Goal: Task Accomplishment & Management: Manage account settings

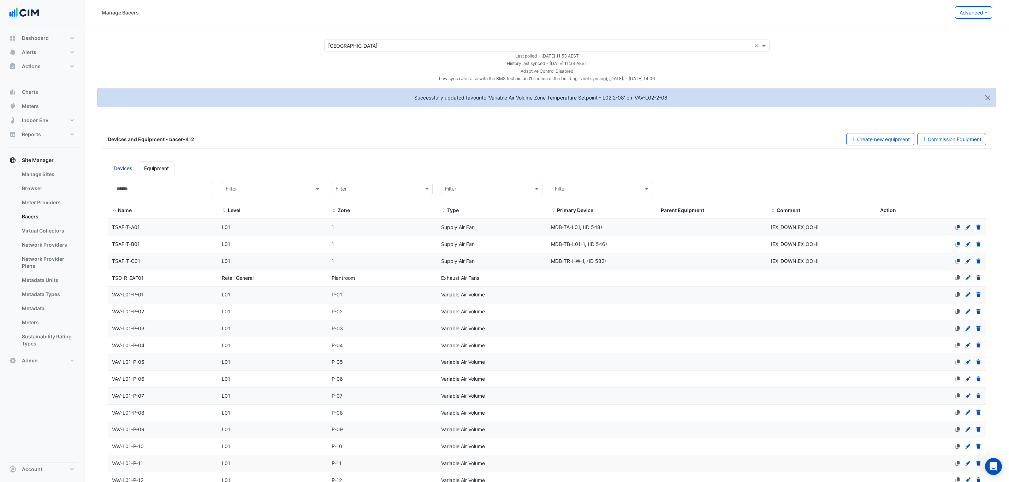
select select "***"
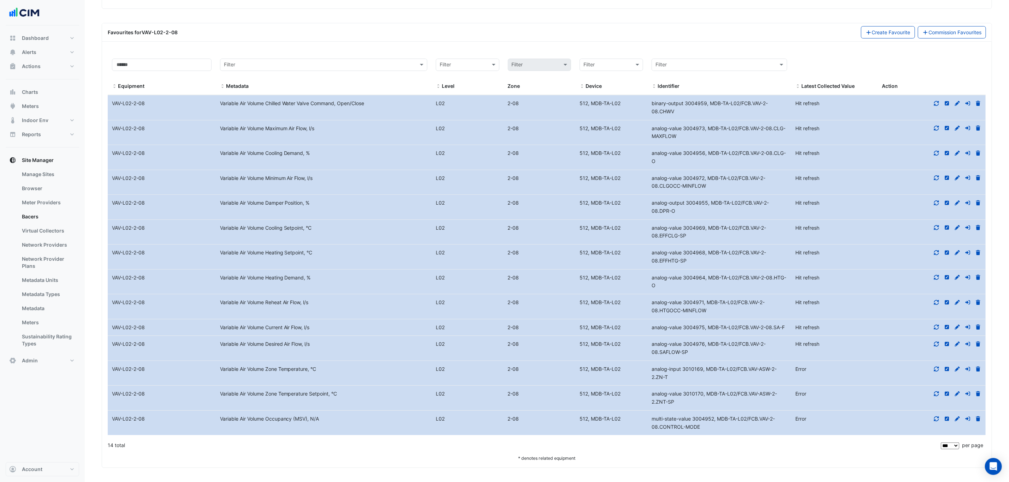
click at [937, 367] on icon at bounding box center [936, 368] width 5 height 5
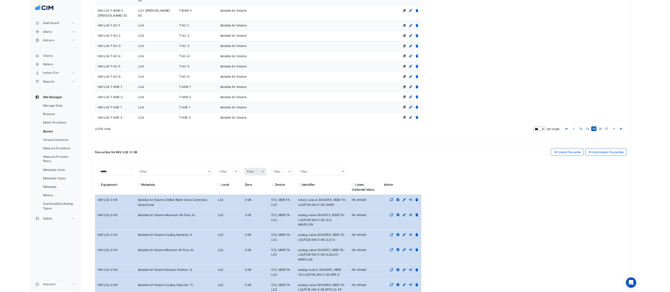
scroll to position [1961, 0]
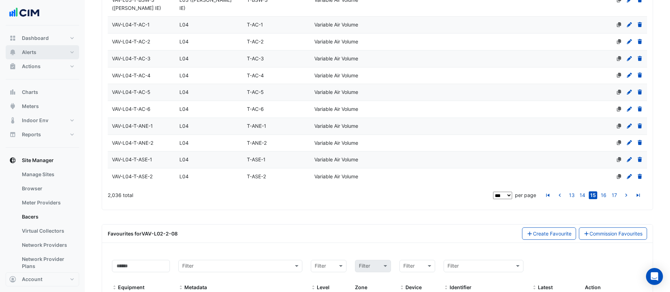
click at [47, 58] on button "Alerts" at bounding box center [42, 52] width 73 height 14
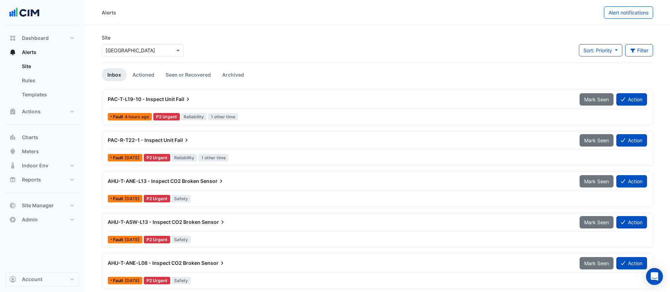
click at [145, 52] on input "text" at bounding box center [136, 50] width 60 height 7
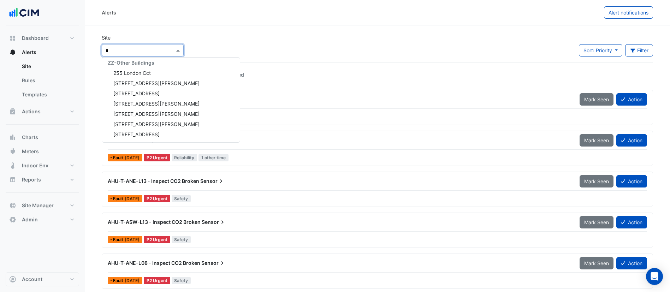
type input "**"
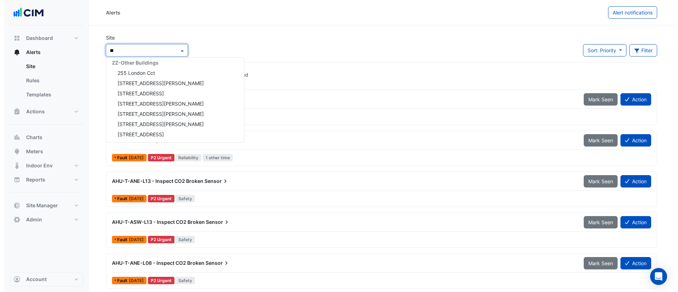
scroll to position [156, 0]
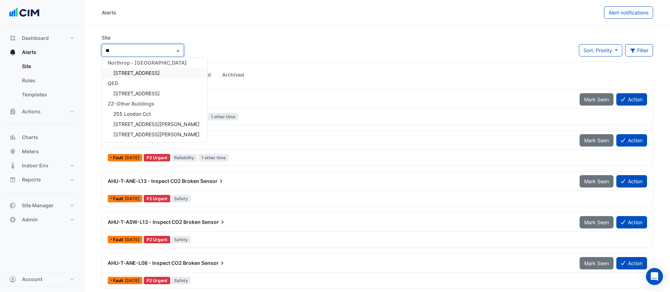
click at [142, 72] on span "55 King Street" at bounding box center [136, 73] width 46 height 6
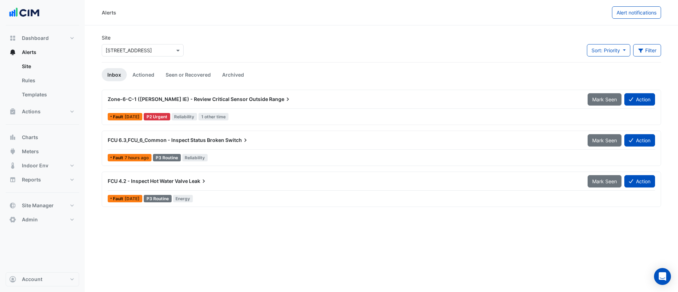
click at [197, 185] on div "FCU 4.2 - Inspect Hot Water Valve Leak" at bounding box center [343, 181] width 480 height 13
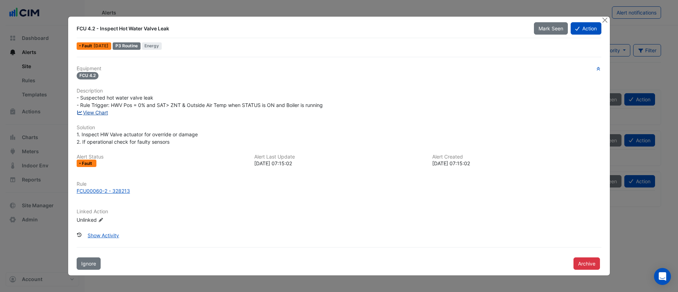
click at [101, 112] on link "View Chart" at bounding box center [92, 112] width 31 height 6
click at [604, 22] on button "Close" at bounding box center [604, 20] width 7 height 7
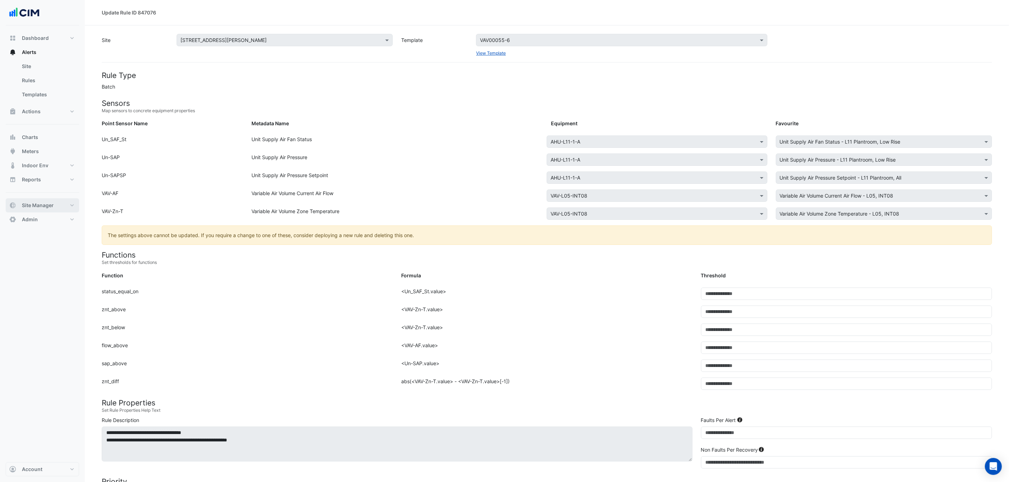
click at [50, 205] on span "Site Manager" at bounding box center [38, 205] width 32 height 7
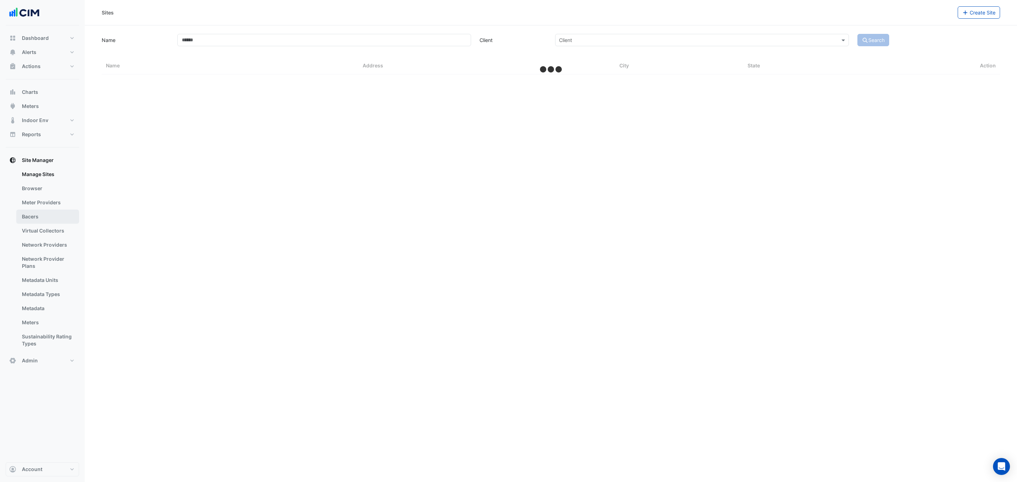
click at [47, 216] on link "Bacers" at bounding box center [47, 217] width 63 height 14
click at [362, 46] on input "text" at bounding box center [543, 45] width 427 height 7
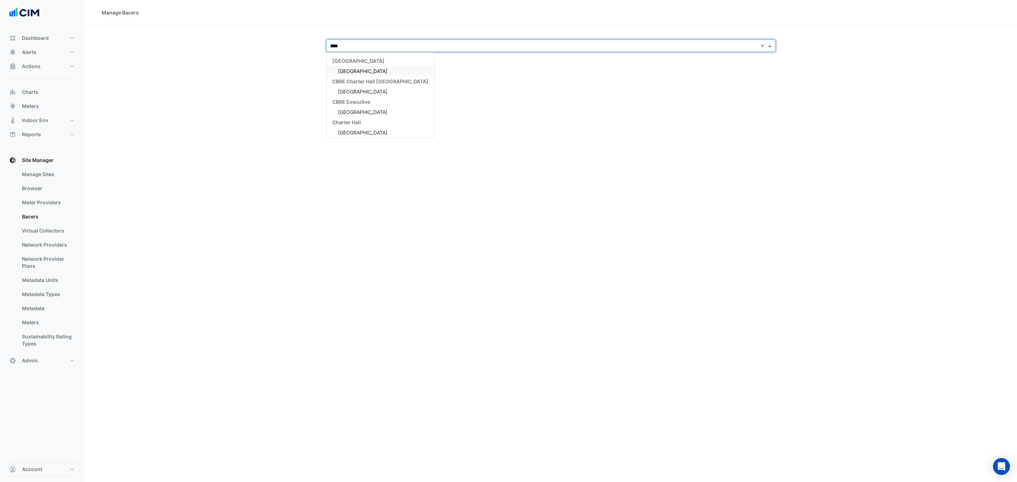
type input "*****"
click at [367, 68] on span "[GEOGRAPHIC_DATA]" at bounding box center [362, 71] width 49 height 6
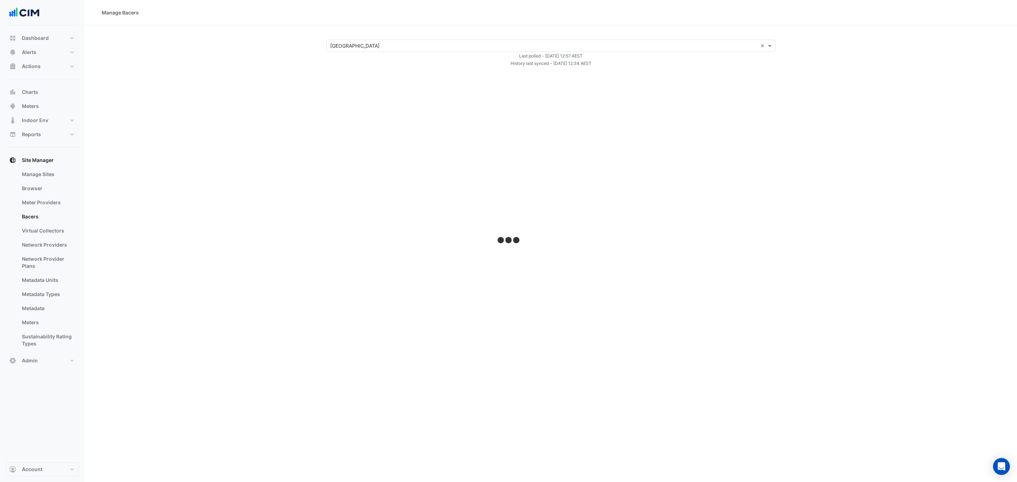
select select "***"
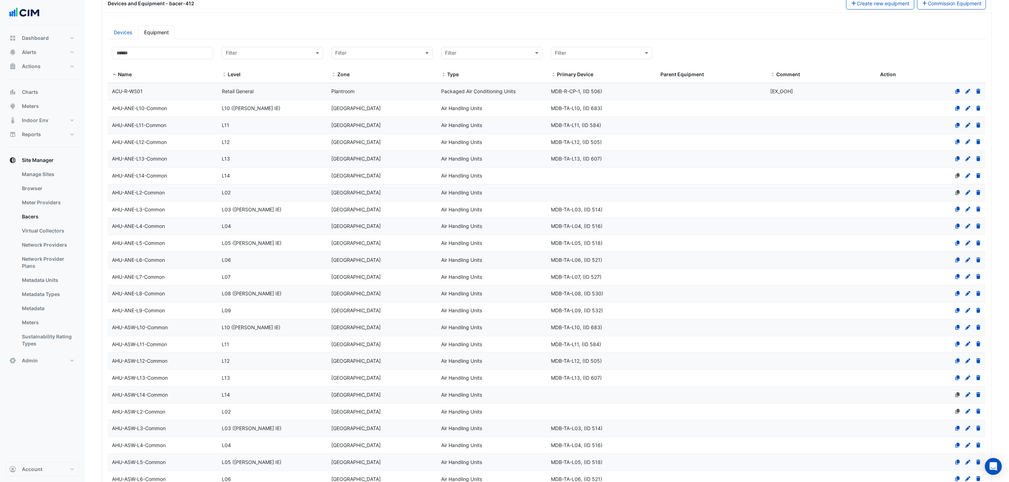
scroll to position [106, 0]
click at [181, 56] on input at bounding box center [162, 52] width 101 height 12
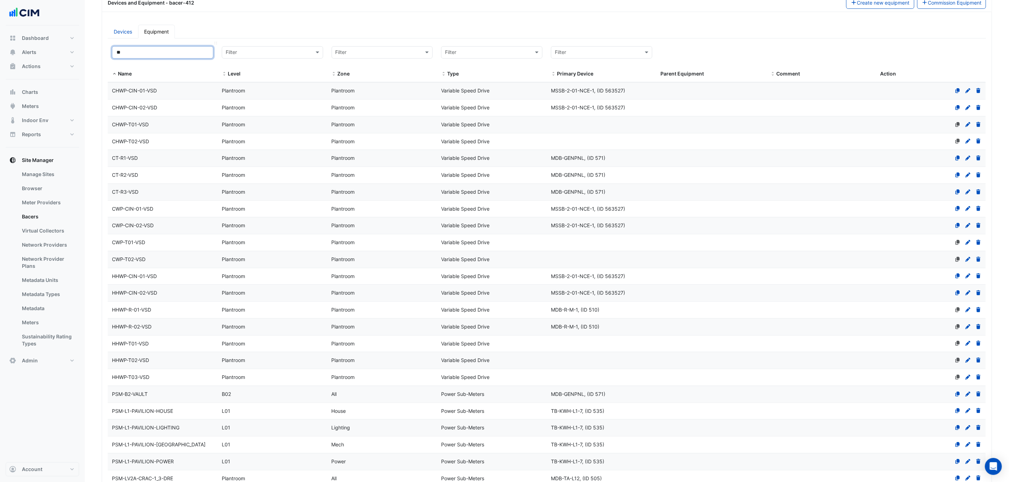
scroll to position [0, 0]
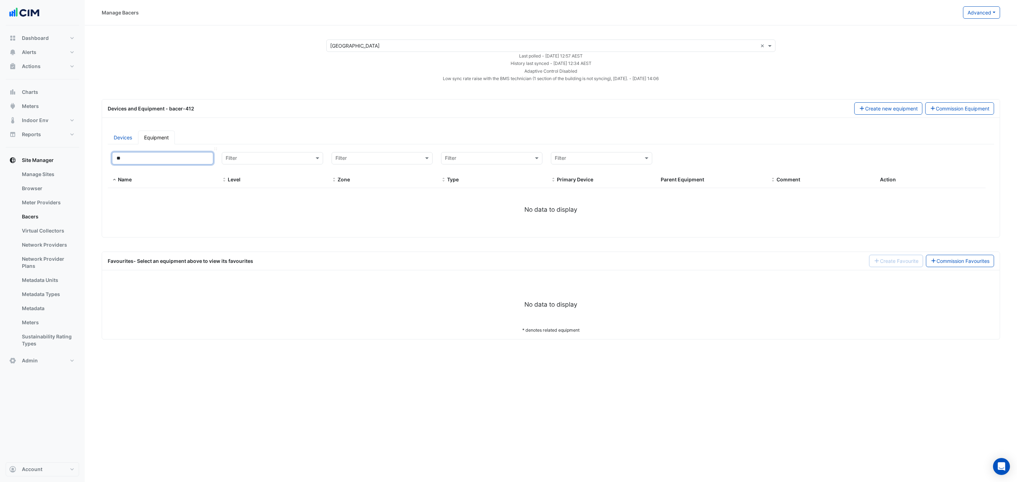
type input "*"
select select "***"
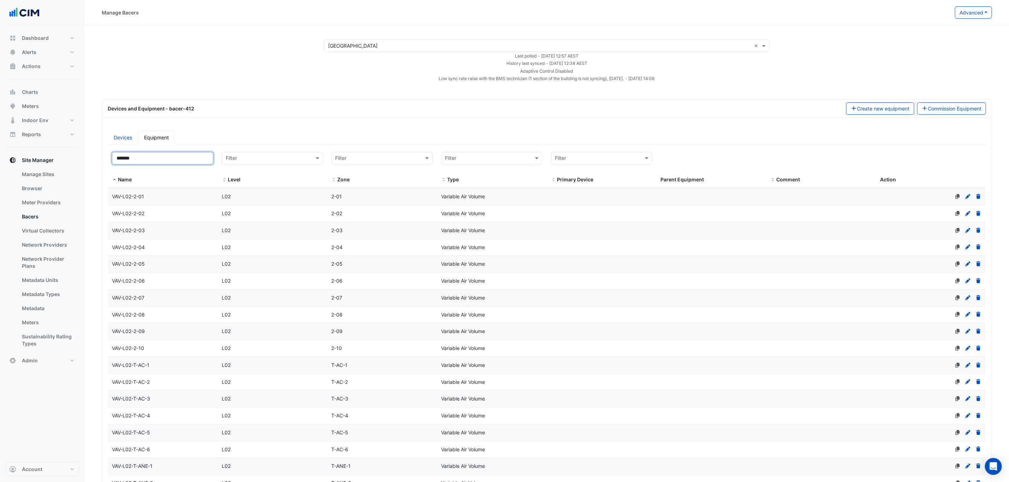
type input "*******"
click at [162, 313] on div "VAV-L02-2-08" at bounding box center [163, 315] width 110 height 8
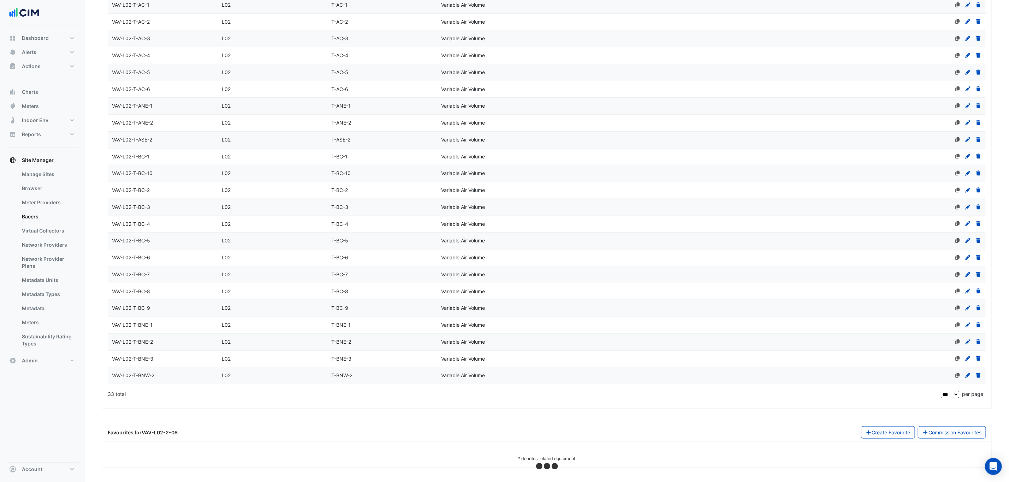
scroll to position [369, 0]
select select "***"
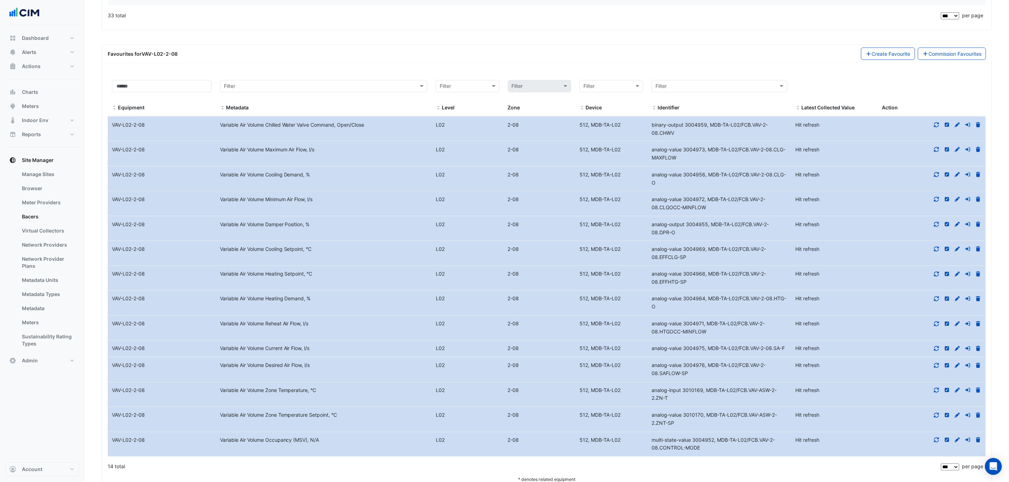
scroll to position [771, 0]
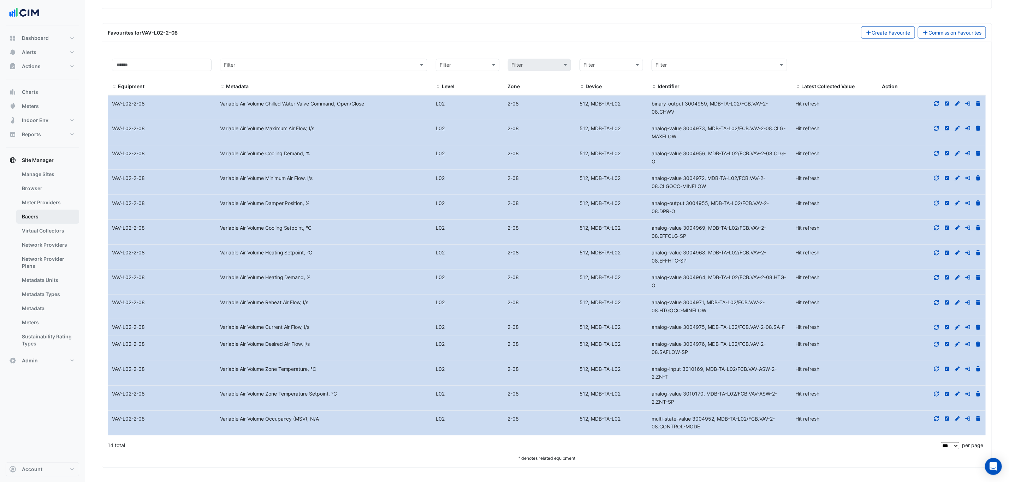
click at [46, 216] on link "Bacers" at bounding box center [47, 217] width 63 height 14
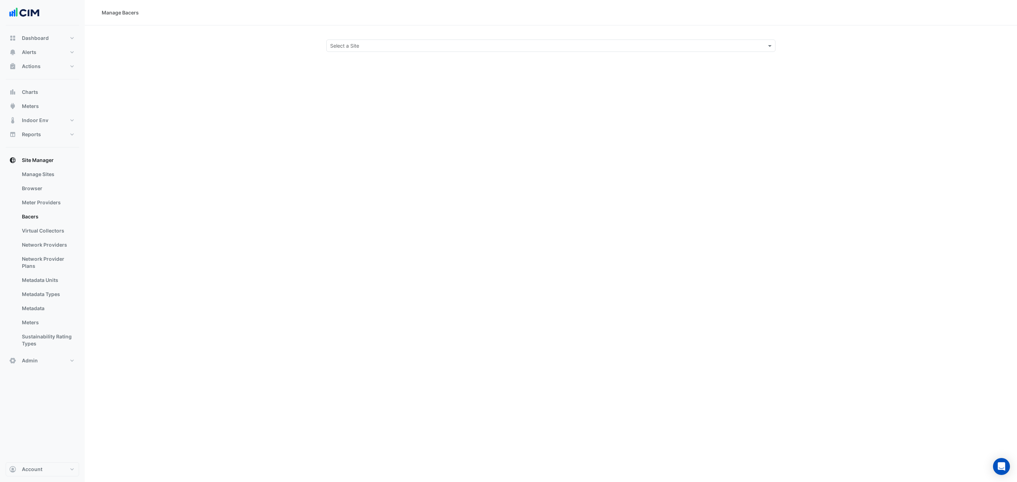
click at [386, 48] on input "text" at bounding box center [543, 45] width 427 height 7
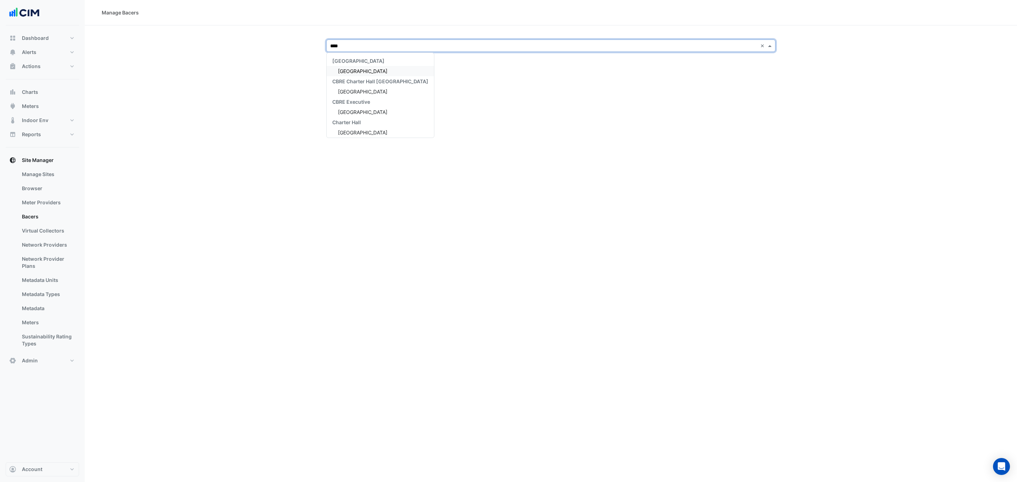
type input "*****"
click at [366, 70] on span "Raine Square" at bounding box center [362, 71] width 49 height 6
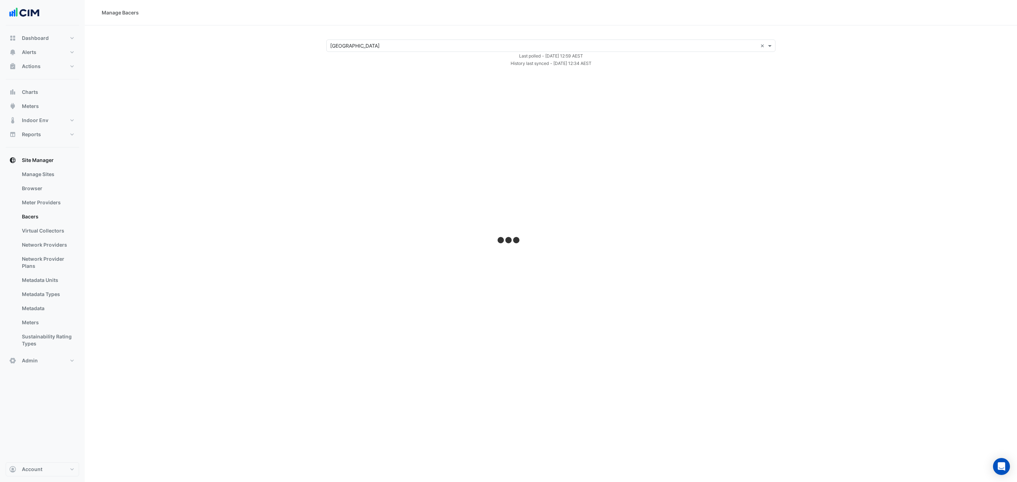
select select "***"
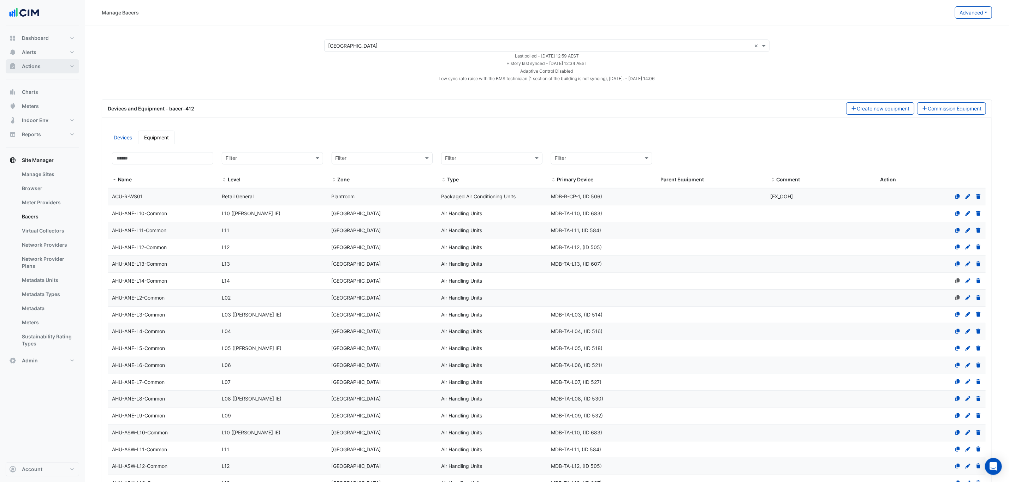
click at [47, 64] on button "Actions" at bounding box center [42, 66] width 73 height 14
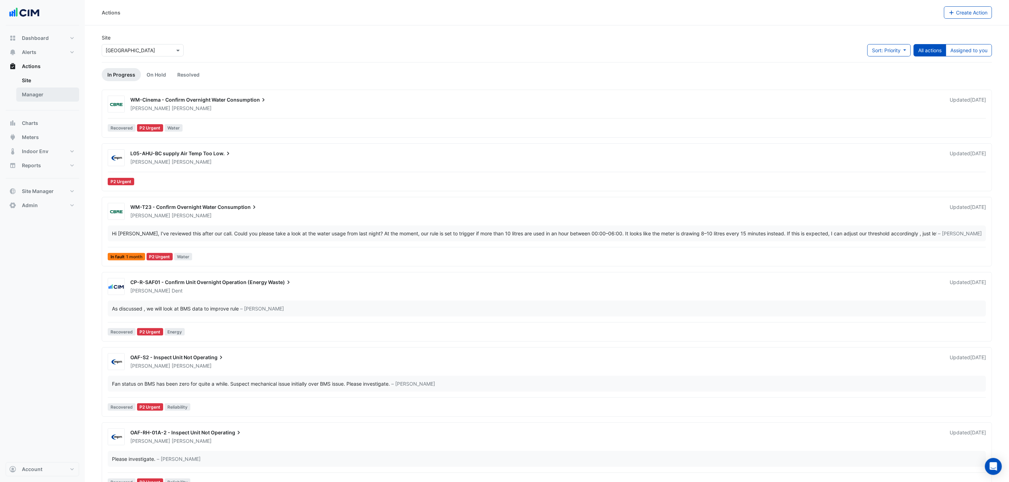
click at [49, 97] on link "Manager" at bounding box center [47, 95] width 63 height 14
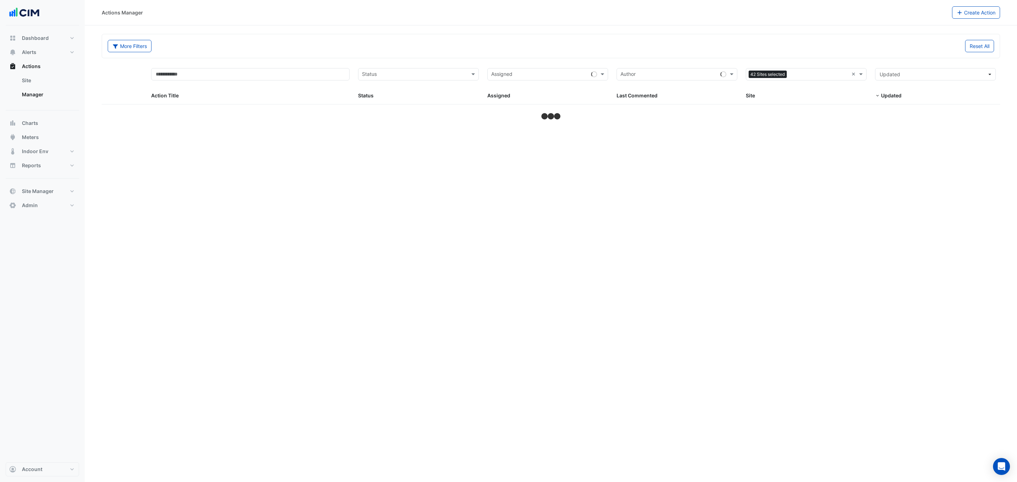
select select "***"
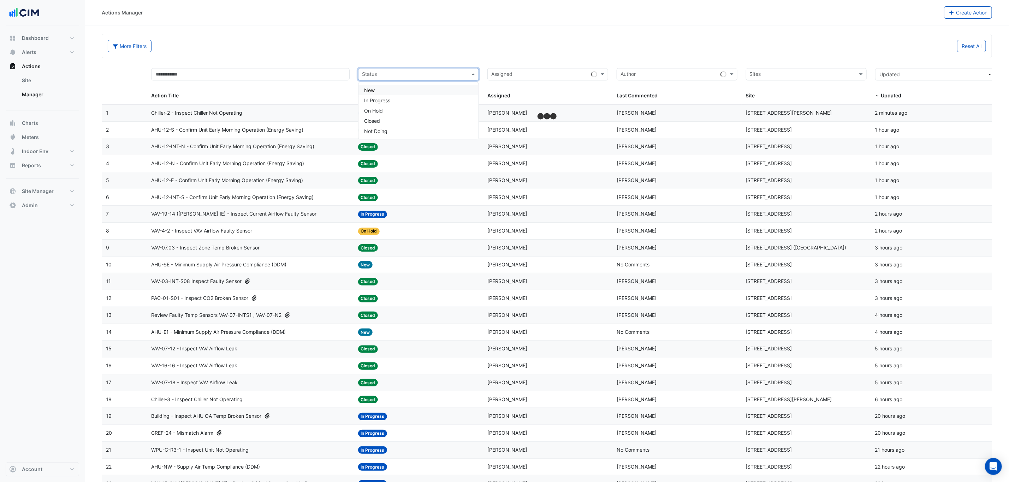
click at [436, 77] on input "text" at bounding box center [414, 75] width 105 height 8
click at [548, 73] on input "text" at bounding box center [539, 75] width 97 height 8
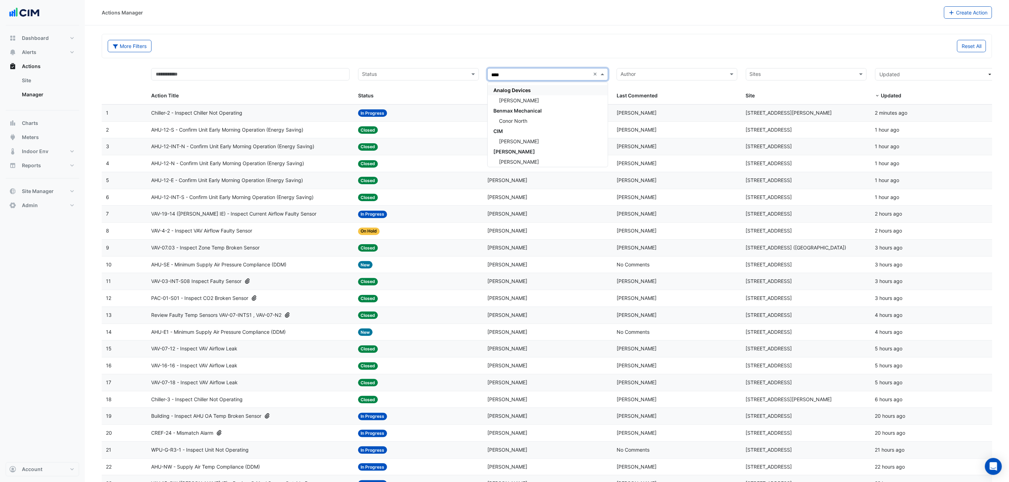
type input "*****"
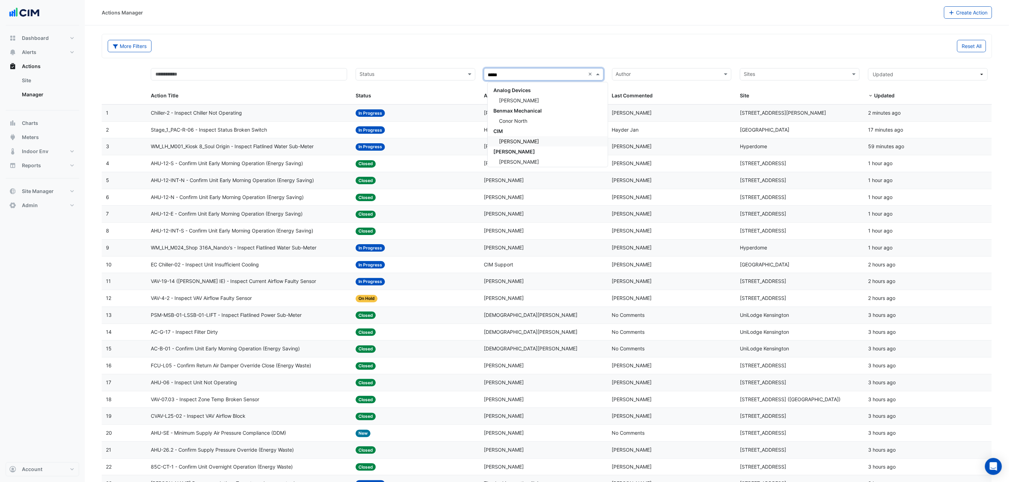
click at [528, 140] on span "[PERSON_NAME]" at bounding box center [519, 141] width 40 height 6
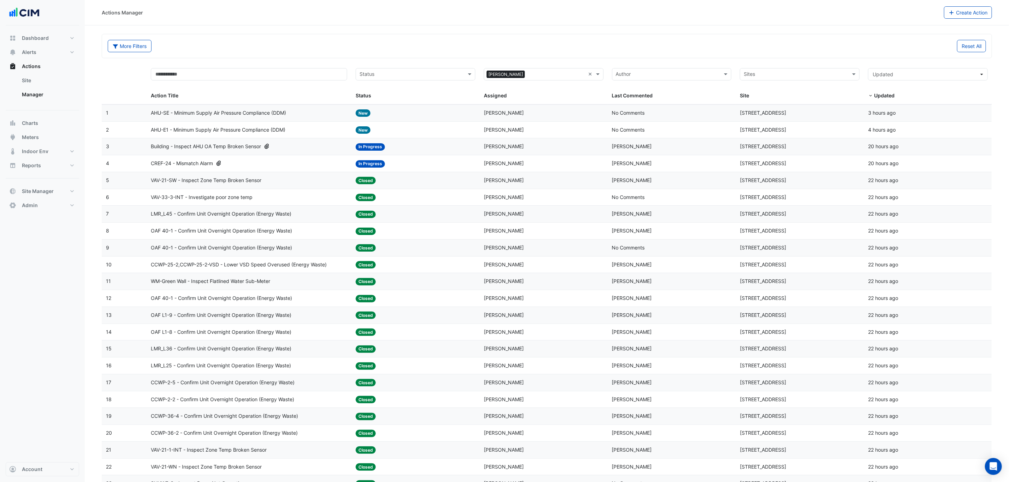
click at [445, 78] on input "text" at bounding box center [411, 75] width 104 height 8
click at [273, 46] on div "More Filters" at bounding box center [324, 46] width 443 height 12
click at [276, 121] on datatable-body-cell "Action Title: AHU-SE - Minimum Supply Air Pressure Compliance (DDM)" at bounding box center [249, 113] width 205 height 17
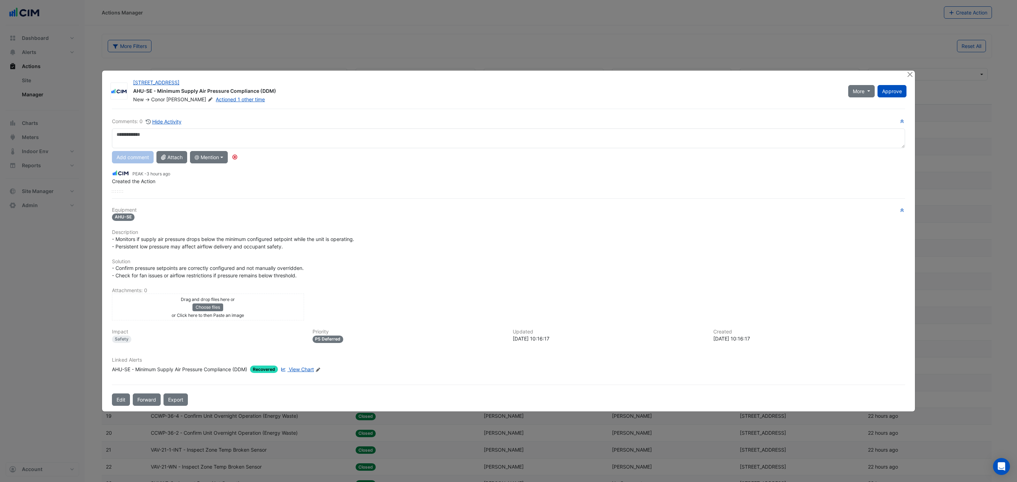
click at [307, 370] on span "View Chart" at bounding box center [301, 369] width 25 height 6
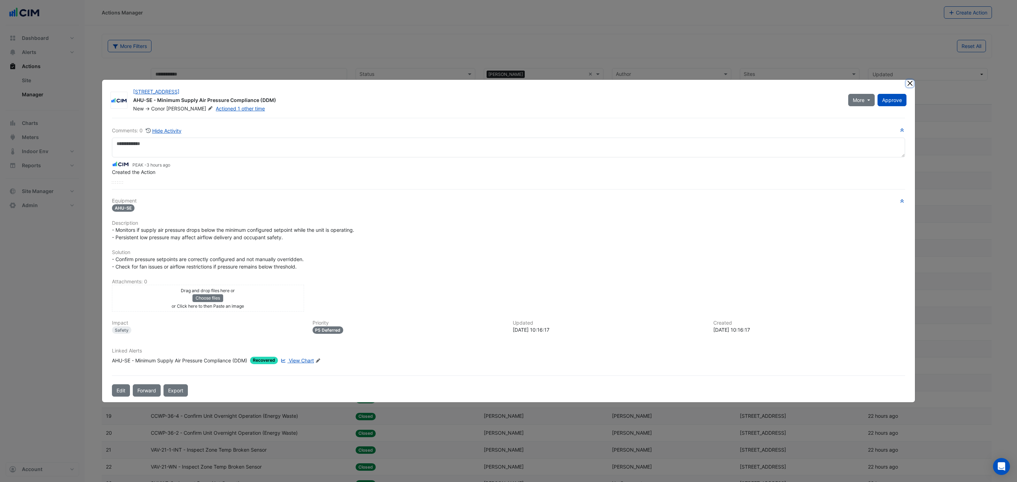
click at [908, 84] on button "Close" at bounding box center [909, 83] width 7 height 7
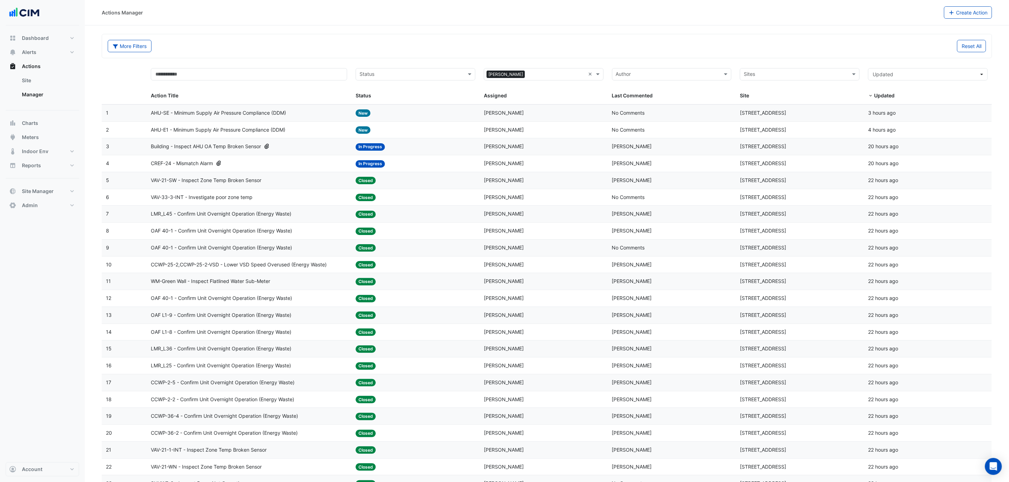
click at [295, 132] on div "AHU-E1 - Minimum Supply Air Pressure Compliance (DDM)" at bounding box center [249, 130] width 196 height 8
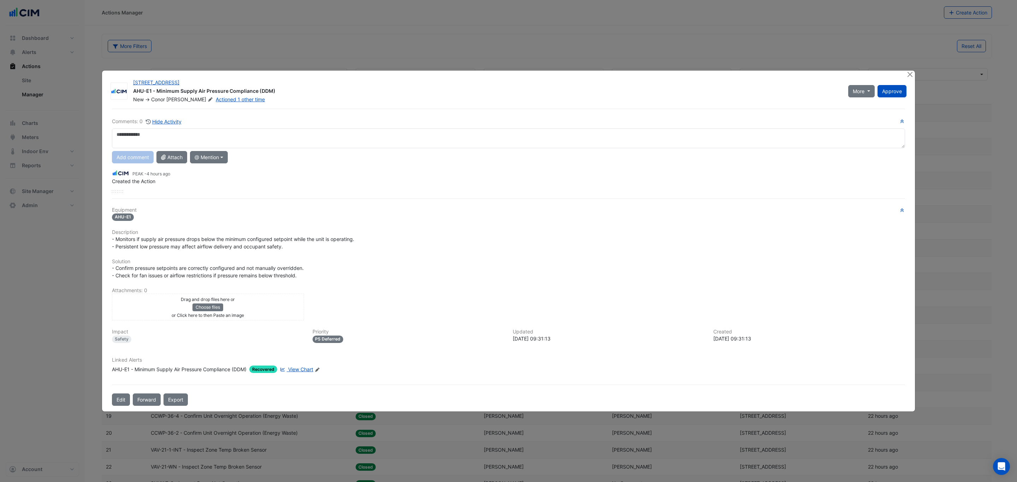
click at [302, 371] on span "View Chart" at bounding box center [300, 369] width 25 height 6
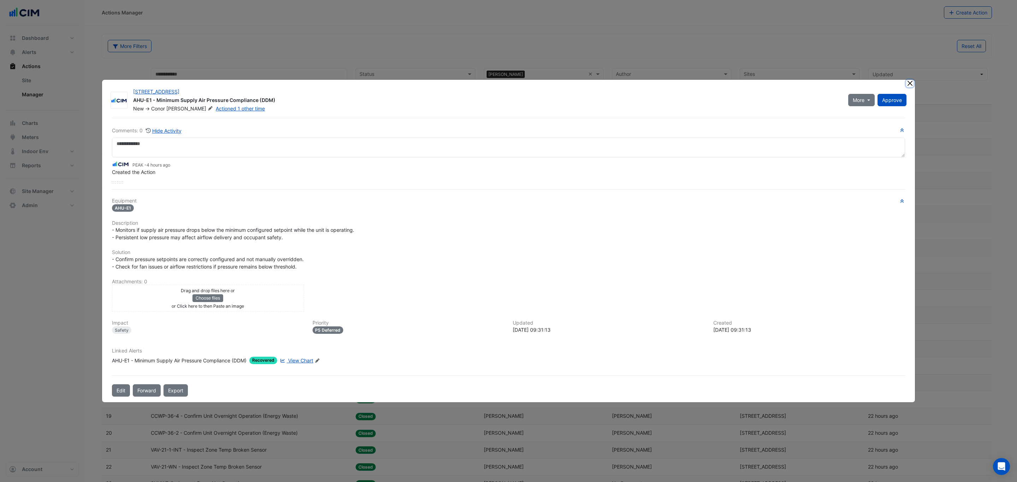
click at [909, 83] on button "Close" at bounding box center [909, 83] width 7 height 7
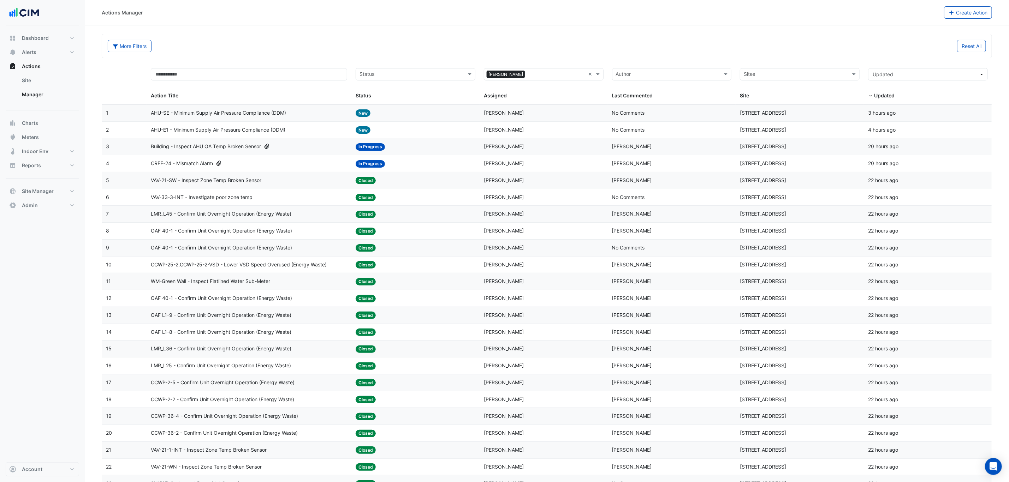
click at [313, 117] on div "AHU-SE - Minimum Supply Air Pressure Compliance (DDM)" at bounding box center [249, 113] width 196 height 8
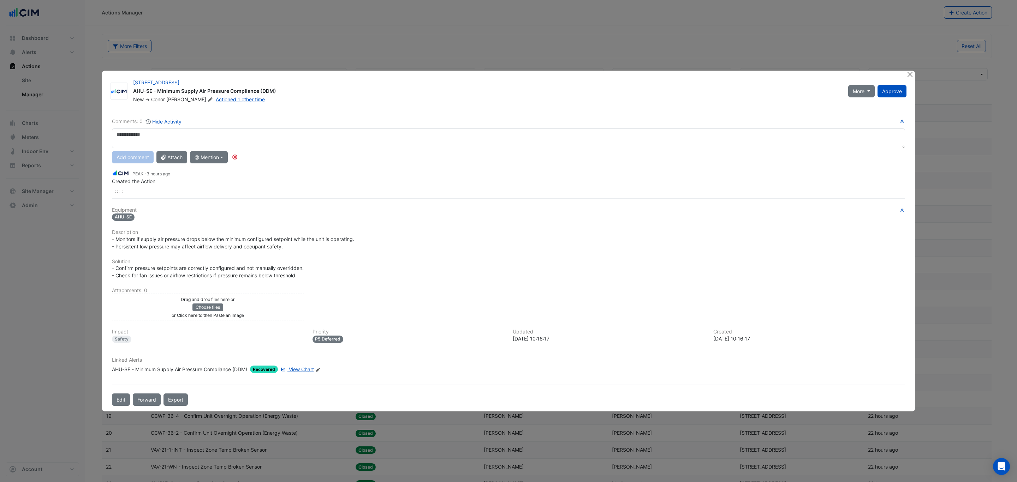
click at [295, 372] on link "View Chart" at bounding box center [296, 369] width 35 height 7
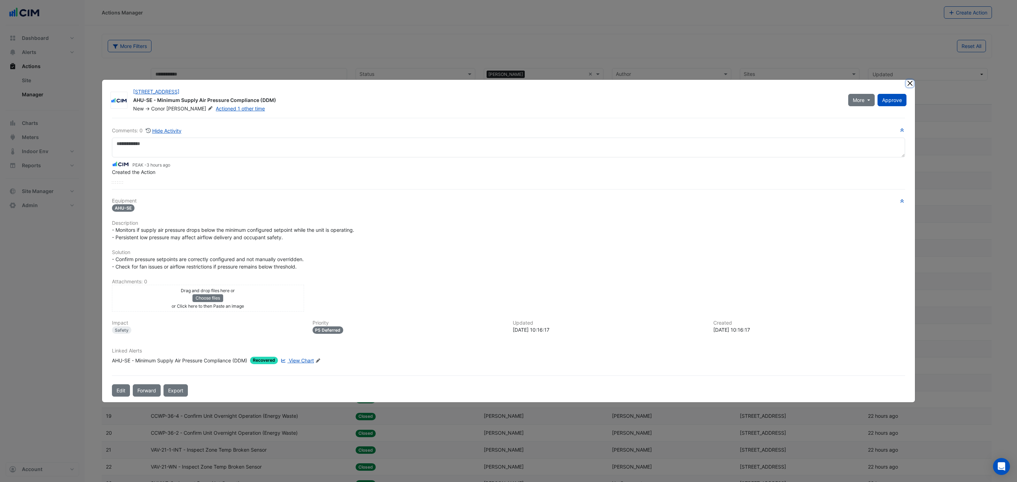
click at [908, 85] on button "Close" at bounding box center [909, 83] width 7 height 7
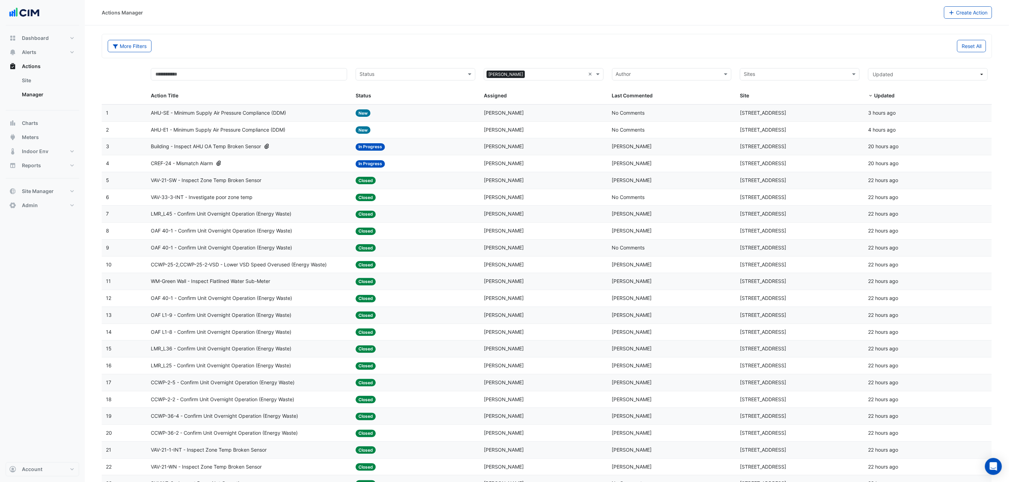
click at [415, 117] on div "Status: New" at bounding box center [416, 113] width 120 height 8
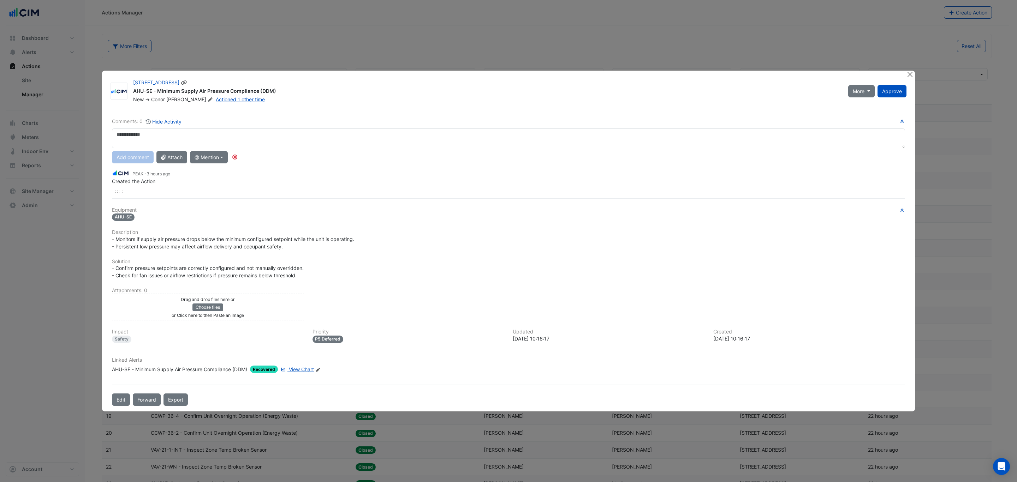
click at [208, 98] on icon at bounding box center [210, 99] width 5 height 4
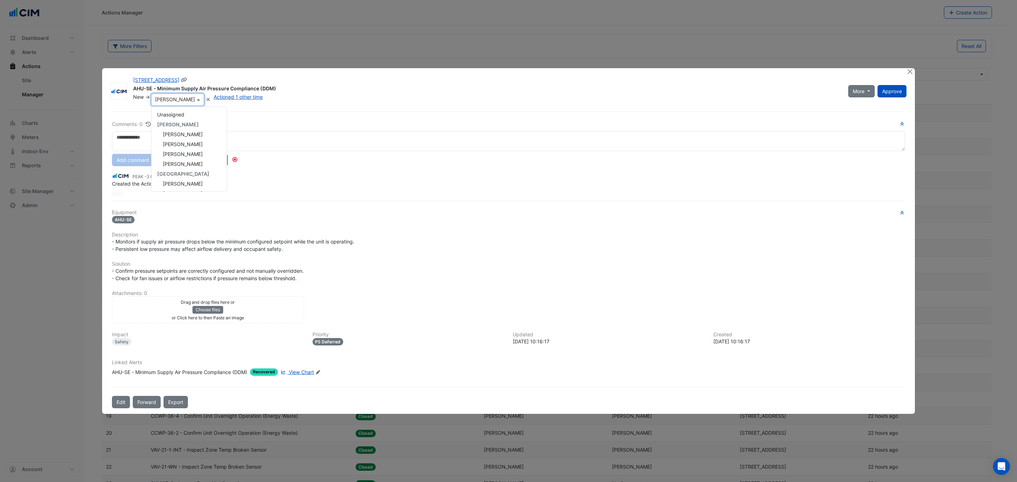
scroll to position [98, 0]
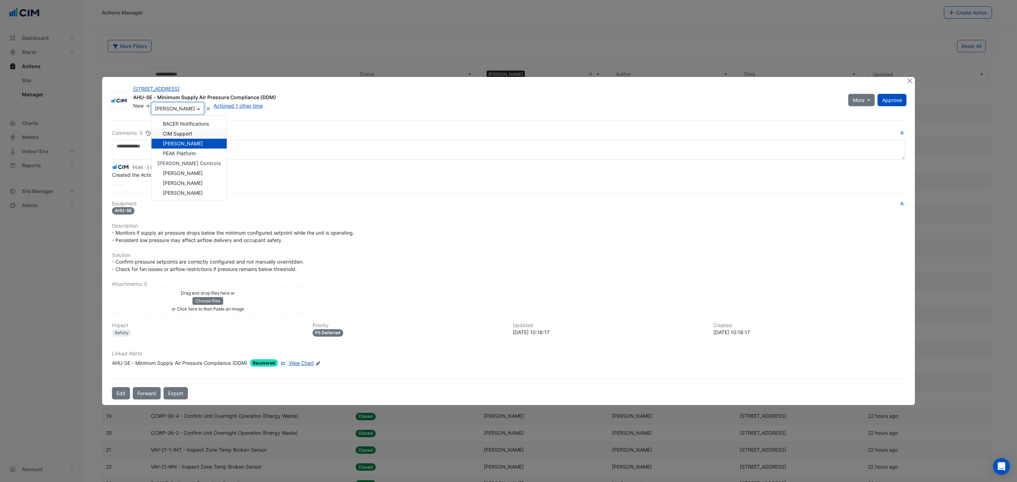
click at [269, 127] on div "Comments: 0 Hide Activity PEAK - 3 hours ago Created the Action Equipment AHU-SE" at bounding box center [508, 259] width 801 height 279
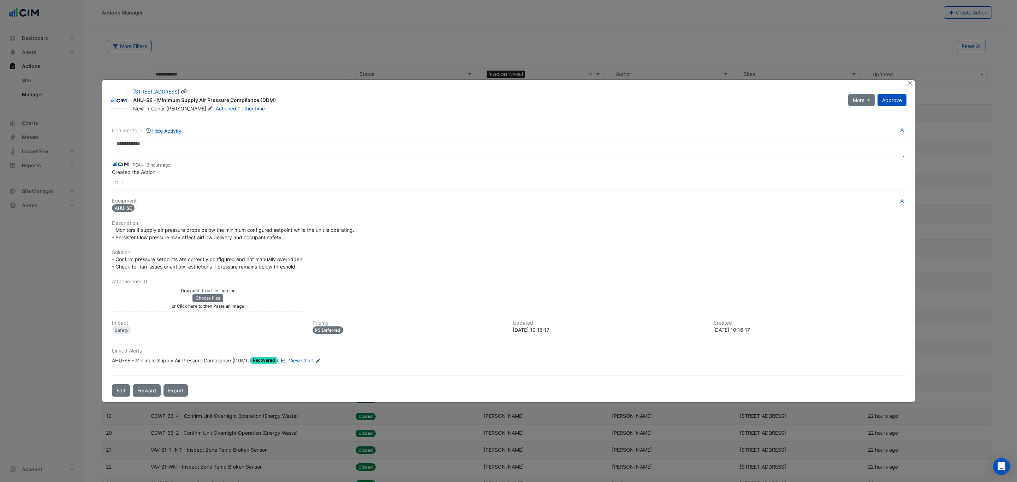
click at [181, 109] on span "Deane" at bounding box center [190, 108] width 48 height 7
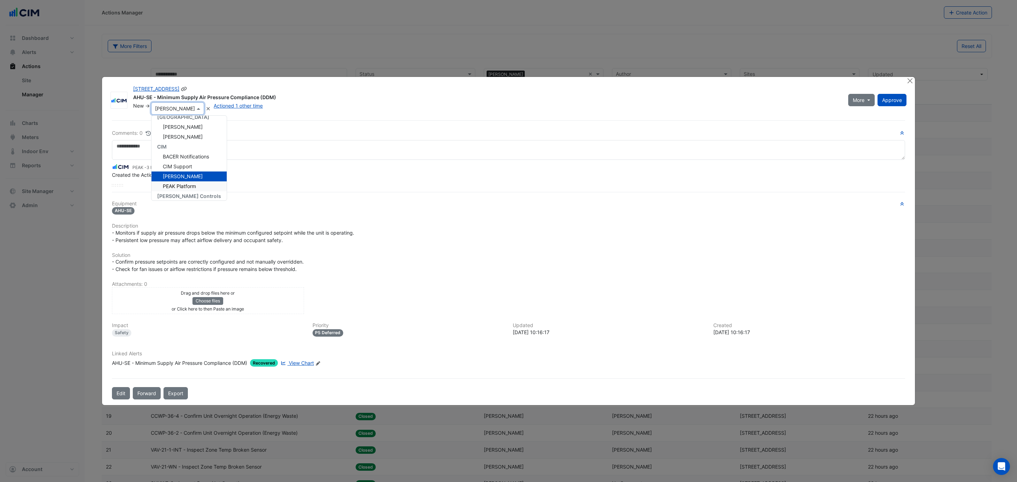
scroll to position [0, 0]
click at [193, 153] on span "Brendan Sadler" at bounding box center [183, 153] width 40 height 6
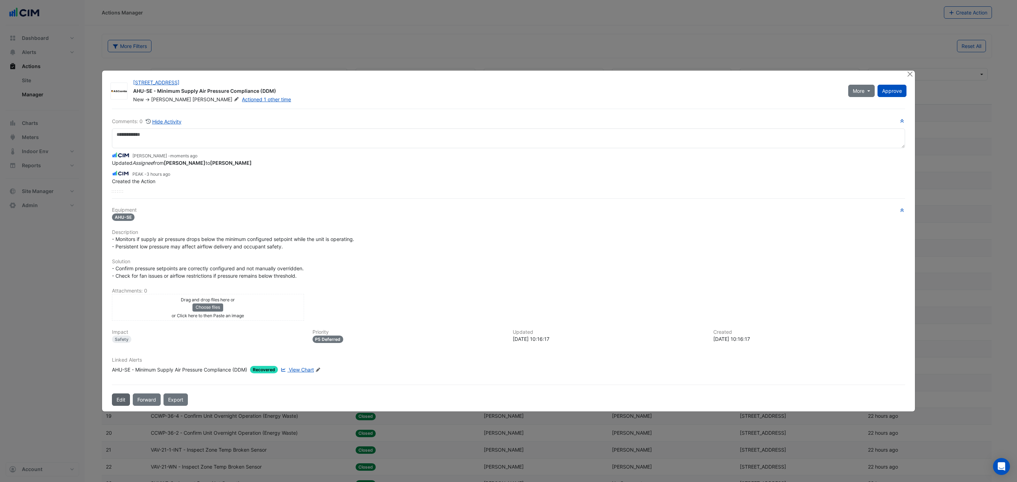
click at [122, 402] on button "Edit" at bounding box center [121, 400] width 18 height 12
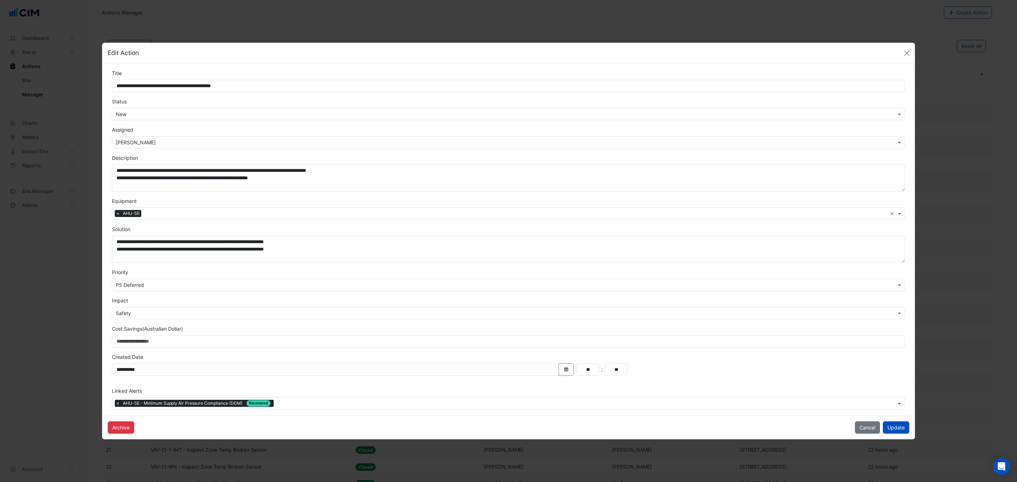
drag, startPoint x: 149, startPoint y: 114, endPoint x: 148, endPoint y: 117, distance: 3.6
click at [149, 113] on input "text" at bounding box center [501, 114] width 771 height 7
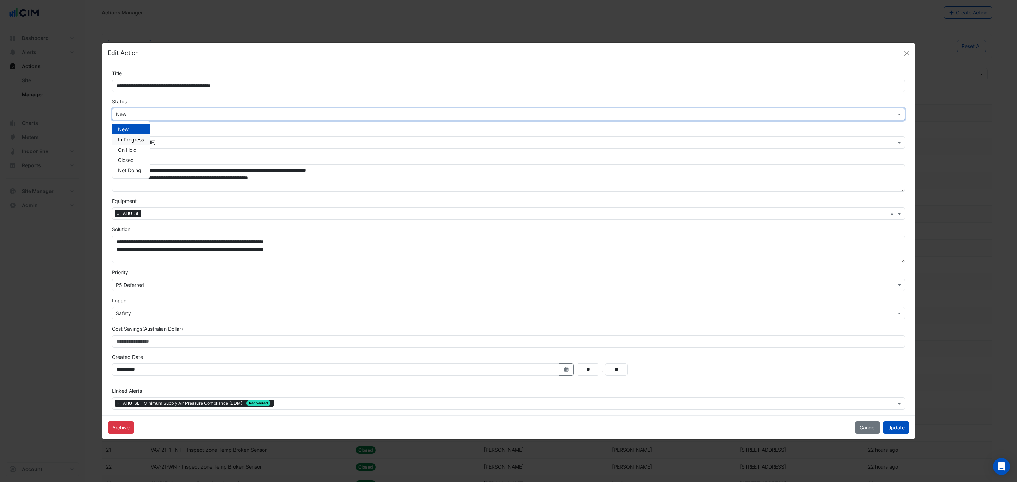
click at [139, 140] on span "In Progress" at bounding box center [131, 140] width 26 height 6
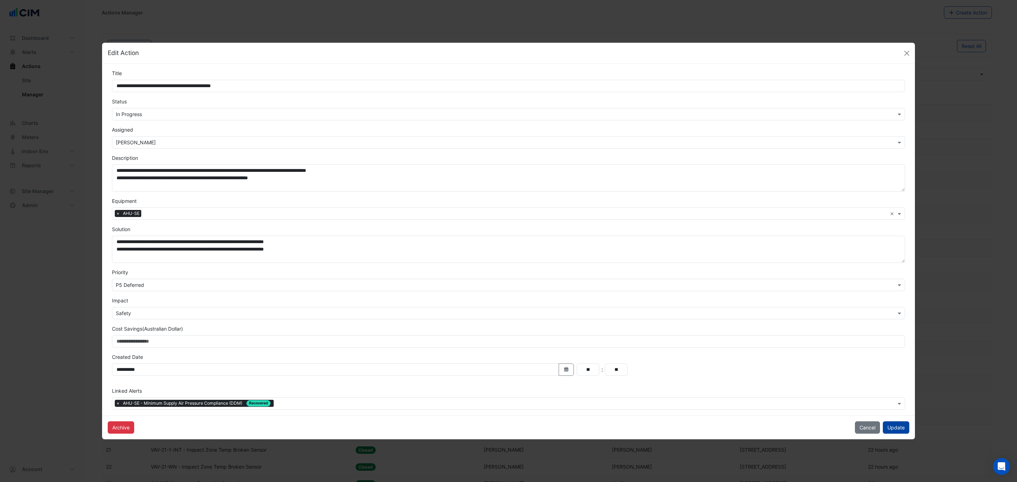
click at [891, 430] on button "Update" at bounding box center [896, 428] width 26 height 12
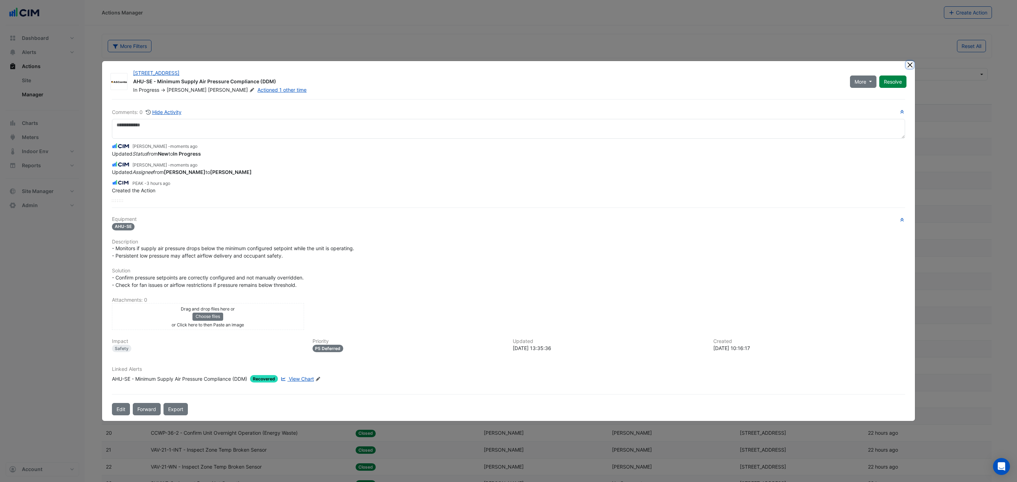
click at [909, 66] on button "Close" at bounding box center [909, 64] width 7 height 7
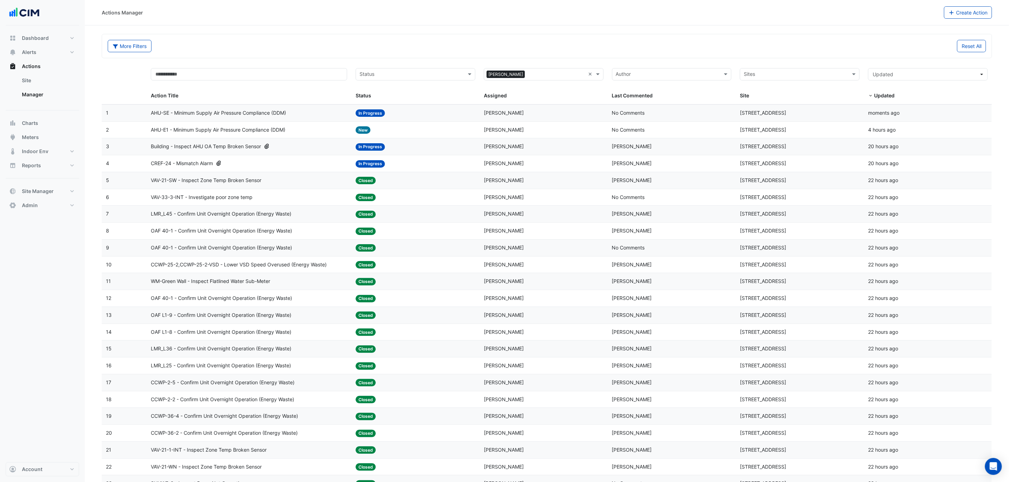
click at [275, 134] on span "AHU-E1 - Minimum Supply Air Pressure Compliance (DDM)" at bounding box center [218, 130] width 135 height 8
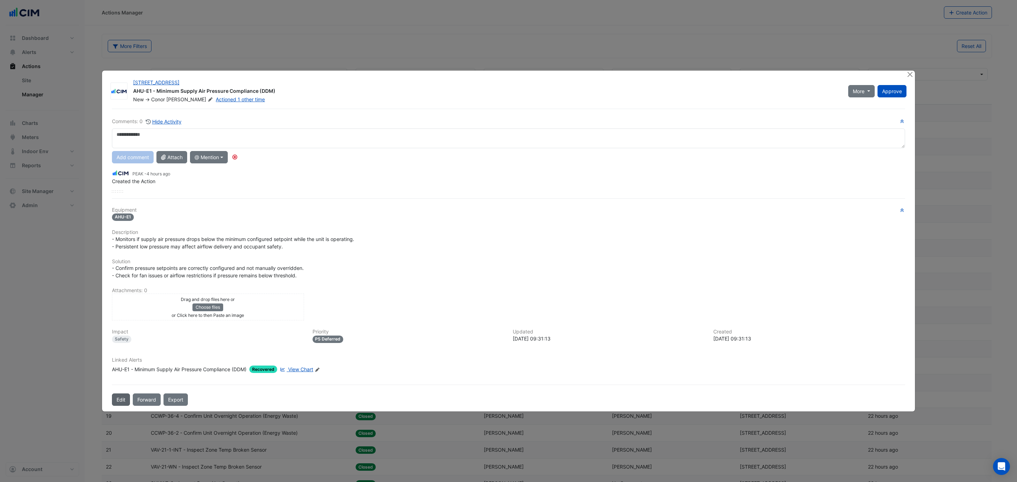
click at [125, 401] on button "Edit" at bounding box center [121, 400] width 18 height 12
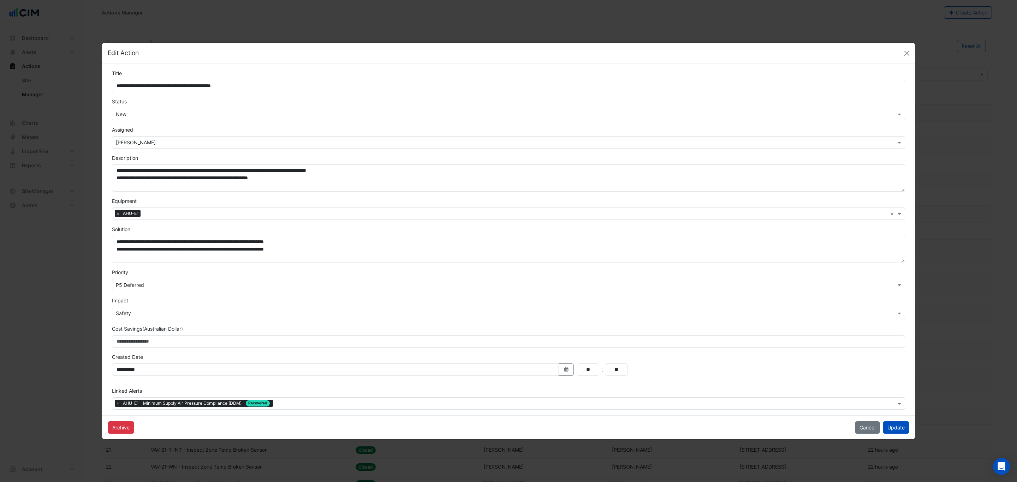
click at [142, 108] on div "× New" at bounding box center [508, 114] width 793 height 12
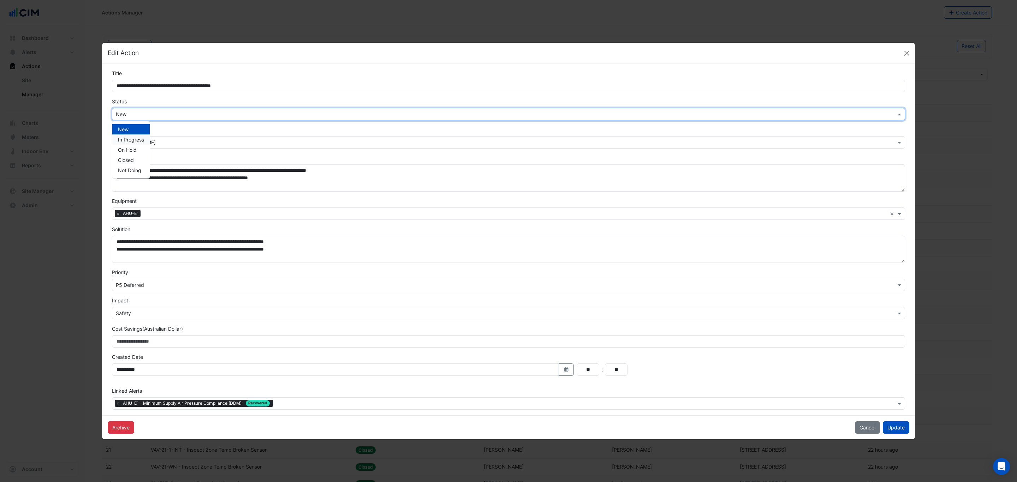
click at [135, 143] on div "In Progress" at bounding box center [130, 140] width 37 height 10
click at [173, 136] on div "× Conor Deane" at bounding box center [508, 142] width 793 height 12
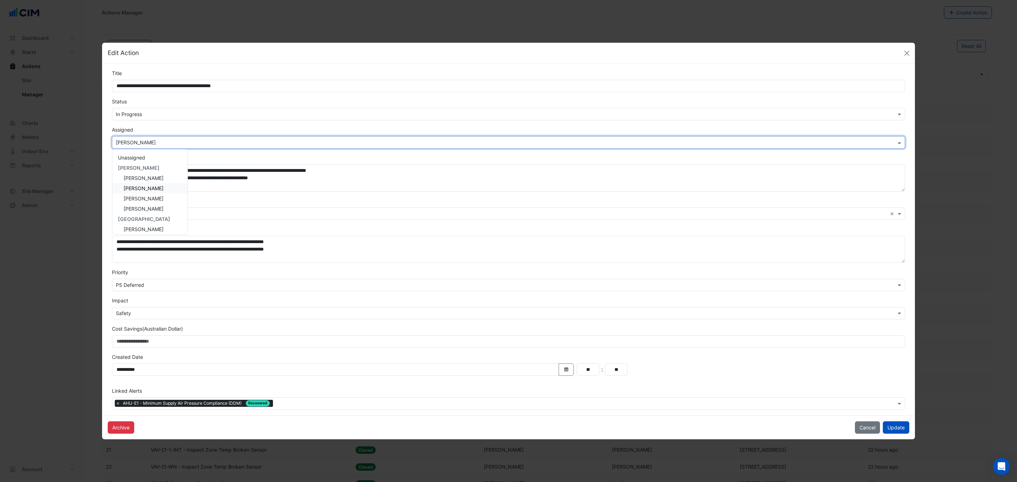
click at [150, 187] on span "Brendan Sadler" at bounding box center [144, 188] width 40 height 6
click at [898, 429] on button "Update" at bounding box center [896, 428] width 26 height 12
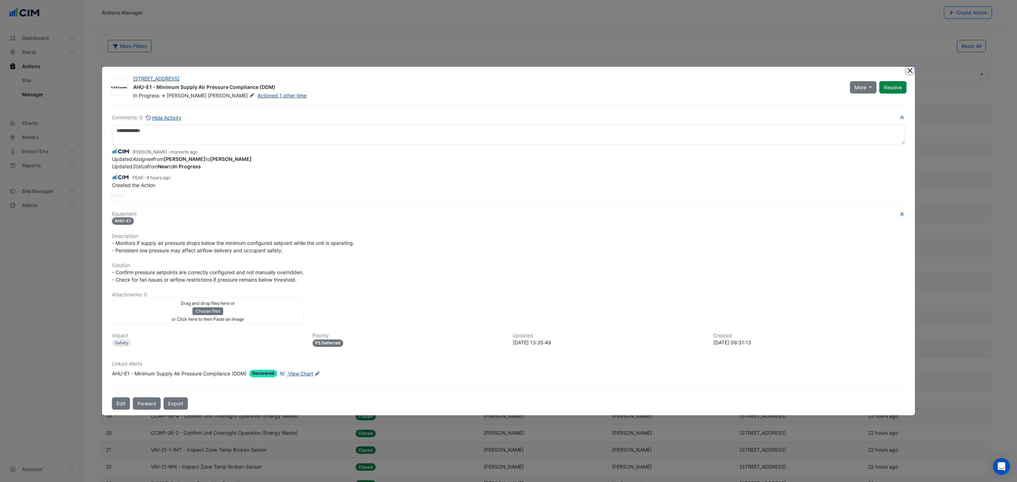
click at [910, 71] on button "Close" at bounding box center [909, 70] width 7 height 7
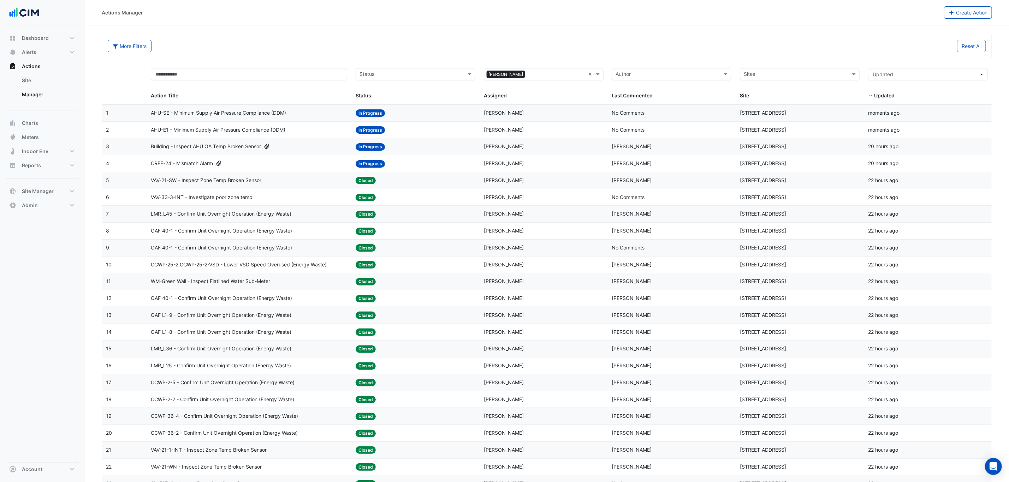
click at [306, 115] on div "AHU-SE - Minimum Supply Air Pressure Compliance (DDM)" at bounding box center [249, 113] width 196 height 8
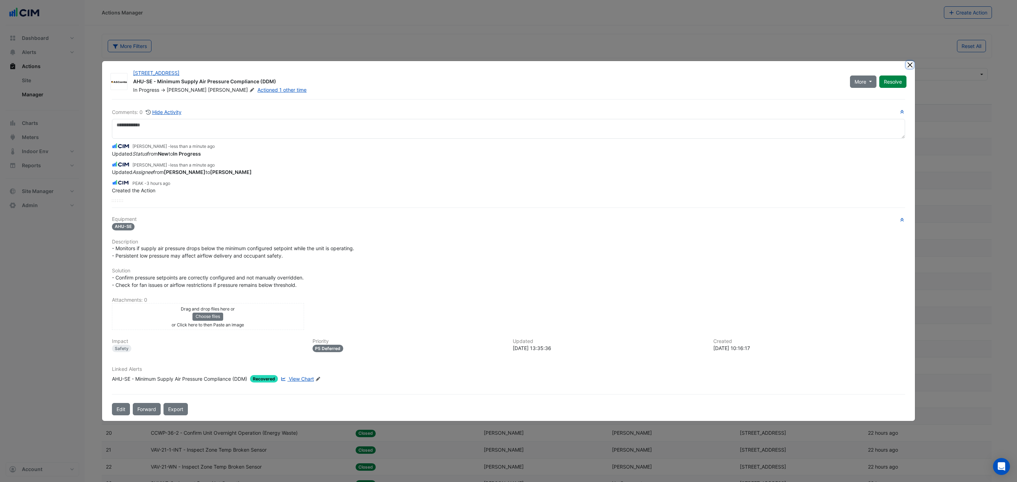
click at [908, 65] on button "Close" at bounding box center [909, 64] width 7 height 7
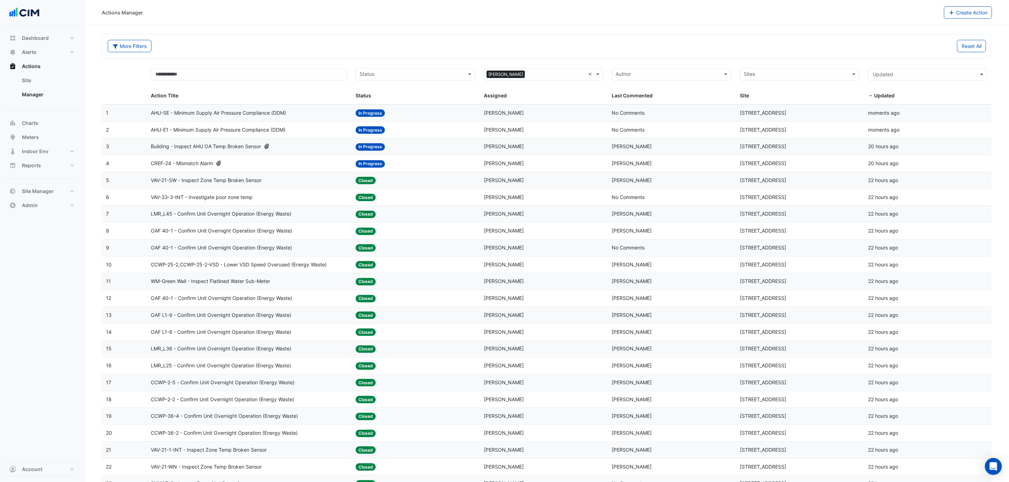
click at [314, 134] on div "AHU-E1 - Minimum Supply Air Pressure Compliance (DDM)" at bounding box center [249, 130] width 196 height 8
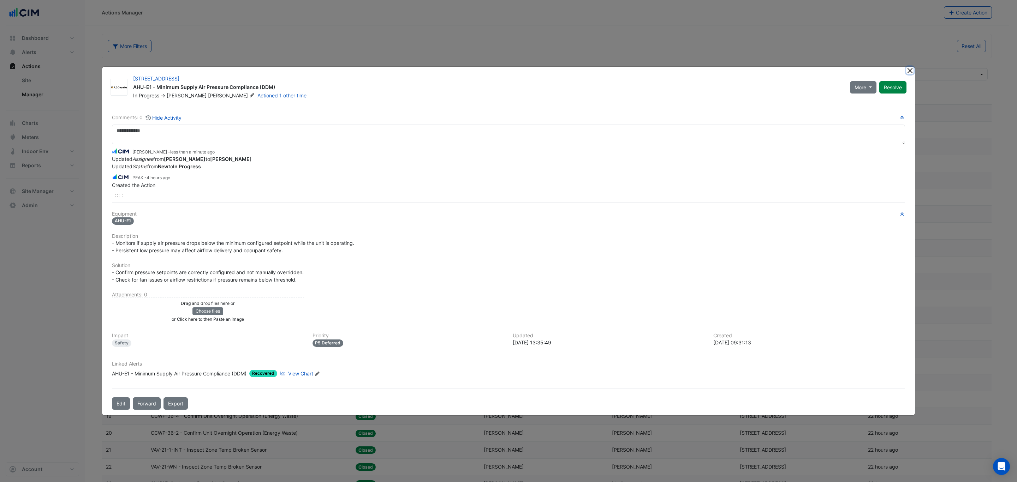
drag, startPoint x: 911, startPoint y: 71, endPoint x: 904, endPoint y: 65, distance: 9.5
click at [911, 71] on button "Close" at bounding box center [909, 70] width 7 height 7
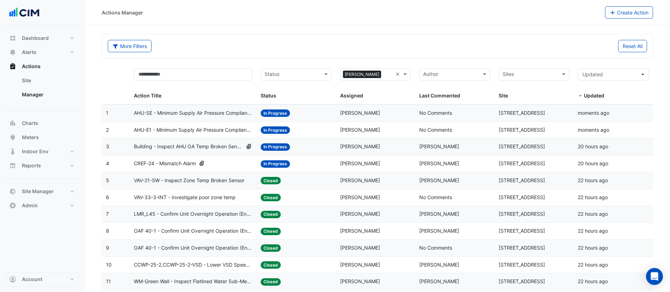
click at [518, 73] on input "text" at bounding box center [529, 75] width 55 height 8
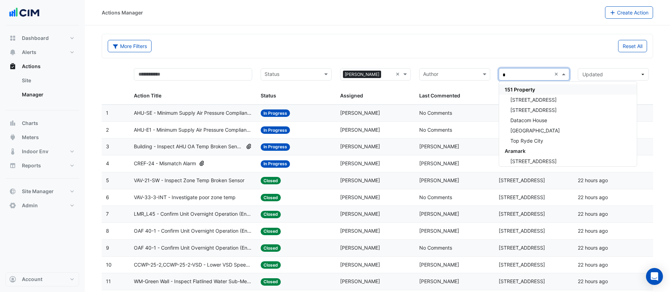
type input "**"
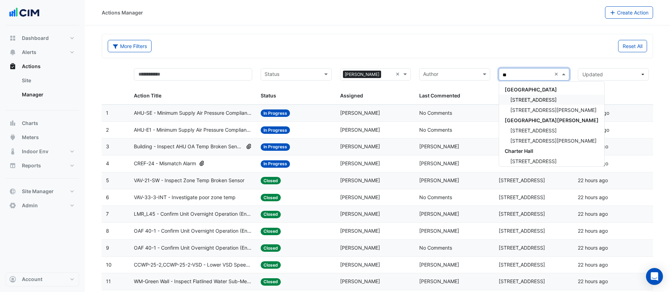
click at [529, 101] on span "[STREET_ADDRESS]" at bounding box center [533, 100] width 46 height 6
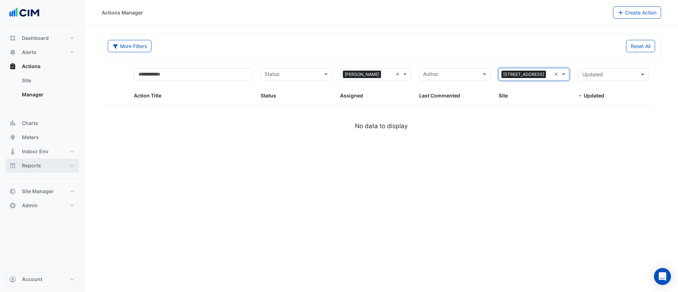
click at [34, 167] on span "Reports" at bounding box center [31, 165] width 19 height 7
select select "***"
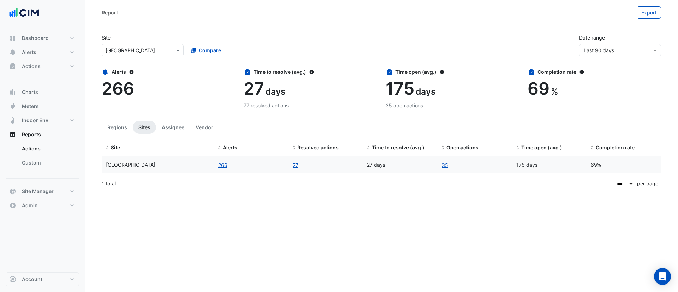
click at [145, 53] on input "text" at bounding box center [136, 50] width 60 height 7
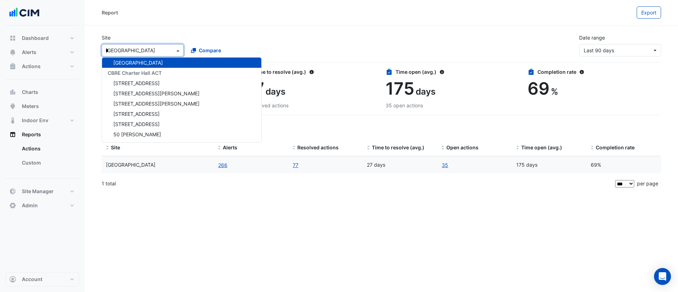
type input "**"
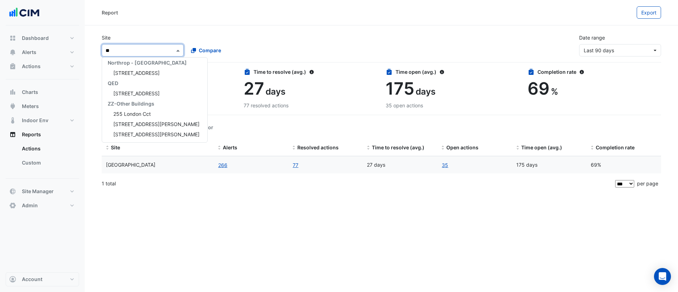
scroll to position [156, 0]
click at [138, 75] on span "[STREET_ADDRESS]" at bounding box center [136, 73] width 46 height 6
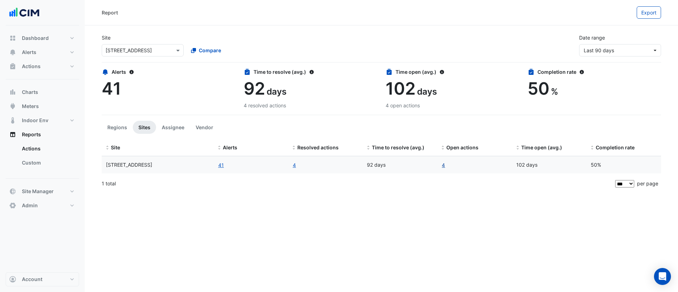
click at [442, 164] on link "4" at bounding box center [443, 165] width 4 height 8
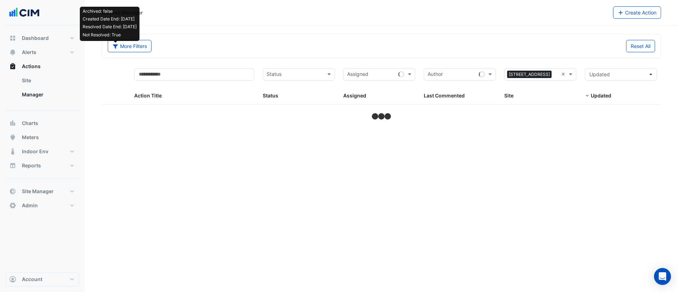
select select "***"
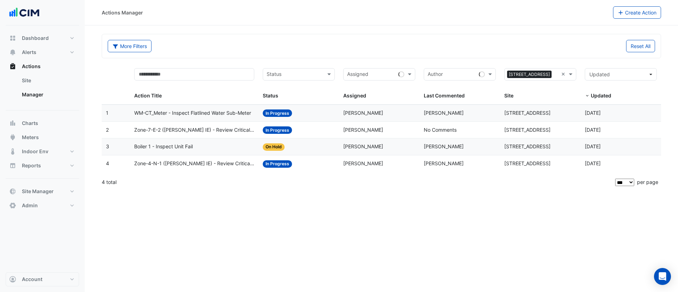
click at [209, 147] on div "Boiler 1 - Inspect Unit Fail" at bounding box center [194, 147] width 120 height 8
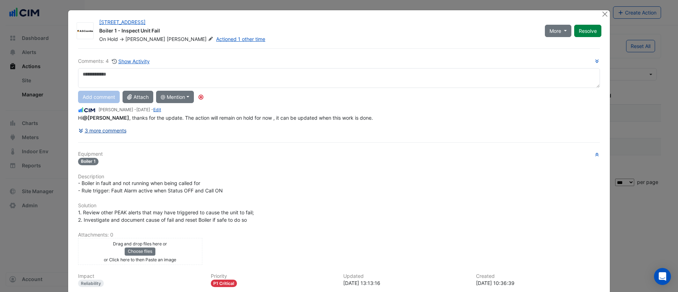
click at [102, 129] on div "Comments: 4 Show Activity Add comment Attach @ Mention AG Coombs Brendan Sadler…" at bounding box center [339, 199] width 530 height 302
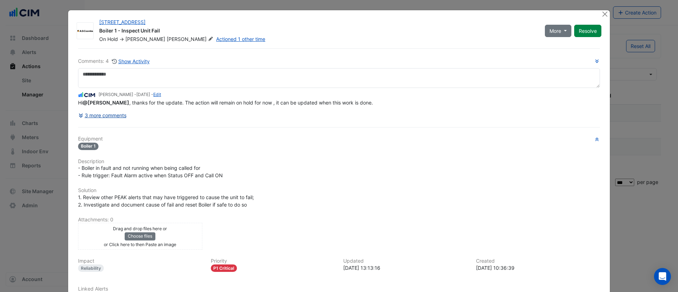
click at [108, 113] on button "3 more comments" at bounding box center [102, 115] width 49 height 12
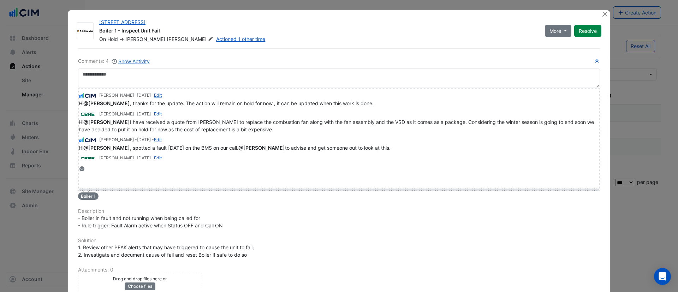
drag, startPoint x: 89, startPoint y: 168, endPoint x: 89, endPoint y: 188, distance: 20.5
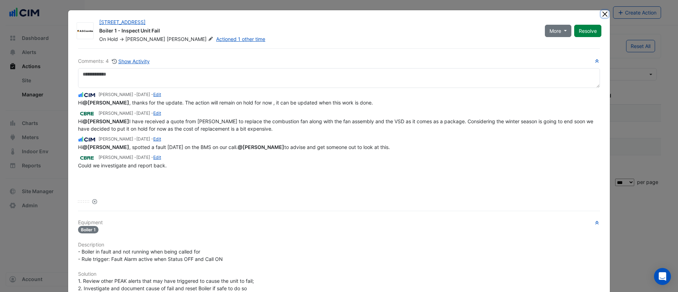
click at [601, 14] on button "Close" at bounding box center [604, 13] width 7 height 7
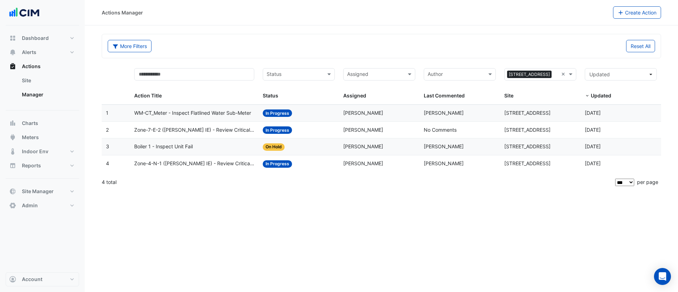
click at [207, 112] on span "WM-CT_Meter - Inspect Flatlined Water Sub-Meter" at bounding box center [192, 113] width 117 height 8
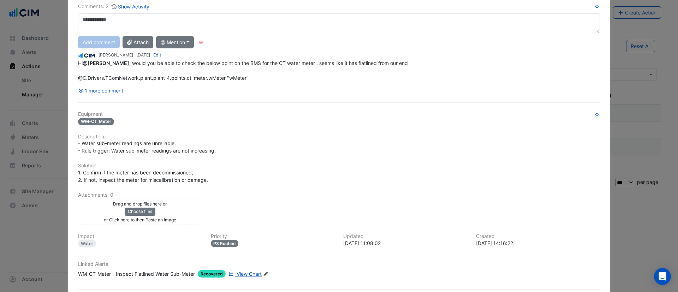
scroll to position [89, 0]
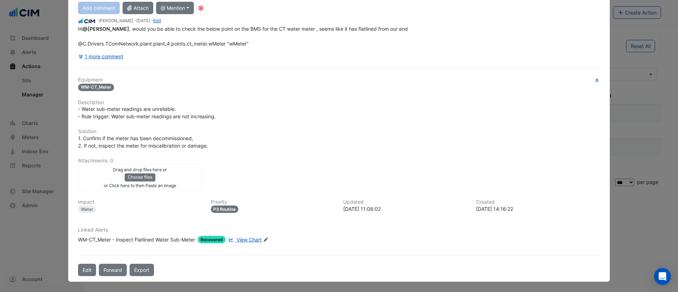
click at [237, 238] on span "View Chart" at bounding box center [249, 240] width 25 height 6
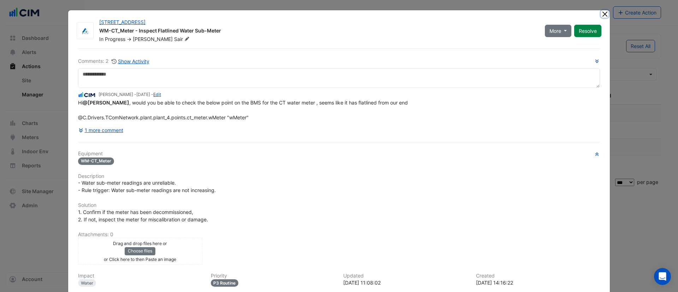
click at [602, 11] on button "Close" at bounding box center [604, 13] width 7 height 7
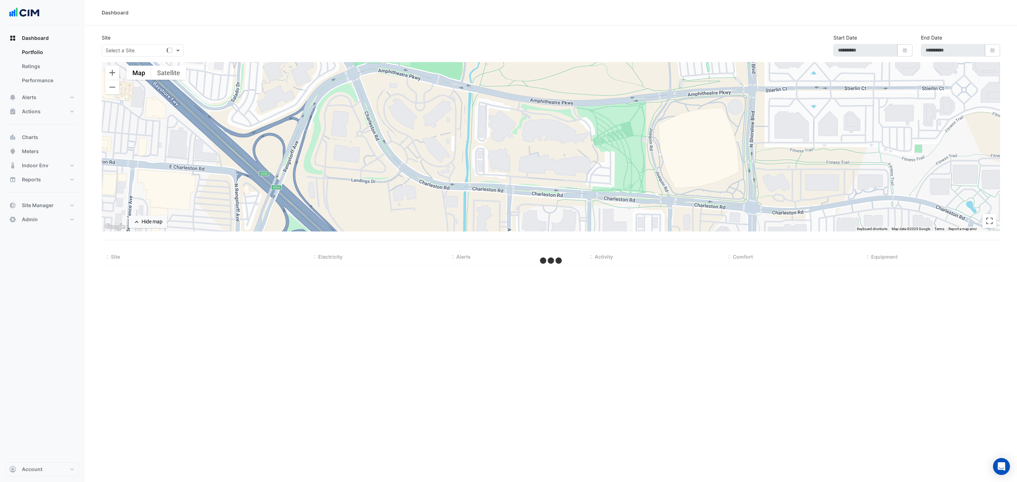
type input "**********"
select select "***"
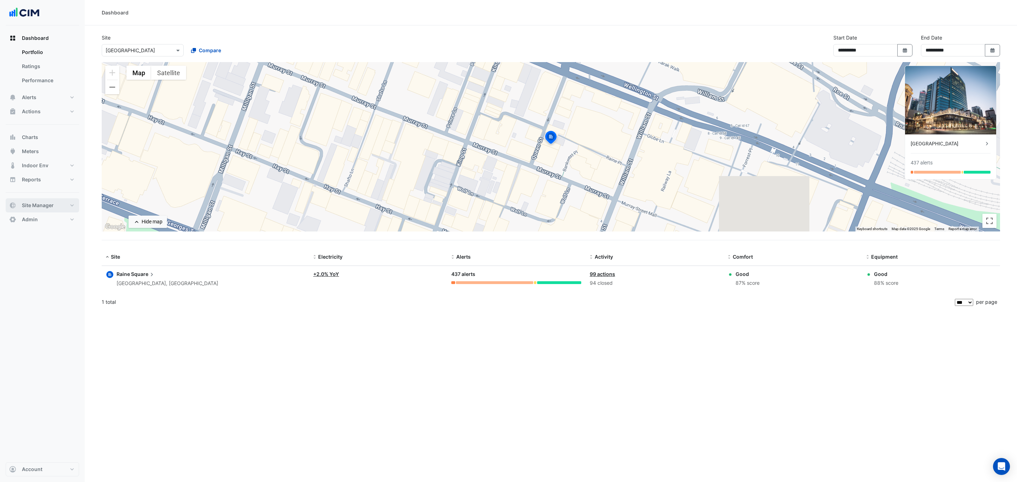
click at [49, 205] on span "Site Manager" at bounding box center [38, 205] width 32 height 7
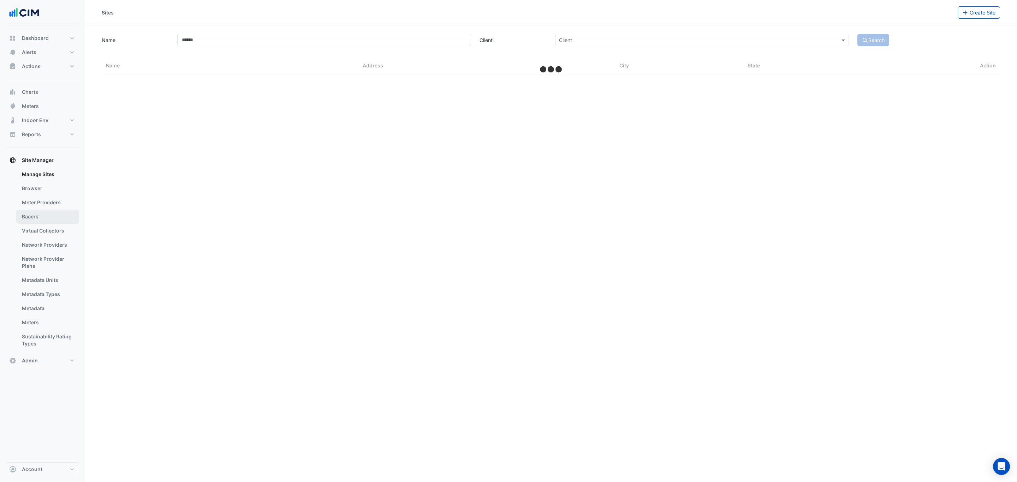
select select "***"
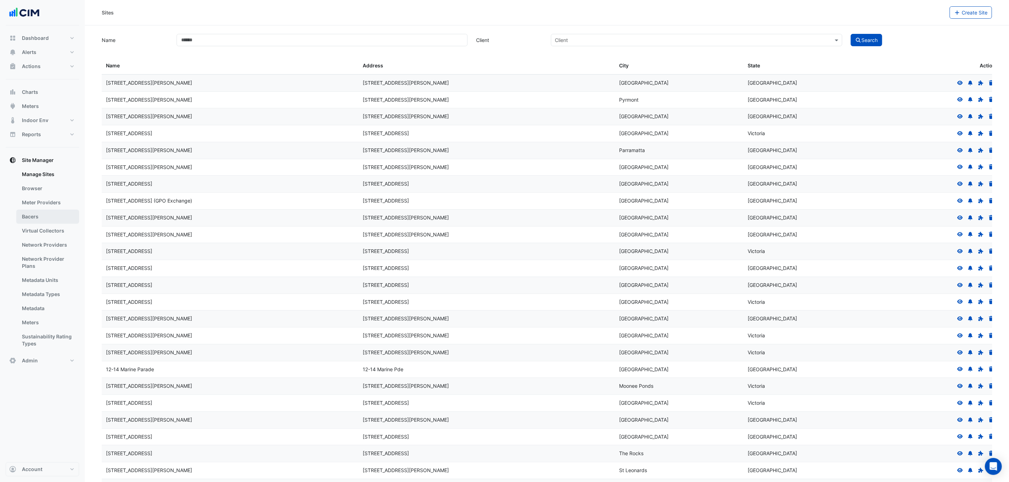
click at [51, 212] on link "Bacers" at bounding box center [47, 217] width 63 height 14
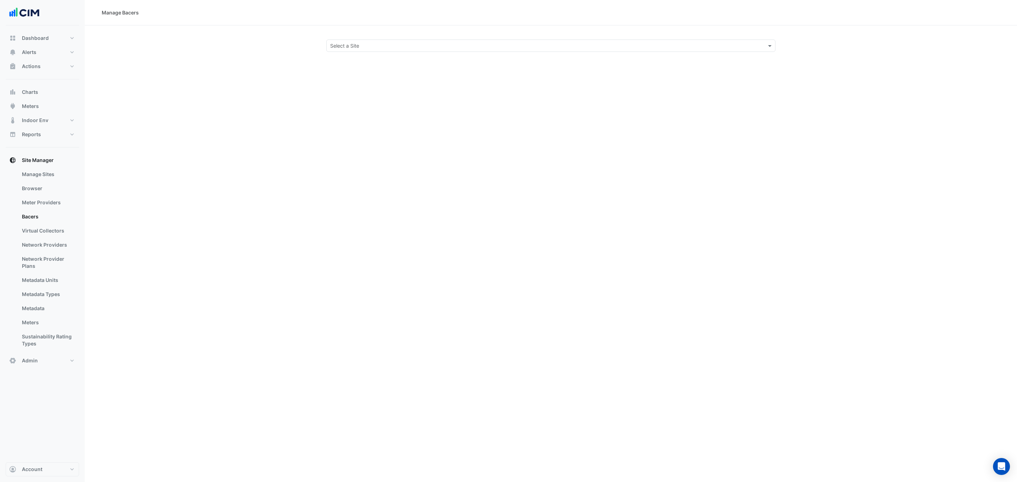
click at [377, 43] on input "text" at bounding box center [543, 45] width 427 height 7
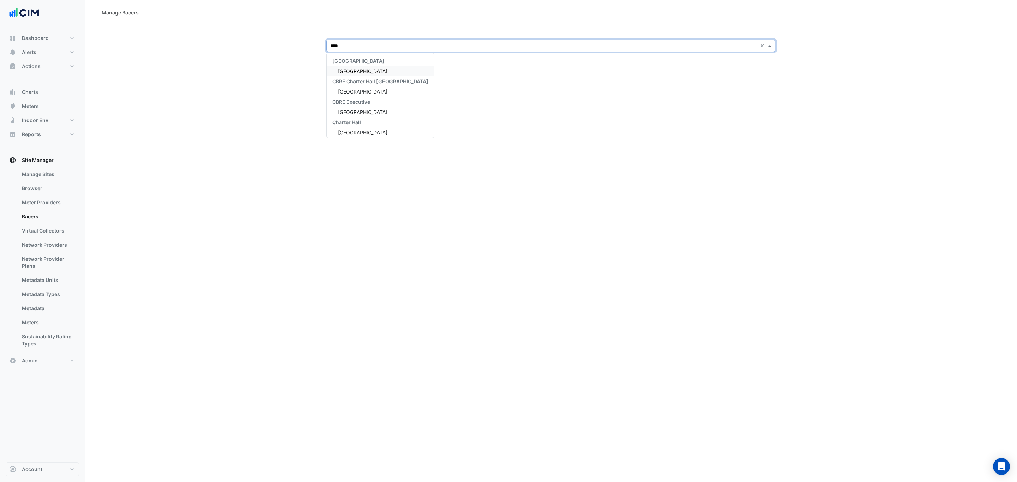
type input "*****"
click at [360, 71] on span "Raine Square" at bounding box center [362, 71] width 49 height 6
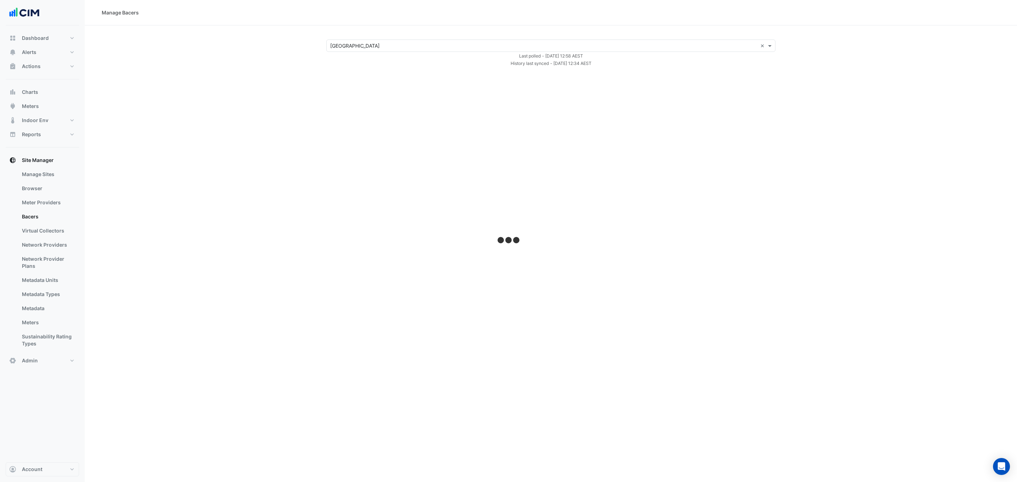
select select "***"
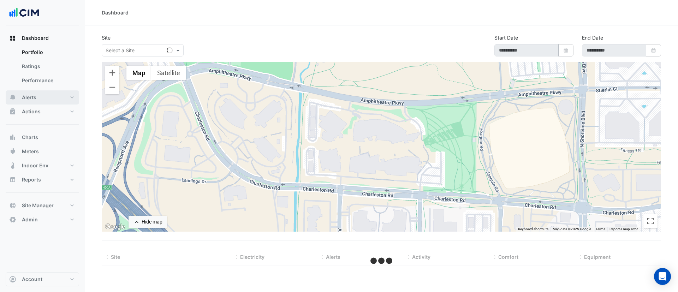
click at [47, 96] on button "Alerts" at bounding box center [42, 97] width 73 height 14
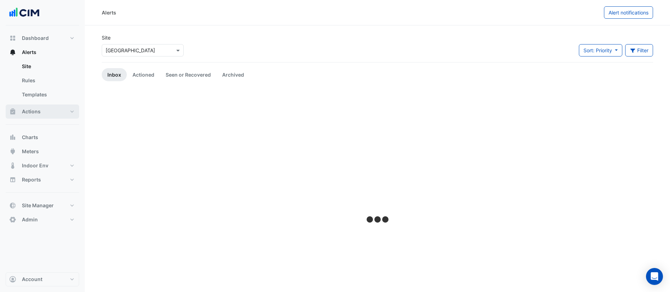
click at [55, 118] on button "Actions" at bounding box center [42, 111] width 73 height 14
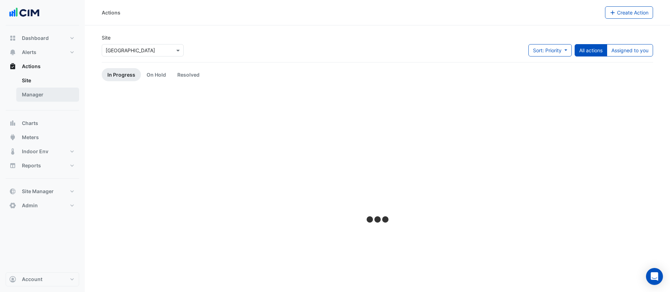
click at [46, 94] on link "Manager" at bounding box center [47, 95] width 63 height 14
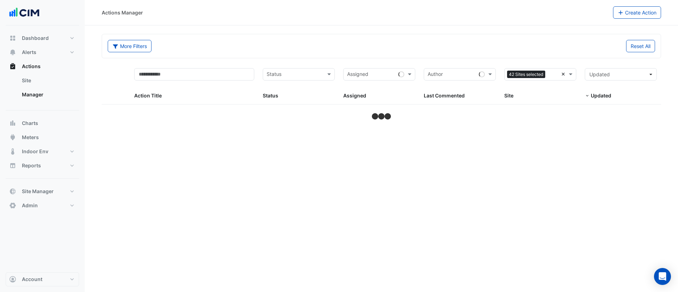
select select "***"
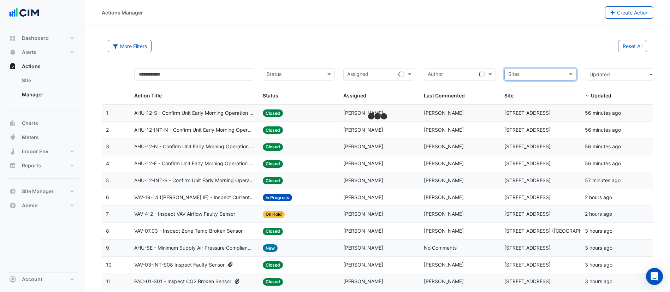
click at [383, 74] on input "text" at bounding box center [371, 75] width 48 height 8
type input "*****"
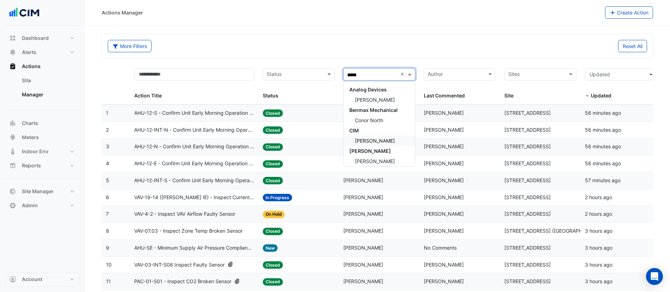
click at [387, 142] on div "[PERSON_NAME]" at bounding box center [378, 141] width 71 height 10
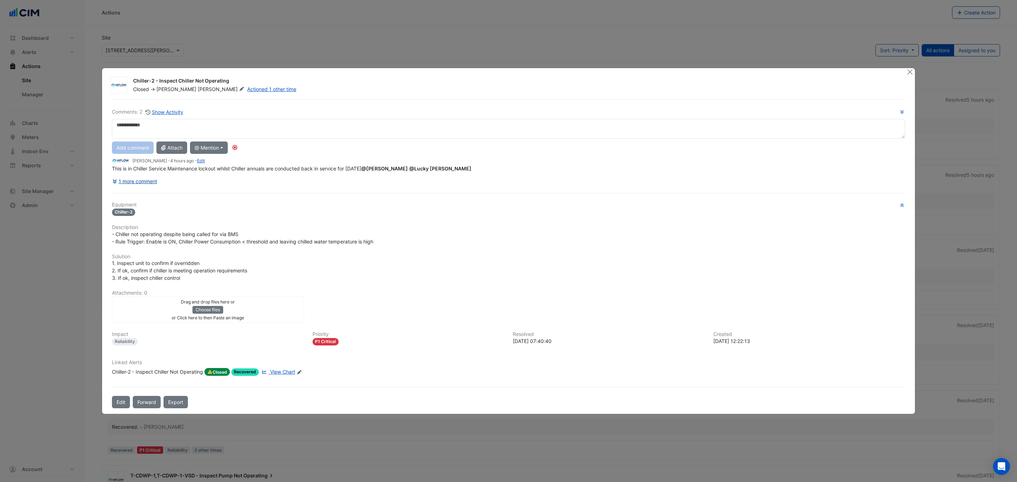
click at [157, 181] on button "1 more comment" at bounding box center [135, 181] width 46 height 12
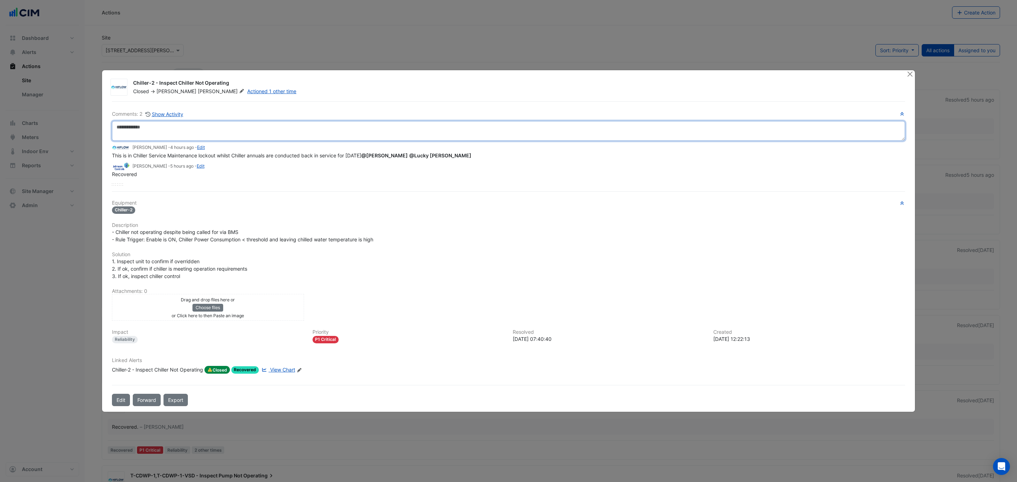
click at [170, 131] on textarea at bounding box center [508, 131] width 793 height 20
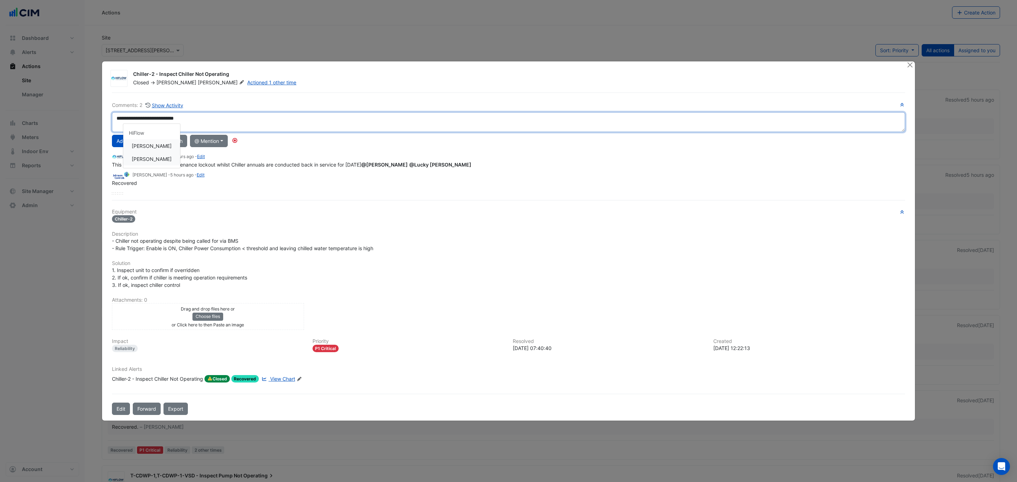
click at [164, 159] on div "**********" at bounding box center [508, 148] width 793 height 94
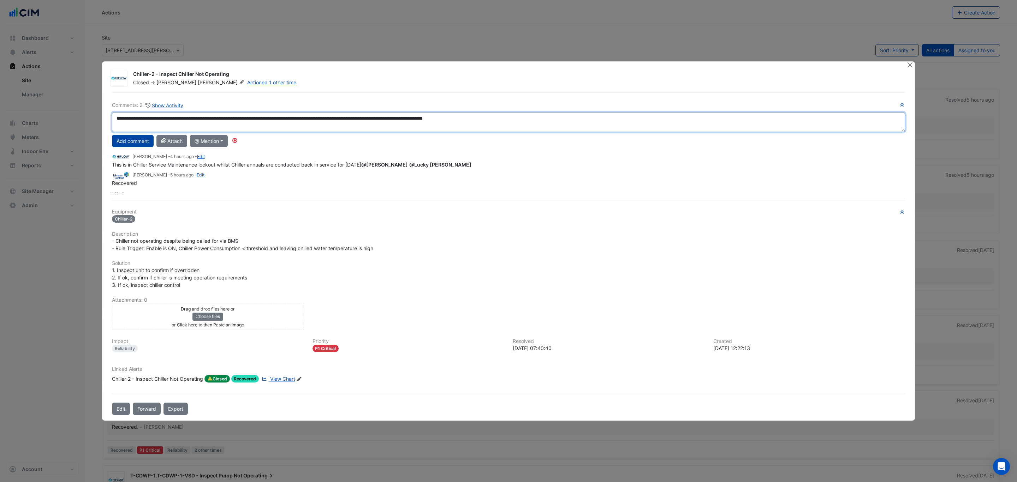
type textarea "**********"
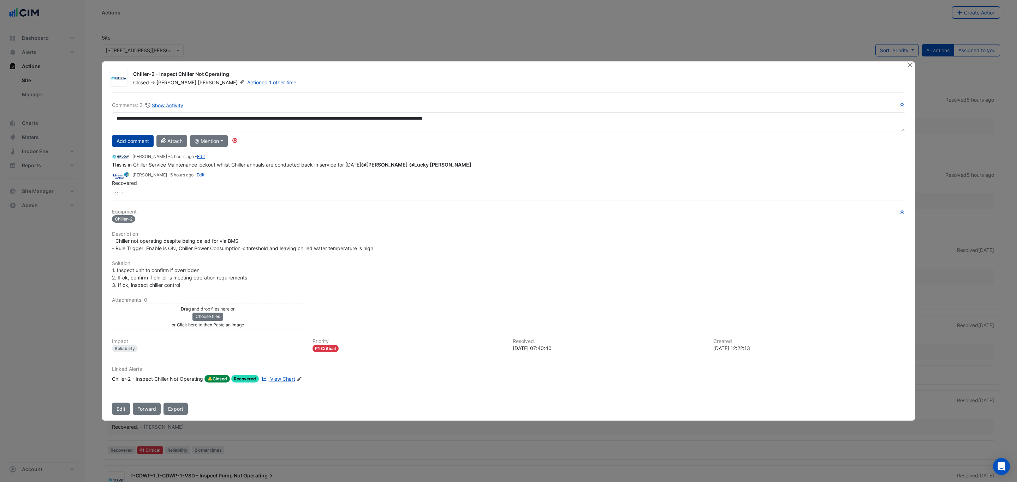
click at [129, 137] on button "Add comment" at bounding box center [133, 141] width 42 height 12
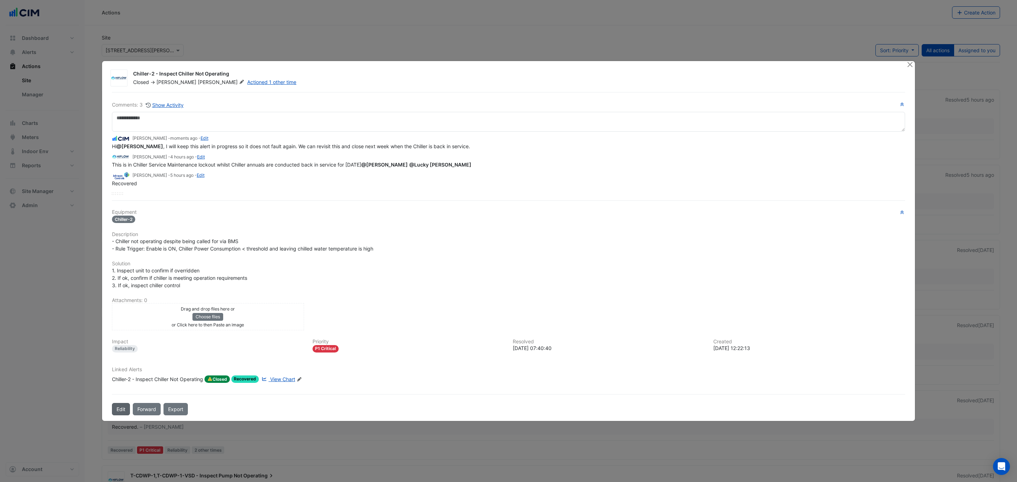
click at [117, 411] on button "Edit" at bounding box center [121, 409] width 18 height 12
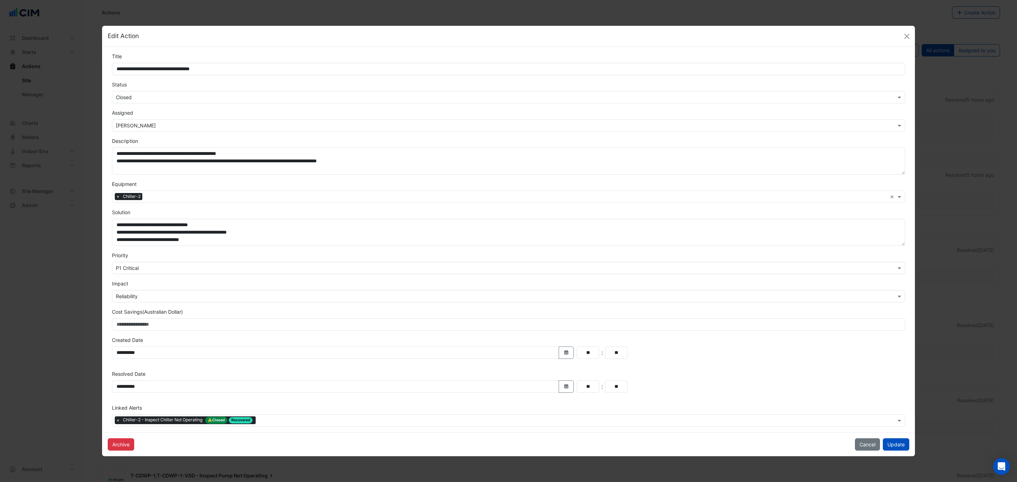
click at [164, 98] on input "text" at bounding box center [501, 97] width 771 height 7
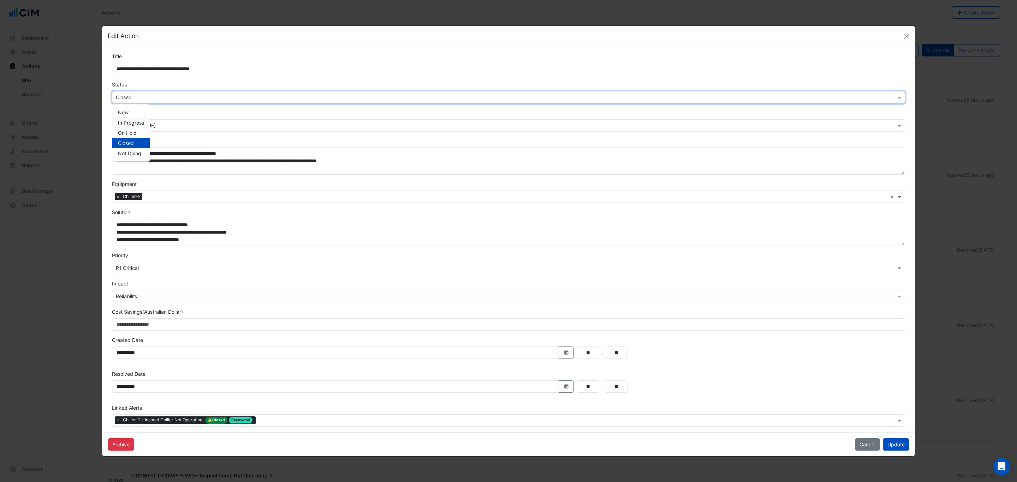
click at [140, 121] on span "In Progress" at bounding box center [131, 123] width 26 height 6
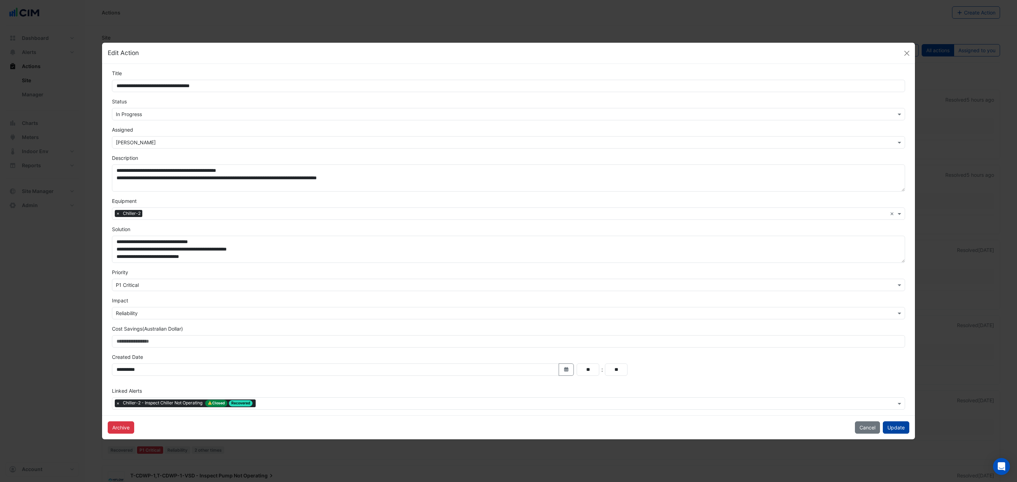
click at [902, 430] on button "Update" at bounding box center [896, 428] width 26 height 12
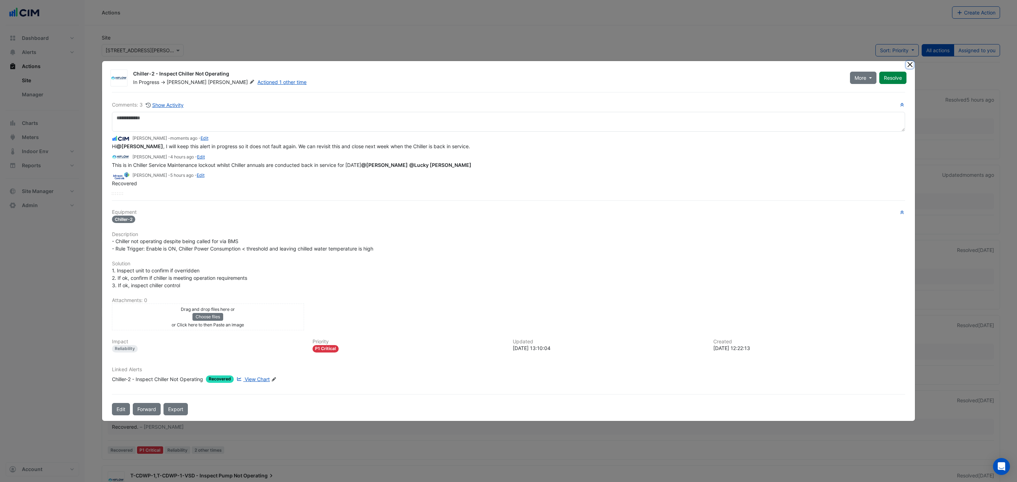
click at [910, 62] on button "Close" at bounding box center [909, 64] width 7 height 7
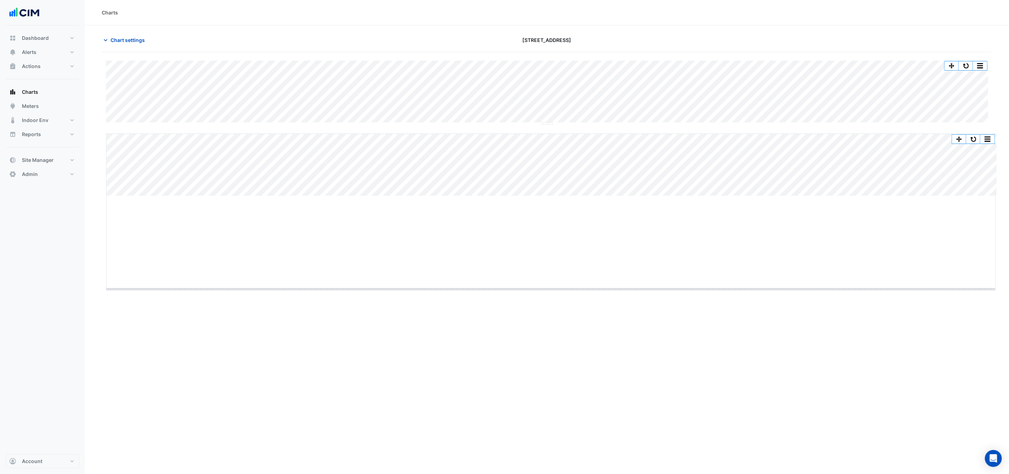
drag, startPoint x: 549, startPoint y: 196, endPoint x: 540, endPoint y: 304, distance: 108.3
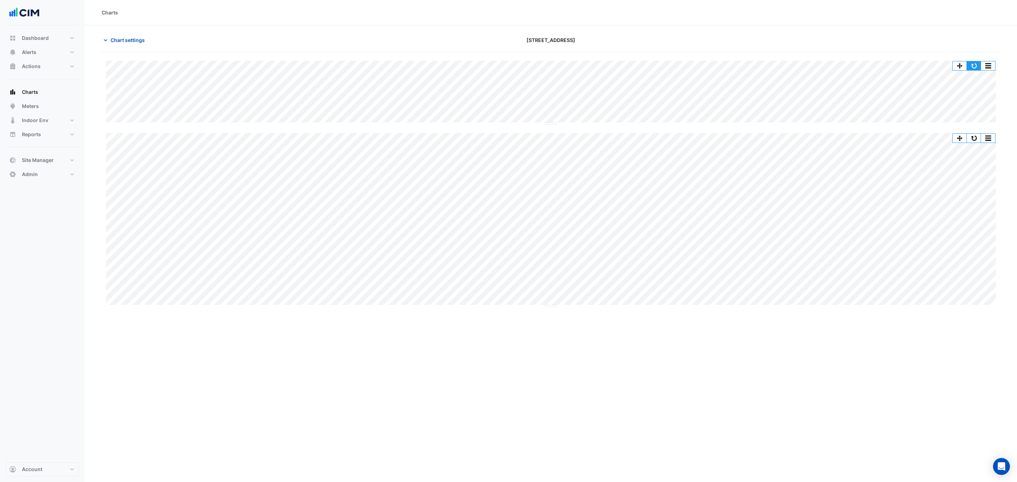
click at [971, 69] on button "button" at bounding box center [974, 65] width 14 height 9
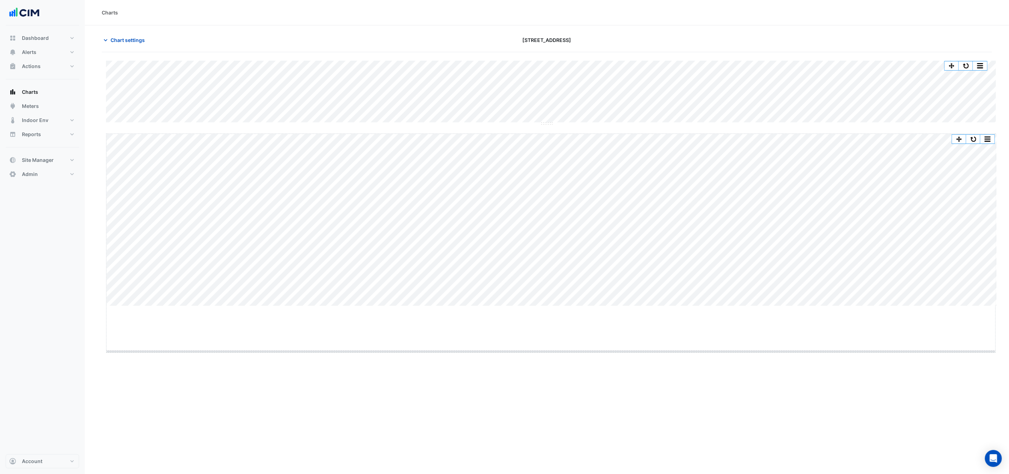
drag, startPoint x: 550, startPoint y: 306, endPoint x: 561, endPoint y: 365, distance: 59.2
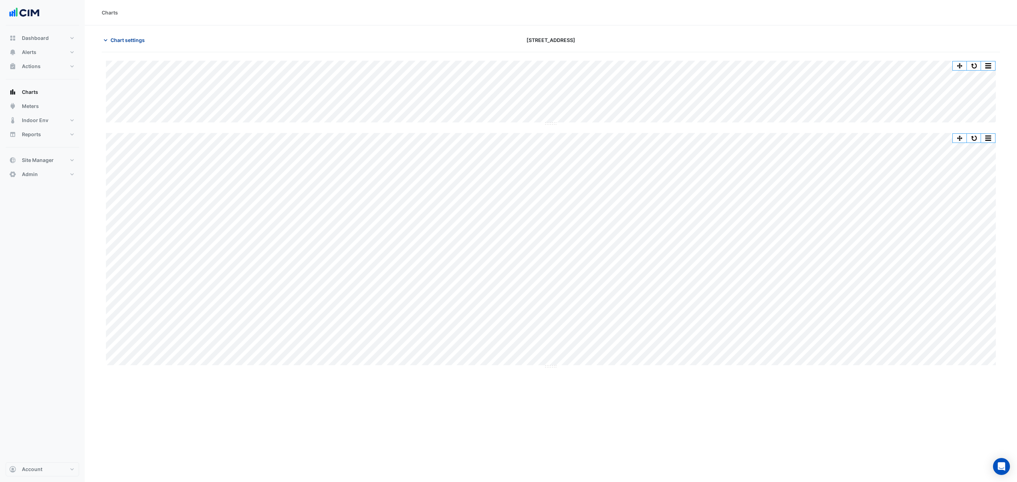
click at [125, 42] on span "Chart settings" at bounding box center [127, 39] width 34 height 7
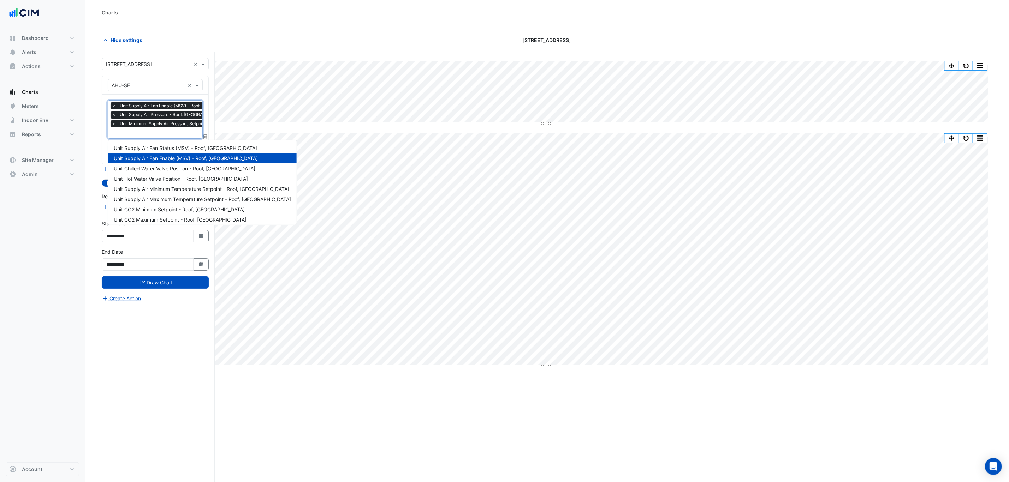
scroll to position [0, 4]
click at [158, 130] on input "text" at bounding box center [186, 133] width 157 height 7
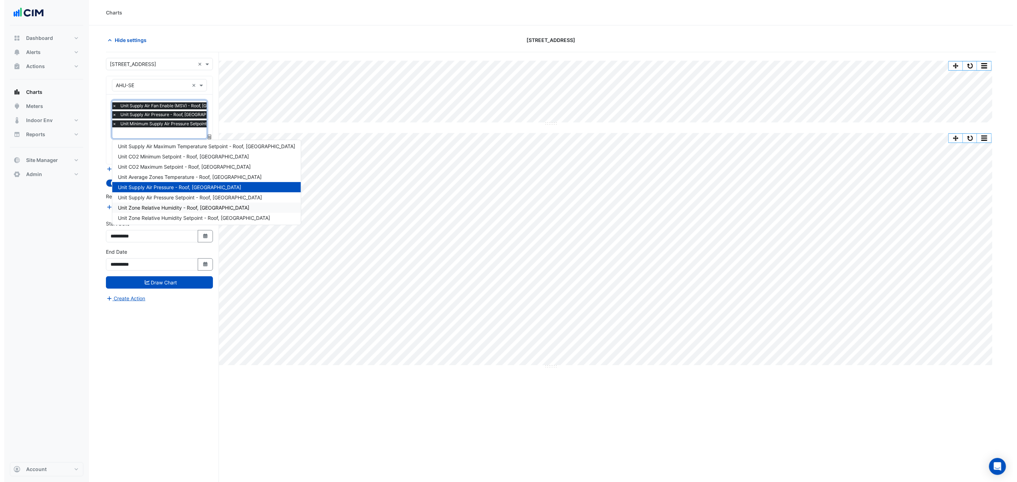
scroll to position [0, 0]
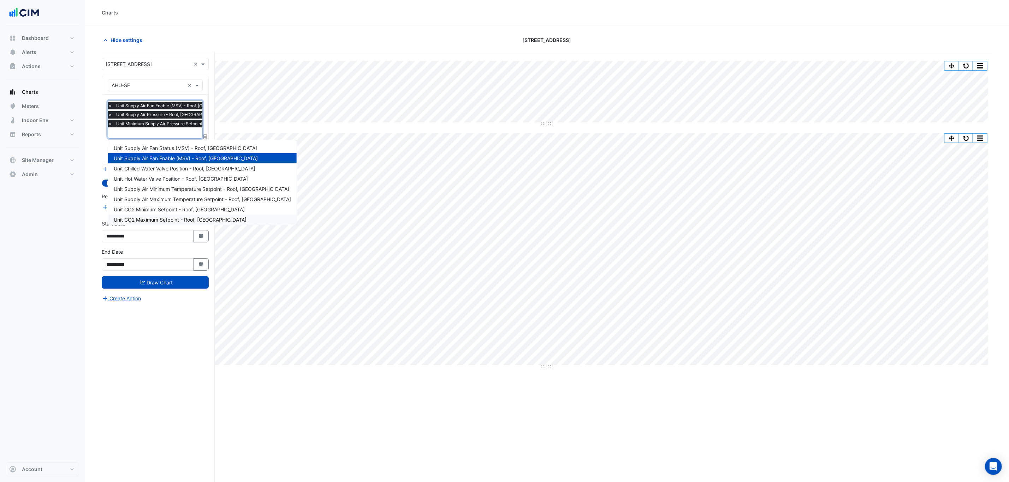
click at [652, 402] on div "Split All Split None Print Save as JPEG Save as PNG Pivot Data Table Export CSV…" at bounding box center [547, 280] width 890 height 457
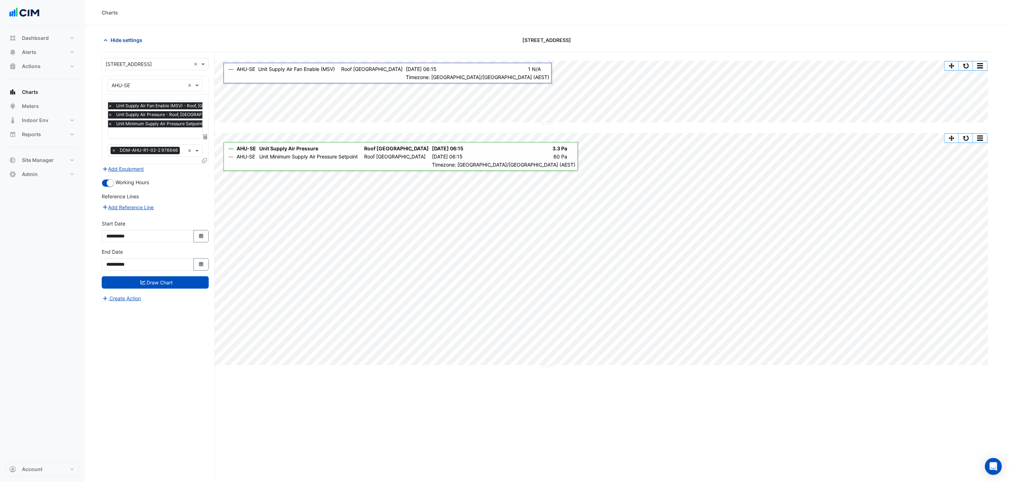
click at [122, 45] on button "Hide settings" at bounding box center [124, 40] width 45 height 12
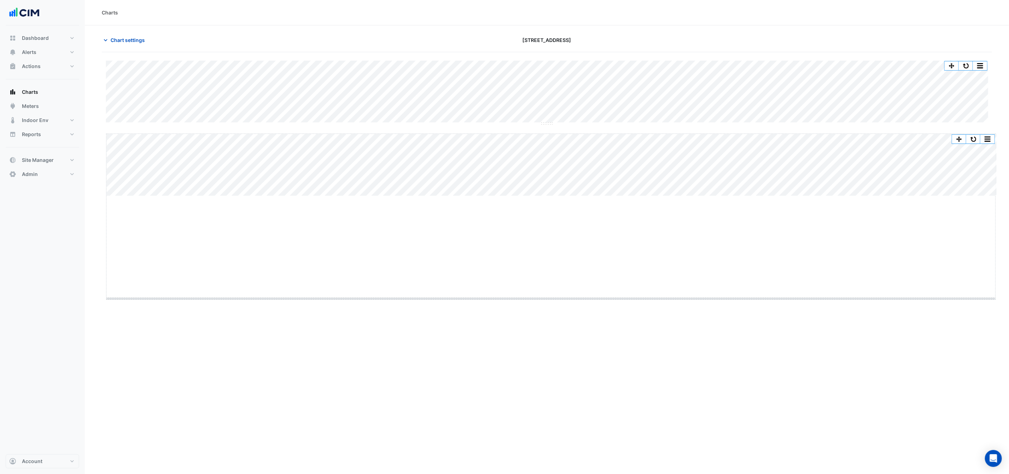
drag, startPoint x: 548, startPoint y: 196, endPoint x: 548, endPoint y: 306, distance: 110.1
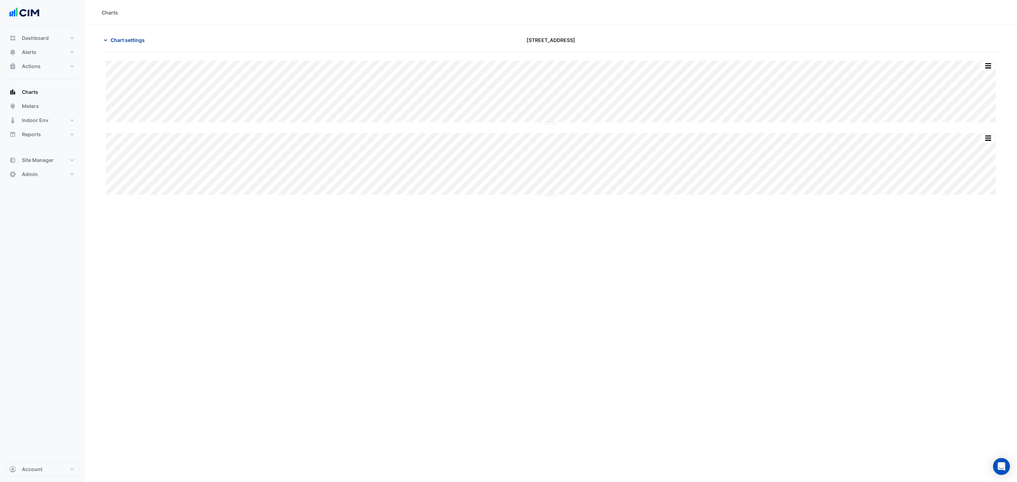
click at [129, 39] on span "Chart settings" at bounding box center [127, 39] width 34 height 7
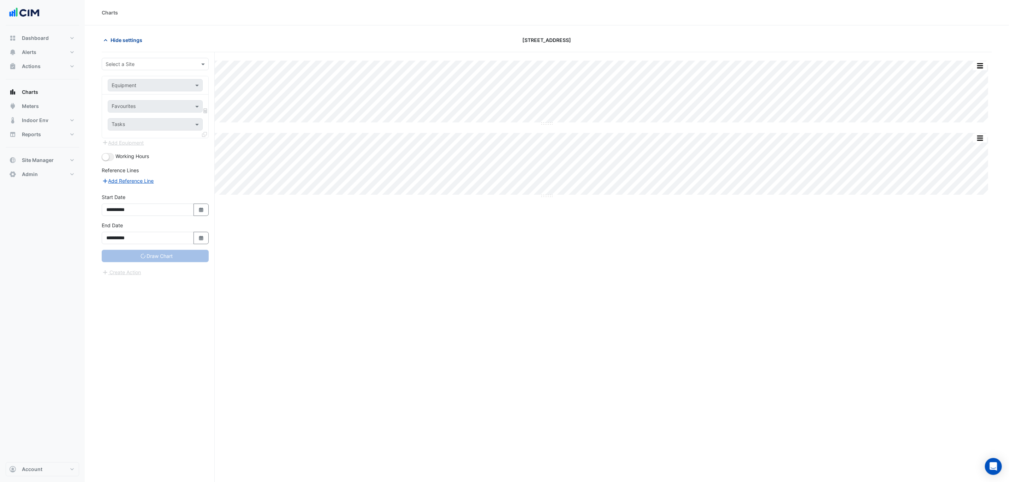
click at [134, 39] on span "Hide settings" at bounding box center [126, 39] width 32 height 7
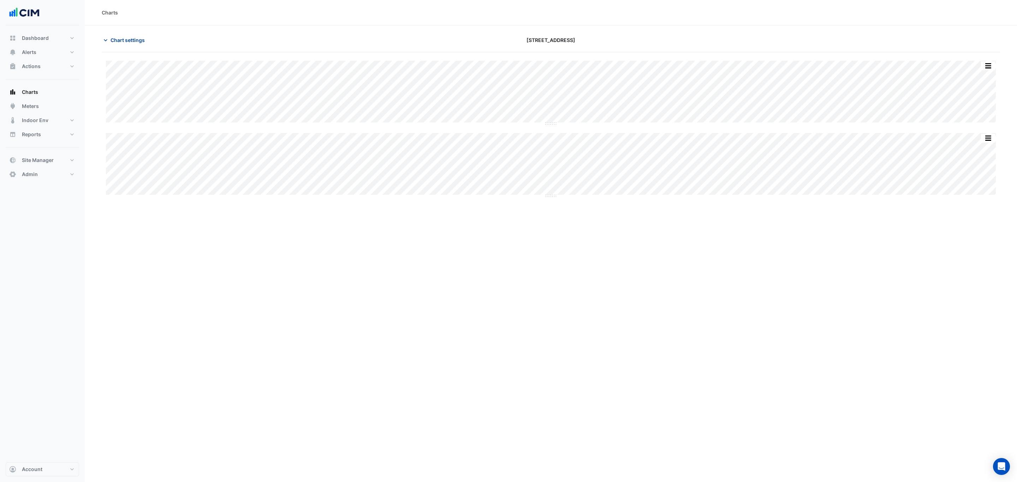
click at [117, 43] on span "Chart settings" at bounding box center [127, 39] width 34 height 7
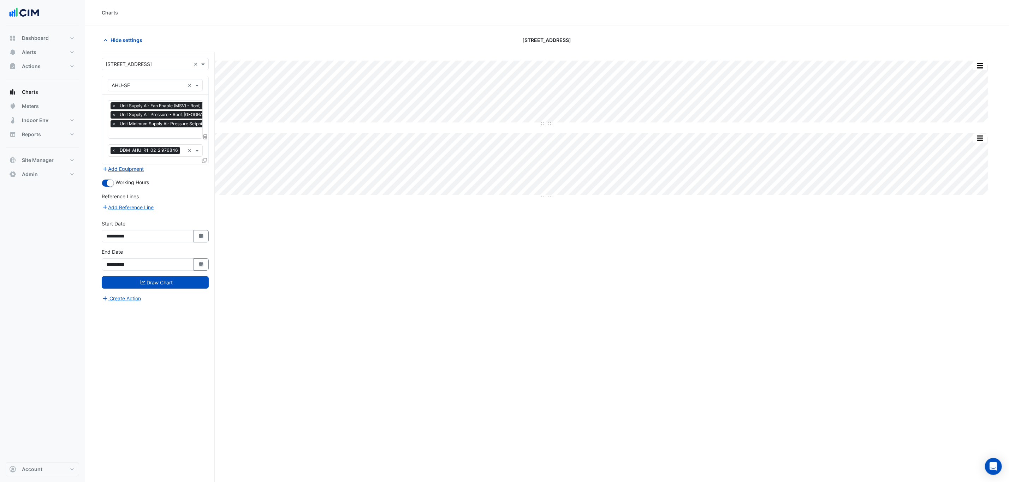
click at [206, 162] on icon at bounding box center [204, 160] width 5 height 5
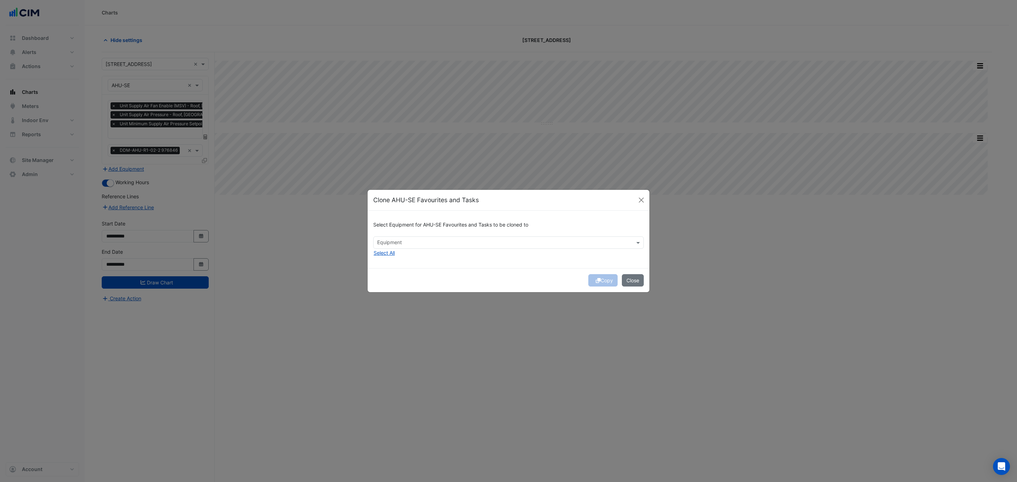
click at [427, 245] on input "text" at bounding box center [504, 243] width 255 height 7
click at [397, 257] on span "AHU-01" at bounding box center [388, 258] width 18 height 6
click at [400, 270] on div "AHU-E1" at bounding box center [391, 268] width 35 height 10
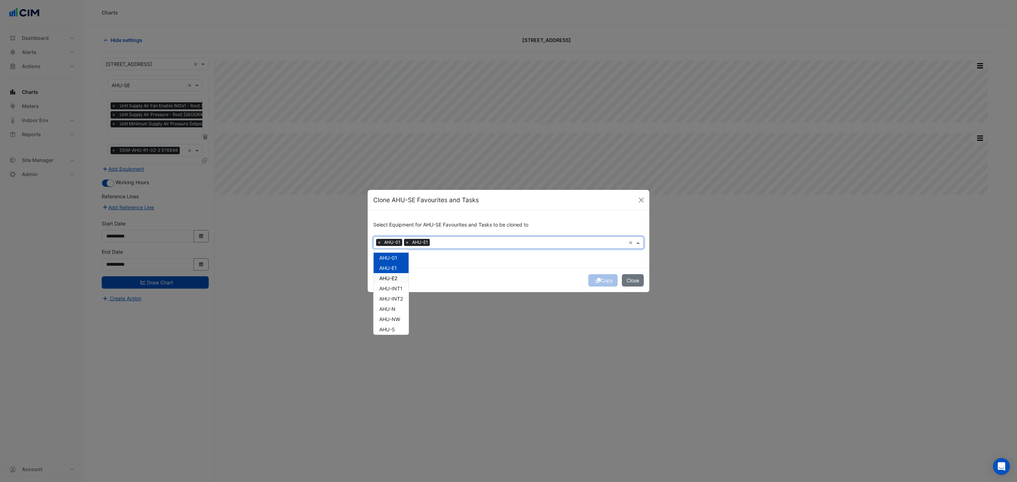
click at [400, 277] on div "AHU-E2" at bounding box center [391, 278] width 35 height 10
click at [402, 286] on span "AHU-INT1" at bounding box center [390, 289] width 23 height 6
click at [400, 298] on span "AHU-INT2" at bounding box center [391, 299] width 24 height 6
click at [394, 311] on span "AHU-N" at bounding box center [387, 309] width 16 height 6
click at [395, 320] on span "AHU-NW" at bounding box center [389, 319] width 21 height 6
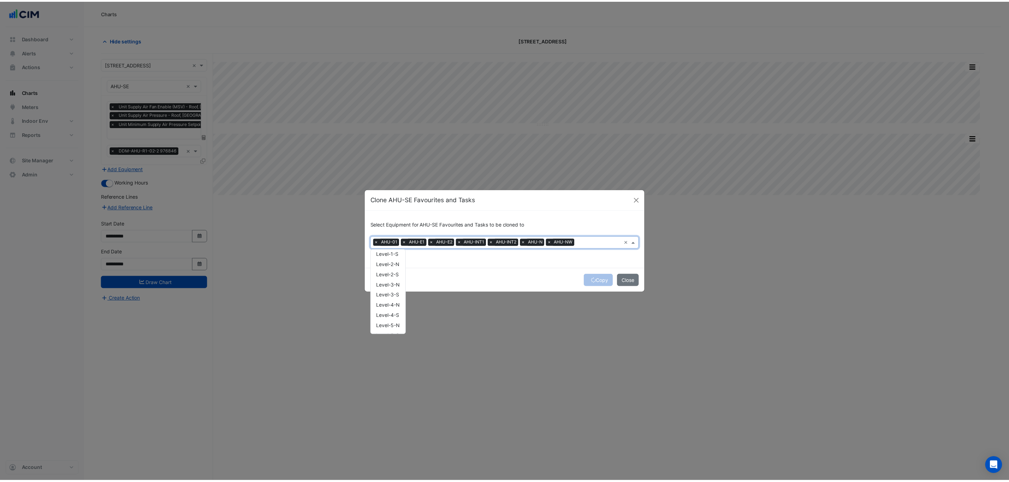
scroll to position [53, 0]
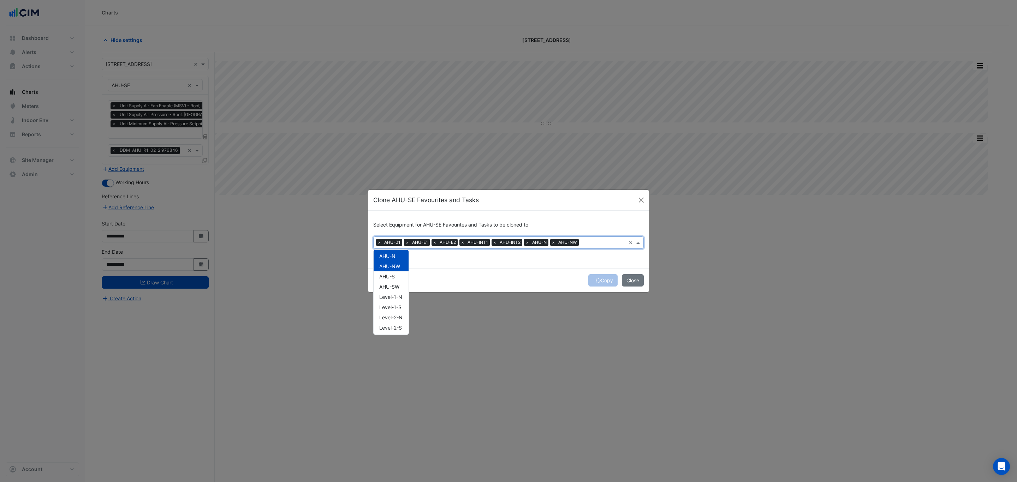
click at [393, 279] on span "AHU-S" at bounding box center [387, 277] width 16 height 6
click at [395, 287] on span "AHU-SW" at bounding box center [389, 287] width 20 height 6
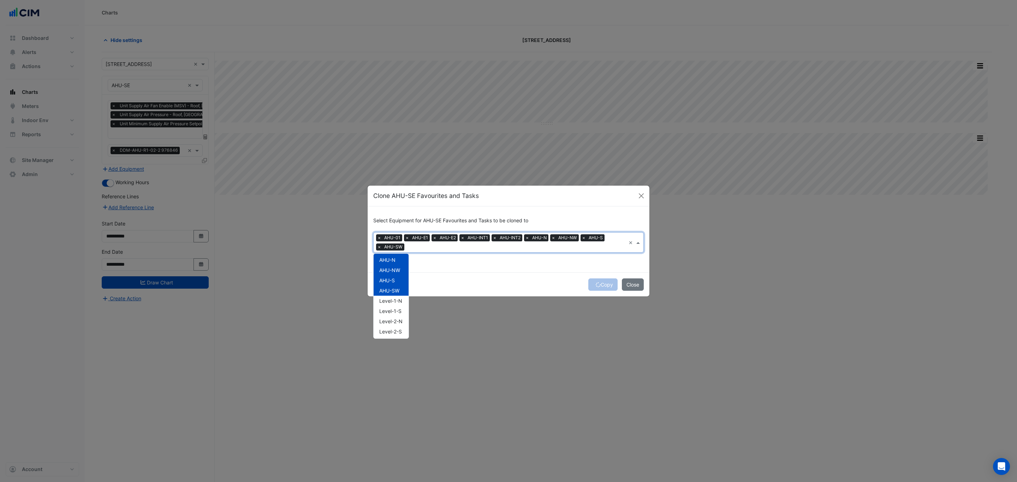
click at [506, 280] on div "Copy Close" at bounding box center [509, 285] width 282 height 24
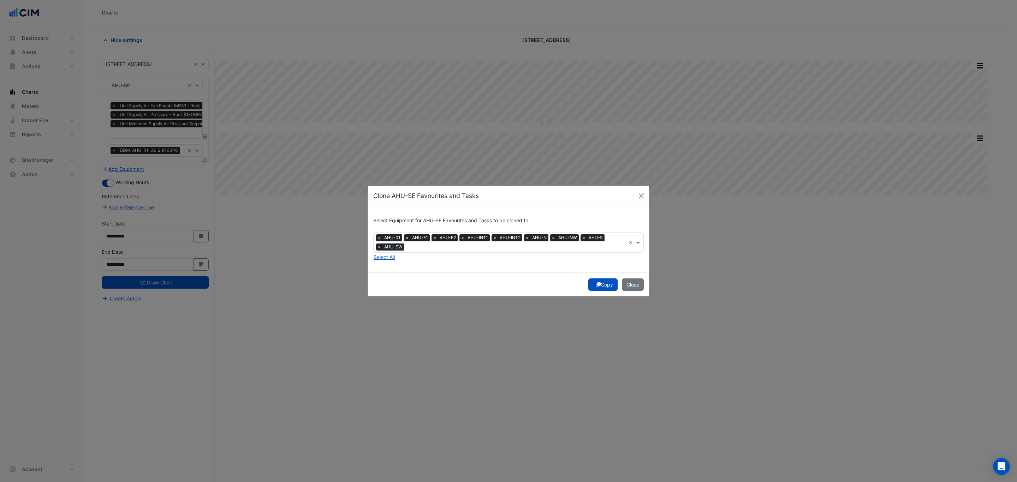
click at [603, 286] on button "Copy" at bounding box center [602, 285] width 29 height 12
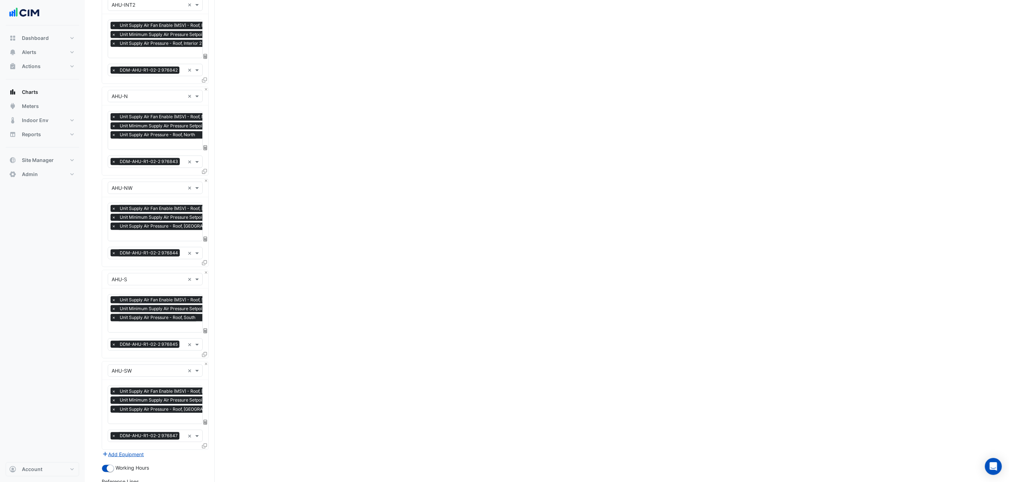
scroll to position [643, 0]
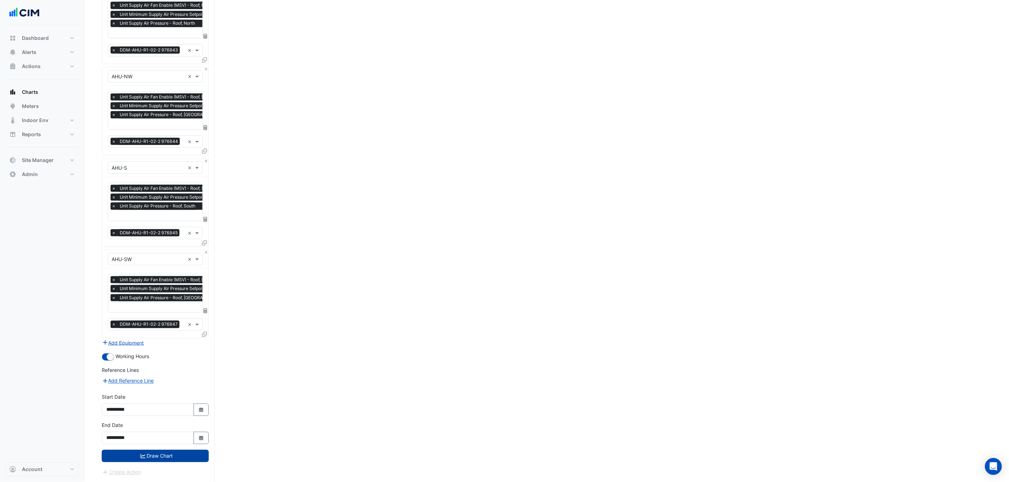
click at [169, 461] on button "Draw Chart" at bounding box center [155, 456] width 107 height 12
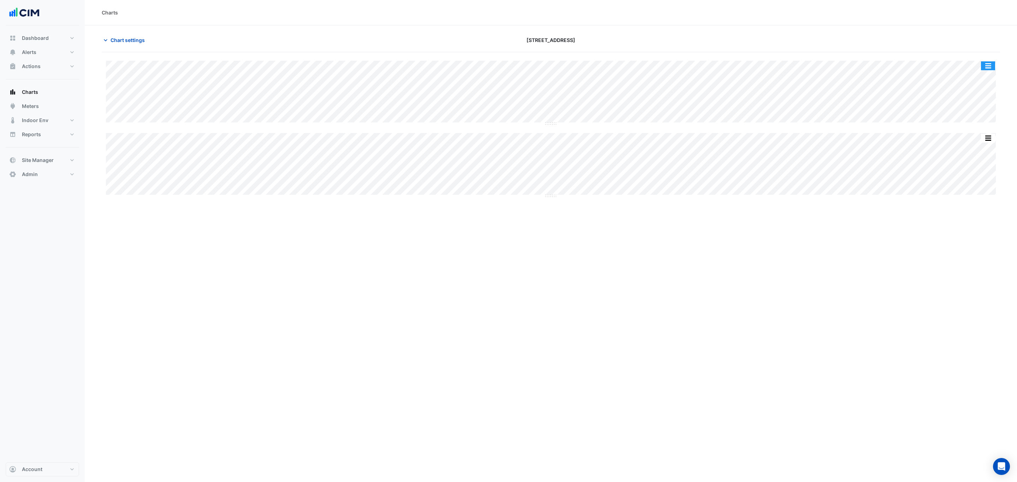
click at [986, 65] on button "button" at bounding box center [988, 65] width 14 height 9
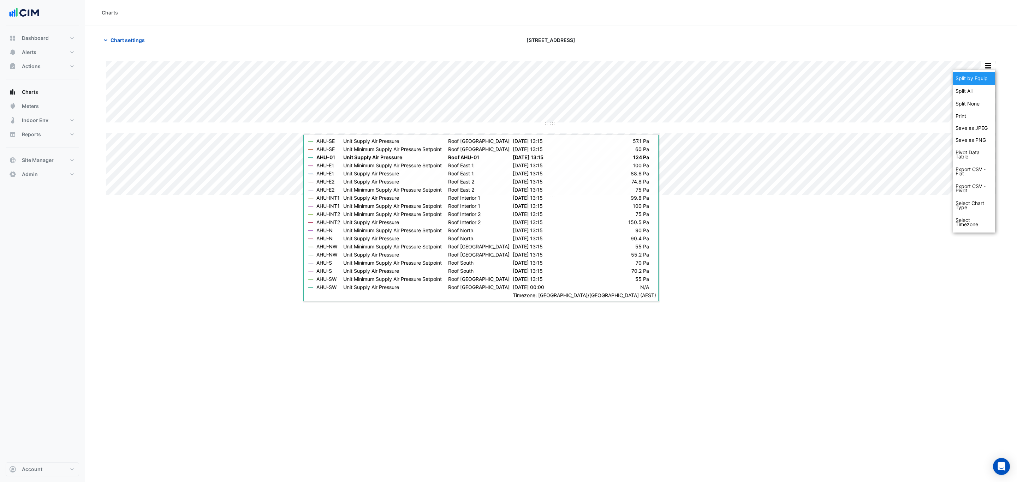
click at [976, 84] on div "Split by Equip" at bounding box center [973, 78] width 42 height 13
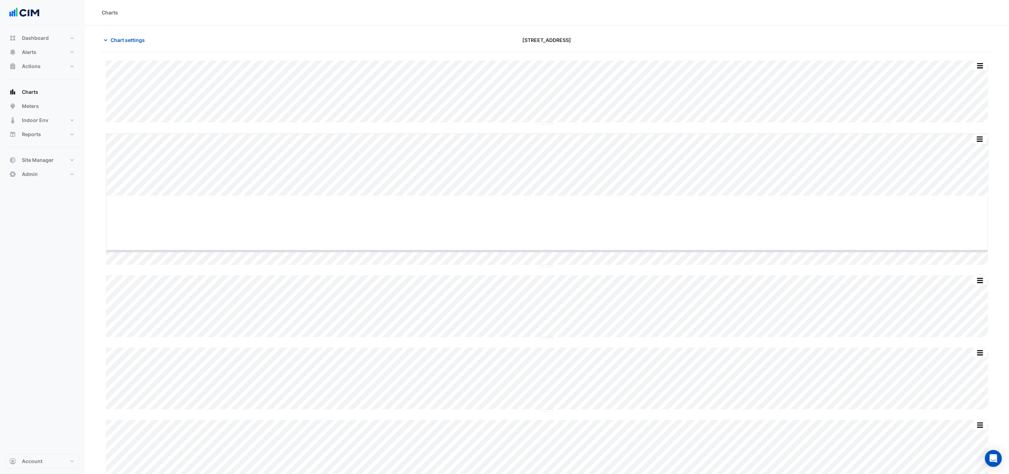
drag, startPoint x: 545, startPoint y: 195, endPoint x: 545, endPoint y: 250, distance: 55.1
drag, startPoint x: 546, startPoint y: 124, endPoint x: 550, endPoint y: 167, distance: 42.8
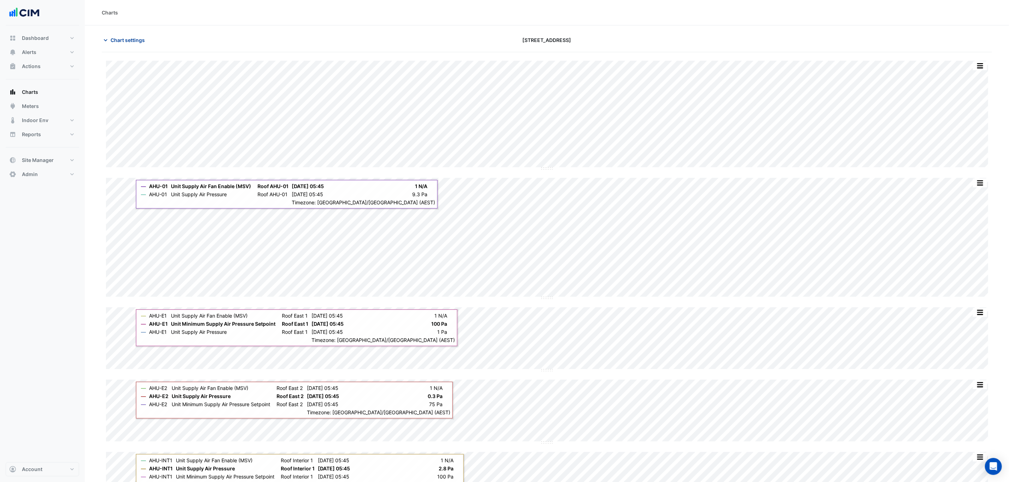
click at [122, 38] on span "Chart settings" at bounding box center [127, 39] width 34 height 7
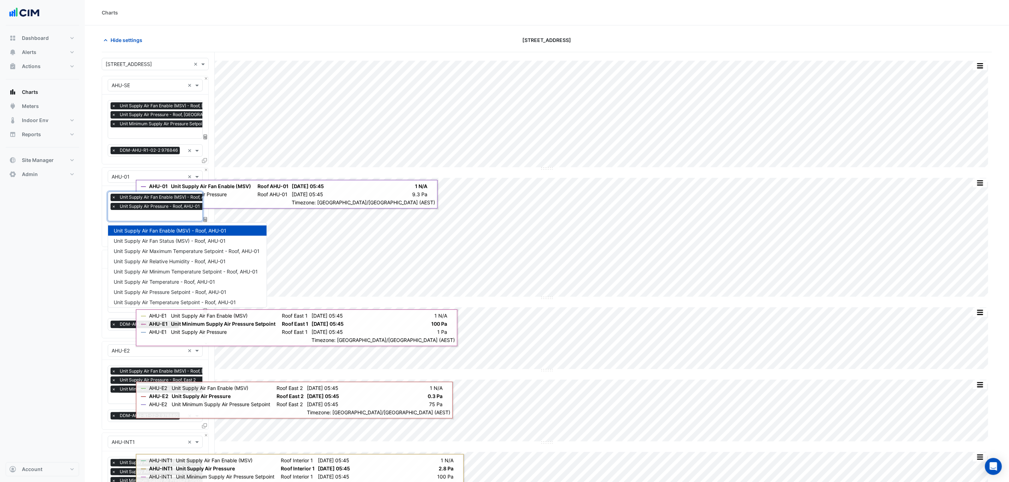
click at [140, 217] on input "text" at bounding box center [166, 216] width 109 height 7
type input "*****"
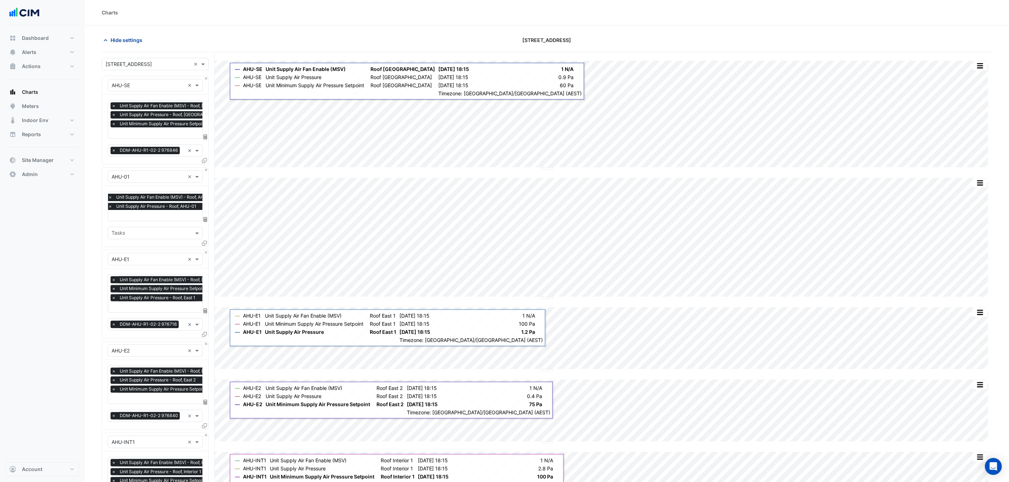
click at [135, 40] on span "Hide settings" at bounding box center [126, 39] width 32 height 7
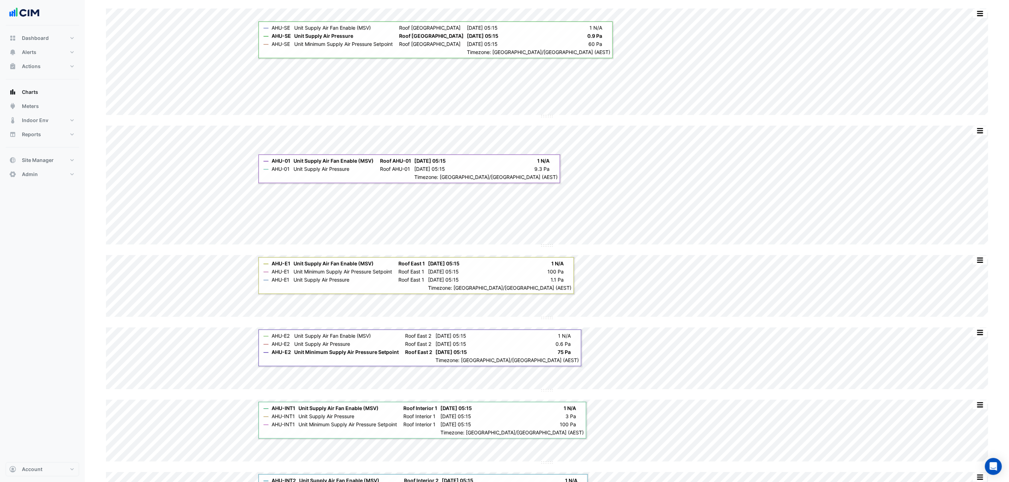
scroll to position [106, 0]
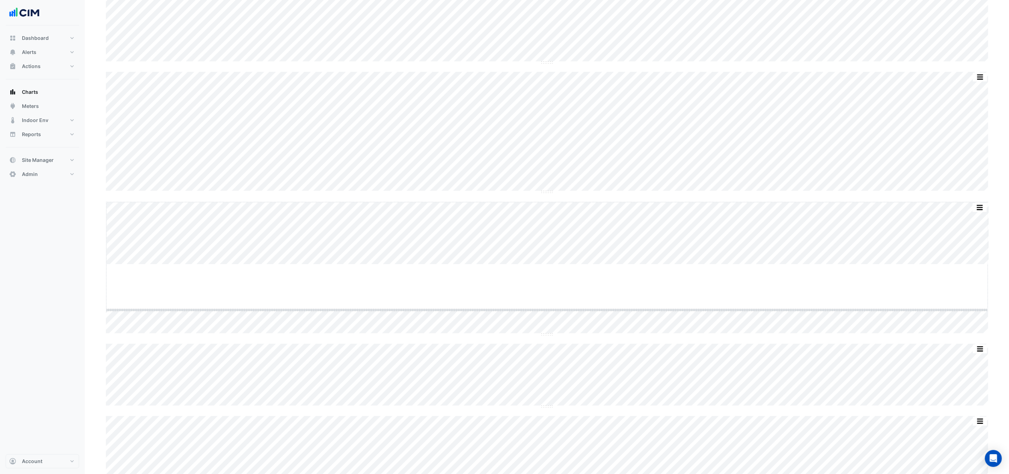
drag, startPoint x: 550, startPoint y: 265, endPoint x: 550, endPoint y: 314, distance: 48.7
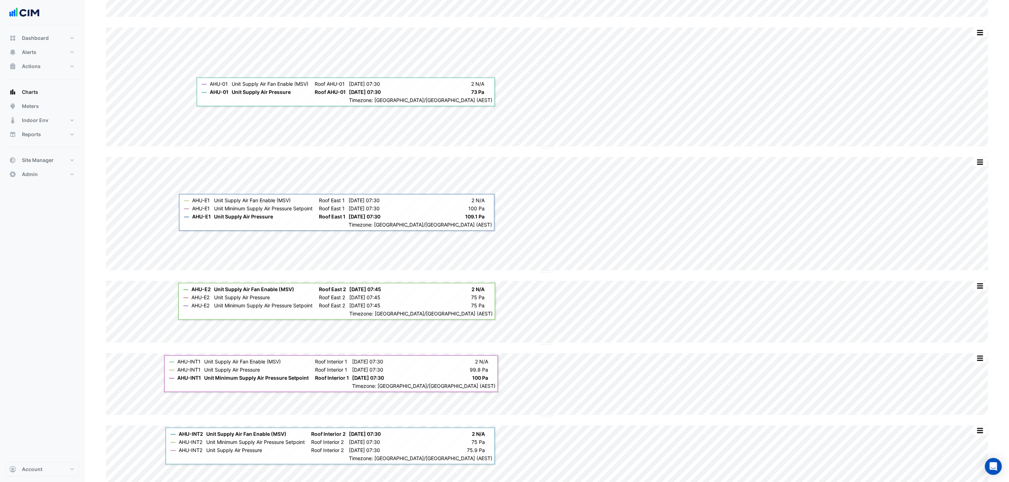
scroll to position [212, 0]
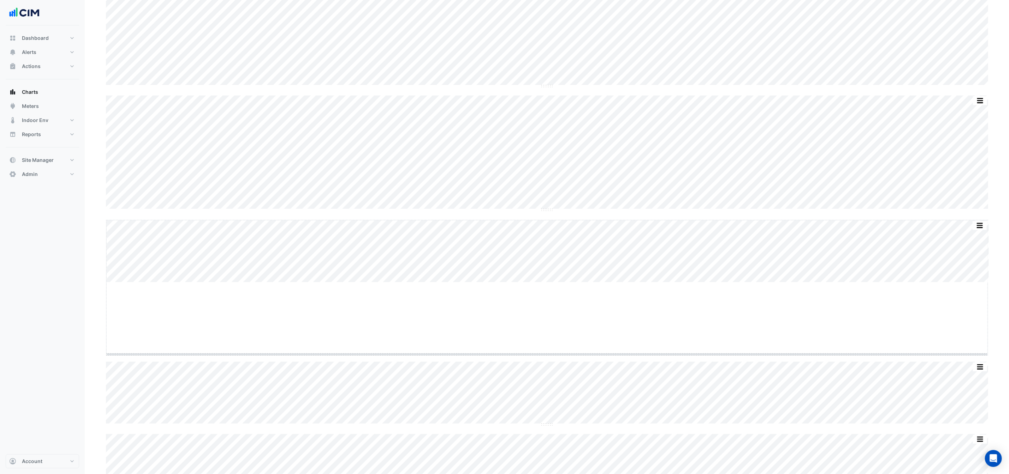
drag, startPoint x: 548, startPoint y: 283, endPoint x: 545, endPoint y: 356, distance: 72.8
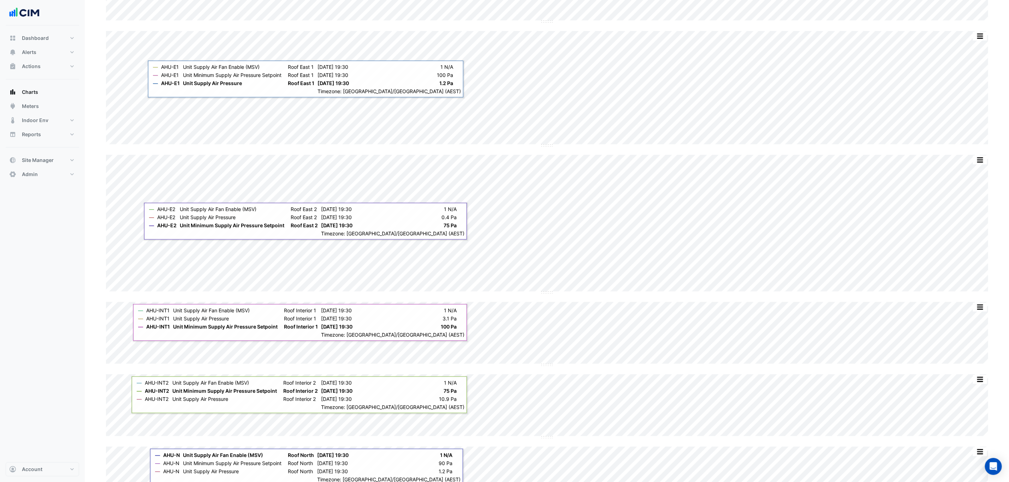
scroll to position [371, 0]
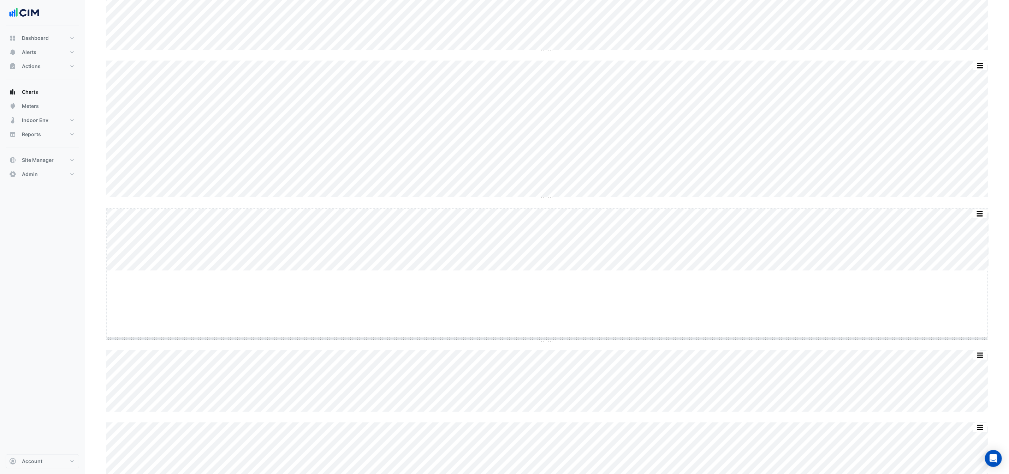
drag, startPoint x: 547, startPoint y: 271, endPoint x: 546, endPoint y: 339, distance: 67.8
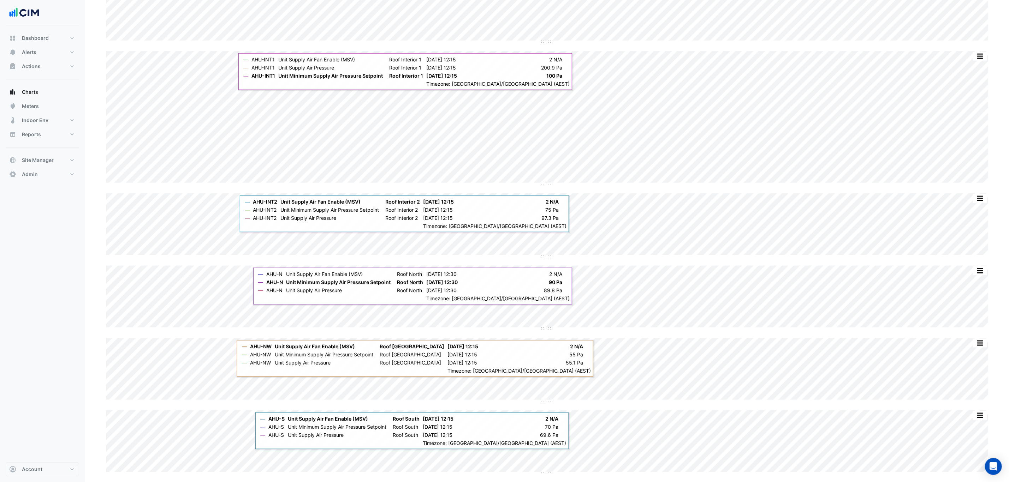
scroll to position [530, 0]
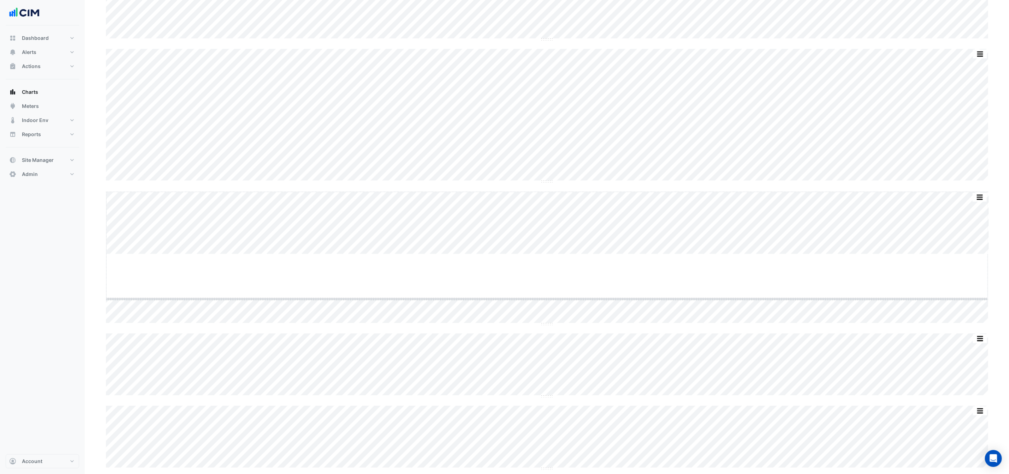
drag, startPoint x: 549, startPoint y: 254, endPoint x: 550, endPoint y: 309, distance: 54.4
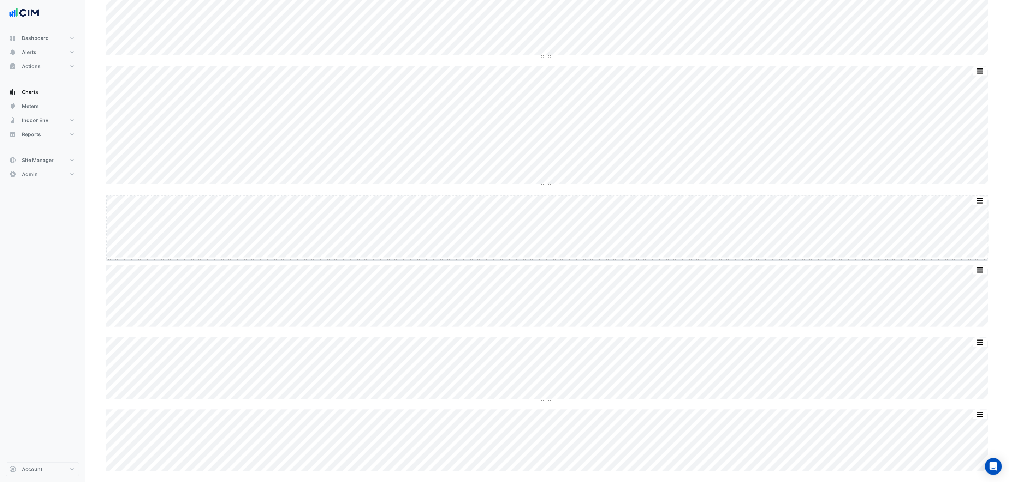
scroll to position [655, 0]
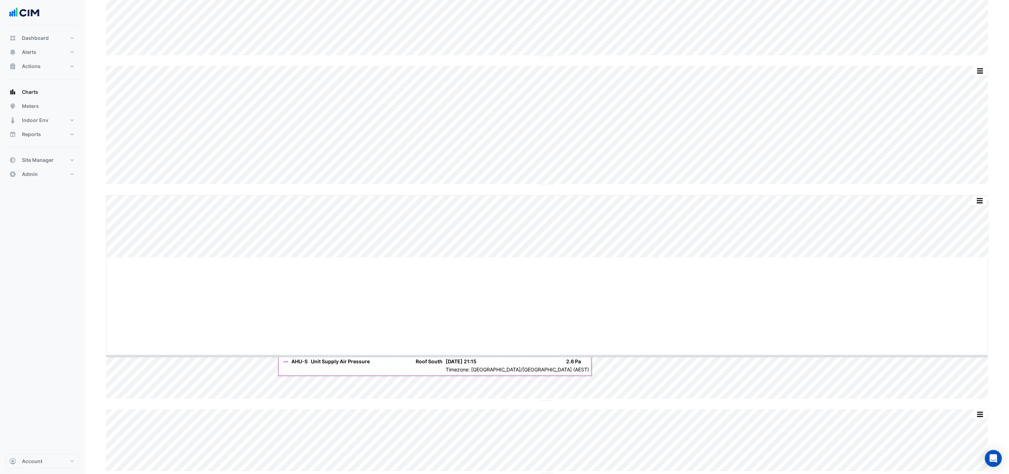
drag, startPoint x: 545, startPoint y: 255, endPoint x: 542, endPoint y: 352, distance: 96.8
drag, startPoint x: 551, startPoint y: 185, endPoint x: 551, endPoint y: 245, distance: 59.3
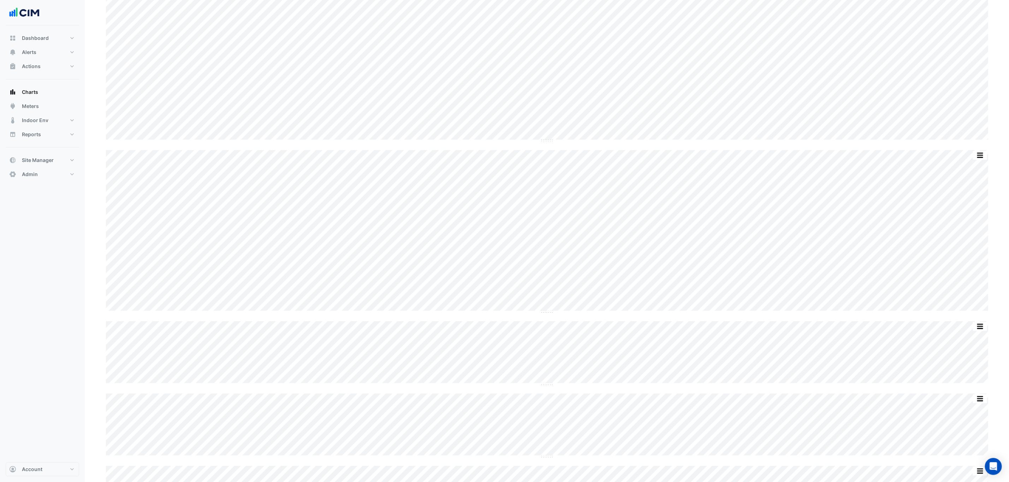
scroll to position [818, 0]
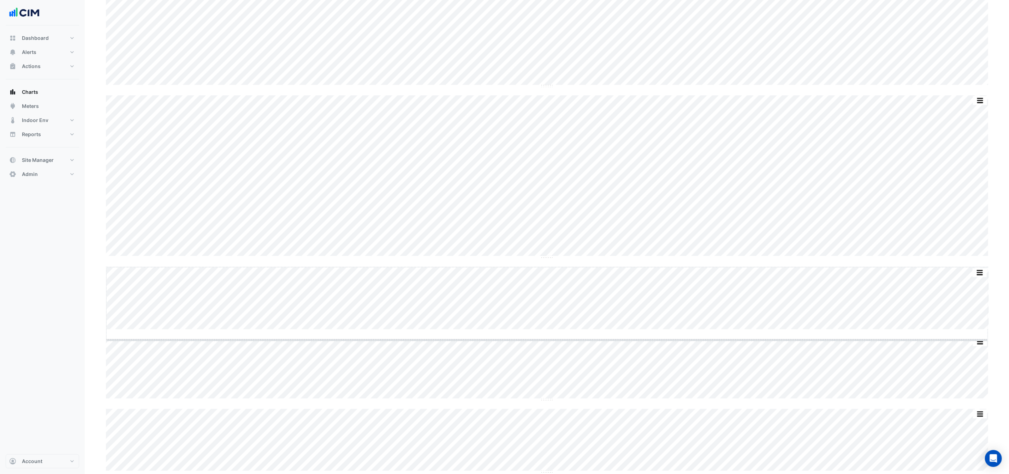
drag, startPoint x: 544, startPoint y: 328, endPoint x: 540, endPoint y: 364, distance: 35.4
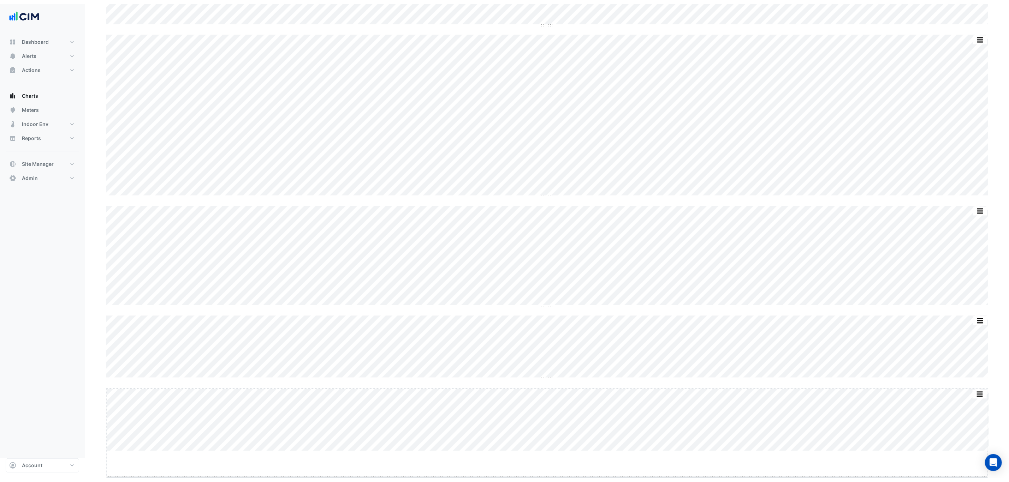
scroll to position [882, 0]
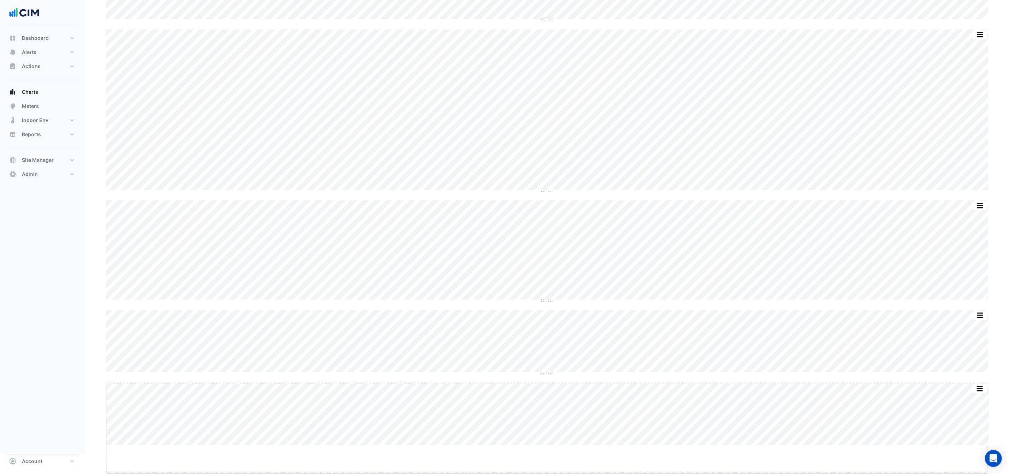
drag, startPoint x: 546, startPoint y: 473, endPoint x: 547, endPoint y: 501, distance: 28.3
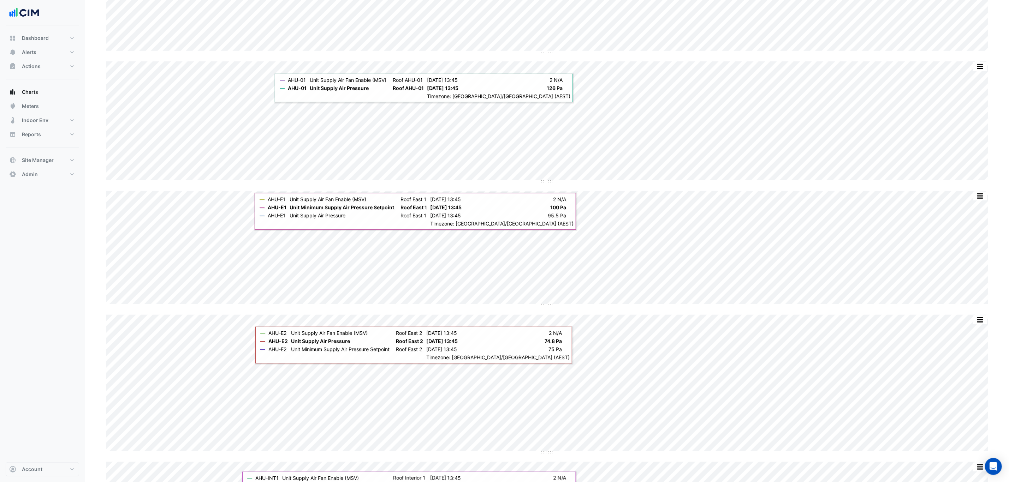
scroll to position [0, 0]
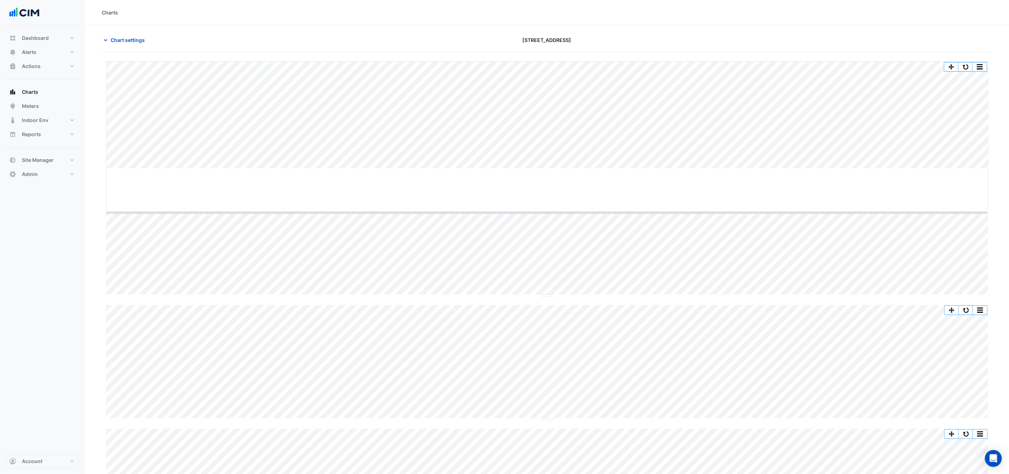
drag, startPoint x: 547, startPoint y: 169, endPoint x: 542, endPoint y: 227, distance: 58.1
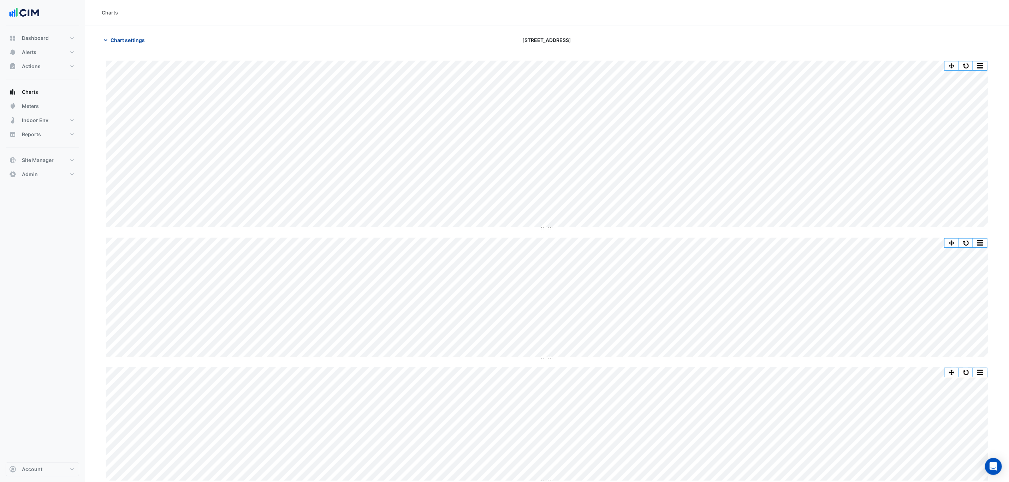
click at [124, 42] on span "Chart settings" at bounding box center [127, 39] width 34 height 7
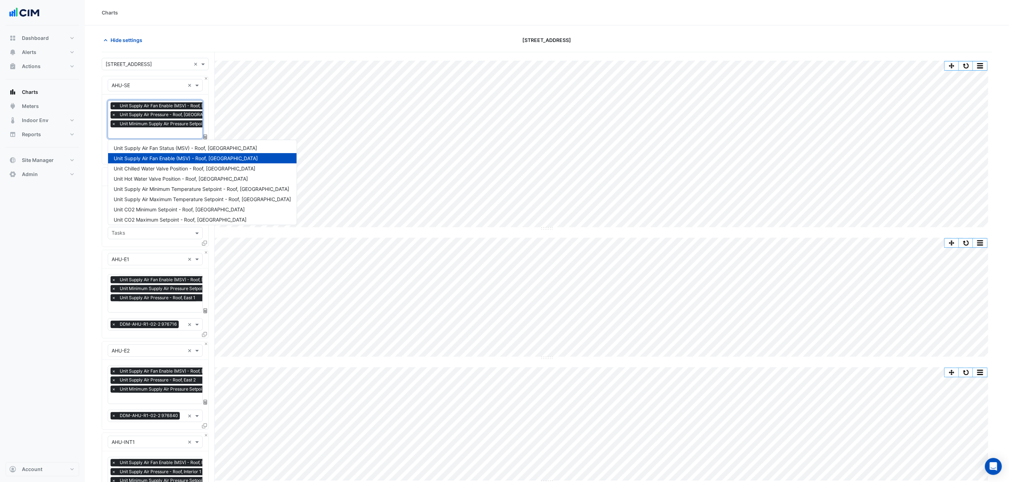
click at [159, 139] on div "× Unit Supply Air Fan Enable (MSV) - Roof, South East × Unit Supply Air Pressur…" at bounding box center [155, 119] width 95 height 38
type input "***"
click at [179, 178] on span "Unit Supply Air Fan Filter Pressure - Roof, South East" at bounding box center [187, 179] width 146 height 6
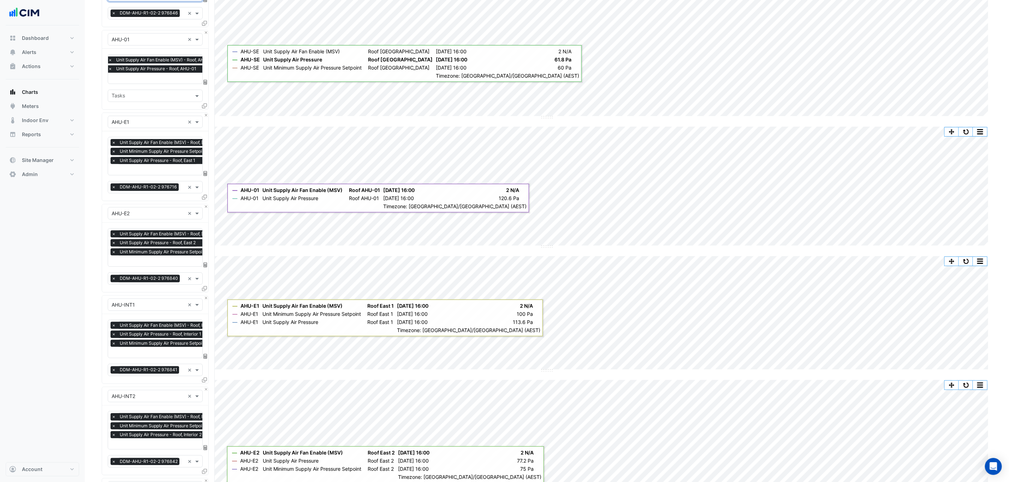
scroll to position [53, 0]
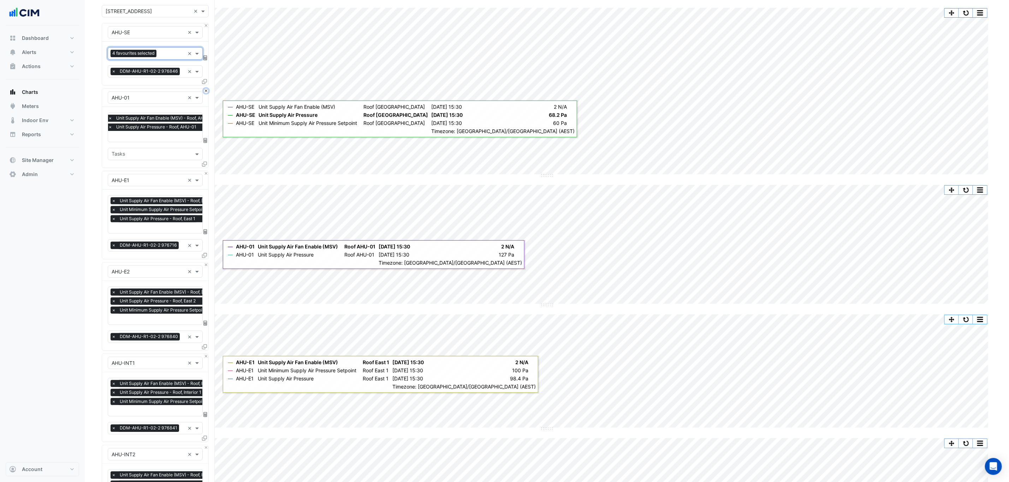
click at [204, 91] on button "Close" at bounding box center [206, 91] width 5 height 5
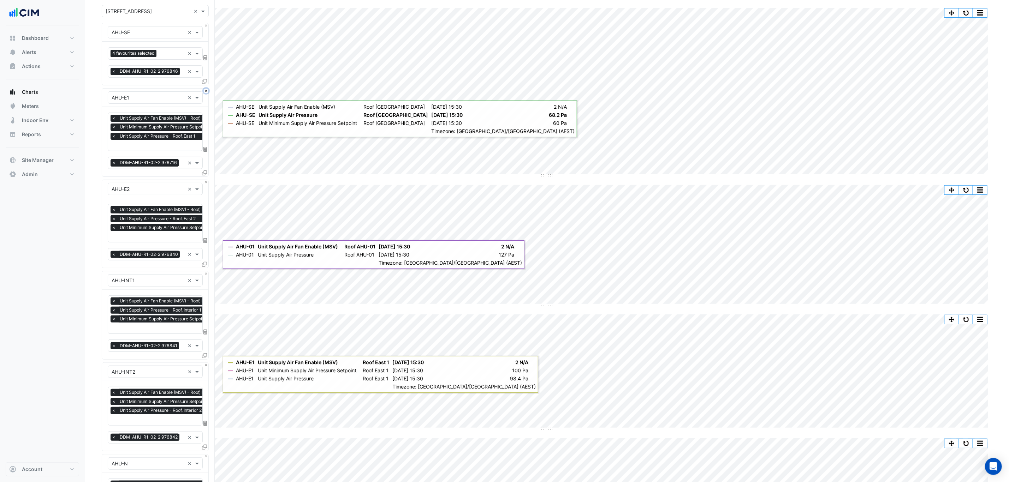
click at [204, 91] on button "Close" at bounding box center [206, 91] width 5 height 5
click at [155, 144] on input "text" at bounding box center [180, 145] width 137 height 7
type input "******"
click at [157, 159] on span "Unit Supply Air Fan Filter Pressure - Roof, East 2" at bounding box center [169, 161] width 110 height 6
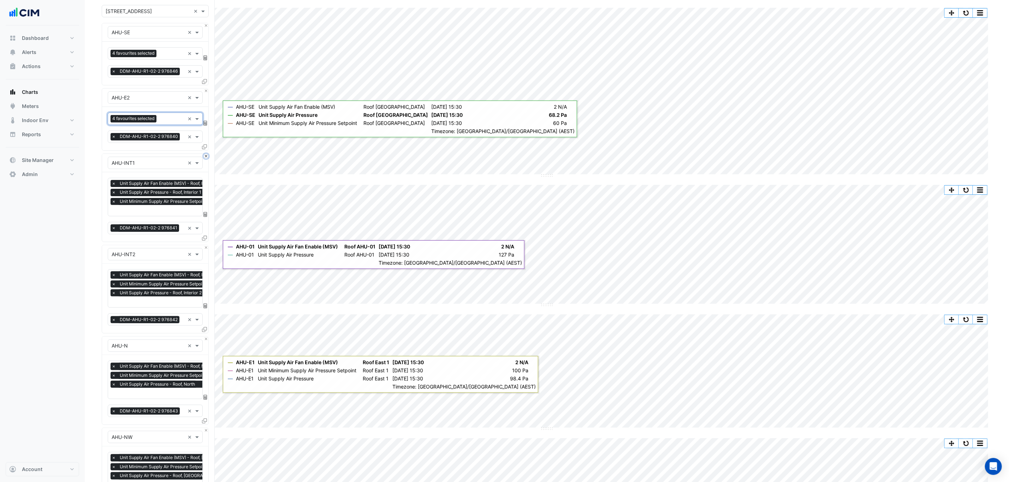
click at [205, 159] on button "Close" at bounding box center [206, 156] width 5 height 5
click at [205, 245] on button "Close" at bounding box center [206, 247] width 5 height 5
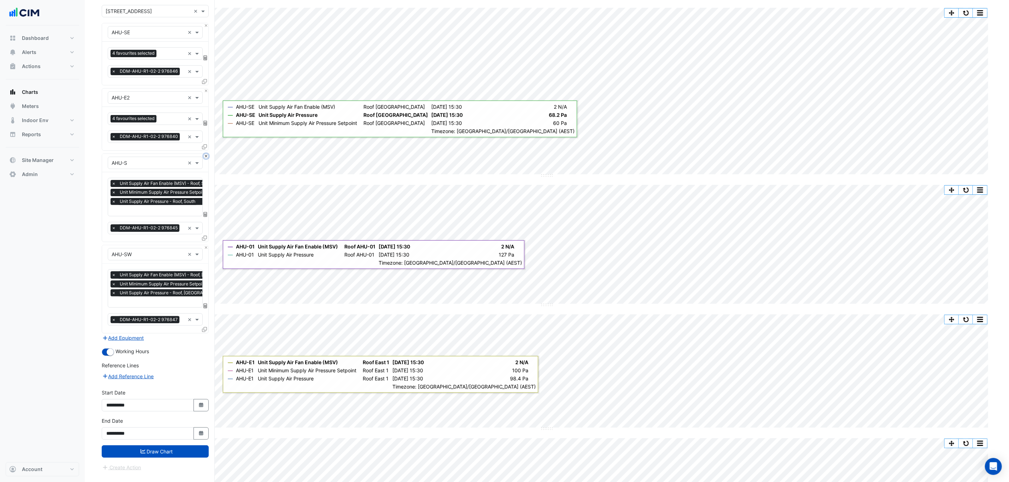
click at [205, 159] on button "Close" at bounding box center [206, 156] width 5 height 5
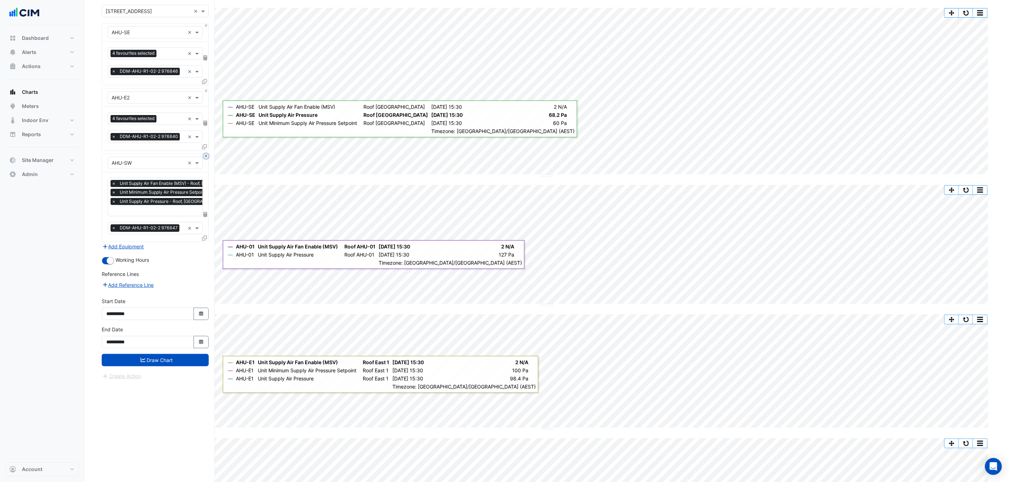
click at [205, 159] on button "Close" at bounding box center [206, 156] width 5 height 5
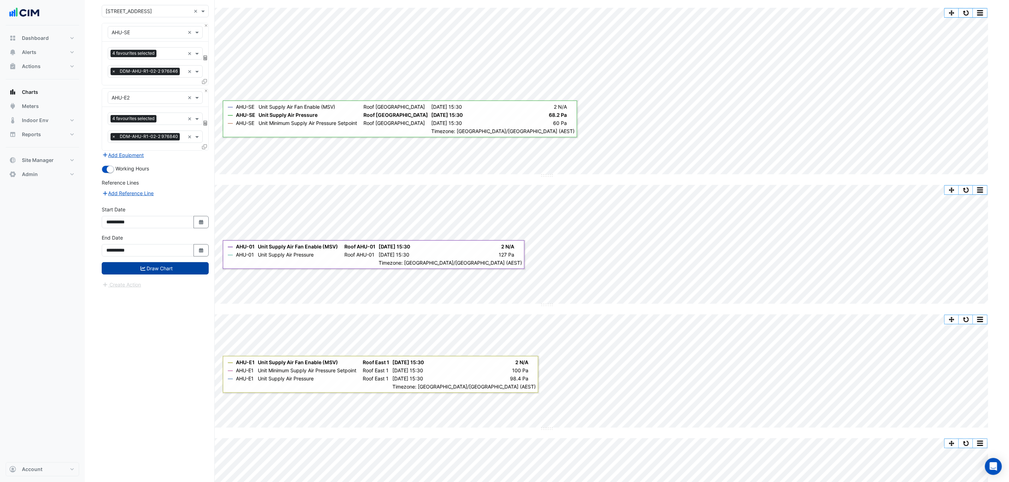
click at [157, 270] on button "Draw Chart" at bounding box center [155, 268] width 107 height 12
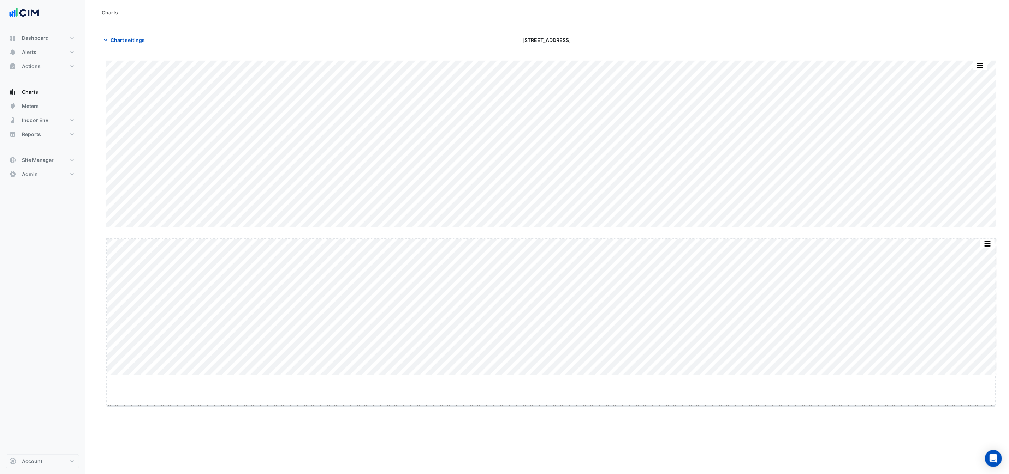
drag, startPoint x: 551, startPoint y: 376, endPoint x: 546, endPoint y: 409, distance: 33.3
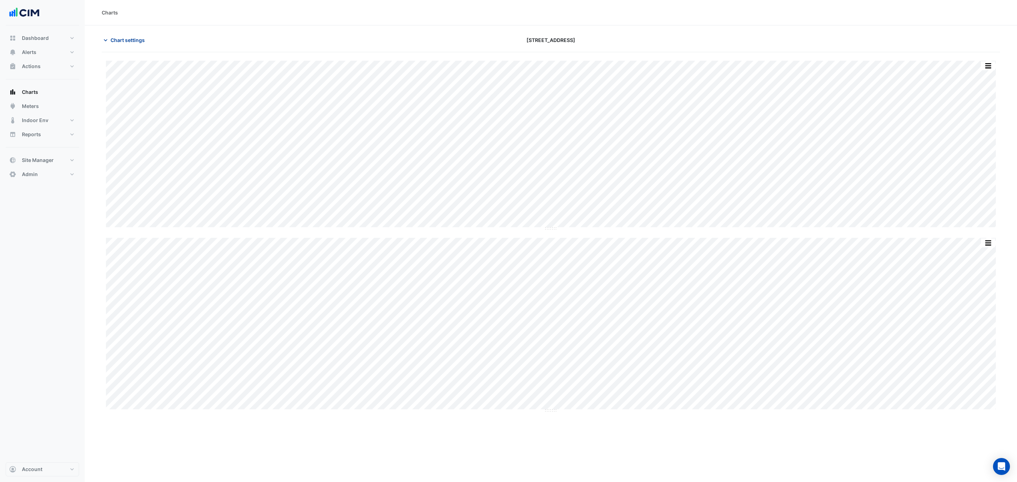
click at [127, 42] on span "Chart settings" at bounding box center [127, 39] width 34 height 7
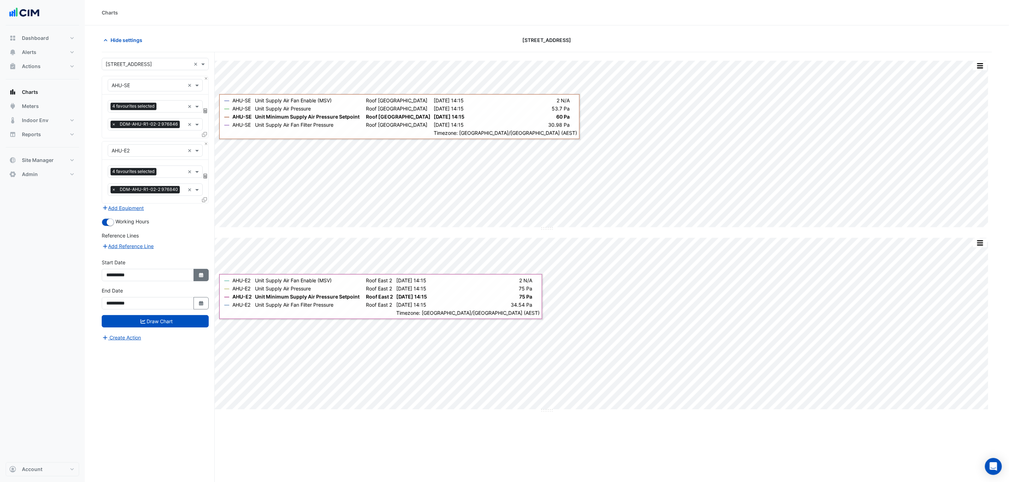
click at [199, 276] on icon "button" at bounding box center [201, 275] width 4 height 5
select select "*"
select select "****"
click at [112, 182] on span "Previous month" at bounding box center [113, 183] width 5 height 5
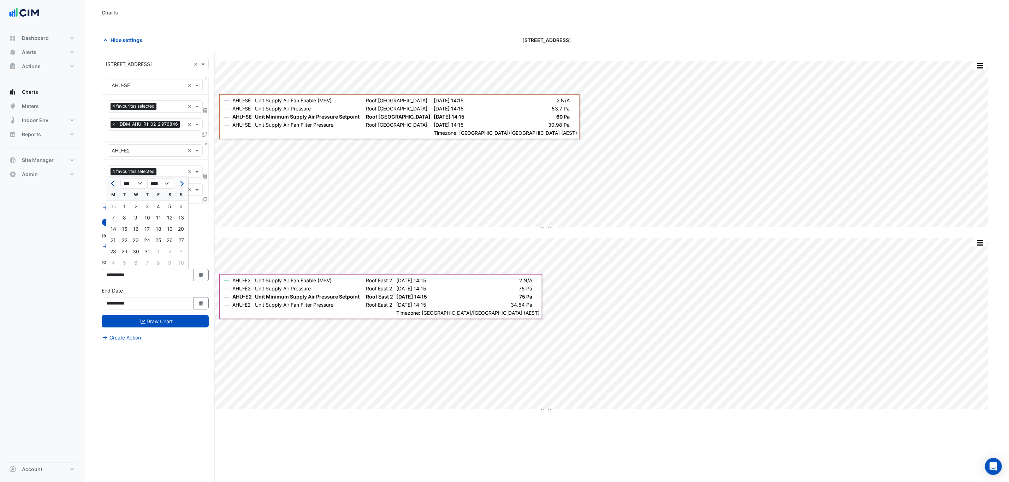
click at [112, 182] on span "Previous month" at bounding box center [113, 183] width 5 height 5
select select "*"
click at [180, 207] on div "1" at bounding box center [180, 206] width 11 height 11
type input "**********"
click at [172, 328] on button "Draw Chart" at bounding box center [155, 321] width 107 height 12
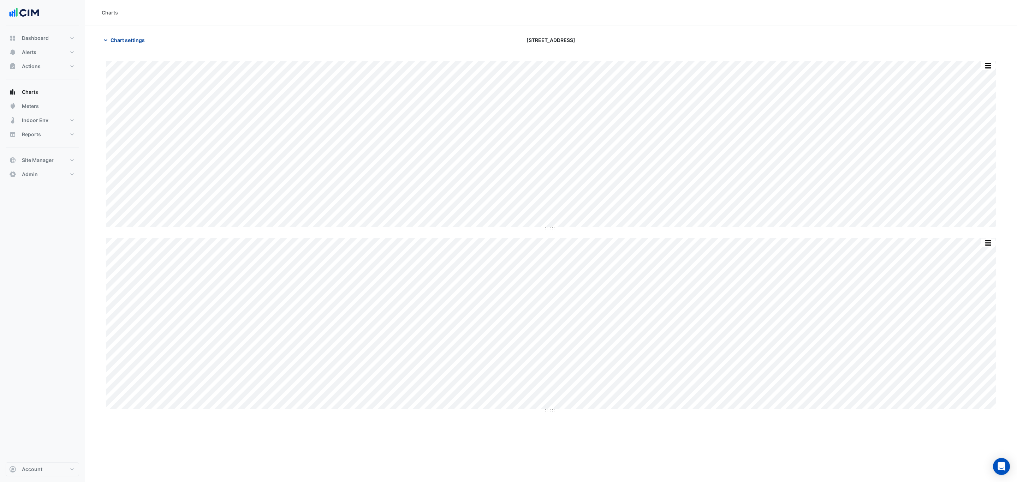
click at [132, 37] on span "Chart settings" at bounding box center [127, 39] width 34 height 7
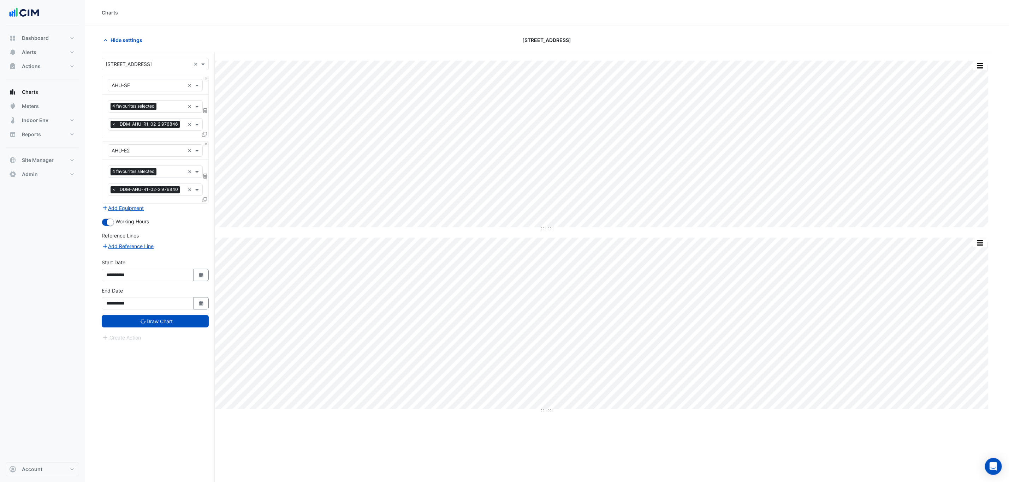
click at [203, 134] on icon at bounding box center [204, 134] width 5 height 5
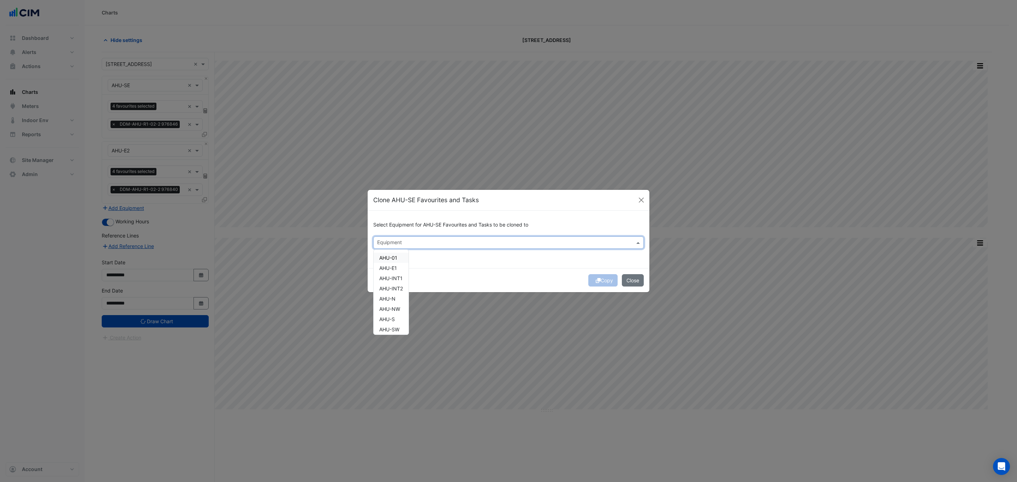
click at [416, 241] on input "text" at bounding box center [504, 243] width 255 height 7
click at [398, 257] on div "AHU-E1" at bounding box center [388, 258] width 29 height 10
type input "******"
click at [500, 267] on div "Select Equipment for AHU-SE Favourites and Tasks to be cloned to × AHU-E1 *****…" at bounding box center [509, 240] width 282 height 58
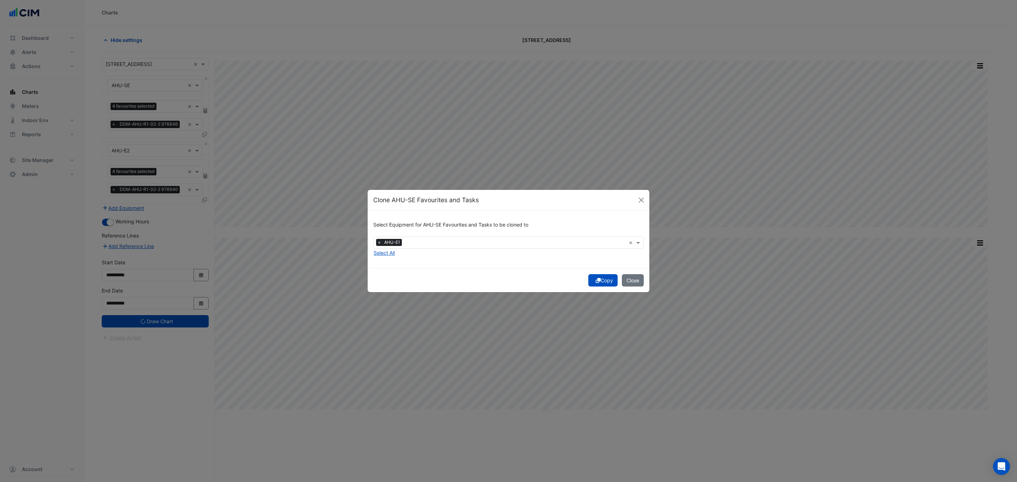
click at [607, 280] on button "Copy" at bounding box center [602, 280] width 29 height 12
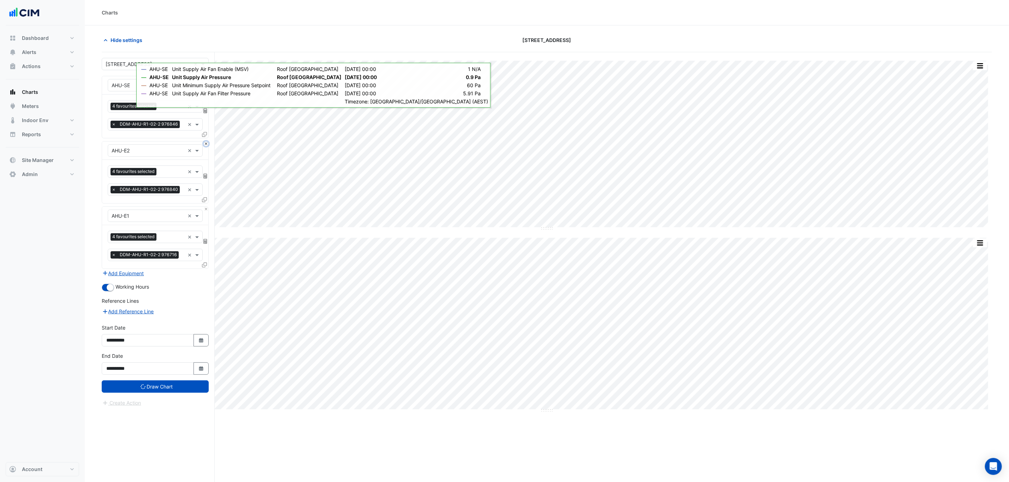
click at [205, 144] on button "Close" at bounding box center [206, 144] width 5 height 5
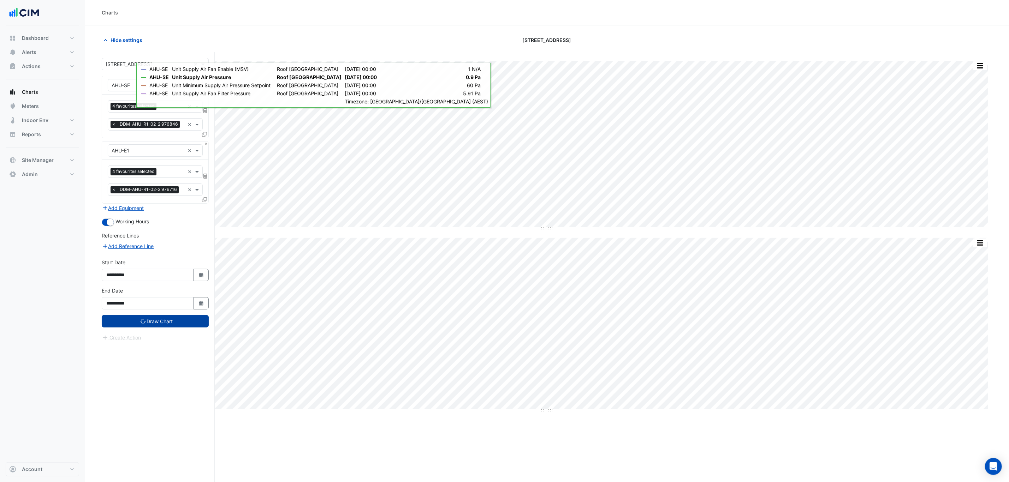
click at [194, 324] on button "Draw Chart" at bounding box center [155, 321] width 107 height 12
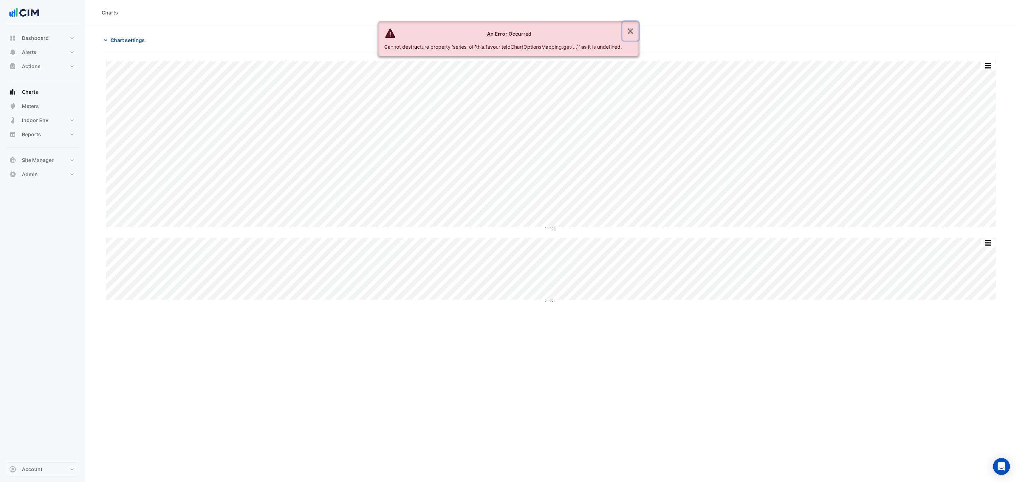
click at [630, 33] on button "Close" at bounding box center [630, 31] width 16 height 19
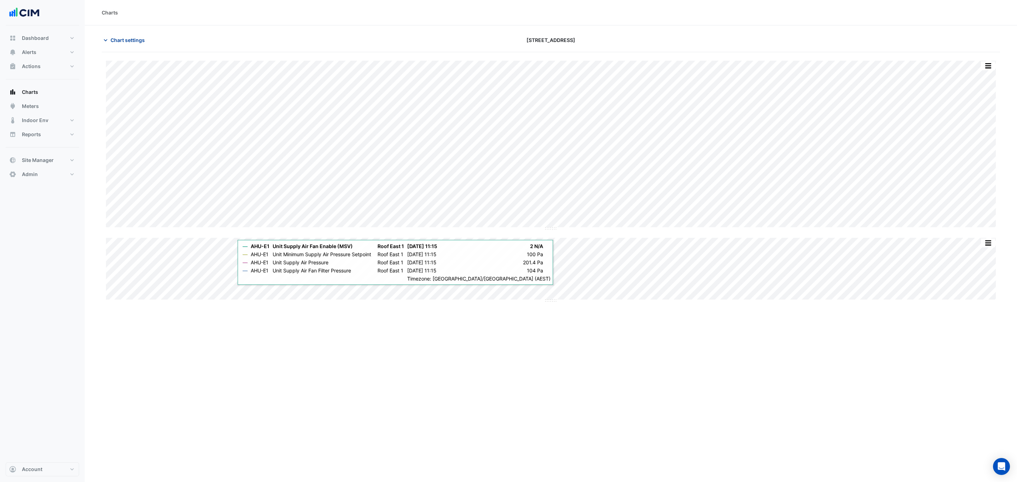
click at [142, 36] on span "Chart settings" at bounding box center [127, 39] width 34 height 7
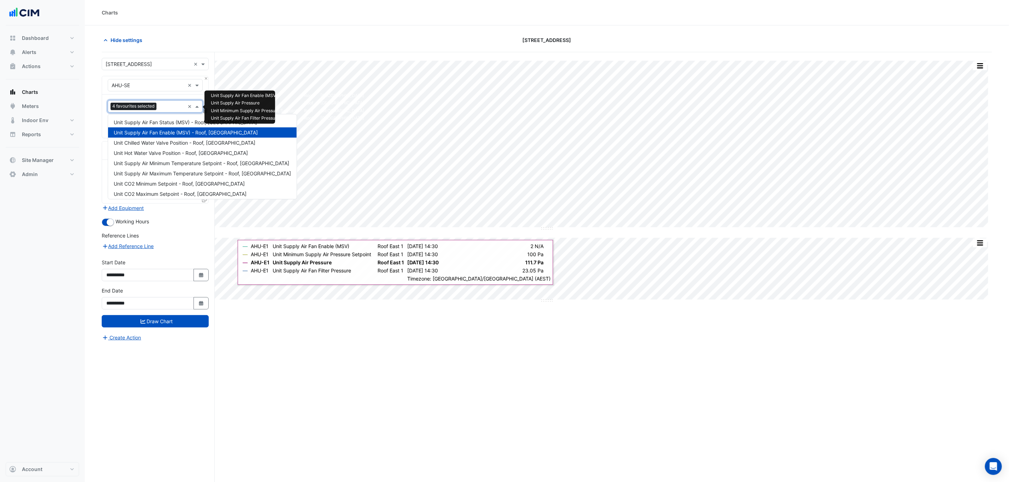
click at [167, 106] on input "text" at bounding box center [171, 106] width 25 height 7
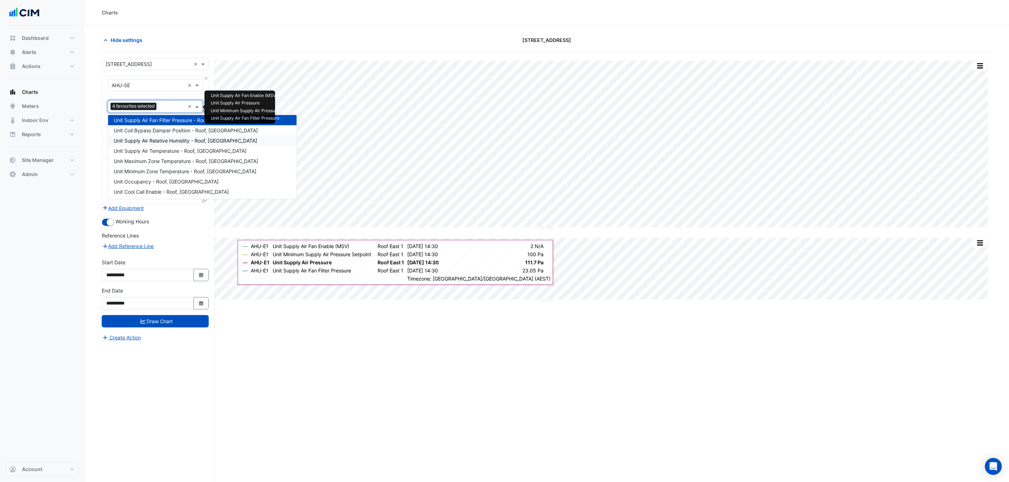
scroll to position [246, 0]
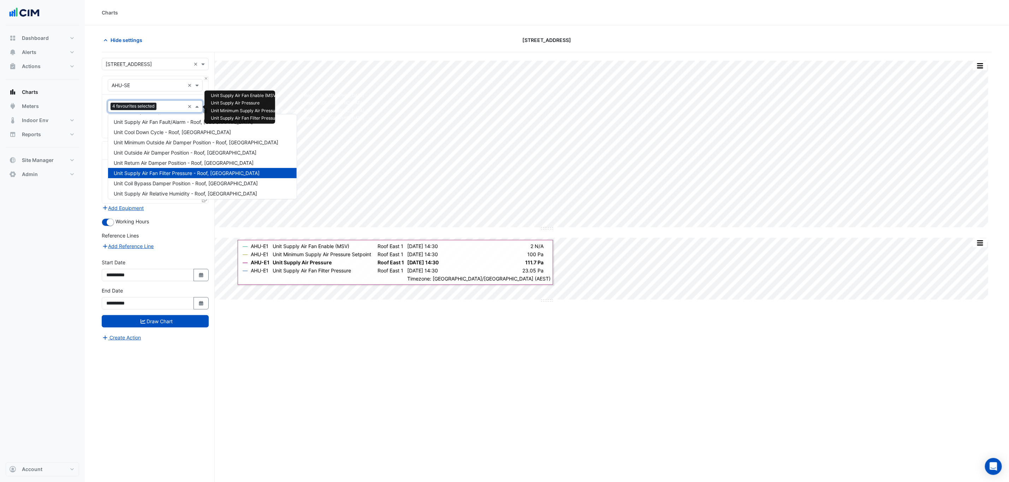
click at [178, 175] on span "Unit Supply Air Fan Filter Pressure - Roof, South East" at bounding box center [187, 173] width 146 height 6
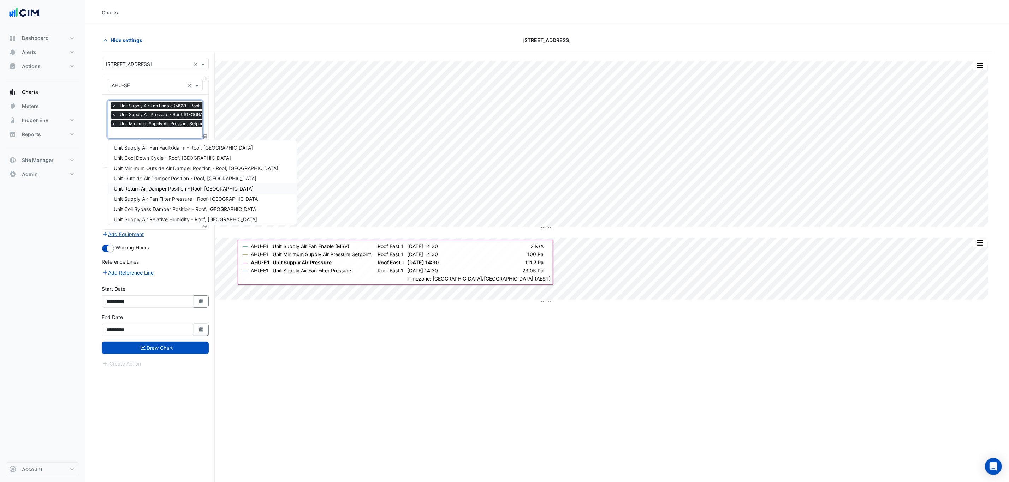
scroll to position [299, 0]
click at [96, 163] on section "Hide settings 990 La Trobe Street Split by Unit Split All Split None Print Save…" at bounding box center [547, 267] width 924 height 484
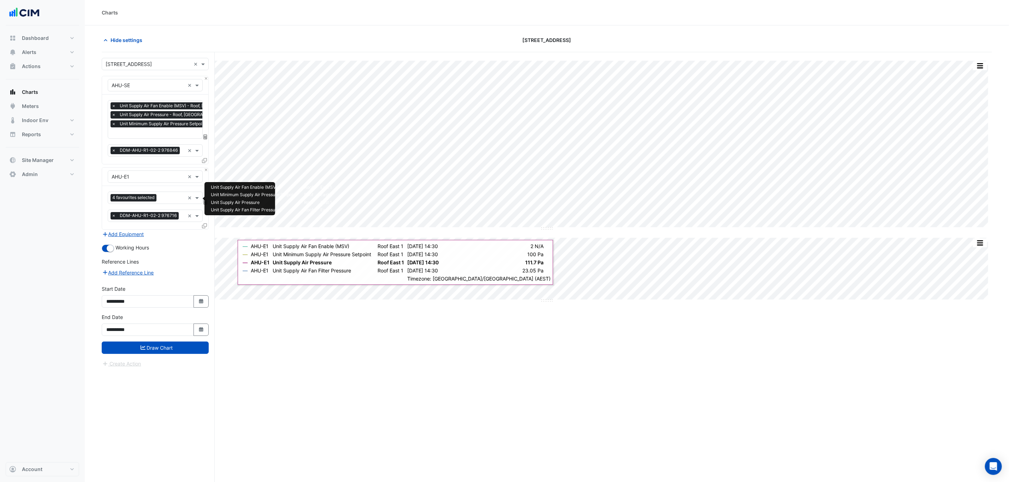
click at [156, 197] on span "4 favourites selected" at bounding box center [133, 197] width 46 height 7
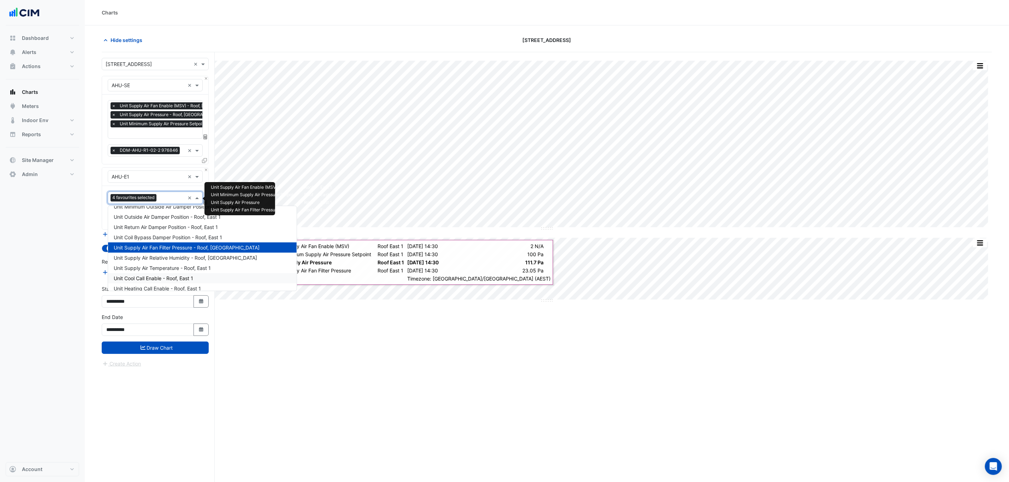
scroll to position [287, 0]
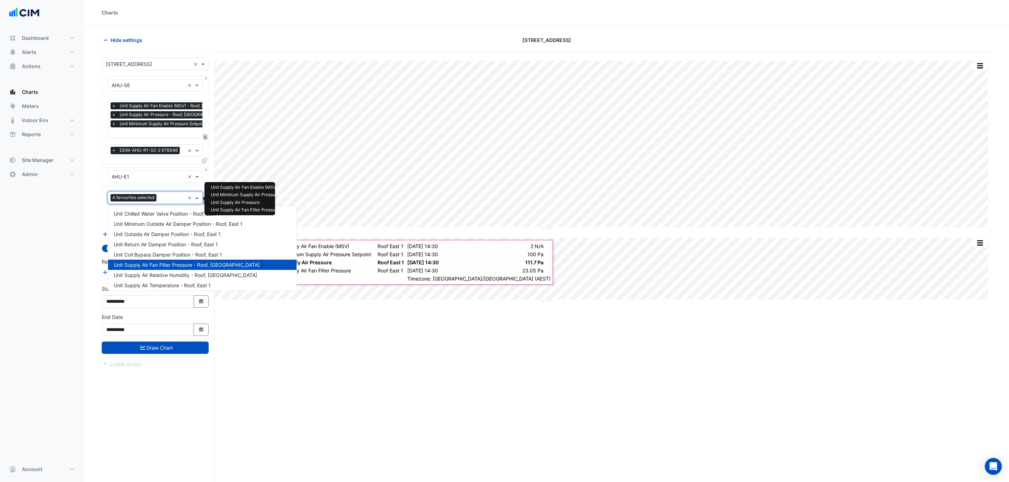
click at [163, 262] on span "Unit Supply Air Fan Filter Pressure - Roof, East 1" at bounding box center [187, 265] width 146 height 6
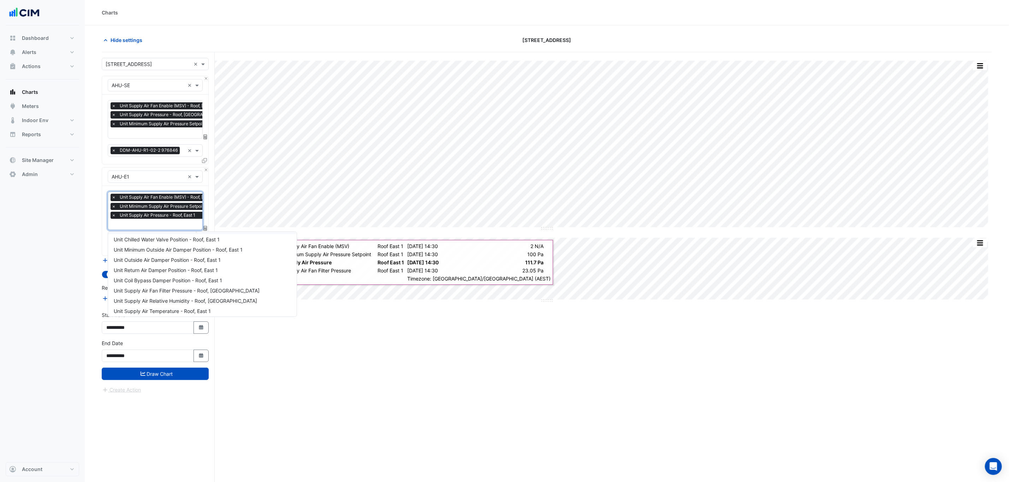
click at [91, 221] on section "Hide settings 990 La Trobe Street Split by Unit Split All Split None Print Save…" at bounding box center [547, 267] width 924 height 484
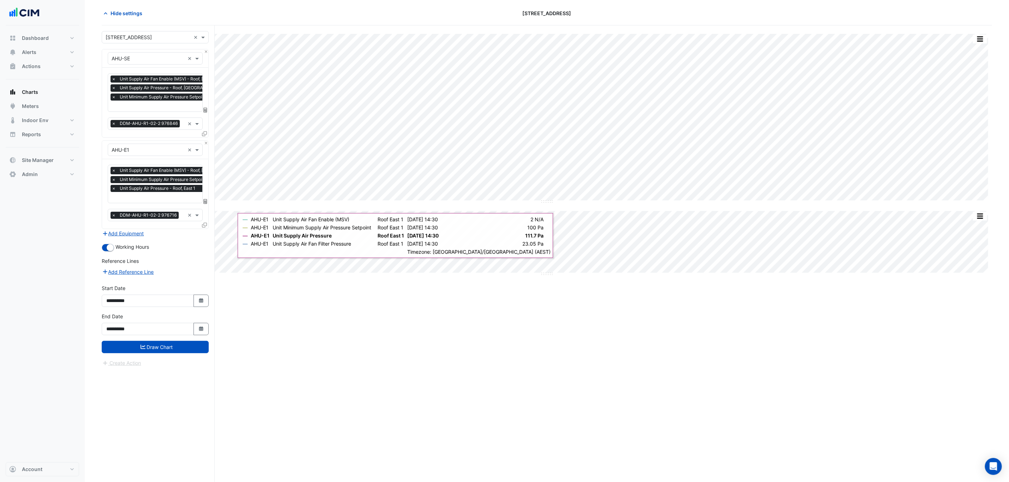
scroll to position [28, 0]
click at [160, 350] on button "Draw Chart" at bounding box center [155, 347] width 107 height 12
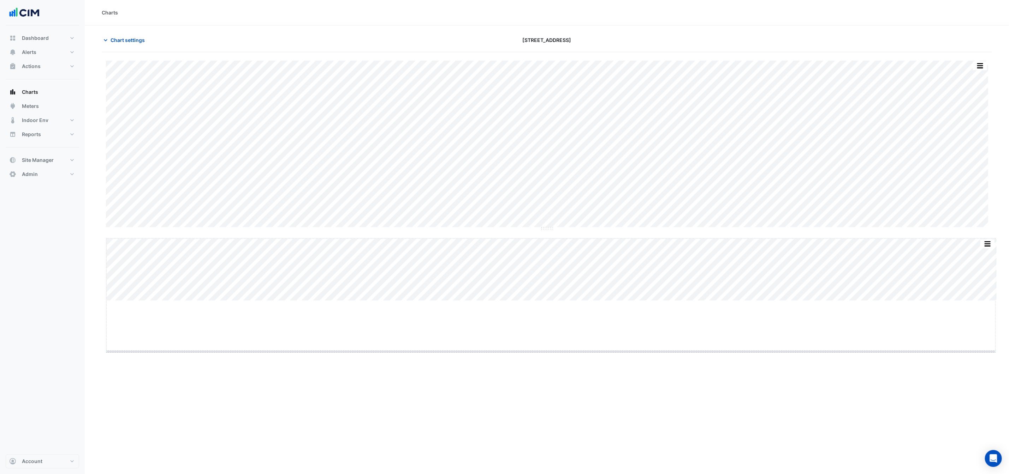
drag, startPoint x: 553, startPoint y: 302, endPoint x: 546, endPoint y: 356, distance: 54.5
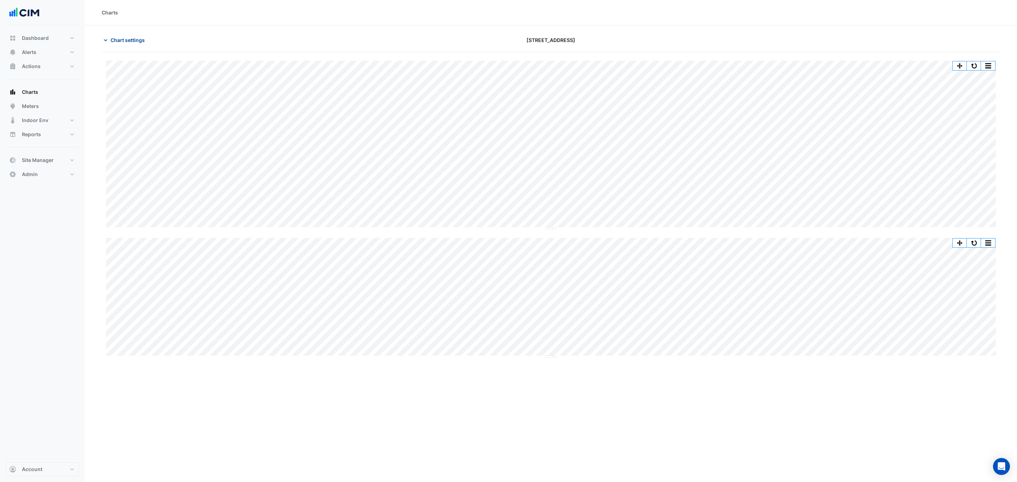
click at [117, 42] on span "Chart settings" at bounding box center [127, 39] width 34 height 7
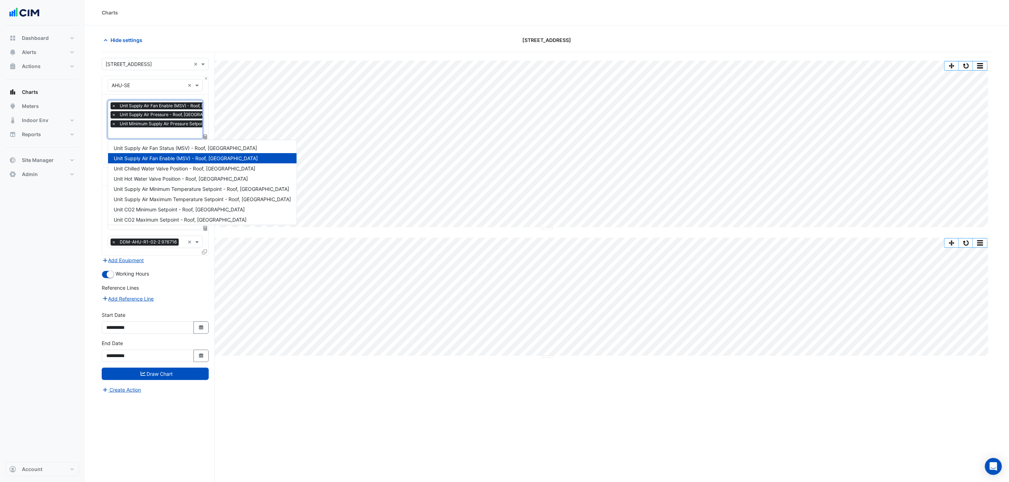
click at [135, 136] on input "text" at bounding box center [190, 133] width 157 height 7
type input "*****"
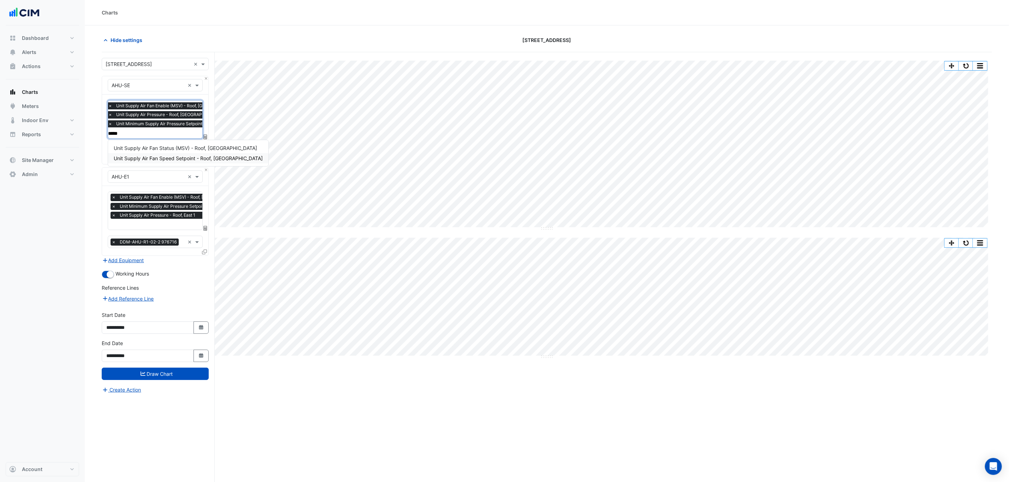
click at [157, 155] on span "Unit Supply Air Fan Speed Setpoint - Roof, South East" at bounding box center [188, 158] width 149 height 6
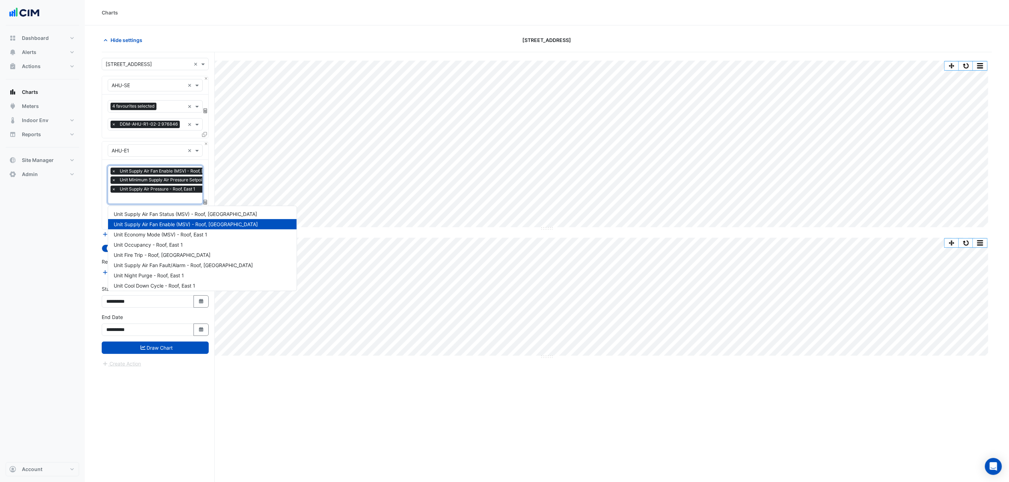
click at [142, 201] on input "text" at bounding box center [190, 198] width 157 height 7
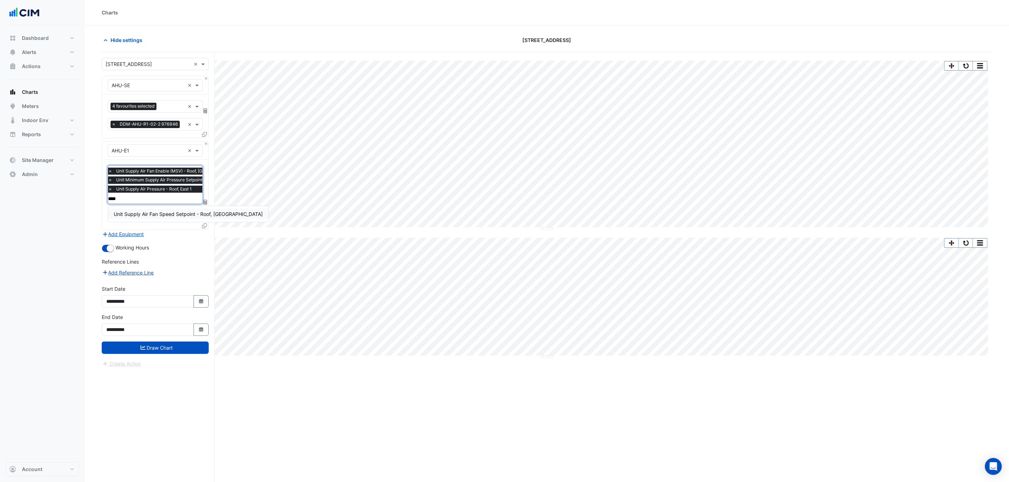
type input "*****"
click at [150, 213] on span "Unit Supply Air Fan Speed Setpoint - Roof, East 1" at bounding box center [188, 214] width 149 height 6
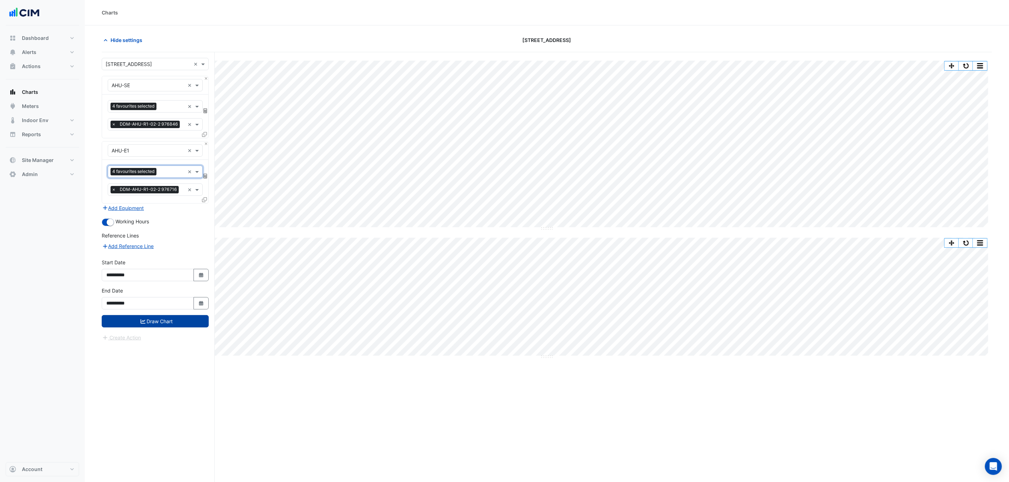
click at [166, 327] on button "Draw Chart" at bounding box center [155, 321] width 107 height 12
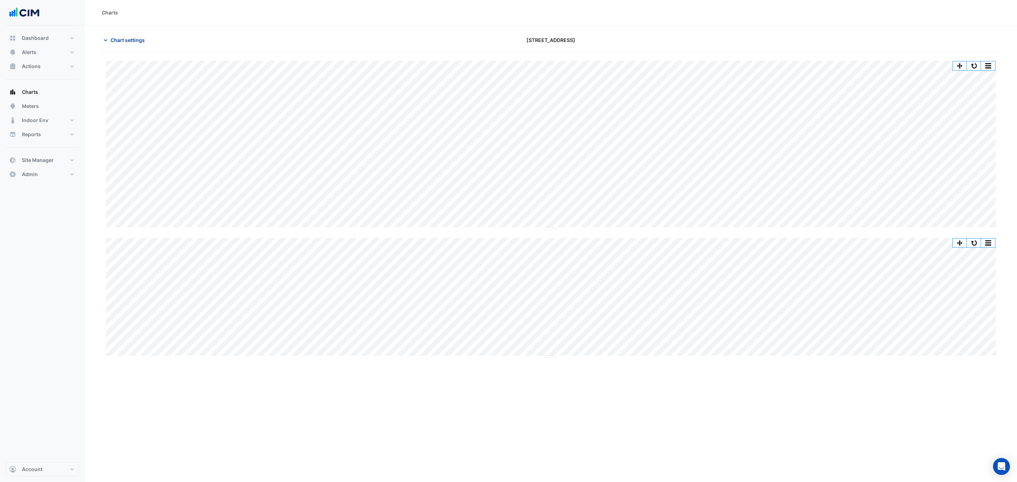
click at [124, 34] on button "Chart settings" at bounding box center [126, 40] width 48 height 12
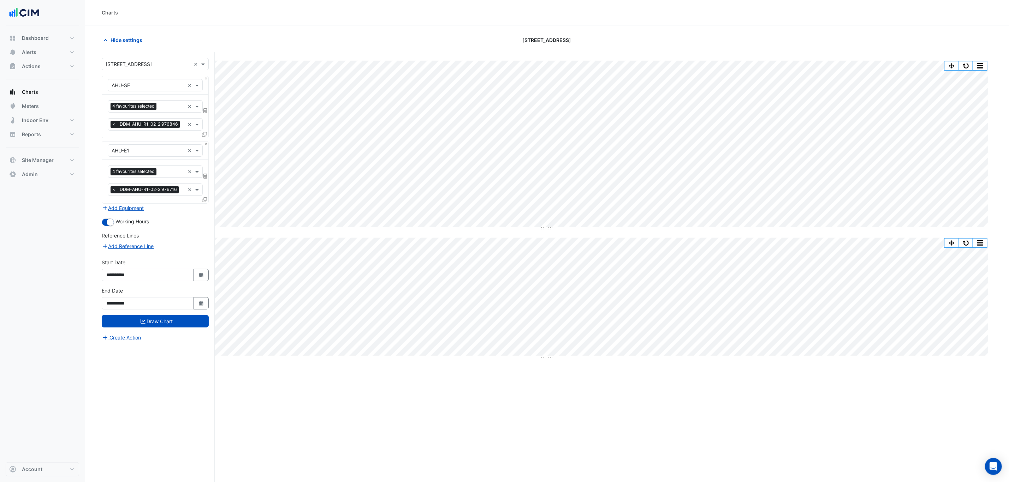
click at [204, 135] on icon at bounding box center [204, 134] width 5 height 5
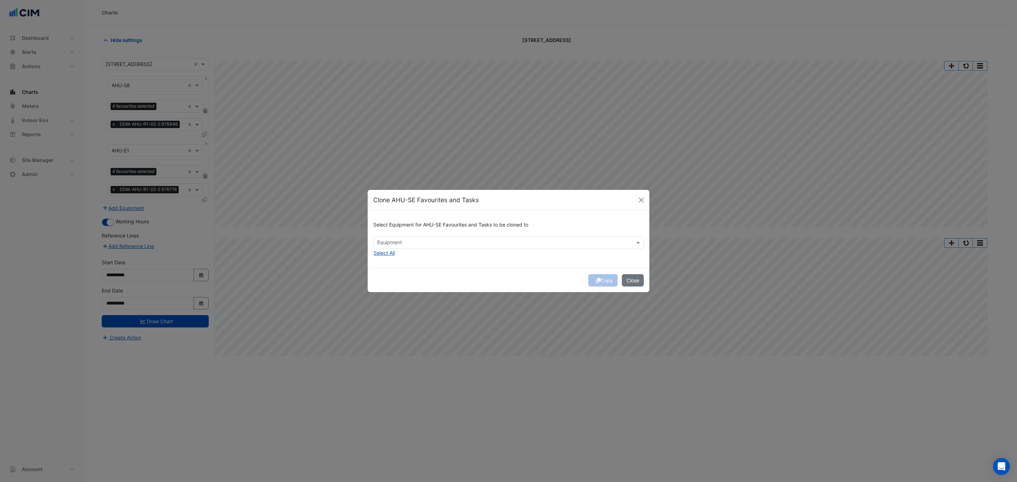
click at [393, 240] on input "text" at bounding box center [504, 243] width 255 height 7
type input "*"
click at [641, 198] on button "Close" at bounding box center [641, 200] width 11 height 11
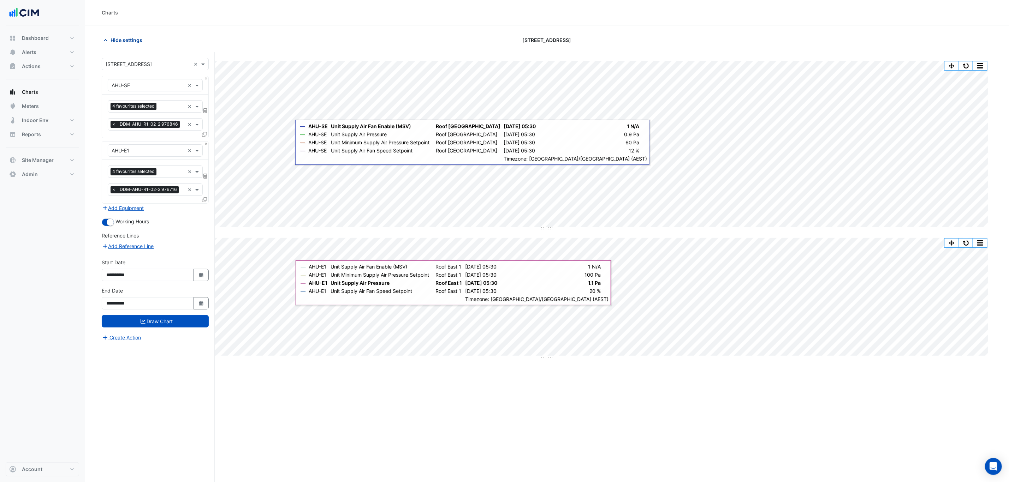
click at [132, 40] on span "Hide settings" at bounding box center [126, 39] width 32 height 7
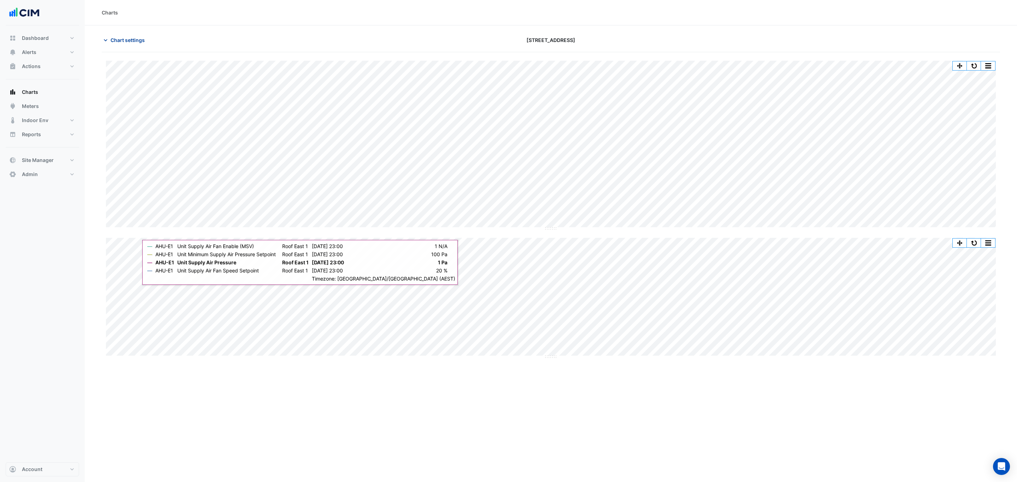
click at [124, 39] on span "Chart settings" at bounding box center [127, 39] width 34 height 7
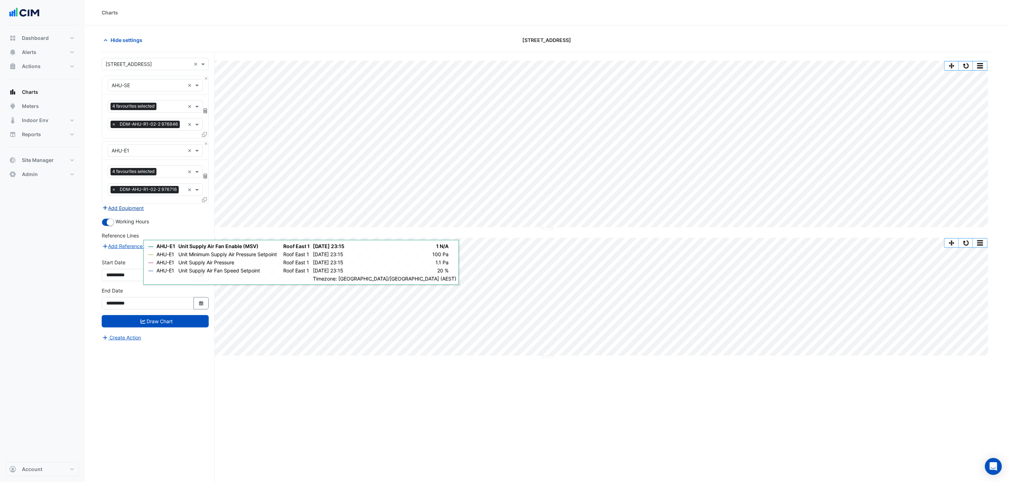
click at [129, 211] on button "Add Equipment" at bounding box center [123, 208] width 43 height 8
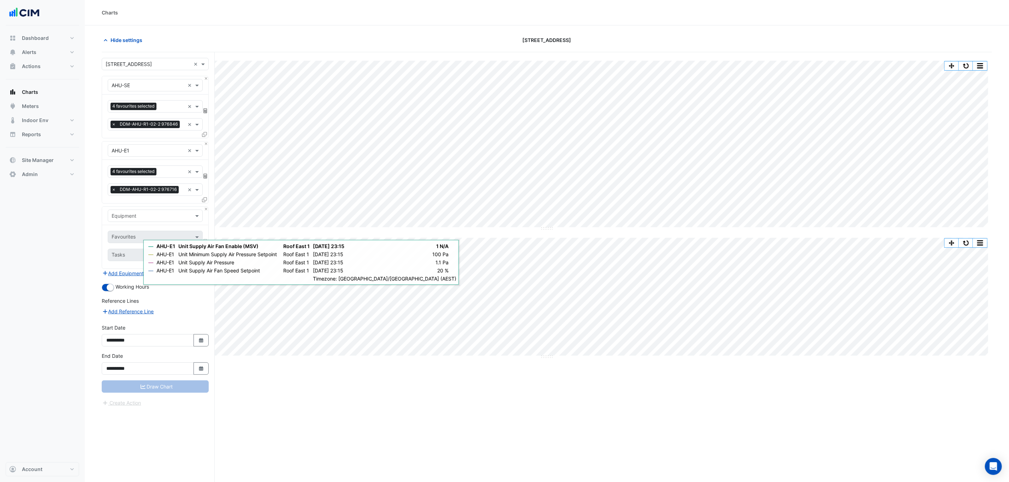
click at [144, 218] on input "text" at bounding box center [148, 216] width 73 height 7
type input "***"
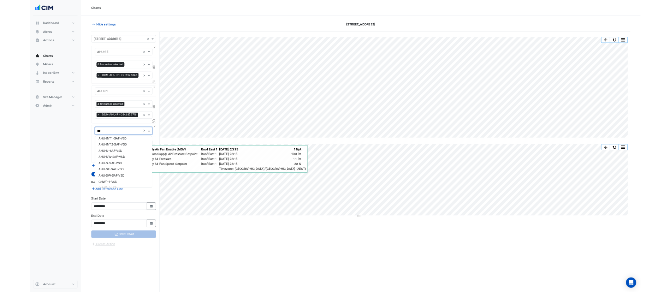
scroll to position [53, 0]
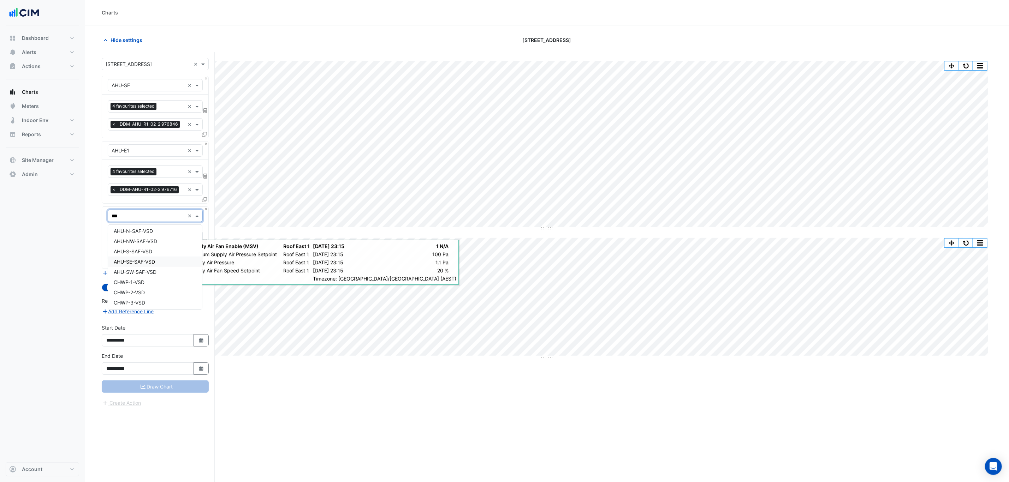
click at [160, 257] on div "AHU-SE-SAF-VSD" at bounding box center [155, 262] width 94 height 10
click at [125, 233] on div "Favourites" at bounding box center [145, 237] width 75 height 11
type input "*"
click at [136, 264] on span "VSD Current - Roof, South East" at bounding box center [162, 264] width 96 height 6
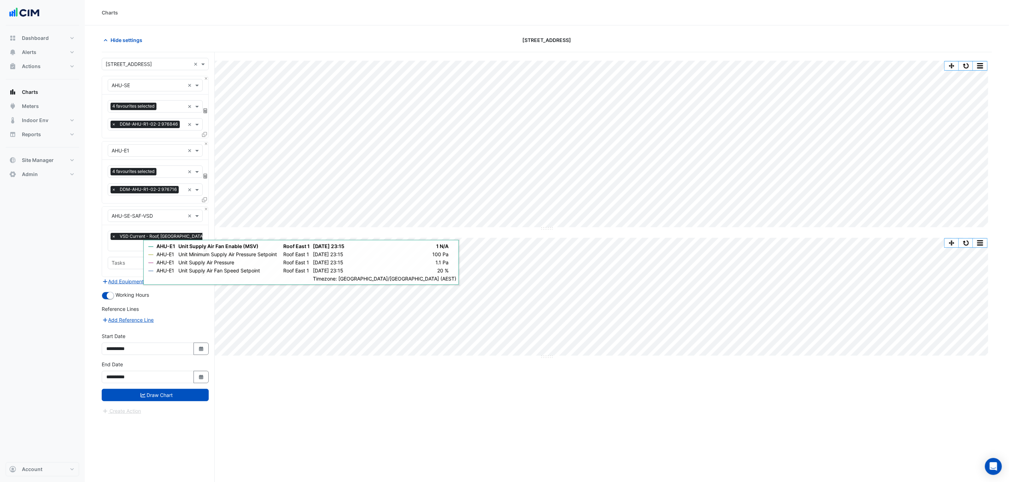
click at [103, 259] on div "× VSD Current - Roof, South East × Tasks" at bounding box center [155, 251] width 106 height 52
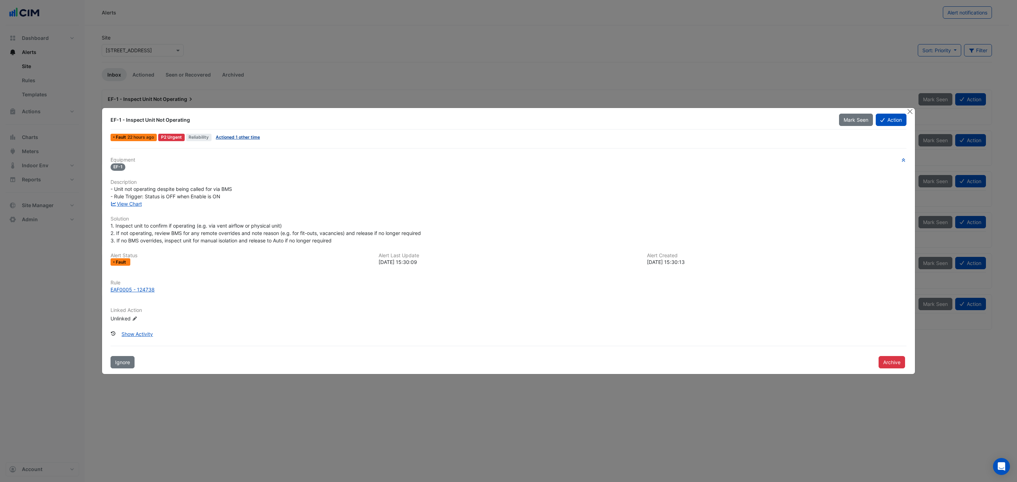
click at [240, 137] on link "Actioned 1 other time" at bounding box center [238, 137] width 44 height 5
click at [908, 113] on button "Close" at bounding box center [909, 111] width 7 height 7
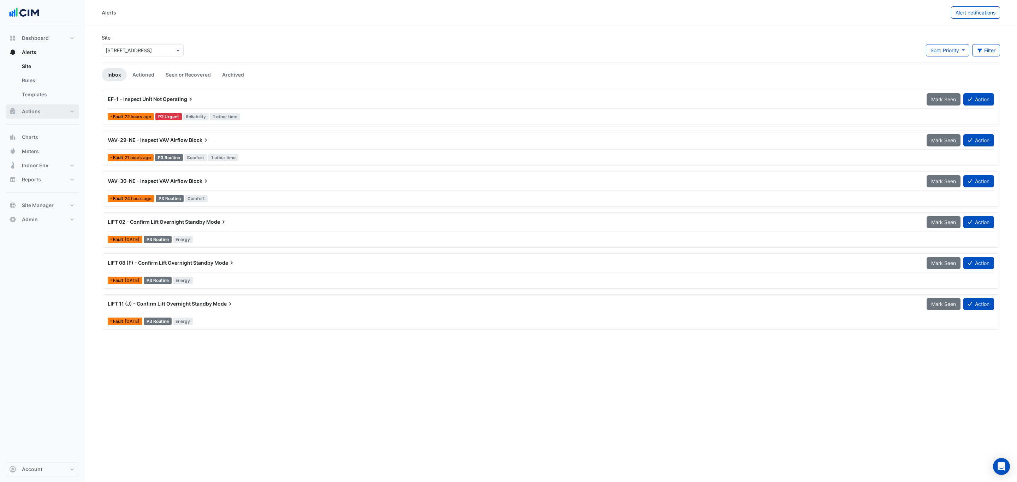
click at [50, 107] on button "Actions" at bounding box center [42, 111] width 73 height 14
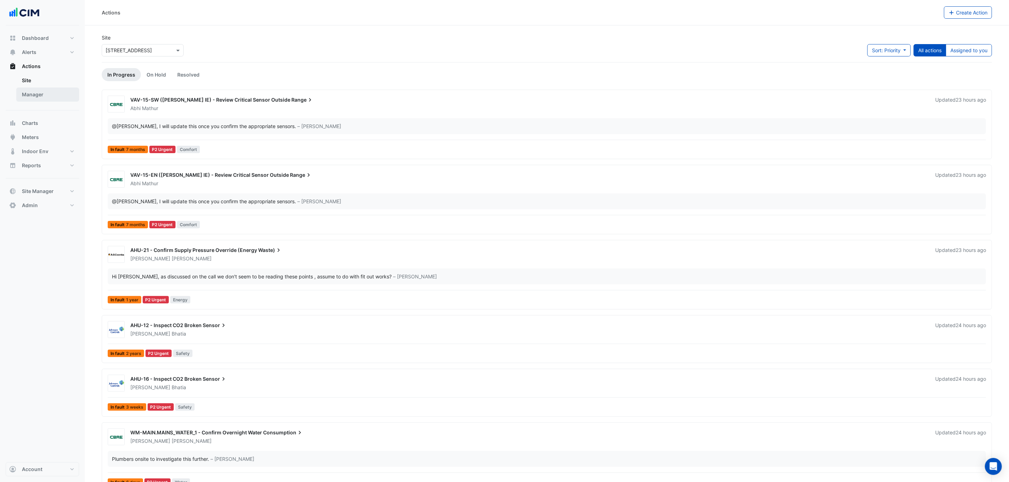
click at [42, 90] on link "Manager" at bounding box center [47, 95] width 63 height 14
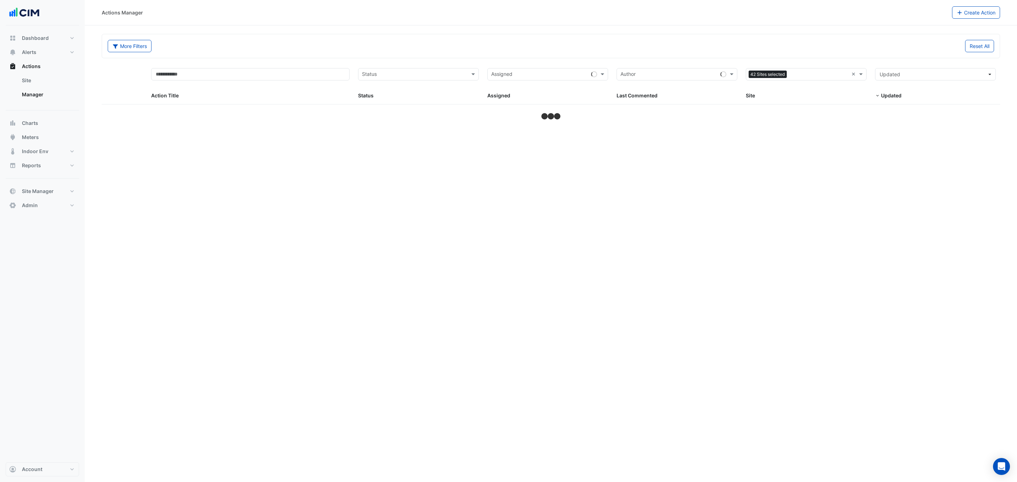
select select "***"
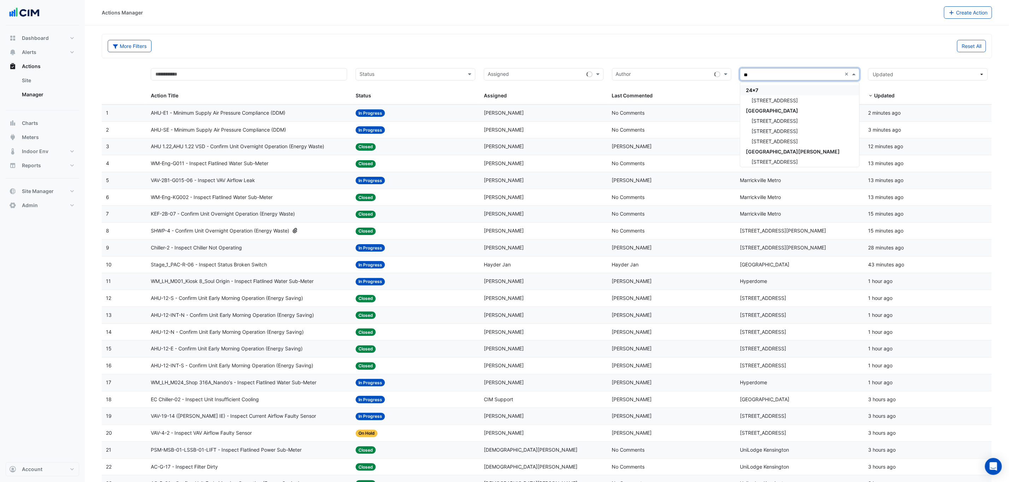
type input "***"
click at [796, 96] on div "300 La Trobe Street" at bounding box center [799, 100] width 119 height 10
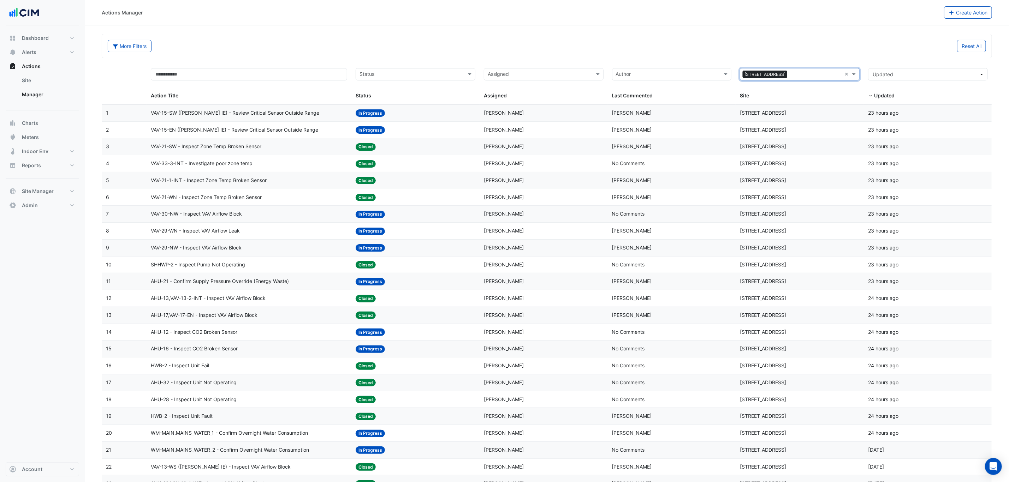
click at [512, 78] on input "text" at bounding box center [540, 75] width 104 height 8
type input "***"
click at [518, 101] on span "Kulvinder Bhatia" at bounding box center [515, 100] width 40 height 6
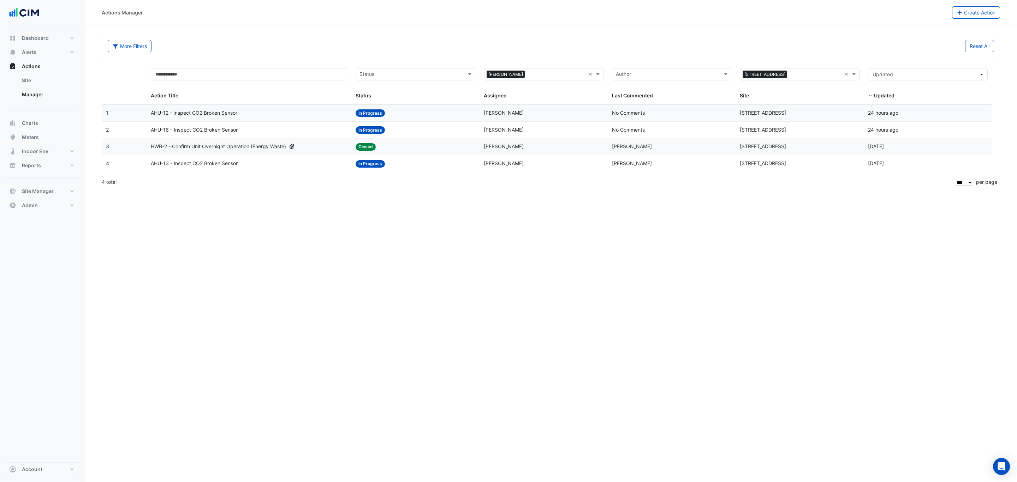
drag, startPoint x: 522, startPoint y: 94, endPoint x: 473, endPoint y: 65, distance: 57.6
click at [473, 65] on datatable-header-cell "Status Status" at bounding box center [415, 84] width 128 height 41
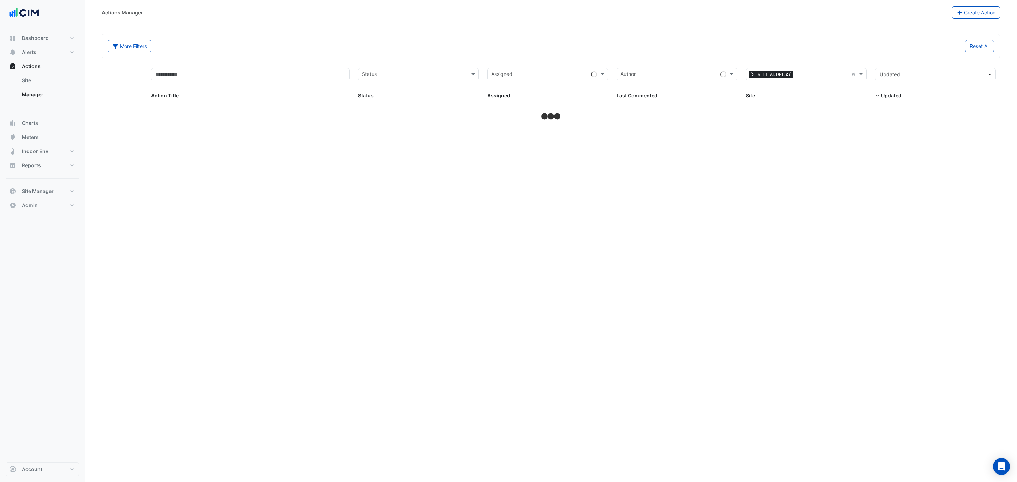
select select "***"
click at [385, 120] on datatable-body-cell "Status: Closed" at bounding box center [418, 113] width 129 height 17
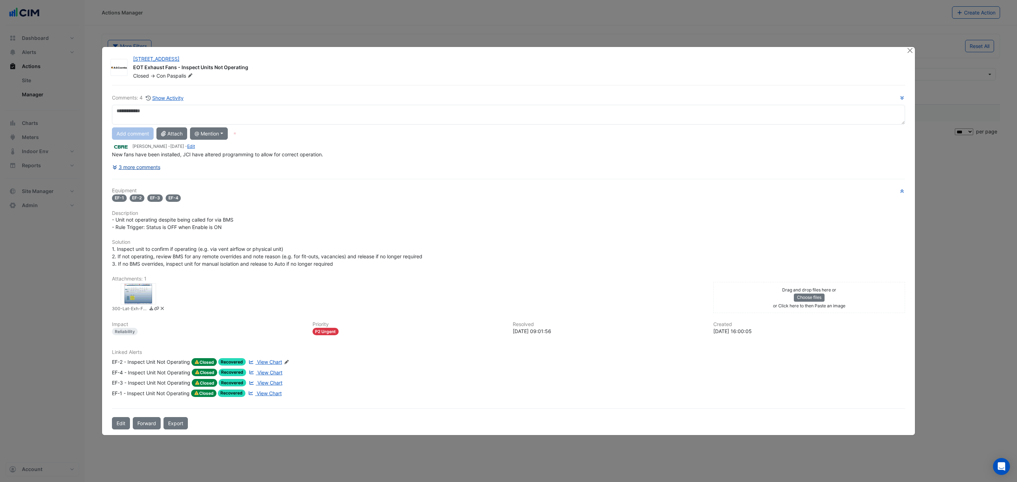
click at [145, 167] on button "3 more comments" at bounding box center [136, 167] width 49 height 12
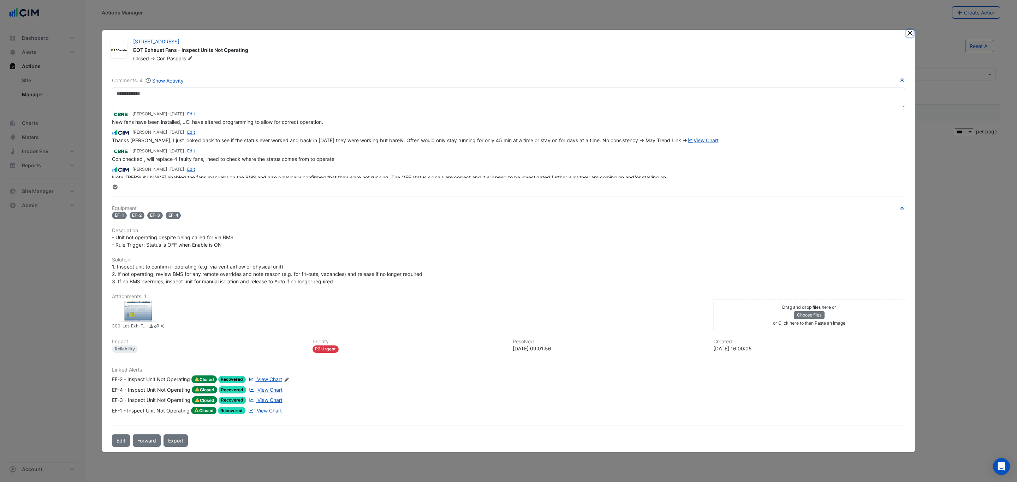
click at [911, 34] on button "Close" at bounding box center [909, 33] width 7 height 7
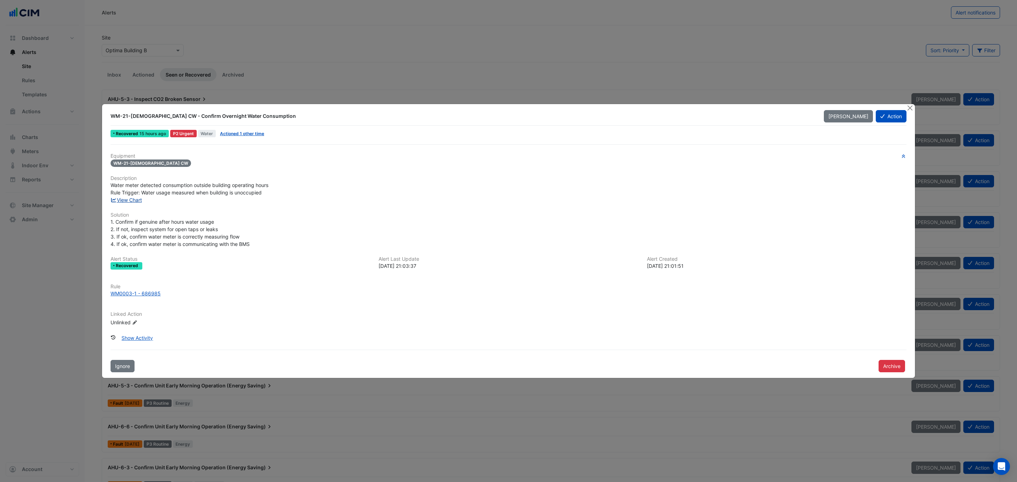
click at [134, 197] on link "View Chart" at bounding box center [125, 200] width 31 height 6
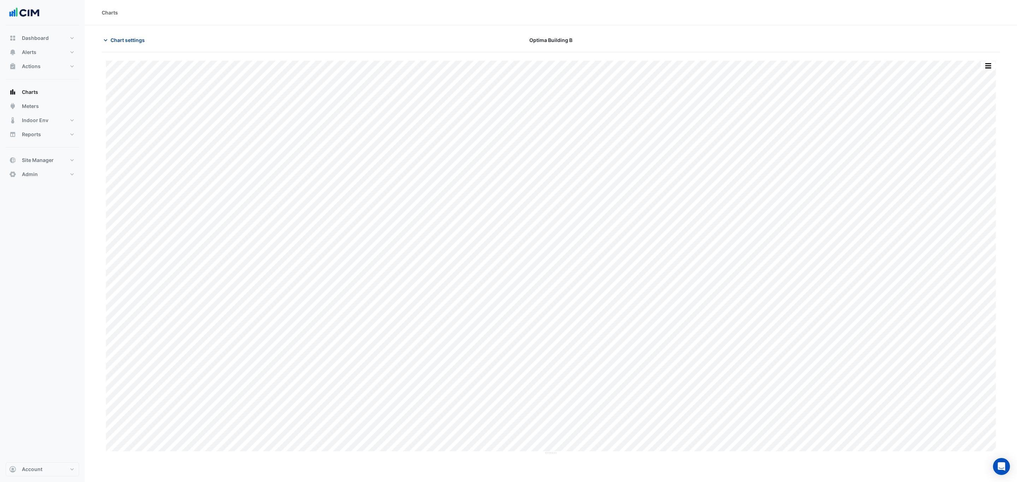
click at [131, 39] on span "Chart settings" at bounding box center [127, 39] width 34 height 7
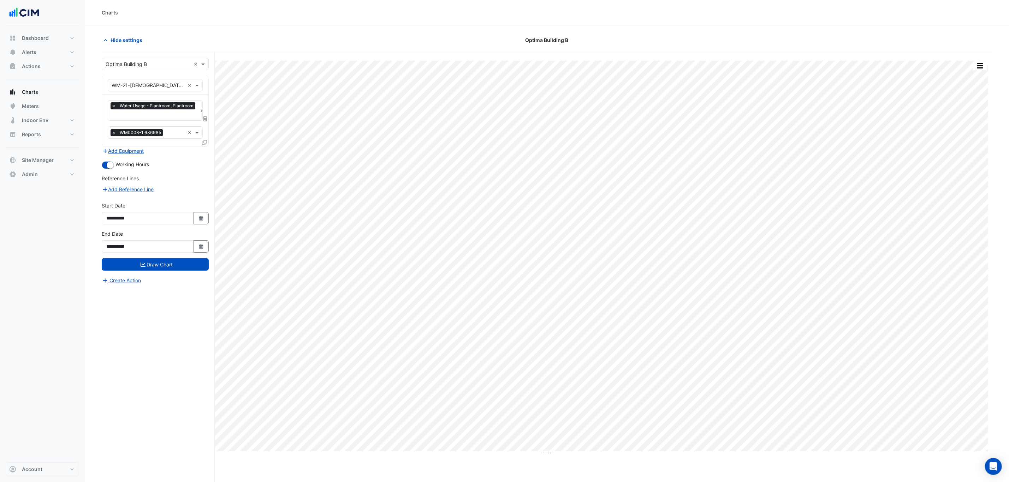
click at [204, 118] on icon at bounding box center [205, 119] width 4 height 5
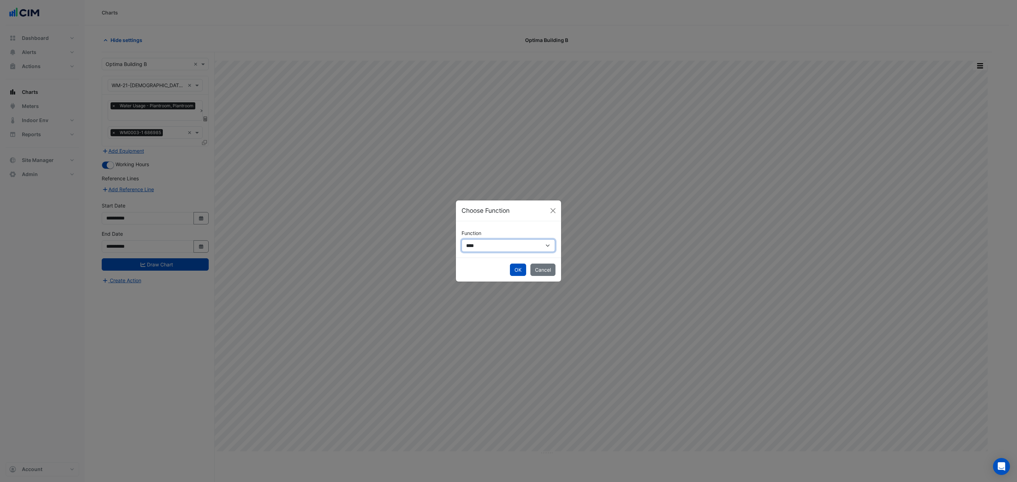
click at [480, 244] on select "**********" at bounding box center [508, 245] width 94 height 13
select select "******"
click at [461, 239] on select "**********" at bounding box center [508, 245] width 94 height 13
click at [512, 274] on button "OK" at bounding box center [518, 277] width 16 height 12
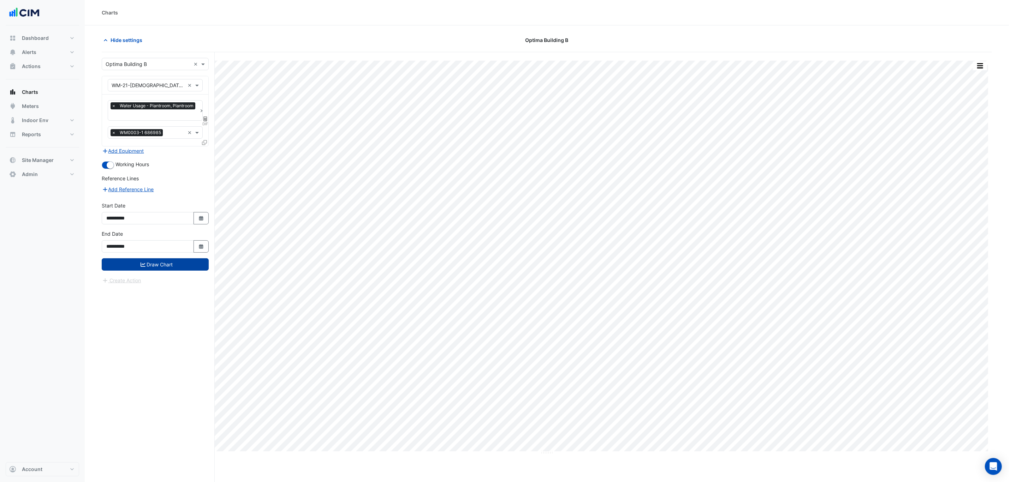
click at [162, 266] on button "Draw Chart" at bounding box center [155, 264] width 107 height 12
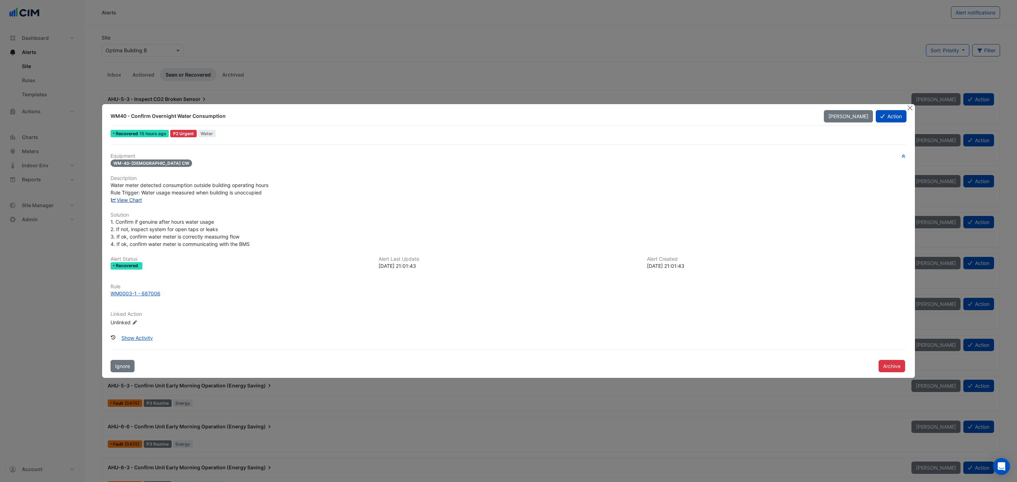
click at [139, 198] on link "View Chart" at bounding box center [125, 200] width 31 height 6
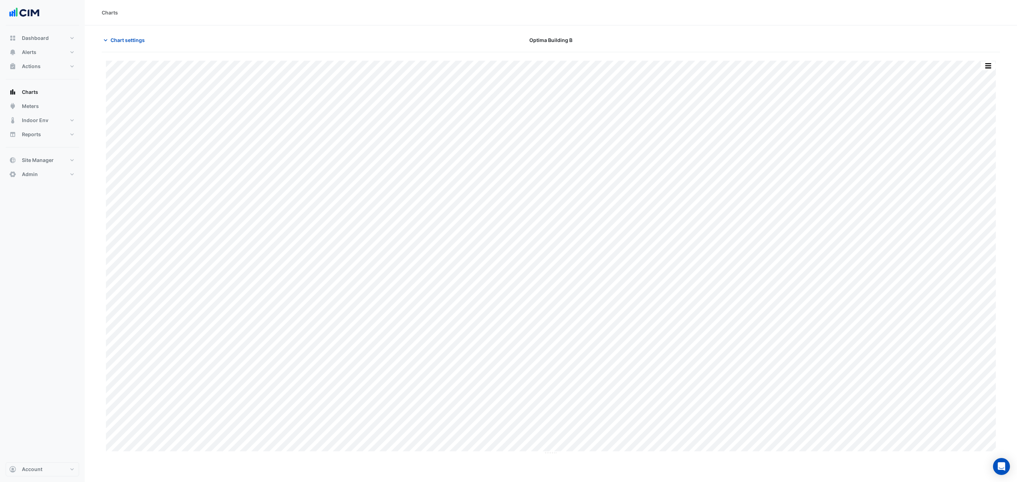
type input "**********"
click at [127, 40] on span "Chart settings" at bounding box center [127, 39] width 34 height 7
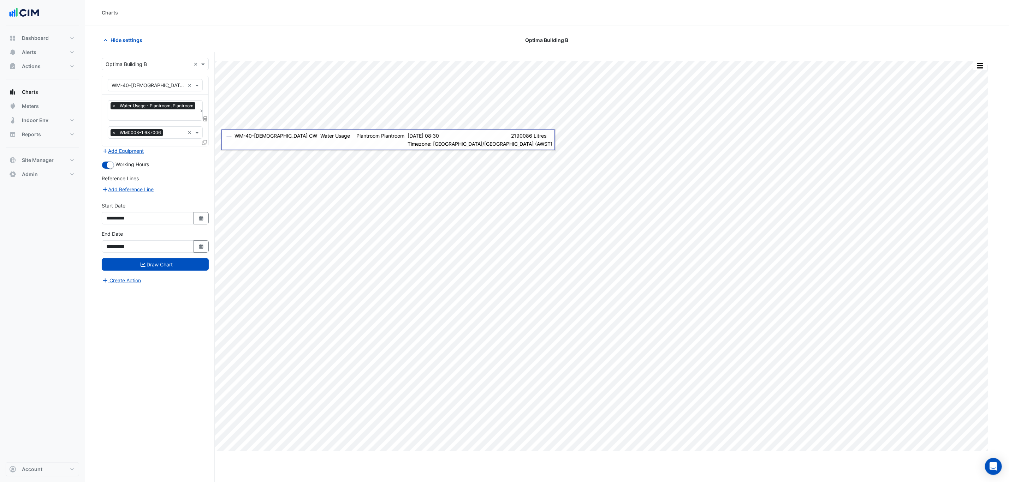
click at [203, 121] on icon at bounding box center [205, 119] width 4 height 5
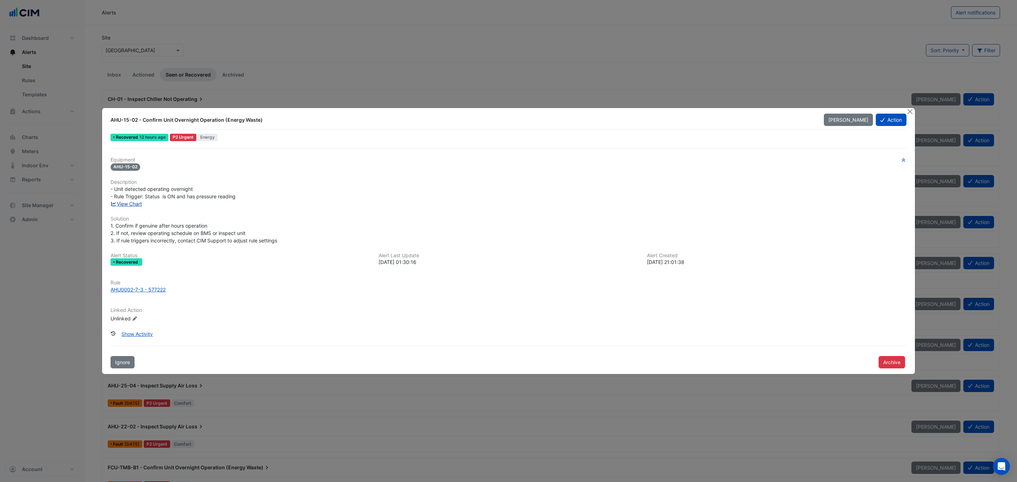
click at [129, 203] on link "View Chart" at bounding box center [125, 204] width 31 height 6
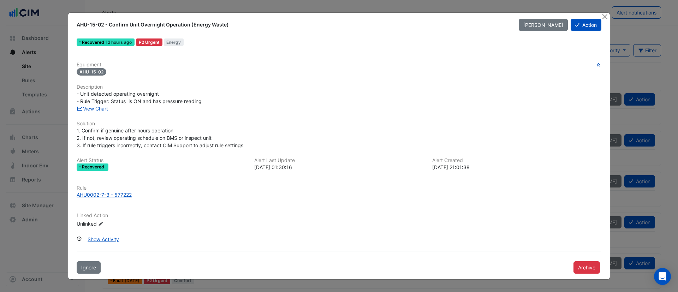
click at [67, 77] on ngb-modal-window "AHU-15-02 - Confirm Unit Overnight Operation (Energy Waste) [PERSON_NAME] Actio…" at bounding box center [339, 146] width 678 height 292
click at [604, 16] on button "Close" at bounding box center [604, 16] width 7 height 7
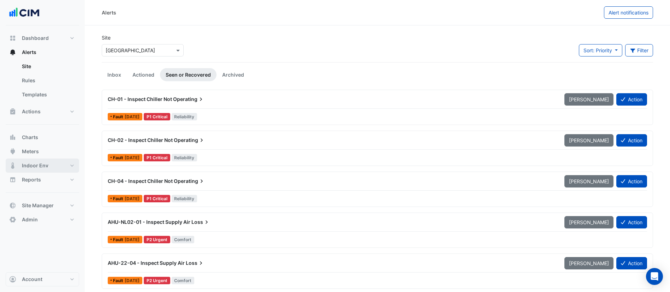
click at [40, 166] on span "Indoor Env" at bounding box center [35, 165] width 26 height 7
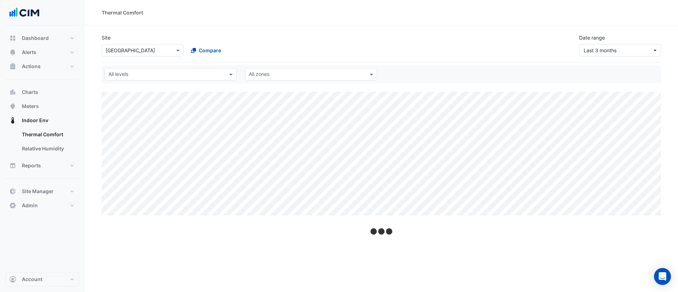
click at [154, 54] on div "× [GEOGRAPHIC_DATA]" at bounding box center [143, 50] width 82 height 12
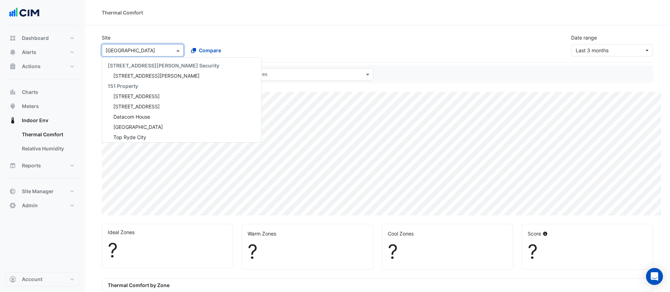
scroll to position [1958, 0]
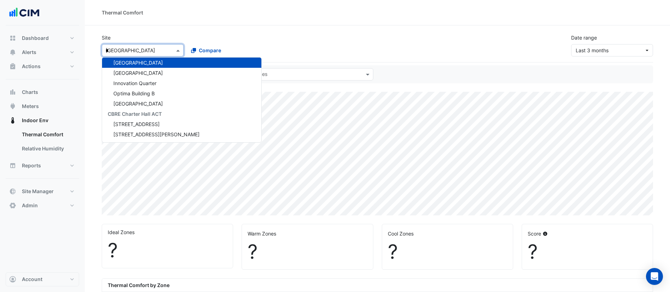
type input "**"
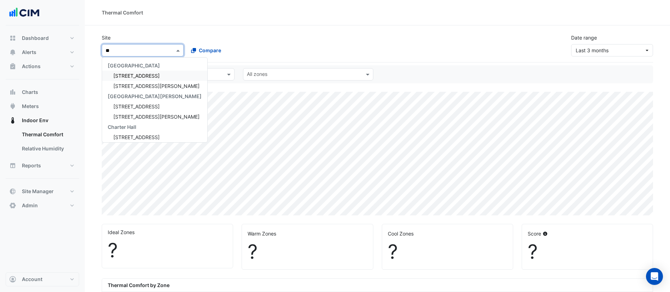
click at [151, 78] on div "[STREET_ADDRESS]" at bounding box center [154, 76] width 105 height 10
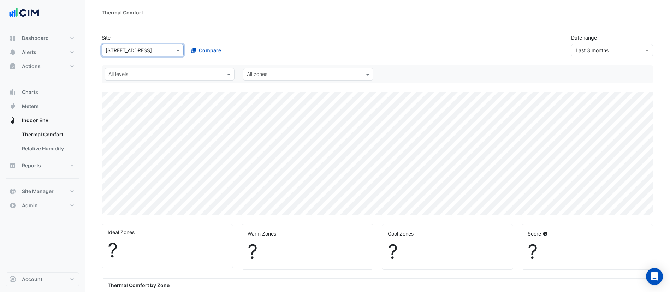
select select "***"
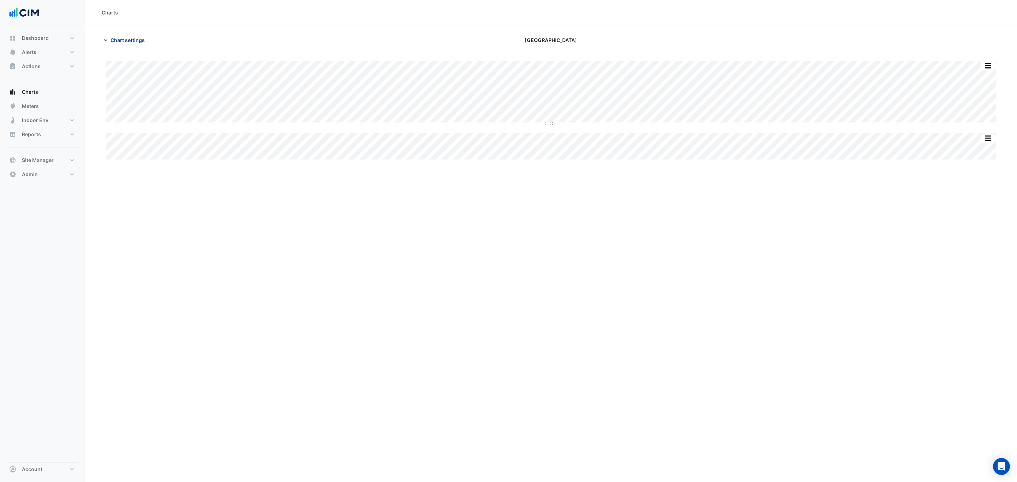
click at [127, 43] on span "Chart settings" at bounding box center [127, 39] width 34 height 7
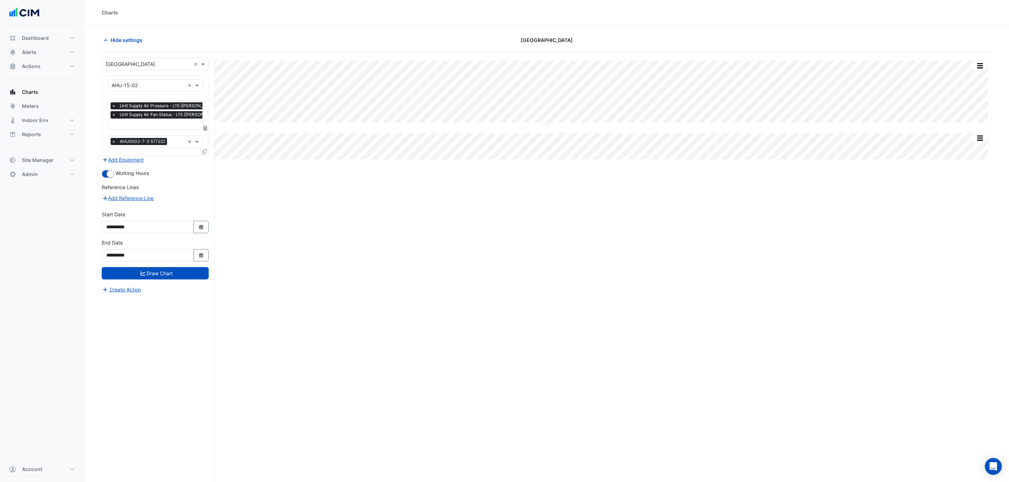
click at [205, 153] on icon at bounding box center [204, 151] width 5 height 5
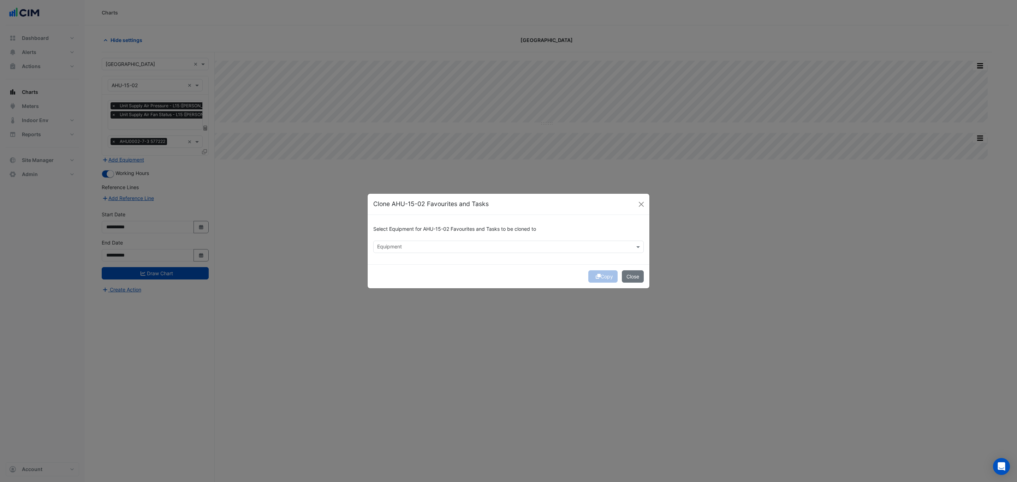
click at [389, 248] on input "text" at bounding box center [504, 247] width 255 height 7
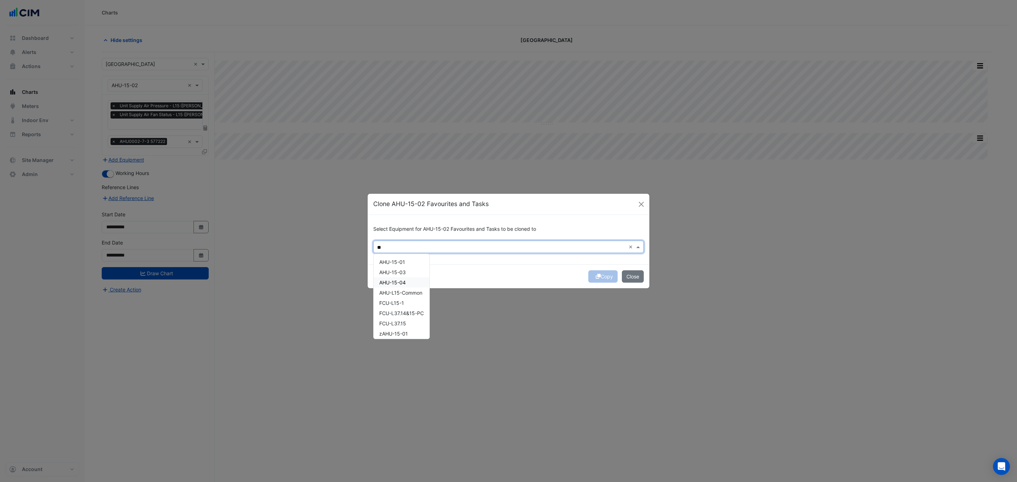
click at [401, 285] on span "AHU-15-04" at bounding box center [392, 283] width 26 height 6
type input "**"
click at [514, 270] on div "Copy Close" at bounding box center [509, 276] width 282 height 24
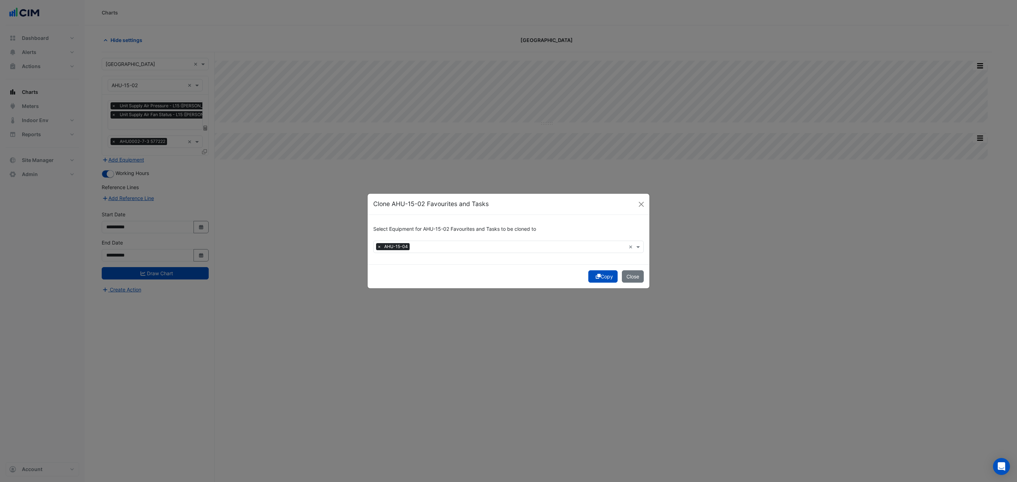
click at [601, 275] on button "Copy" at bounding box center [602, 276] width 29 height 12
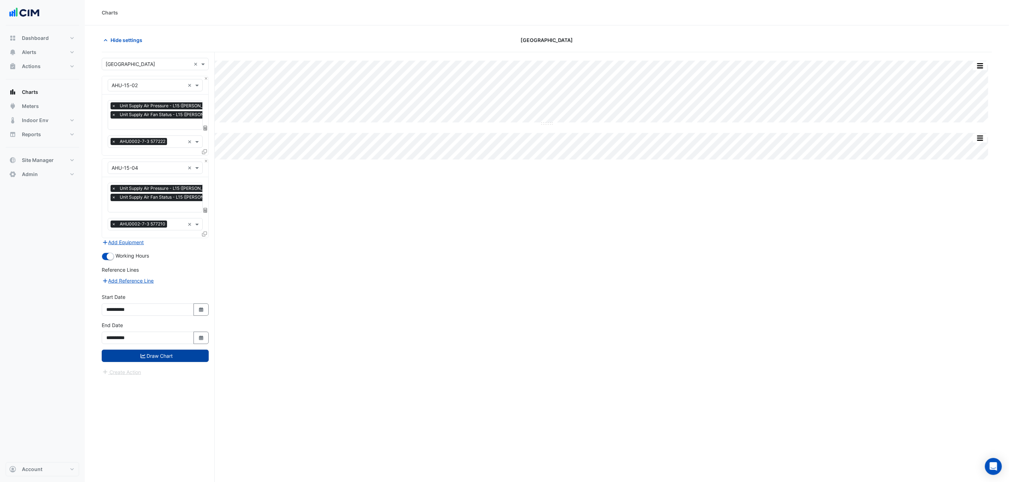
click at [152, 357] on button "Draw Chart" at bounding box center [155, 356] width 107 height 12
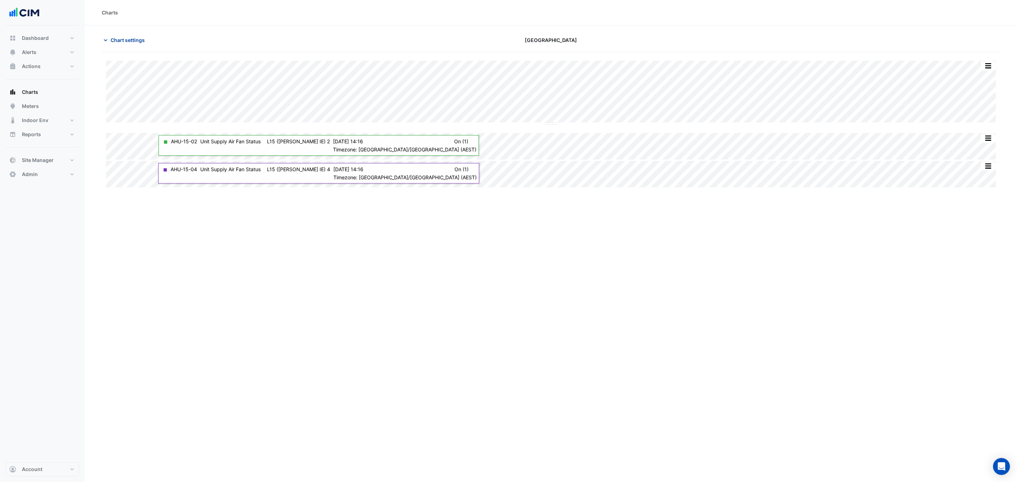
click at [133, 38] on span "Chart settings" at bounding box center [127, 39] width 34 height 7
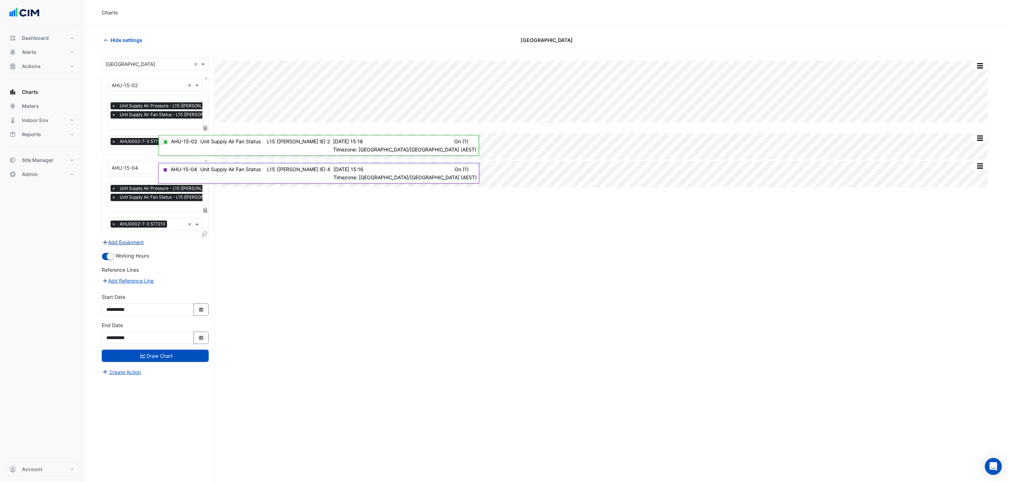
click at [126, 240] on button "Add Equipment" at bounding box center [123, 242] width 43 height 8
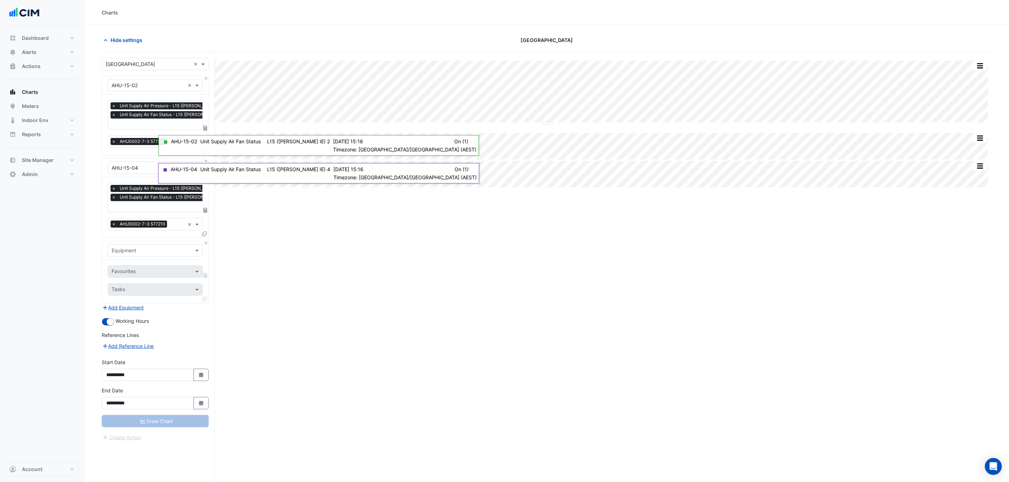
click at [151, 250] on input "text" at bounding box center [148, 250] width 73 height 7
type input "****"
click at [149, 265] on div "CHWP-01" at bounding box center [155, 266] width 94 height 10
click at [143, 274] on input "text" at bounding box center [147, 272] width 71 height 7
type input "***"
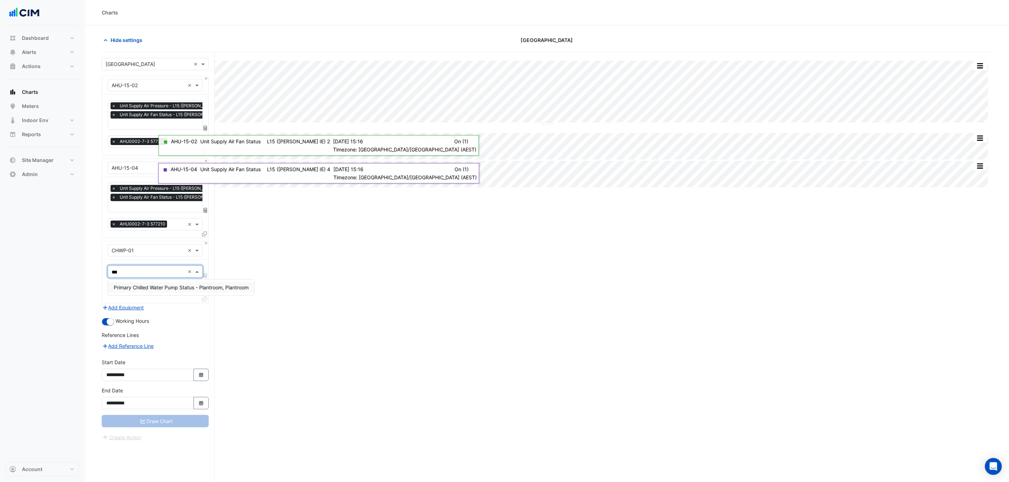
click at [153, 288] on span "Primary Chilled Water Pump Status - Plantroom, Plantroom" at bounding box center [181, 288] width 135 height 6
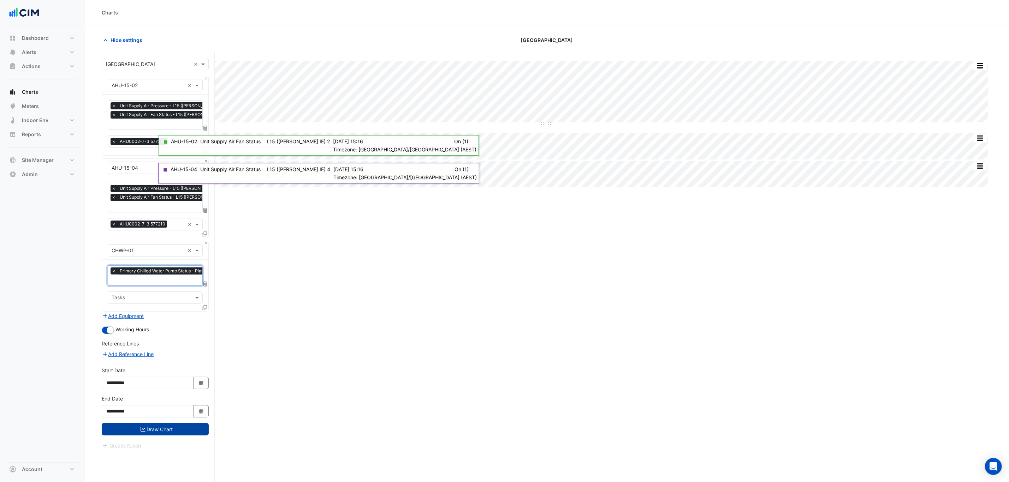
click at [169, 433] on button "Draw Chart" at bounding box center [155, 429] width 107 height 12
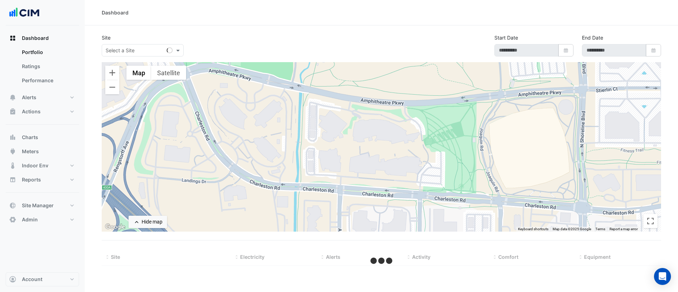
click at [585, 4] on div "Dashboard" at bounding box center [381, 12] width 593 height 25
click at [438, 38] on div "Site Select a Site Start Date Select Date End Date Select Date" at bounding box center [381, 48] width 568 height 28
select select "***"
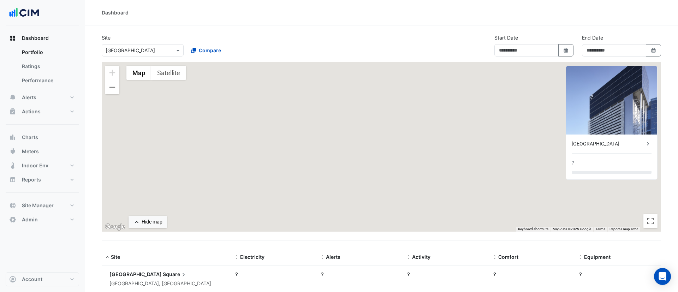
type input "**********"
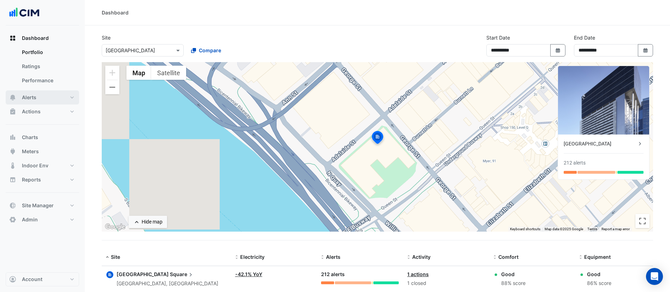
click at [51, 96] on button "Alerts" at bounding box center [42, 97] width 73 height 14
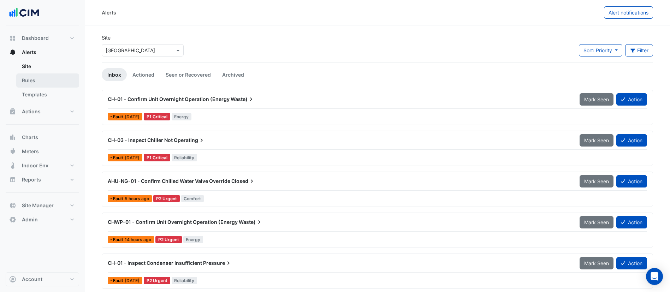
click at [53, 83] on link "Rules" at bounding box center [47, 80] width 63 height 14
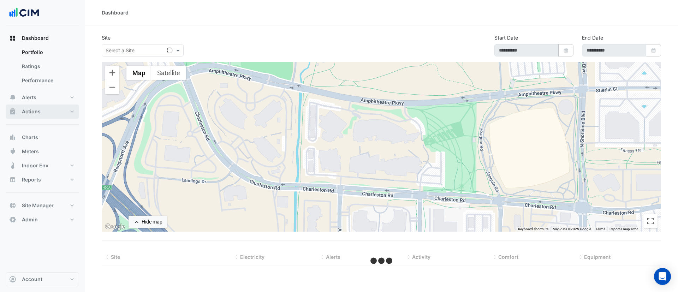
click at [49, 112] on button "Actions" at bounding box center [42, 111] width 73 height 14
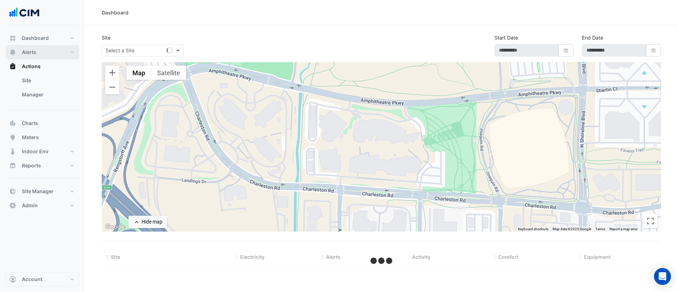
click at [55, 50] on button "Alerts" at bounding box center [42, 52] width 73 height 14
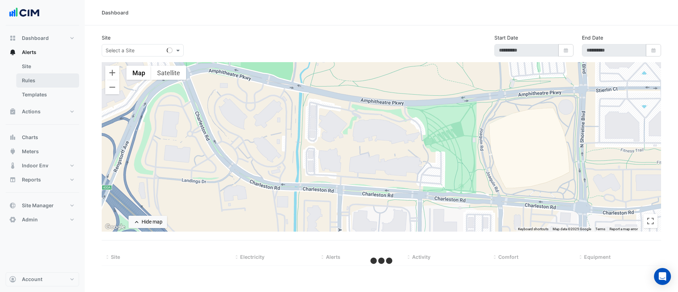
click at [47, 79] on link "Rules" at bounding box center [47, 80] width 63 height 14
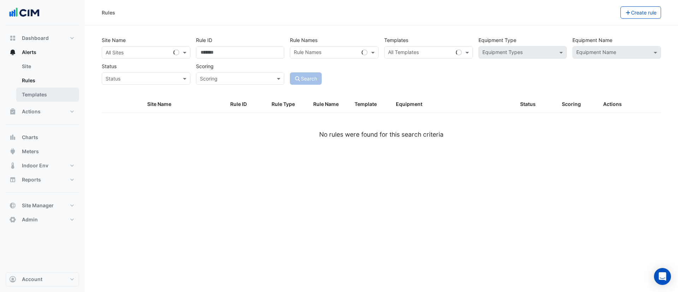
click at [46, 97] on link "Templates" at bounding box center [47, 95] width 63 height 14
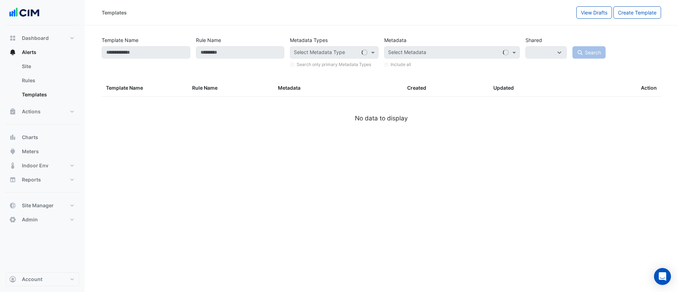
select select
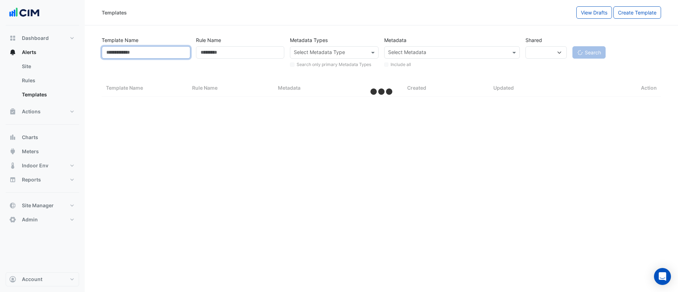
click at [144, 55] on input "Template Name" at bounding box center [146, 52] width 89 height 12
type input "***"
select select "***"
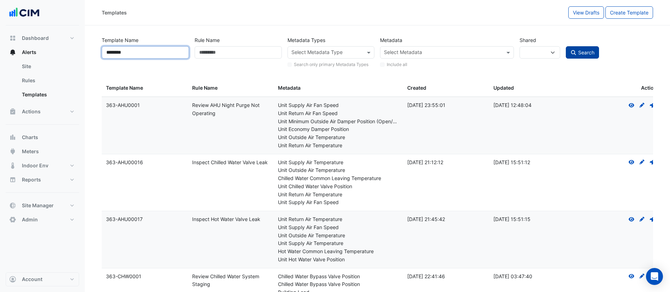
type input "********"
click at [580, 54] on span "Search" at bounding box center [586, 52] width 16 height 6
select select
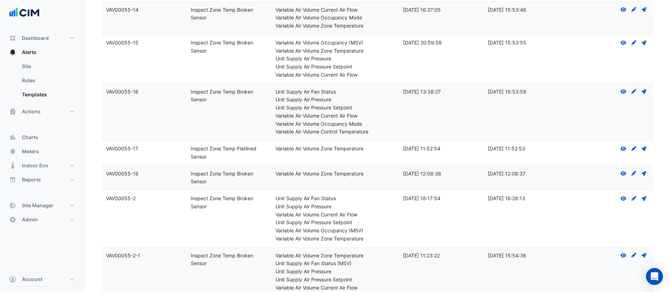
scroll to position [290, 0]
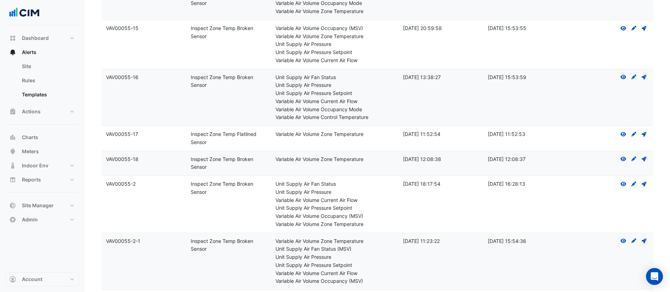
click at [450, 57] on datatable-body-cell "Created: 15 Feb 2024 20:59:58" at bounding box center [441, 44] width 85 height 49
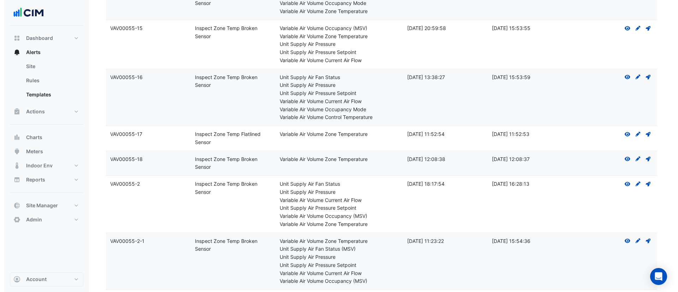
scroll to position [0, 0]
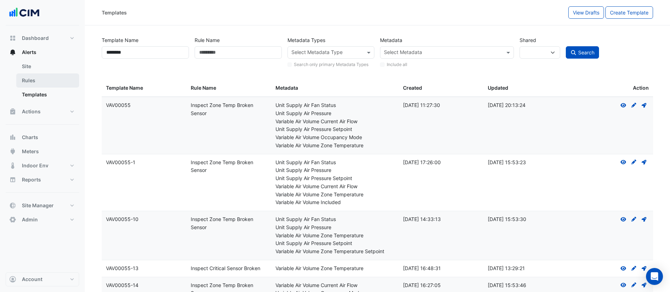
click at [53, 84] on link "Rules" at bounding box center [47, 80] width 63 height 14
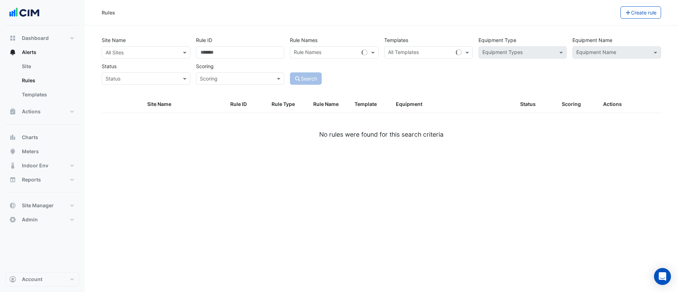
click at [151, 52] on input "text" at bounding box center [139, 52] width 67 height 7
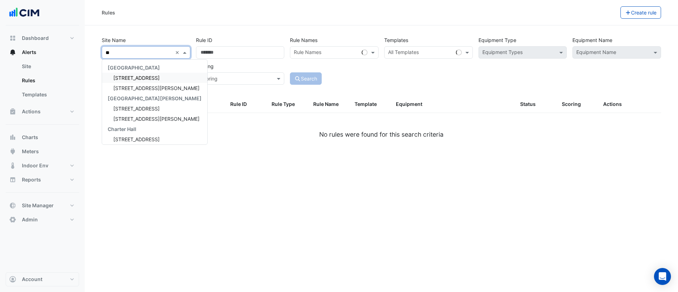
type input "***"
click at [137, 98] on span "[STREET_ADDRESS][PERSON_NAME]" at bounding box center [156, 98] width 86 height 6
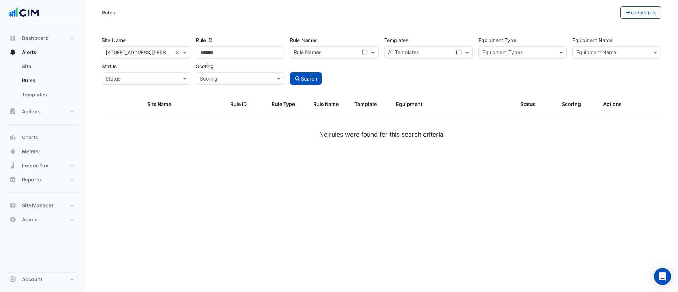
click at [591, 54] on input "text" at bounding box center [612, 52] width 73 height 7
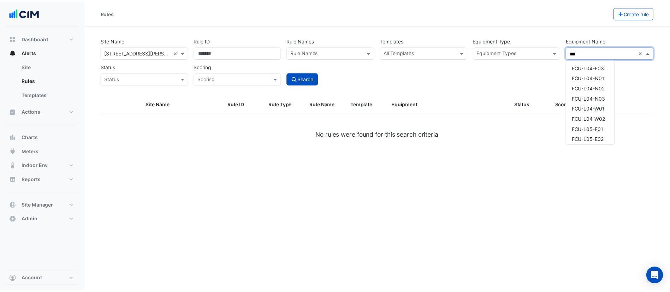
scroll to position [258, 0]
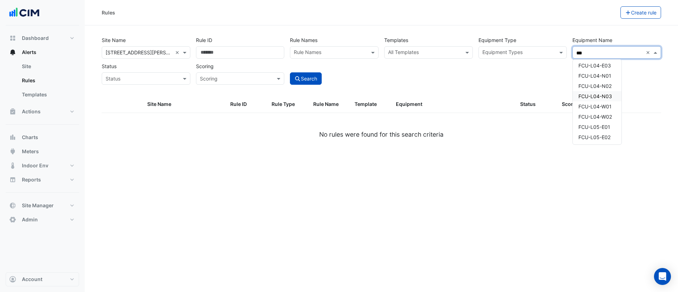
click at [605, 95] on span "FCU-L04-N03" at bounding box center [595, 96] width 34 height 6
type input "***"
click at [301, 79] on button "Search" at bounding box center [306, 78] width 32 height 12
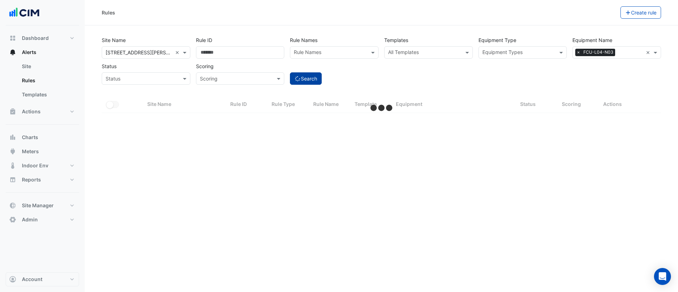
select select "***"
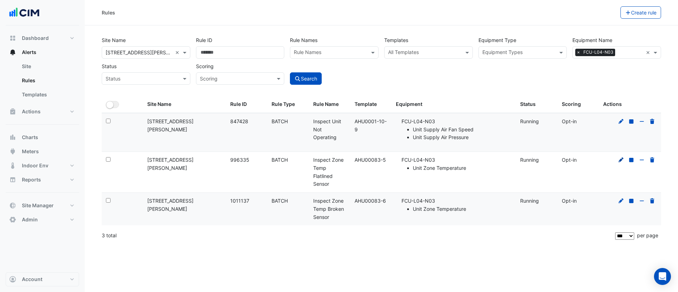
click at [620, 159] on icon at bounding box center [621, 159] width 6 height 5
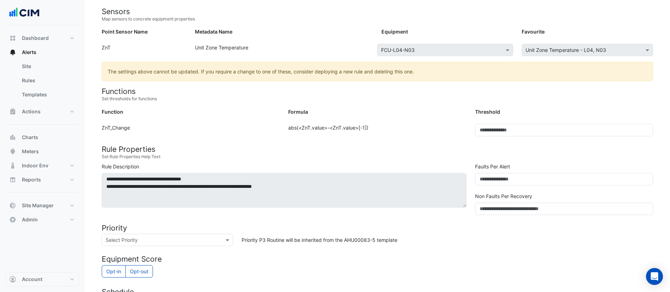
scroll to position [236, 0]
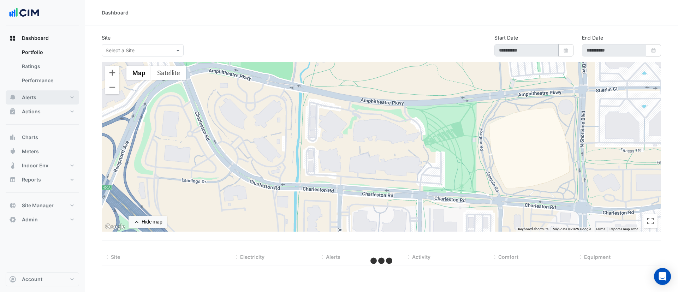
select select "***"
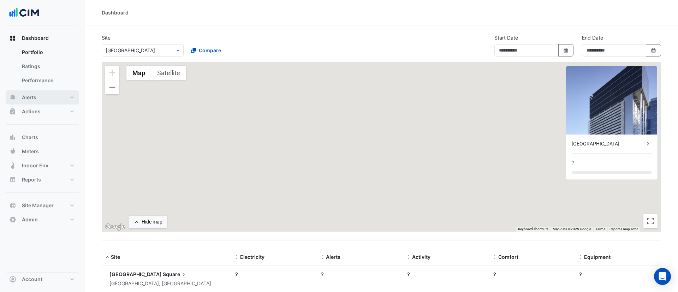
type input "**********"
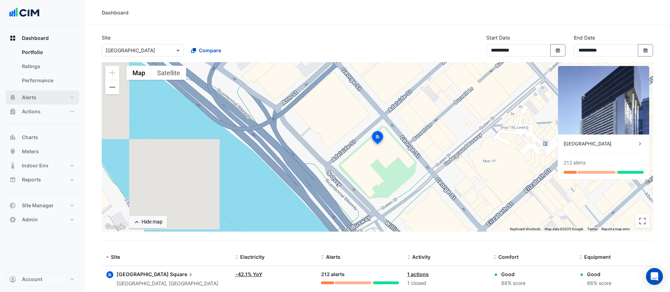
click at [53, 97] on button "Alerts" at bounding box center [42, 97] width 73 height 14
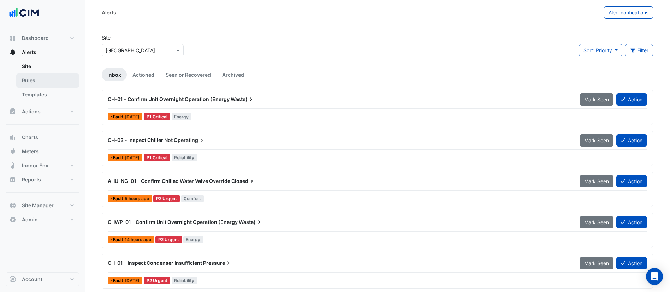
click at [67, 75] on link "Rules" at bounding box center [47, 80] width 63 height 14
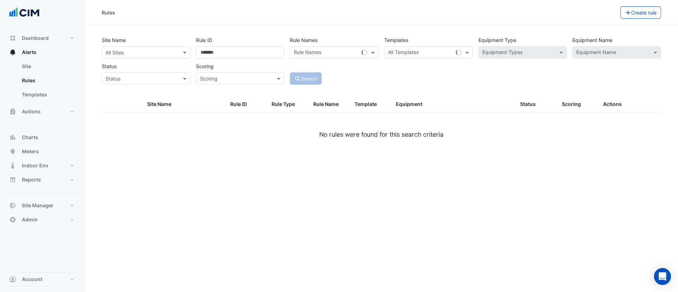
click at [149, 51] on input "text" at bounding box center [139, 52] width 67 height 7
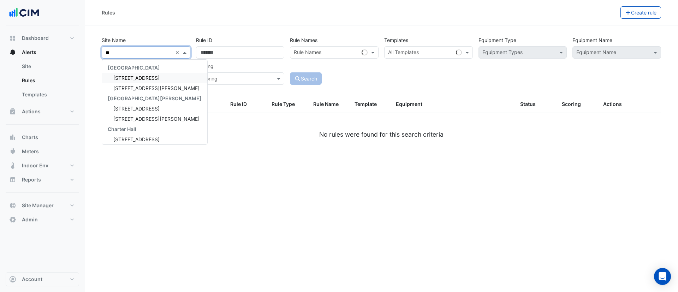
type input "***"
click at [140, 77] on span "[STREET_ADDRESS][PERSON_NAME]" at bounding box center [156, 78] width 86 height 6
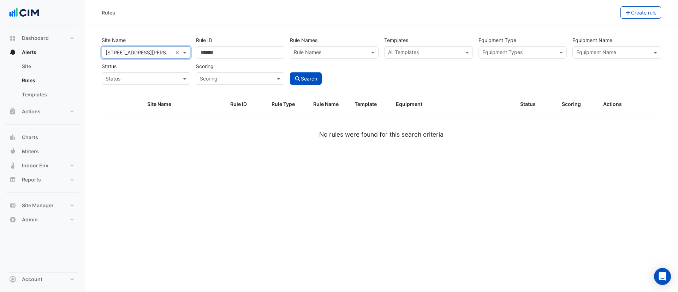
click at [593, 53] on input "text" at bounding box center [612, 52] width 73 height 7
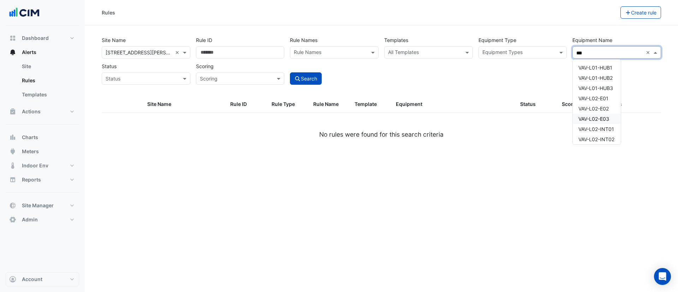
click at [593, 118] on span "VAV-L02-E03" at bounding box center [593, 119] width 31 height 6
type input "***"
click at [313, 76] on button "Search" at bounding box center [306, 78] width 32 height 12
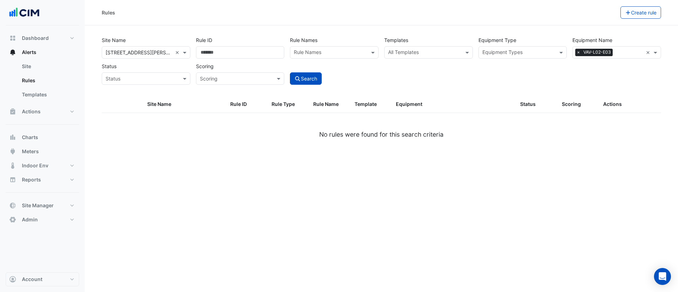
click at [578, 53] on span "×" at bounding box center [578, 52] width 6 height 7
click at [578, 53] on input "text" at bounding box center [612, 52] width 73 height 7
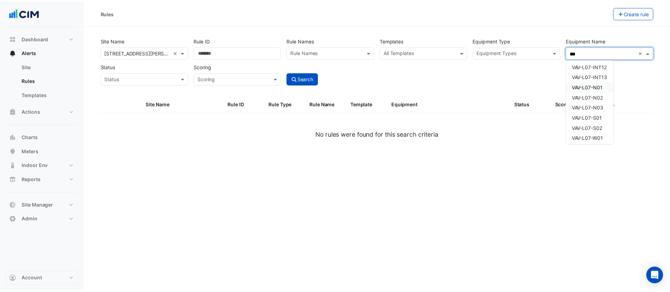
scroll to position [1282, 0]
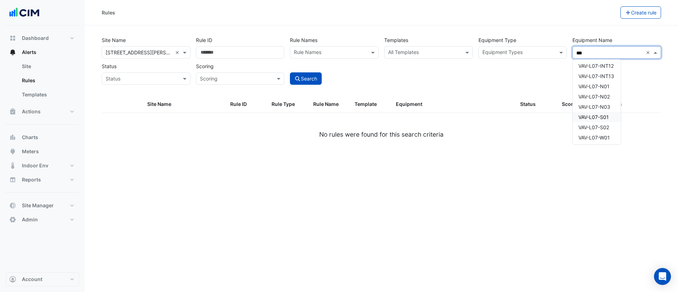
click at [590, 112] on div "VAV-L07-S01" at bounding box center [597, 117] width 48 height 10
type input "***"
click at [298, 76] on fa-icon "submit" at bounding box center [297, 79] width 6 height 6
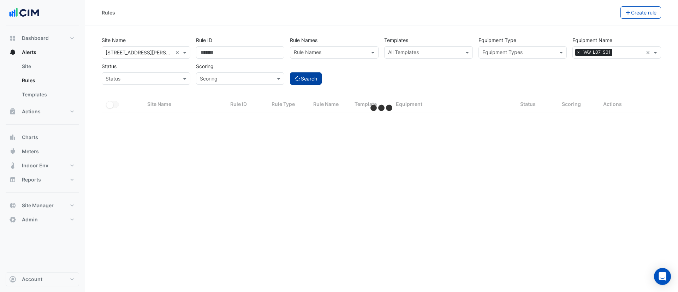
select select "***"
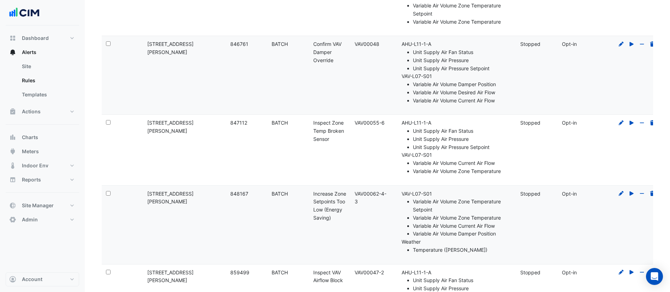
scroll to position [282, 0]
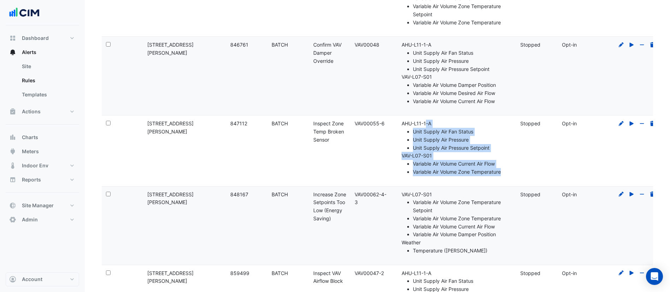
drag, startPoint x: 506, startPoint y: 171, endPoint x: 401, endPoint y: 125, distance: 114.0
click at [401, 125] on div "Equipment: AHU-L11-1-A Unit Supply Air Fan Status Unit Supply Air Pressure Unit…" at bounding box center [454, 148] width 116 height 56
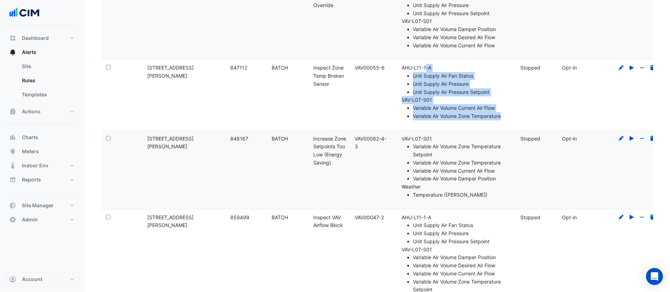
scroll to position [336, 0]
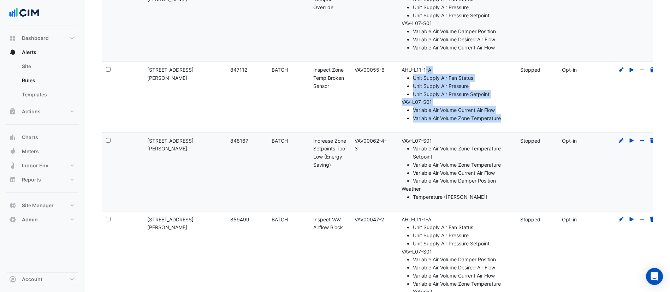
drag, startPoint x: 384, startPoint y: 68, endPoint x: 354, endPoint y: 68, distance: 29.7
click at [354, 68] on div "Template: VAV00055-6" at bounding box center [370, 70] width 33 height 8
copy div "VAV00055-6"
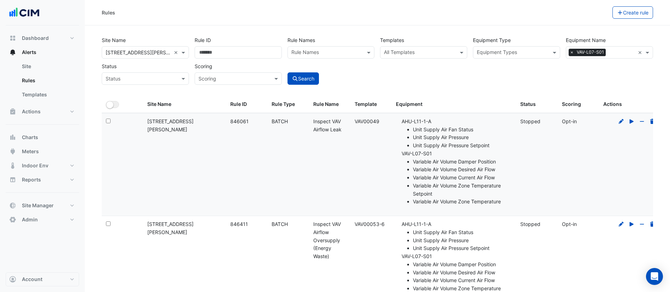
click at [395, 51] on input "text" at bounding box center [419, 52] width 71 height 7
click at [635, 55] on input "text" at bounding box center [621, 52] width 26 height 7
click at [635, 53] on input "text" at bounding box center [621, 52] width 26 height 7
click at [404, 55] on input "text" at bounding box center [419, 52] width 71 height 7
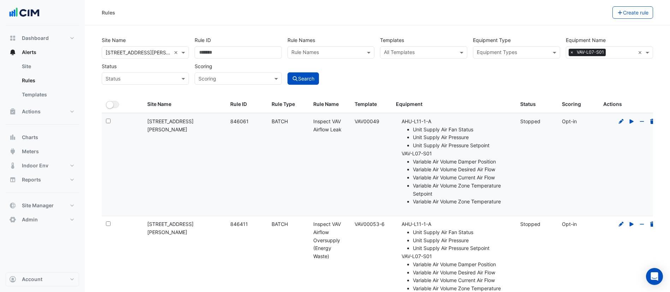
click at [413, 49] on input "text" at bounding box center [419, 52] width 71 height 7
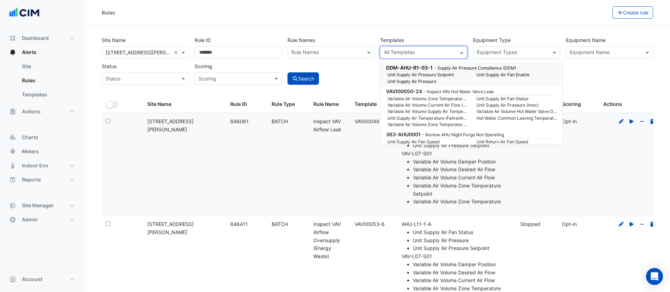
click at [431, 51] on input "text" at bounding box center [419, 52] width 71 height 7
paste input "**********"
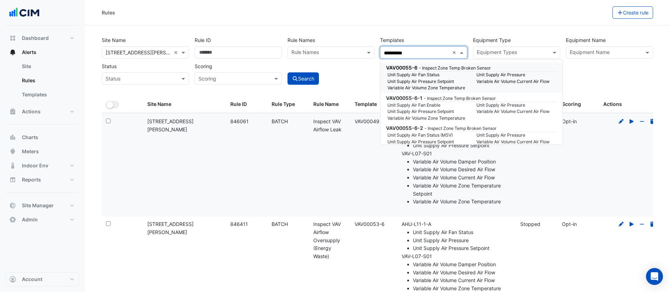
click at [427, 73] on small "Unit Supply Air Fan Status" at bounding box center [427, 75] width 89 height 6
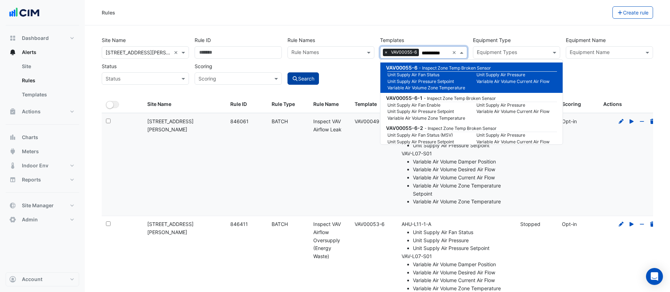
type input "**********"
click at [298, 77] on button "Search" at bounding box center [303, 78] width 32 height 12
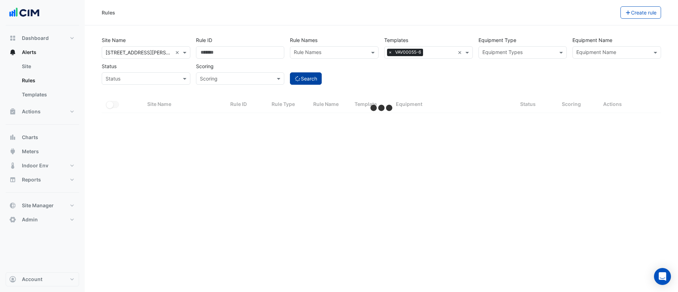
select select "***"
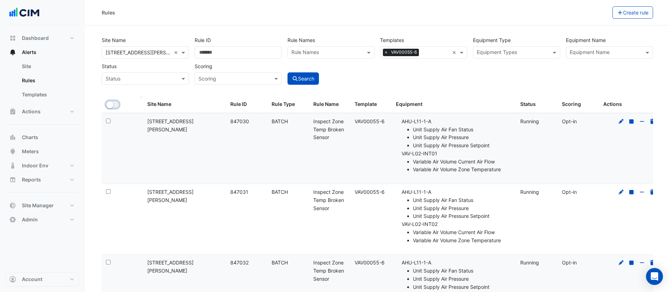
click at [116, 103] on button "All Selected" at bounding box center [112, 104] width 13 height 7
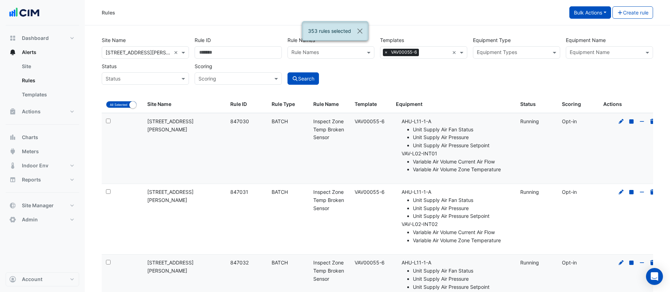
click at [586, 14] on button "Bulk Actions" at bounding box center [590, 12] width 42 height 12
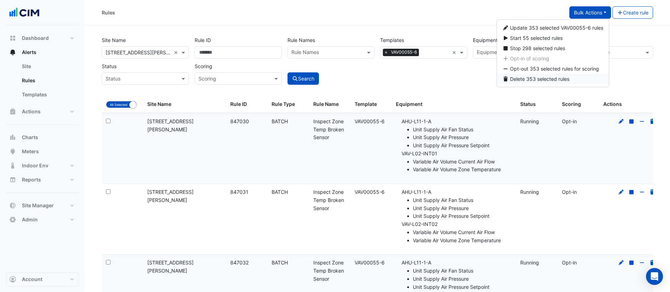
click at [520, 80] on span "Delete 353 selected rules" at bounding box center [539, 79] width 59 height 6
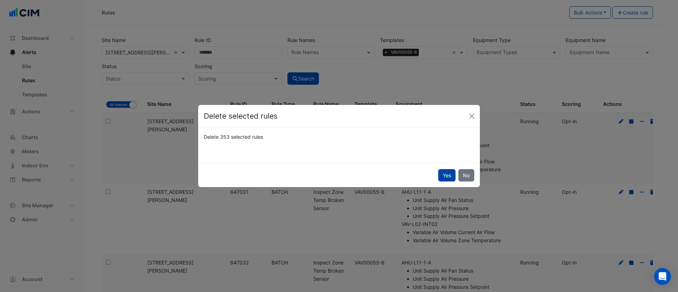
click at [448, 172] on button "Yes" at bounding box center [446, 175] width 17 height 12
select select "**"
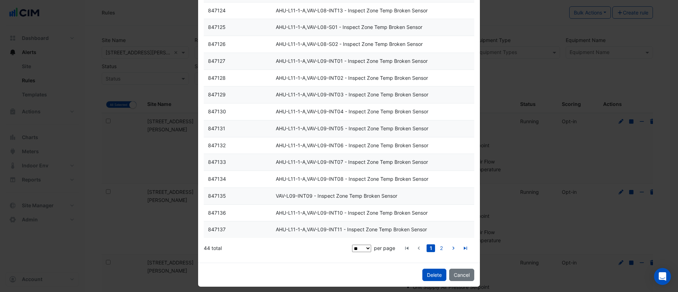
scroll to position [251, 0]
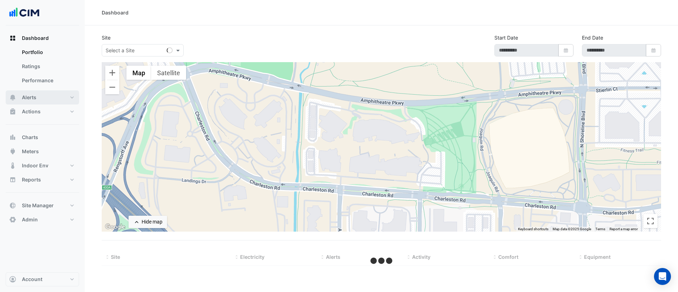
click at [45, 96] on button "Alerts" at bounding box center [42, 97] width 73 height 14
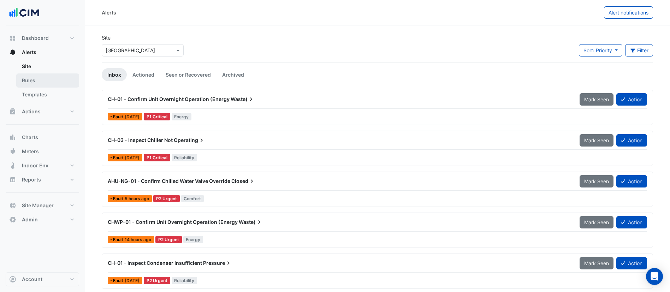
click at [52, 80] on link "Rules" at bounding box center [47, 80] width 63 height 14
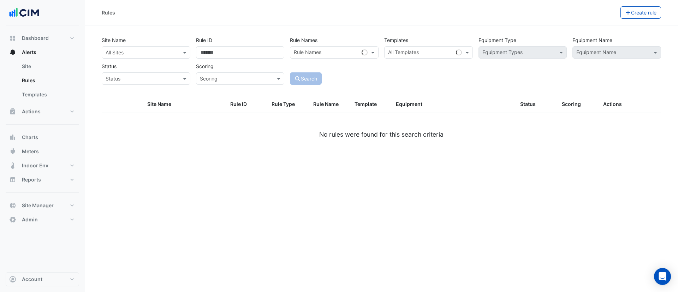
click at [129, 52] on input "text" at bounding box center [139, 52] width 67 height 7
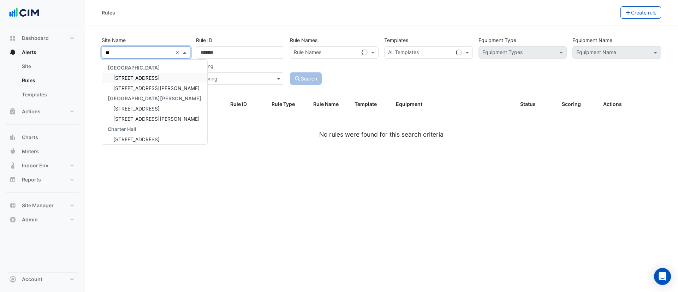
type input "***"
click at [135, 79] on span "[STREET_ADDRESS][PERSON_NAME]" at bounding box center [156, 78] width 86 height 6
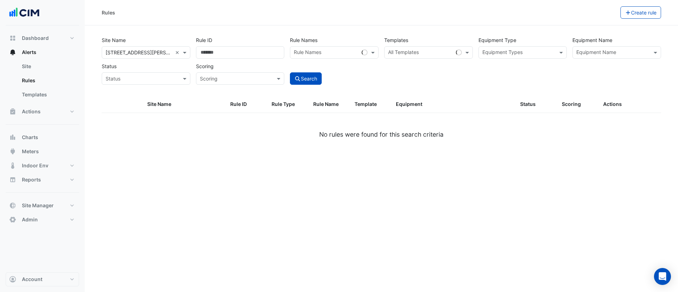
click at [628, 50] on input "text" at bounding box center [612, 52] width 73 height 7
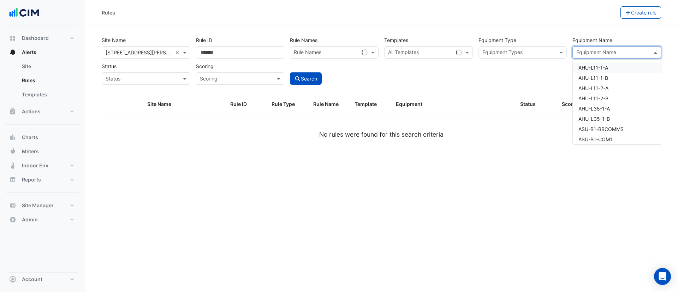
click at [628, 50] on input "text" at bounding box center [612, 52] width 73 height 7
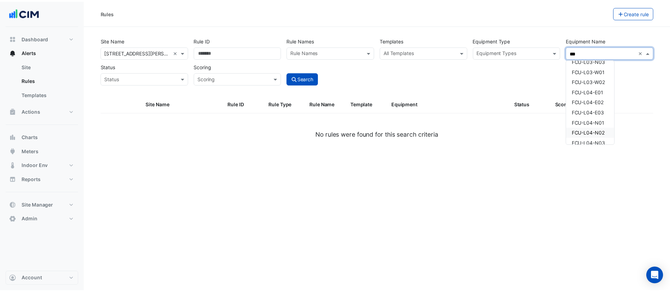
scroll to position [273, 0]
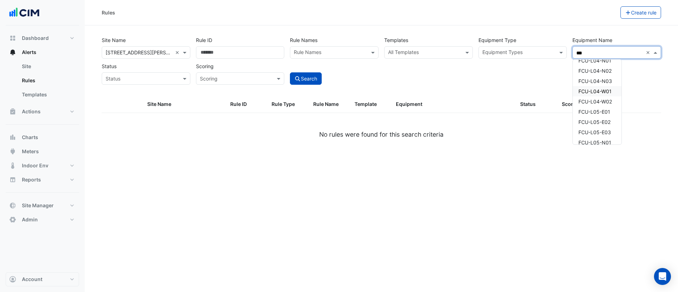
click at [598, 89] on span "FCU-L04-W01" at bounding box center [594, 91] width 33 height 6
type input "***"
click at [300, 80] on icon "submit" at bounding box center [297, 78] width 6 height 5
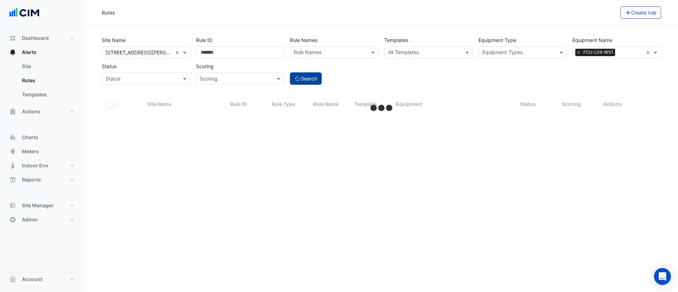
select select "***"
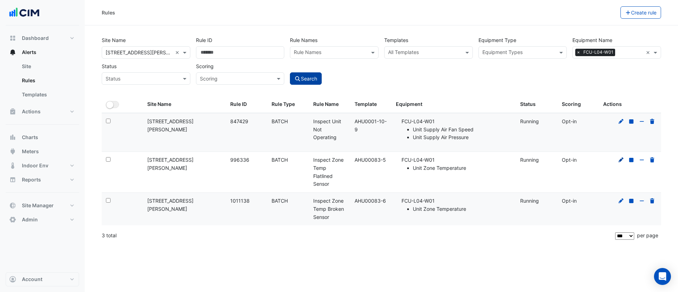
click at [622, 161] on icon at bounding box center [621, 159] width 6 height 5
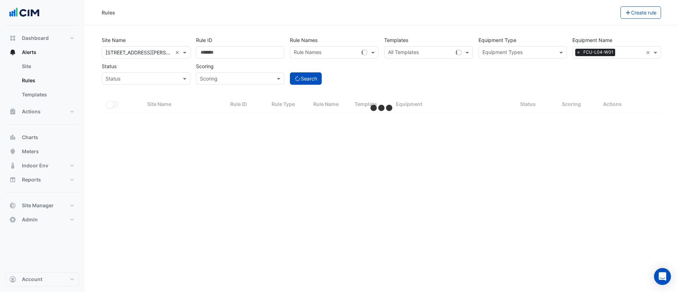
select select "***"
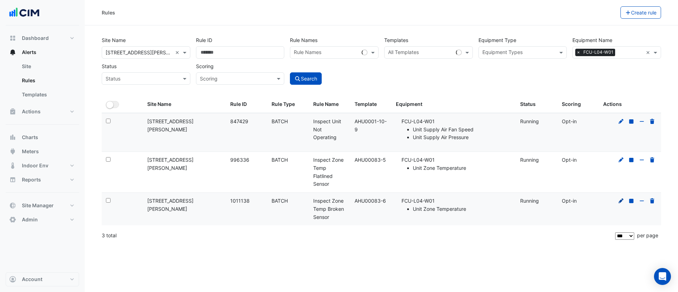
click at [621, 203] on icon at bounding box center [621, 200] width 6 height 5
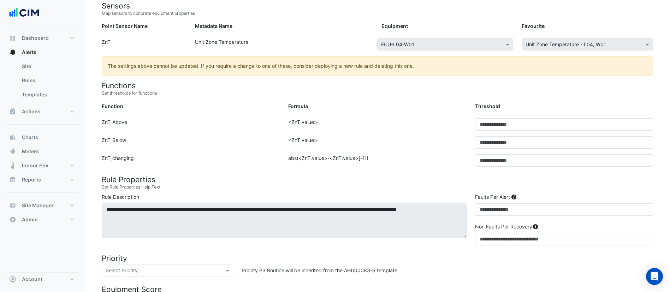
scroll to position [97, 0]
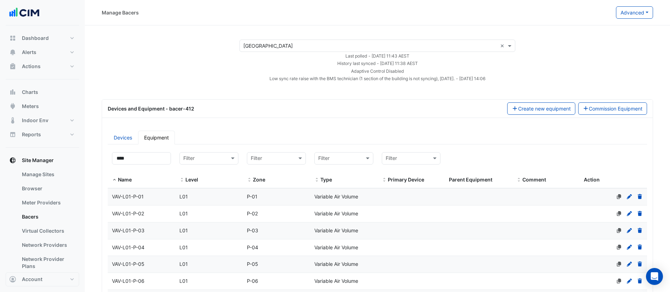
select select "***"
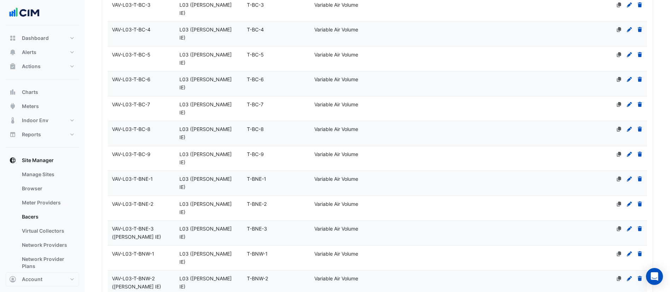
scroll to position [1509, 0]
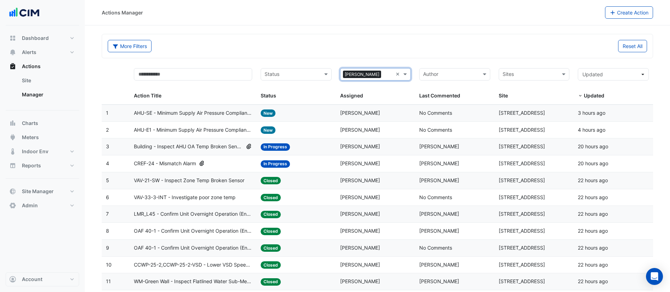
select select "***"
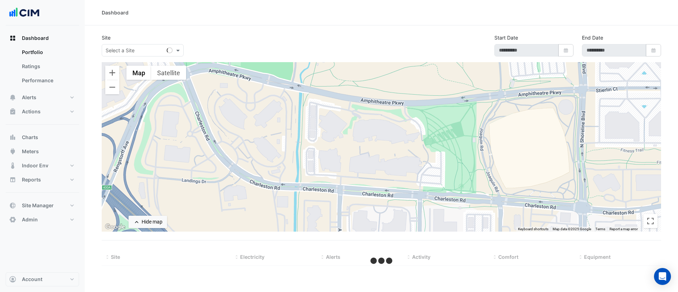
select select "***"
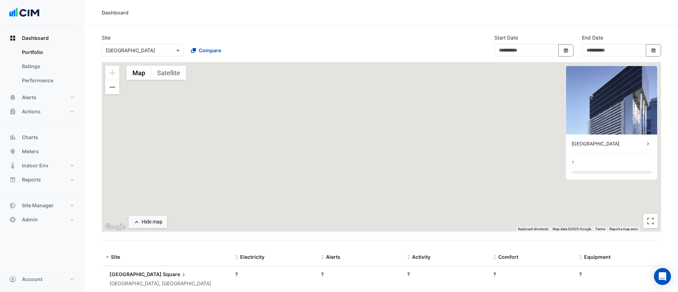
type input "**********"
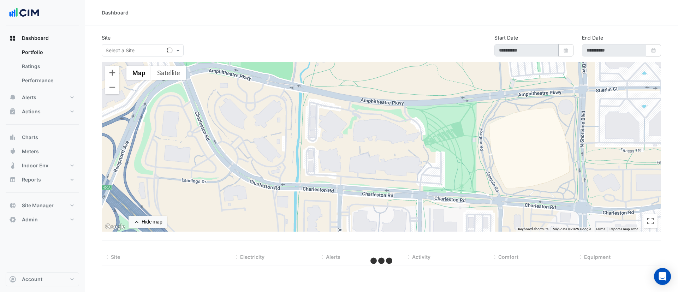
select select "***"
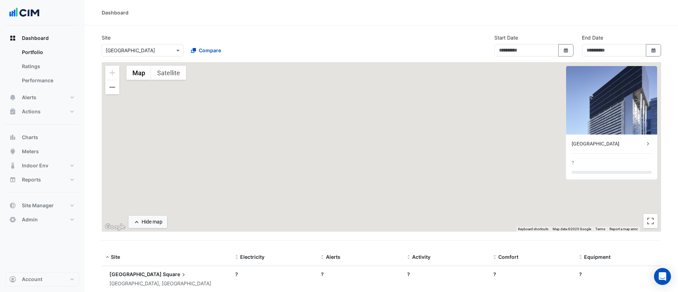
type input "**********"
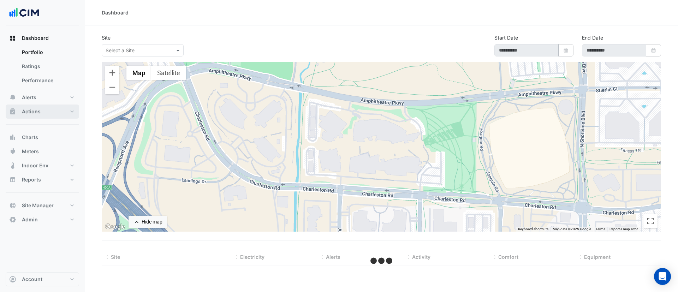
select select "***"
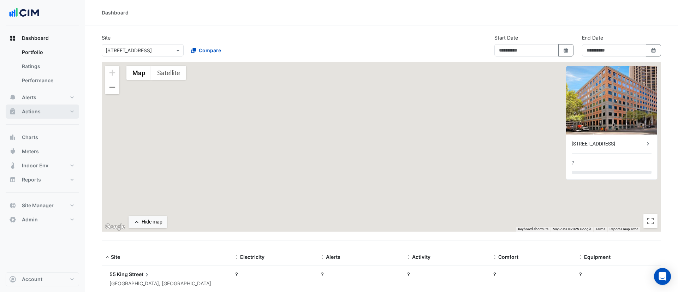
type input "**********"
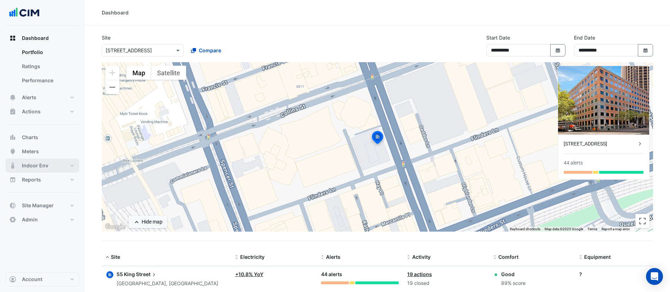
click at [40, 165] on span "Indoor Env" at bounding box center [35, 165] width 26 height 7
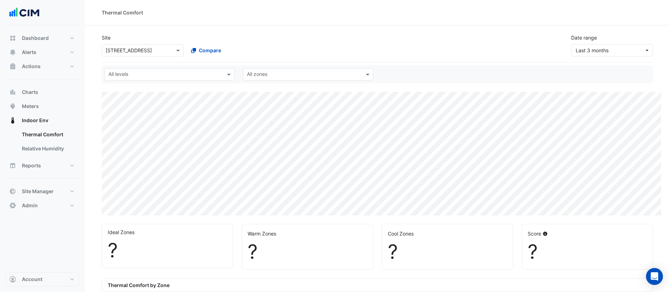
select select "***"
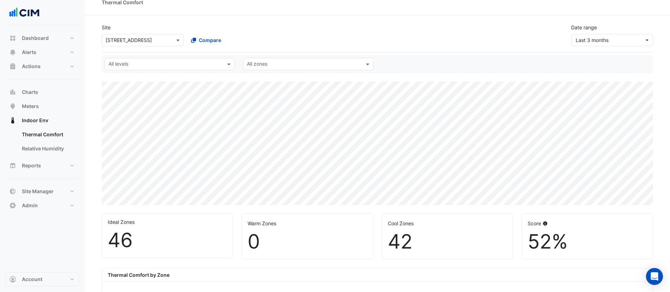
scroll to position [10, 0]
click at [352, 22] on div "Site × [STREET_ADDRESS] Compare Date range Last 3 months" at bounding box center [377, 33] width 560 height 28
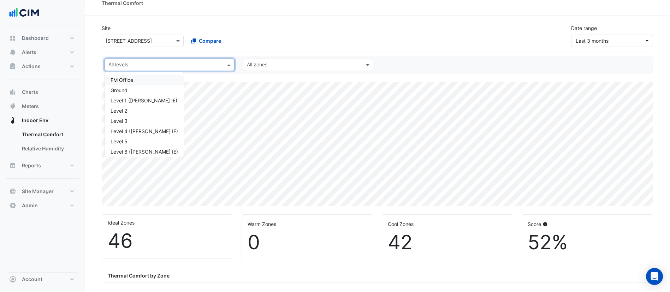
click at [145, 65] on input "text" at bounding box center [165, 65] width 114 height 7
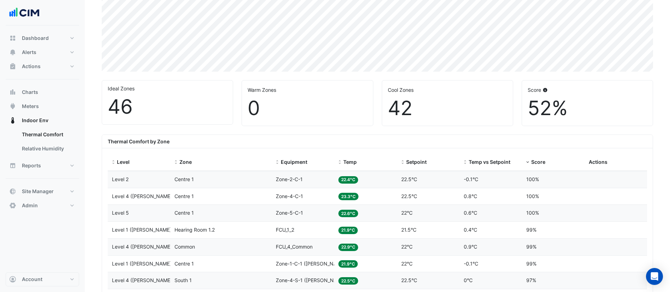
scroll to position [158, 0]
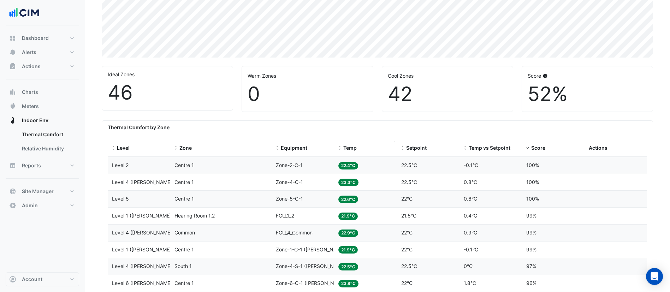
click at [353, 148] on span "Temp" at bounding box center [349, 148] width 13 height 6
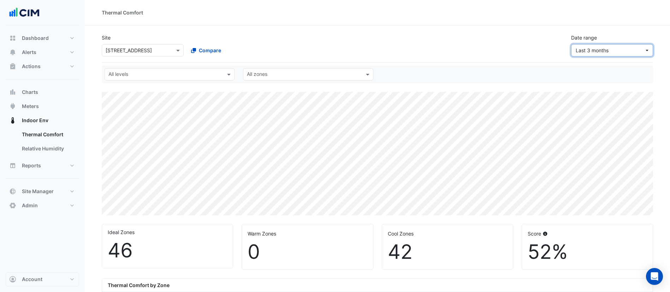
click at [597, 53] on span "Last 3 months" at bounding box center [609, 50] width 68 height 7
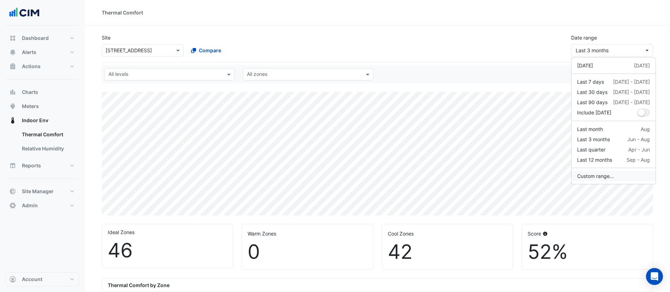
click at [600, 177] on button "Custom range..." at bounding box center [613, 176] width 84 height 10
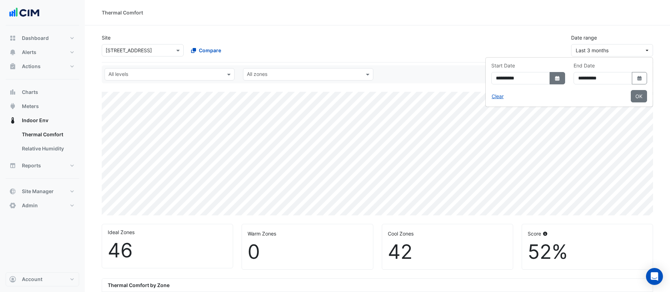
click at [554, 80] on icon "Select Date" at bounding box center [557, 78] width 6 height 5
select select "*"
select select "****"
click at [456, 93] on span "Previous month" at bounding box center [457, 92] width 5 height 5
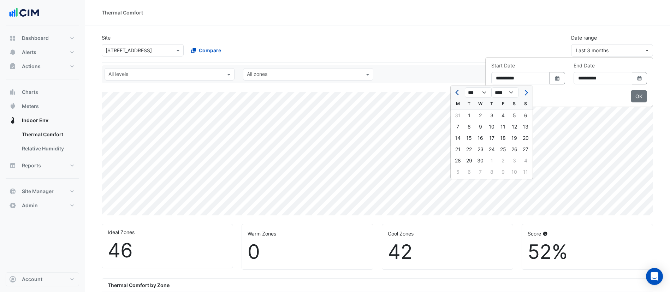
click at [456, 93] on span "Previous month" at bounding box center [457, 92] width 5 height 5
select select "*"
click at [481, 114] on div "1" at bounding box center [479, 115] width 11 height 11
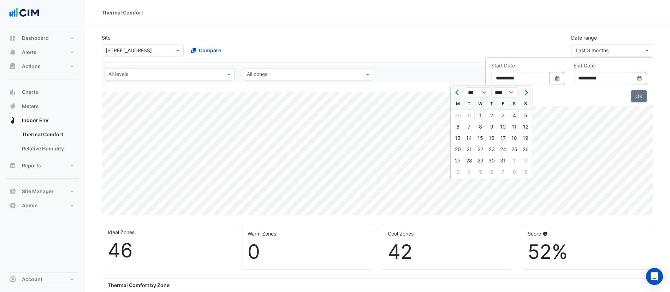
type input "**********"
click at [632, 97] on button "OK" at bounding box center [639, 96] width 16 height 12
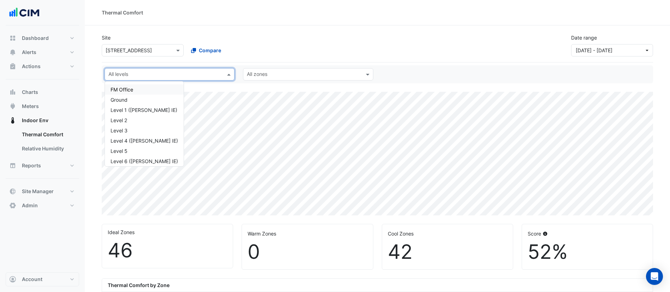
click at [157, 74] on input "text" at bounding box center [165, 74] width 114 height 7
click at [137, 110] on div "Level 1 (NABERS IE)" at bounding box center [143, 109] width 67 height 7
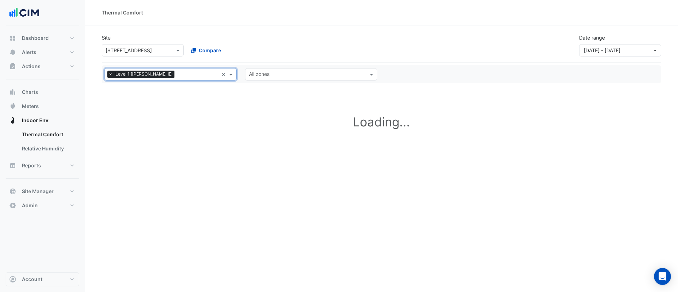
click at [177, 74] on input "text" at bounding box center [197, 74] width 41 height 7
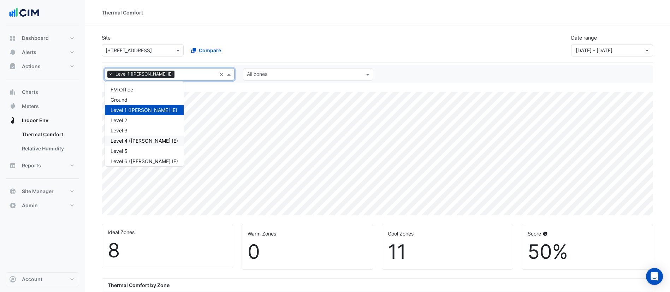
click at [143, 139] on div "Level 4 (NABERS IE)" at bounding box center [143, 140] width 67 height 7
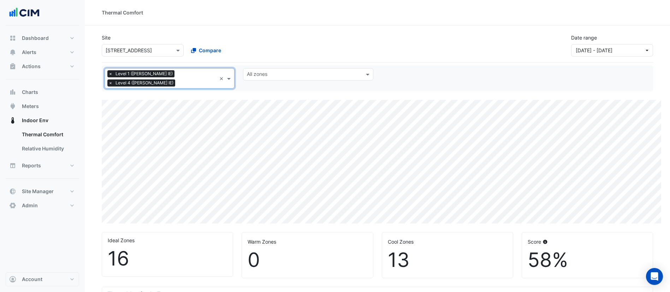
click at [211, 73] on div "× Level 1 (NABERS IE) × Level 4 (NABERS IE)" at bounding box center [161, 78] width 112 height 20
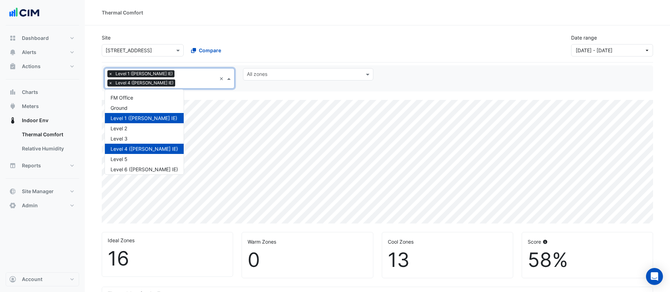
scroll to position [33, 0]
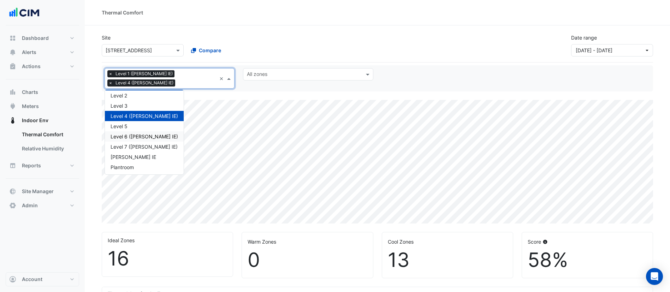
click at [145, 133] on div "Level 6 (NABERS IE)" at bounding box center [143, 136] width 67 height 7
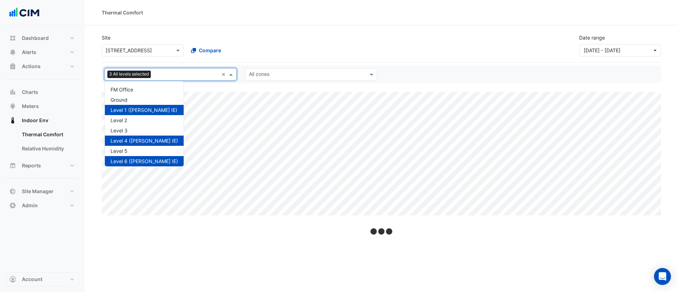
click at [183, 74] on input "text" at bounding box center [186, 74] width 65 height 7
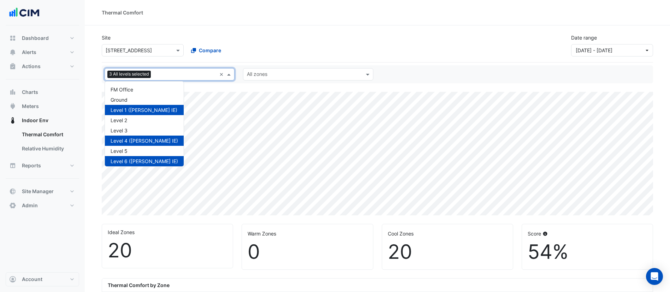
scroll to position [34, 0]
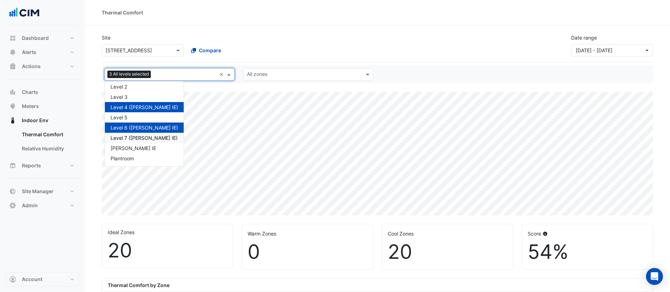
click at [146, 138] on div "Level 7 (NABERS IE)" at bounding box center [143, 137] width 67 height 7
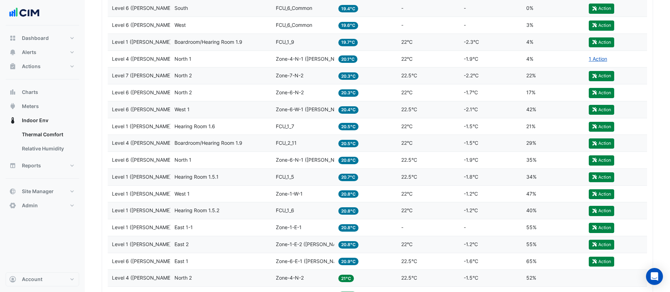
scroll to position [418, 0]
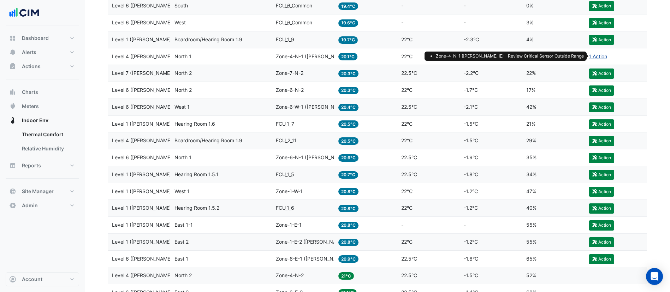
click at [601, 54] on link "1 Action" at bounding box center [598, 56] width 18 height 6
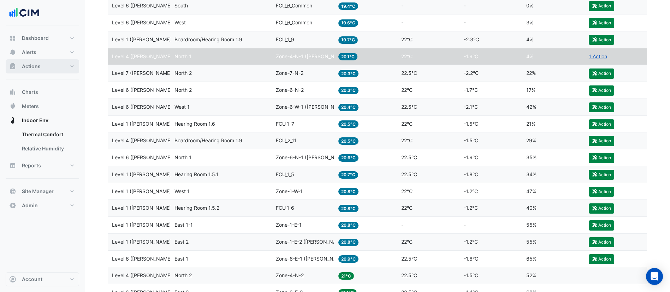
click at [51, 67] on button "Actions" at bounding box center [42, 66] width 73 height 14
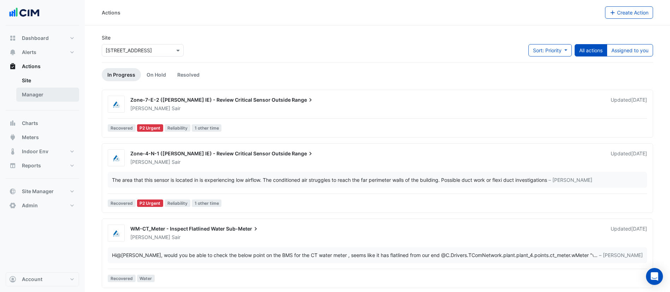
click at [45, 96] on link "Manager" at bounding box center [47, 95] width 63 height 14
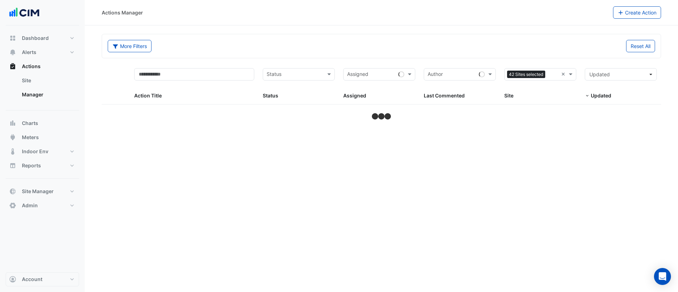
select select "***"
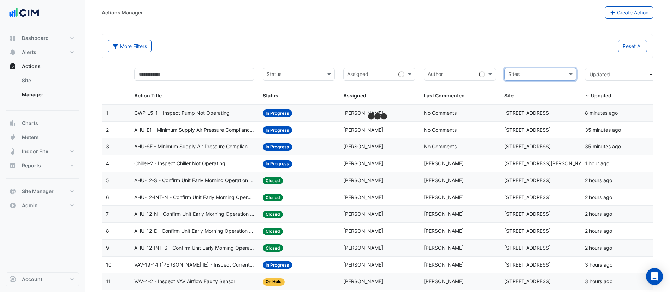
drag, startPoint x: 562, startPoint y: 76, endPoint x: 539, endPoint y: 76, distance: 23.3
type input "**"
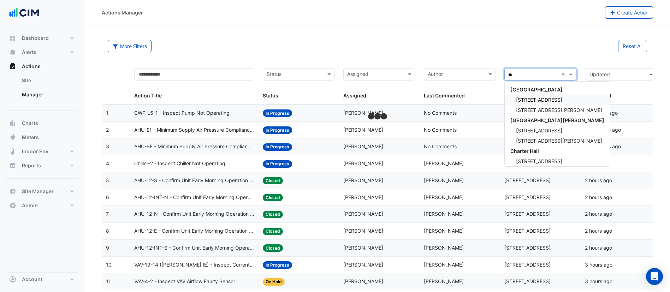
click at [543, 97] on span "55 King Street" at bounding box center [539, 100] width 46 height 6
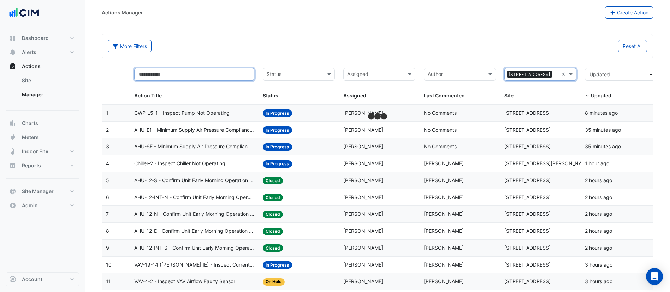
click at [224, 73] on input "text" at bounding box center [194, 74] width 120 height 12
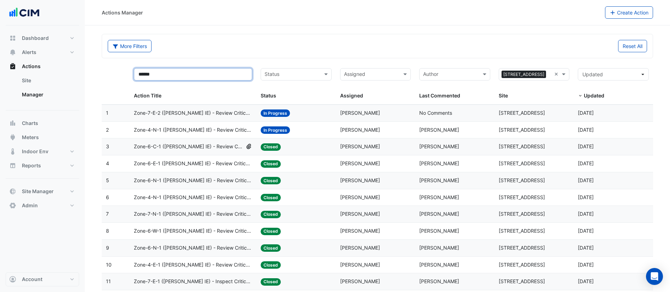
type input "******"
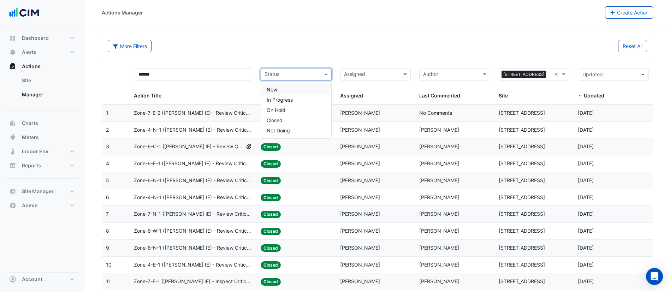
click at [307, 75] on input "text" at bounding box center [291, 75] width 55 height 8
click at [301, 100] on div "In Progress" at bounding box center [296, 100] width 70 height 10
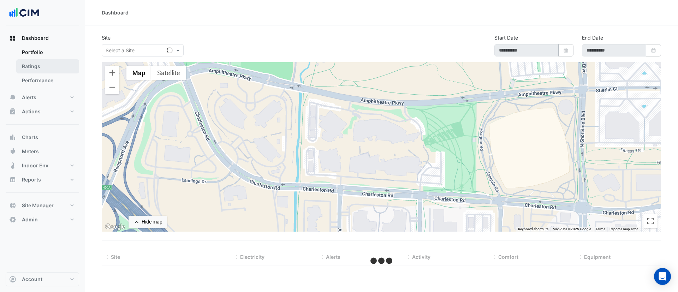
select select "***"
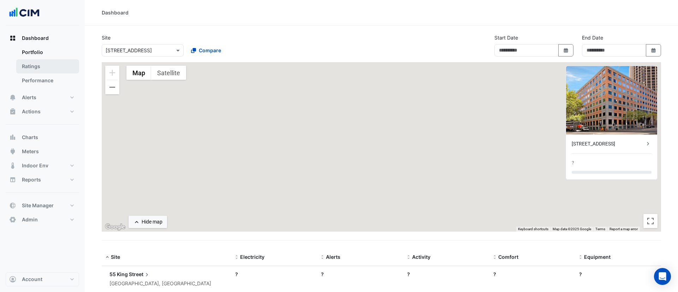
type input "**********"
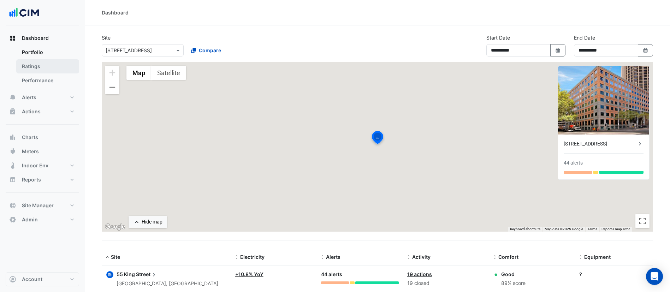
click at [49, 68] on link "Ratings" at bounding box center [47, 66] width 63 height 14
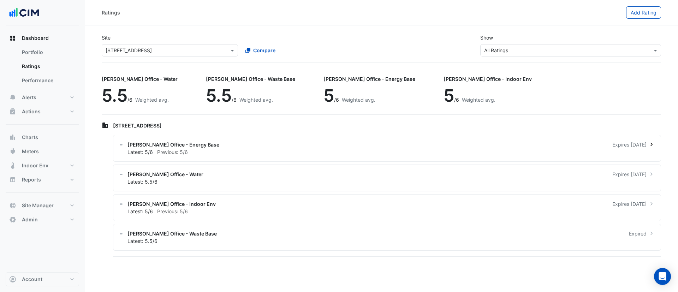
click at [253, 152] on div "Latest: 5/6 Previous: 5/6" at bounding box center [390, 151] width 527 height 7
click at [205, 204] on div "[PERSON_NAME] Office - Indoor Env Expires [DATE]" at bounding box center [390, 203] width 527 height 7
click at [230, 206] on div "[PERSON_NAME] Office - Indoor Env Expires [DATE]" at bounding box center [390, 203] width 527 height 7
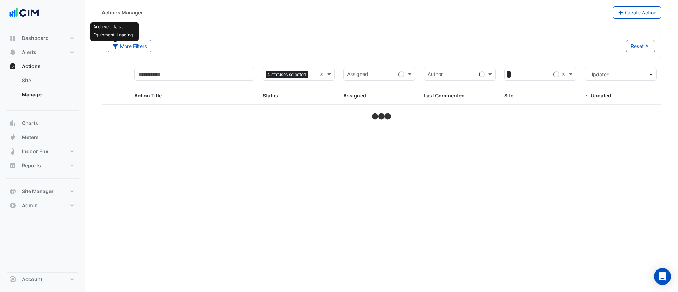
select select "***"
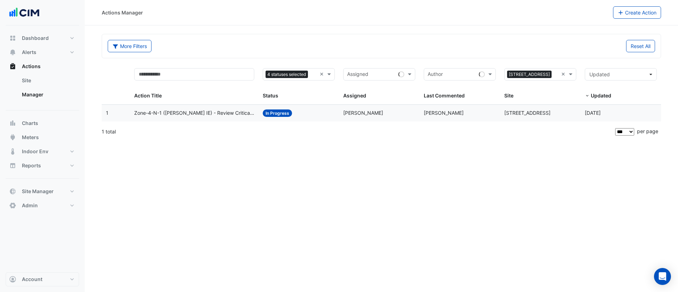
click at [324, 111] on div "Status: In Progress" at bounding box center [299, 113] width 72 height 8
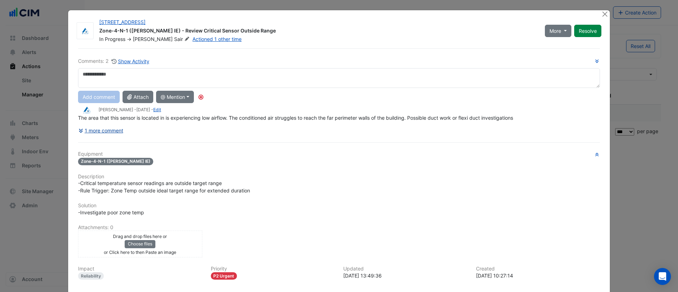
click at [116, 131] on div "Comments: 2 Show Activity Add comment Attach @ Mention [PERSON_NAME] [PERSON_NA…" at bounding box center [339, 195] width 530 height 294
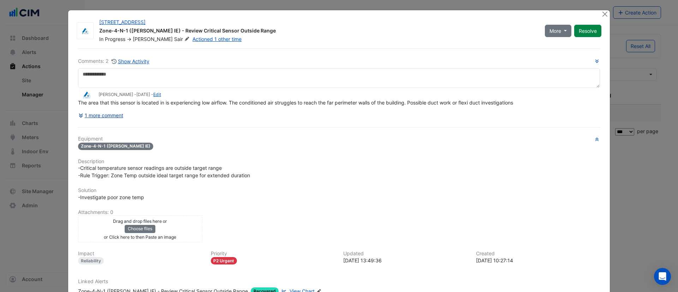
click at [108, 114] on button "1 more comment" at bounding box center [101, 115] width 46 height 12
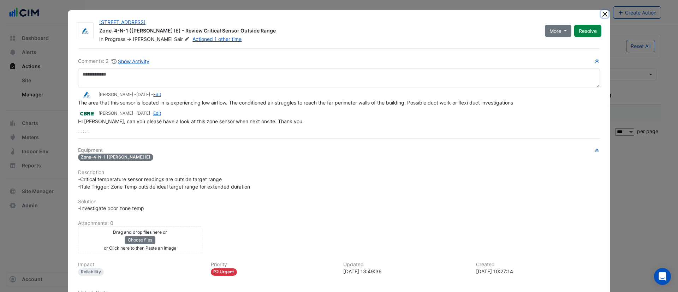
click at [603, 16] on button "Close" at bounding box center [604, 13] width 7 height 7
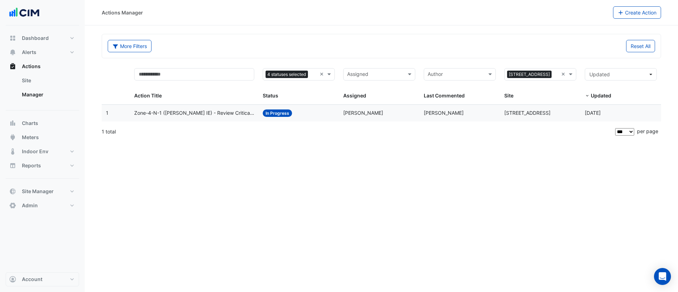
click at [310, 115] on div "Status: In Progress" at bounding box center [299, 113] width 72 height 8
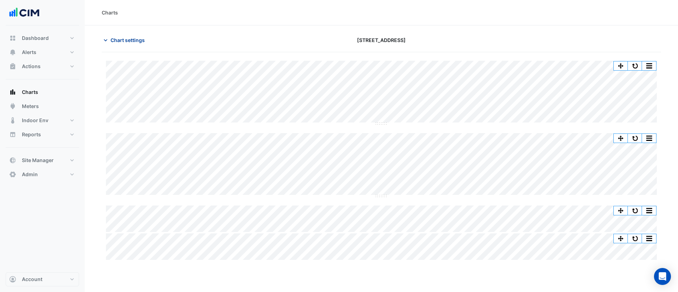
click at [121, 40] on span "Chart settings" at bounding box center [127, 39] width 34 height 7
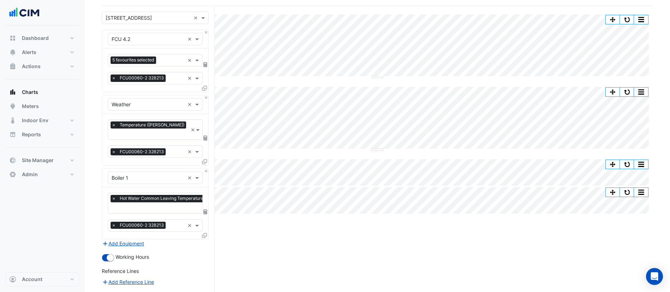
scroll to position [47, 0]
click at [203, 87] on div "5 favourites selected × × FCU00060-2 328213 ×" at bounding box center [155, 69] width 106 height 43
click at [203, 87] on icon at bounding box center [204, 87] width 5 height 5
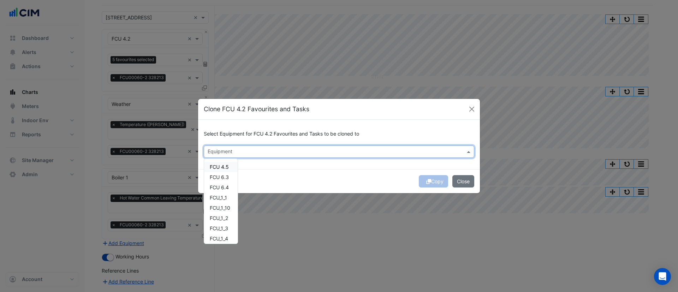
click at [226, 150] on input "text" at bounding box center [335, 152] width 255 height 7
drag, startPoint x: 222, startPoint y: 221, endPoint x: 227, endPoint y: 186, distance: 35.3
click at [227, 186] on span "FCU 6.4" at bounding box center [219, 187] width 19 height 6
click at [226, 177] on span "FCU 6.3" at bounding box center [219, 177] width 19 height 6
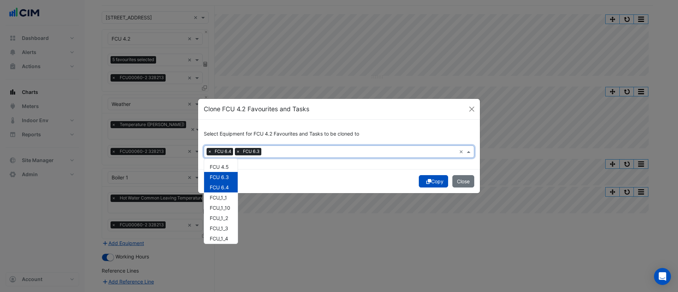
click at [426, 179] on icon "submit" at bounding box center [428, 181] width 5 height 5
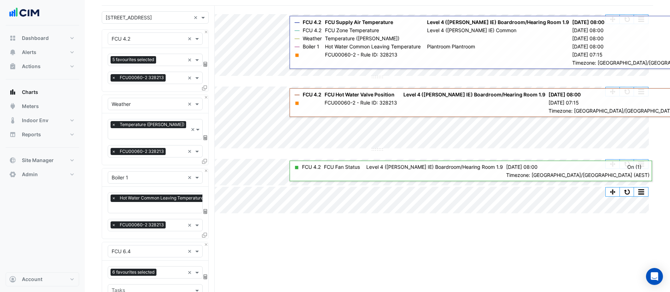
scroll to position [259, 0]
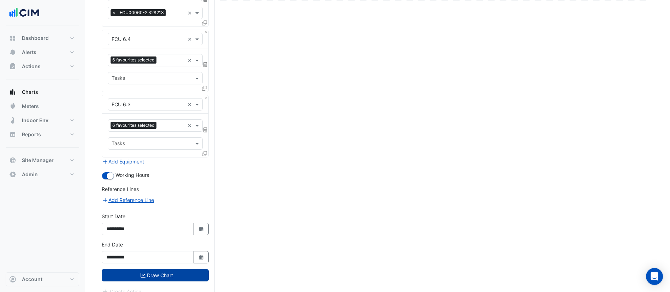
click at [155, 269] on button "Draw Chart" at bounding box center [155, 275] width 107 height 12
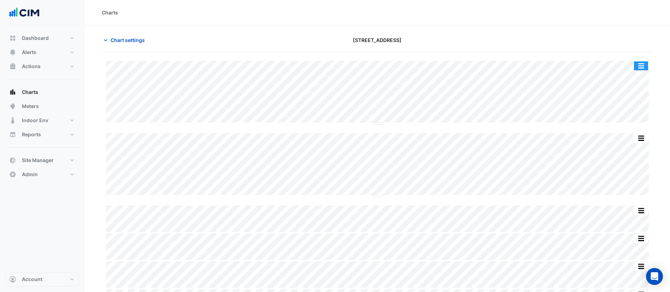
click at [638, 63] on button "button" at bounding box center [641, 65] width 14 height 9
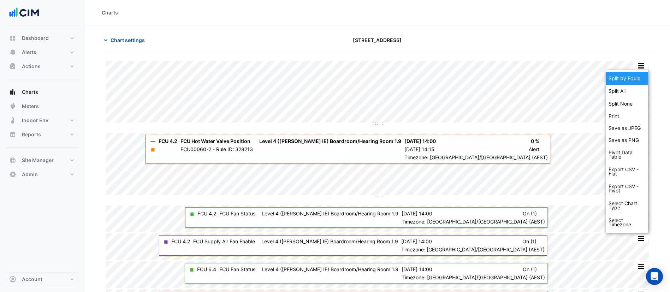
click at [629, 78] on div "Split by Equip" at bounding box center [626, 78] width 42 height 13
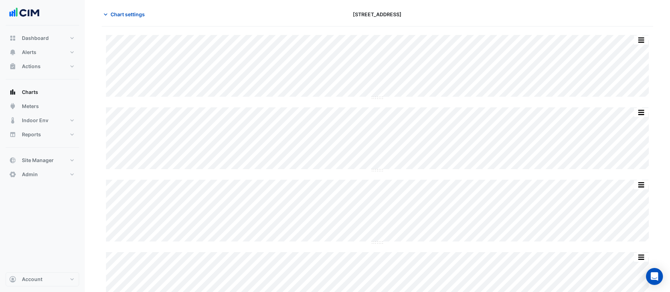
scroll to position [15, 0]
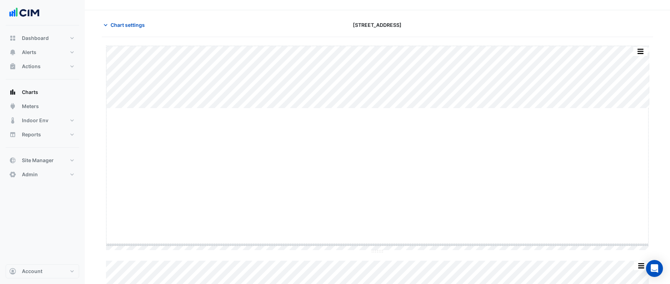
drag, startPoint x: 375, startPoint y: 108, endPoint x: 375, endPoint y: 245, distance: 136.3
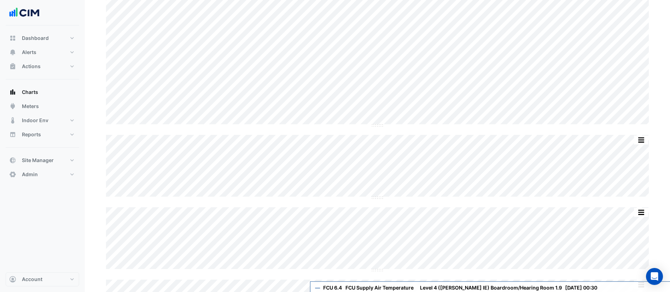
scroll to position [0, 0]
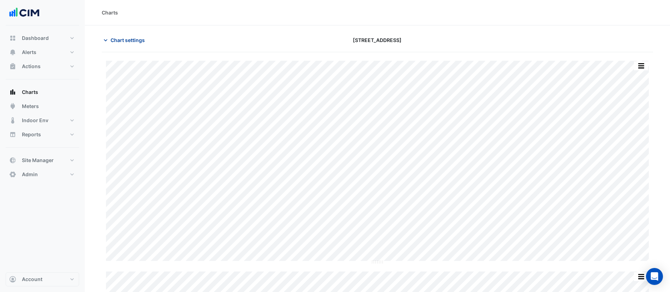
click at [109, 40] on icon "button" at bounding box center [105, 40] width 7 height 7
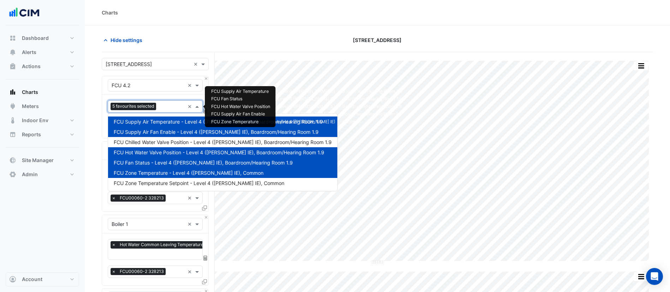
click at [157, 106] on div "5 favourites selected" at bounding box center [133, 107] width 47 height 9
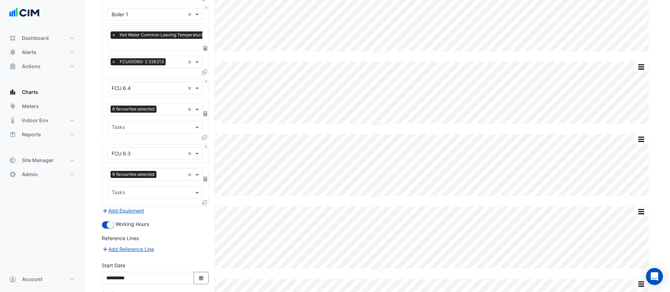
scroll to position [211, 0]
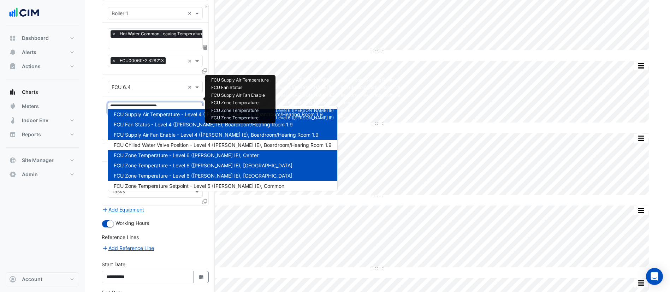
click at [162, 105] on input "text" at bounding box center [171, 108] width 25 height 7
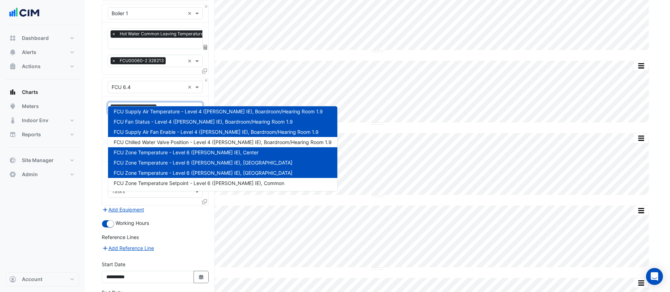
click at [99, 149] on section "Hide settings 55 King Street Split by Unit Split All Split None Print Save as J…" at bounding box center [377, 166] width 585 height 703
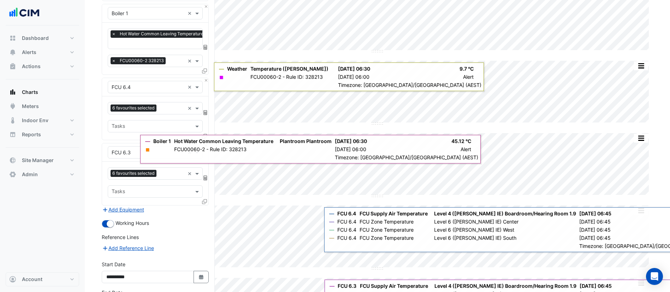
scroll to position [0, 0]
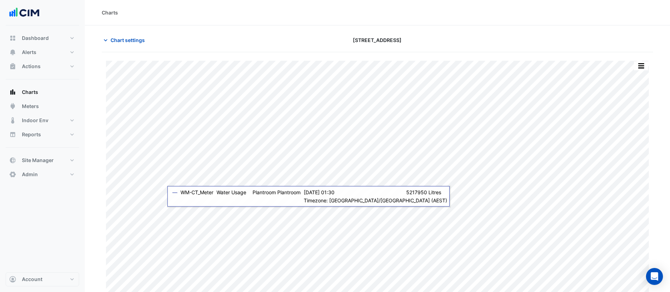
scroll to position [9, 0]
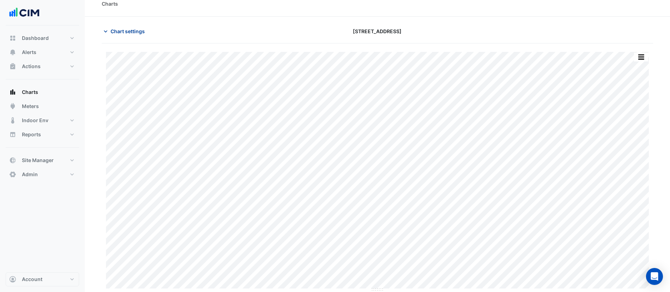
click at [136, 31] on span "Chart settings" at bounding box center [127, 31] width 34 height 7
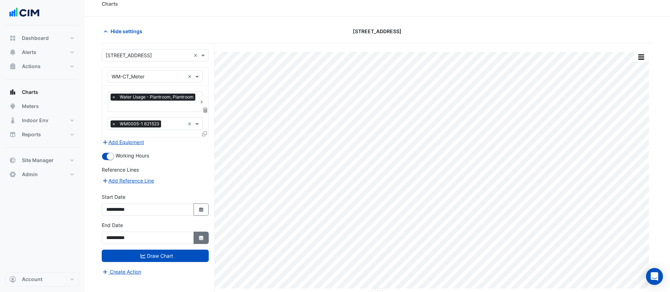
click at [201, 237] on icon "button" at bounding box center [201, 237] width 4 height 5
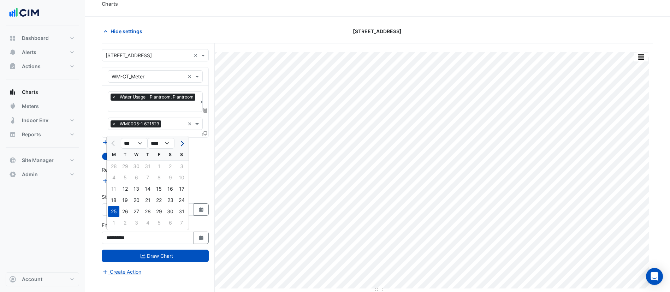
click at [182, 143] on span "Next month" at bounding box center [181, 143] width 5 height 5
select select "*"
click at [117, 188] on div "15" at bounding box center [113, 188] width 11 height 11
type input "**********"
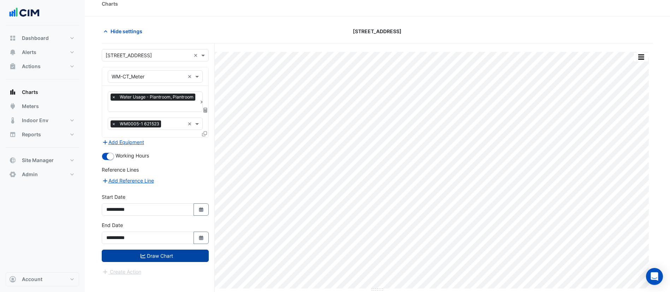
click at [147, 253] on button "Draw Chart" at bounding box center [155, 256] width 107 height 12
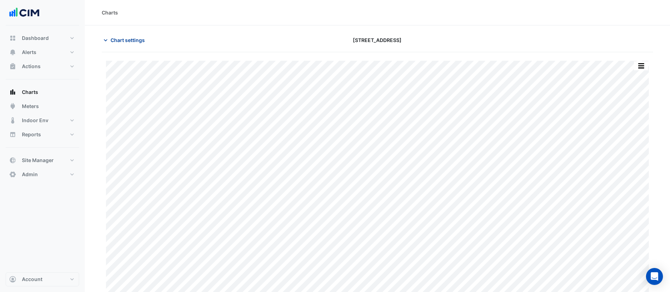
click at [137, 43] on span "Chart settings" at bounding box center [127, 39] width 34 height 7
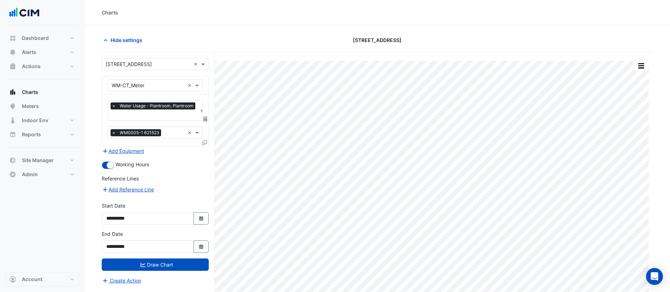
click at [188, 31] on section "Hide settings 55 King Street Print Save as JPEG Save as PNG Pivot Data Table Ex…" at bounding box center [377, 171] width 585 height 293
click at [144, 41] on button "Hide settings" at bounding box center [124, 40] width 45 height 12
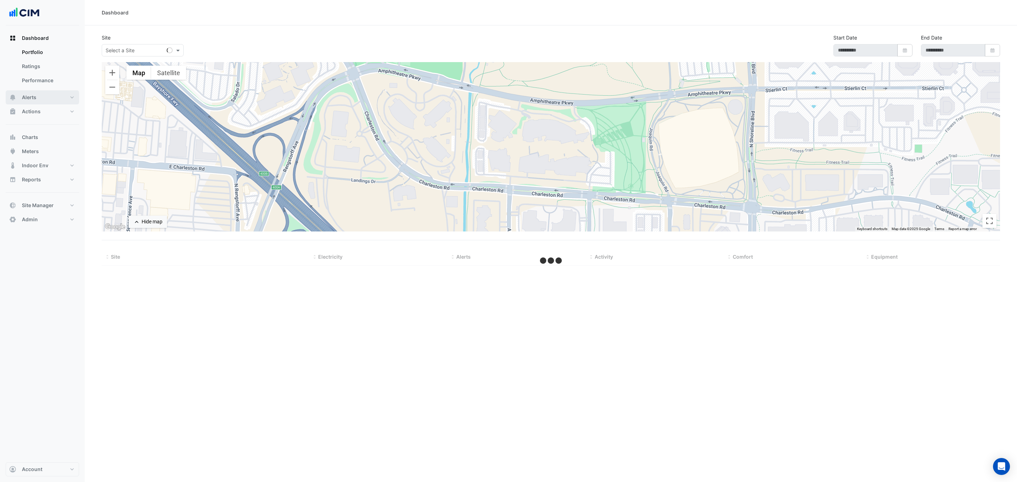
click at [40, 101] on button "Alerts" at bounding box center [42, 97] width 73 height 14
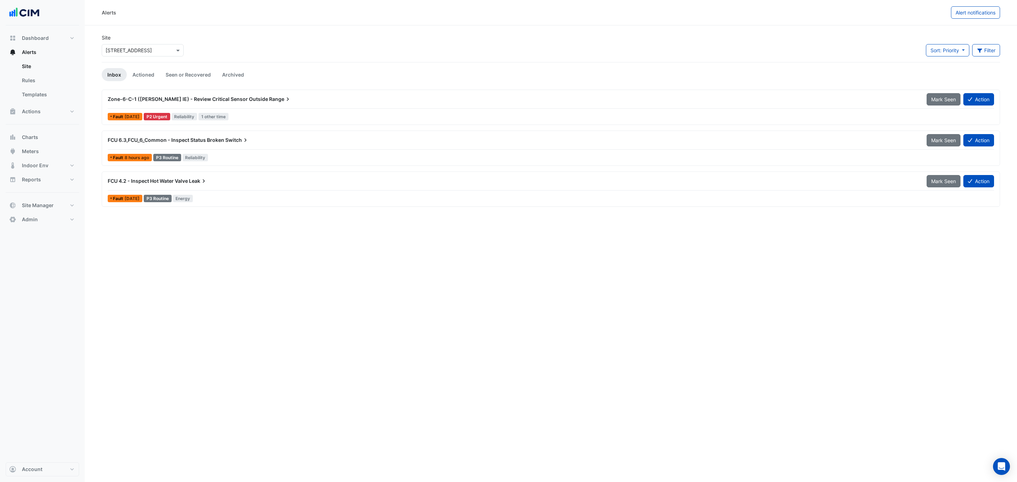
click at [132, 50] on input "text" at bounding box center [136, 50] width 60 height 7
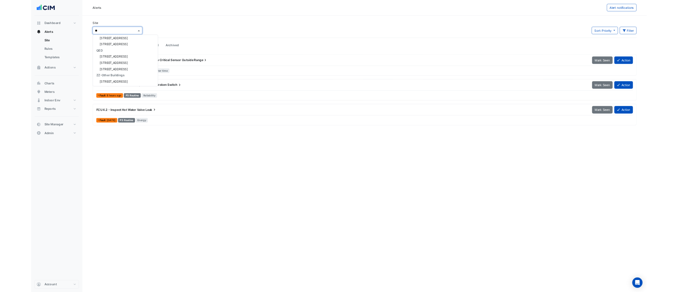
scroll to position [43, 0]
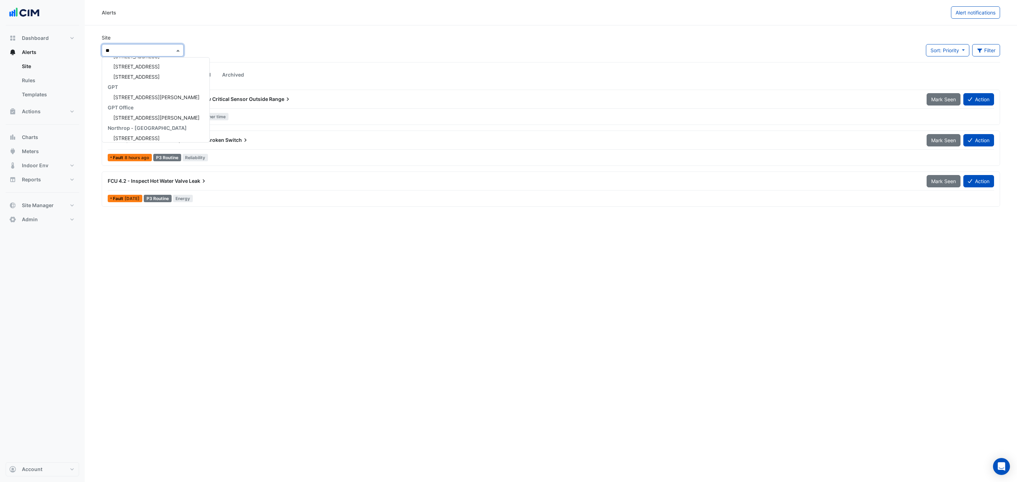
type input "***"
click at [135, 77] on div "[STREET_ADDRESS]" at bounding box center [154, 73] width 105 height 10
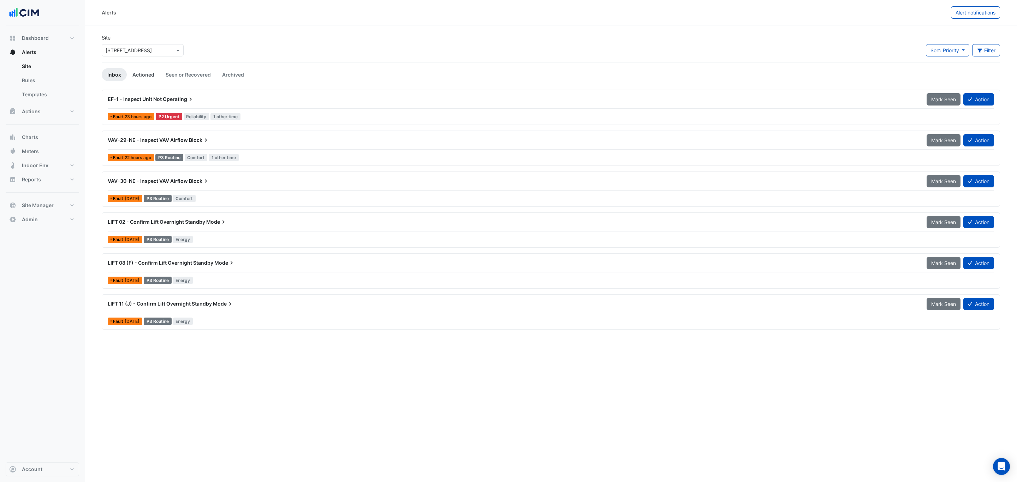
click at [136, 72] on link "Actioned" at bounding box center [143, 74] width 33 height 13
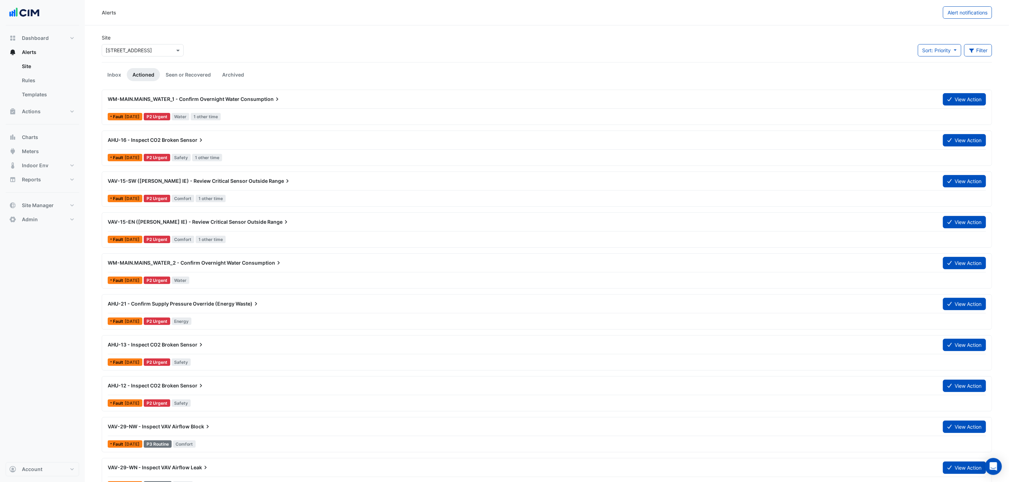
click at [196, 101] on span "WM-MAIN.MAINS_WATER_1 - Confirm Overnight Water" at bounding box center [174, 99] width 132 height 6
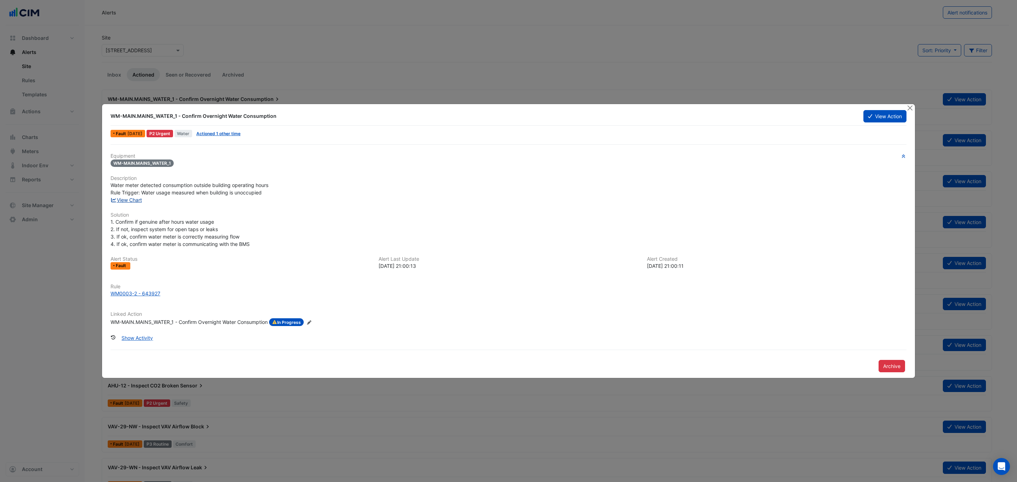
click at [132, 199] on link "View Chart" at bounding box center [125, 200] width 31 height 6
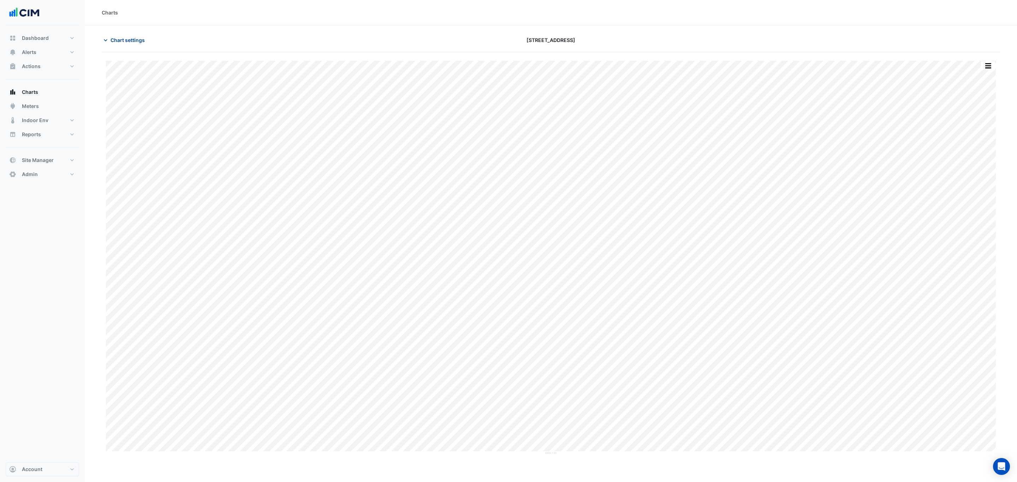
click at [126, 41] on span "Chart settings" at bounding box center [127, 39] width 34 height 7
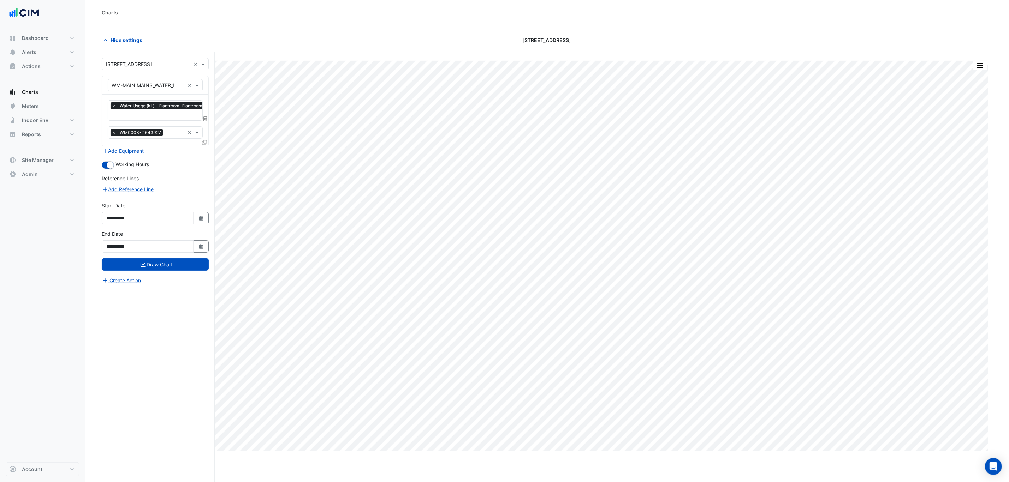
click at [203, 120] on icon at bounding box center [205, 119] width 4 height 5
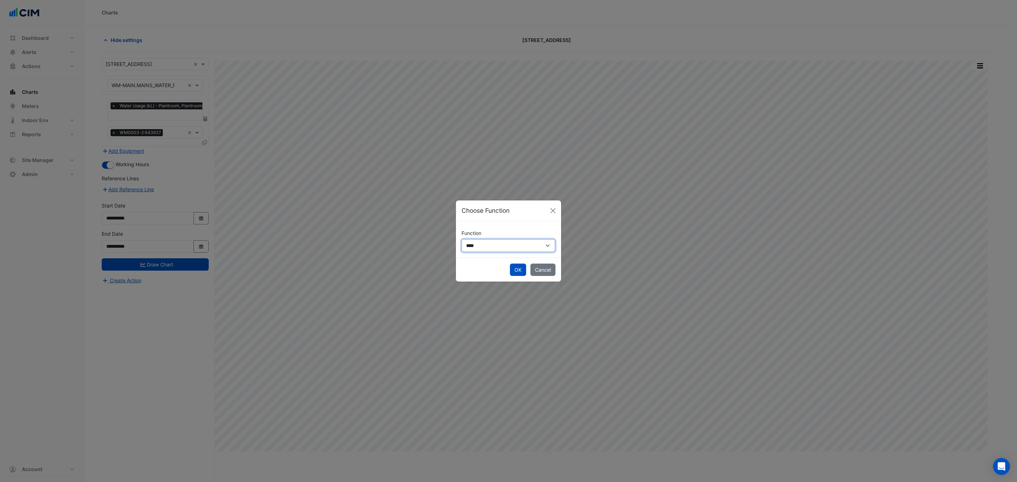
click at [486, 245] on select "**********" at bounding box center [508, 245] width 94 height 13
select select "******"
click at [461, 239] on select "**********" at bounding box center [508, 245] width 94 height 13
click at [516, 276] on button "OK" at bounding box center [518, 277] width 16 height 12
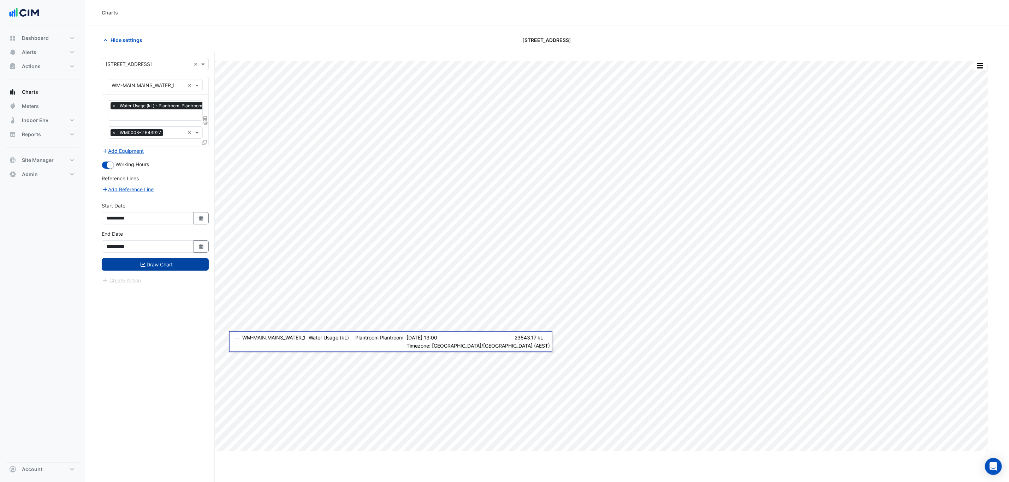
click at [174, 265] on button "Draw Chart" at bounding box center [155, 264] width 107 height 12
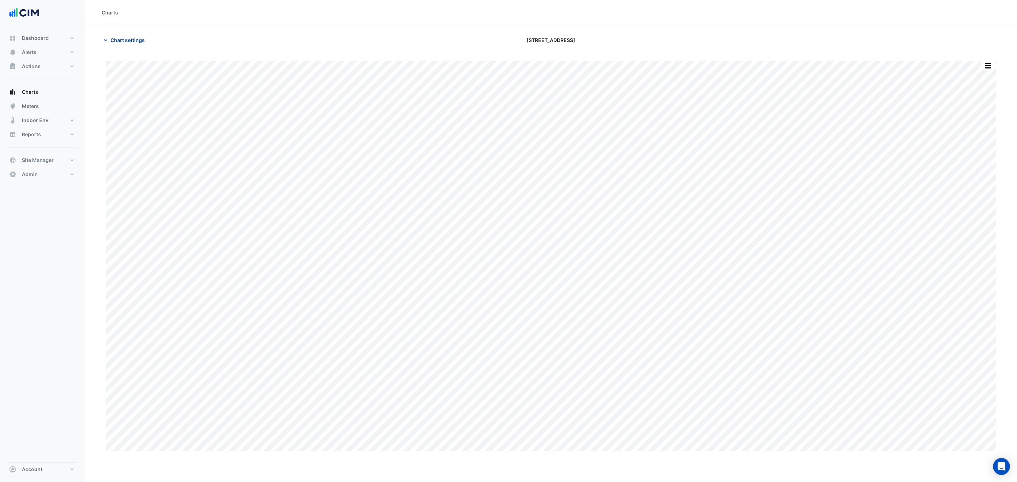
click at [124, 43] on span "Chart settings" at bounding box center [127, 39] width 34 height 7
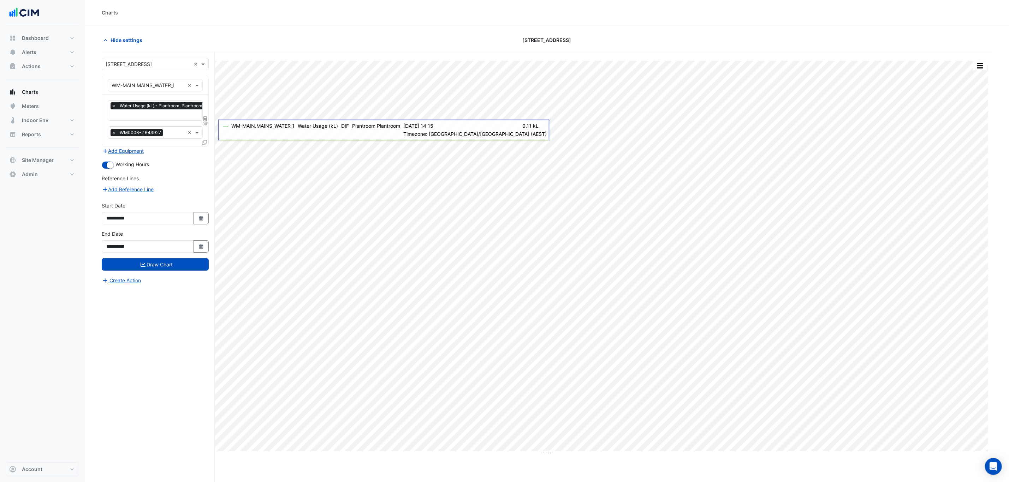
click at [205, 142] on icon at bounding box center [204, 142] width 5 height 5
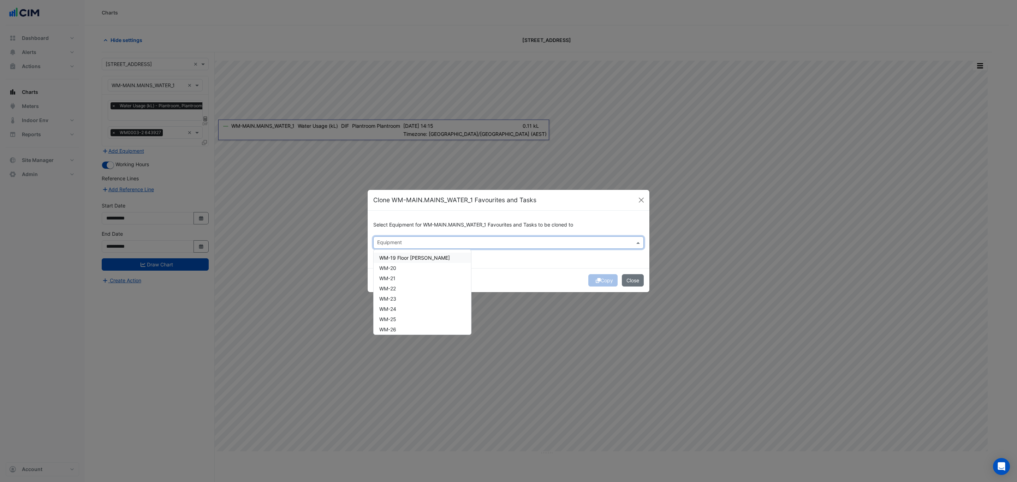
click at [389, 243] on input "text" at bounding box center [504, 243] width 255 height 7
click at [395, 256] on span "WM-19 Floor Severy" at bounding box center [414, 258] width 71 height 6
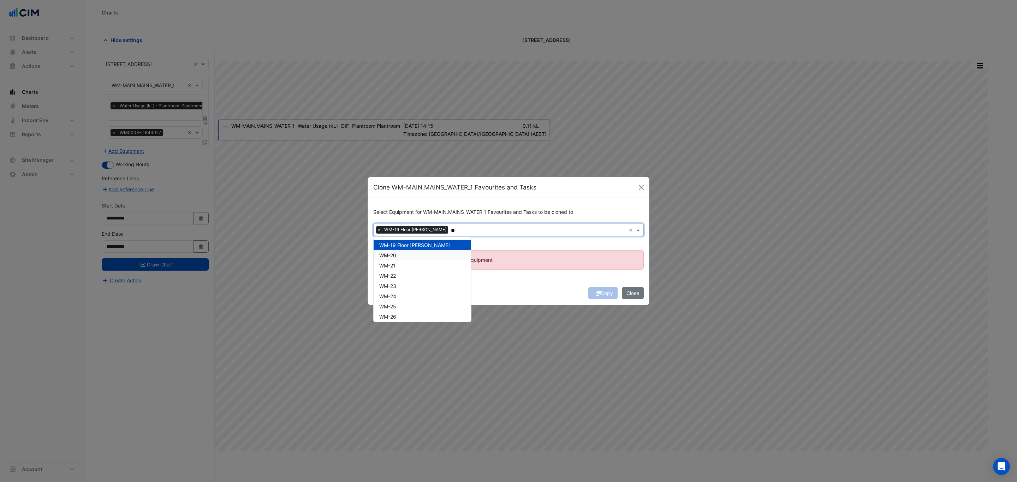
click at [395, 252] on span "WM-20" at bounding box center [387, 255] width 17 height 6
click at [400, 263] on div "WM-21" at bounding box center [422, 266] width 97 height 10
click at [402, 271] on div "WM-22" at bounding box center [422, 276] width 97 height 10
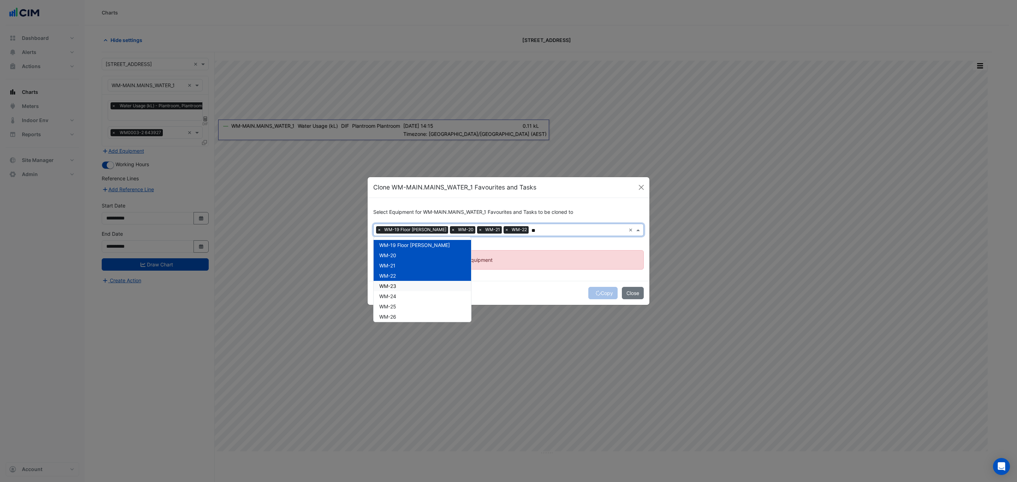
click at [401, 288] on div "WM-23" at bounding box center [422, 286] width 97 height 10
click at [401, 296] on div "WM-24" at bounding box center [422, 296] width 97 height 10
click at [401, 309] on div "WM-25" at bounding box center [422, 306] width 97 height 10
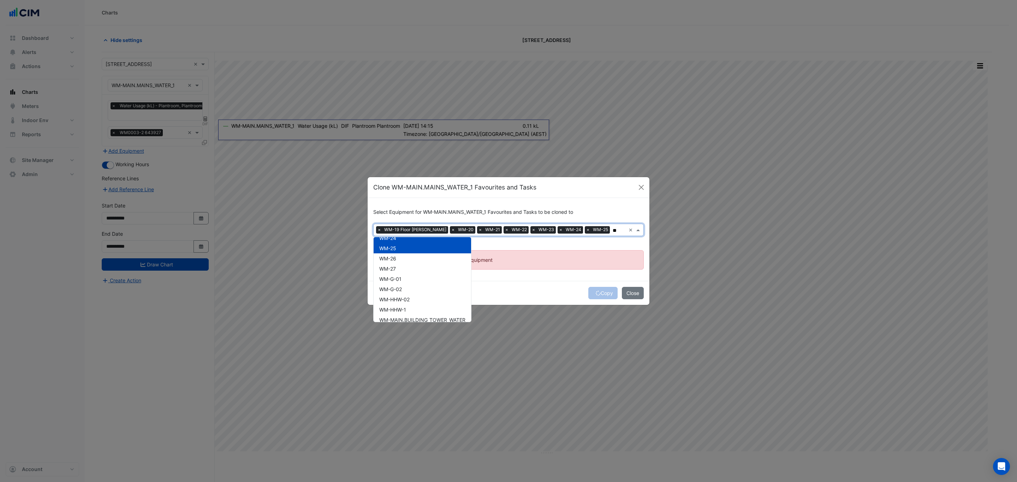
scroll to position [59, 0]
click at [406, 259] on div "WM-26" at bounding box center [422, 258] width 97 height 10
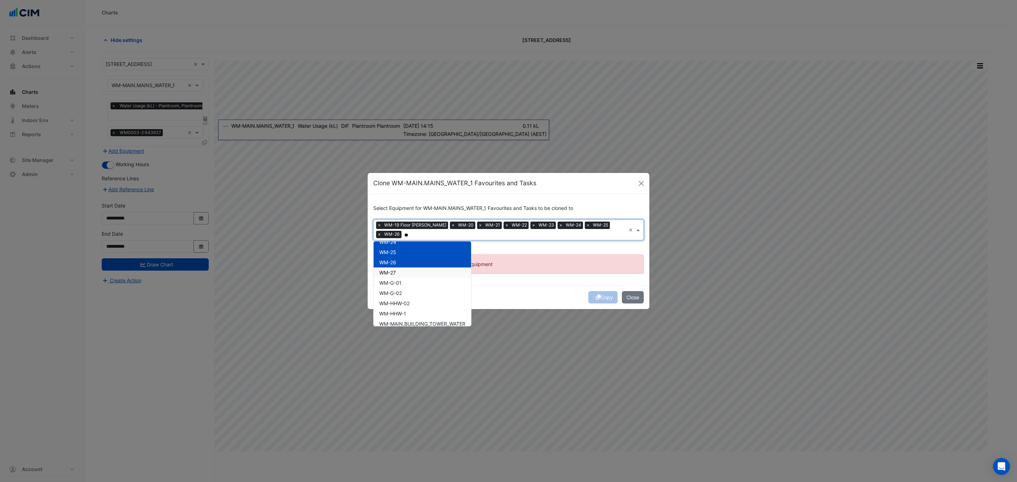
click at [399, 269] on div "WM-27" at bounding box center [422, 273] width 97 height 10
click at [399, 284] on span "WM-G-01" at bounding box center [390, 283] width 22 height 6
click at [399, 288] on div "WM-G-02" at bounding box center [422, 293] width 97 height 10
click at [410, 303] on span "WM-HHW-02" at bounding box center [394, 303] width 30 height 6
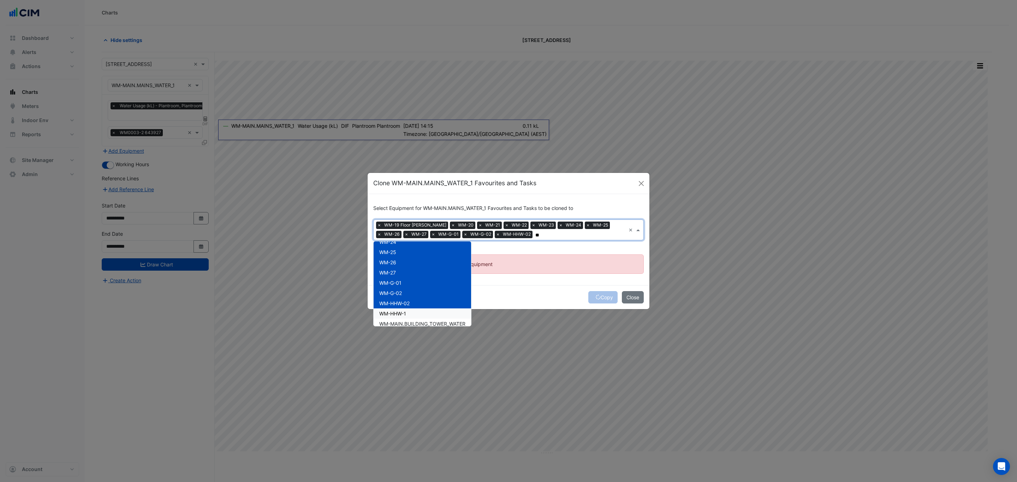
click at [401, 312] on span "WM-HHW-1" at bounding box center [392, 314] width 27 height 6
type input "**"
click at [510, 269] on ngb-alert "No Favourites or Tasks exist for given Equipment" at bounding box center [508, 264] width 270 height 19
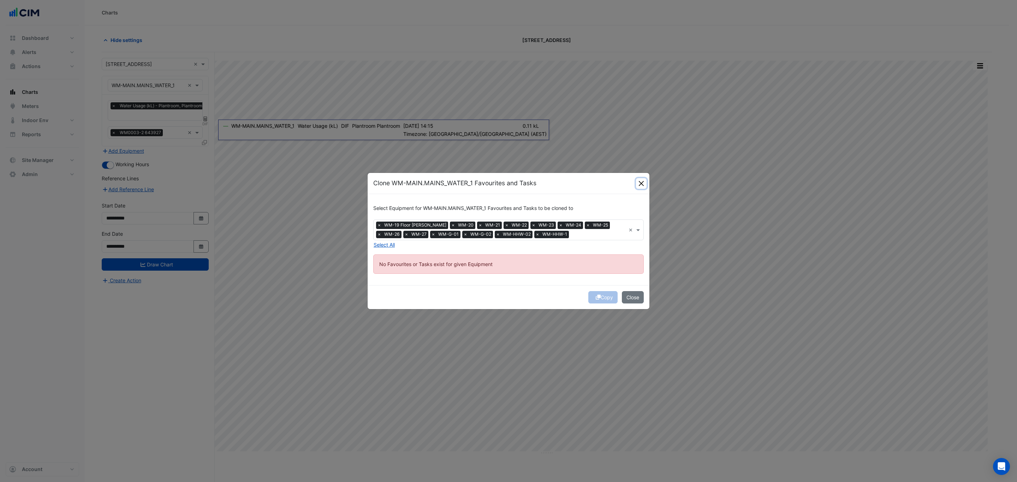
click at [642, 186] on button "Close" at bounding box center [641, 183] width 11 height 11
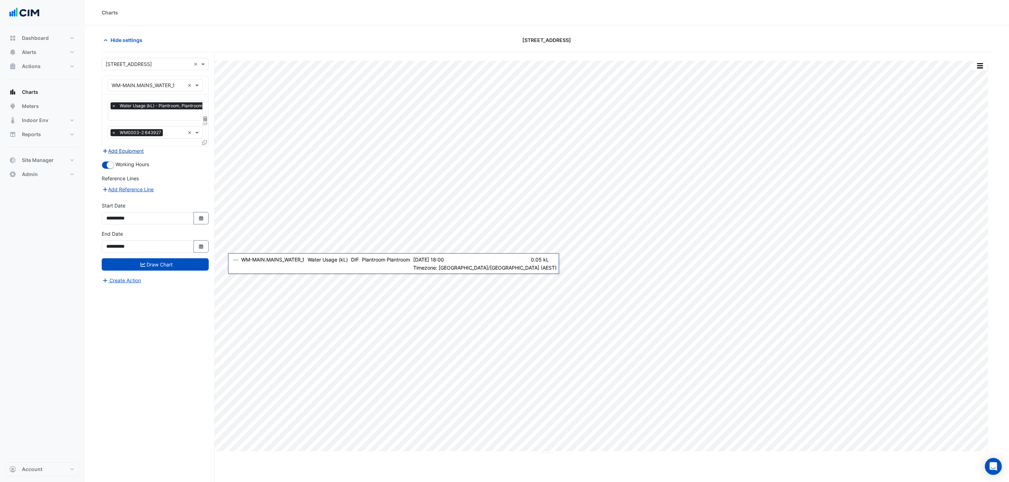
click at [135, 154] on button "Add Equipment" at bounding box center [123, 151] width 43 height 8
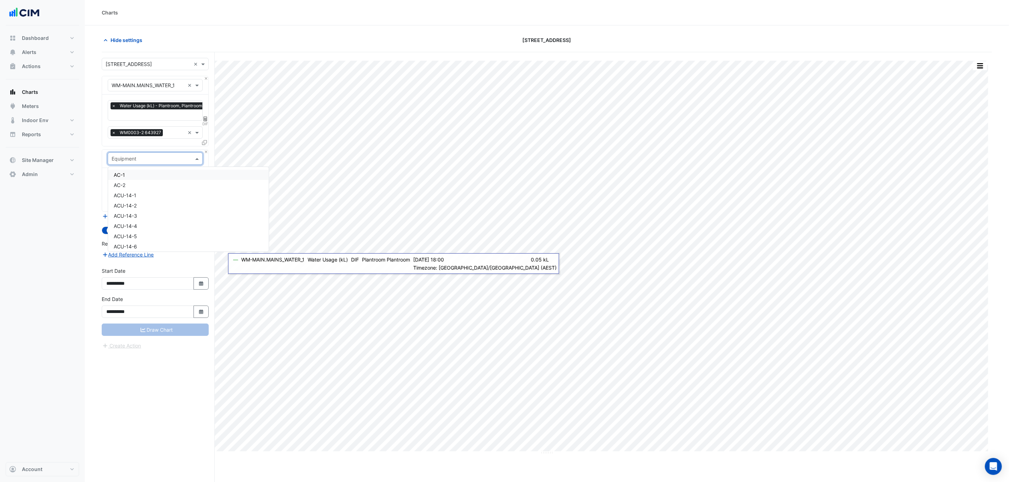
click at [140, 159] on input "text" at bounding box center [148, 158] width 73 height 7
type input "**"
click at [136, 211] on div "WM-19 Floor Severy" at bounding box center [188, 216] width 161 height 10
click at [139, 179] on input "text" at bounding box center [147, 180] width 71 height 7
click at [138, 193] on span "Water Usage - Plantroom, Plantroom" at bounding box center [156, 196] width 84 height 6
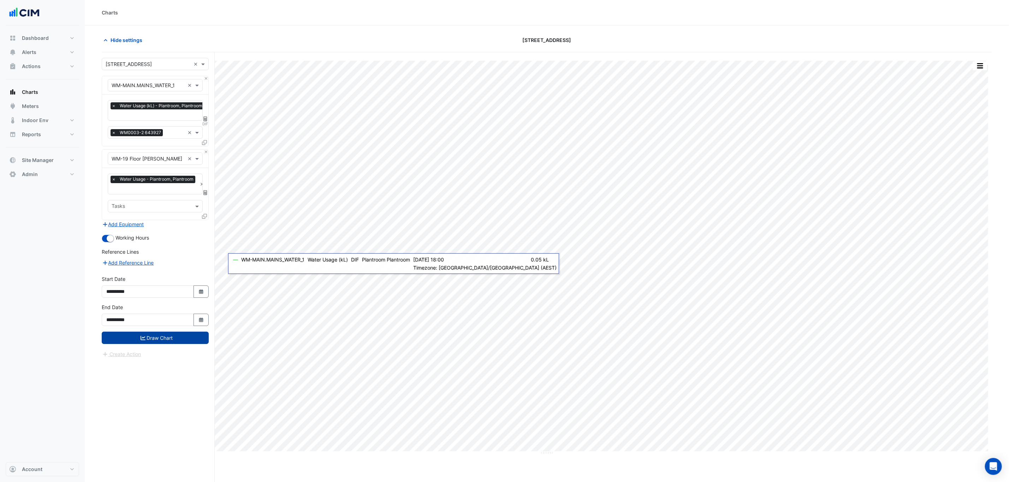
click at [148, 339] on button "Draw Chart" at bounding box center [155, 338] width 107 height 12
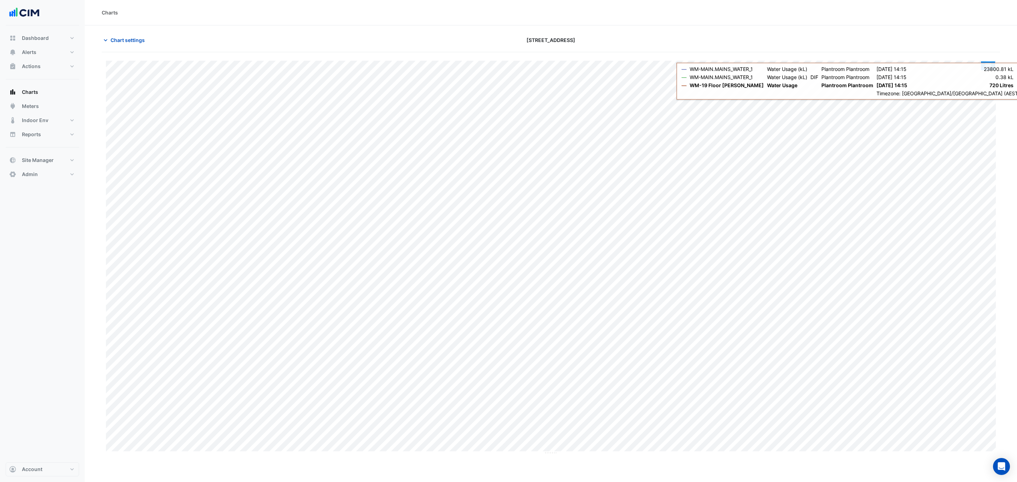
click at [988, 66] on button "button" at bounding box center [988, 65] width 14 height 9
click at [981, 82] on div "Split by Equip" at bounding box center [973, 78] width 42 height 13
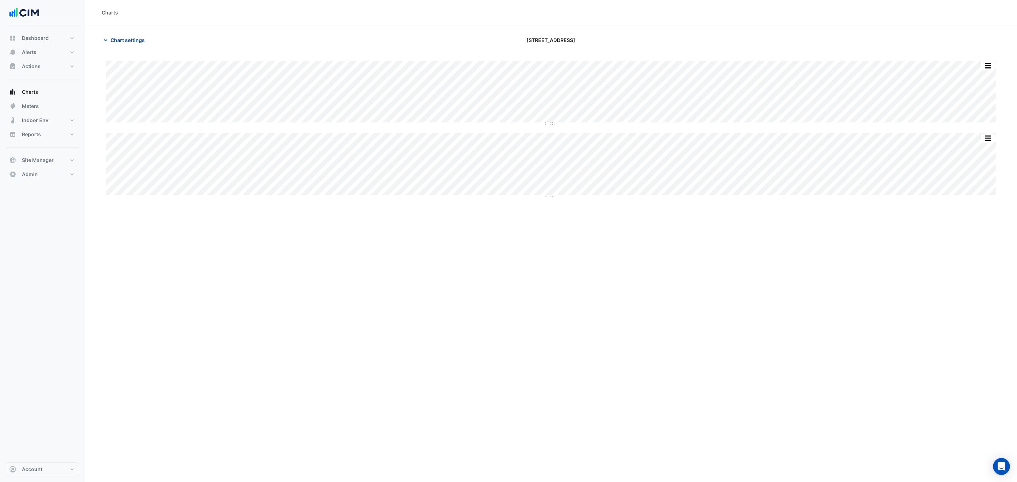
click at [126, 39] on span "Chart settings" at bounding box center [127, 39] width 34 height 7
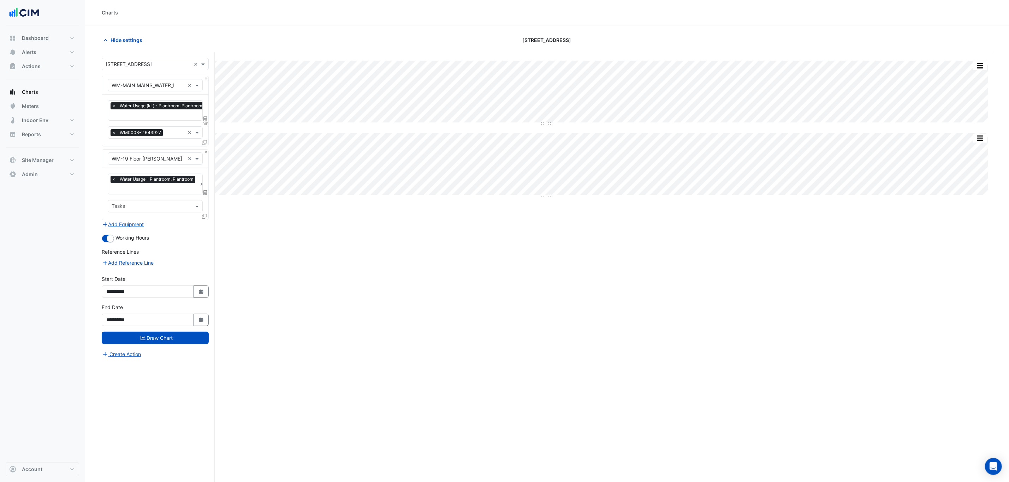
click at [204, 215] on icon at bounding box center [204, 216] width 5 height 5
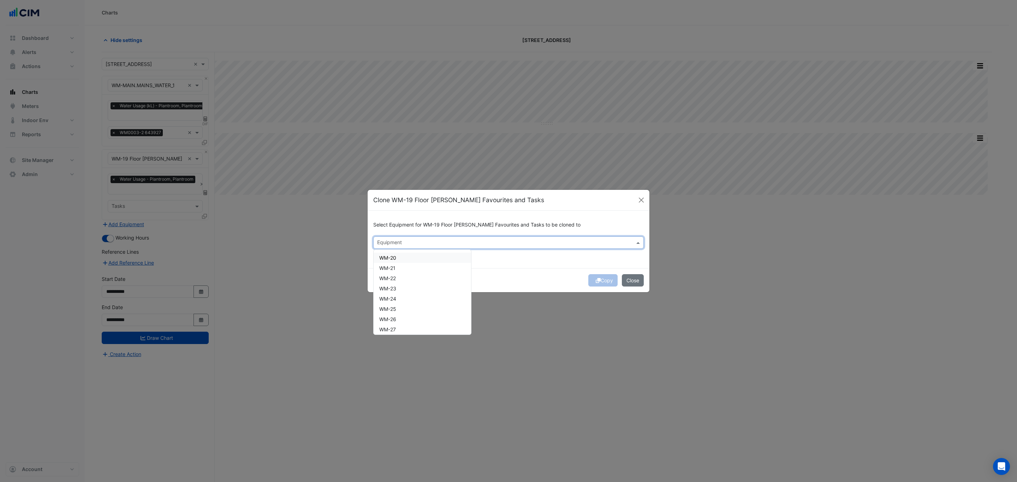
click at [399, 242] on input "text" at bounding box center [504, 243] width 255 height 7
click at [399, 259] on div "WM-20" at bounding box center [422, 258] width 97 height 10
click at [399, 267] on div "WM-21" at bounding box center [422, 268] width 97 height 10
click at [397, 280] on div "WM-22" at bounding box center [422, 278] width 97 height 10
click at [396, 288] on span "WM-23" at bounding box center [387, 289] width 17 height 6
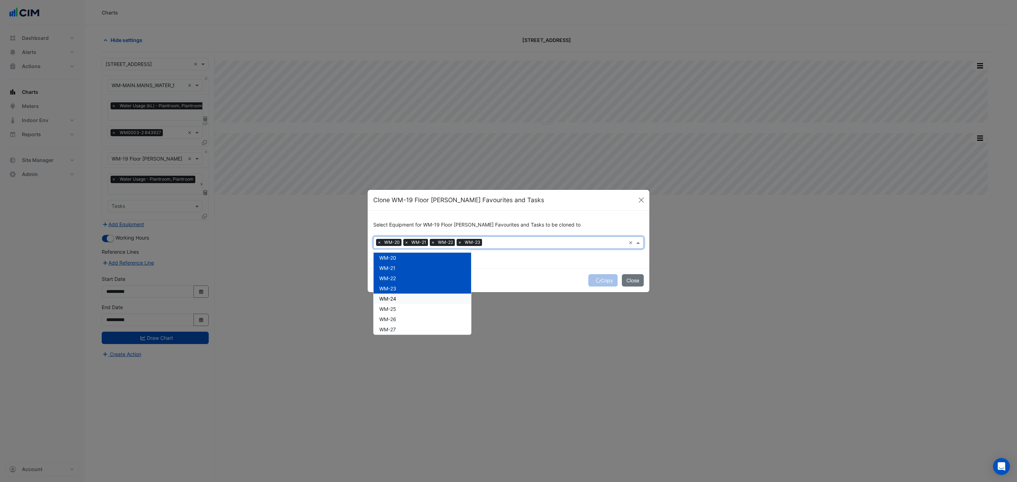
click at [396, 299] on span "WM-24" at bounding box center [387, 299] width 17 height 6
click at [395, 307] on span "WM-25" at bounding box center [387, 309] width 17 height 6
click at [400, 284] on div "WM-26" at bounding box center [422, 285] width 97 height 10
click at [399, 294] on div "WM-27" at bounding box center [422, 296] width 97 height 10
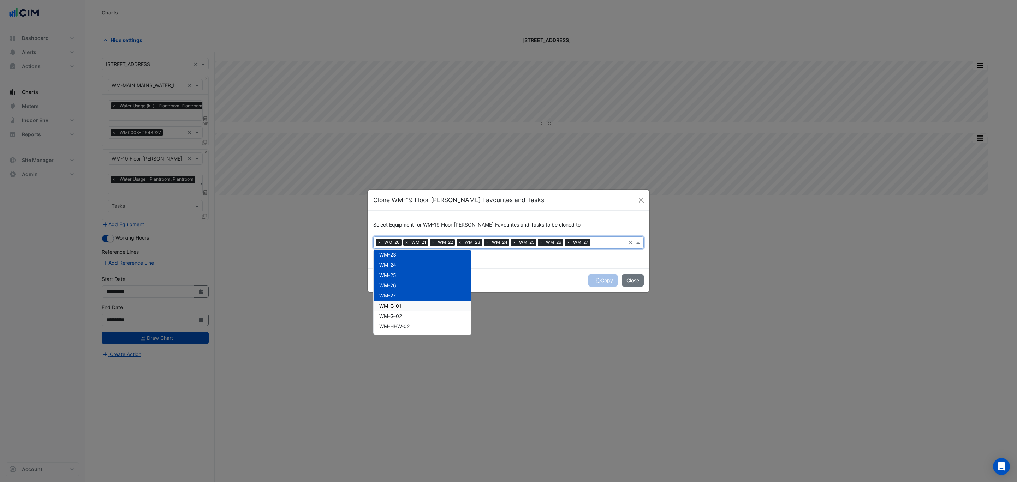
click at [398, 304] on span "WM-G-01" at bounding box center [390, 306] width 22 height 6
click at [401, 316] on span "WM-G-02" at bounding box center [390, 316] width 23 height 6
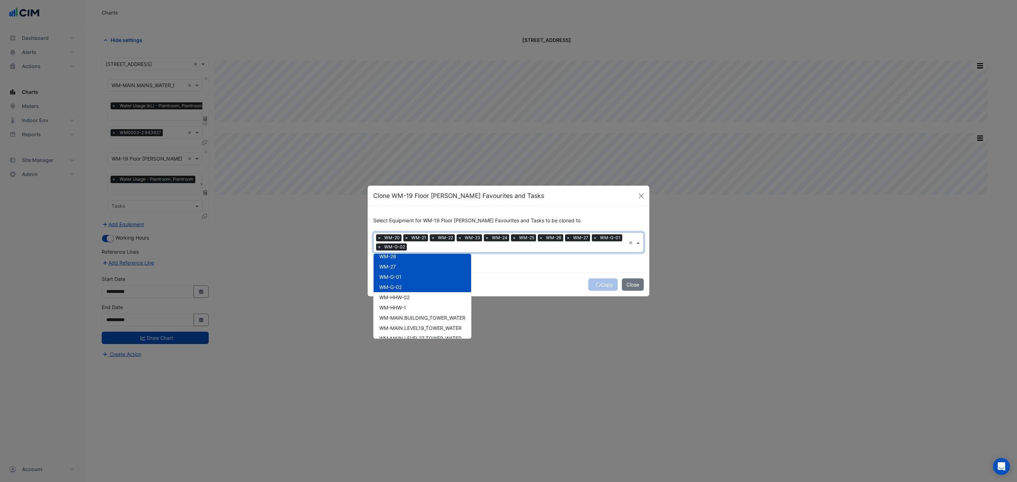
scroll to position [67, 0]
click at [405, 295] on span "WM-HHW-02" at bounding box center [394, 297] width 30 height 6
click at [405, 304] on span "WM-HHW-1" at bounding box center [392, 307] width 27 height 6
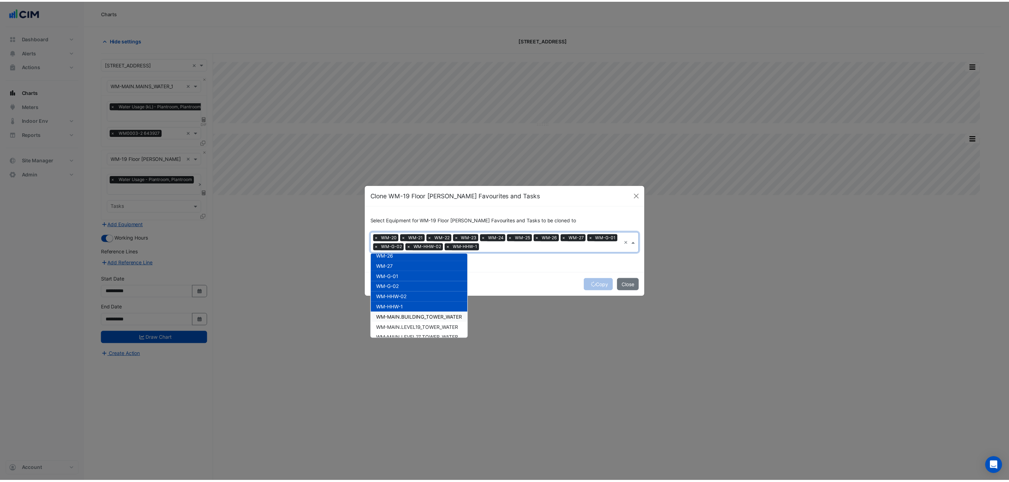
scroll to position [84, 0]
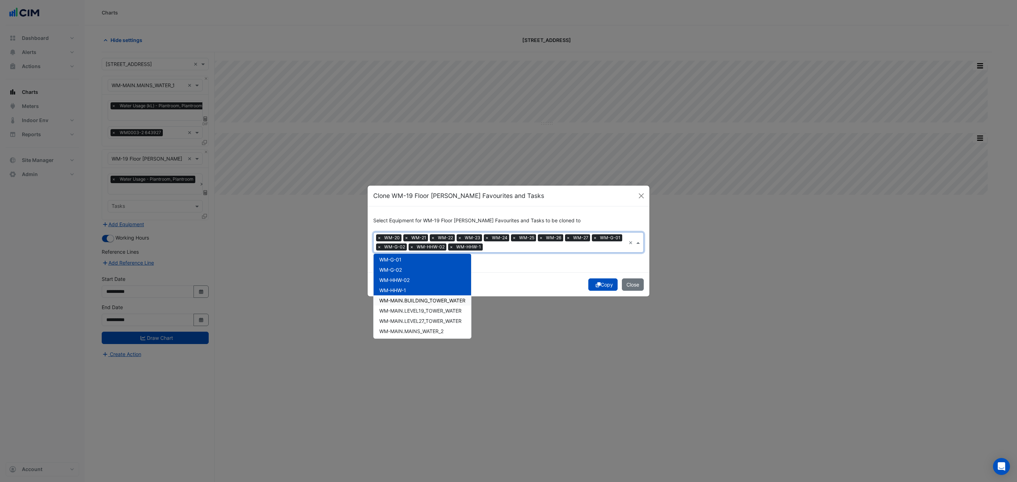
click at [543, 286] on div "Copy Close" at bounding box center [509, 285] width 282 height 24
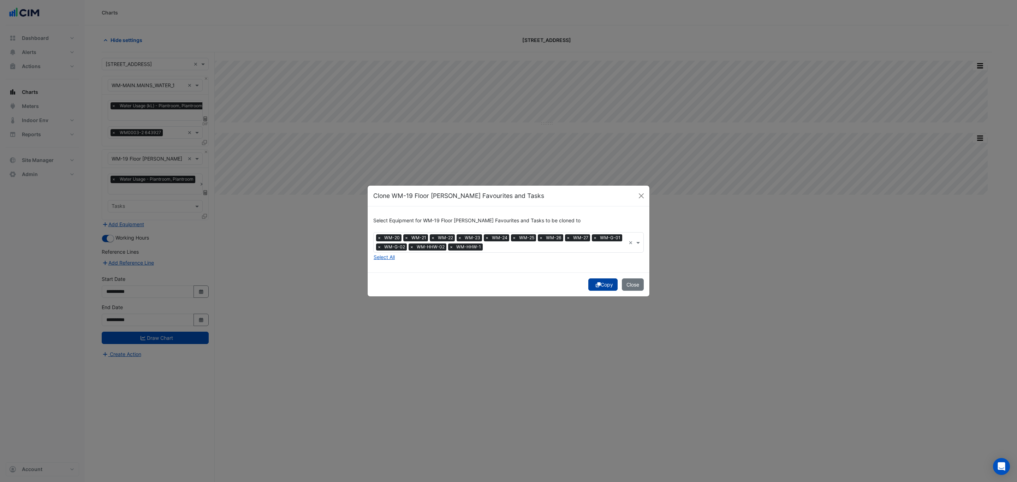
click at [599, 283] on button "Copy" at bounding box center [602, 285] width 29 height 12
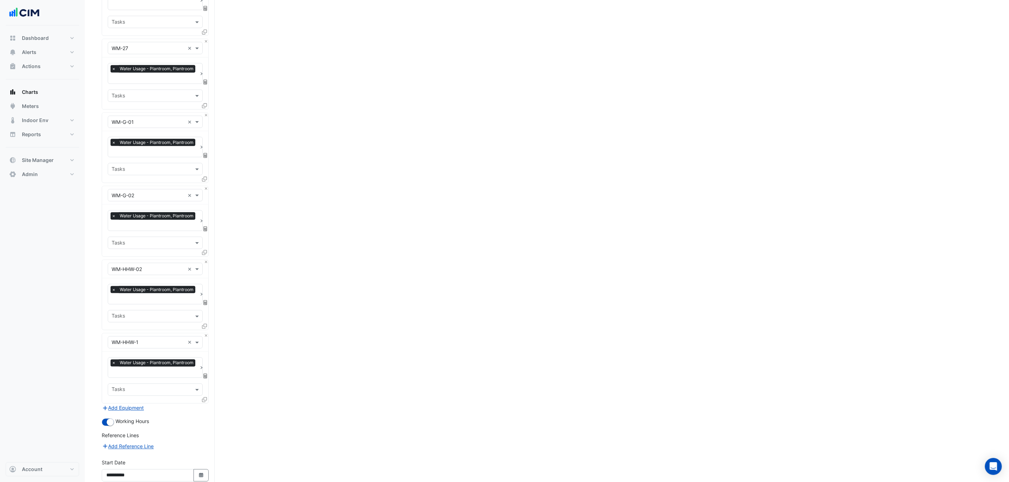
scroll to position [768, 0]
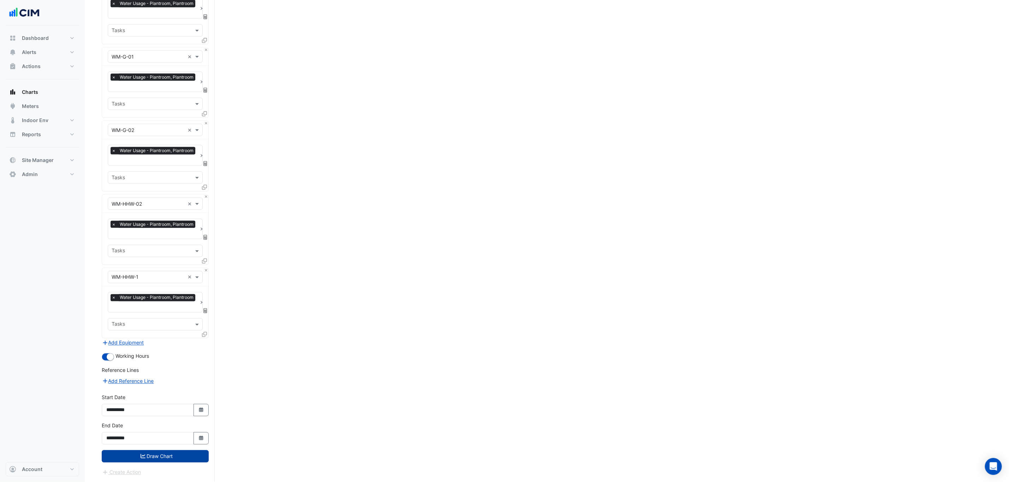
click at [173, 454] on button "Draw Chart" at bounding box center [155, 456] width 107 height 12
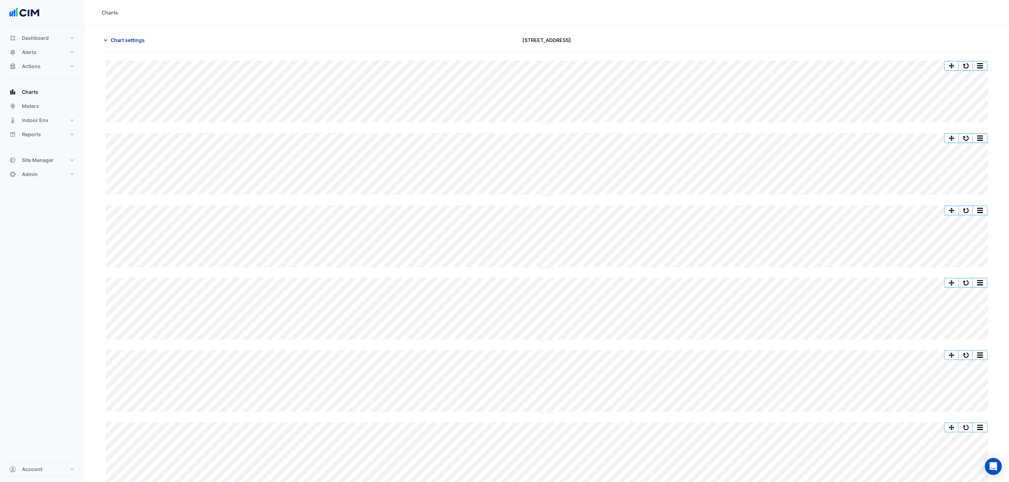
click at [122, 39] on span "Chart settings" at bounding box center [127, 39] width 34 height 7
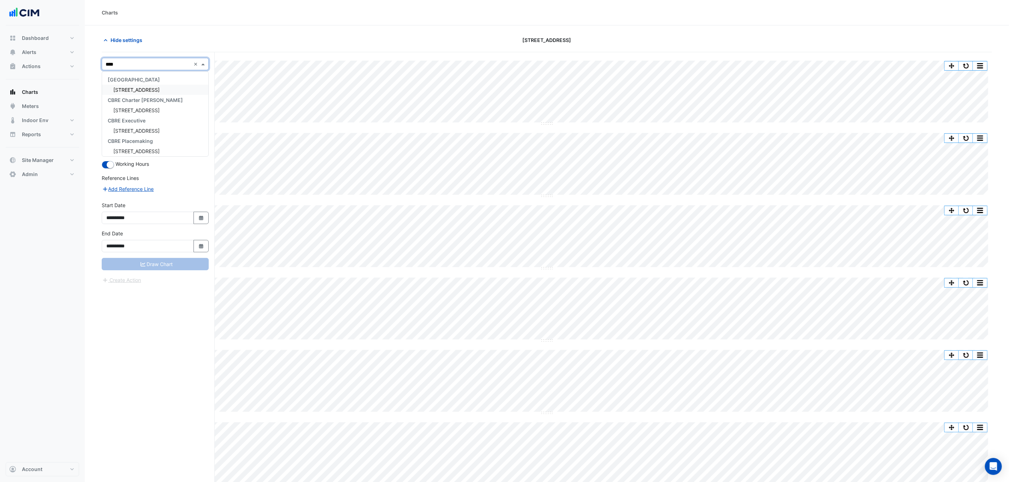
type input "*****"
click at [144, 89] on span "[STREET_ADDRESS]" at bounding box center [136, 90] width 46 height 6
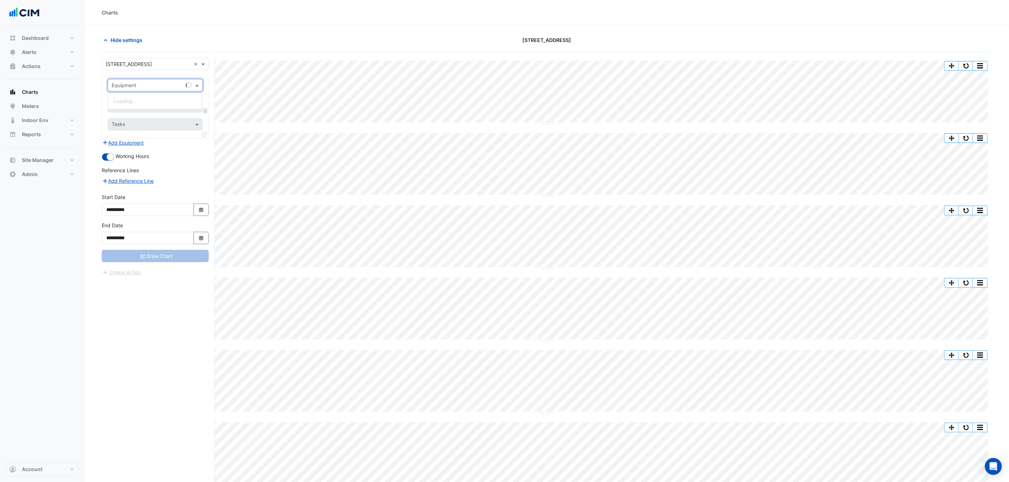
click at [132, 85] on input "text" at bounding box center [148, 85] width 73 height 7
type input "**"
click at [157, 101] on span "Water Meter - SWM0000563-1-1" at bounding box center [152, 101] width 77 height 6
click at [150, 108] on input "text" at bounding box center [151, 106] width 79 height 7
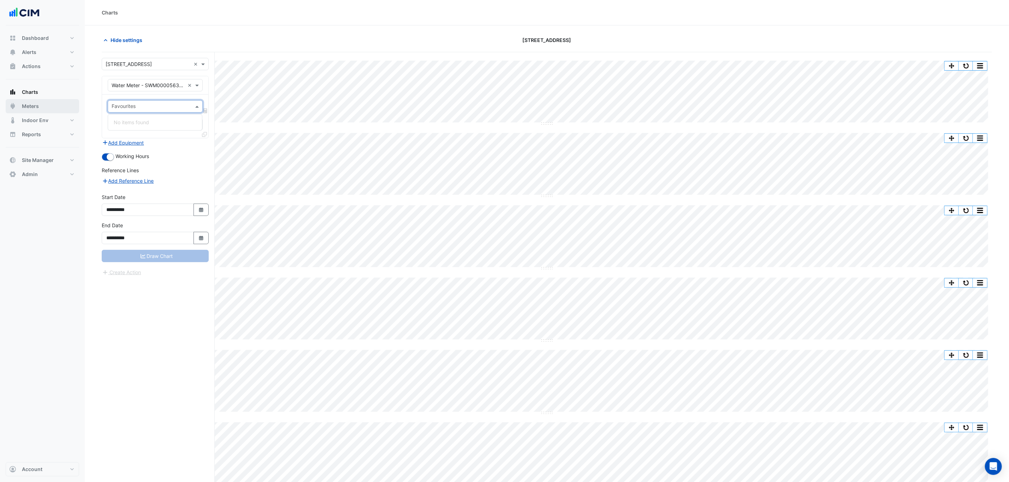
click at [32, 107] on span "Meters" at bounding box center [30, 106] width 17 height 7
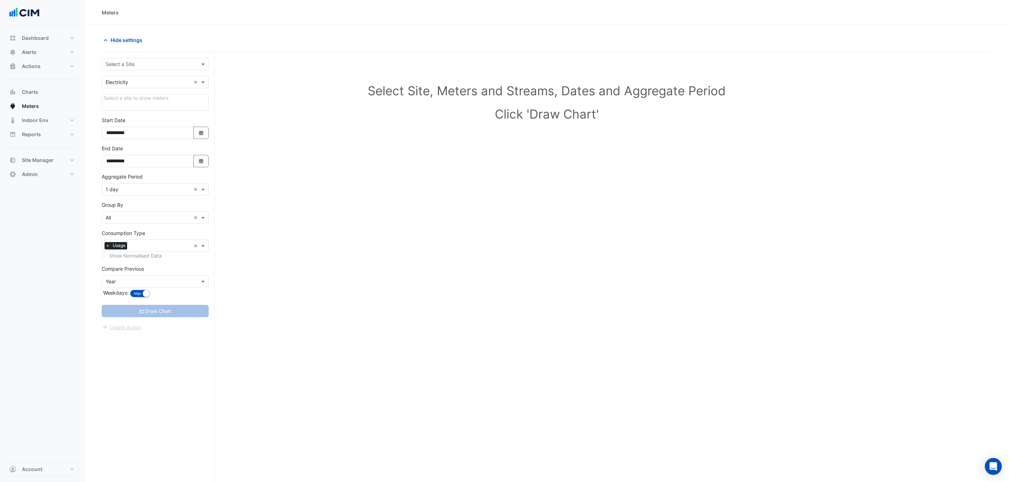
click at [162, 61] on input "text" at bounding box center [148, 64] width 85 height 7
type input "*****"
click at [146, 90] on span "12-26 Franklin Street" at bounding box center [136, 90] width 46 height 6
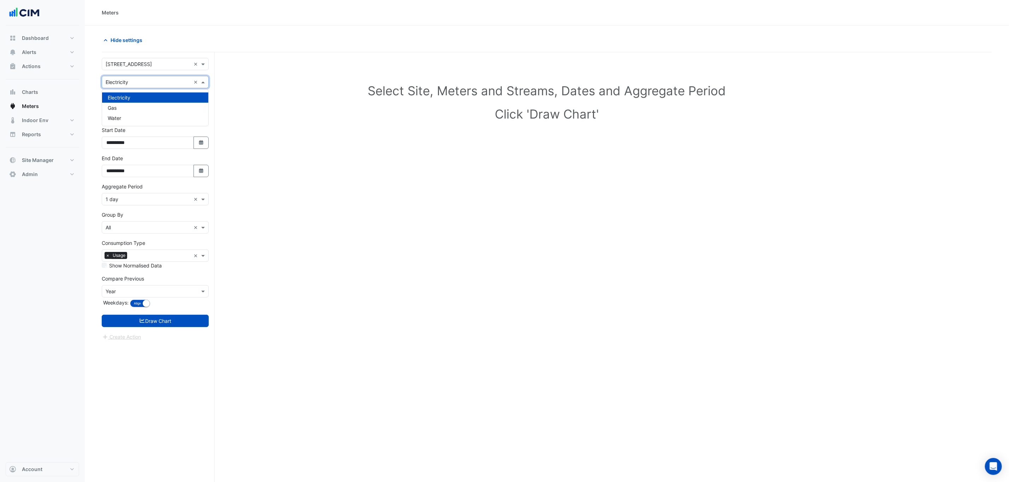
click at [138, 81] on input "text" at bounding box center [148, 82] width 85 height 7
click at [129, 117] on div "Water" at bounding box center [155, 118] width 106 height 10
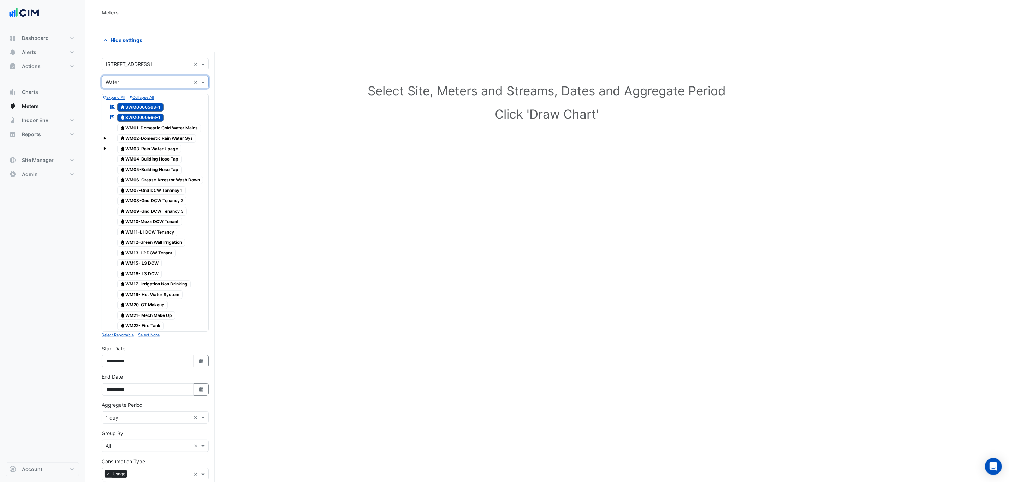
scroll to position [88, 0]
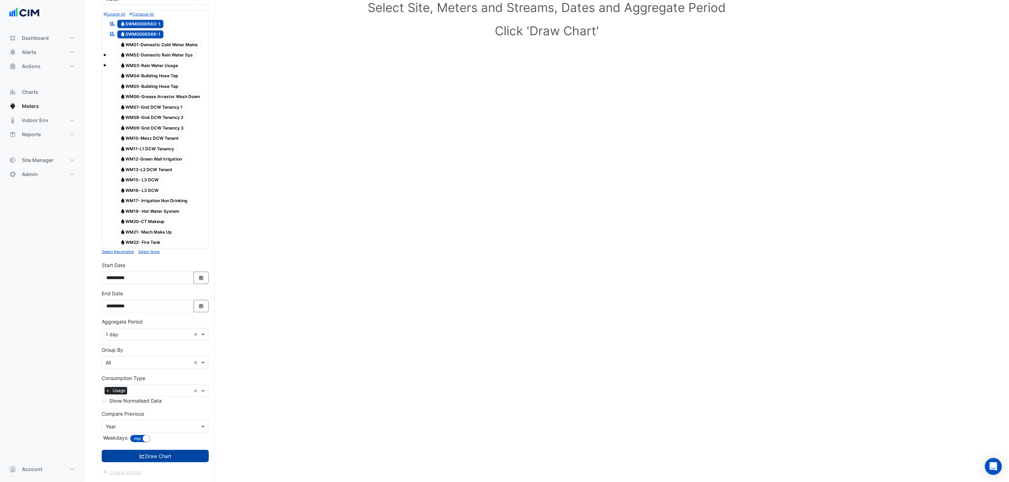
click at [167, 453] on button "Draw Chart" at bounding box center [155, 456] width 107 height 12
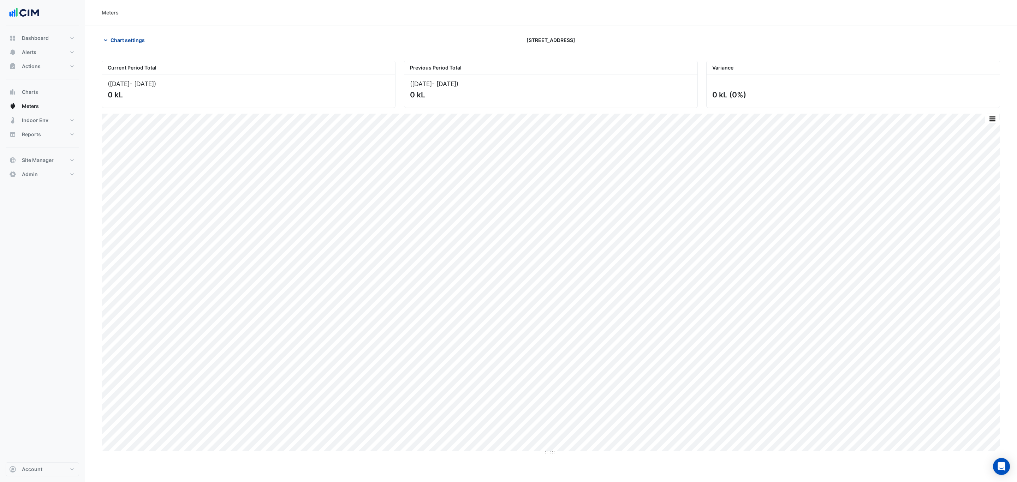
click at [121, 44] on button "Chart settings" at bounding box center [126, 40] width 48 height 12
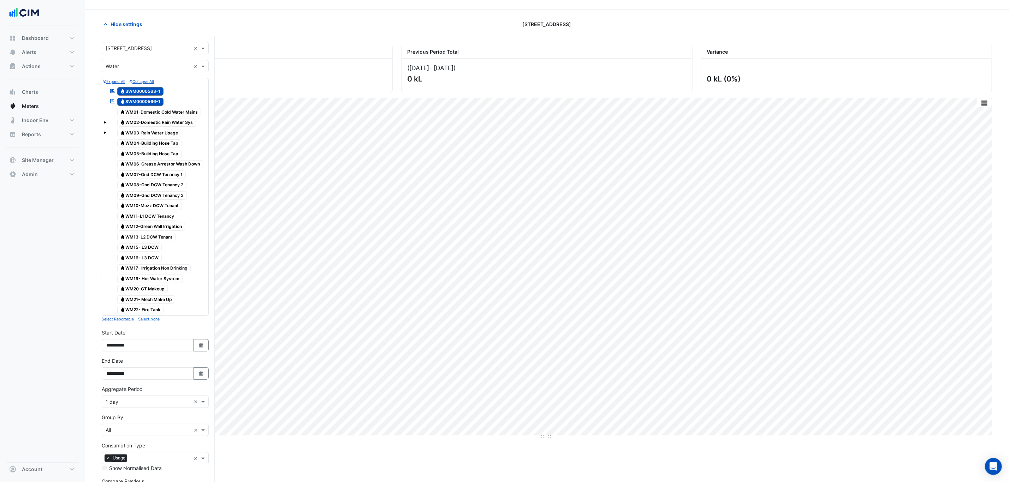
scroll to position [16, 0]
click at [203, 351] on button "Select Date" at bounding box center [201, 345] width 16 height 12
select select "*"
select select "****"
click at [111, 254] on span "Previous month" at bounding box center [113, 255] width 5 height 5
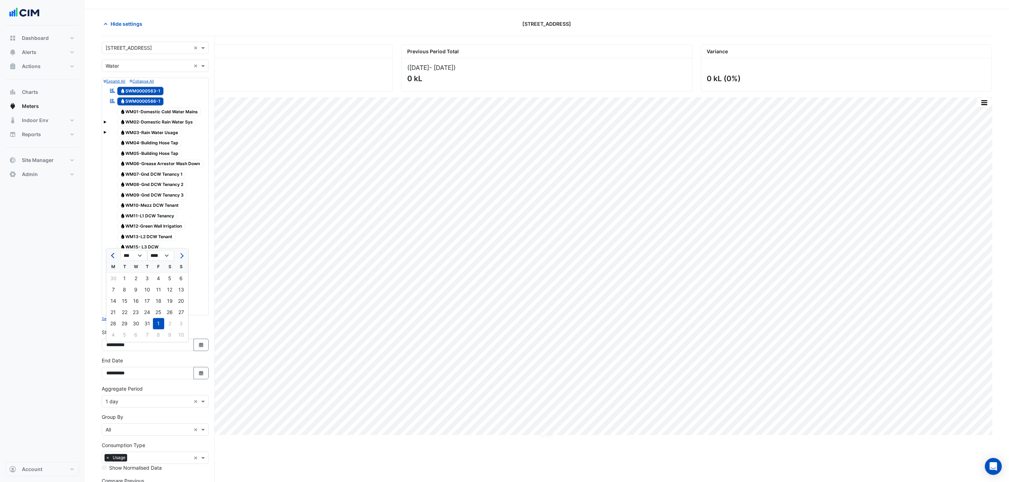
click at [111, 254] on span "Previous month" at bounding box center [113, 255] width 5 height 5
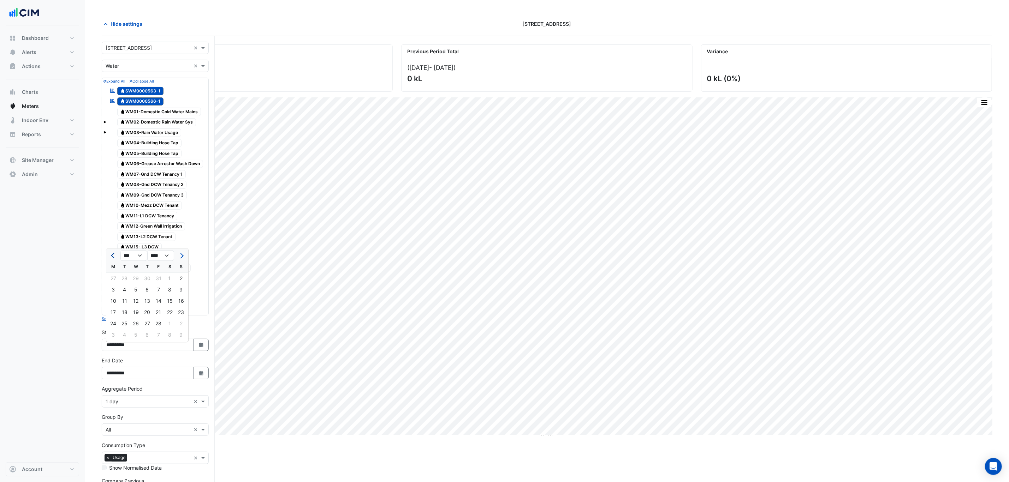
click at [111, 254] on span "Previous month" at bounding box center [113, 255] width 5 height 5
select select "**"
select select "****"
click at [111, 254] on span "Previous month" at bounding box center [113, 255] width 5 height 5
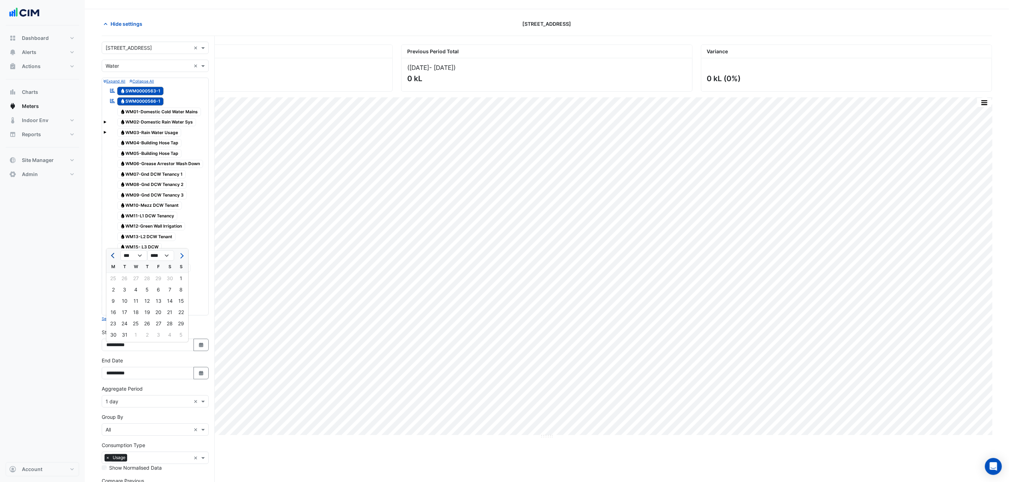
select select "**"
click at [160, 279] on div "1" at bounding box center [158, 278] width 11 height 11
type input "**********"
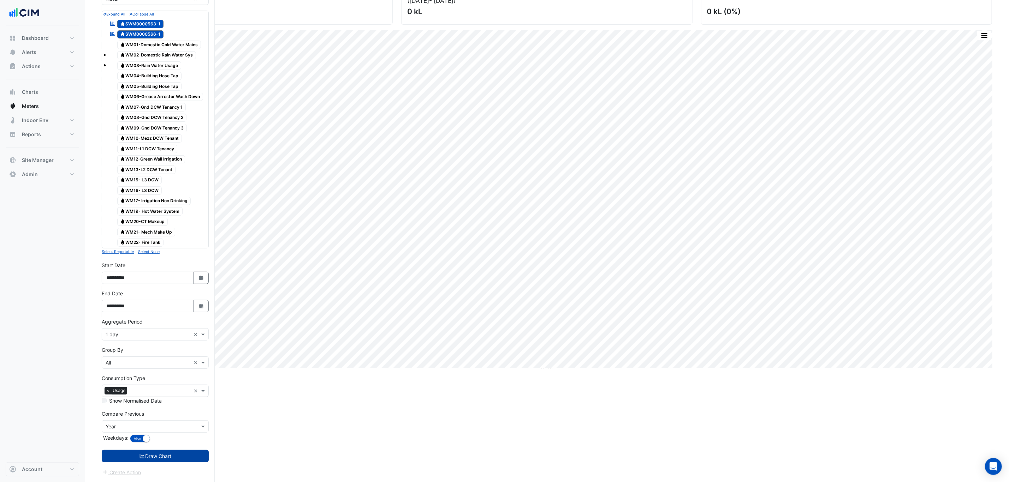
click at [174, 459] on button "Draw Chart" at bounding box center [155, 456] width 107 height 12
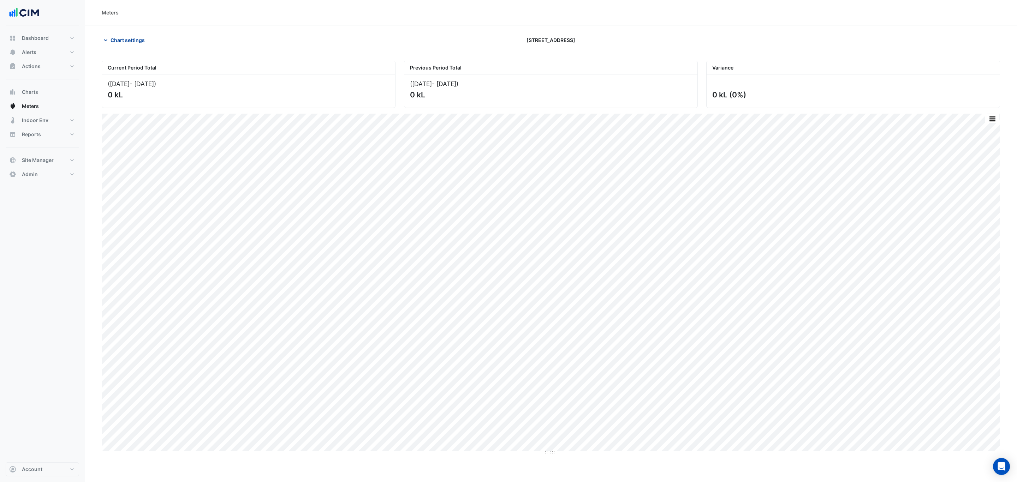
click at [115, 37] on span "Chart settings" at bounding box center [127, 39] width 34 height 7
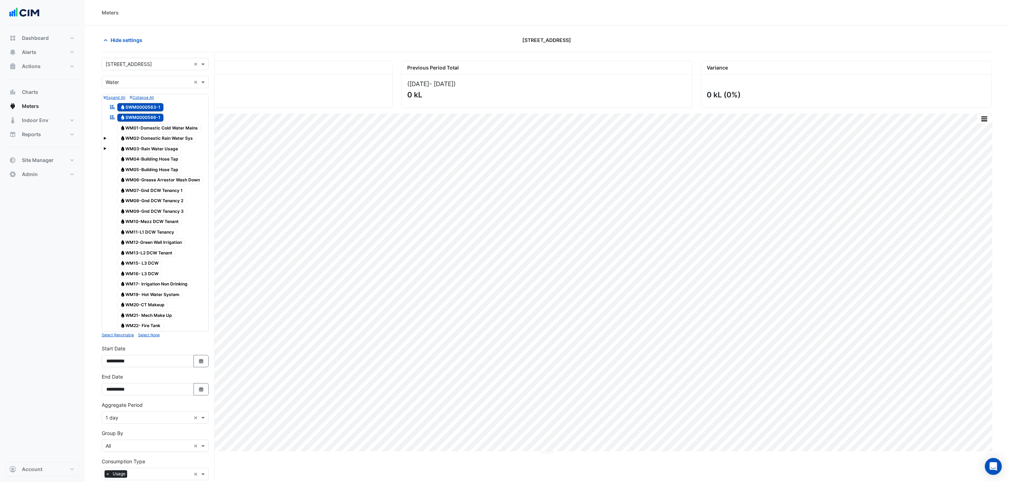
click at [144, 115] on span "Water SWM0000566-1" at bounding box center [140, 118] width 47 height 8
click at [144, 111] on span "Water SWM0000563-1" at bounding box center [140, 107] width 47 height 8
click at [145, 129] on span "Water WM01-Domestic Cold Water Mains" at bounding box center [159, 128] width 84 height 8
click at [145, 139] on span "Water WM02-Domestic Rain Water Sys" at bounding box center [156, 139] width 79 height 8
click at [143, 152] on span "Water WM03-Rain Water Usage" at bounding box center [149, 149] width 64 height 8
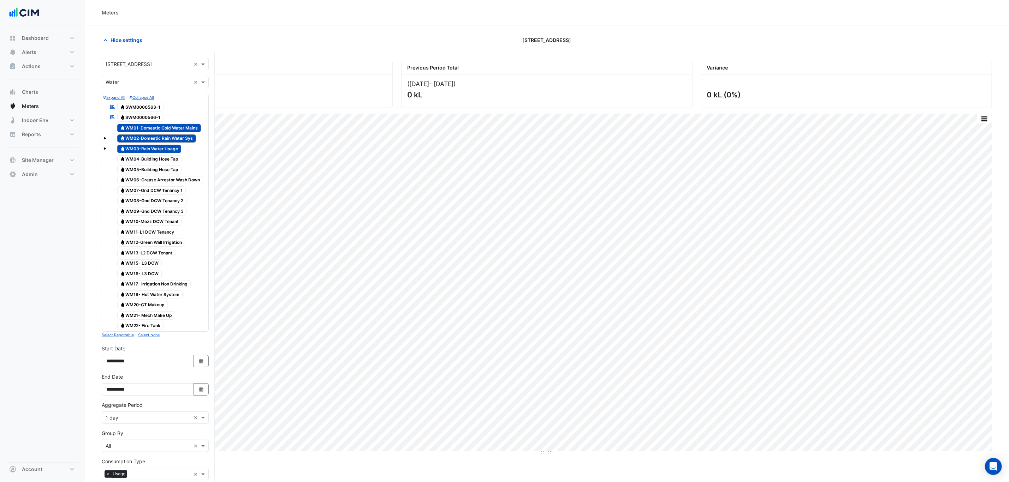
click at [143, 160] on span "Water WM04-Building Hose Tap" at bounding box center [149, 159] width 65 height 8
click at [137, 170] on span "Water WM05-Building Hose Tap" at bounding box center [149, 170] width 65 height 8
click at [138, 179] on span "Water WM06-Grease Arrestor Wash Down" at bounding box center [160, 180] width 86 height 8
click at [141, 191] on span "Water WM07-Gnd DCW Tenancy 1" at bounding box center [151, 190] width 69 height 8
click at [141, 202] on span "Water WM08-Gnd DCW Tenancy 2" at bounding box center [152, 201] width 70 height 8
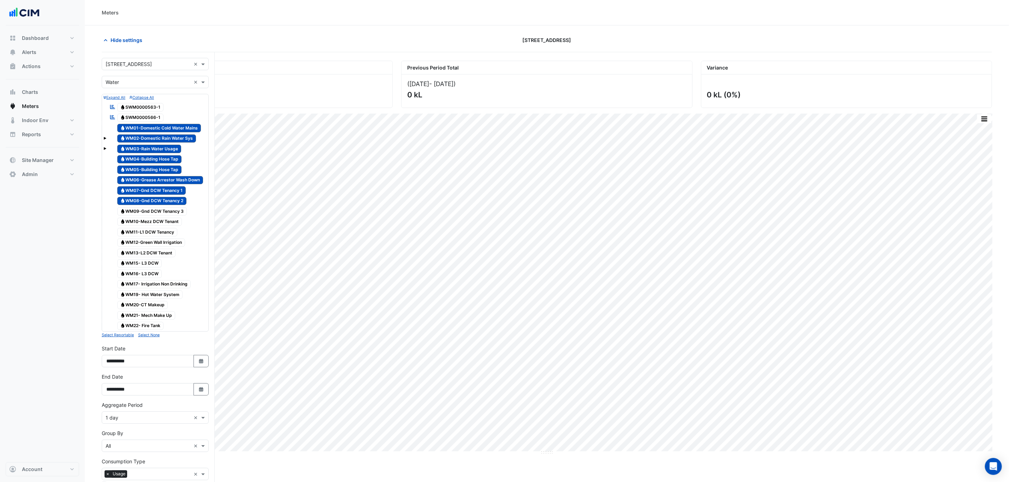
click at [143, 214] on span "Water WM09-Gnd DCW Tenancy 3" at bounding box center [152, 211] width 70 height 8
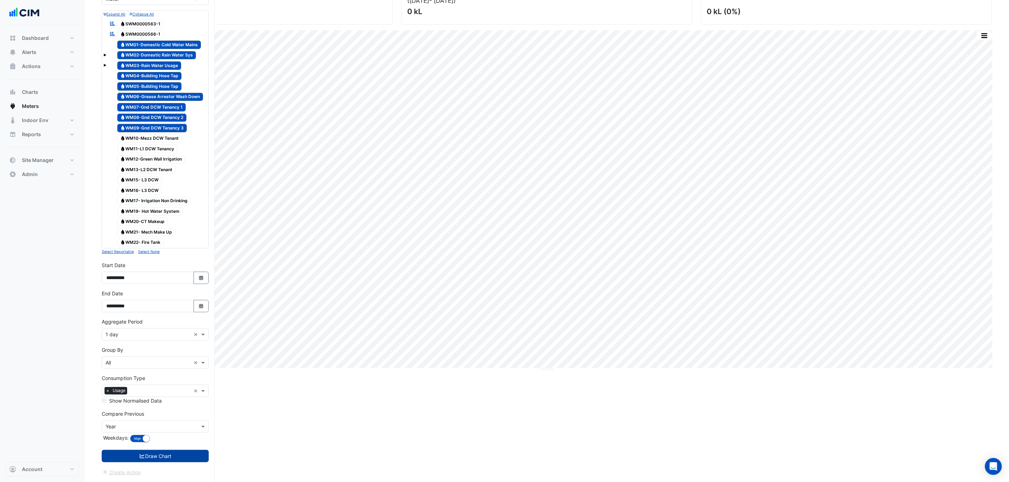
click at [171, 454] on button "Draw Chart" at bounding box center [155, 456] width 107 height 12
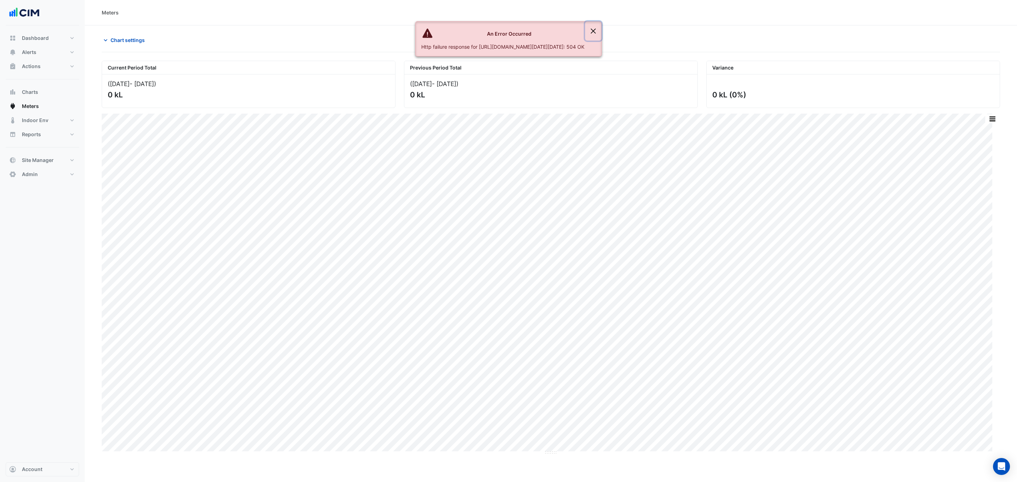
click at [601, 29] on button "Close" at bounding box center [593, 31] width 16 height 19
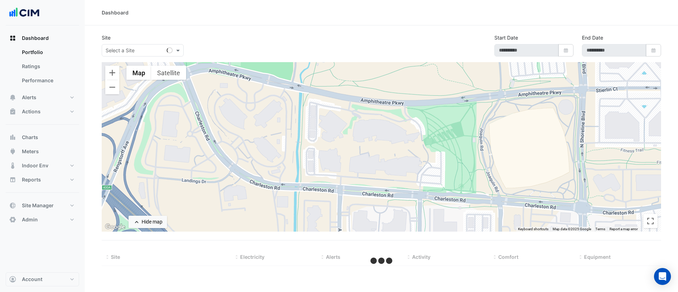
select select "***"
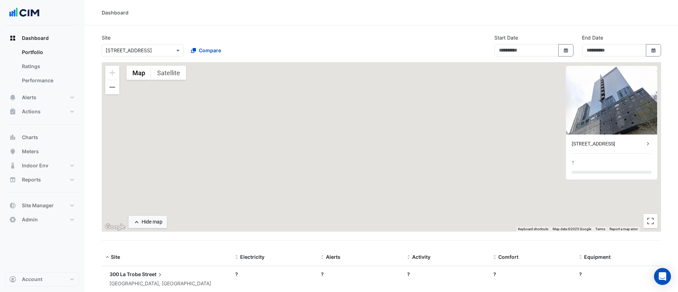
type input "**********"
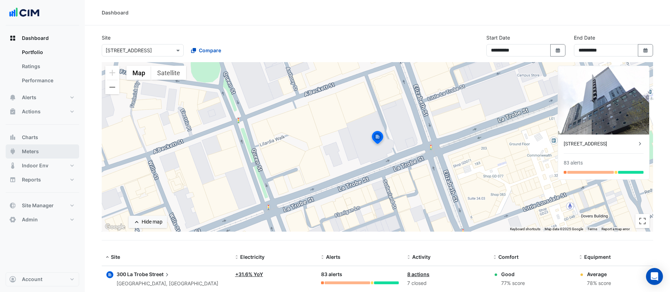
click at [30, 151] on span "Meters" at bounding box center [30, 151] width 17 height 7
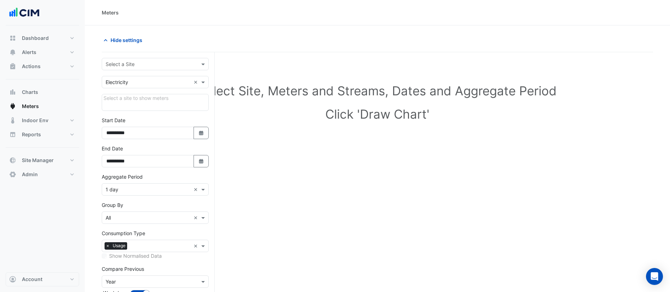
click at [150, 63] on input "text" at bounding box center [148, 64] width 85 height 7
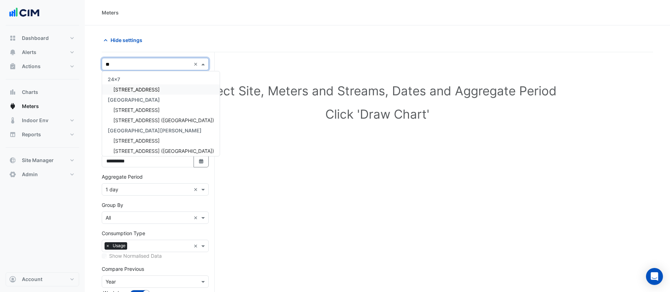
type input "***"
click at [149, 90] on span "[STREET_ADDRESS]" at bounding box center [136, 89] width 46 height 6
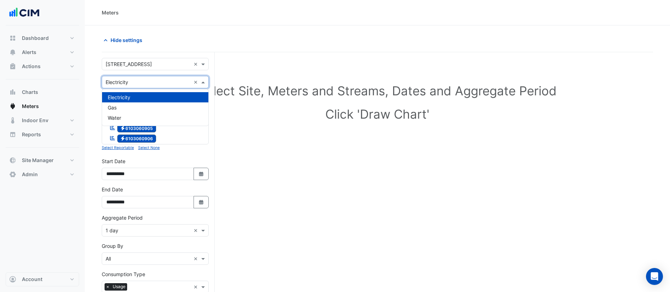
click at [147, 83] on input "text" at bounding box center [148, 82] width 85 height 7
click at [126, 117] on div "Water" at bounding box center [155, 118] width 106 height 10
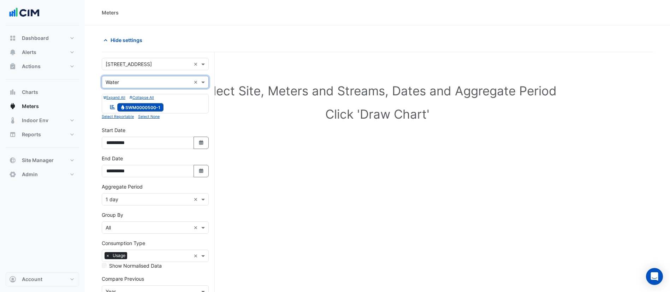
scroll to position [55, 0]
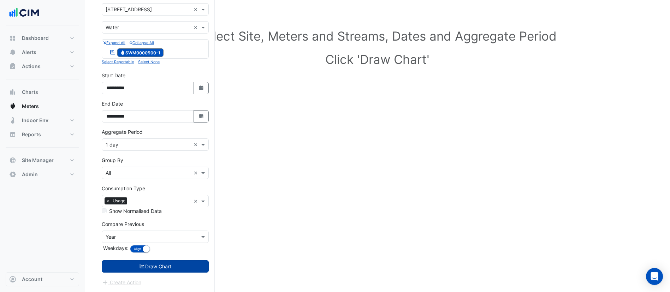
click at [162, 265] on button "Draw Chart" at bounding box center [155, 266] width 107 height 12
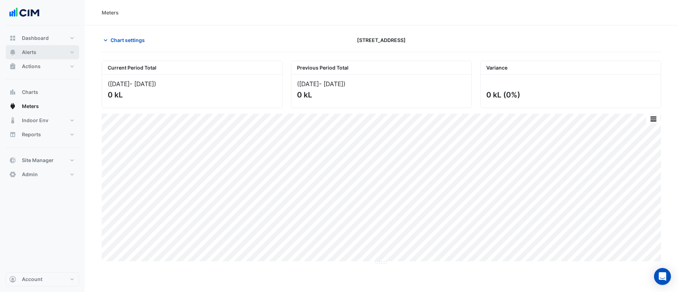
click at [56, 58] on button "Alerts" at bounding box center [42, 52] width 73 height 14
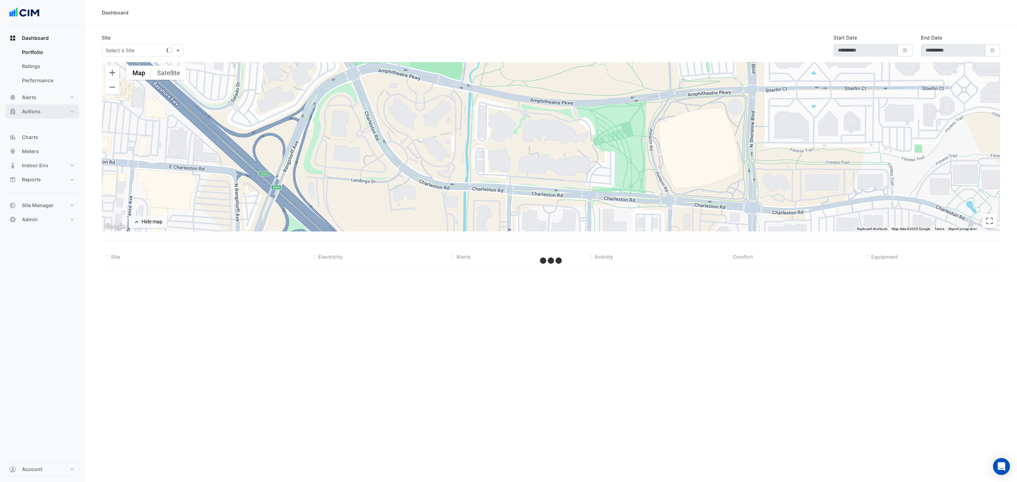
click at [47, 107] on button "Actions" at bounding box center [42, 111] width 73 height 14
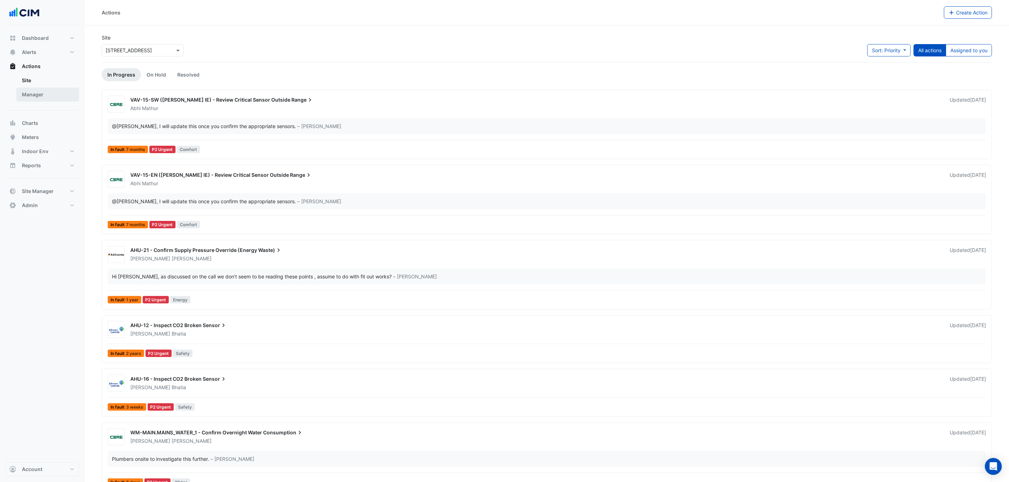
click at [56, 98] on link "Manager" at bounding box center [47, 95] width 63 height 14
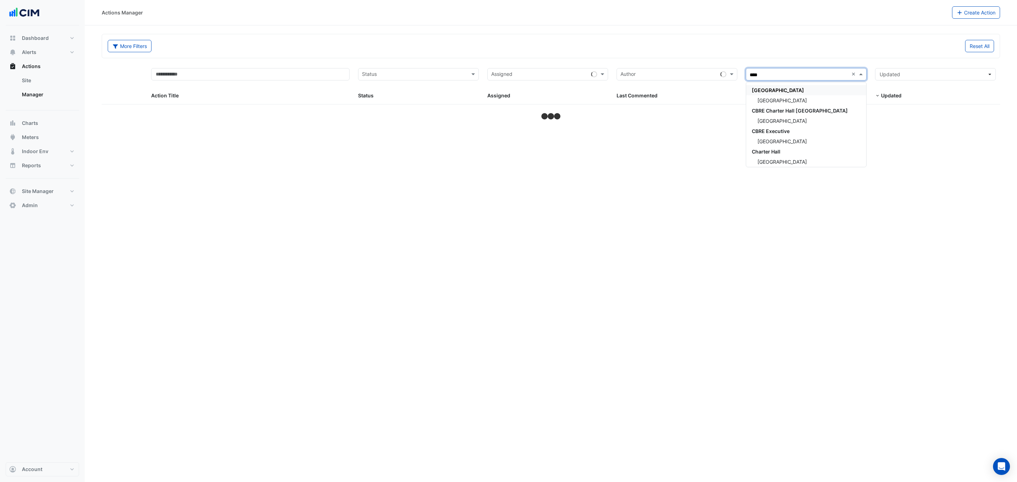
type input "*****"
click at [792, 99] on div "[GEOGRAPHIC_DATA]" at bounding box center [806, 100] width 120 height 10
select select "***"
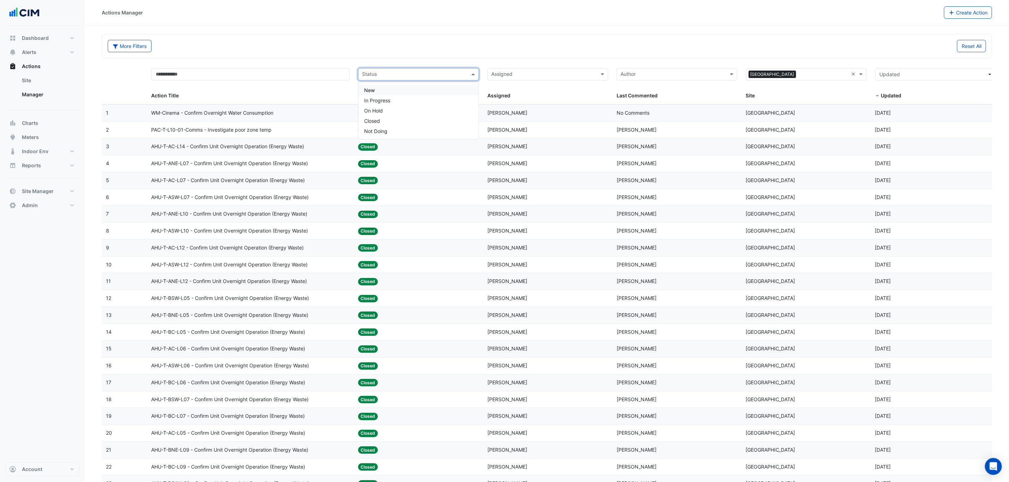
click at [400, 78] on input "text" at bounding box center [414, 75] width 105 height 8
click at [394, 105] on div "In Progress" at bounding box center [418, 100] width 120 height 10
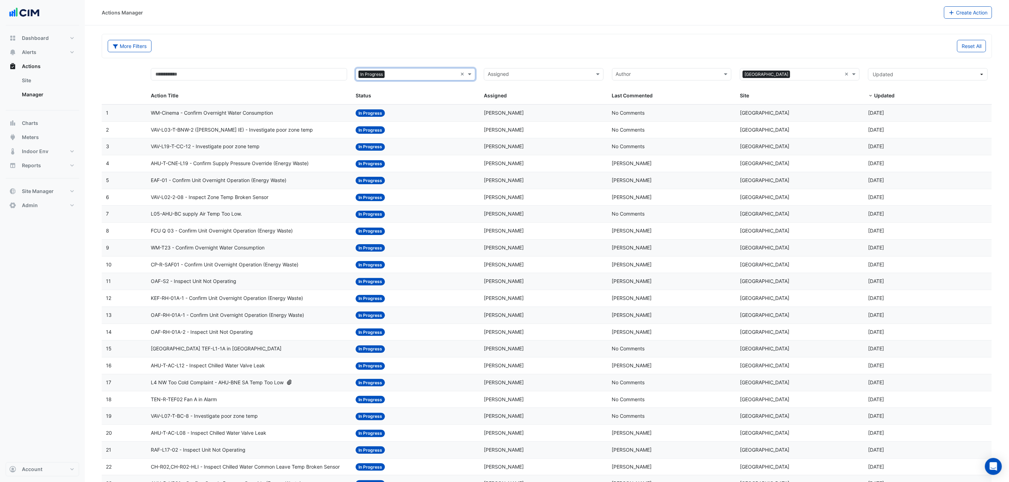
click at [543, 76] on input "text" at bounding box center [540, 75] width 104 height 8
type input "*****"
click at [533, 98] on div "[PERSON_NAME]" at bounding box center [543, 100] width 119 height 10
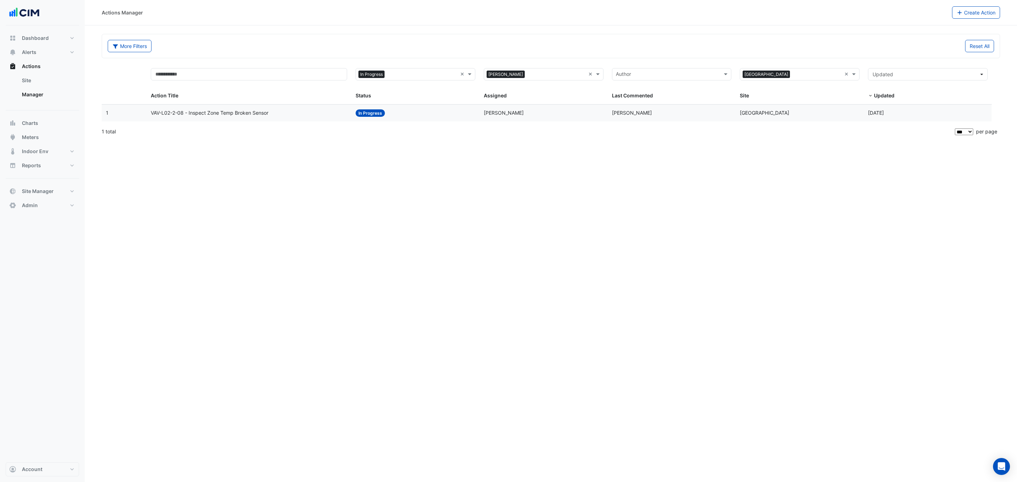
click at [299, 117] on div "VAV-L02-2-08 - Inspect Zone Temp Broken Sensor" at bounding box center [249, 113] width 196 height 8
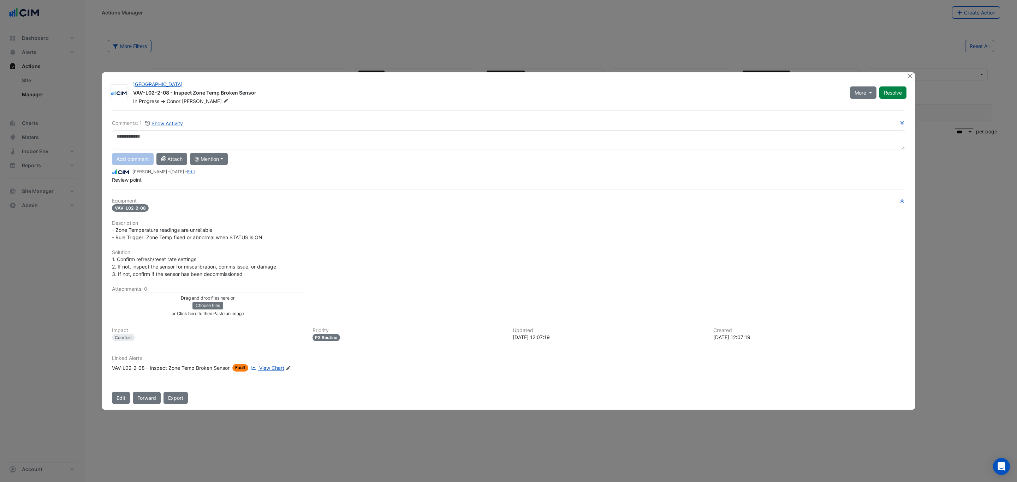
click at [342, 20] on ngb-modal-window "Raine Square VAV-L02-2-08 - Inspect Zone Temp Broken Sensor In Progress -> Cono…" at bounding box center [508, 241] width 1017 height 482
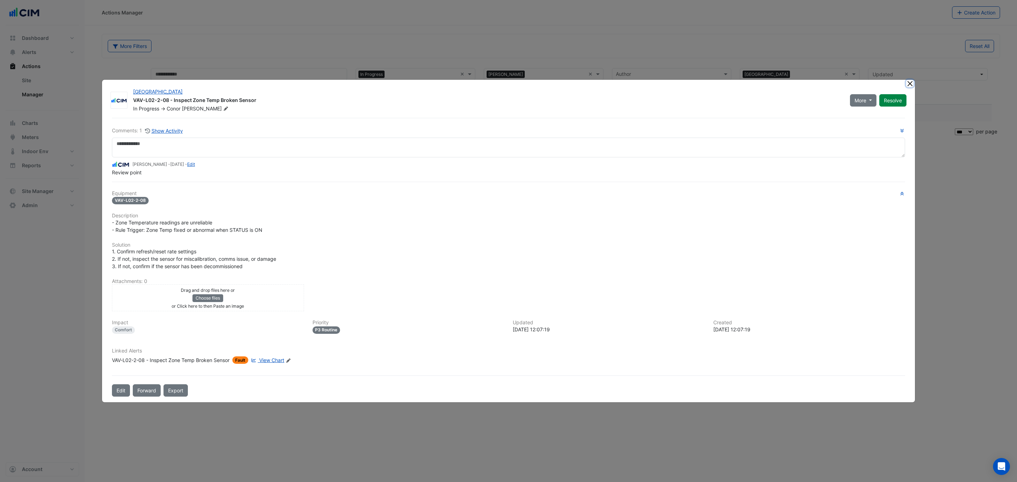
click at [911, 85] on button "Close" at bounding box center [909, 83] width 7 height 7
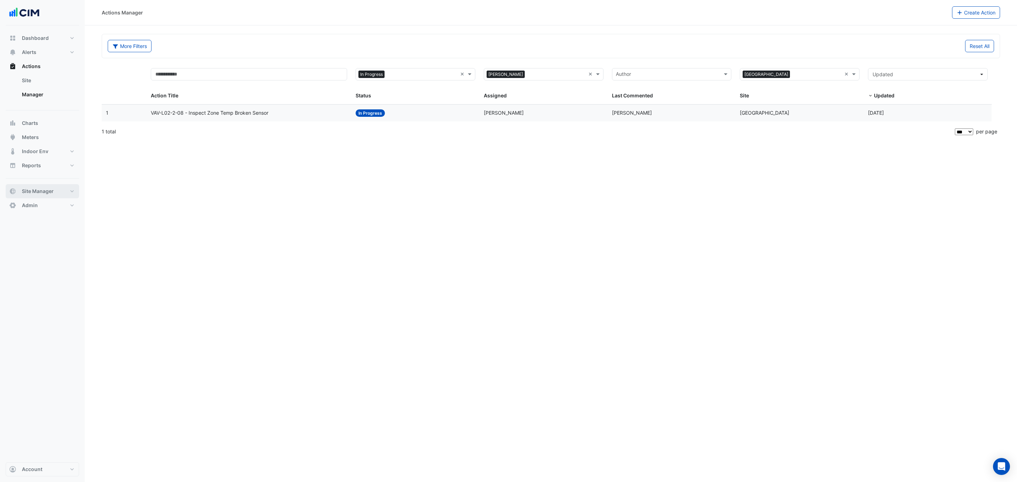
click at [42, 188] on span "Site Manager" at bounding box center [38, 191] width 32 height 7
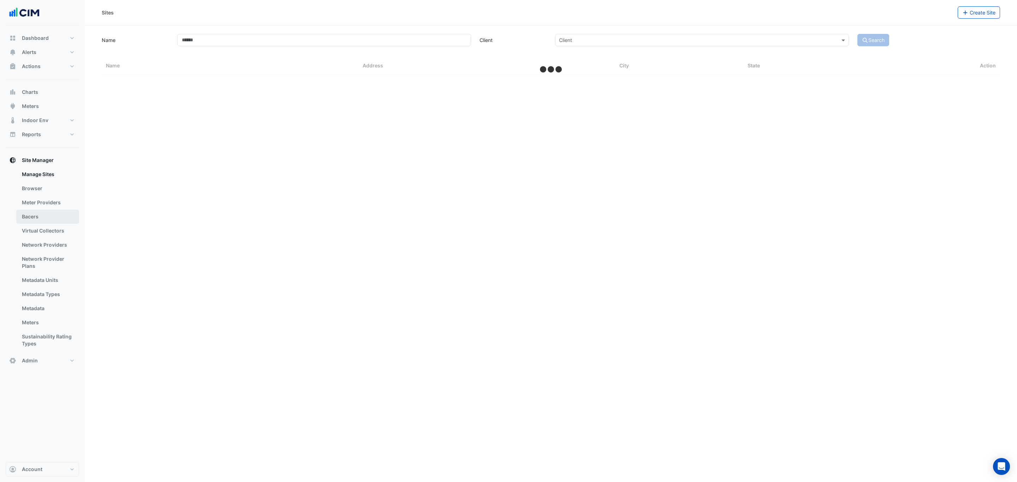
click at [42, 217] on link "Bacers" at bounding box center [47, 217] width 63 height 14
click at [496, 41] on div "Select a Site" at bounding box center [550, 46] width 449 height 12
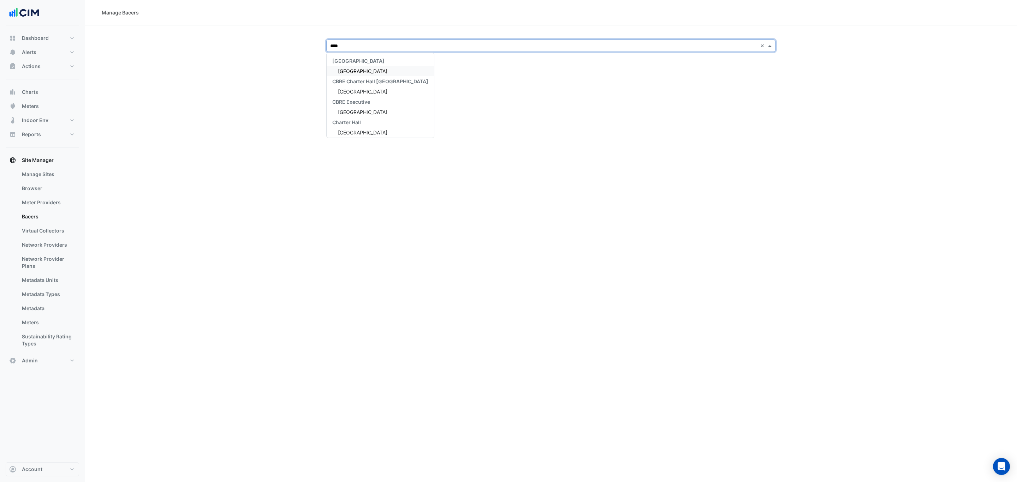
type input "*****"
click at [363, 69] on span "[GEOGRAPHIC_DATA]" at bounding box center [362, 71] width 49 height 6
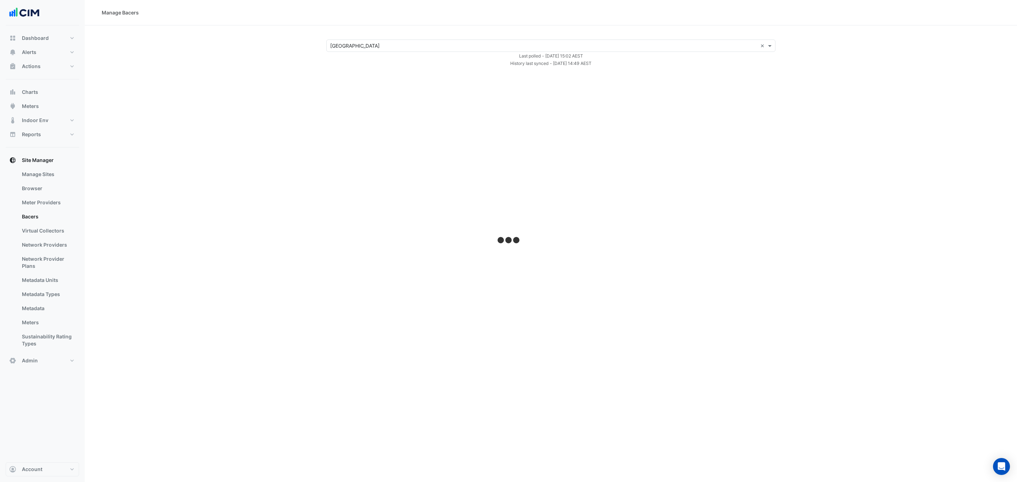
select select "***"
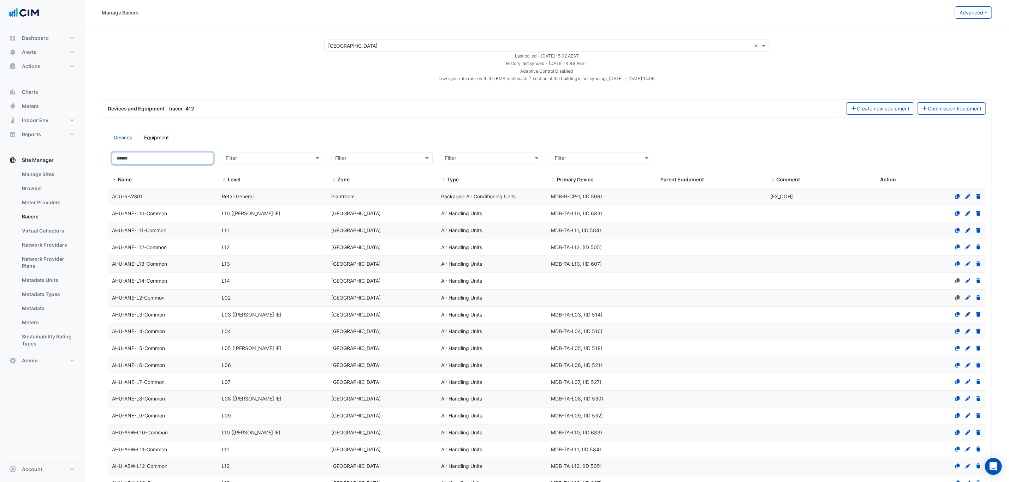
click at [191, 162] on input at bounding box center [162, 158] width 101 height 12
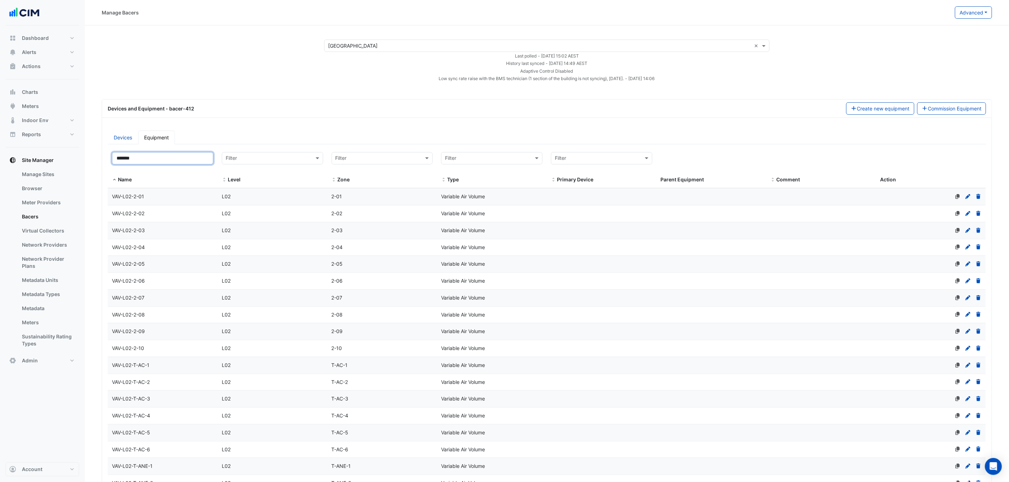
type input "*******"
click at [160, 318] on div "VAV-L02-2-08" at bounding box center [163, 315] width 110 height 8
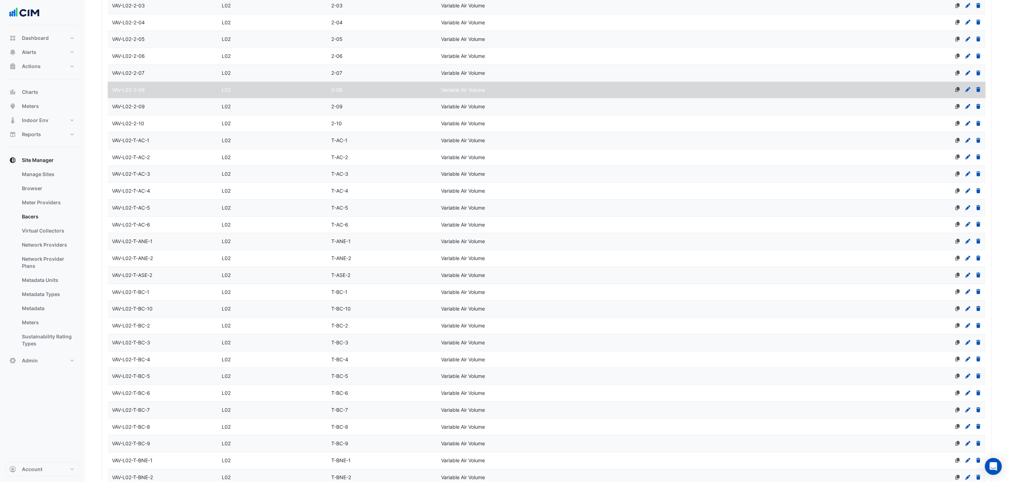
scroll to position [369, 0]
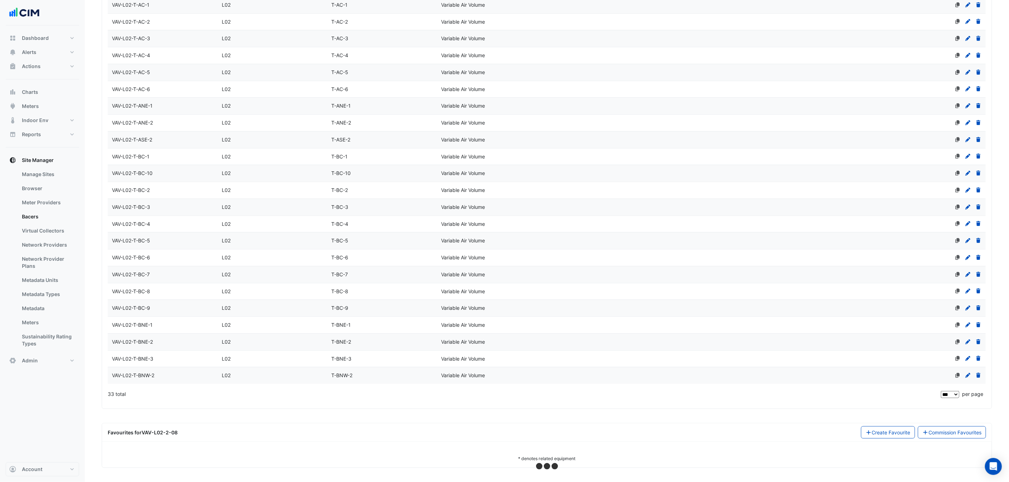
select select "***"
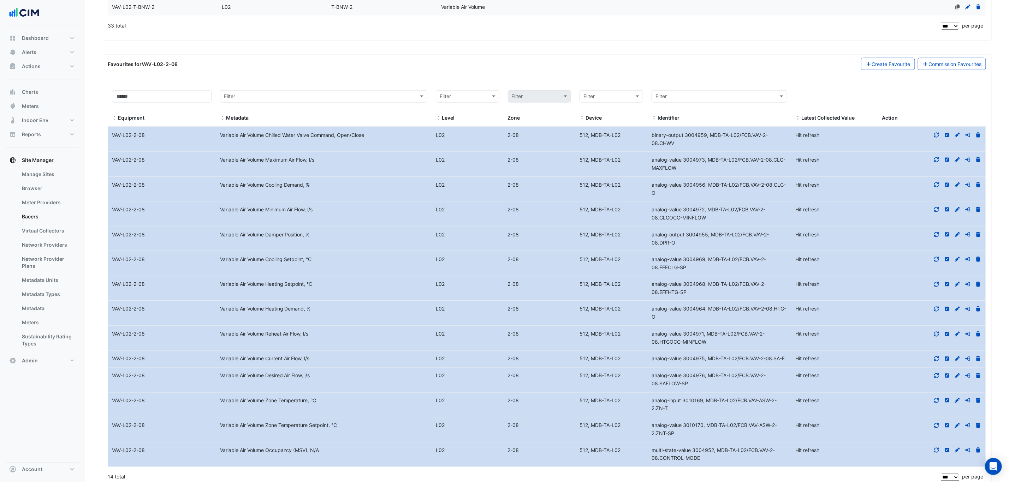
scroll to position [727, 0]
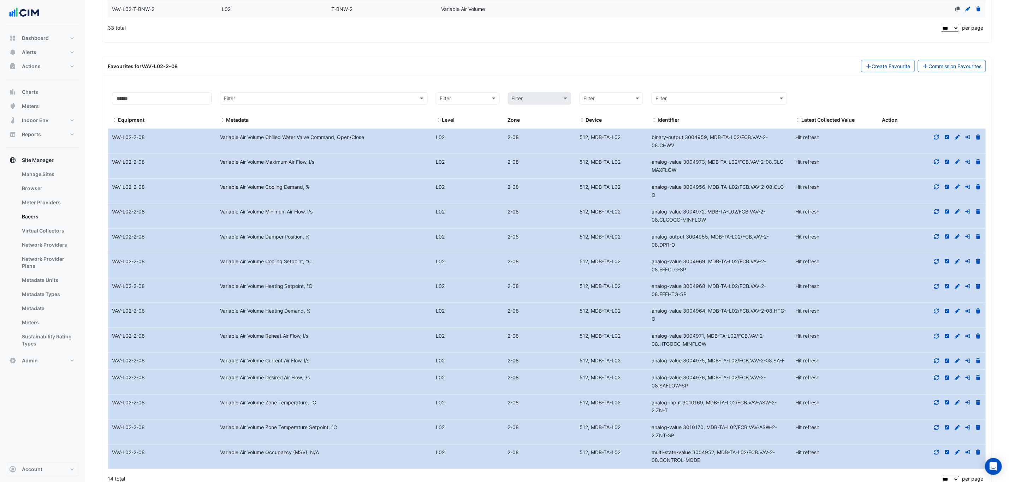
click at [936, 139] on icon at bounding box center [936, 137] width 5 height 5
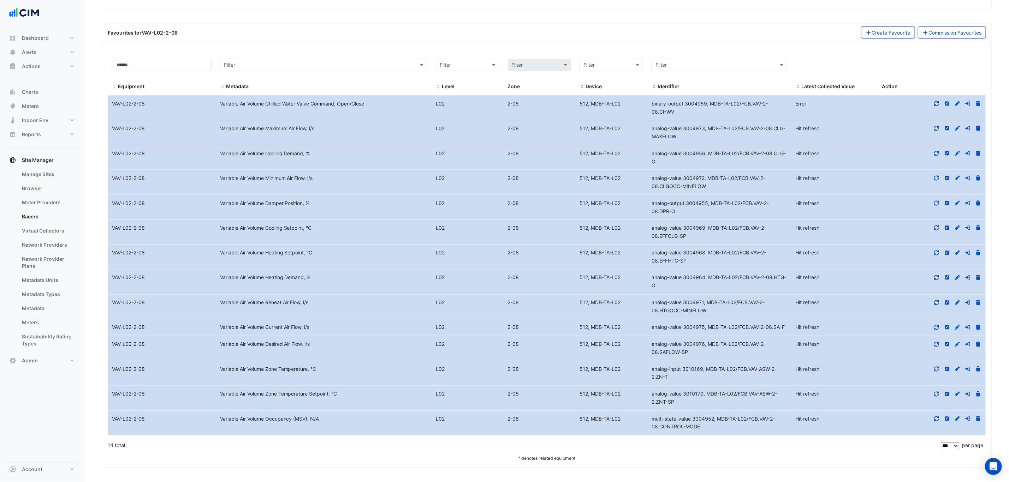
click at [937, 372] on fa-icon at bounding box center [936, 369] width 6 height 6
click at [954, 370] on icon at bounding box center [957, 369] width 6 height 5
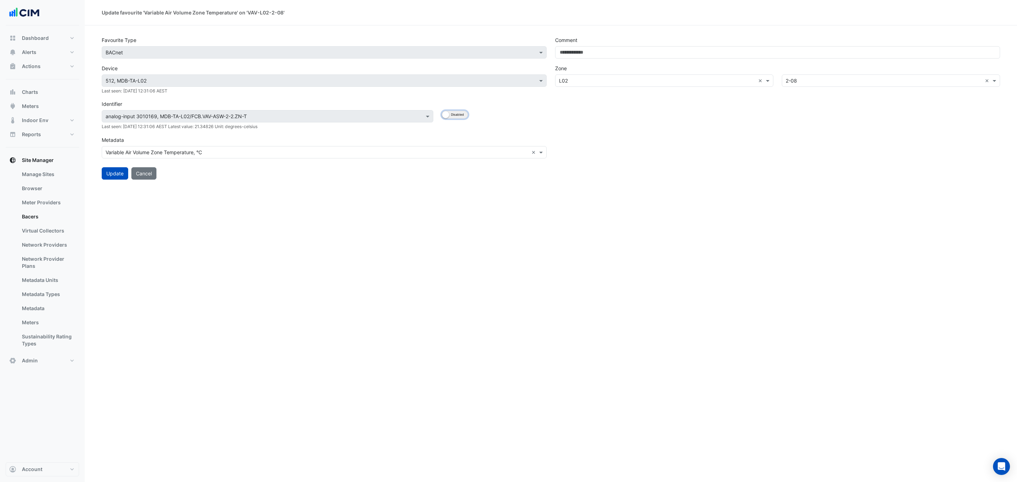
click at [463, 114] on button "Enabled Disabled" at bounding box center [455, 115] width 26 height 8
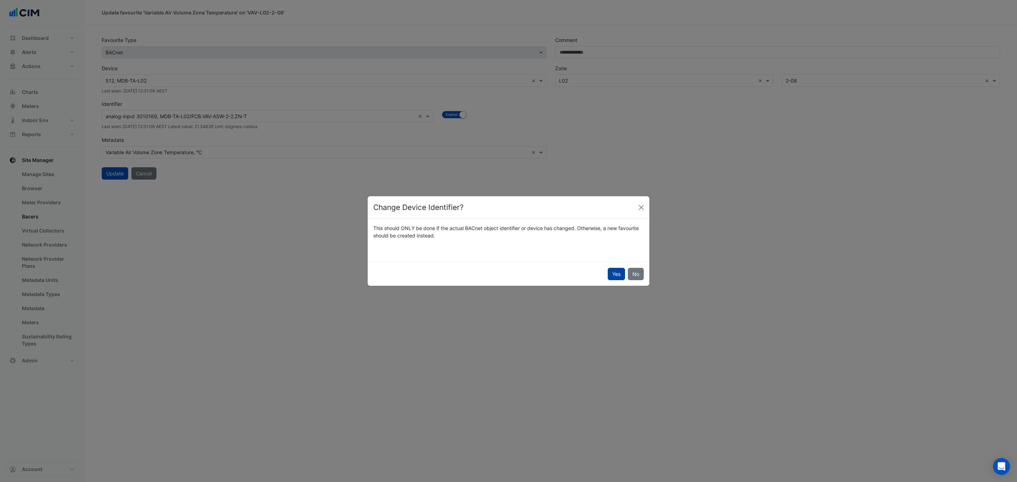
click at [615, 275] on button "Yes" at bounding box center [616, 274] width 17 height 12
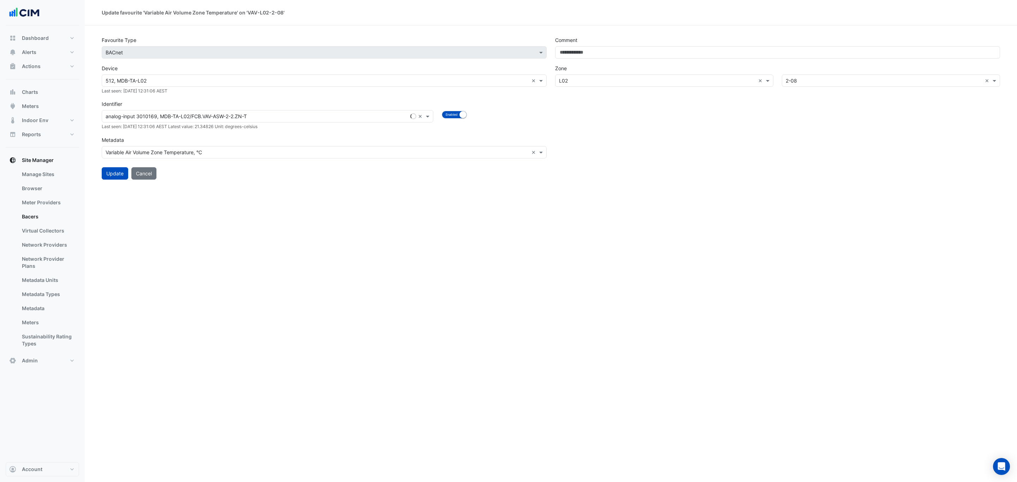
click at [298, 120] on input "text" at bounding box center [261, 116] width 310 height 7
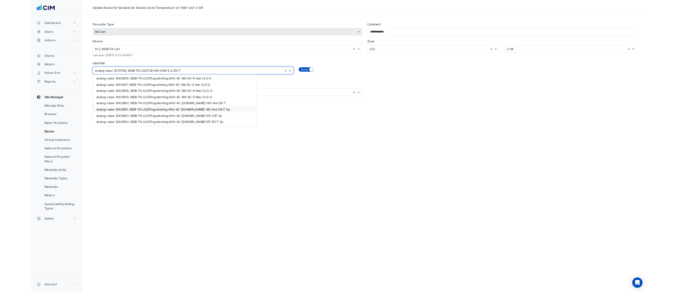
scroll to position [1037, 0]
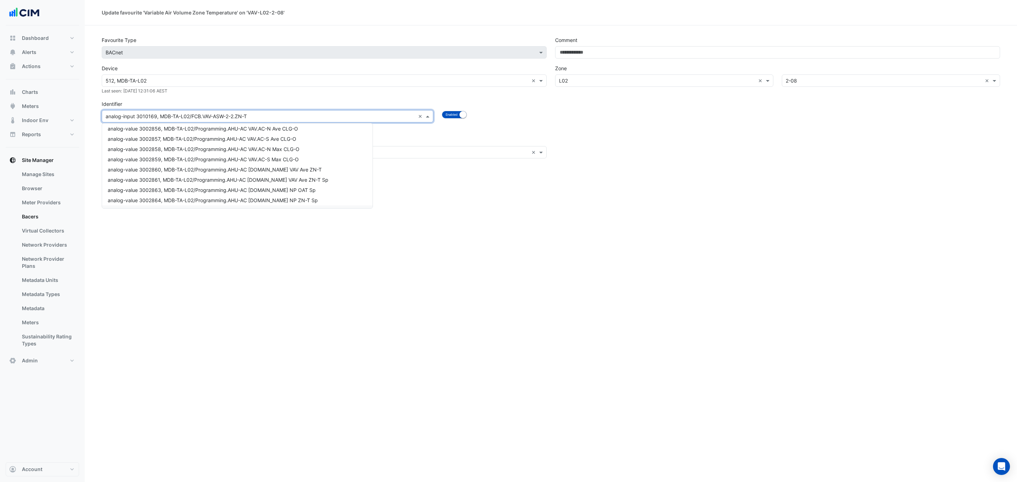
click at [420, 316] on div "Update favourite 'Variable Air Volume Zone Temperature' on 'VAV-L02-2-08' Favou…" at bounding box center [551, 241] width 932 height 482
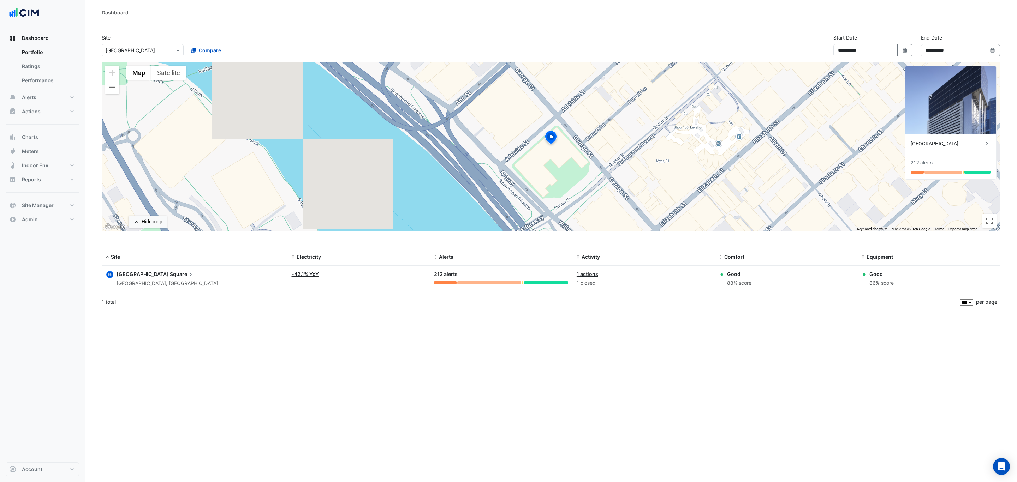
select select "***"
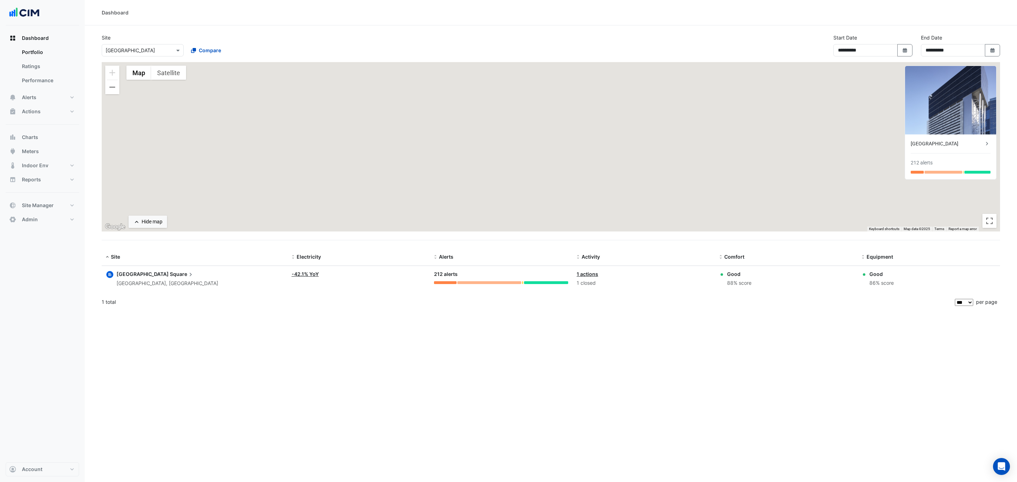
drag, startPoint x: 136, startPoint y: 231, endPoint x: 113, endPoint y: 356, distance: 127.4
click at [115, 356] on div "**********" at bounding box center [551, 241] width 932 height 482
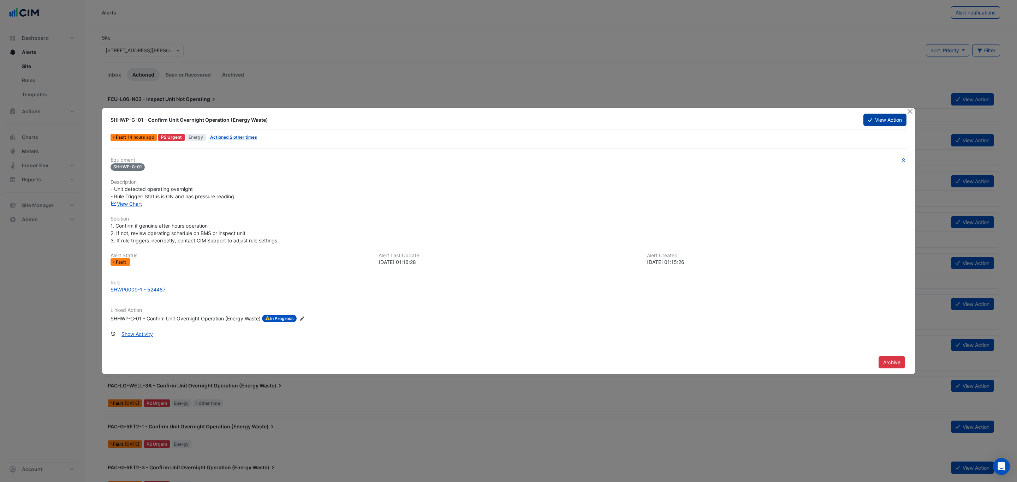
click at [879, 122] on button "View Action" at bounding box center [884, 120] width 43 height 12
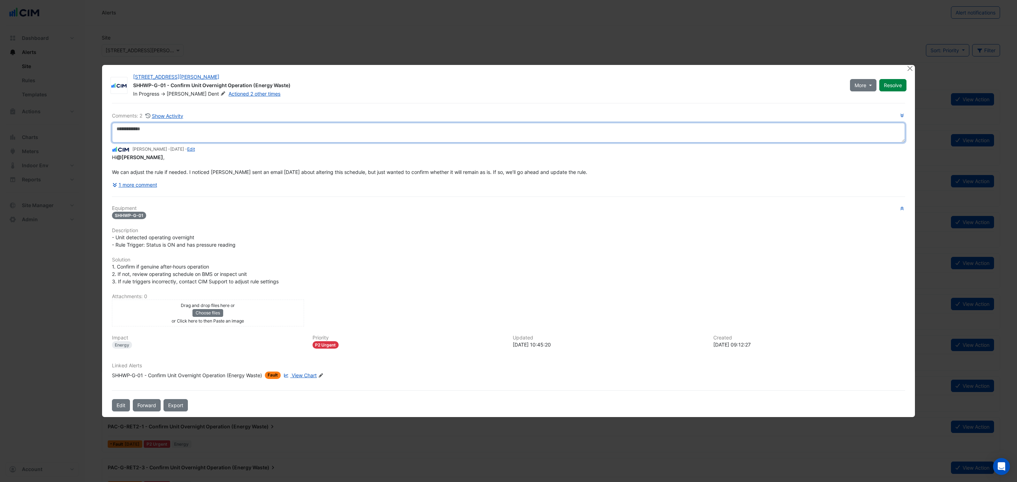
click at [197, 130] on textarea at bounding box center [508, 133] width 793 height 20
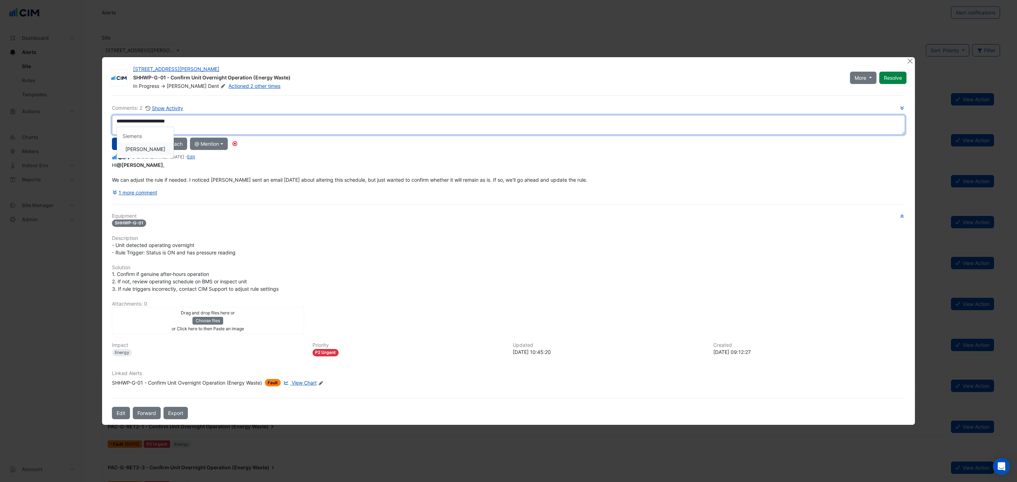
click at [154, 147] on div "**********" at bounding box center [508, 151] width 793 height 94
paste textarea "**********"
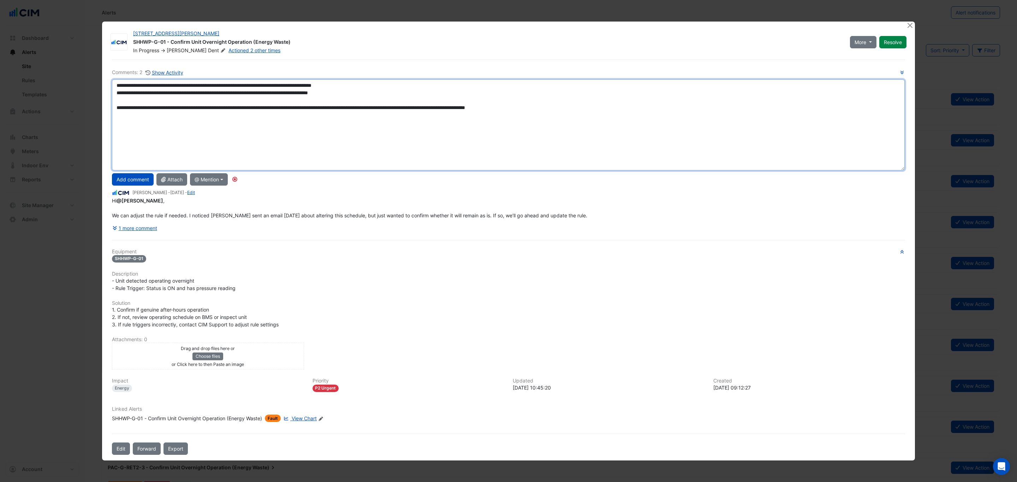
drag, startPoint x: 898, startPoint y: 134, endPoint x: 891, endPoint y: 218, distance: 84.7
click at [891, 218] on div "**********" at bounding box center [508, 151] width 793 height 166
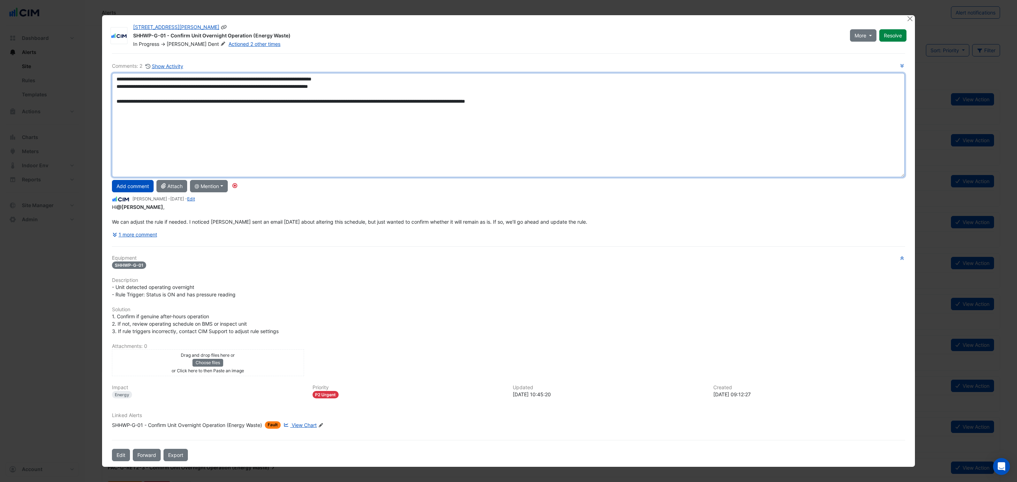
type textarea "**********"
click at [221, 43] on icon at bounding box center [223, 44] width 4 height 4
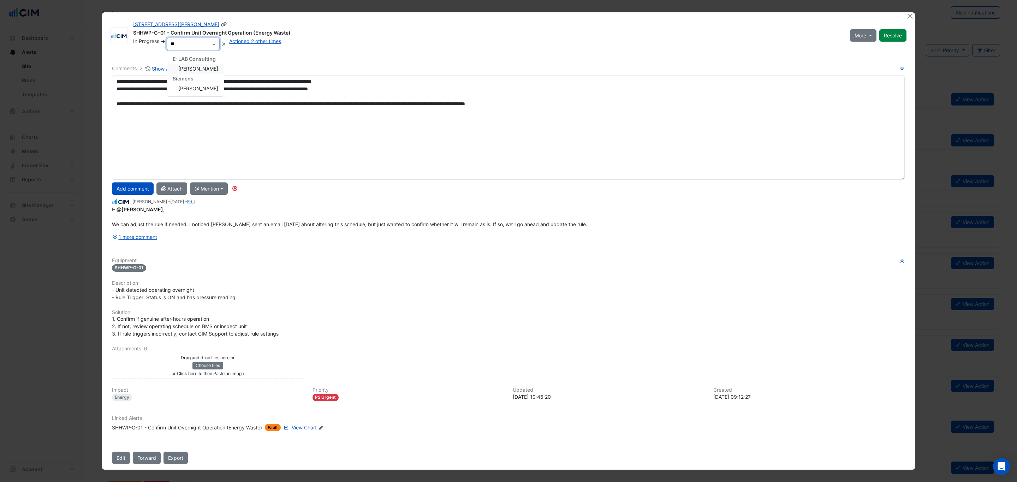
type input "***"
click at [202, 67] on span "[PERSON_NAME]" at bounding box center [198, 69] width 40 height 6
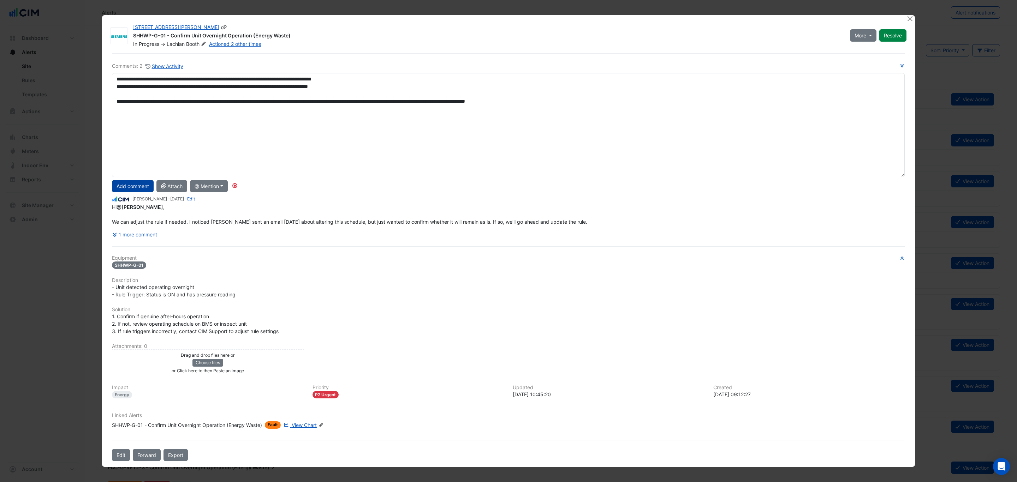
click at [143, 185] on button "Add comment" at bounding box center [133, 186] width 42 height 12
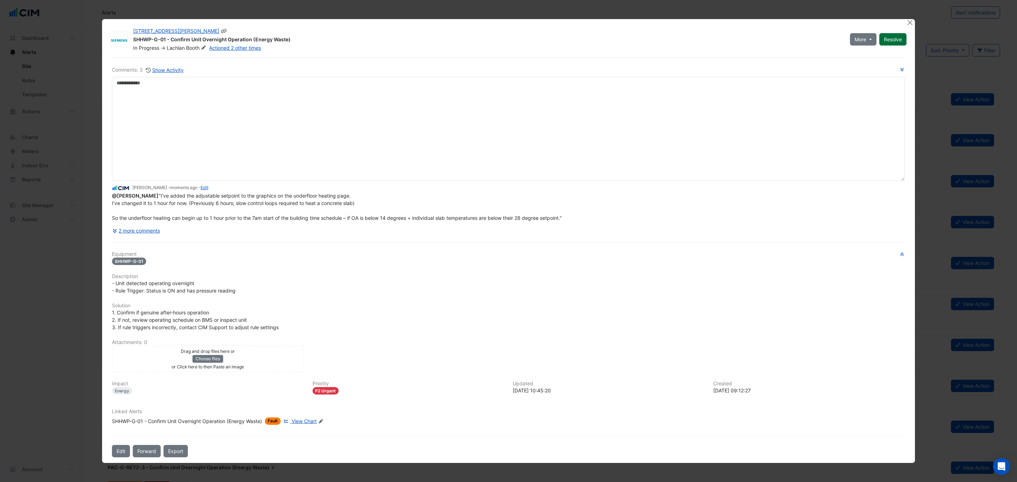
click at [888, 36] on button "Resolve" at bounding box center [892, 39] width 27 height 12
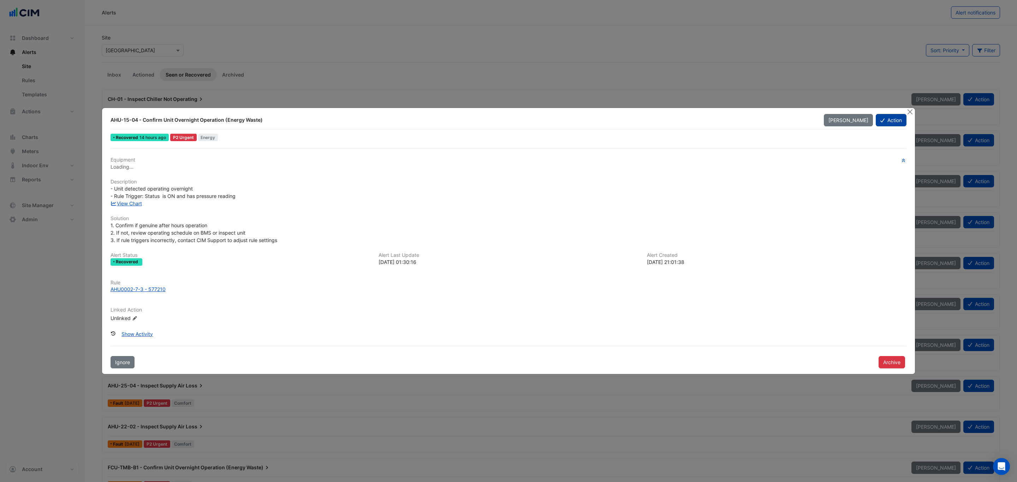
click at [884, 122] on button "Action" at bounding box center [891, 120] width 31 height 12
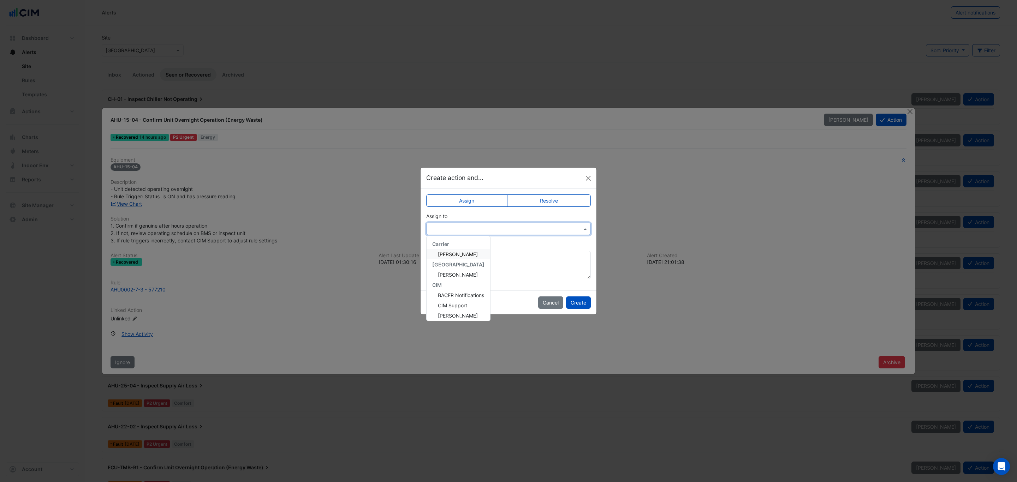
click at [511, 231] on input "text" at bounding box center [501, 229] width 143 height 7
click at [478, 253] on span "[PERSON_NAME]" at bounding box center [458, 254] width 40 height 6
click at [579, 303] on button "Create" at bounding box center [578, 303] width 25 height 12
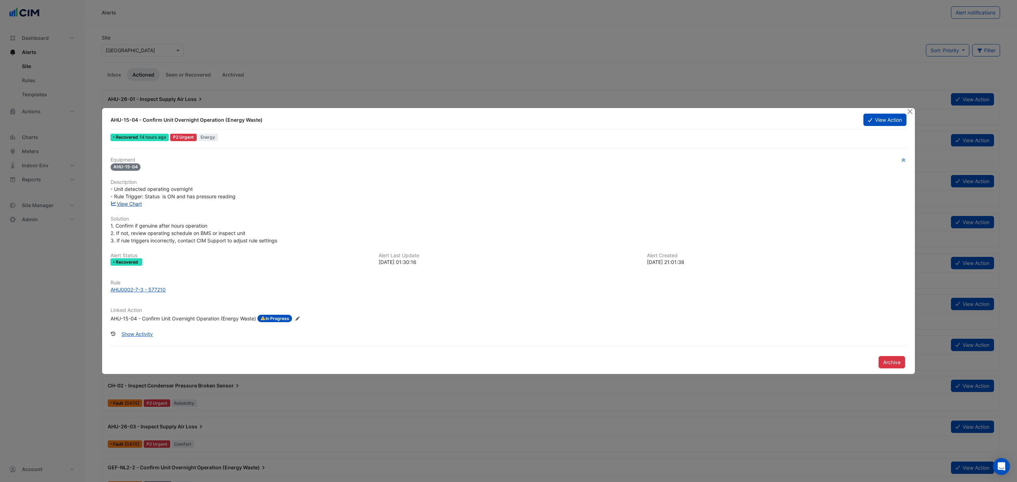
click at [131, 205] on link "View Chart" at bounding box center [125, 204] width 31 height 6
click at [910, 109] on button "Close" at bounding box center [909, 111] width 7 height 7
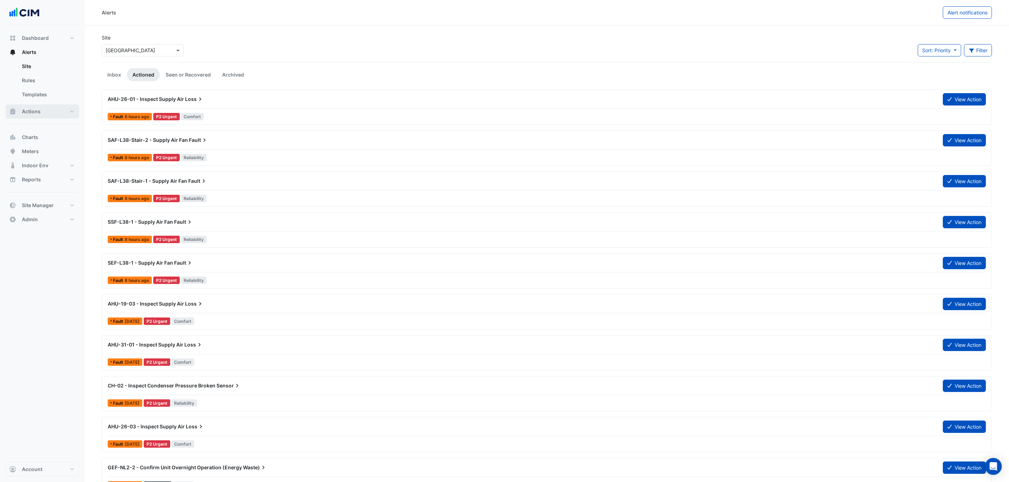
click at [44, 108] on button "Actions" at bounding box center [42, 111] width 73 height 14
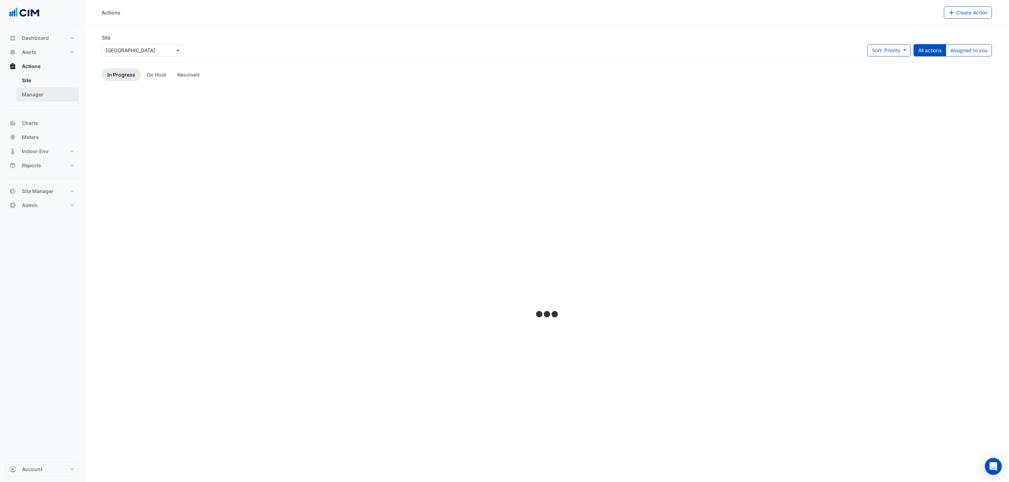
click at [41, 95] on link "Manager" at bounding box center [47, 95] width 63 height 14
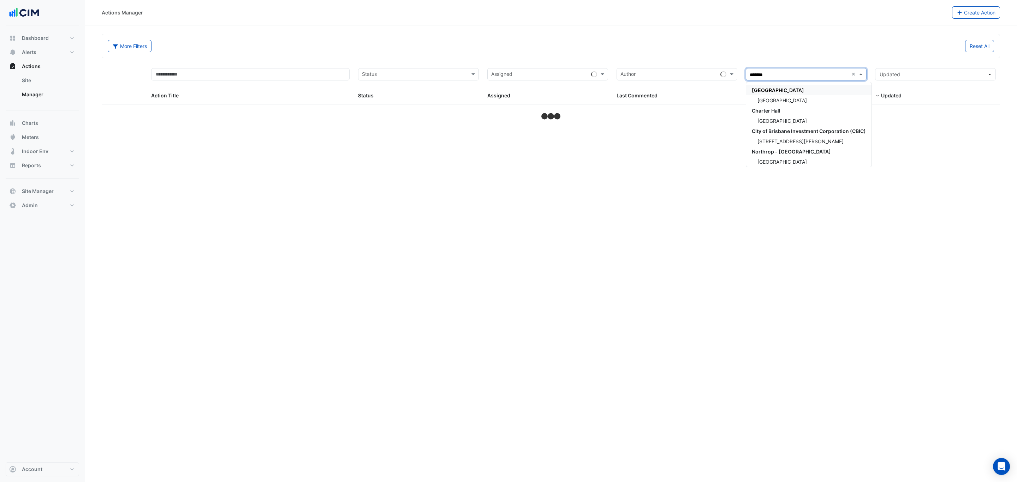
type input "********"
click at [794, 104] on div "[GEOGRAPHIC_DATA]" at bounding box center [808, 100] width 125 height 10
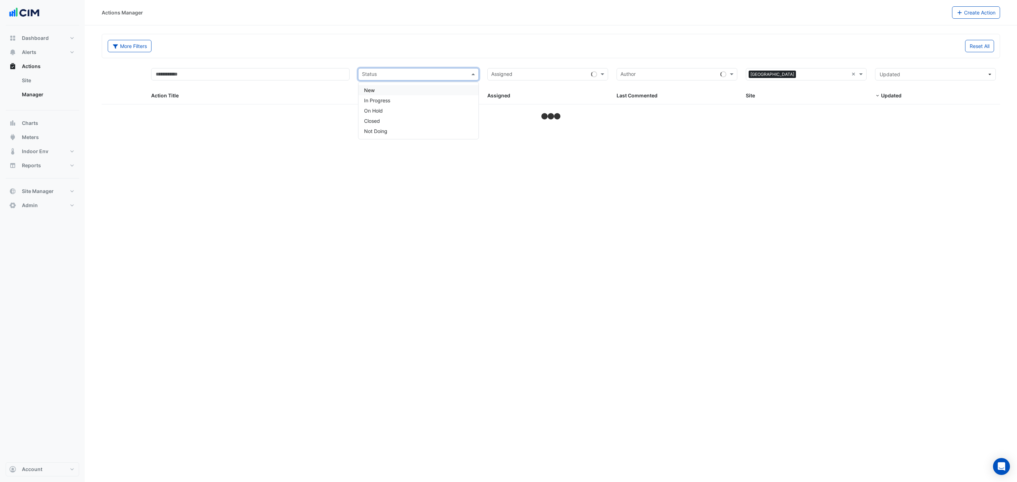
click at [412, 76] on input "text" at bounding box center [414, 75] width 105 height 8
click at [401, 99] on div "In Progress" at bounding box center [418, 100] width 120 height 10
select select "***"
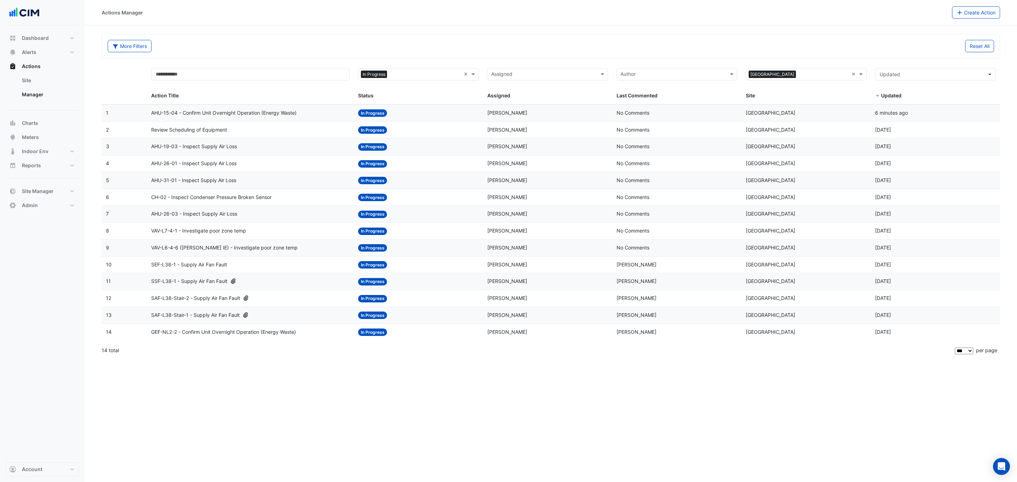
click at [324, 29] on section "More Filters Reset All × In Progress × Assigned × [GEOGRAPHIC_DATA] × Action Ti…" at bounding box center [551, 192] width 932 height 334
click at [464, 129] on div "Status: In Progress" at bounding box center [418, 130] width 121 height 8
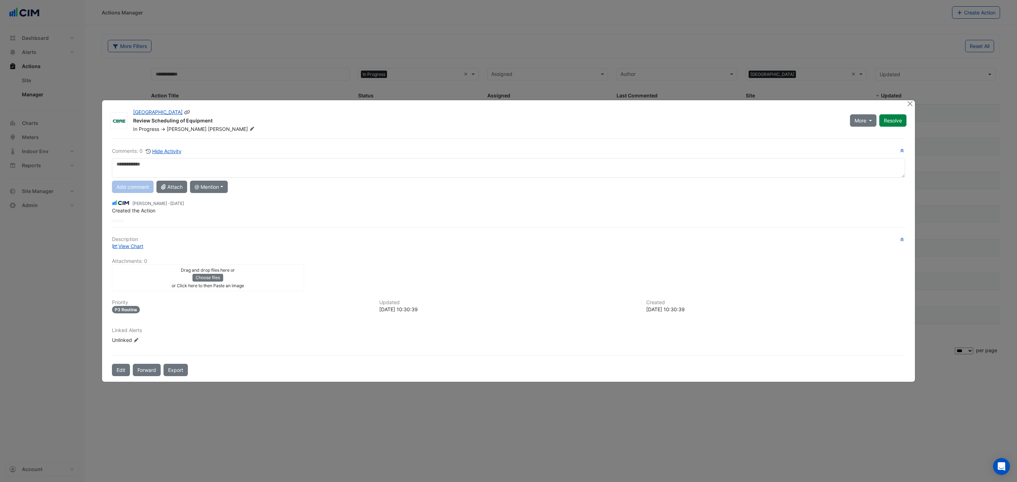
click at [249, 127] on icon at bounding box center [251, 129] width 5 height 4
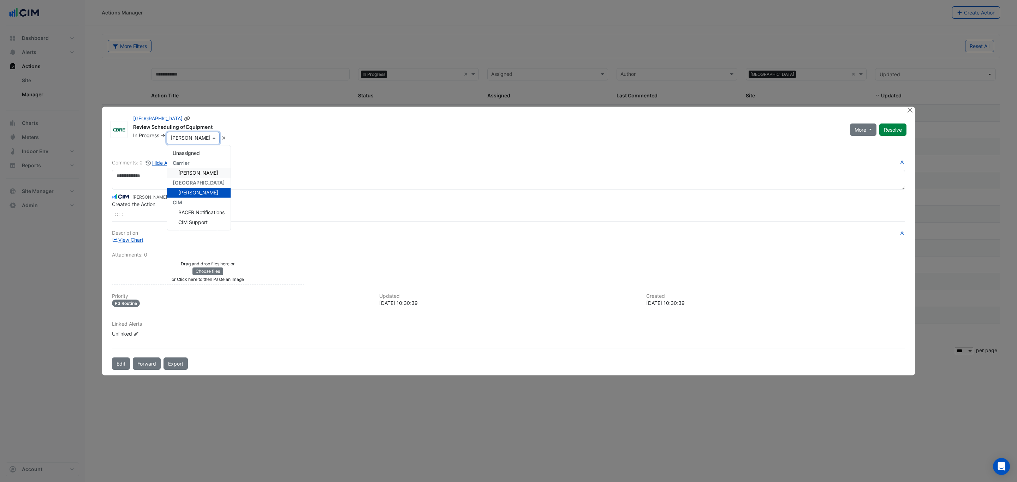
click at [202, 174] on span "[PERSON_NAME]" at bounding box center [198, 173] width 40 height 6
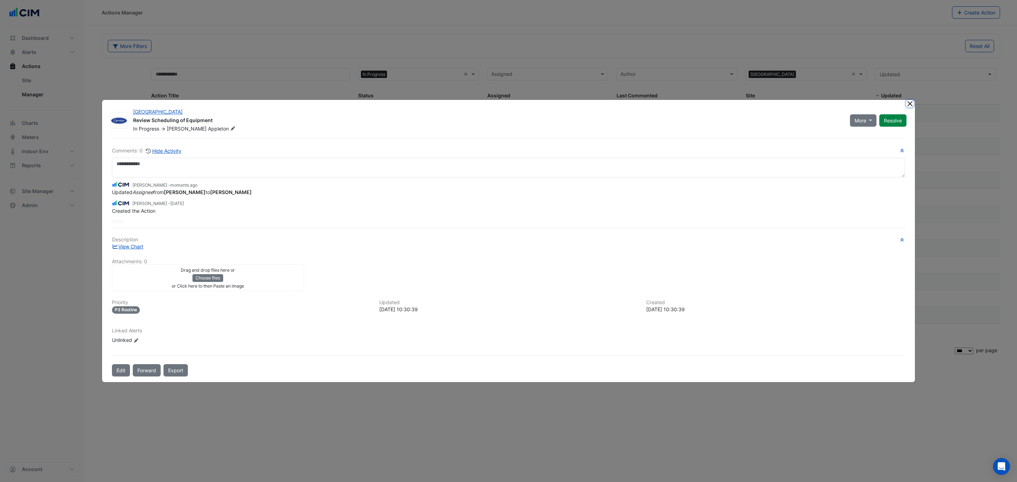
click at [910, 106] on button "Close" at bounding box center [909, 103] width 7 height 7
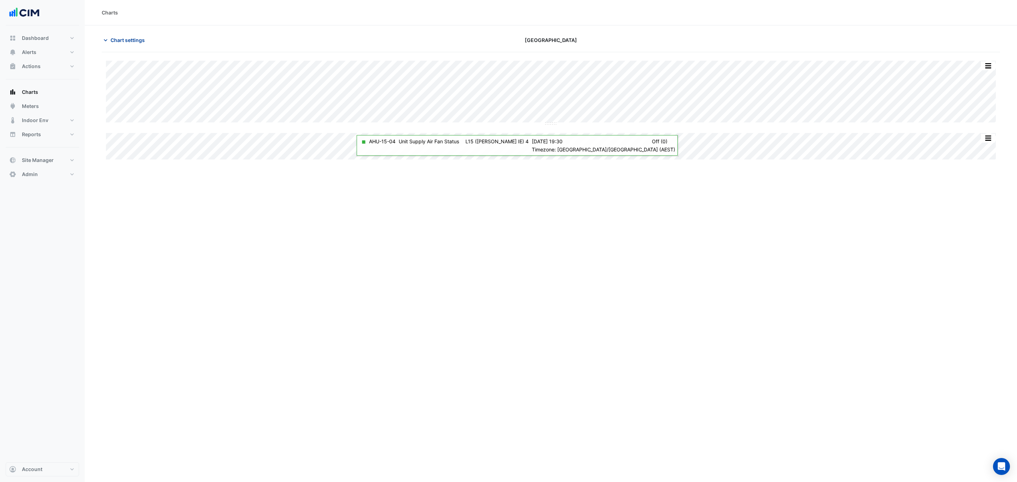
click at [128, 38] on span "Chart settings" at bounding box center [127, 39] width 34 height 7
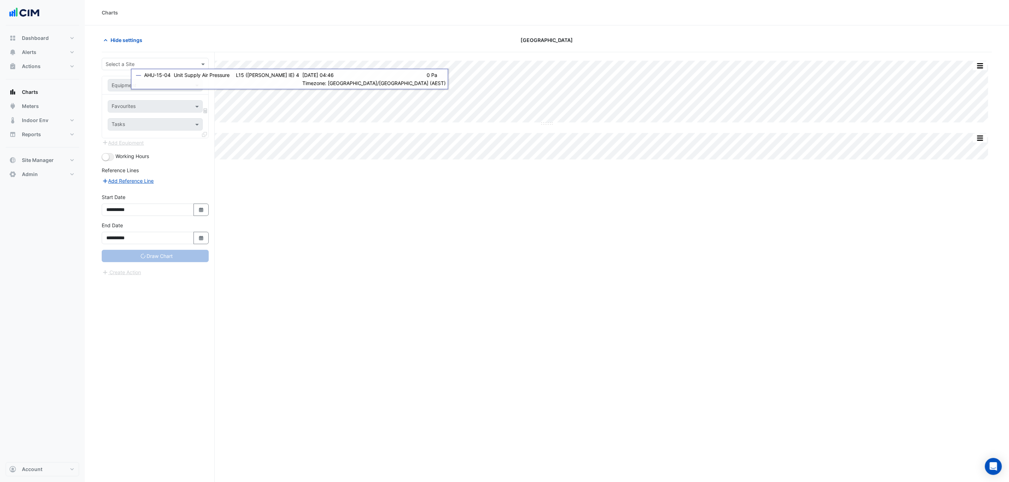
type input "**********"
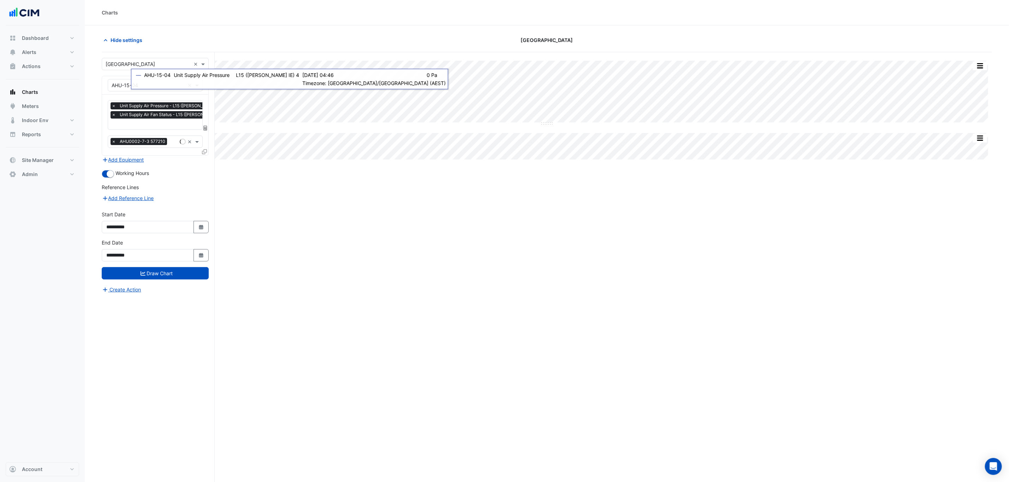
click at [203, 151] on icon at bounding box center [204, 151] width 5 height 5
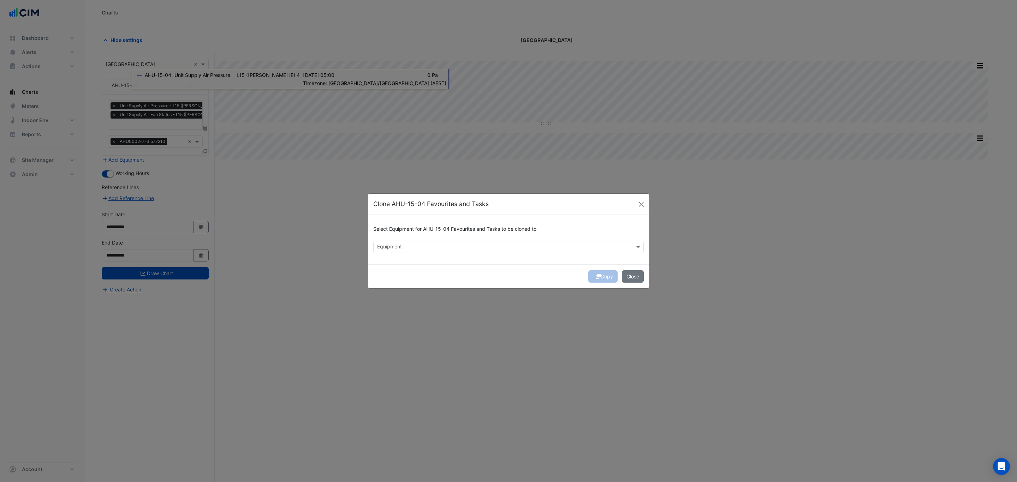
click at [387, 246] on input "text" at bounding box center [504, 247] width 255 height 7
click at [398, 268] on div "AHU-15-02" at bounding box center [394, 272] width 41 height 10
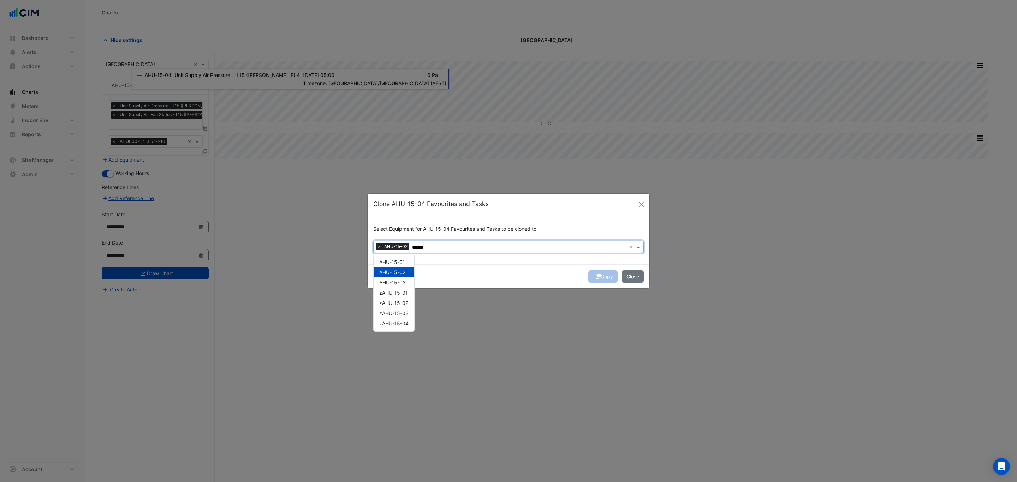
type input "******"
click at [465, 271] on div "Copy Close" at bounding box center [509, 276] width 282 height 24
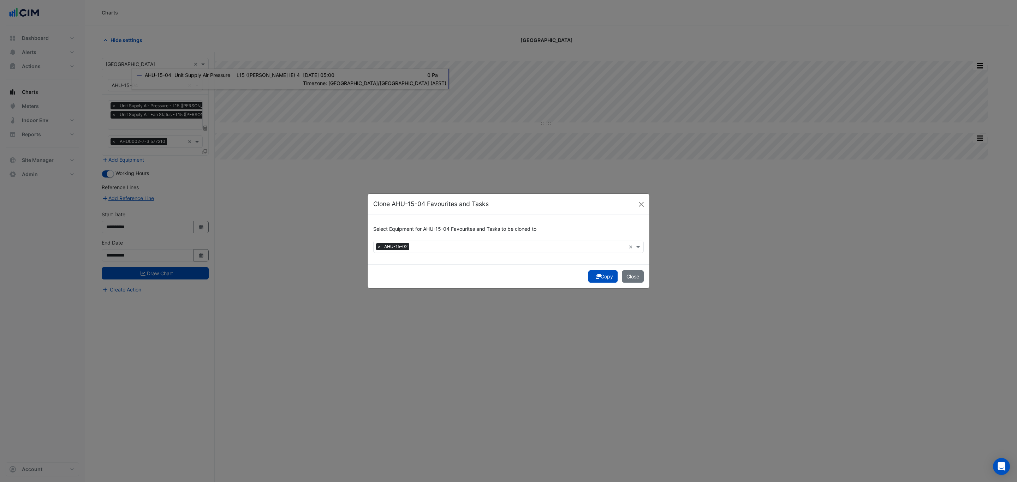
click at [603, 277] on button "Copy" at bounding box center [602, 276] width 29 height 12
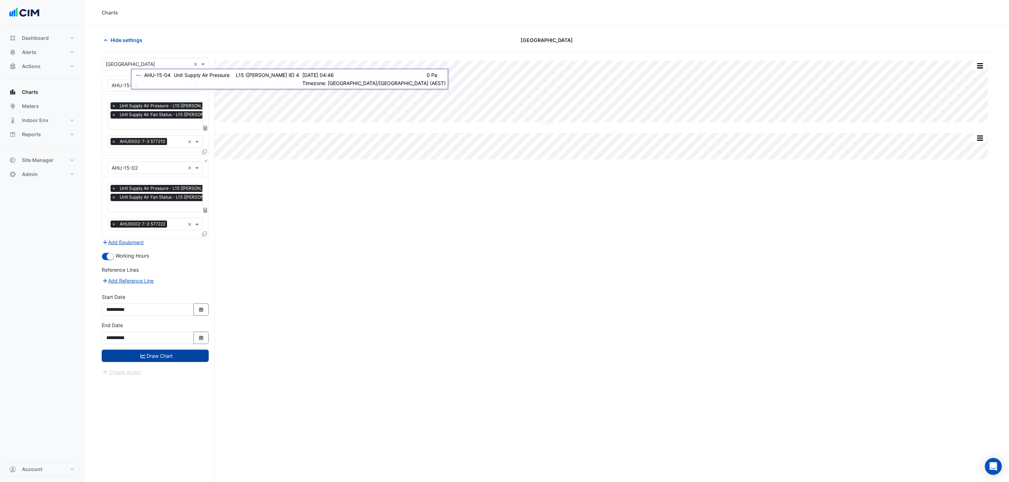
click at [156, 353] on button "Draw Chart" at bounding box center [155, 356] width 107 height 12
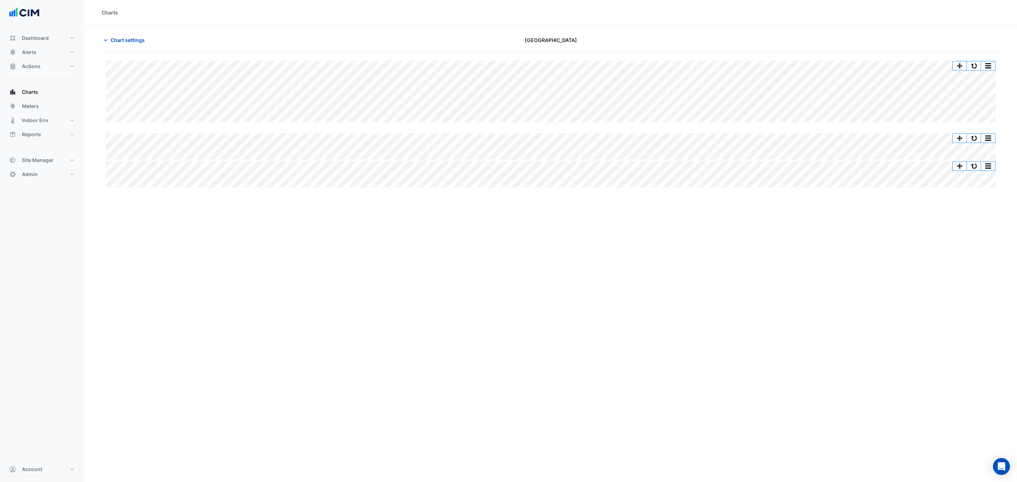
click at [253, 274] on div "Charts Chart settings [GEOGRAPHIC_DATA] Split by Equip Split All Split None Pri…" at bounding box center [551, 241] width 932 height 482
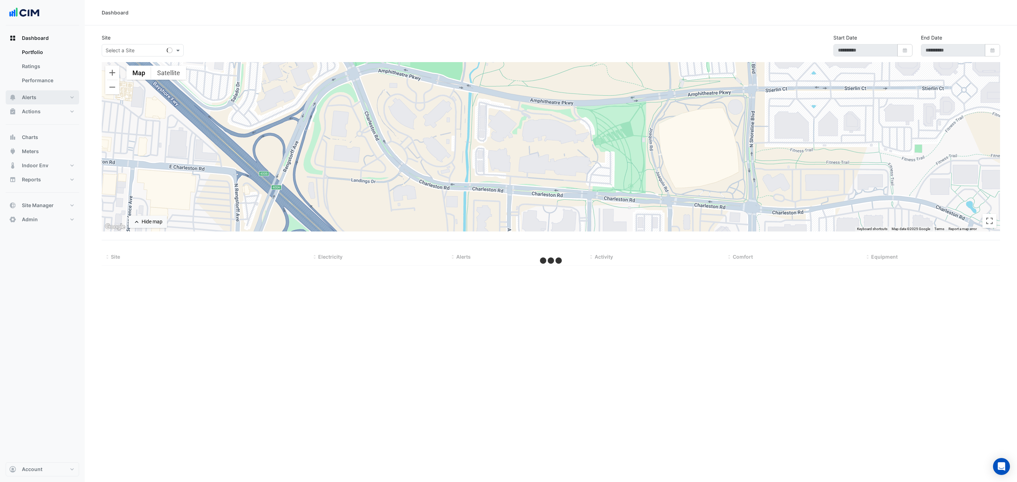
click at [53, 98] on button "Alerts" at bounding box center [42, 97] width 73 height 14
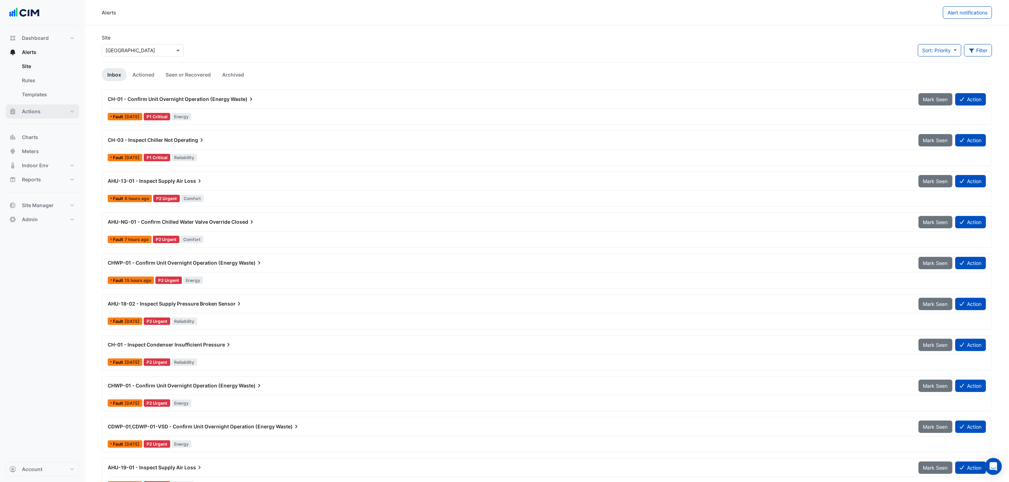
click at [52, 117] on button "Actions" at bounding box center [42, 111] width 73 height 14
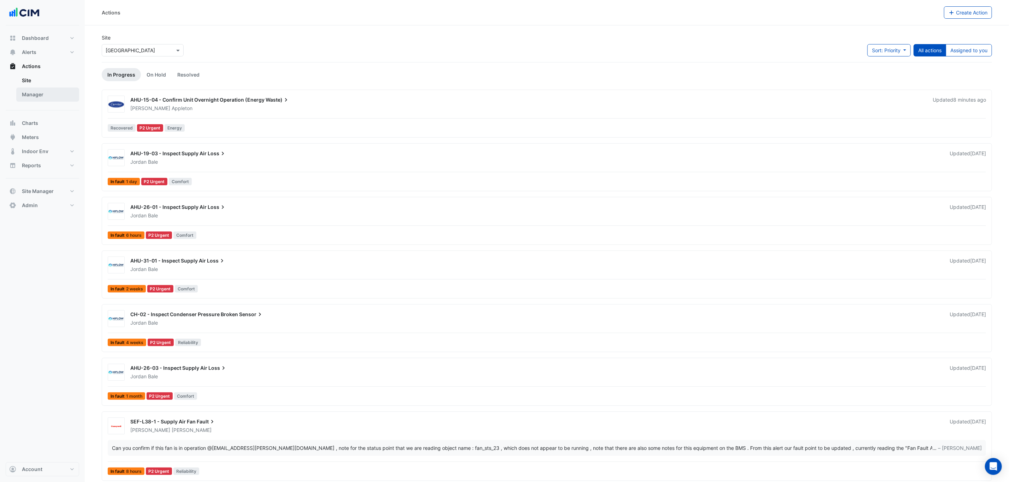
click at [51, 95] on link "Manager" at bounding box center [47, 95] width 63 height 14
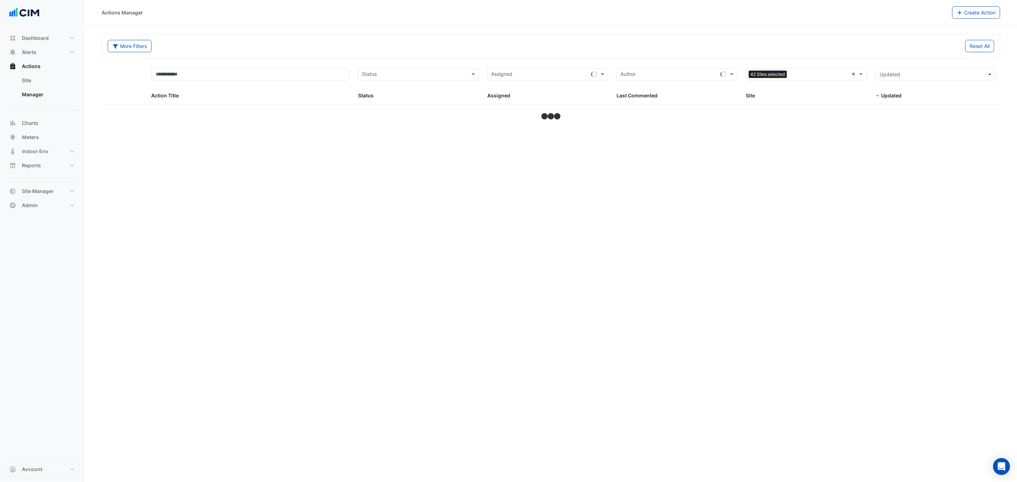
select select "***"
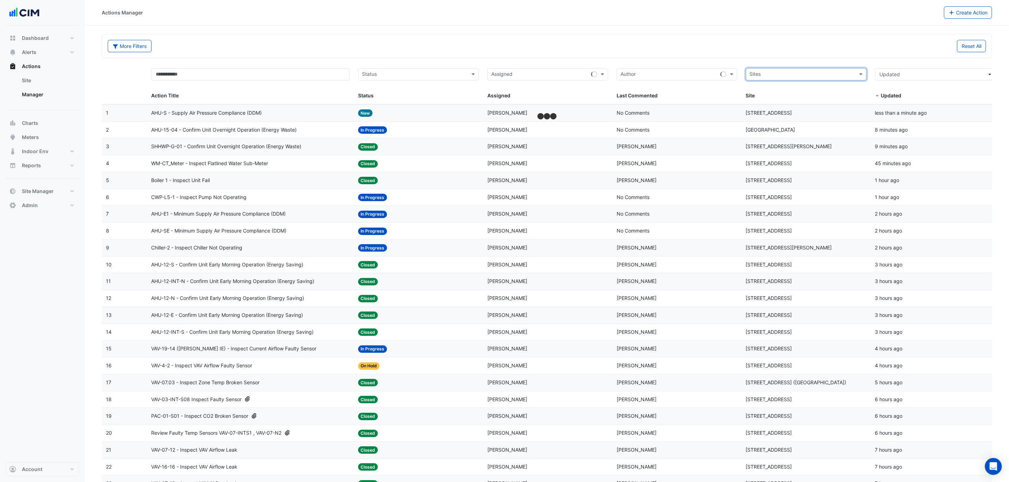
click at [543, 77] on input "text" at bounding box center [539, 75] width 97 height 8
type input "*****"
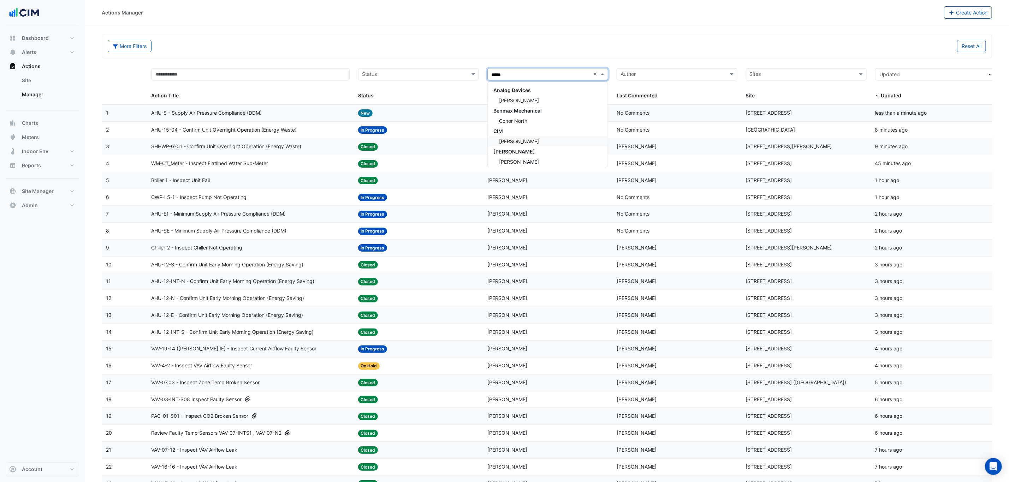
click at [537, 145] on div "[PERSON_NAME]" at bounding box center [548, 141] width 120 height 10
click at [417, 73] on input "text" at bounding box center [414, 75] width 105 height 8
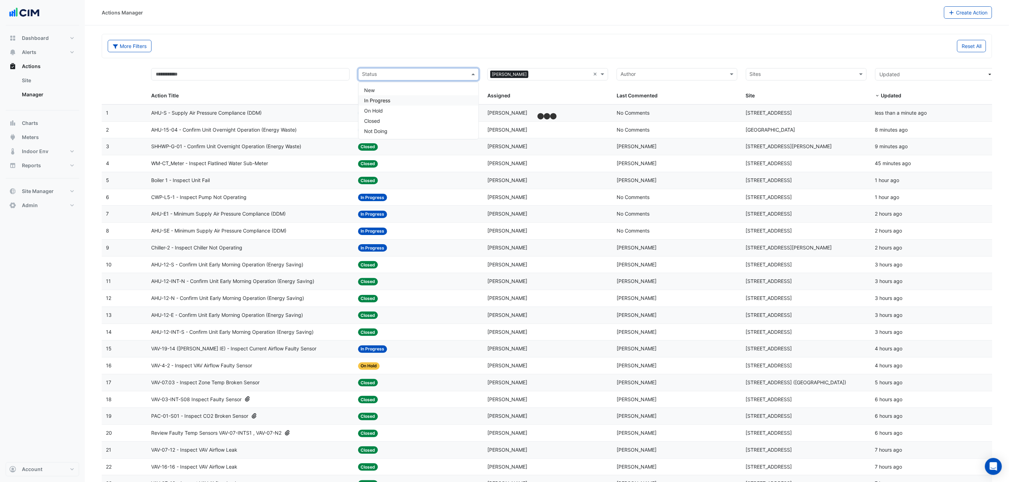
click at [392, 99] on div "In Progress" at bounding box center [418, 100] width 120 height 10
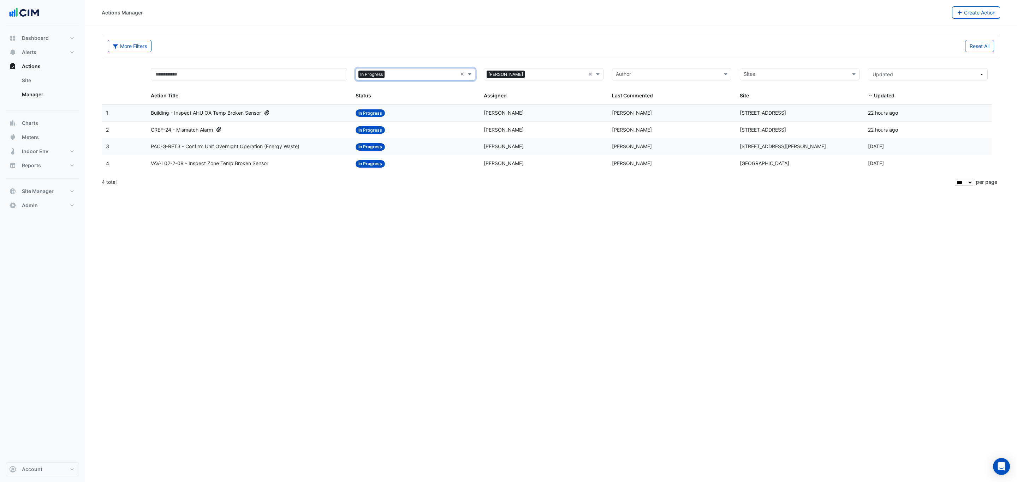
click at [394, 127] on div "Status: In Progress" at bounding box center [416, 130] width 120 height 8
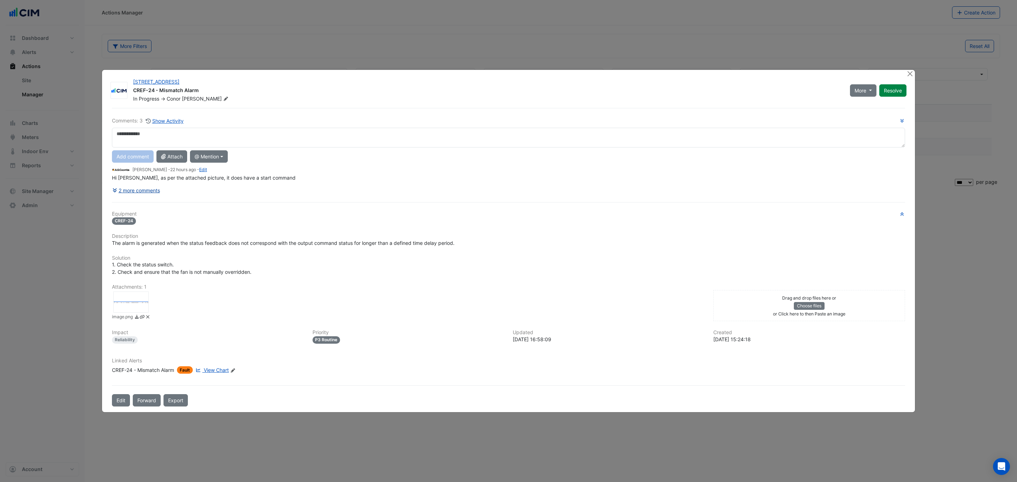
click at [157, 192] on button "2 more comments" at bounding box center [136, 190] width 48 height 12
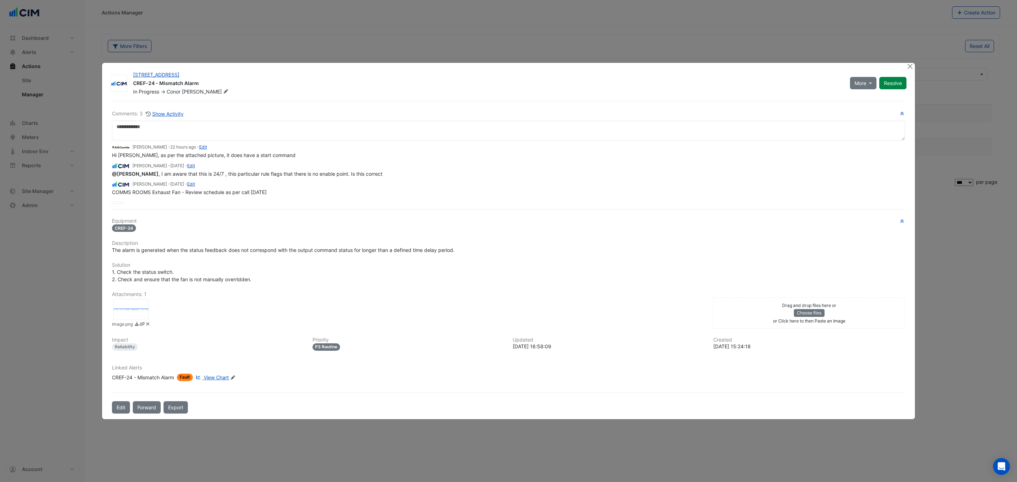
click at [129, 304] on div at bounding box center [130, 309] width 35 height 21
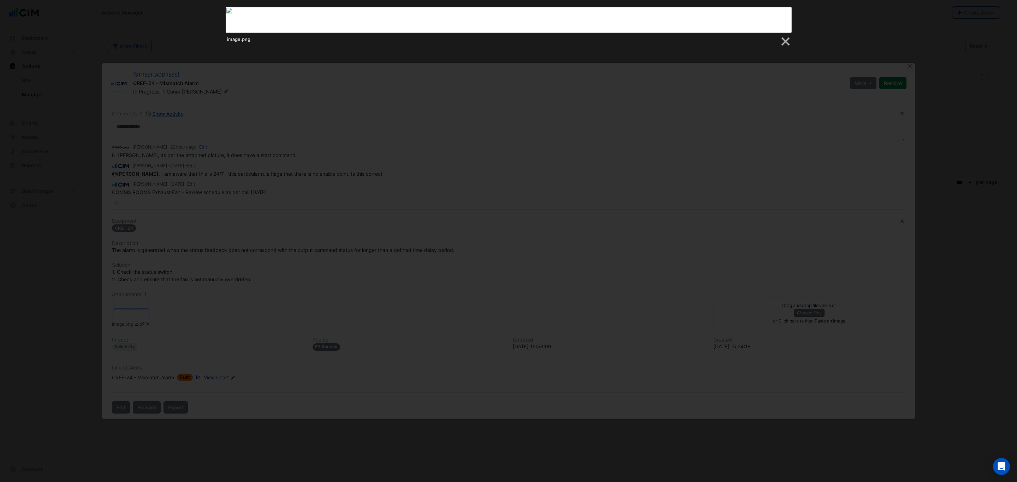
click at [311, 155] on div at bounding box center [508, 292] width 1017 height 585
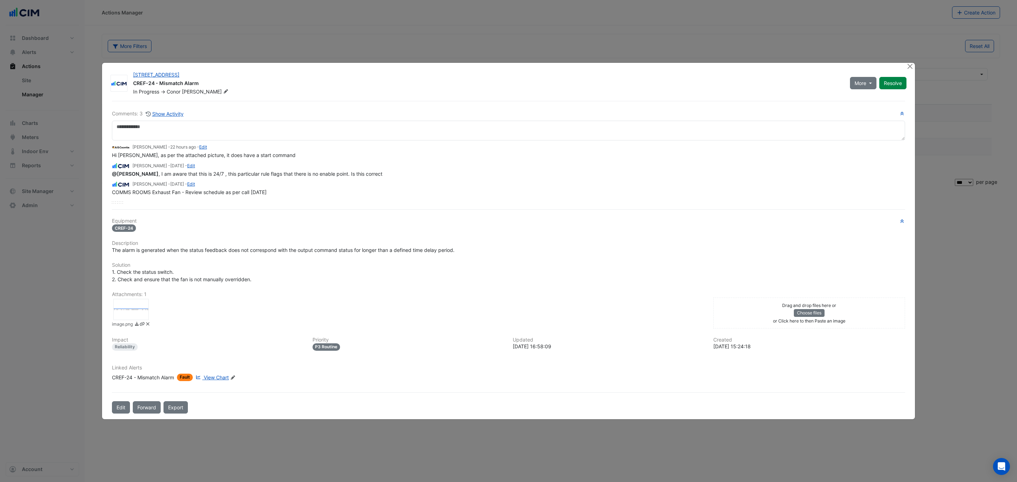
click at [215, 378] on span "View Chart" at bounding box center [216, 378] width 25 height 6
click at [908, 67] on button "Close" at bounding box center [909, 66] width 7 height 7
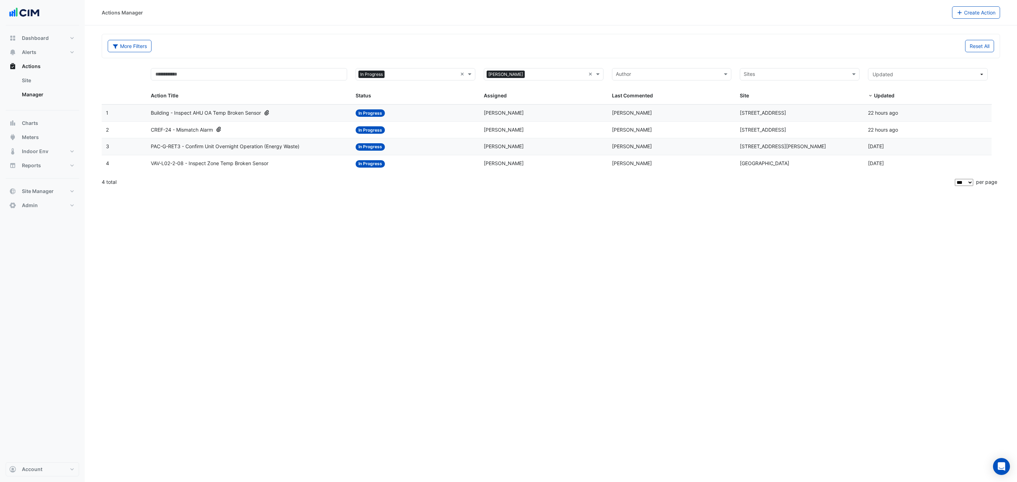
click at [319, 153] on datatable-body-cell "Action Title: PAC-G-RET3 - Confirm Unit Overnight Operation (Energy Waste)" at bounding box center [249, 146] width 205 height 17
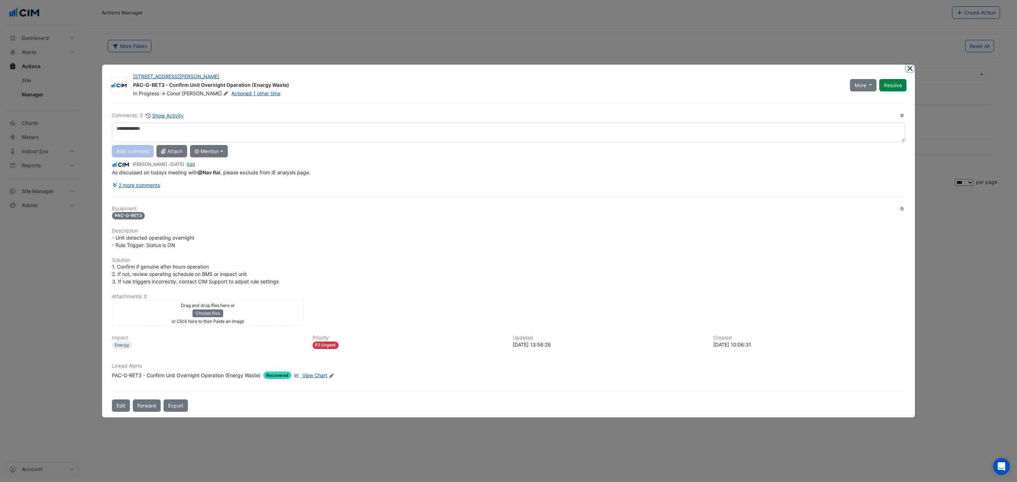
click at [910, 68] on button "Close" at bounding box center [909, 68] width 7 height 7
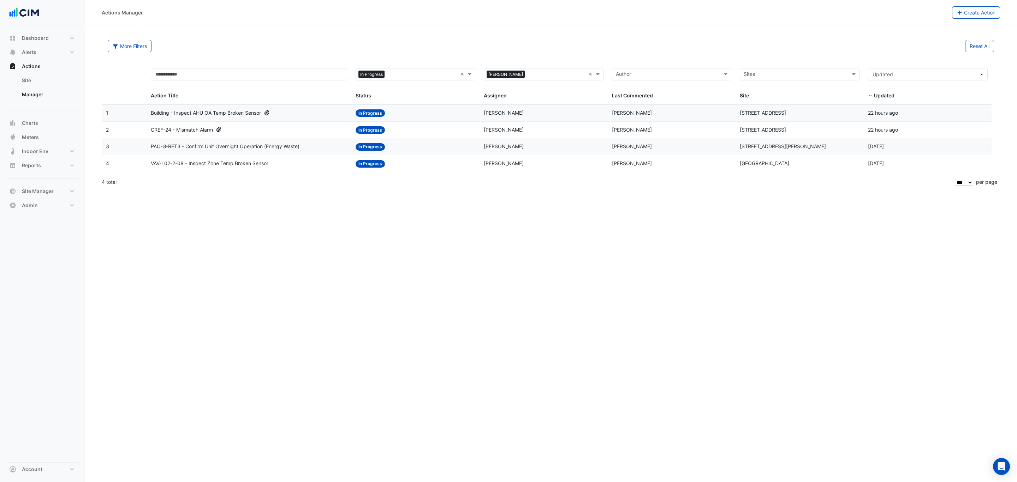
click at [287, 166] on div "VAV-L02-2-08 - Inspect Zone Temp Broken Sensor" at bounding box center [249, 164] width 196 height 8
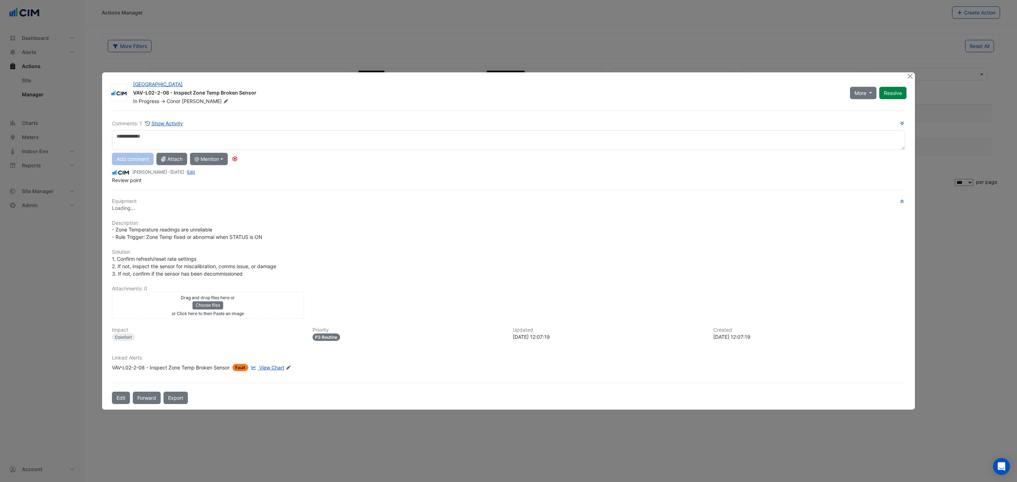
click at [266, 370] on span "View Chart" at bounding box center [271, 368] width 25 height 6
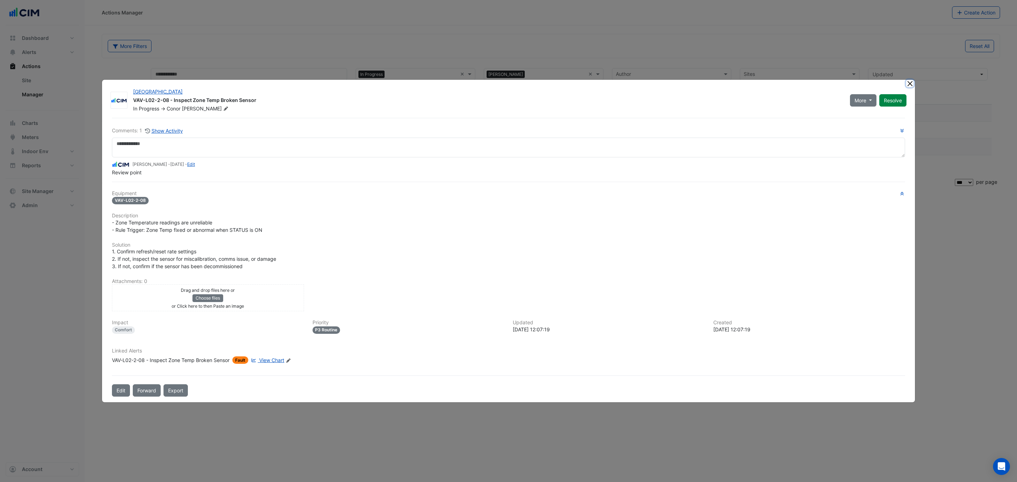
click at [908, 84] on button "Close" at bounding box center [909, 83] width 7 height 7
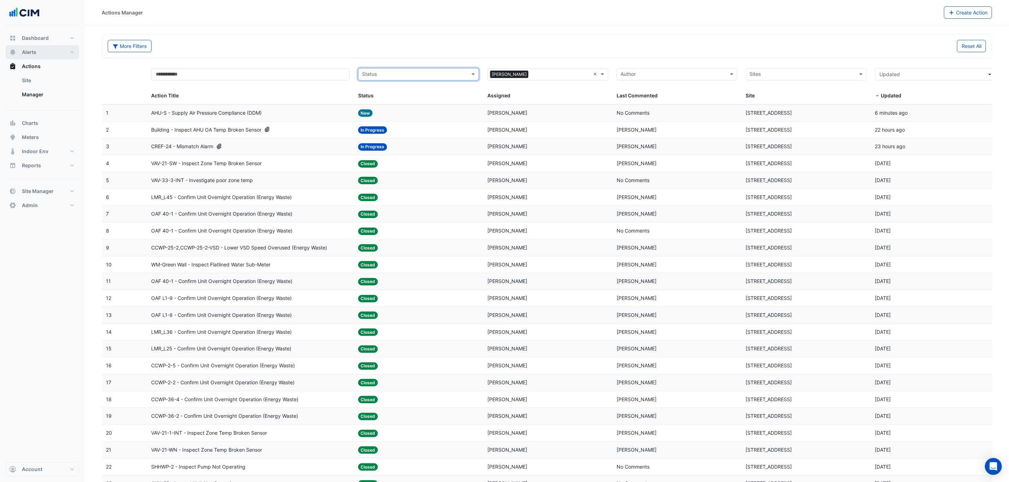
click at [49, 55] on button "Alerts" at bounding box center [42, 52] width 73 height 14
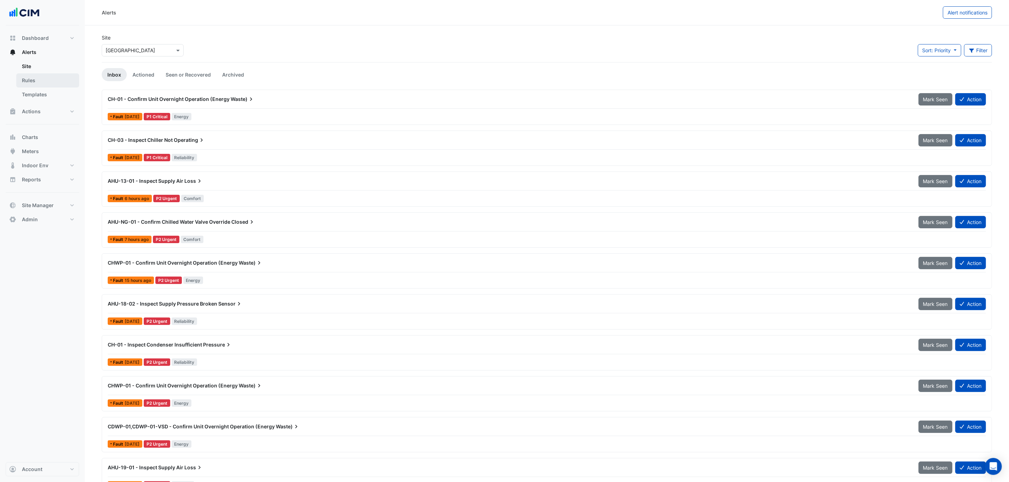
click at [47, 83] on link "Rules" at bounding box center [47, 80] width 63 height 14
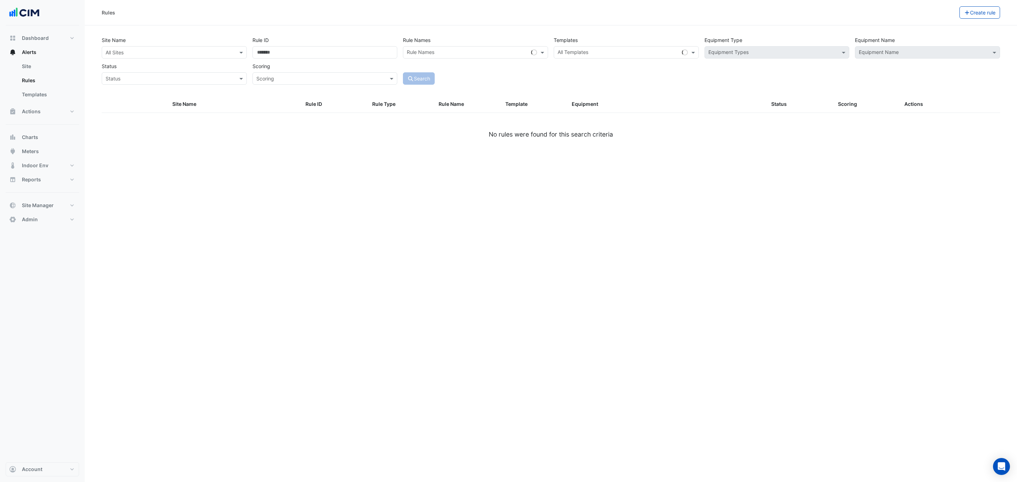
click at [184, 60] on div "Status Status" at bounding box center [174, 72] width 151 height 25
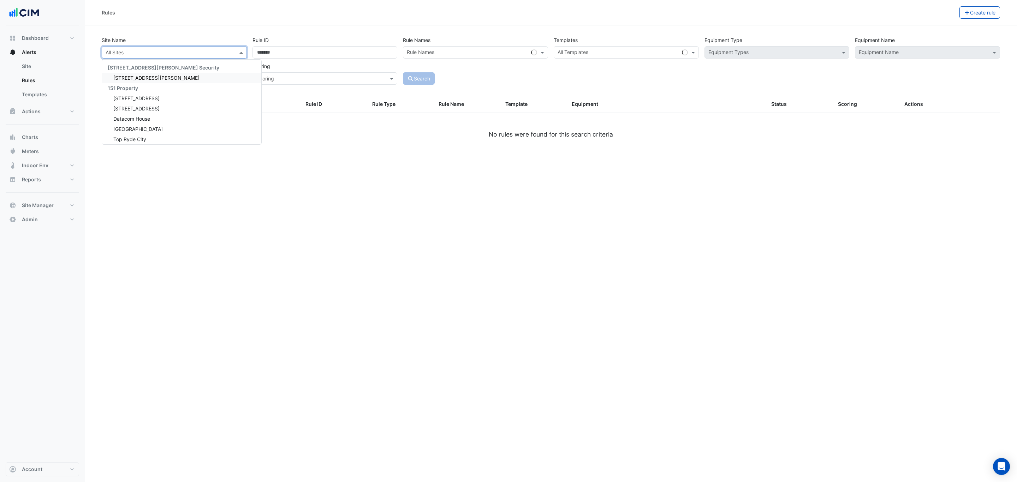
click at [180, 50] on input "text" at bounding box center [167, 52] width 123 height 7
type input "***"
click at [126, 78] on span "[STREET_ADDRESS]" at bounding box center [136, 78] width 46 height 6
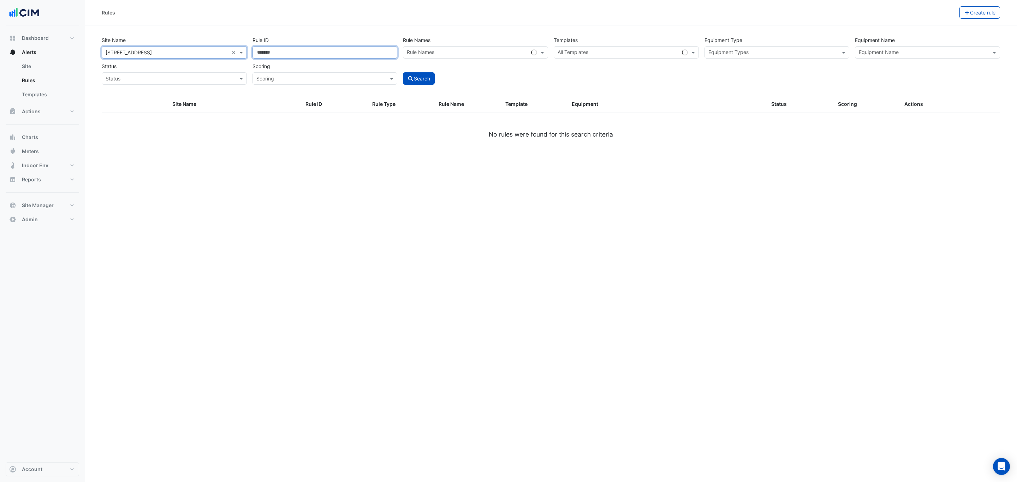
click at [316, 51] on input "Rule ID" at bounding box center [324, 52] width 145 height 12
click at [421, 51] on input "text" at bounding box center [471, 52] width 129 height 7
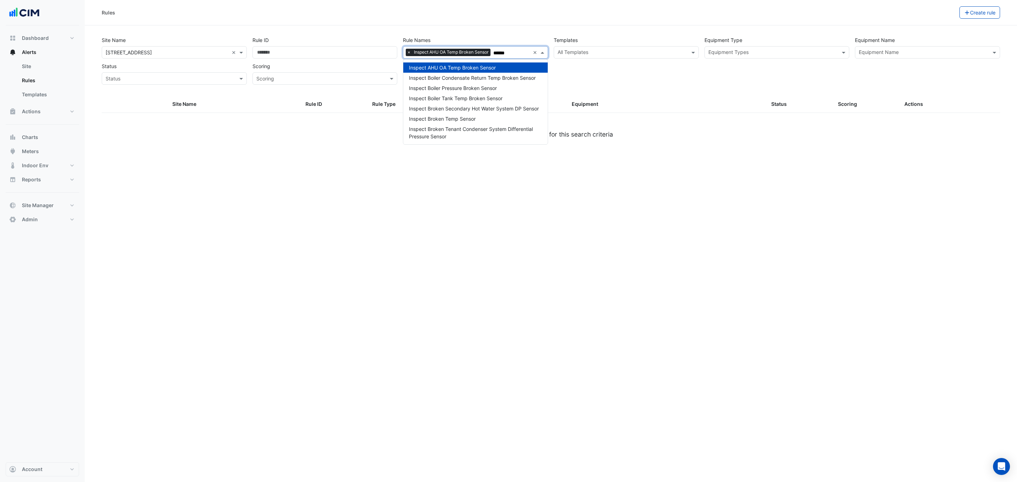
click at [408, 49] on span "×" at bounding box center [409, 52] width 6 height 7
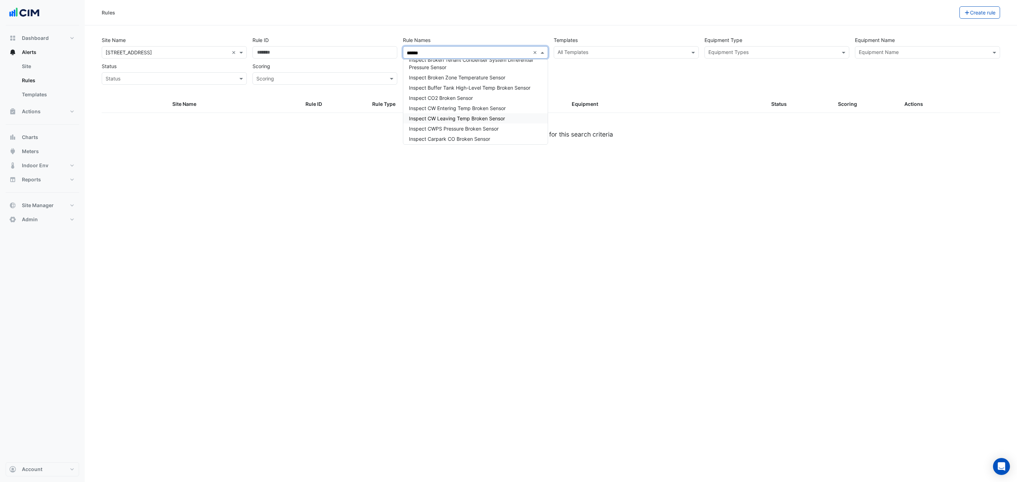
scroll to position [53, 0]
click at [480, 71] on div "Inspect Broken Temp Sensor" at bounding box center [475, 66] width 144 height 10
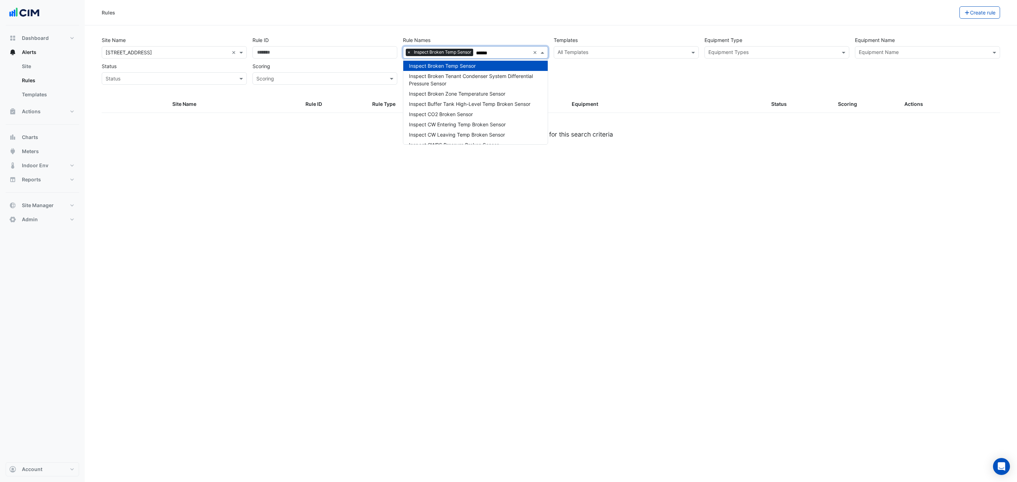
type input "******"
click at [375, 17] on div "Rules" at bounding box center [531, 12] width 858 height 12
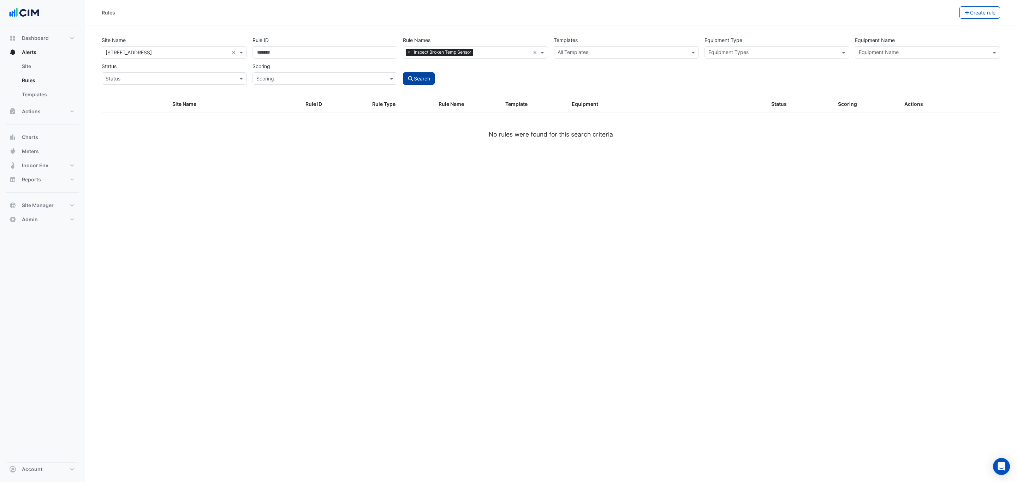
click at [423, 79] on button "Search" at bounding box center [419, 78] width 32 height 12
click at [408, 52] on span "×" at bounding box center [409, 52] width 6 height 7
click at [592, 53] on input "text" at bounding box center [621, 52] width 129 height 7
click at [588, 52] on input "text" at bounding box center [621, 52] width 129 height 7
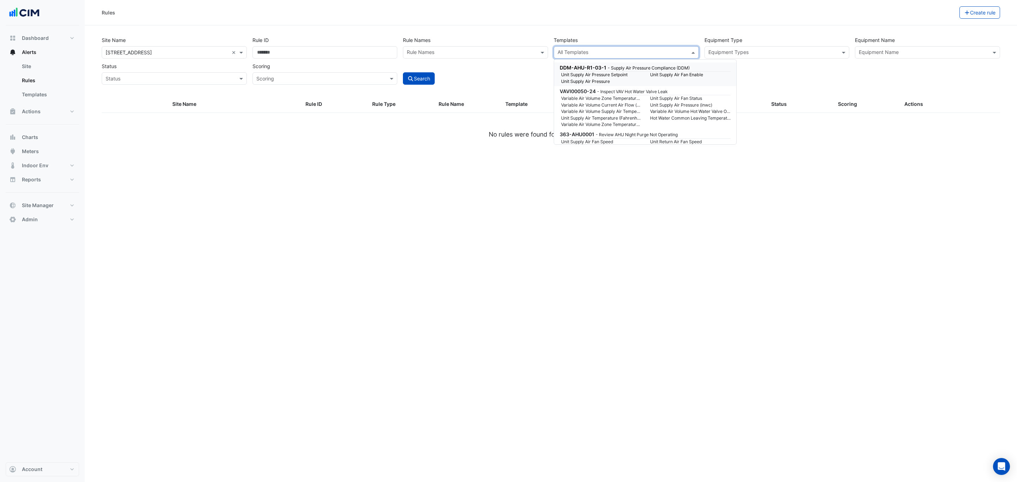
click at [531, 86] on div "Site Name × [STREET_ADDRESS] × Rule ID Rule Names Rule Names Templates All Temp…" at bounding box center [550, 65] width 907 height 62
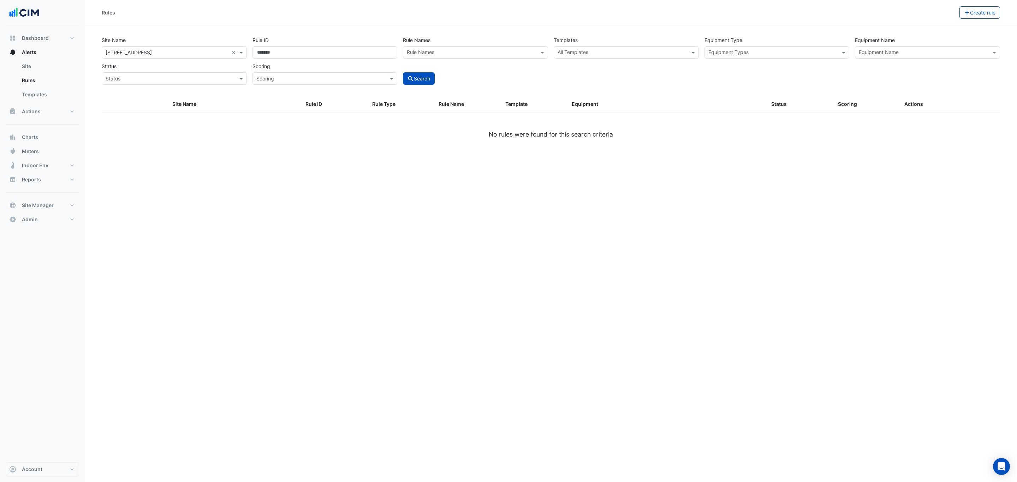
click at [867, 52] on input "text" at bounding box center [923, 52] width 129 height 7
click at [886, 118] on span "VAV-01-S04" at bounding box center [875, 117] width 28 height 6
type input "***"
click at [737, 87] on div "Site Name × [STREET_ADDRESS] × Rule ID Rule Names Rule Names Templates All Temp…" at bounding box center [550, 65] width 907 height 62
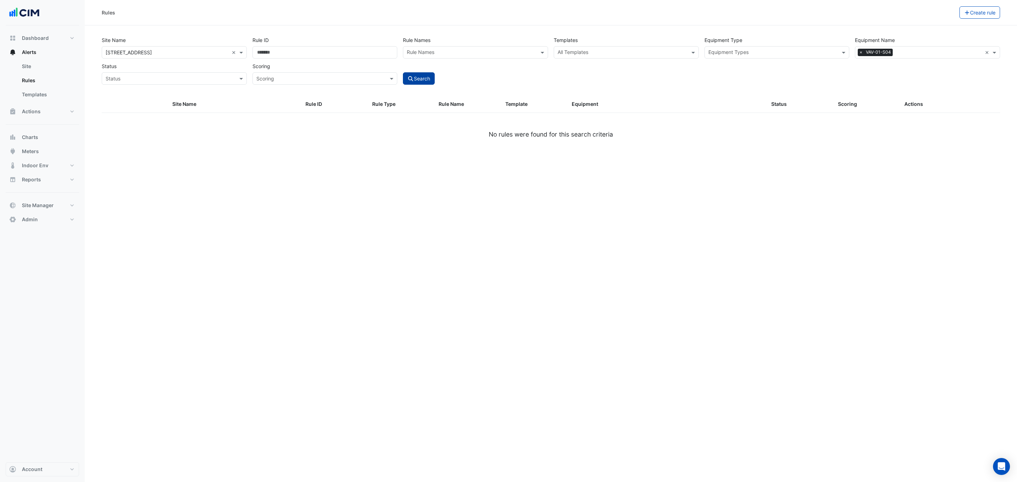
click at [417, 76] on button "Search" at bounding box center [419, 78] width 32 height 12
select select "***"
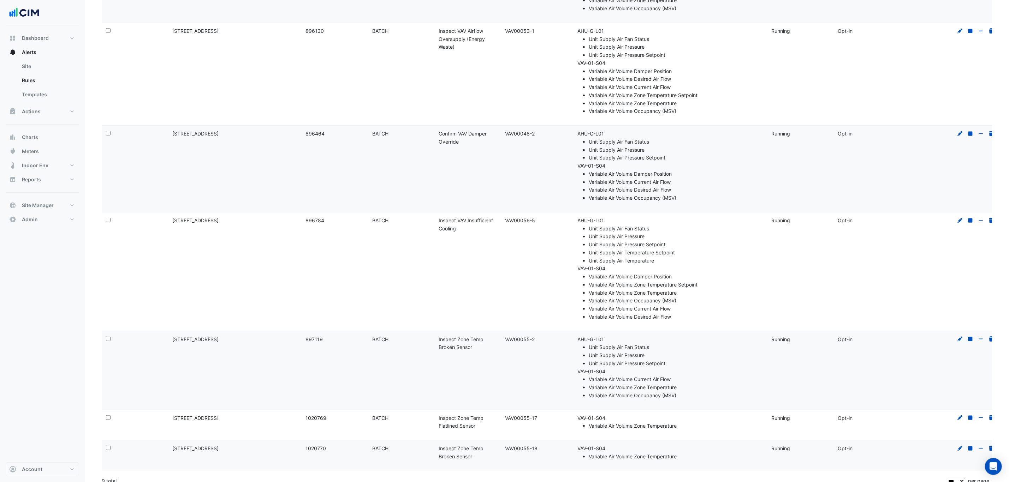
scroll to position [400, 0]
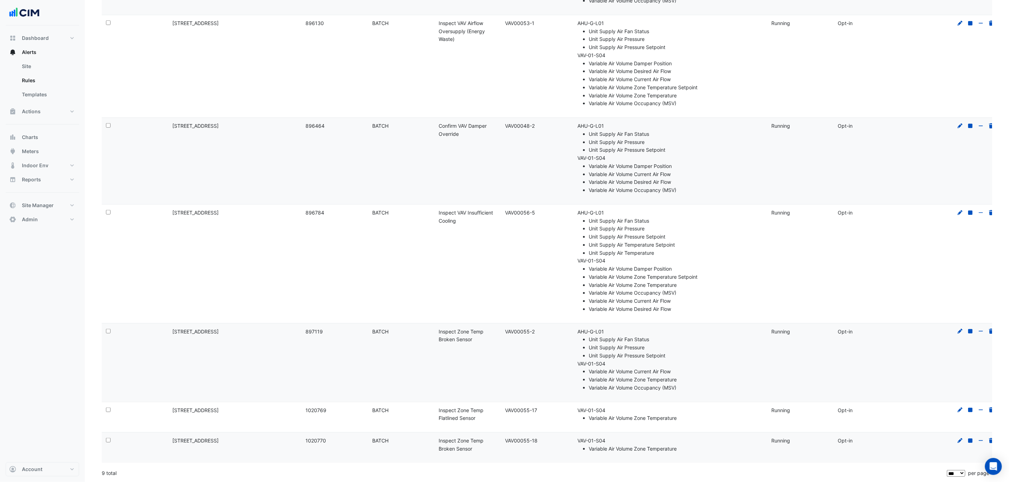
drag, startPoint x: 535, startPoint y: 330, endPoint x: 501, endPoint y: 331, distance: 34.3
click at [501, 331] on datatable-body-cell "Template: VAV00055-2" at bounding box center [534, 363] width 66 height 78
copy div "VAV00055-2"
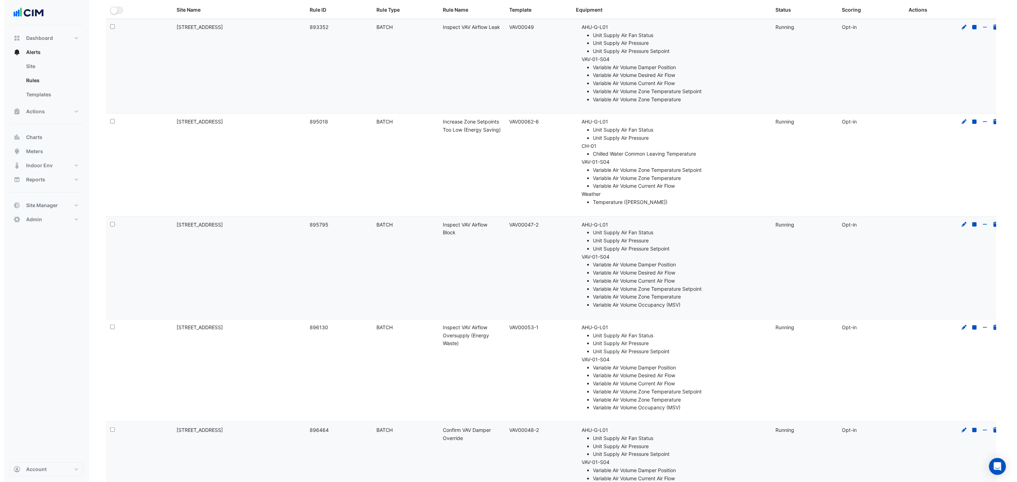
scroll to position [0, 0]
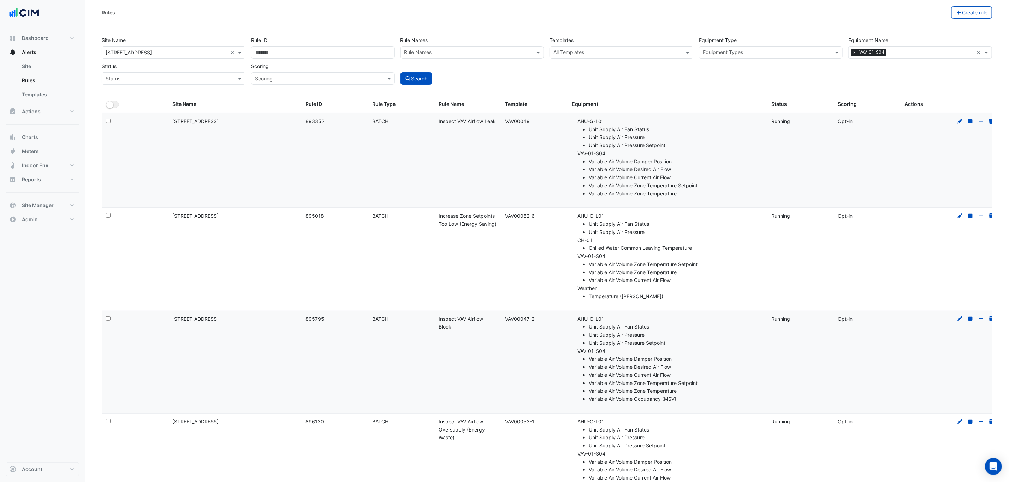
click at [853, 53] on span "×" at bounding box center [854, 52] width 6 height 7
click at [575, 53] on input "text" at bounding box center [617, 52] width 128 height 7
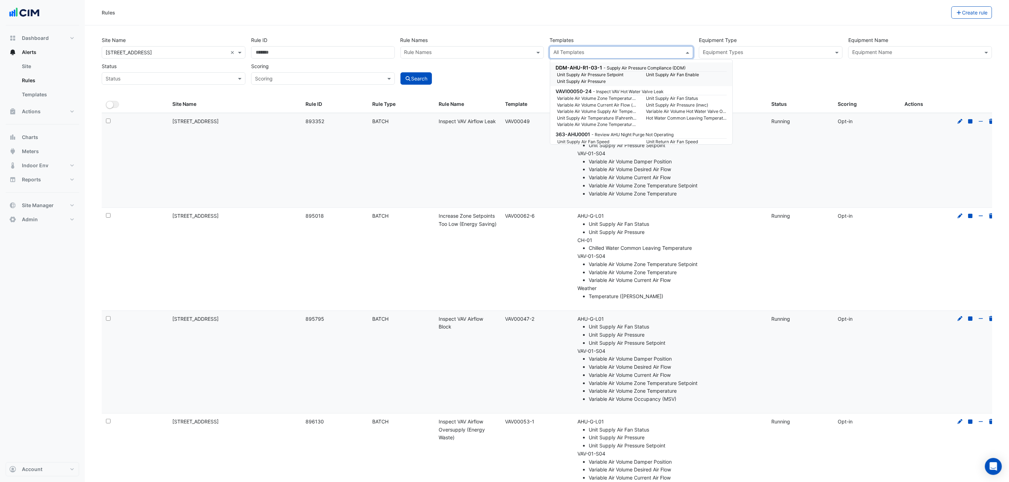
click at [576, 52] on input "text" at bounding box center [617, 52] width 128 height 7
paste input "**********"
click at [579, 76] on small "Unit Supply Air Fan Status" at bounding box center [597, 75] width 89 height 6
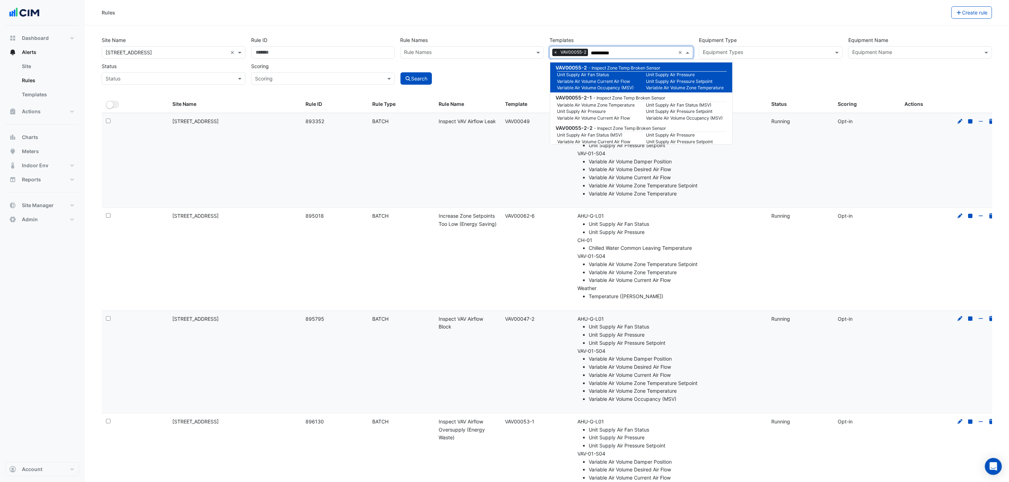
type input "**********"
click at [505, 4] on div "Rules Create rule" at bounding box center [547, 12] width 924 height 25
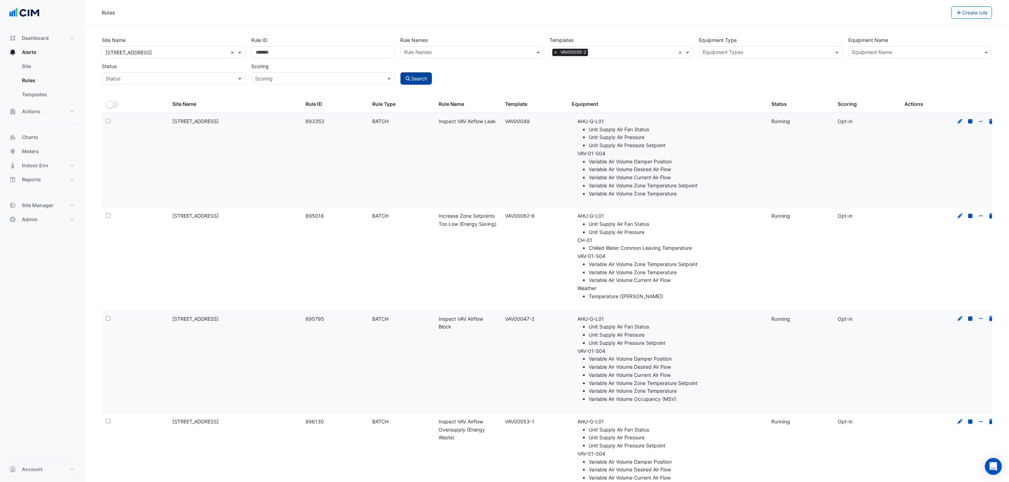
click at [424, 77] on button "Search" at bounding box center [416, 78] width 32 height 12
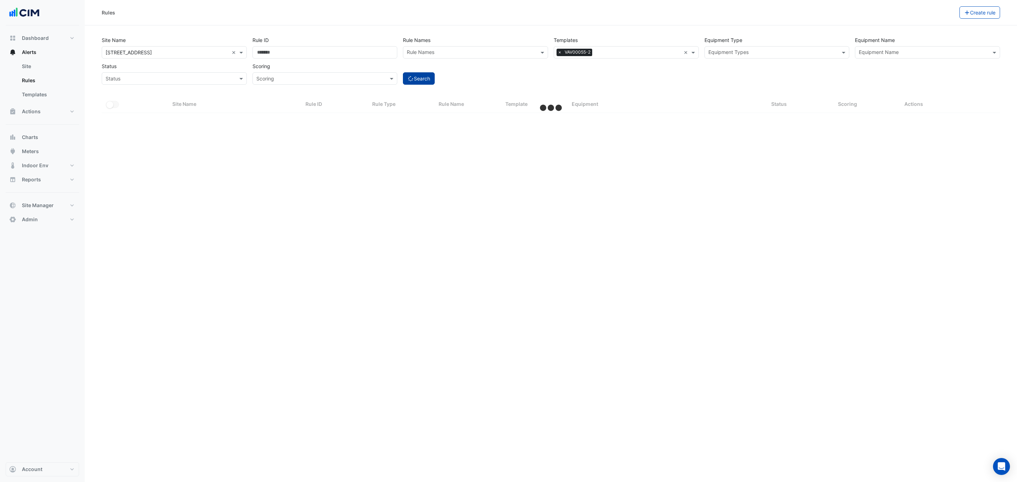
select select "***"
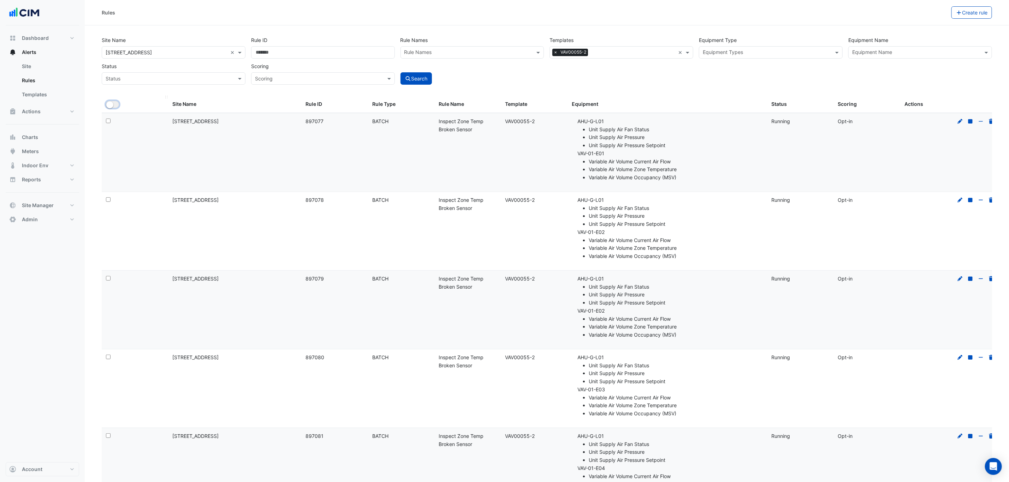
click at [113, 105] on button "All Selected" at bounding box center [112, 104] width 13 height 7
click at [936, 12] on button "Bulk Actions" at bounding box center [929, 12] width 42 height 12
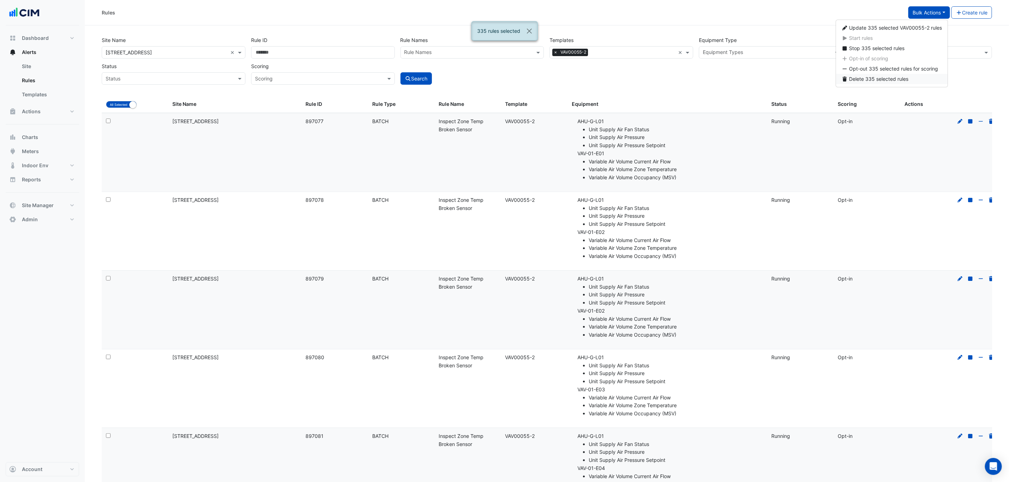
click at [890, 79] on span "Delete 335 selected rules" at bounding box center [878, 79] width 59 height 6
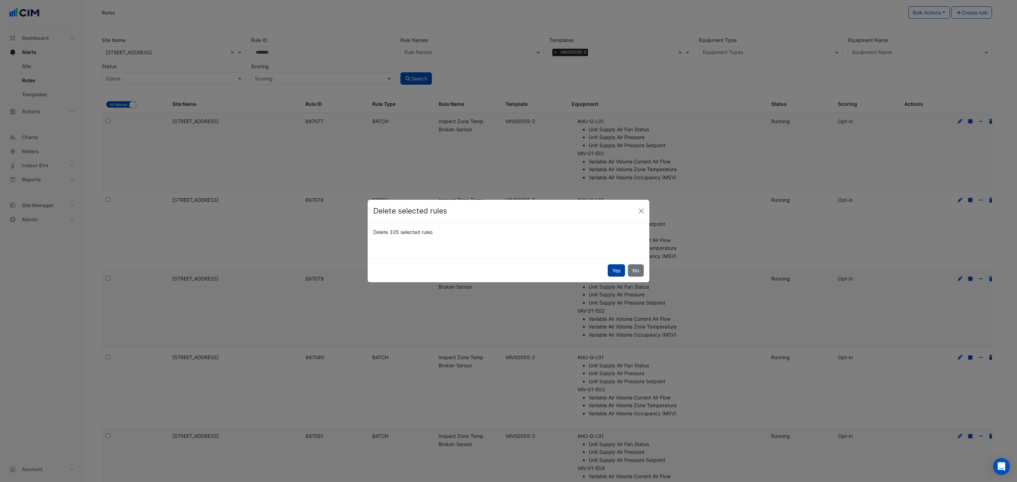
click at [617, 270] on button "Yes" at bounding box center [616, 270] width 17 height 12
select select "**"
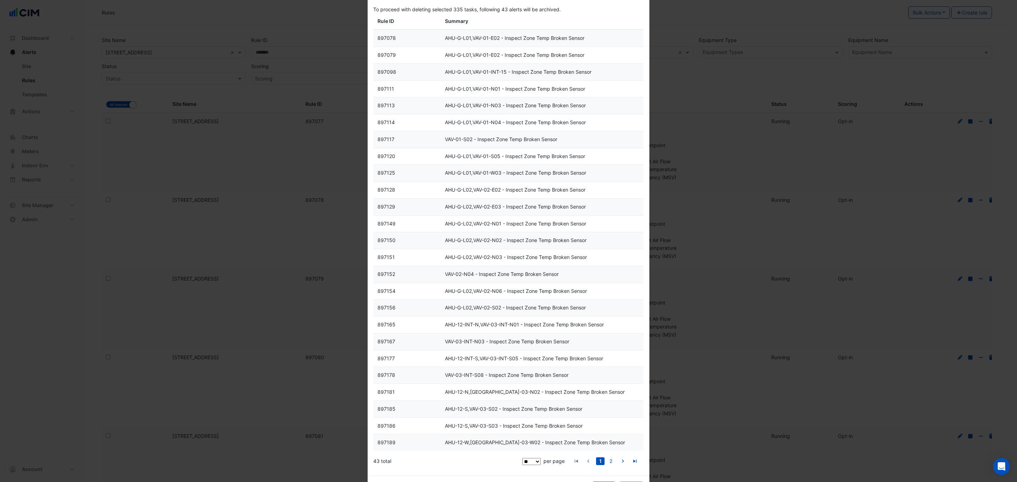
scroll to position [67, 0]
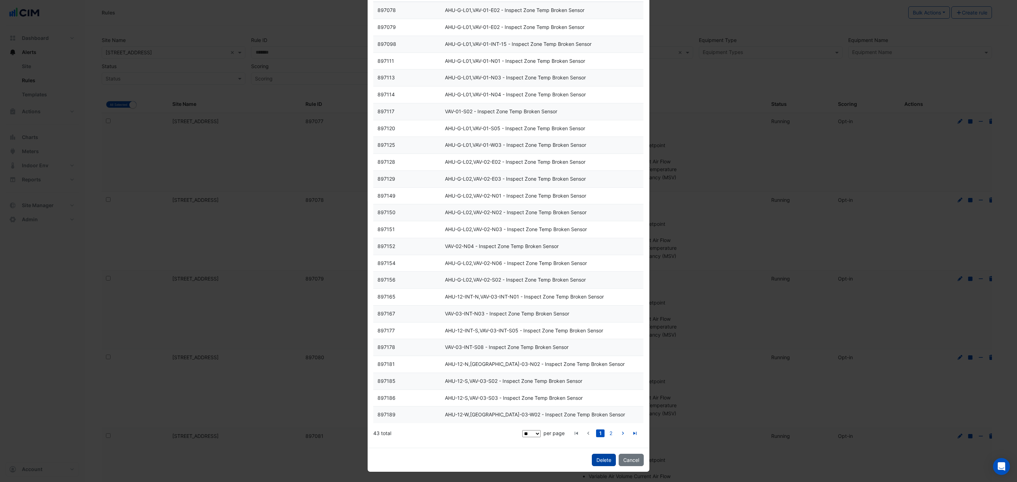
click at [601, 460] on span "Delete" at bounding box center [603, 460] width 15 height 6
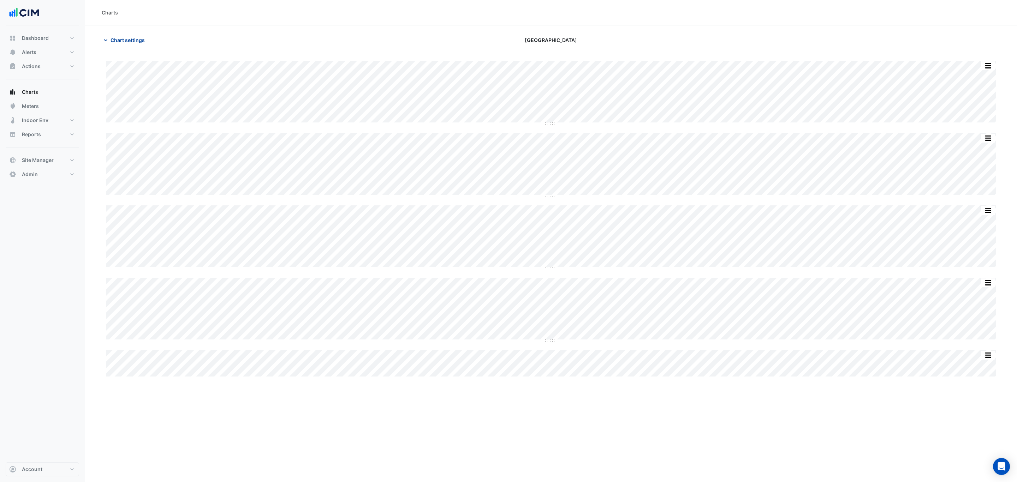
click at [138, 40] on span "Chart settings" at bounding box center [127, 39] width 34 height 7
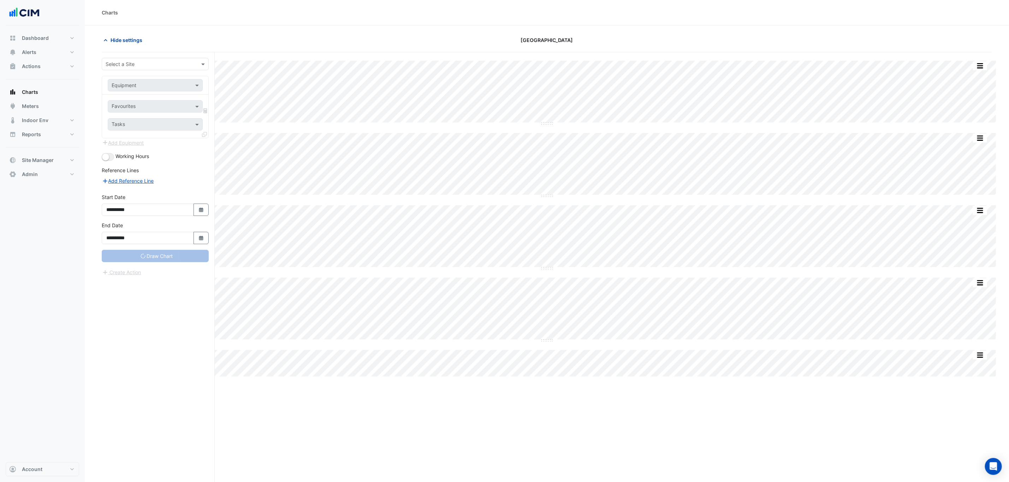
type input "**********"
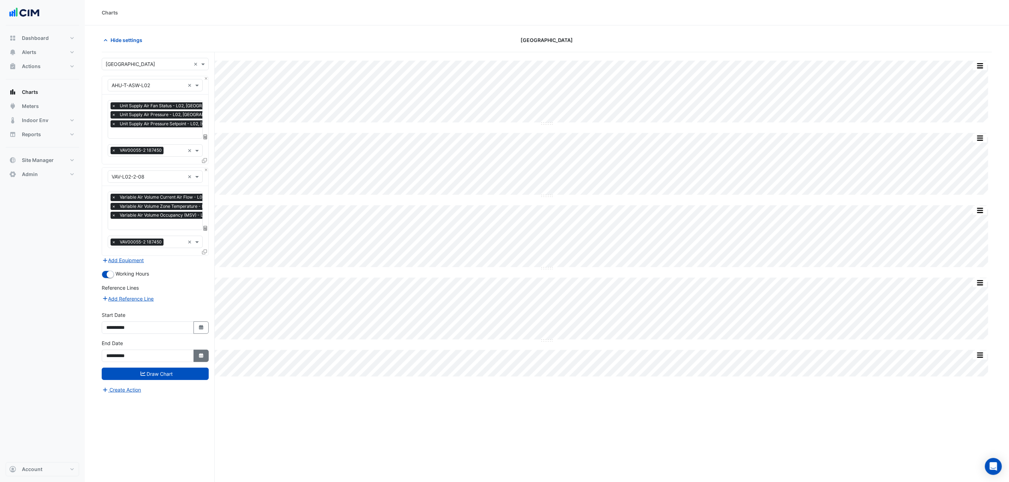
click at [199, 355] on icon "Select Date" at bounding box center [201, 355] width 6 height 5
click at [172, 264] on select "**** **** **** **** **** **** **** **** **** **** ****" at bounding box center [160, 263] width 27 height 11
select select "****"
click at [147, 258] on select "**** **** **** **** **** **** **** **** **** **** ****" at bounding box center [160, 263] width 27 height 11
click at [184, 263] on button "Next month" at bounding box center [181, 263] width 8 height 11
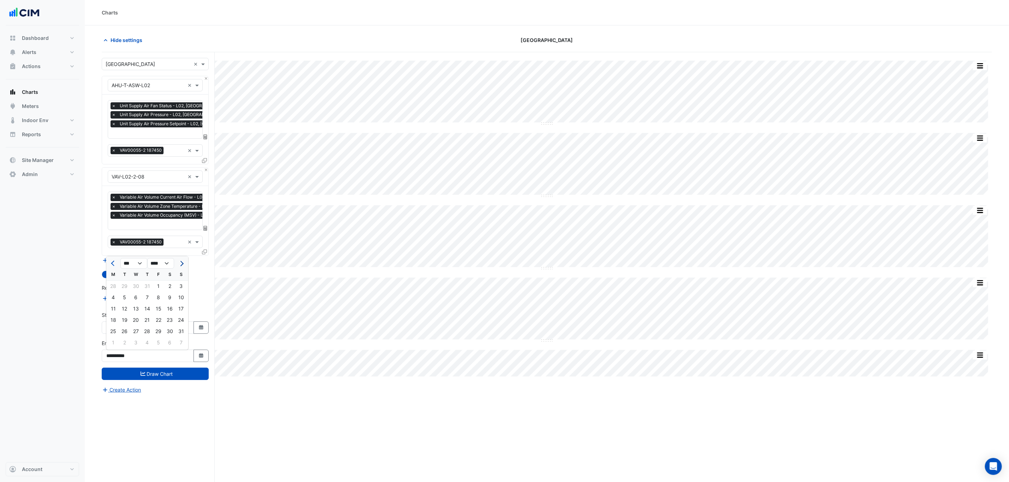
select select "*"
click at [127, 333] on div "30" at bounding box center [124, 331] width 11 height 11
type input "**********"
click at [199, 330] on icon "Select Date" at bounding box center [201, 327] width 6 height 5
select select "*"
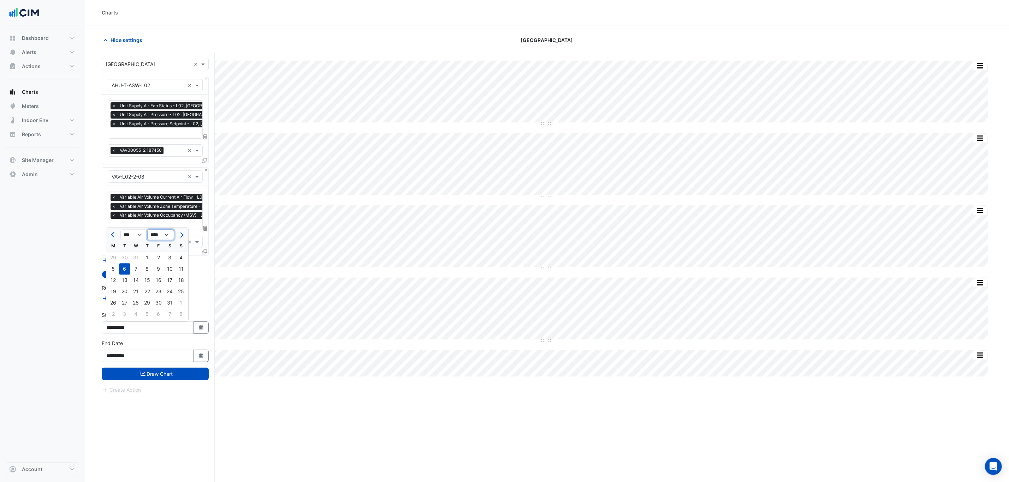
click at [161, 234] on select "**** **** **** **** **** **** **** **** **** **** **** ****" at bounding box center [160, 235] width 27 height 11
select select "****"
click at [147, 230] on select "**** **** **** **** **** **** **** **** **** **** **** ****" at bounding box center [160, 235] width 27 height 11
click at [137, 268] on div "6" at bounding box center [135, 269] width 11 height 11
type input "**********"
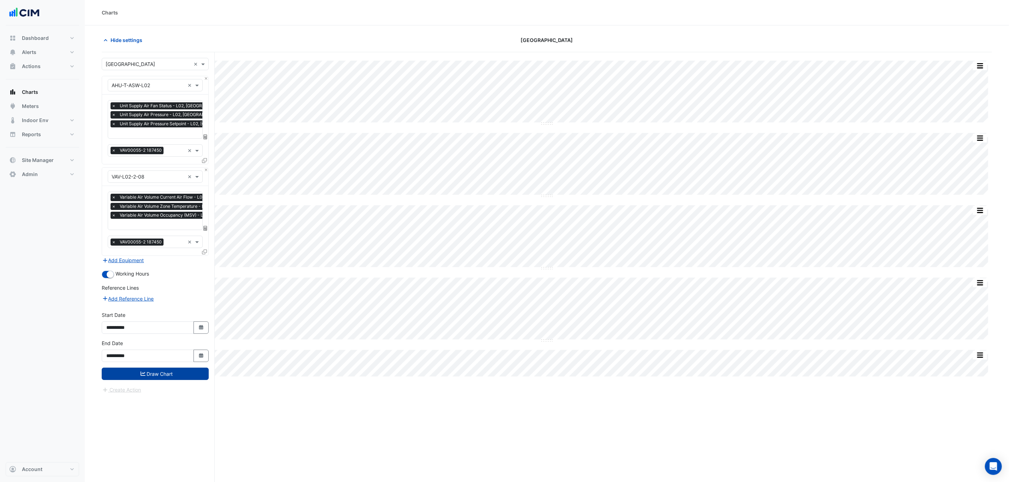
click at [164, 376] on button "Draw Chart" at bounding box center [155, 374] width 107 height 12
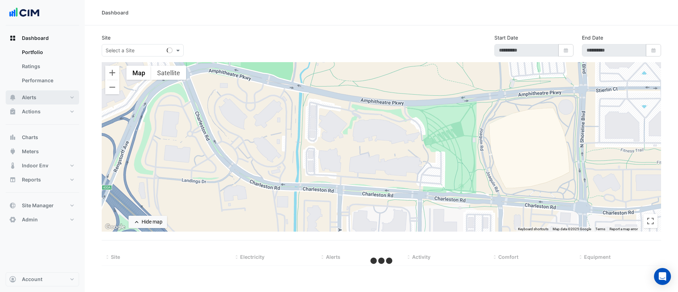
select select "***"
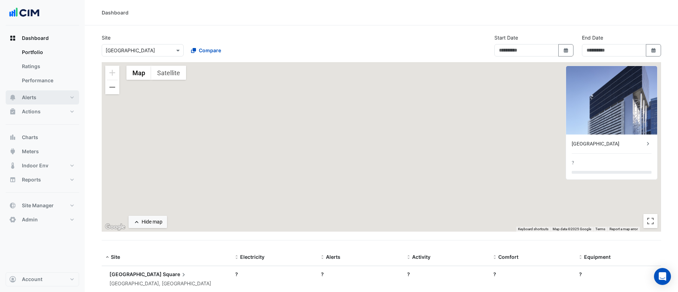
type input "**********"
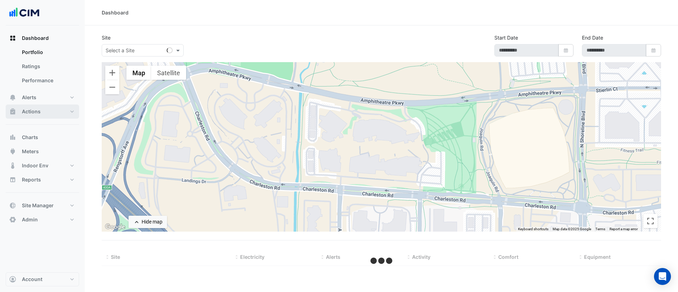
click at [47, 115] on button "Actions" at bounding box center [42, 111] width 73 height 14
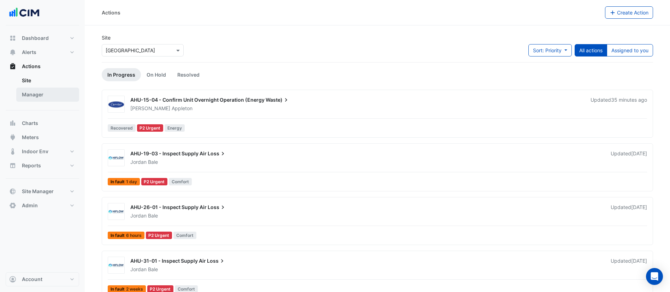
click at [44, 98] on link "Manager" at bounding box center [47, 95] width 63 height 14
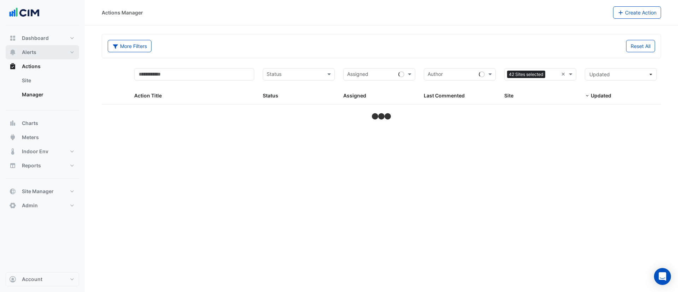
click at [46, 53] on button "Alerts" at bounding box center [42, 52] width 73 height 14
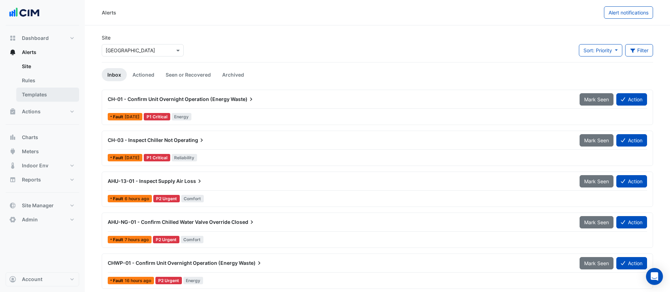
click at [38, 95] on link "Templates" at bounding box center [47, 95] width 63 height 14
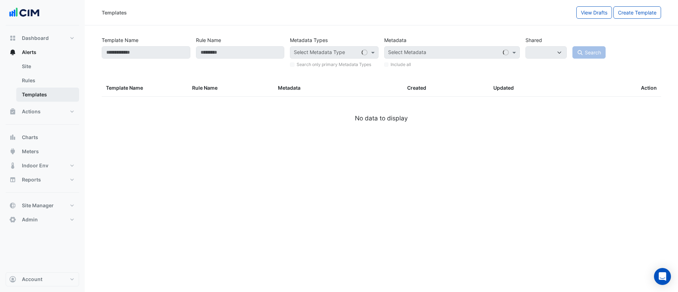
select select
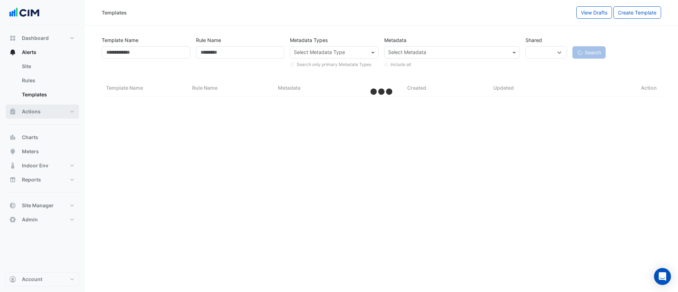
select select "***"
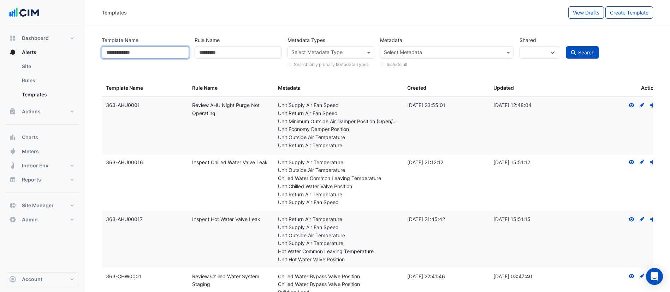
click at [115, 50] on input "Template Name" at bounding box center [145, 52] width 87 height 12
type input "********"
click at [578, 47] on button "Search" at bounding box center [582, 52] width 33 height 12
select select
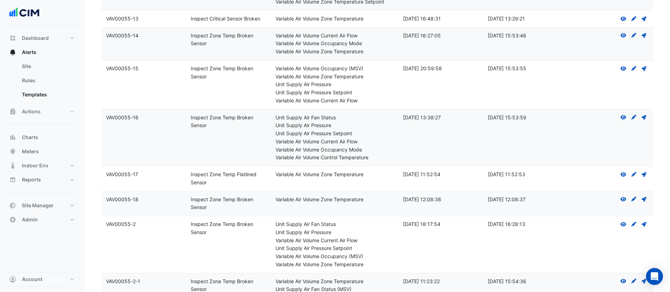
scroll to position [265, 0]
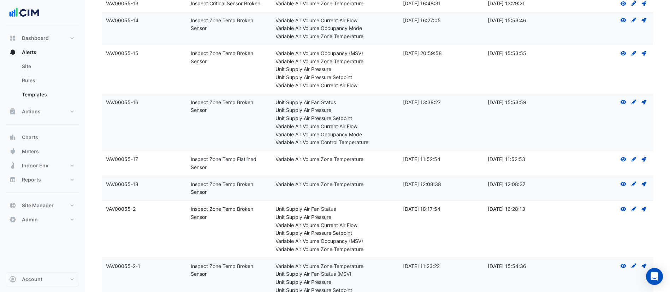
drag, startPoint x: 213, startPoint y: 171, endPoint x: 185, endPoint y: 160, distance: 29.6
click at [185, 160] on div "Template Name: VAV00055-17 Rule Name: Inspect Zone Temp Flatlined Sensor Metada…" at bounding box center [377, 163] width 551 height 25
copy div "Rule Name: Inspect Zone Temp Flatlined Sensor"
drag, startPoint x: 213, startPoint y: 196, endPoint x: 189, endPoint y: 186, distance: 26.0
click at [189, 186] on datatable-body-cell "Rule Name: Inspect Zone Temp Broken Sensor" at bounding box center [228, 188] width 85 height 25
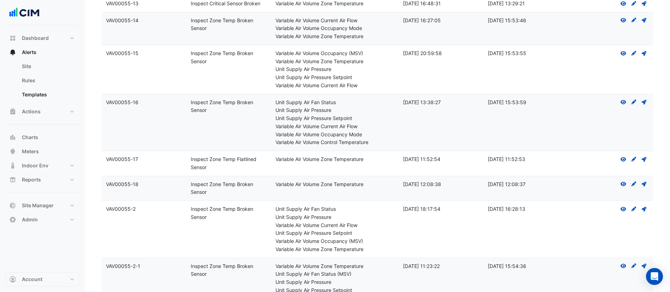
copy div "Inspect Zone Temp Broken Sensor"
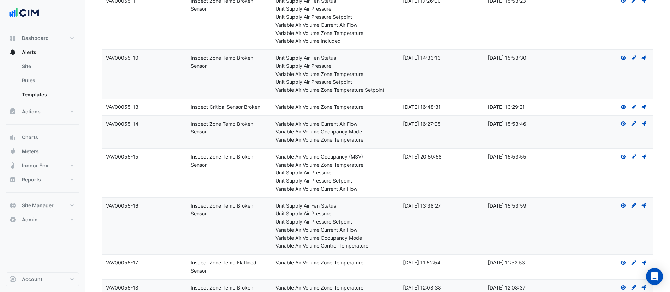
scroll to position [53, 0]
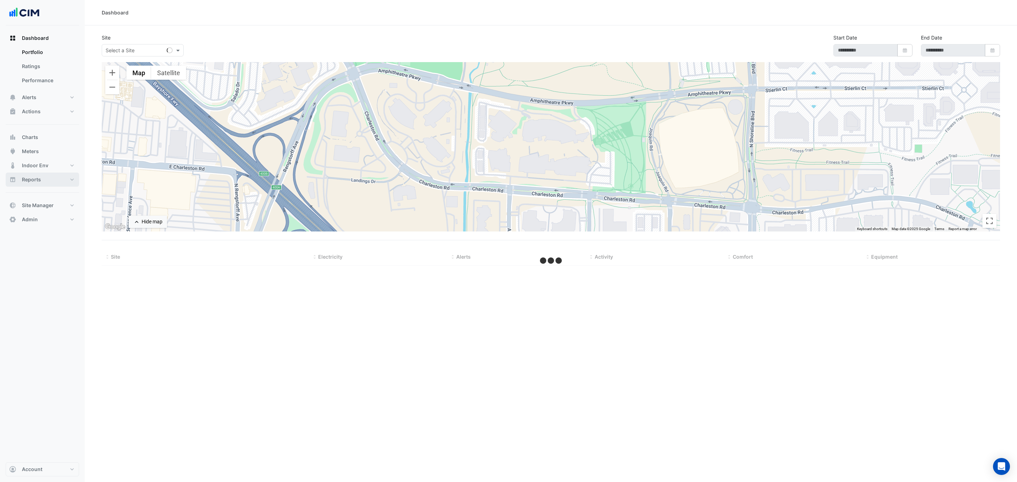
click at [40, 179] on span "Reports" at bounding box center [31, 179] width 19 height 7
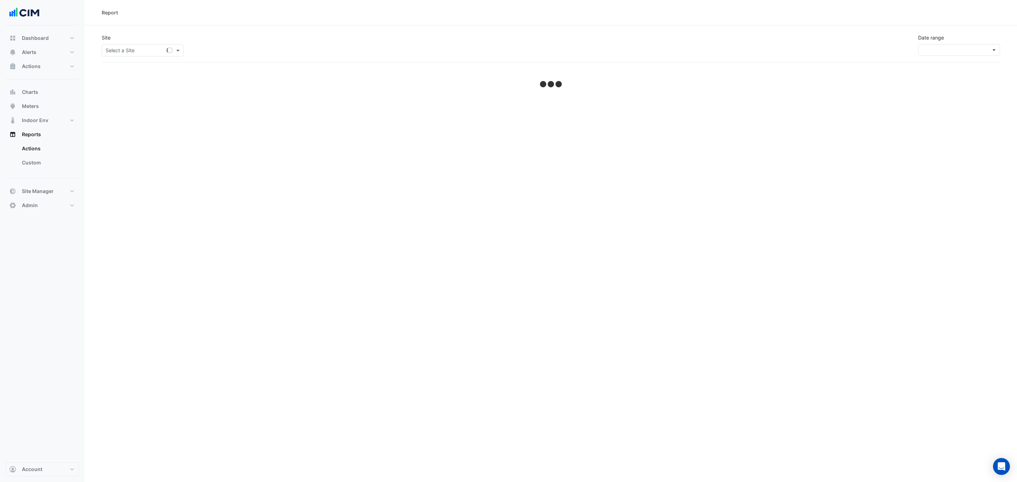
select select "***"
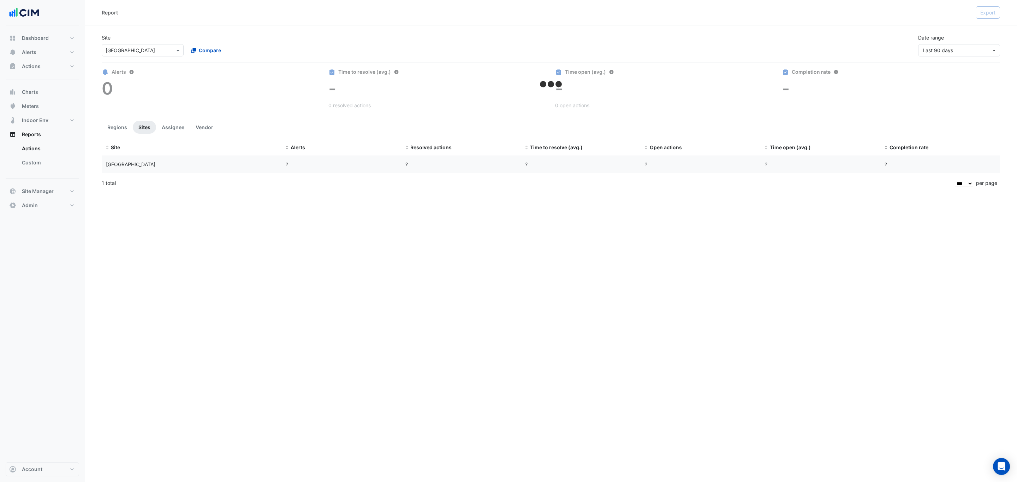
click at [143, 48] on input "text" at bounding box center [136, 50] width 60 height 7
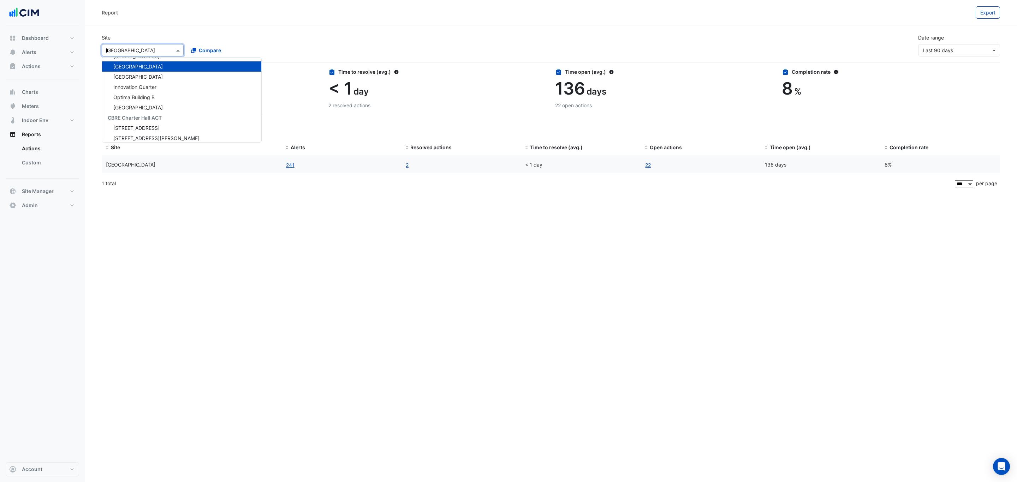
scroll to position [350, 0]
type input "**"
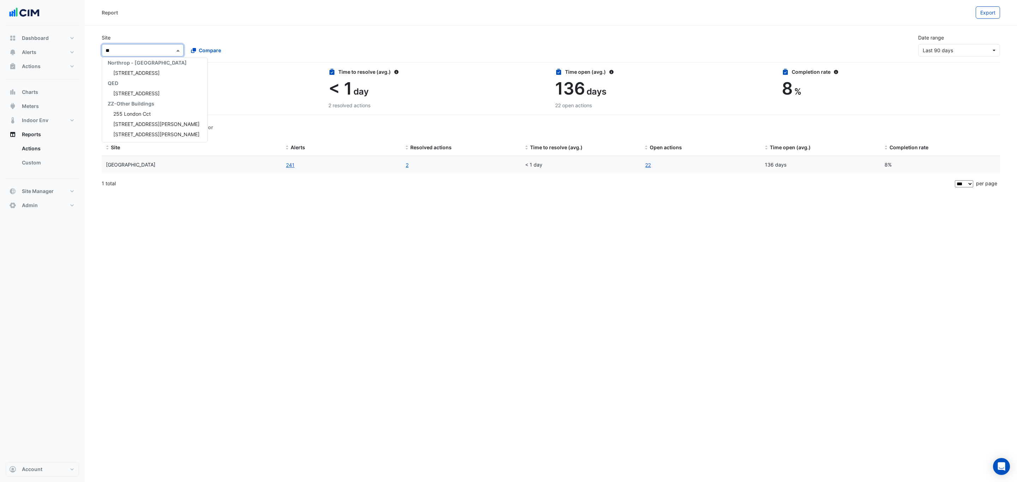
scroll to position [0, 0]
click at [150, 76] on div "[STREET_ADDRESS]" at bounding box center [154, 76] width 105 height 10
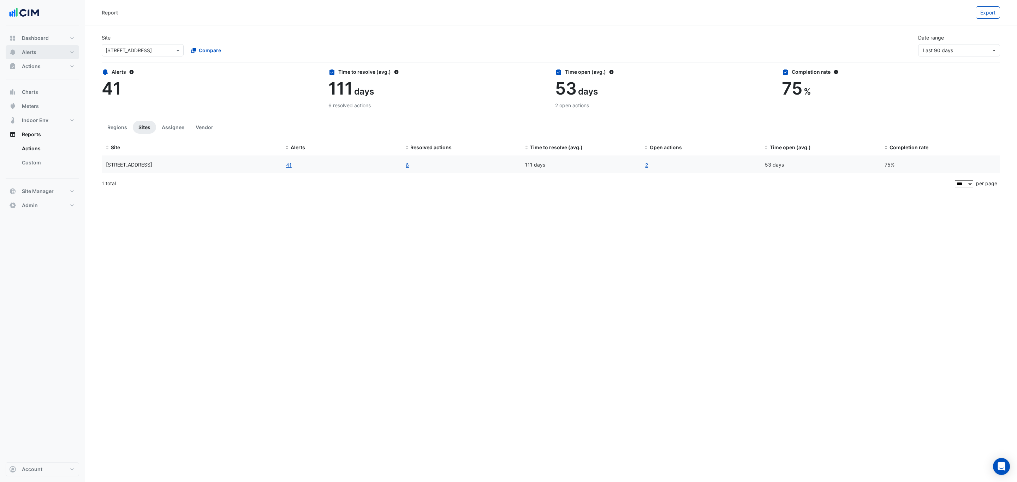
click at [40, 54] on button "Alerts" at bounding box center [42, 52] width 73 height 14
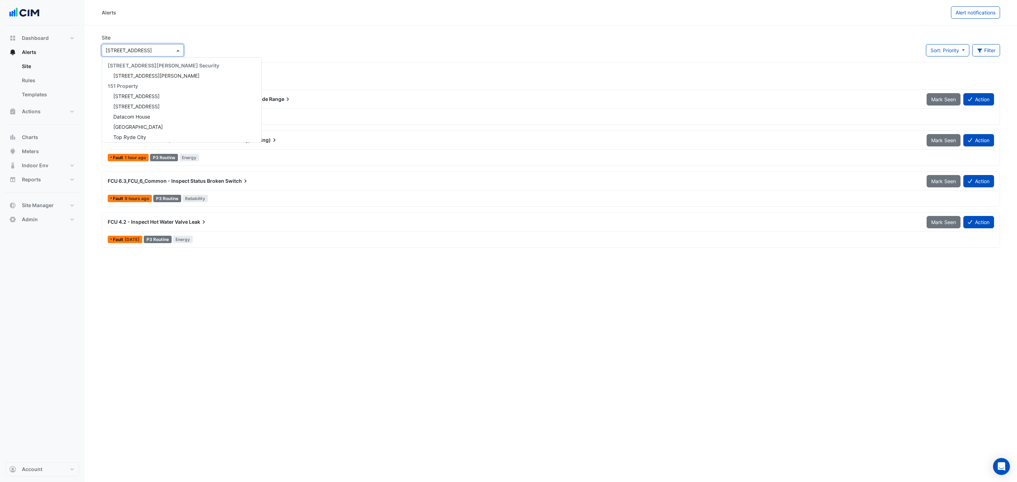
click at [127, 53] on input "text" at bounding box center [136, 50] width 60 height 7
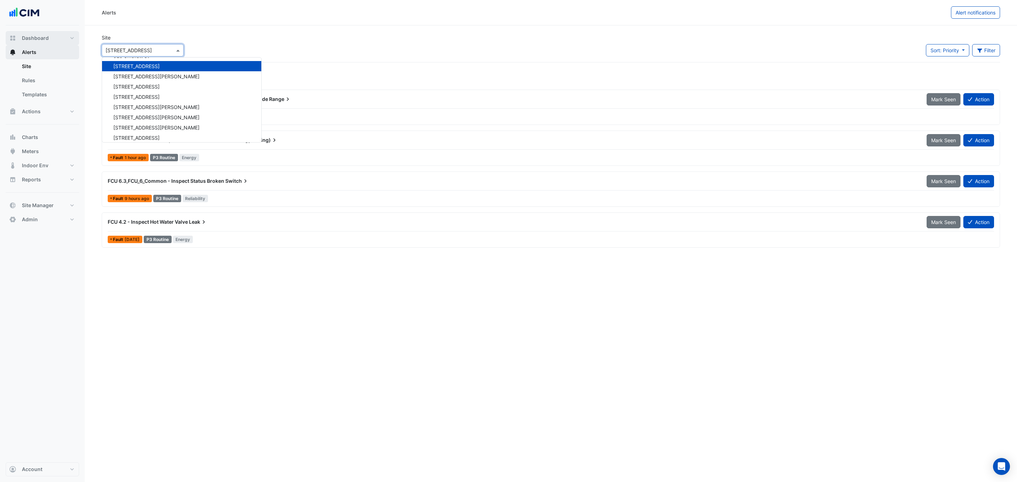
drag, startPoint x: 37, startPoint y: 36, endPoint x: 60, endPoint y: 49, distance: 25.6
click at [38, 36] on span "Dashboard" at bounding box center [35, 38] width 27 height 7
select select "***"
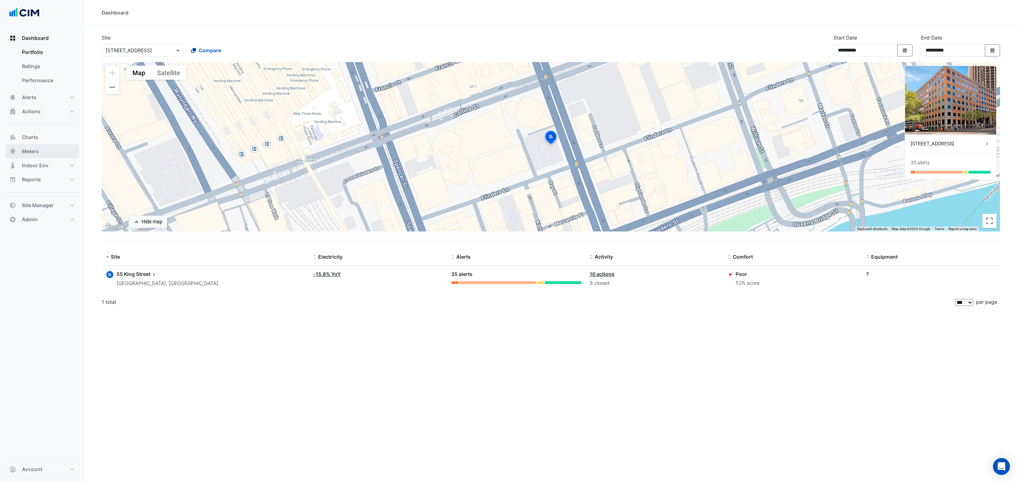
click at [49, 149] on button "Meters" at bounding box center [42, 151] width 73 height 14
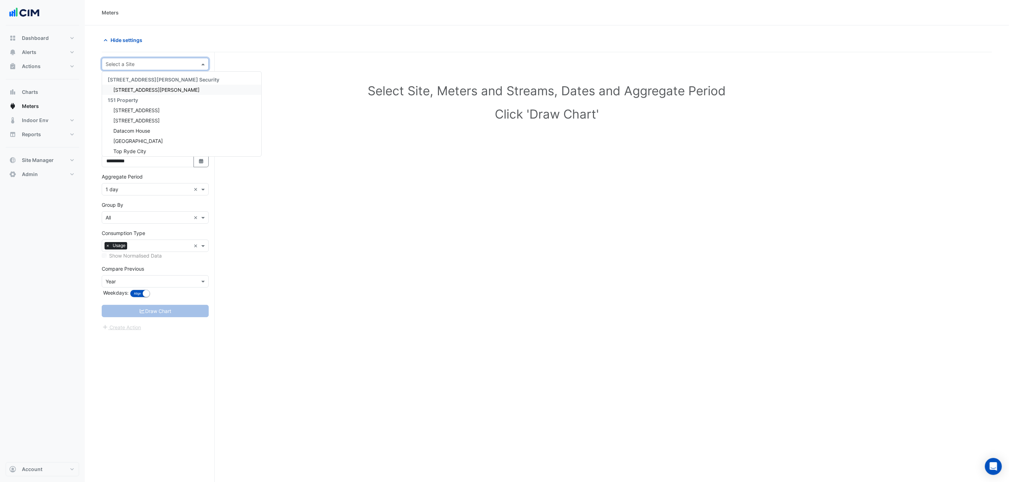
click at [151, 65] on input "text" at bounding box center [148, 64] width 85 height 7
type input "***"
click at [156, 90] on div "[STREET_ADDRESS]" at bounding box center [155, 90] width 106 height 10
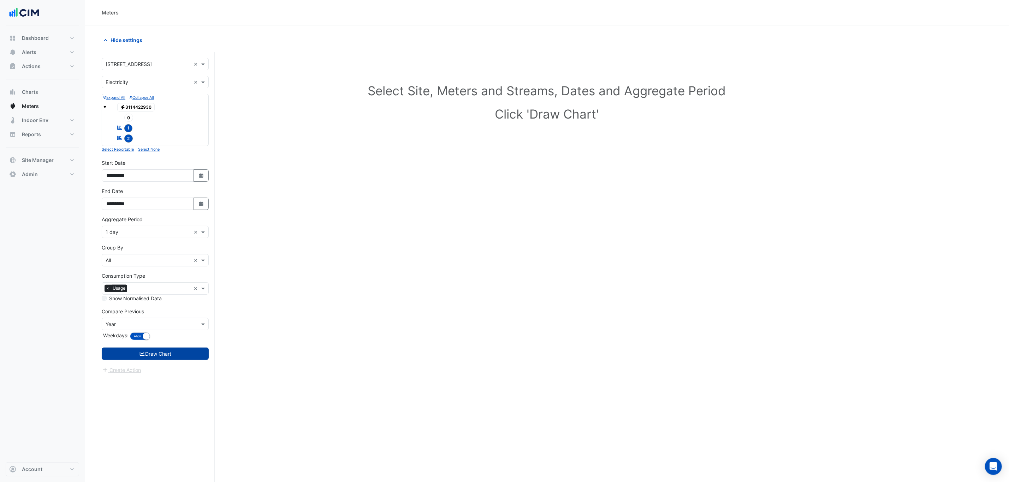
click at [179, 356] on button "Draw Chart" at bounding box center [155, 354] width 107 height 12
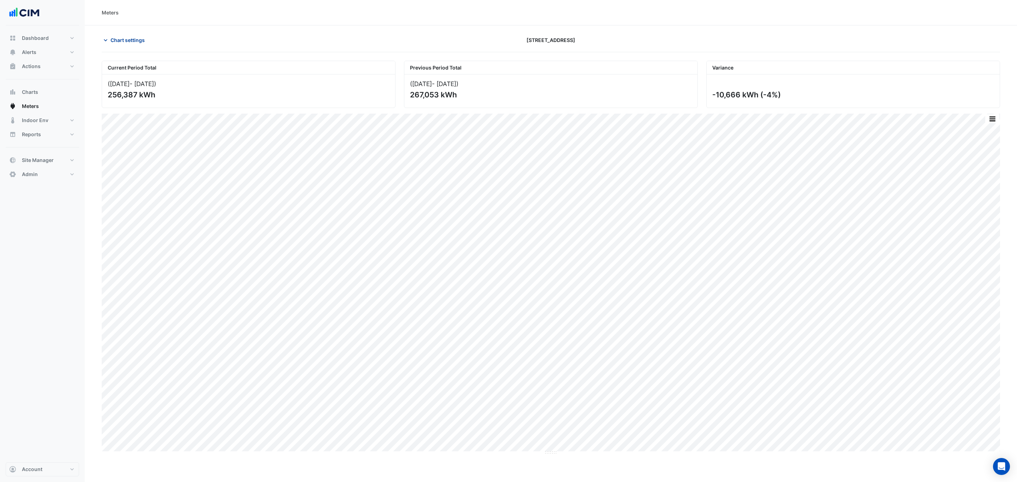
click at [140, 39] on span "Chart settings" at bounding box center [127, 39] width 34 height 7
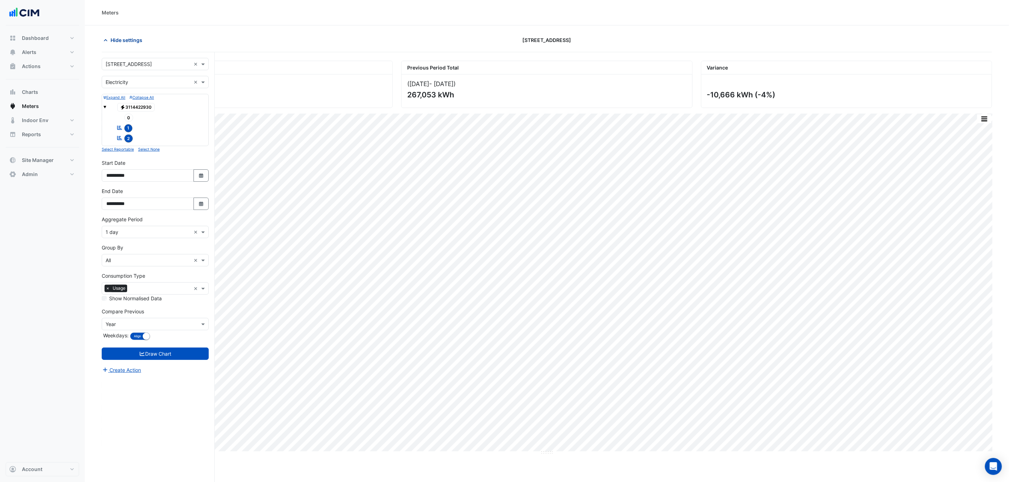
click at [129, 44] on button "Hide settings" at bounding box center [124, 40] width 45 height 12
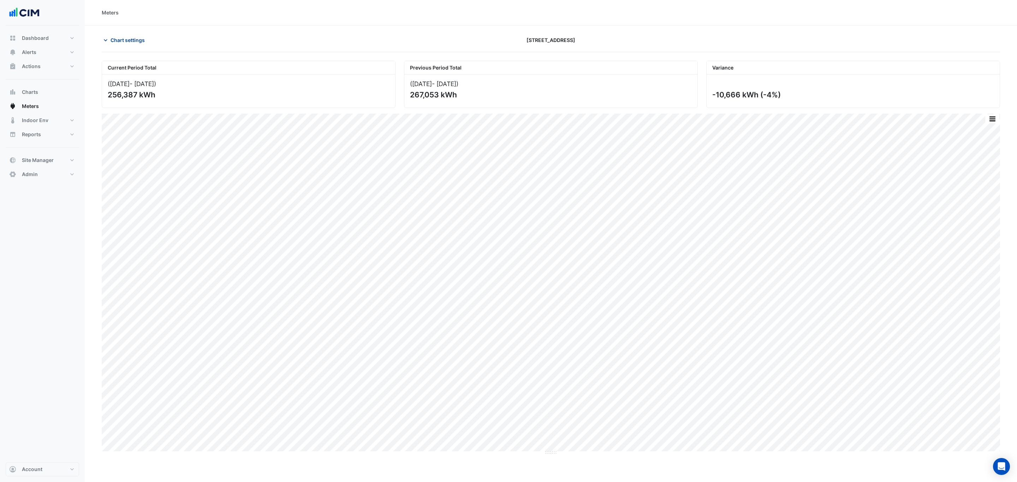
click at [137, 37] on span "Chart settings" at bounding box center [127, 39] width 34 height 7
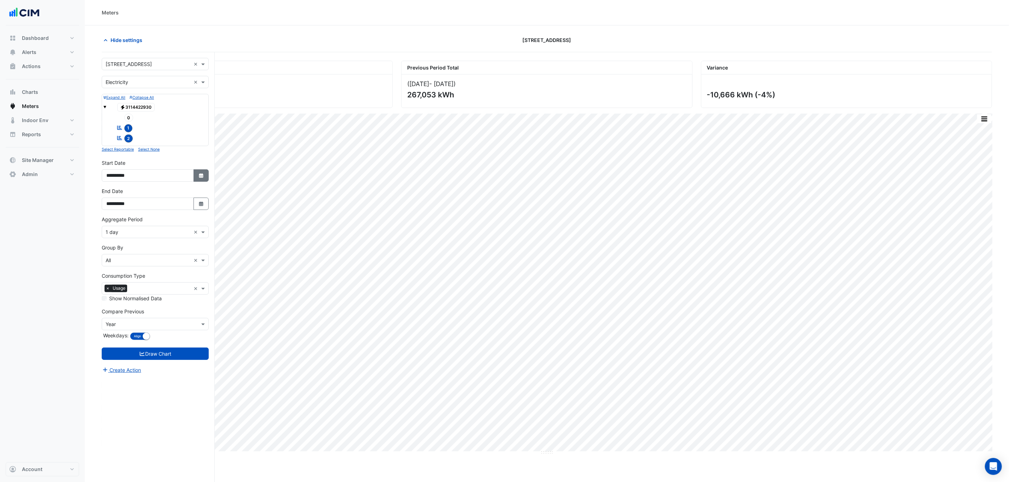
click at [198, 181] on button "Select Date" at bounding box center [201, 175] width 16 height 12
select select "*"
select select "****"
click at [115, 85] on button "Previous month" at bounding box center [113, 83] width 8 height 11
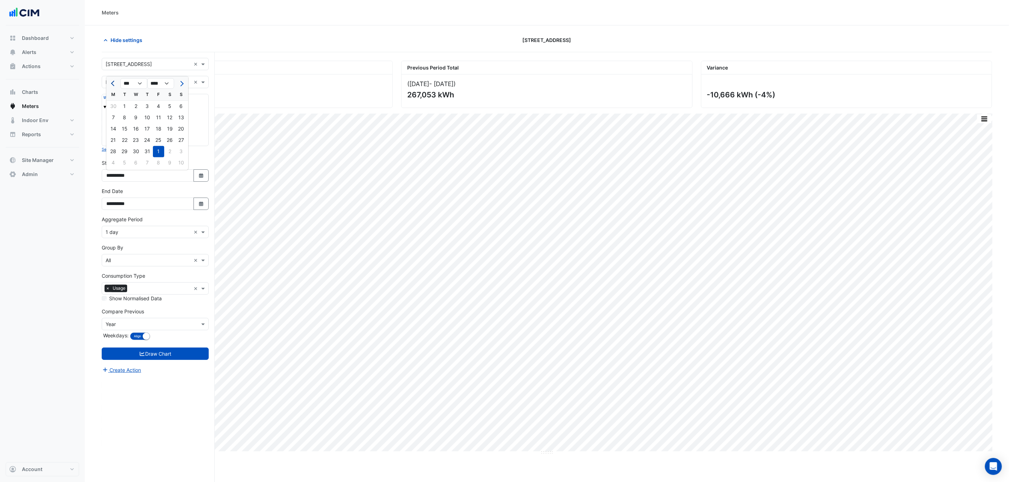
select select "*"
click at [179, 106] on div "1" at bounding box center [180, 106] width 11 height 11
type input "**********"
click at [165, 360] on button "Draw Chart" at bounding box center [155, 354] width 107 height 12
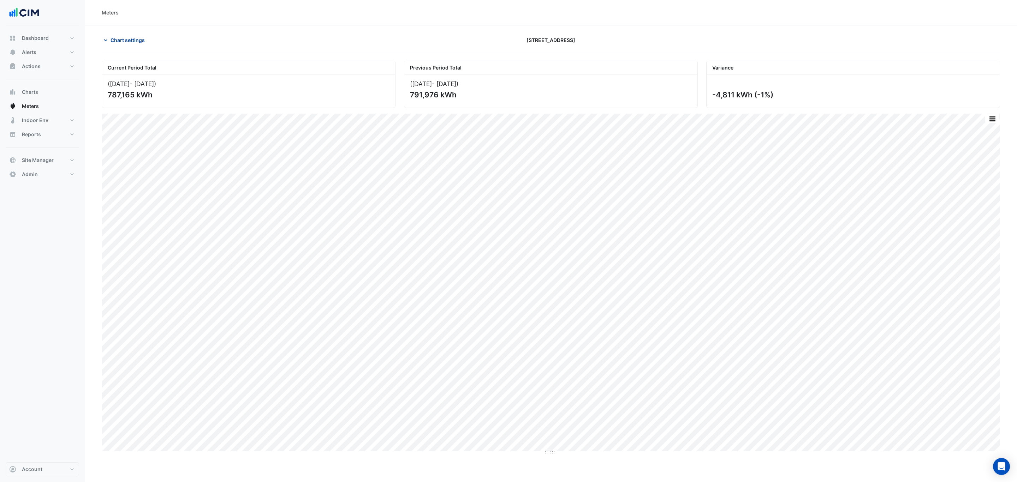
click at [124, 40] on span "Chart settings" at bounding box center [127, 39] width 34 height 7
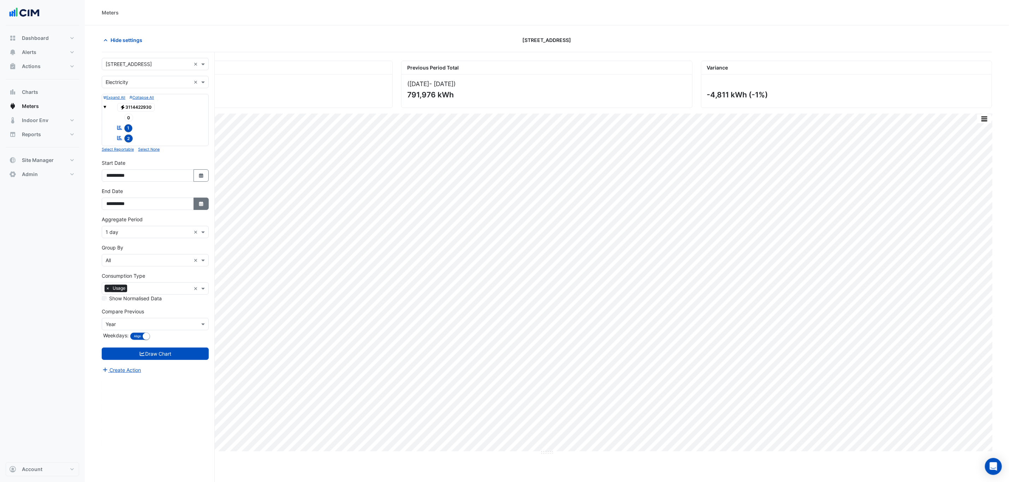
click at [202, 205] on icon "button" at bounding box center [201, 204] width 4 height 5
click at [115, 112] on span "Previous month" at bounding box center [113, 111] width 5 height 5
select select "*"
click at [176, 182] on div "29" at bounding box center [180, 180] width 11 height 11
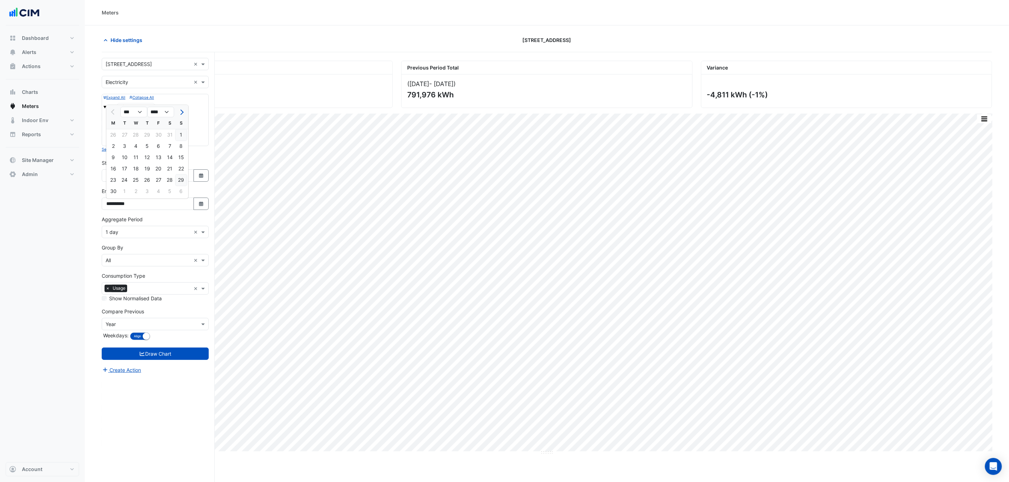
type input "**********"
click at [192, 358] on button "Draw Chart" at bounding box center [155, 354] width 107 height 12
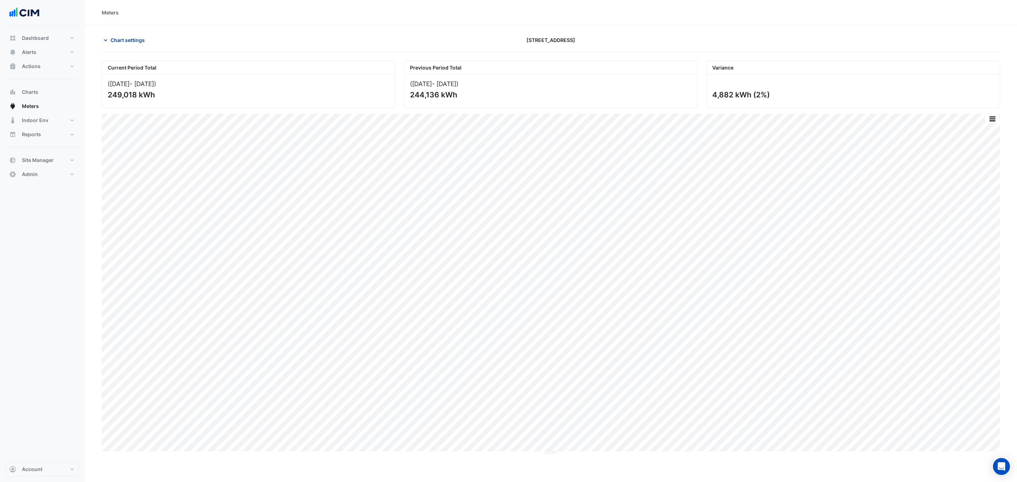
click at [120, 41] on span "Chart settings" at bounding box center [127, 39] width 34 height 7
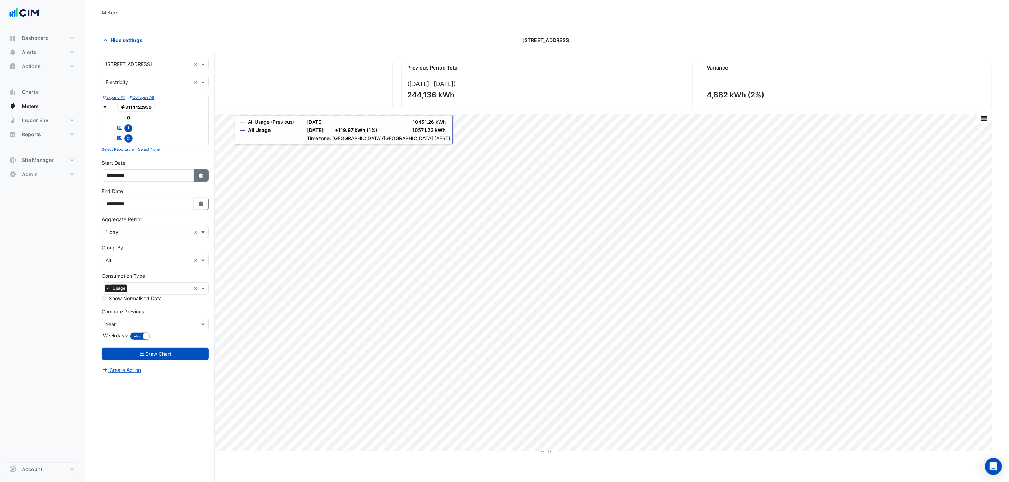
click at [197, 180] on button "Select Date" at bounding box center [201, 175] width 16 height 12
select select "*"
select select "****"
click at [254, 54] on div "Current Period Total ([DATE] - [DATE] ) 249,018 kWh Previous Period Total ([DAT…" at bounding box center [547, 280] width 890 height 457
click at [201, 205] on icon "button" at bounding box center [201, 204] width 4 height 5
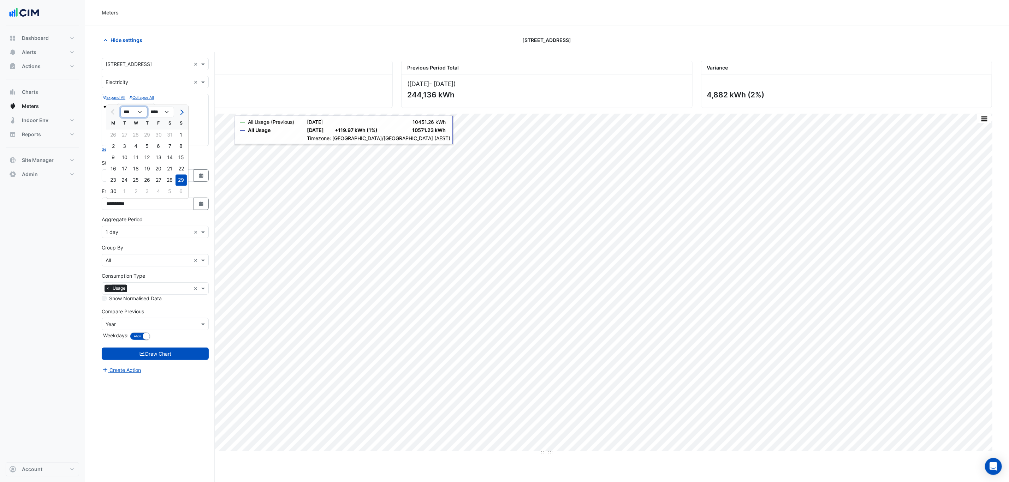
click at [131, 112] on select "*** *** *** *** *** *** ***" at bounding box center [133, 112] width 27 height 11
select select "*"
click at [120, 107] on select "*** *** *** *** *** *** ***" at bounding box center [133, 112] width 27 height 11
click at [146, 176] on div "31" at bounding box center [147, 180] width 11 height 11
type input "**********"
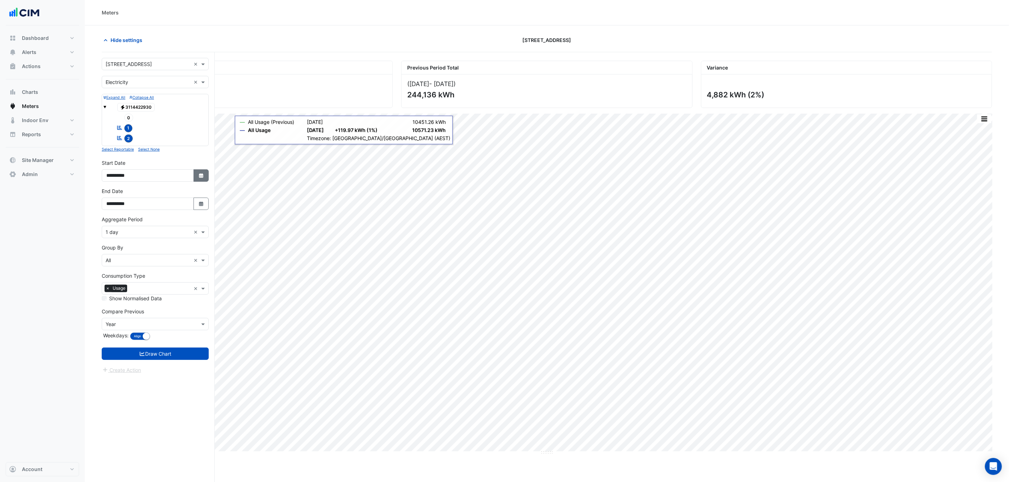
click at [199, 178] on icon "button" at bounding box center [201, 175] width 4 height 5
select select "*"
select select "****"
click at [141, 85] on select "*** *** *** *** *** *** ***" at bounding box center [133, 83] width 27 height 11
select select "*"
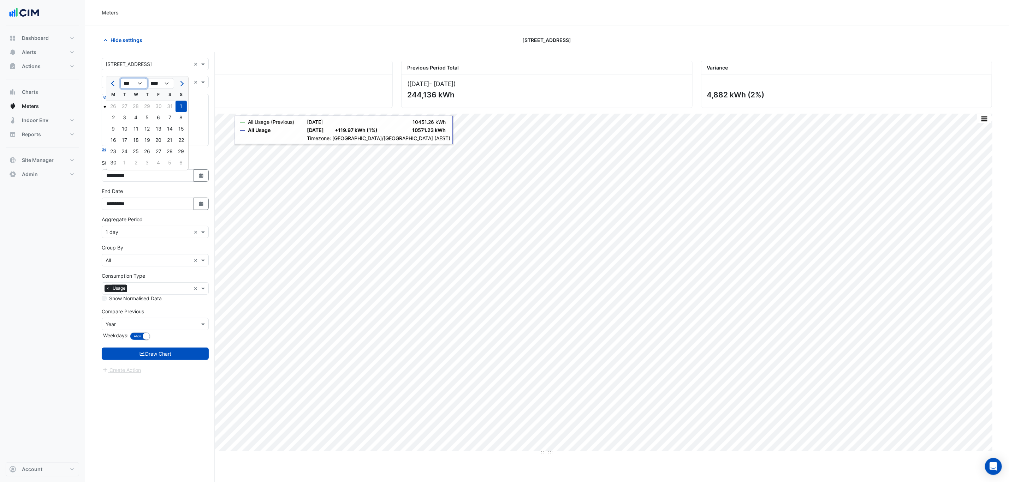
click at [120, 78] on select "*** *** *** *** *** *** ***" at bounding box center [133, 83] width 27 height 11
click at [127, 105] on div "1" at bounding box center [124, 106] width 11 height 11
type input "**********"
click at [189, 356] on button "Draw Chart" at bounding box center [155, 354] width 107 height 12
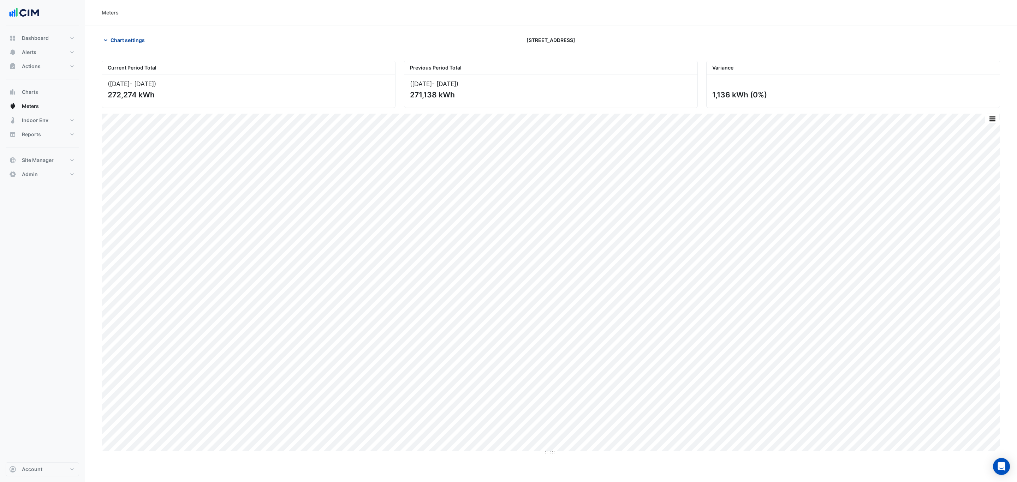
click at [124, 37] on span "Chart settings" at bounding box center [127, 39] width 34 height 7
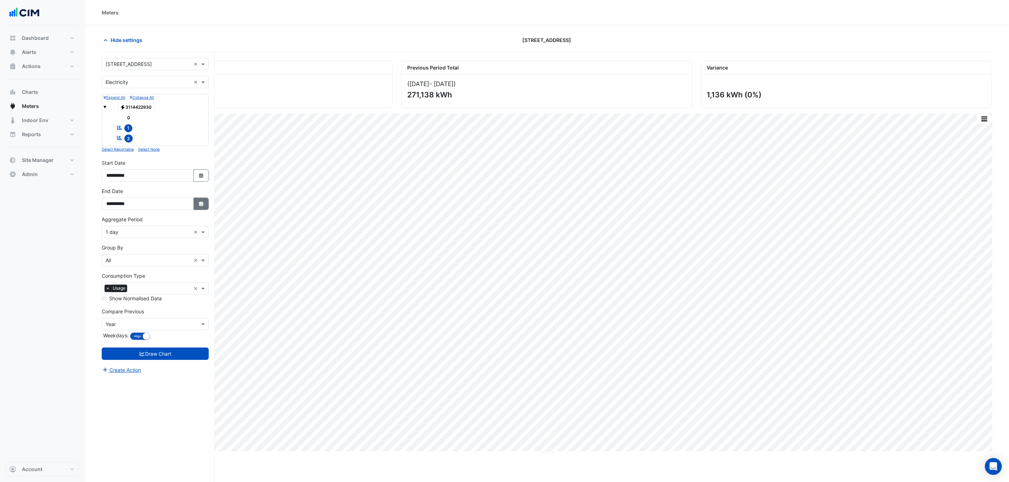
click at [199, 207] on icon "Select Date" at bounding box center [201, 204] width 6 height 5
click at [142, 115] on select "*** *** *** *** *** ***" at bounding box center [133, 112] width 27 height 11
select select "*"
click at [120, 107] on select "*** *** *** *** *** ***" at bounding box center [133, 112] width 27 height 11
click at [179, 181] on div "31" at bounding box center [180, 180] width 11 height 11
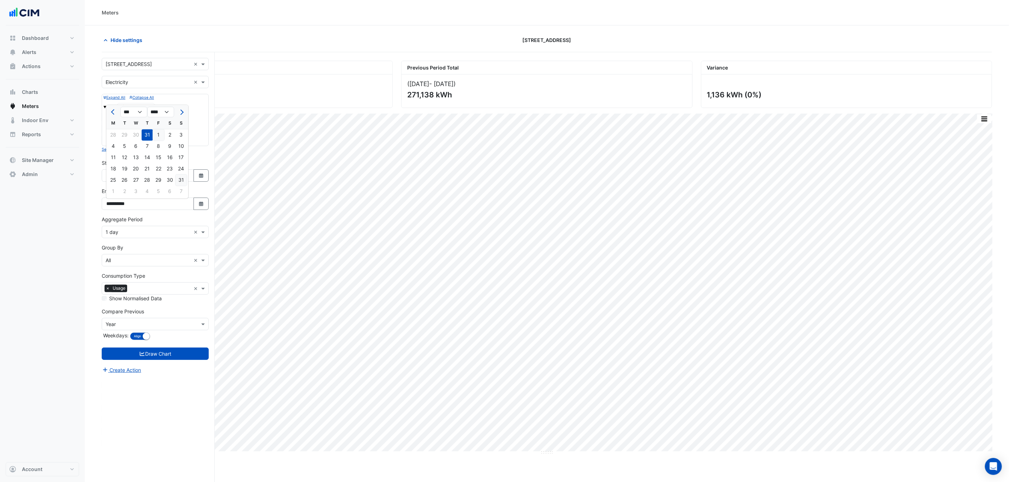
type input "**********"
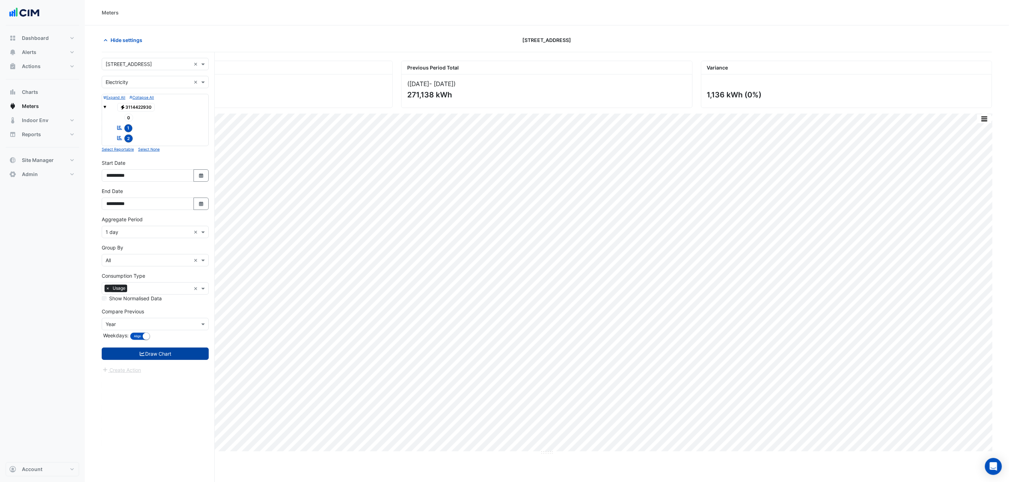
click at [166, 355] on button "Draw Chart" at bounding box center [155, 354] width 107 height 12
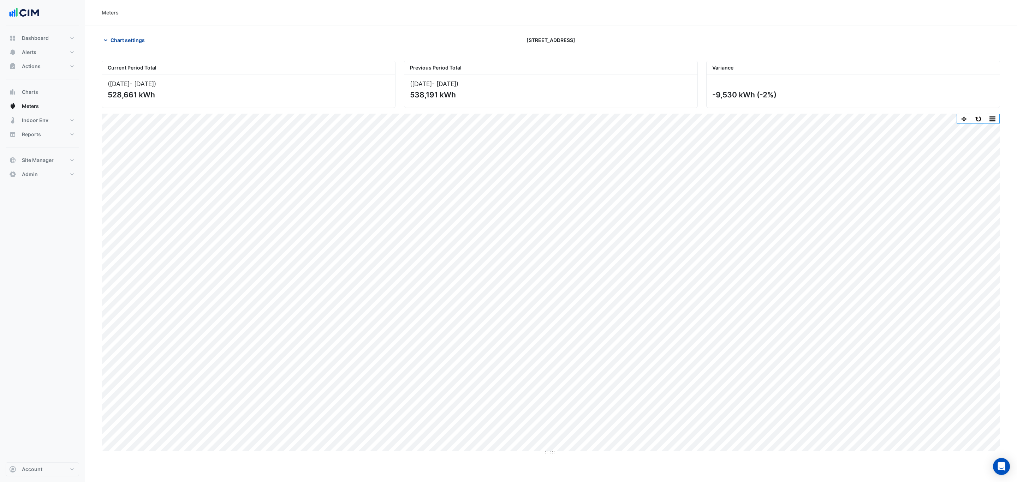
click at [119, 43] on span "Chart settings" at bounding box center [127, 39] width 34 height 7
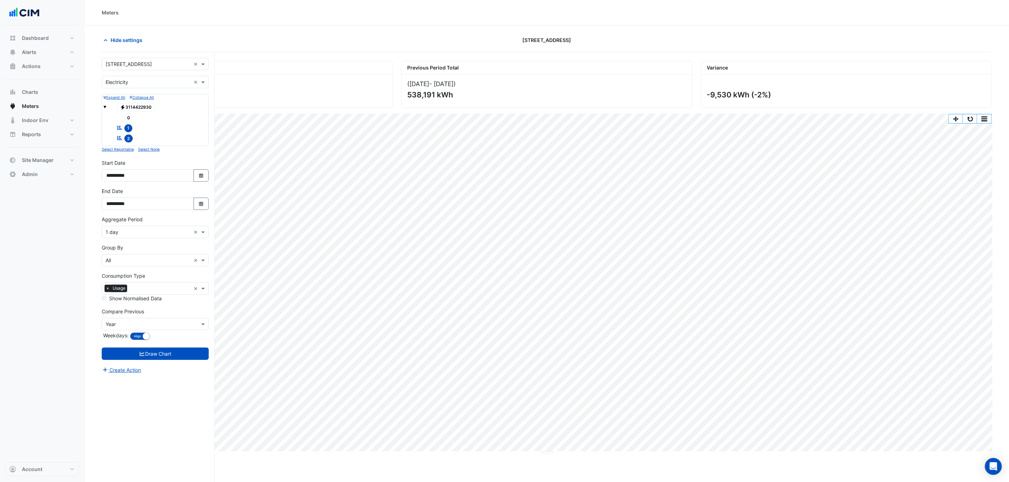
click at [155, 236] on input "text" at bounding box center [148, 232] width 85 height 7
click at [142, 286] on div "1 day" at bounding box center [155, 291] width 106 height 10
click at [985, 120] on button "button" at bounding box center [984, 118] width 14 height 9
click at [975, 224] on div "Select Chart Type" at bounding box center [970, 220] width 42 height 17
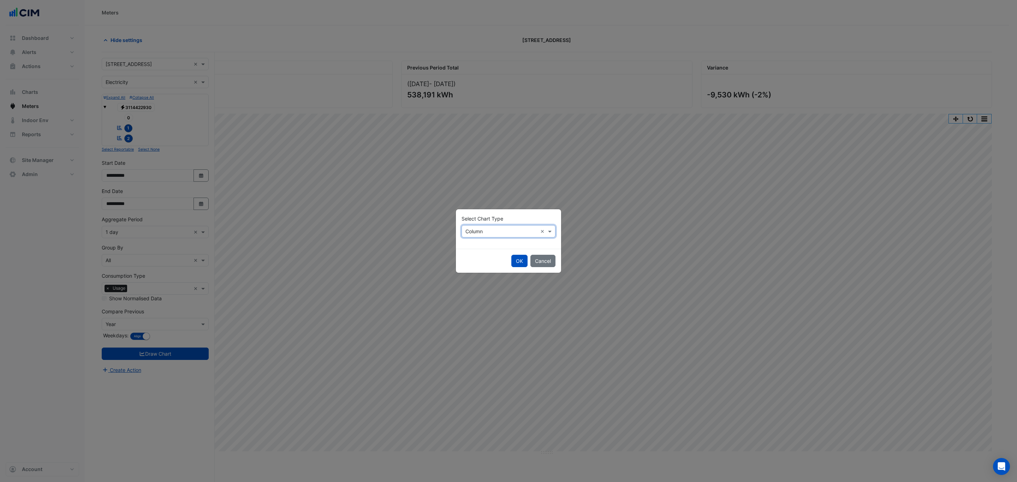
click at [477, 232] on input "text" at bounding box center [501, 231] width 72 height 7
click at [481, 248] on div "Line" at bounding box center [477, 246] width 31 height 10
click at [518, 260] on button "OK" at bounding box center [519, 261] width 16 height 12
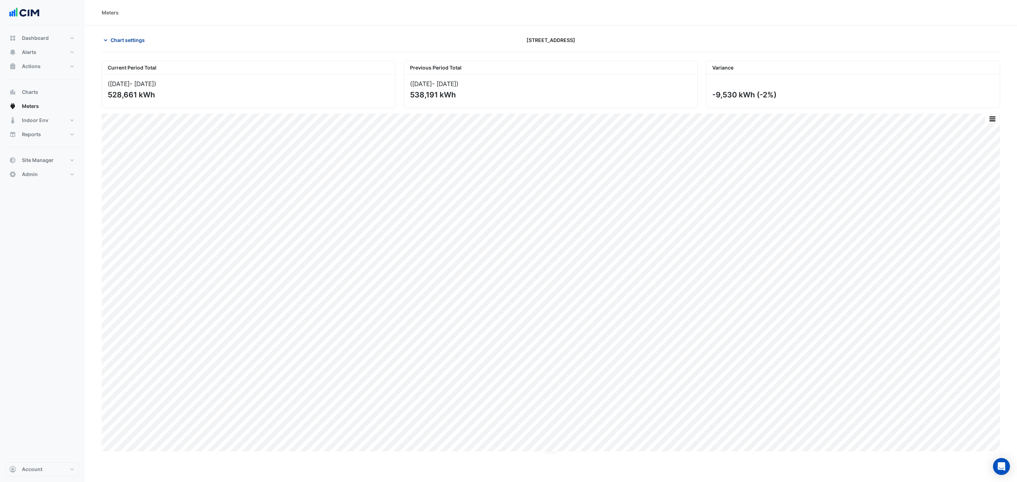
click at [131, 42] on span "Chart settings" at bounding box center [127, 39] width 34 height 7
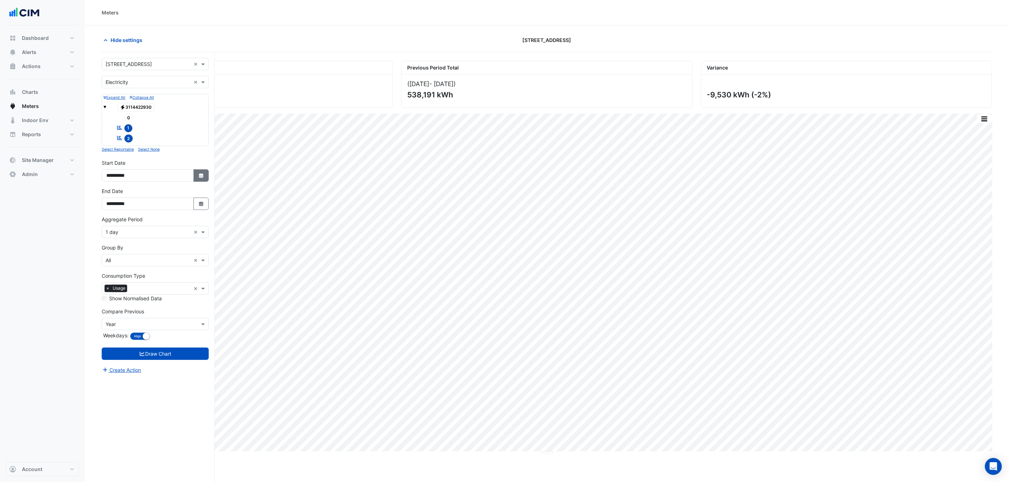
click at [196, 181] on button "Select Date" at bounding box center [201, 175] width 16 height 12
select select "*"
select select "****"
click at [986, 121] on button "button" at bounding box center [984, 118] width 14 height 9
click at [983, 122] on button "button" at bounding box center [984, 118] width 14 height 9
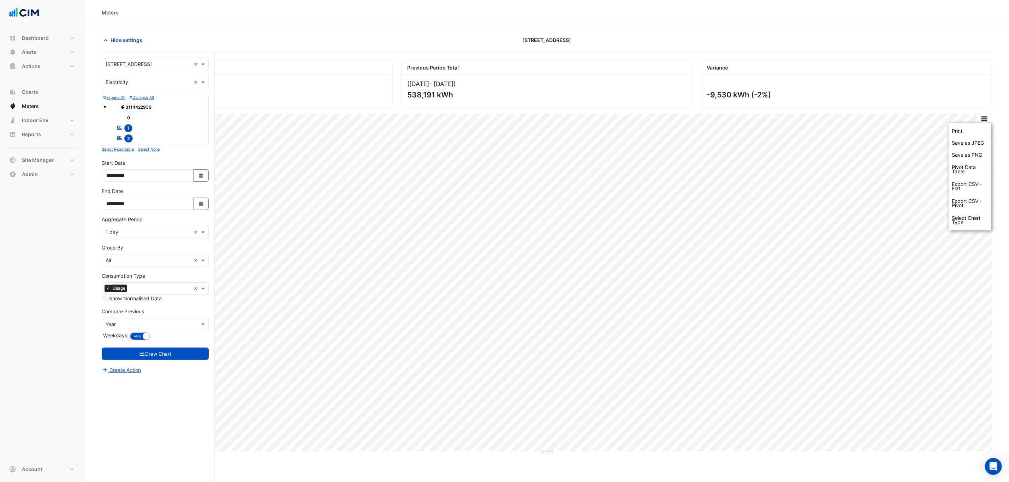
click at [178, 37] on div "Hide settings" at bounding box center [246, 40] width 299 height 12
click at [136, 41] on span "Hide settings" at bounding box center [126, 39] width 32 height 7
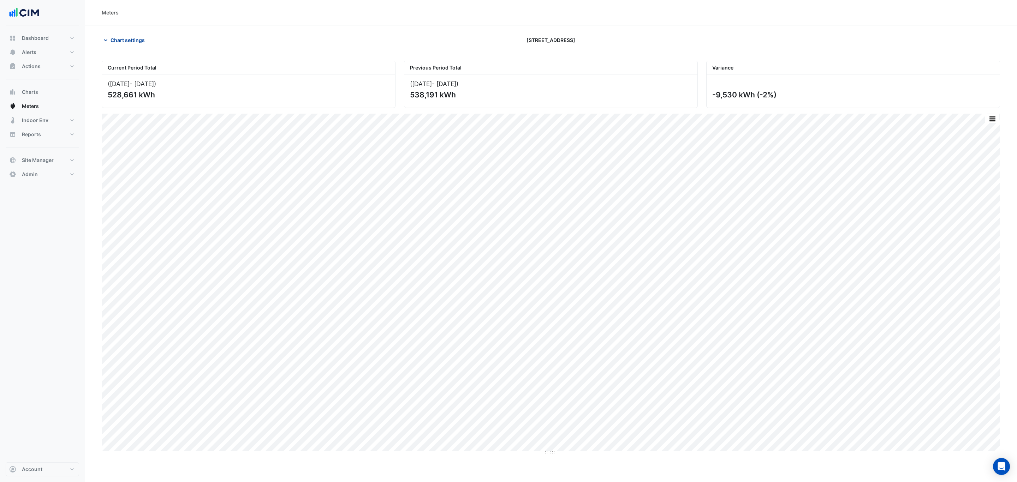
click at [136, 41] on span "Chart settings" at bounding box center [127, 39] width 34 height 7
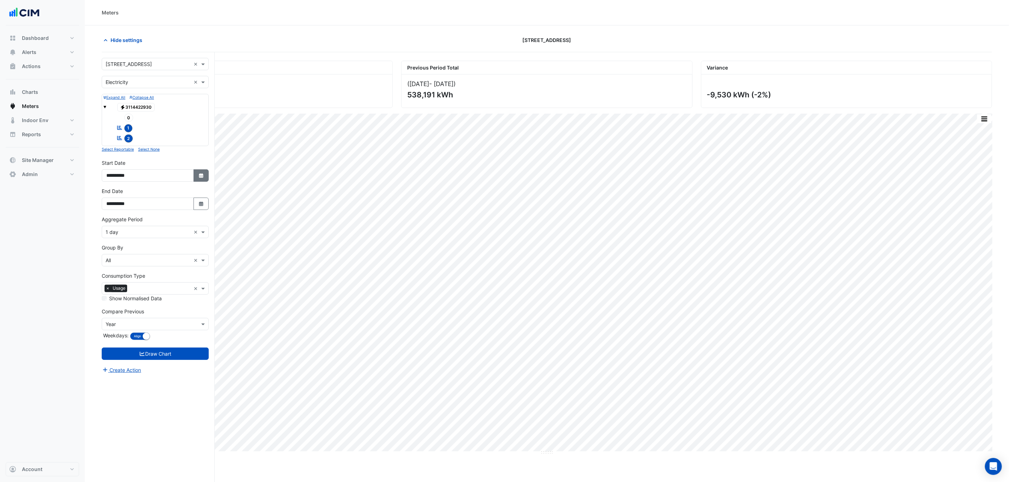
click at [195, 176] on button "Select Date" at bounding box center [201, 175] width 16 height 12
select select "*"
select select "****"
click at [125, 107] on div "1" at bounding box center [124, 106] width 11 height 11
click at [205, 178] on button "Select Date" at bounding box center [201, 175] width 16 height 12
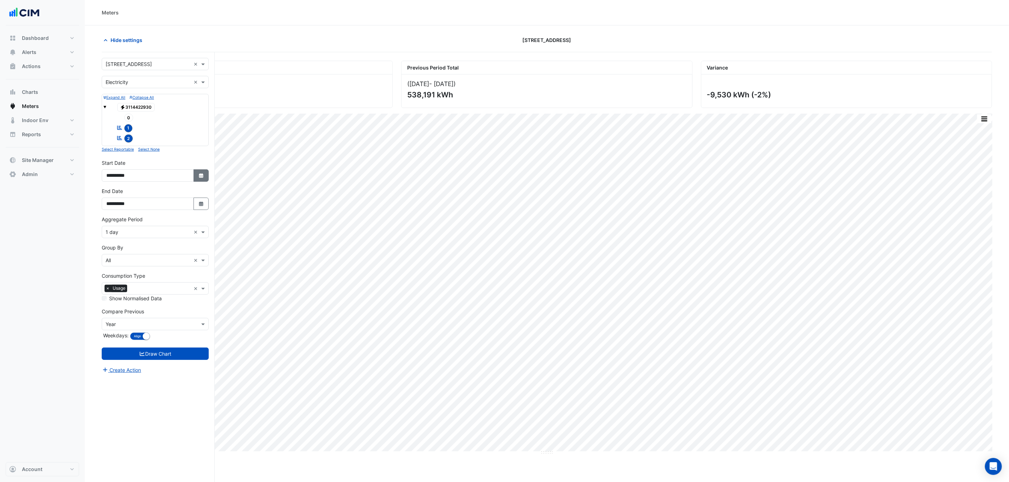
select select "*"
select select "****"
click at [199, 206] on icon "button" at bounding box center [201, 204] width 4 height 5
select select "*"
click at [183, 181] on div "31" at bounding box center [180, 180] width 11 height 11
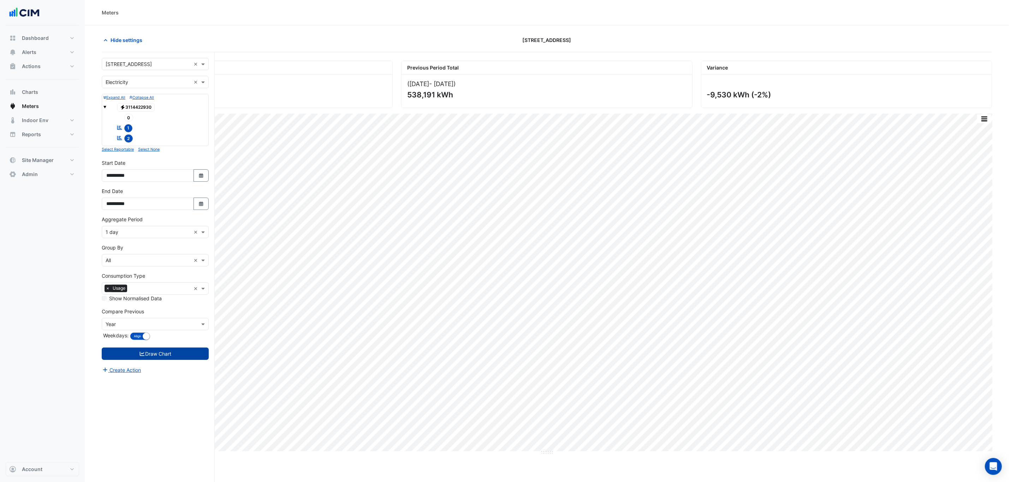
click at [181, 358] on button "Draw Chart" at bounding box center [155, 354] width 107 height 12
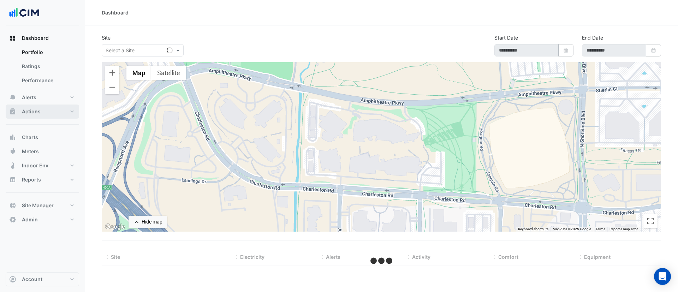
click at [39, 113] on span "Actions" at bounding box center [31, 111] width 19 height 7
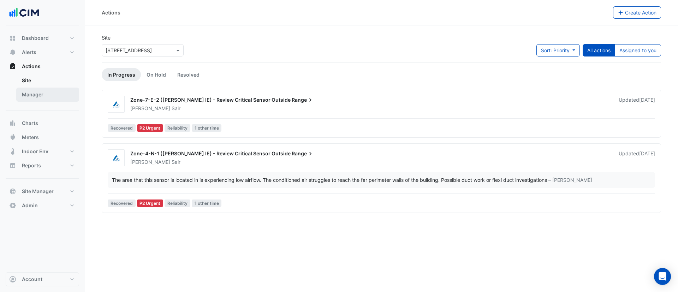
click at [41, 101] on link "Manager" at bounding box center [47, 95] width 63 height 14
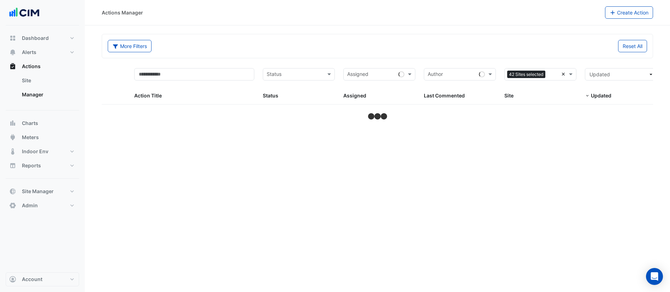
select select "***"
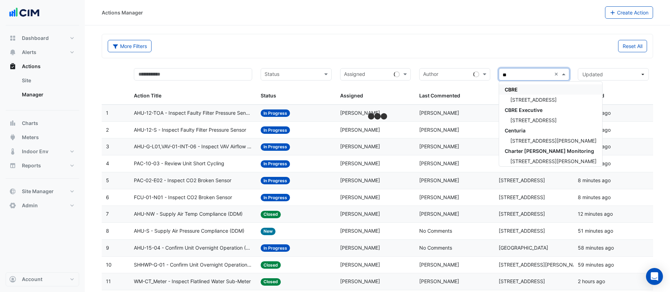
type input "***"
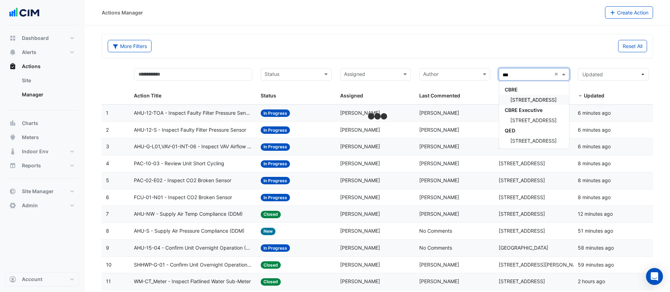
click at [527, 100] on span "[STREET_ADDRESS]" at bounding box center [533, 100] width 46 height 6
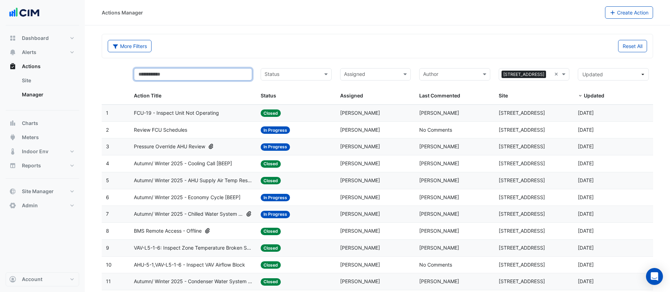
click at [191, 73] on input "text" at bounding box center [193, 74] width 118 height 12
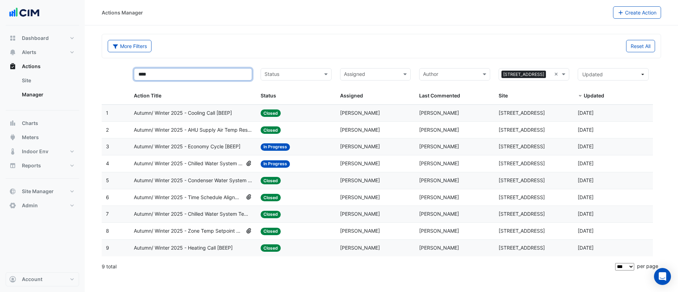
type input "****"
click at [274, 44] on div "More Filters" at bounding box center [242, 46] width 278 height 12
click at [222, 160] on span "Autumn/ Winter 2025 - Chilled Water System Lockout [BEEP]" at bounding box center [188, 164] width 109 height 8
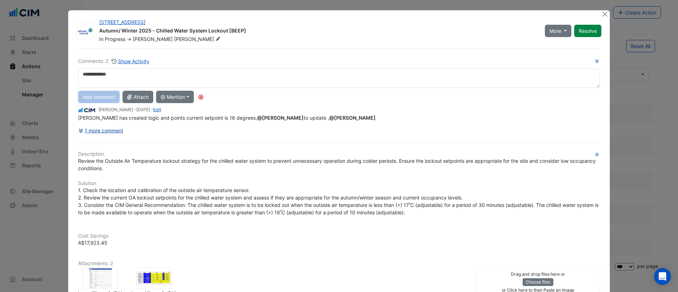
click at [103, 129] on button "1 more comment" at bounding box center [101, 130] width 46 height 12
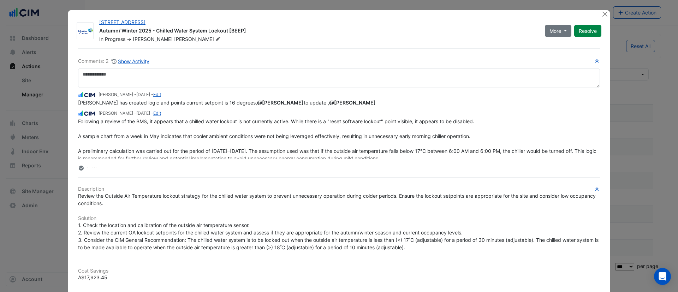
click at [90, 166] on div at bounding box center [339, 167] width 522 height 7
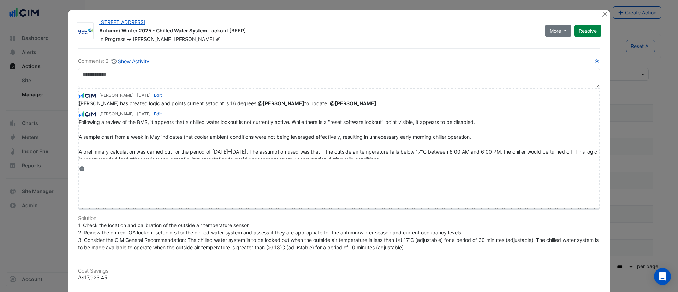
drag, startPoint x: 90, startPoint y: 167, endPoint x: 93, endPoint y: 208, distance: 41.8
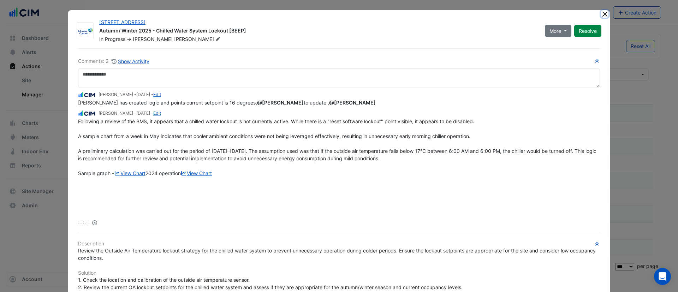
click at [602, 12] on button "Close" at bounding box center [604, 13] width 7 height 7
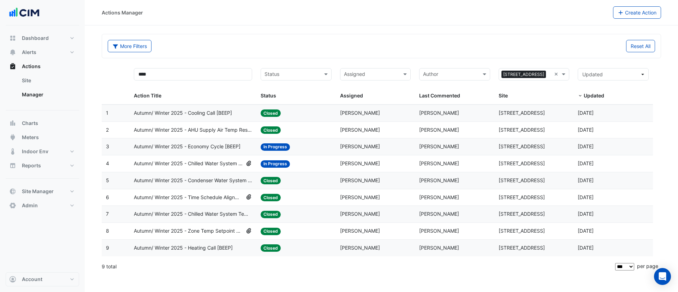
click at [245, 116] on div "Autumn/ Winter 2025 - Cooling Call [BEEP]" at bounding box center [193, 113] width 118 height 8
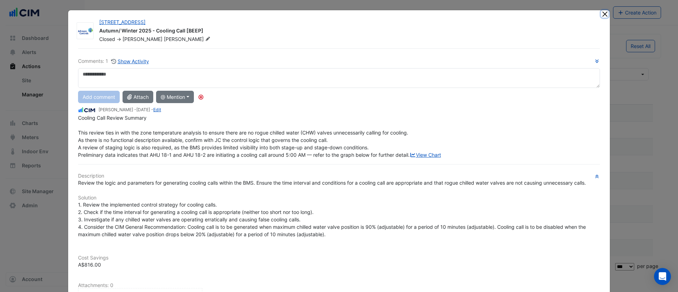
click at [601, 14] on button "Close" at bounding box center [604, 13] width 7 height 7
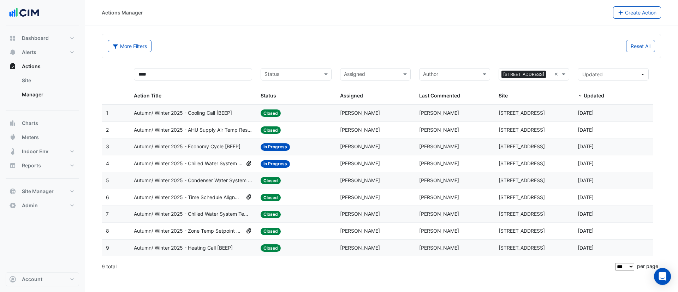
click at [184, 130] on span "Autumn/ Winter 2025 - AHU Supply Air Temp Reset [BEEP]" at bounding box center [193, 130] width 118 height 8
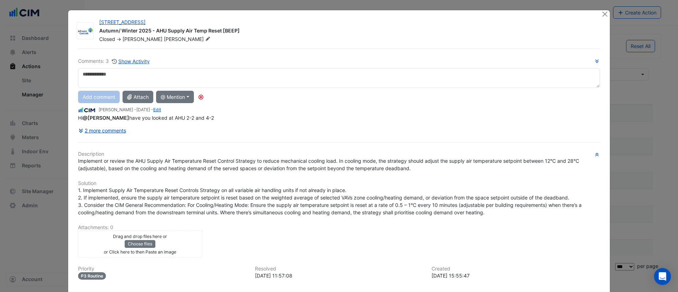
click at [106, 132] on button "2 more comments" at bounding box center [102, 130] width 48 height 12
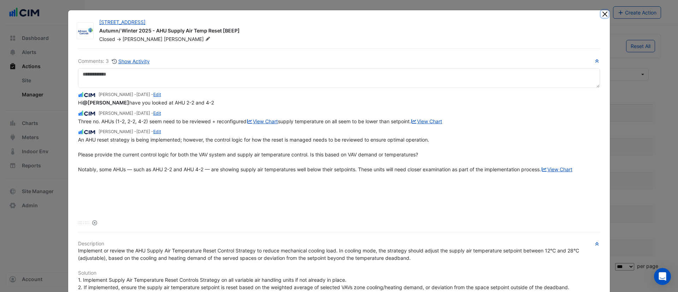
click at [601, 16] on button "Close" at bounding box center [604, 13] width 7 height 7
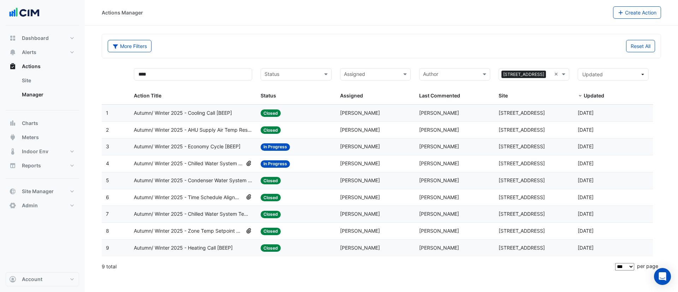
click at [249, 143] on div "Autumn/ Winter 2025 - Economy Cycle [BEEP]" at bounding box center [193, 147] width 118 height 8
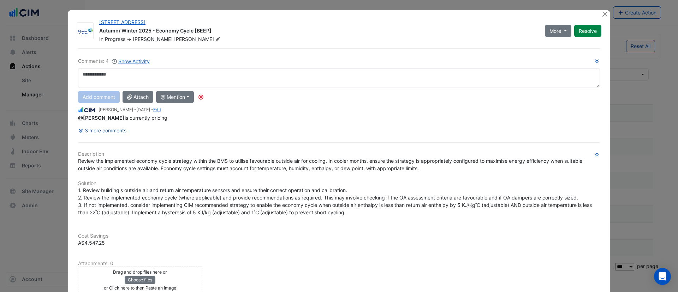
click at [108, 133] on button "3 more comments" at bounding box center [102, 130] width 49 height 12
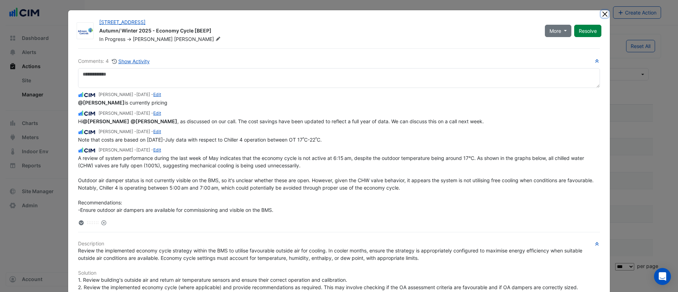
click at [601, 14] on button "Close" at bounding box center [604, 13] width 7 height 7
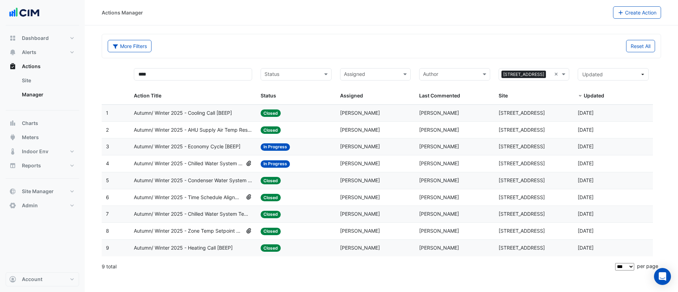
click at [231, 162] on span "Autumn/ Winter 2025 - Chilled Water System Lockout [BEEP]" at bounding box center [188, 164] width 109 height 8
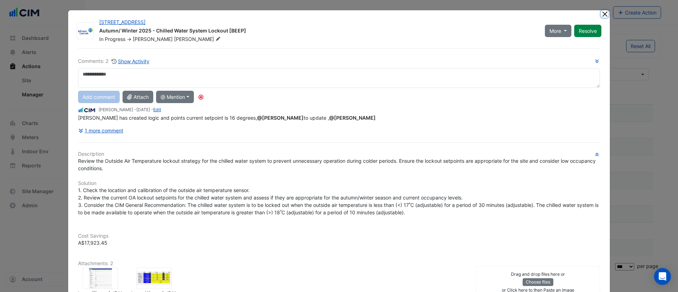
click at [602, 14] on button "Close" at bounding box center [604, 13] width 7 height 7
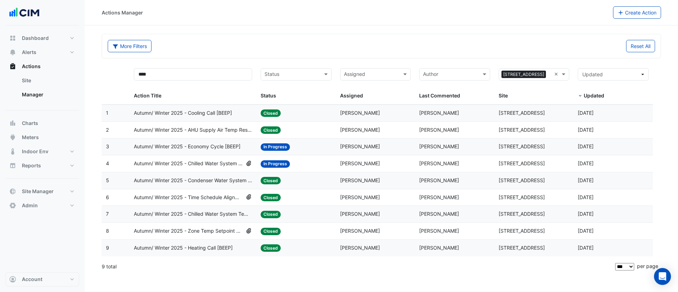
click at [223, 198] on span "Autumn/ Winter 2025 - Time Schedule Alignment [BEEP]" at bounding box center [188, 197] width 109 height 8
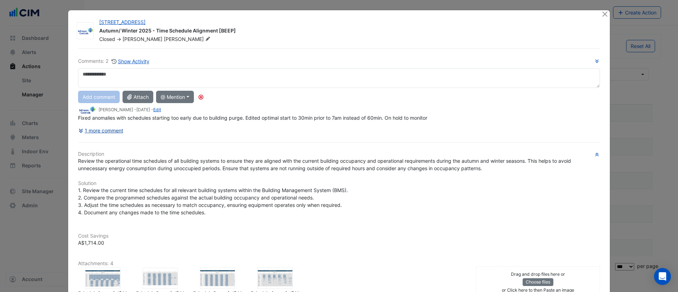
click at [115, 133] on button "1 more comment" at bounding box center [101, 130] width 46 height 12
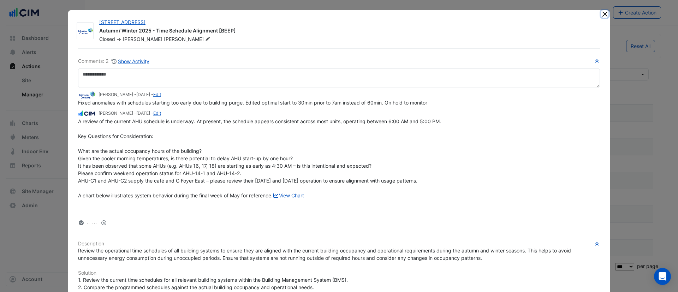
click at [601, 13] on button "Close" at bounding box center [604, 13] width 7 height 7
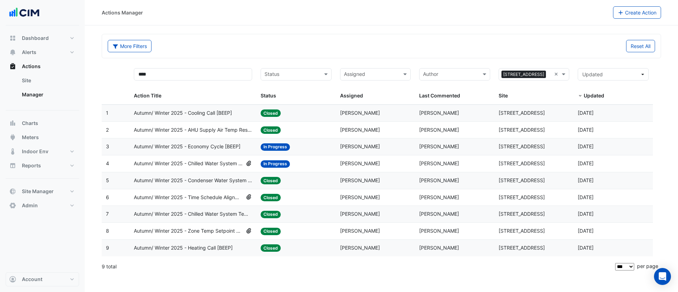
click at [223, 217] on span "Autumn/ Winter 2025 - Chilled Water System Temp Reset [BEEP]" at bounding box center [193, 214] width 118 height 8
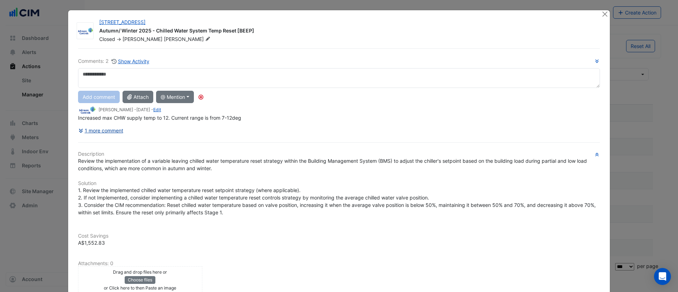
click at [113, 132] on button "1 more comment" at bounding box center [101, 130] width 46 height 12
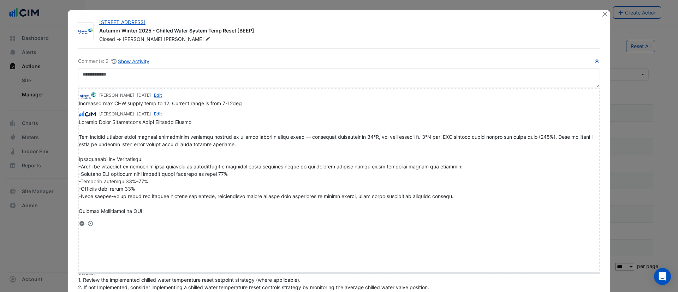
drag, startPoint x: 88, startPoint y: 222, endPoint x: 93, endPoint y: 268, distance: 45.8
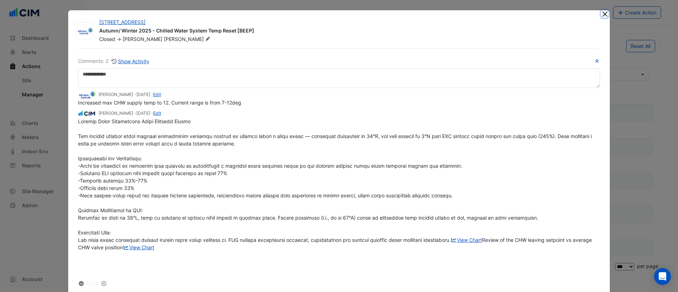
click at [601, 14] on button "Close" at bounding box center [604, 13] width 7 height 7
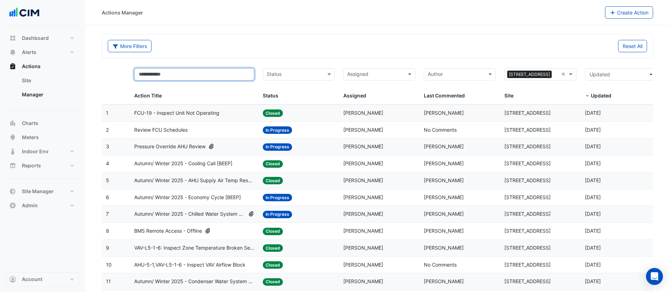
click at [194, 77] on input "text" at bounding box center [194, 74] width 120 height 12
type input "****"
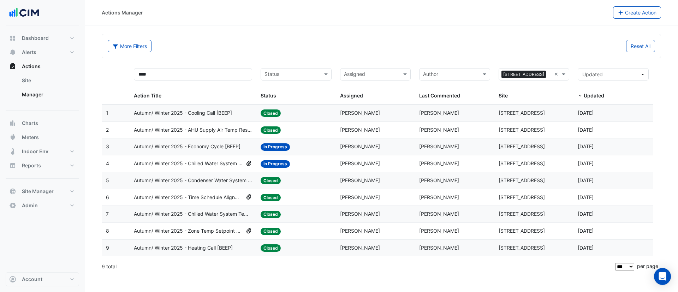
click at [227, 165] on span "Autumn/ Winter 2025 - Chilled Water System Lockout [BEEP]" at bounding box center [188, 164] width 109 height 8
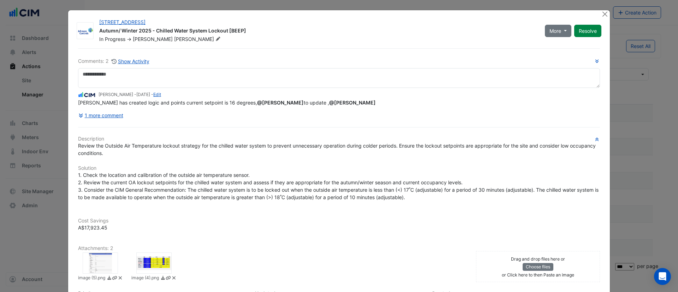
drag, startPoint x: 176, startPoint y: 111, endPoint x: 126, endPoint y: 95, distance: 52.7
click at [136, 95] on span "1 month and 18 days ago" at bounding box center [143, 94] width 14 height 5
copy span "1 month and 18 days ago"
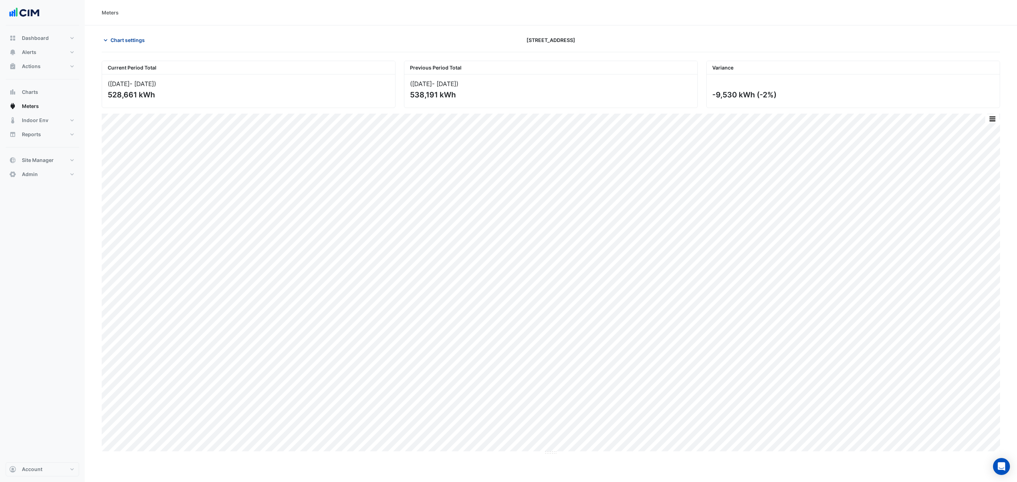
click at [110, 40] on span "Chart settings" at bounding box center [127, 39] width 34 height 7
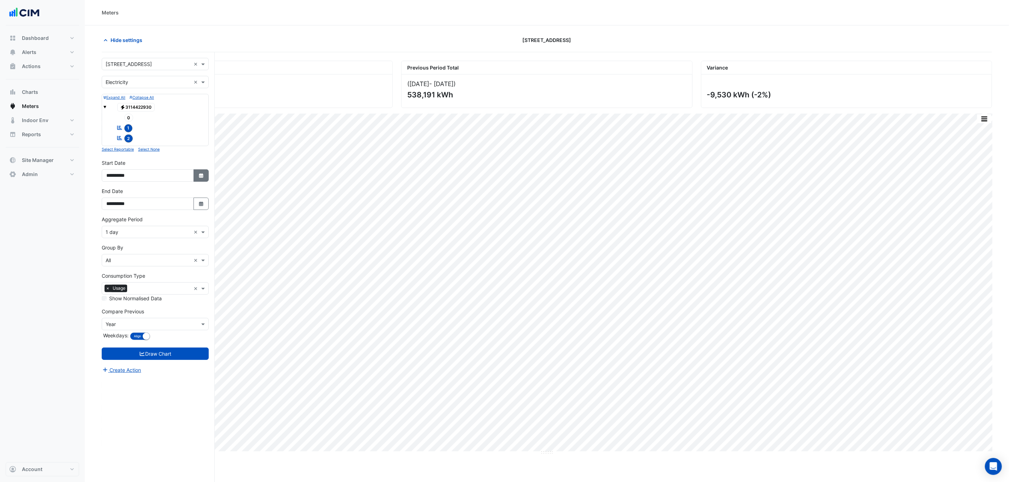
click at [195, 176] on button "Select Date" at bounding box center [201, 175] width 16 height 12
select select "*"
select select "****"
click at [113, 84] on span "Previous month" at bounding box center [113, 83] width 5 height 5
select select "*"
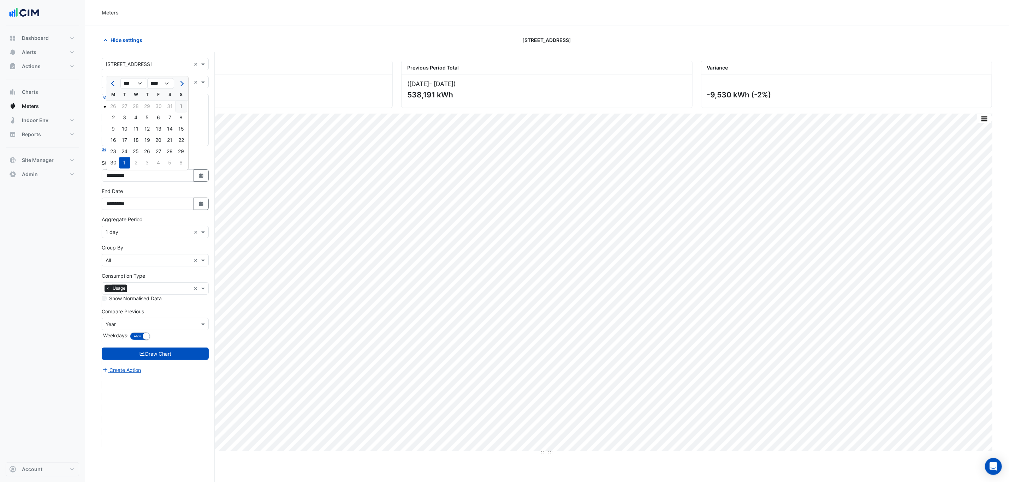
click at [178, 104] on div "1" at bounding box center [180, 106] width 11 height 11
type input "**********"
click at [179, 355] on button "Draw Chart" at bounding box center [155, 354] width 107 height 12
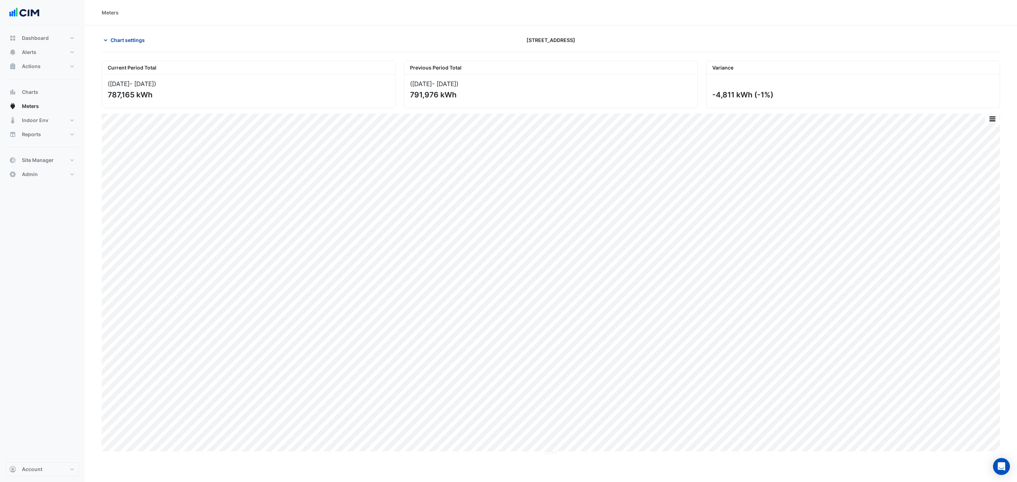
click at [136, 38] on span "Chart settings" at bounding box center [127, 39] width 34 height 7
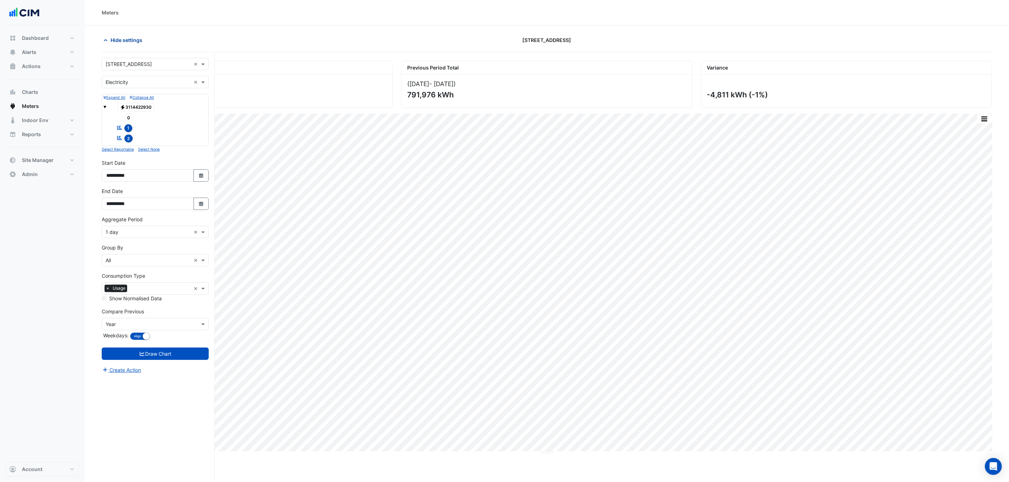
click at [131, 41] on span "Hide settings" at bounding box center [126, 39] width 32 height 7
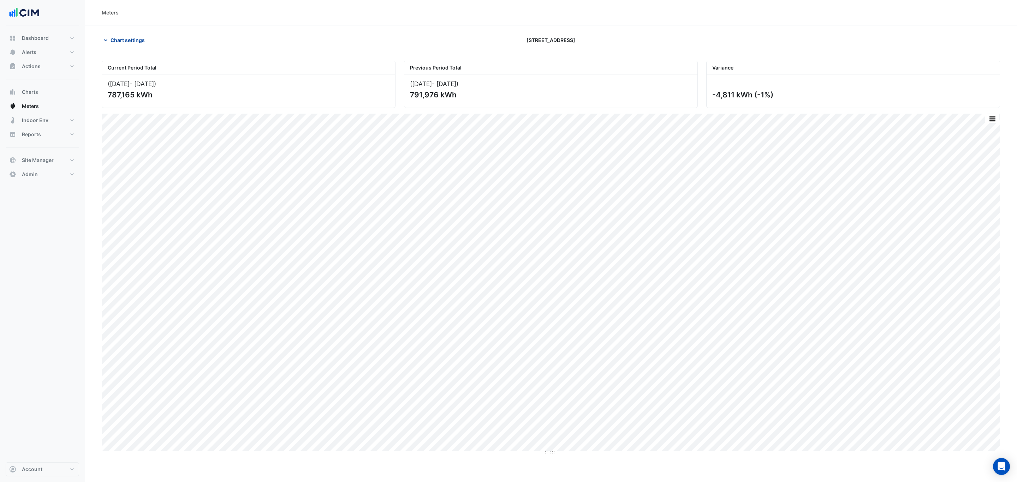
click at [115, 36] on button "Chart settings" at bounding box center [126, 40] width 48 height 12
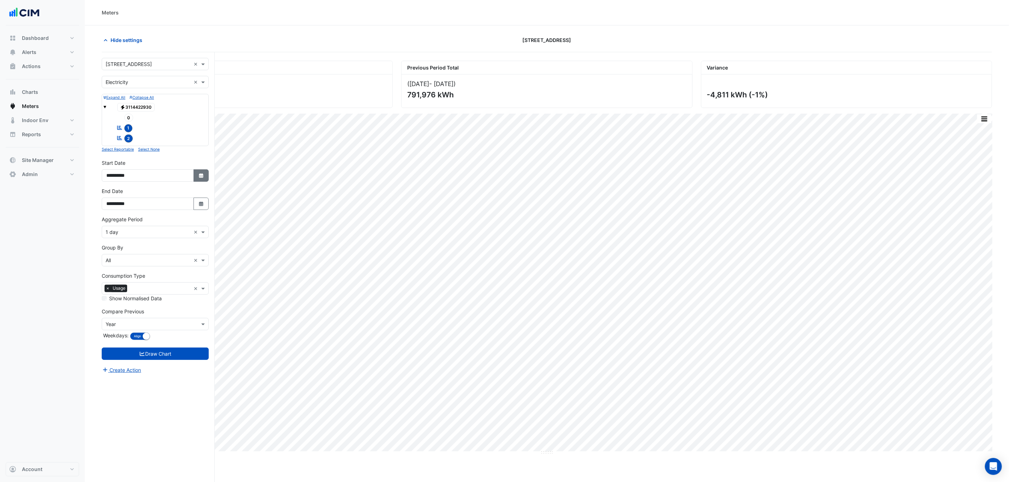
click at [197, 177] on button "Select Date" at bounding box center [201, 175] width 16 height 12
select select "*"
select select "****"
click at [197, 177] on button "Select Date" at bounding box center [201, 175] width 16 height 12
click at [981, 118] on button "button" at bounding box center [984, 118] width 14 height 9
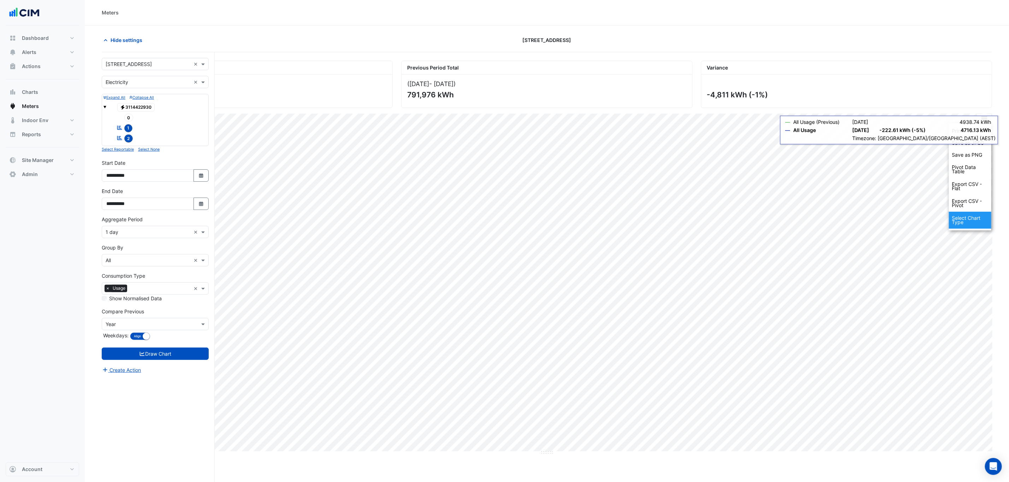
click at [973, 220] on div "Select Chart Type" at bounding box center [970, 220] width 42 height 17
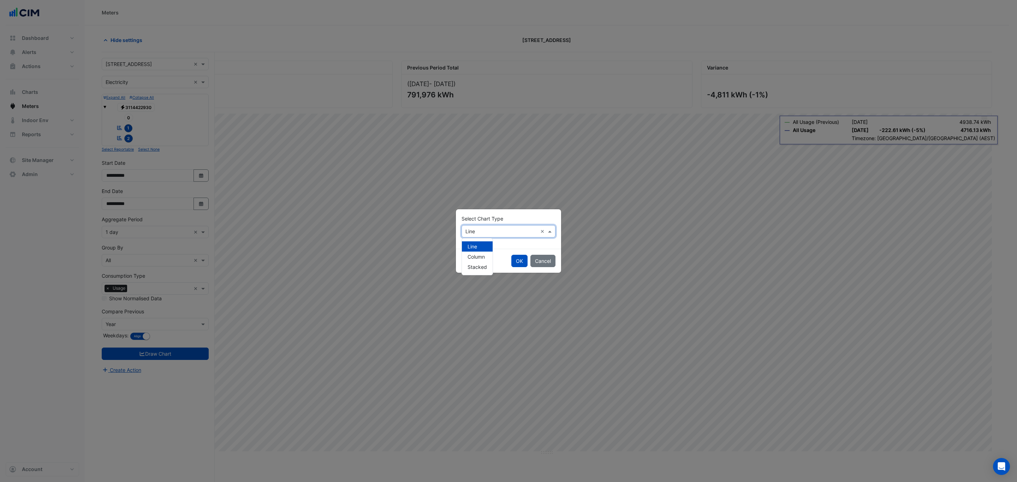
click at [506, 234] on input "text" at bounding box center [501, 231] width 72 height 7
click at [480, 259] on span "Column" at bounding box center [475, 257] width 17 height 6
click at [520, 262] on button "OK" at bounding box center [519, 261] width 16 height 12
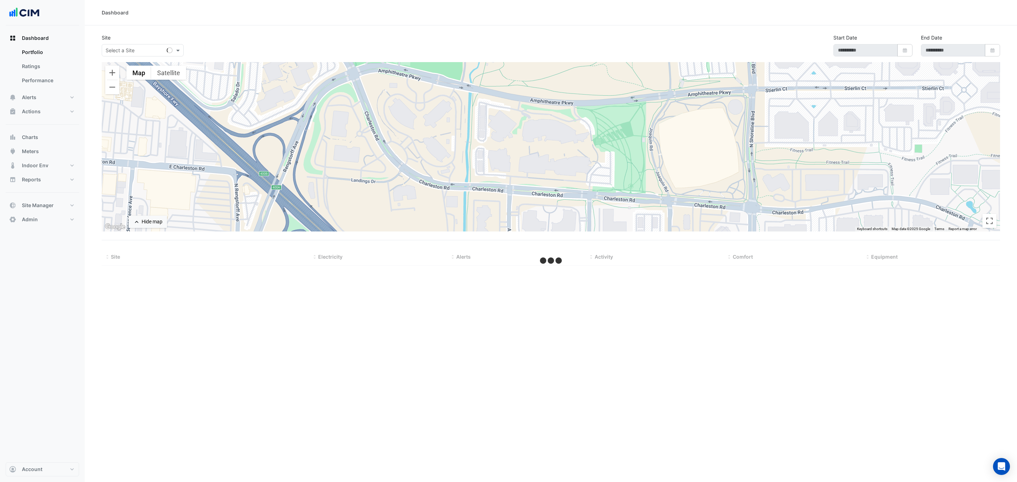
type input "**********"
select select "***"
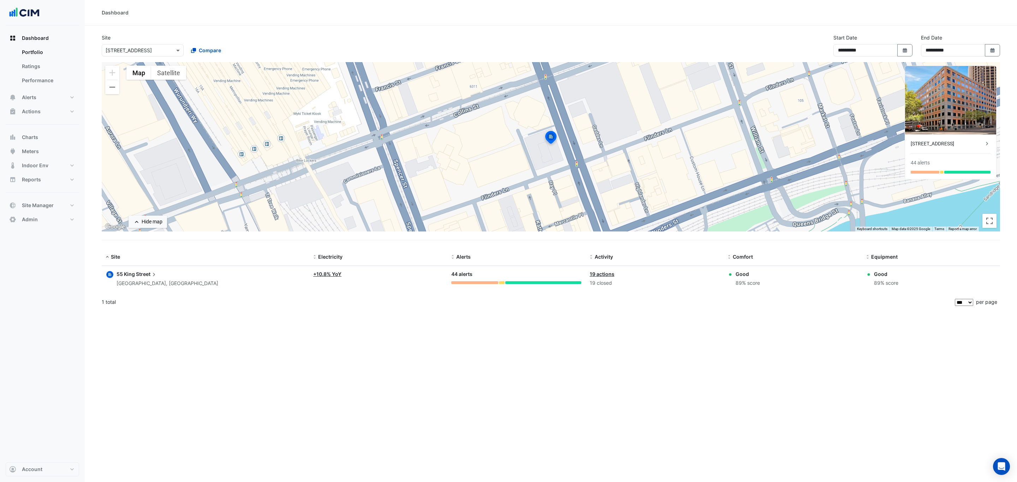
click at [129, 54] on div "× [STREET_ADDRESS]" at bounding box center [143, 50] width 82 height 12
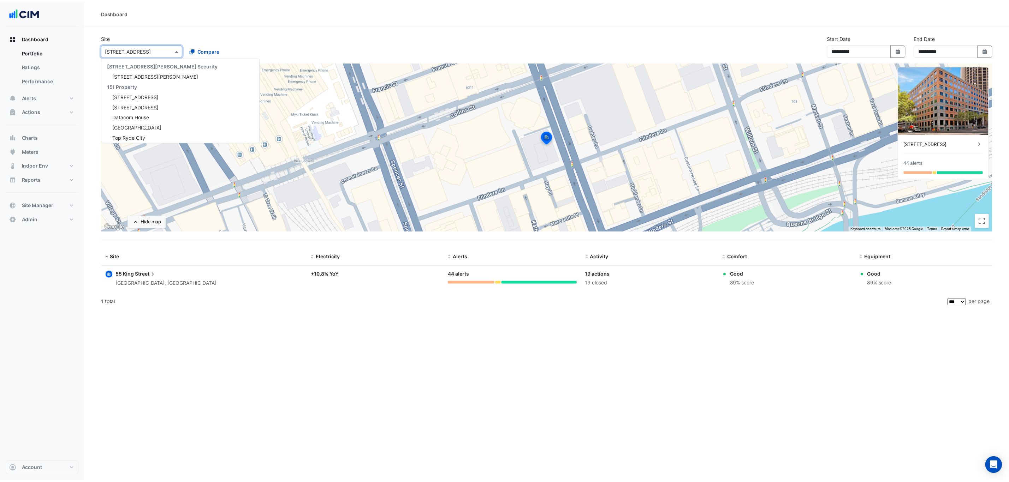
scroll to position [1791, 0]
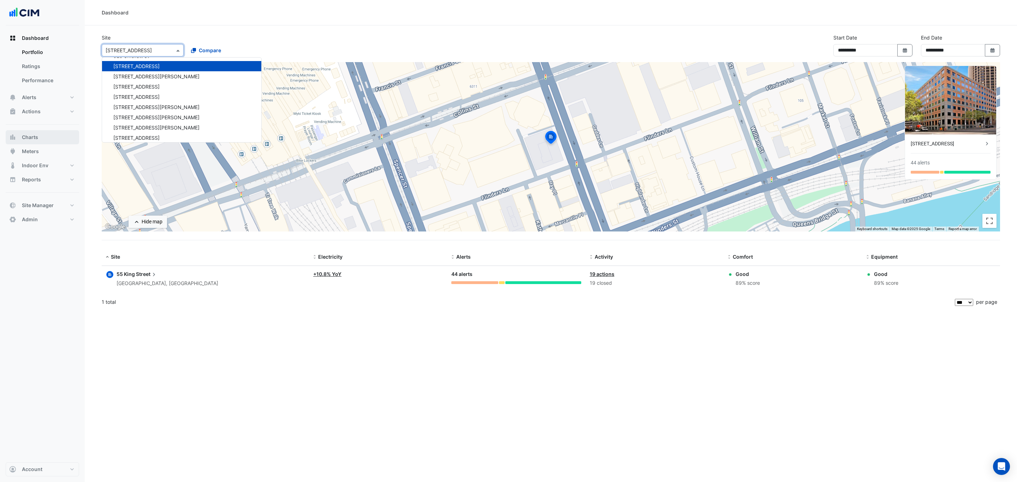
click at [51, 140] on button "Charts" at bounding box center [42, 137] width 73 height 14
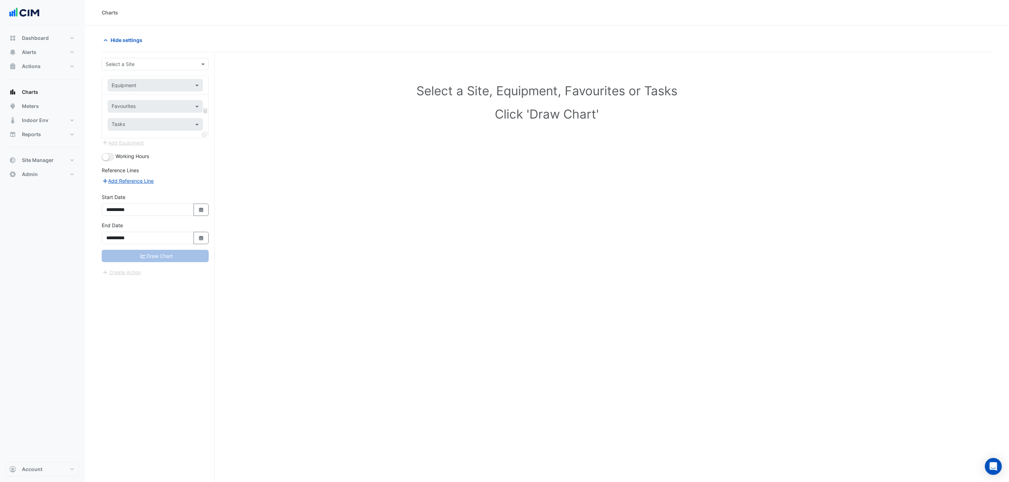
click at [127, 65] on input "text" at bounding box center [148, 64] width 85 height 7
type input "*"
type input "***"
click at [141, 88] on span "[STREET_ADDRESS]" at bounding box center [136, 90] width 46 height 6
click at [157, 90] on div "Equipment" at bounding box center [155, 85] width 95 height 12
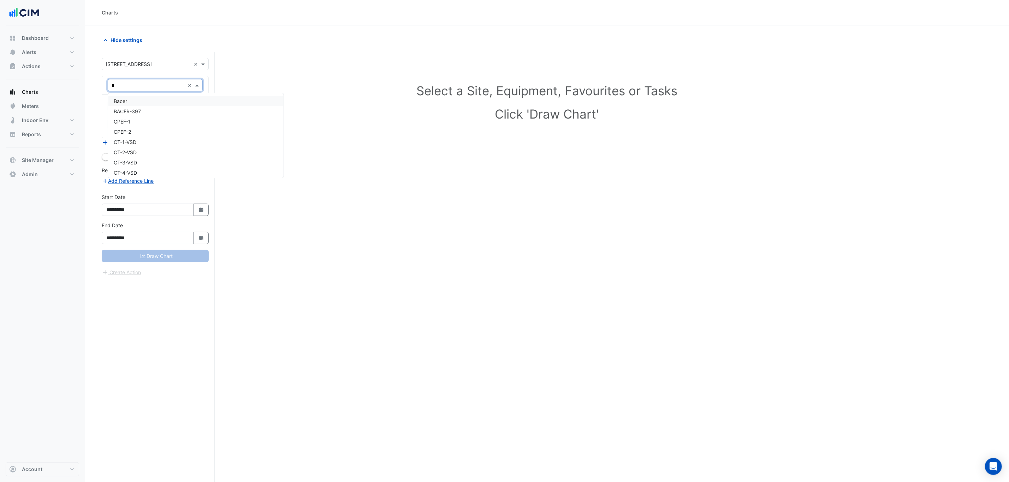
type input "**"
click at [150, 111] on div "New-CH-1" at bounding box center [178, 111] width 141 height 10
click at [153, 107] on input "text" at bounding box center [147, 106] width 71 height 7
type input "****"
click at [153, 120] on span "Chiller Status - Plantroom, Plantroom" at bounding box center [156, 122] width 85 height 6
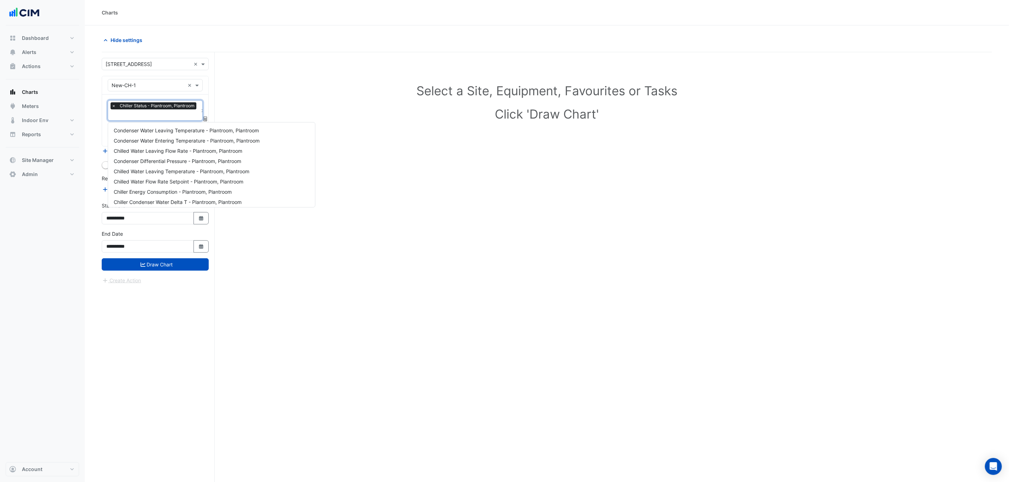
click at [147, 117] on input "text" at bounding box center [155, 115] width 86 height 7
click at [259, 90] on h1 "Select a Site, Equipment, Favourites or Tasks" at bounding box center [546, 90] width 859 height 15
click at [120, 111] on div "× Chiller Status - Plantroom, Plantroom" at bounding box center [154, 106] width 88 height 9
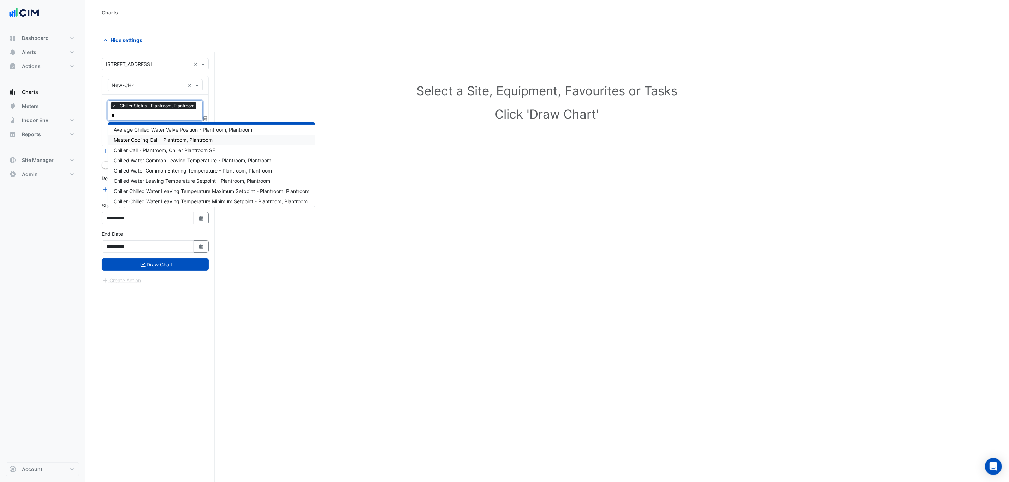
scroll to position [166, 0]
type input "*"
click at [240, 102] on div "Select a Site, Equipment, Favourites or Tasks Click 'Draw Chart'" at bounding box center [547, 104] width 882 height 86
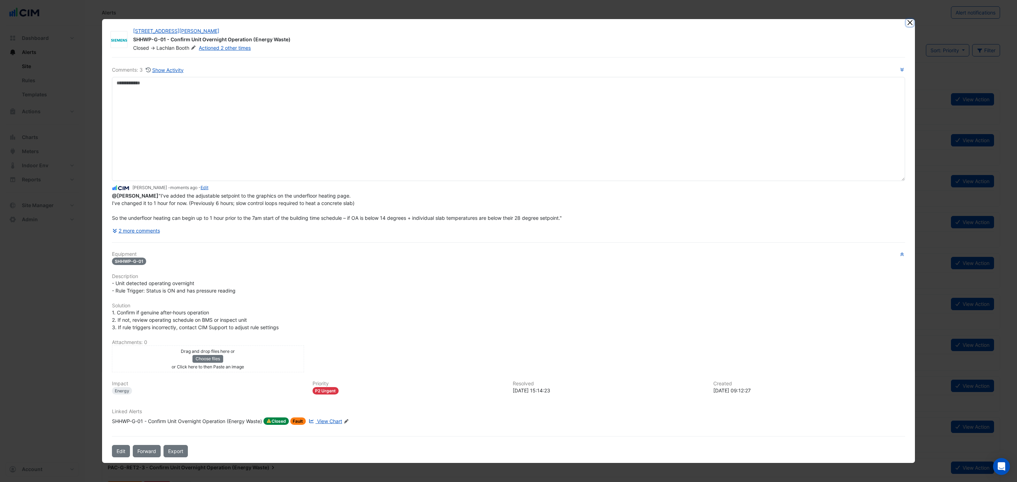
click at [909, 24] on button "Close" at bounding box center [909, 22] width 7 height 7
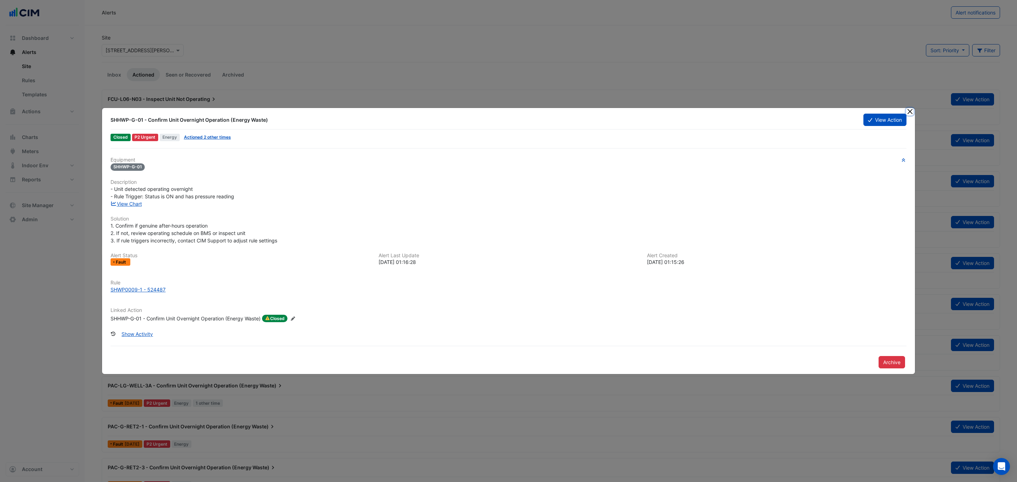
click at [910, 109] on button "Close" at bounding box center [909, 111] width 7 height 7
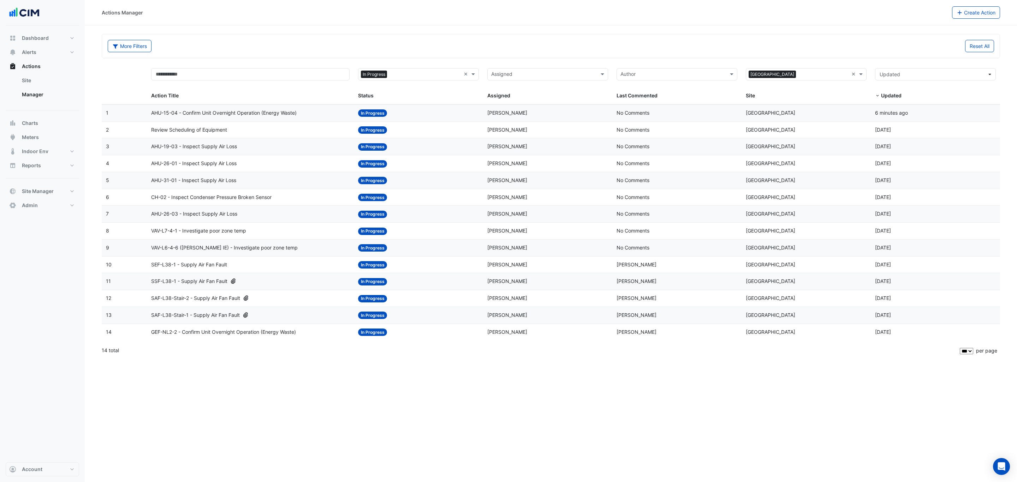
select select "***"
click at [806, 75] on input "text" at bounding box center [801, 75] width 105 height 8
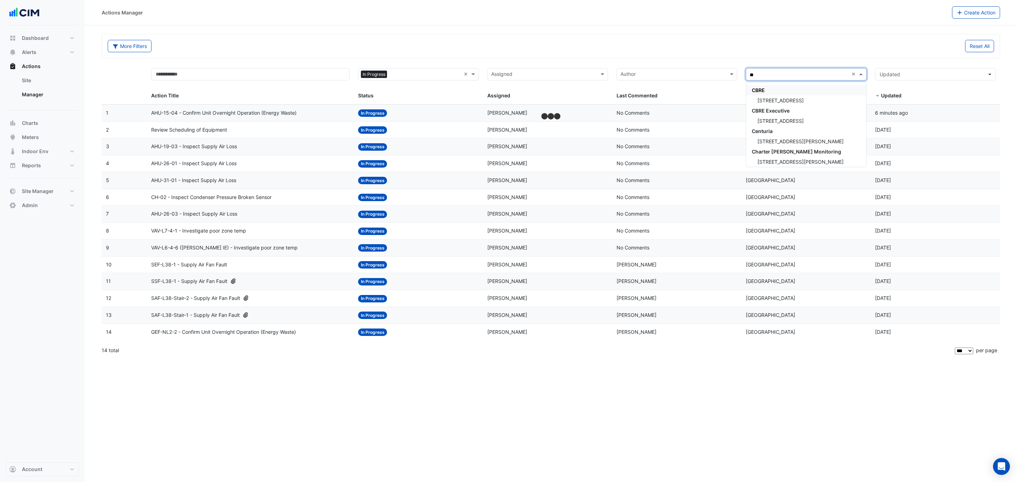
type input "***"
click at [790, 102] on span "[STREET_ADDRESS]" at bounding box center [780, 100] width 46 height 6
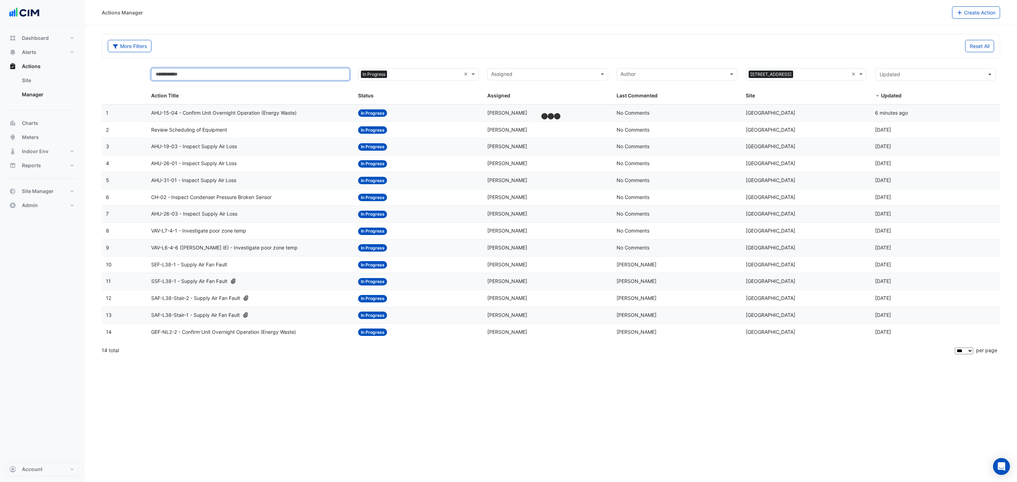
click at [250, 76] on input "text" at bounding box center [250, 74] width 198 height 12
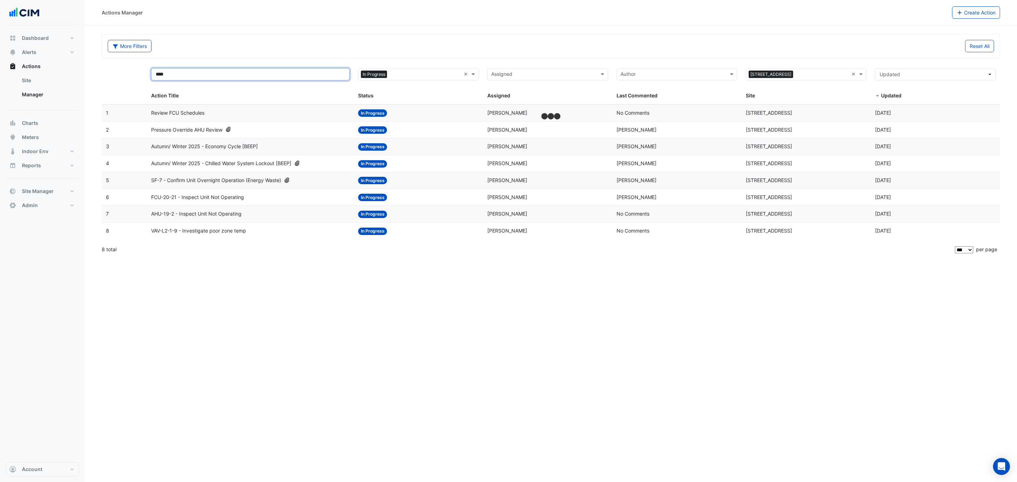
type input "****"
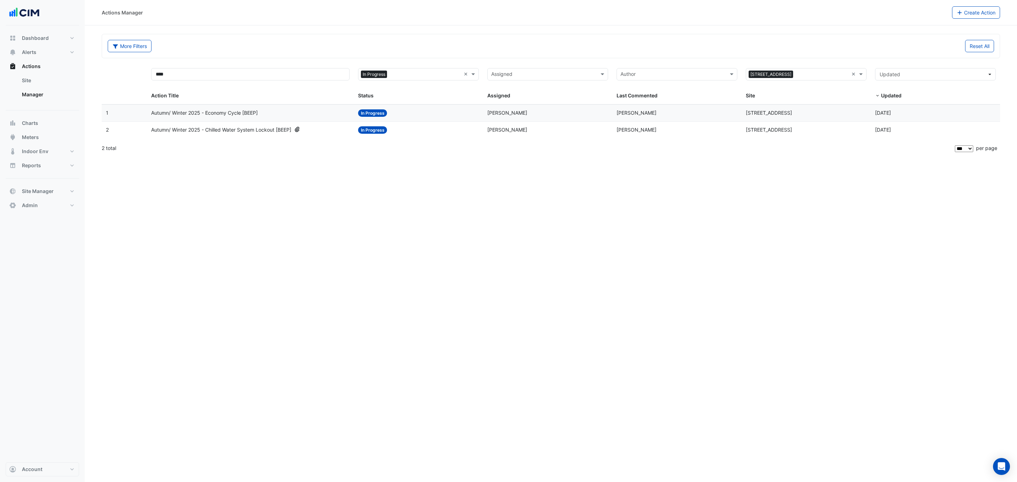
click at [256, 126] on datatable-body-cell "Action Title: Autumn/ Winter 2025 - Chilled Water System Lockout [BEEP]" at bounding box center [250, 130] width 207 height 17
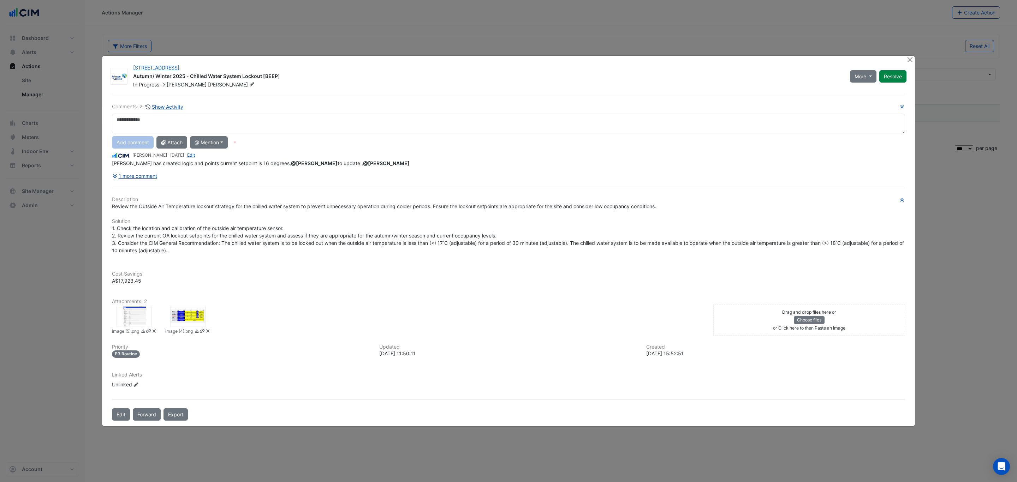
click at [144, 180] on button "1 more comment" at bounding box center [135, 176] width 46 height 12
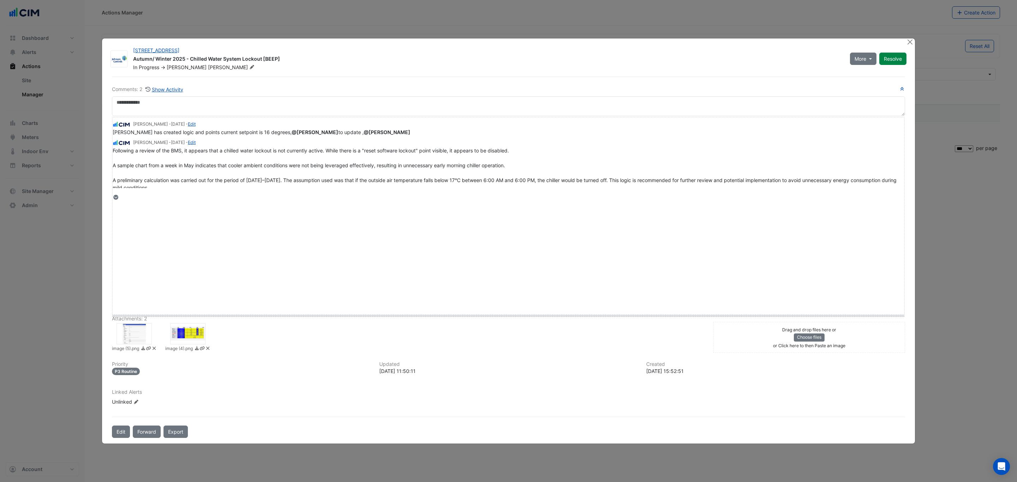
drag, startPoint x: 125, startPoint y: 197, endPoint x: 139, endPoint y: 324, distance: 127.9
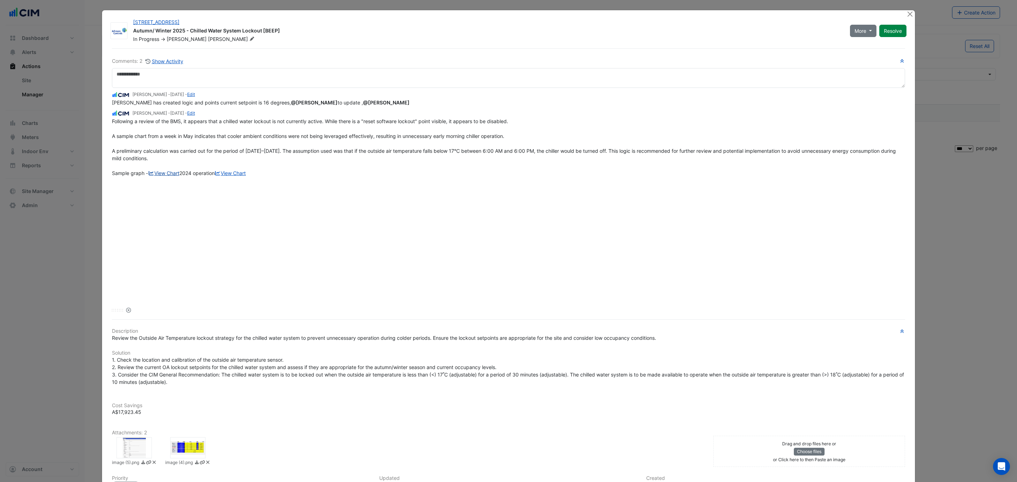
click at [165, 174] on link "View Chart" at bounding box center [163, 173] width 31 height 6
click at [906, 14] on button "Close" at bounding box center [909, 13] width 7 height 7
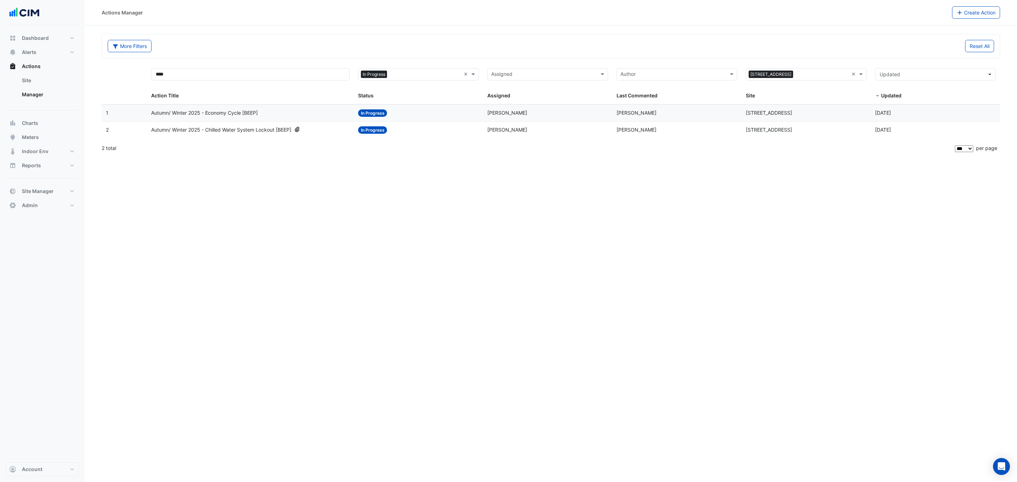
click at [302, 120] on datatable-body-cell "Action Title: Autumn/ Winter 2025 - Economy Cycle [BEEP]" at bounding box center [250, 113] width 207 height 17
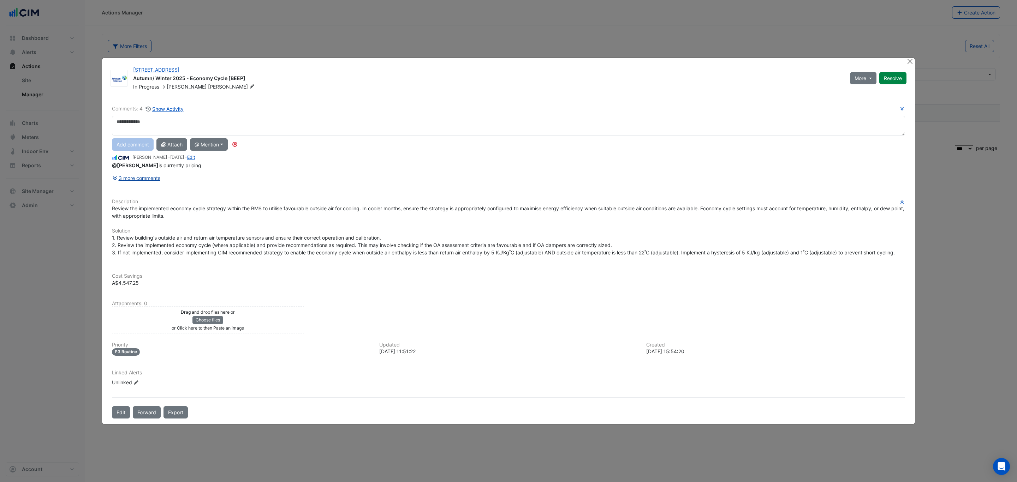
click at [149, 178] on button "3 more comments" at bounding box center [136, 178] width 49 height 12
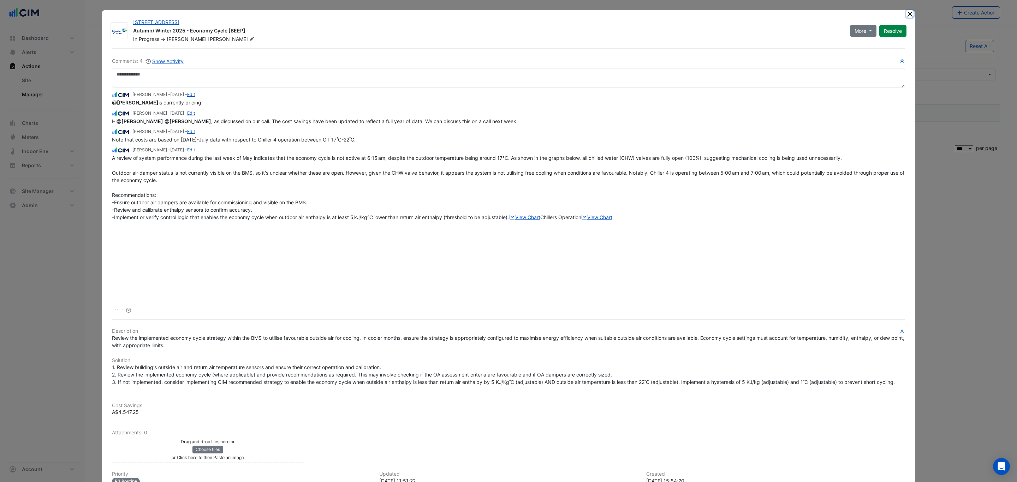
click at [906, 11] on button "Close" at bounding box center [909, 13] width 7 height 7
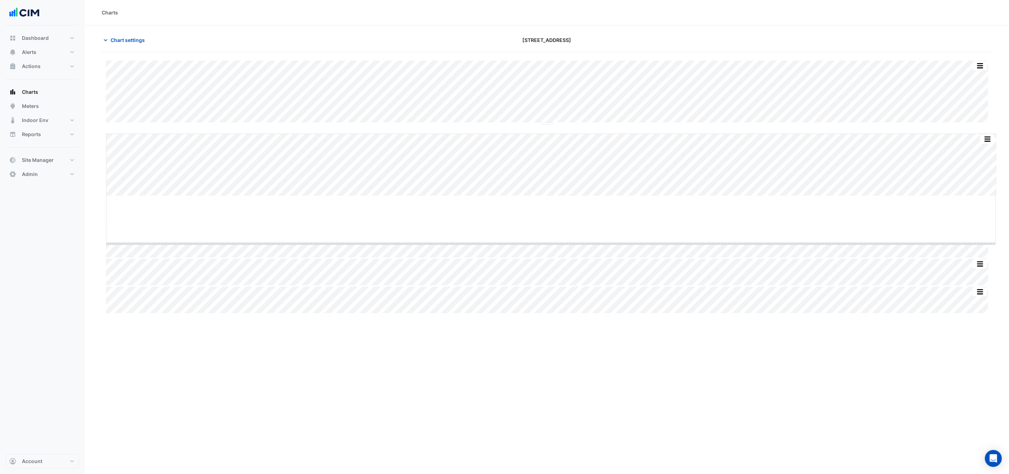
drag, startPoint x: 553, startPoint y: 195, endPoint x: 552, endPoint y: 243, distance: 47.7
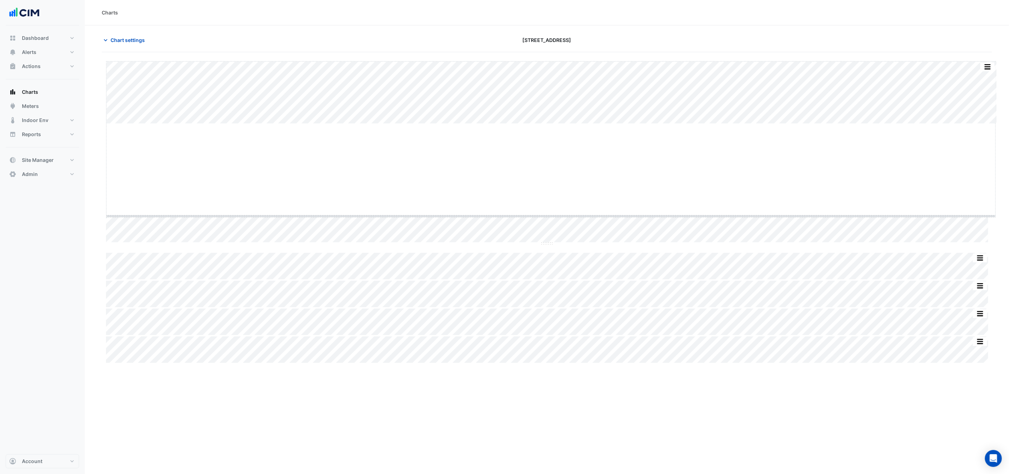
drag, startPoint x: 549, startPoint y: 124, endPoint x: 558, endPoint y: 216, distance: 93.0
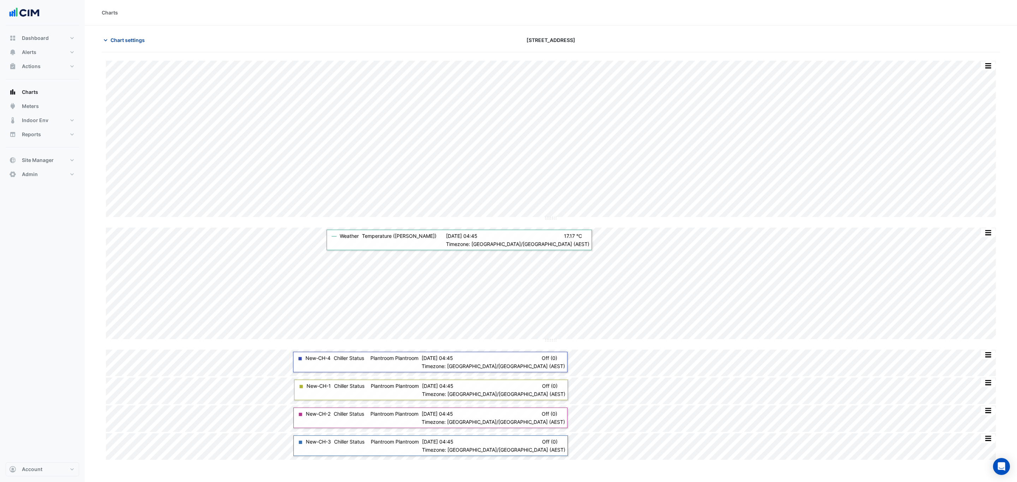
click at [124, 44] on button "Chart settings" at bounding box center [126, 40] width 48 height 12
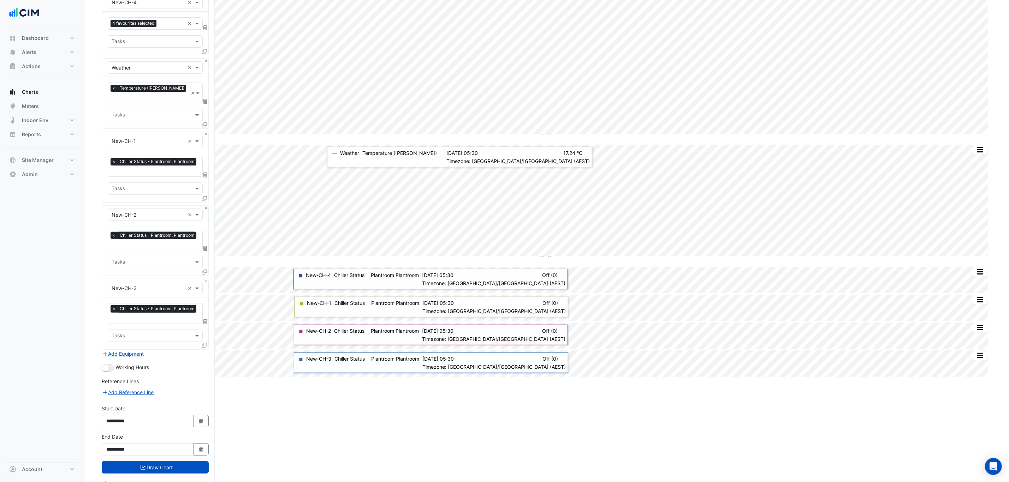
scroll to position [89, 0]
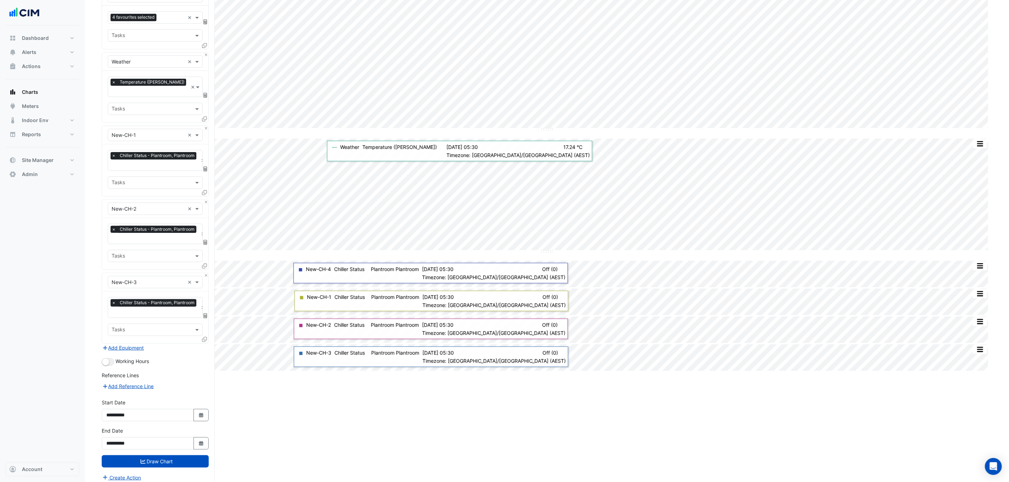
click at [352, 419] on div "Split by Unit Split All Split None Print Save as JPEG Save as PNG Pivot Data Ta…" at bounding box center [547, 225] width 890 height 524
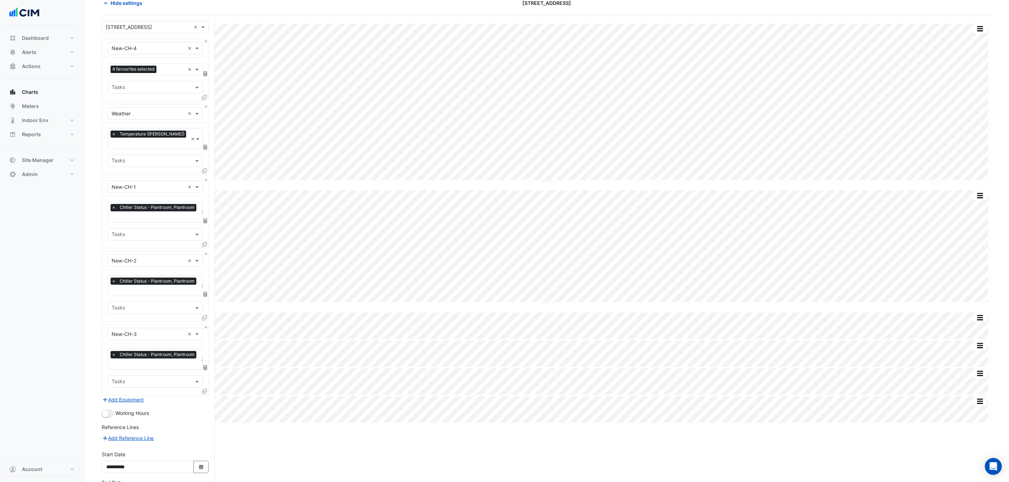
scroll to position [0, 0]
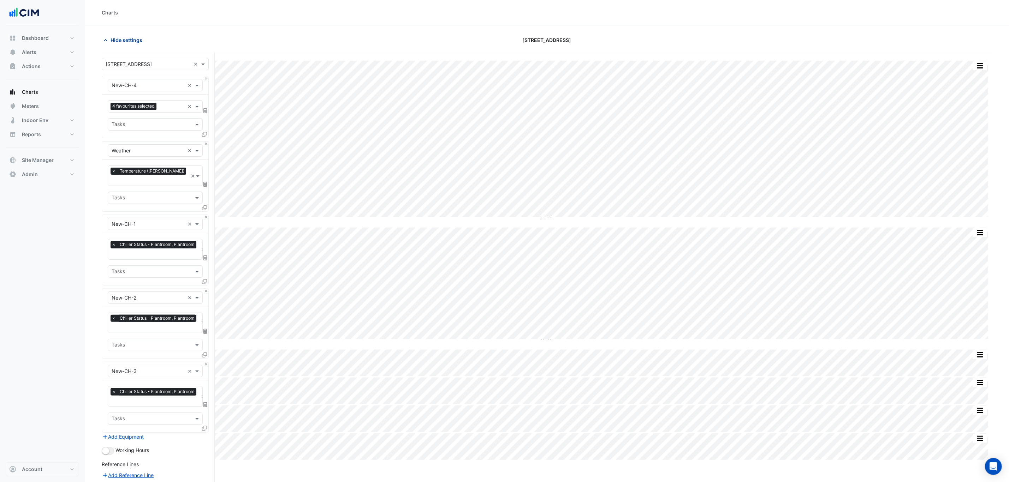
click at [131, 42] on span "Hide settings" at bounding box center [126, 39] width 32 height 7
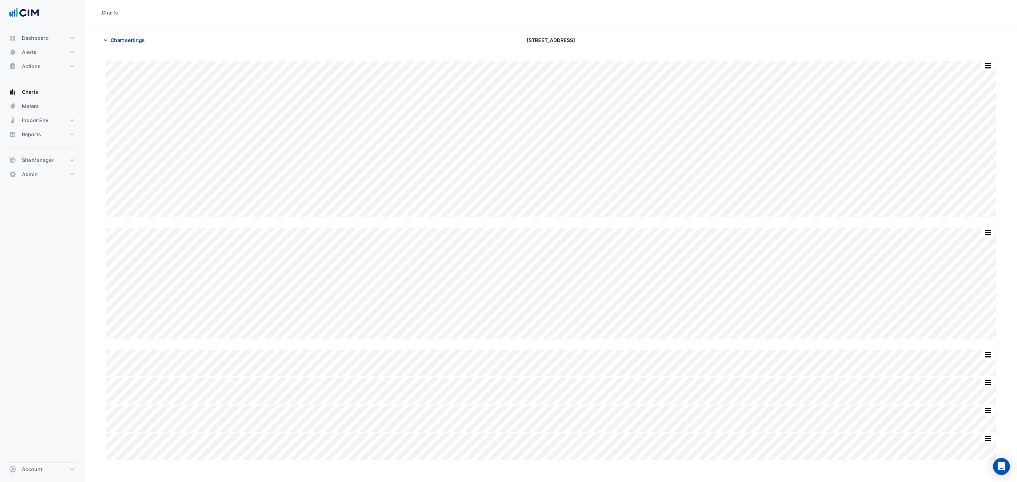
click at [118, 39] on span "Chart settings" at bounding box center [127, 39] width 34 height 7
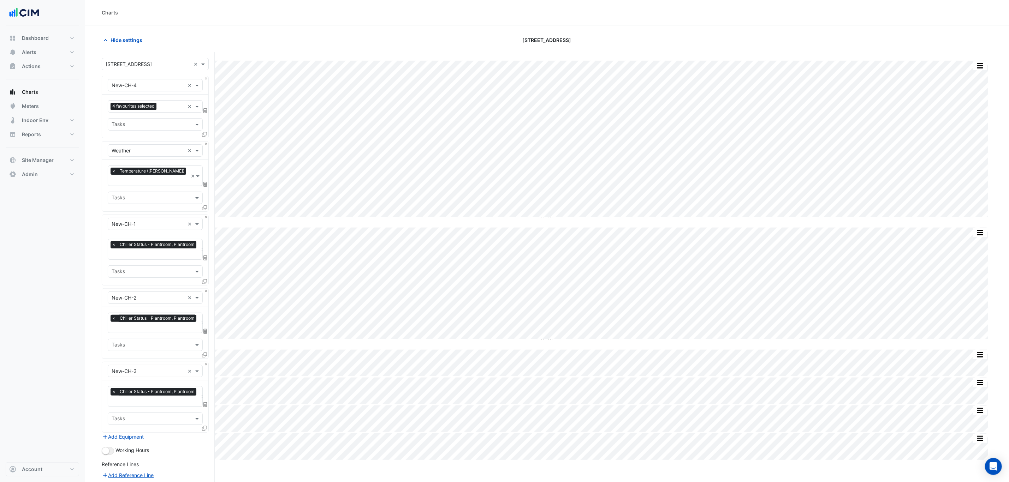
click at [204, 182] on icon at bounding box center [205, 184] width 4 height 5
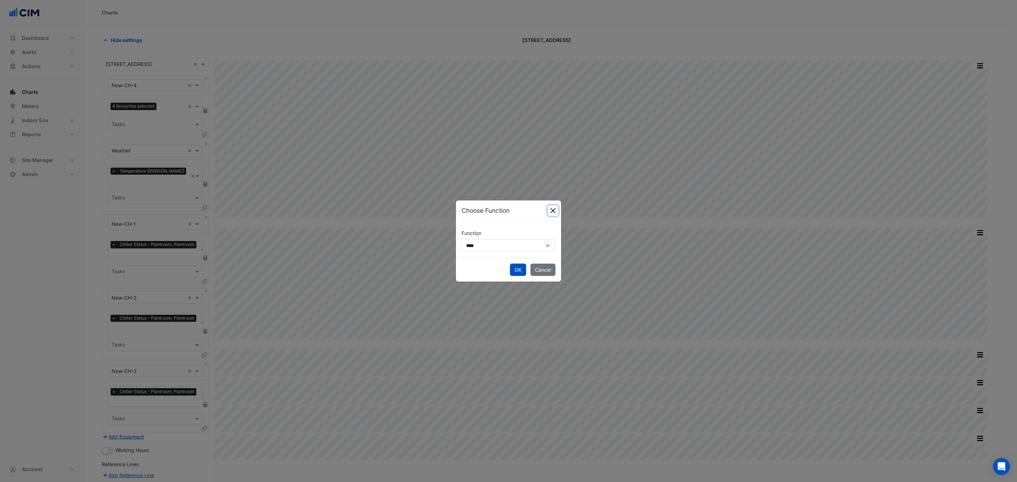
click at [553, 211] on button "Close" at bounding box center [553, 210] width 11 height 11
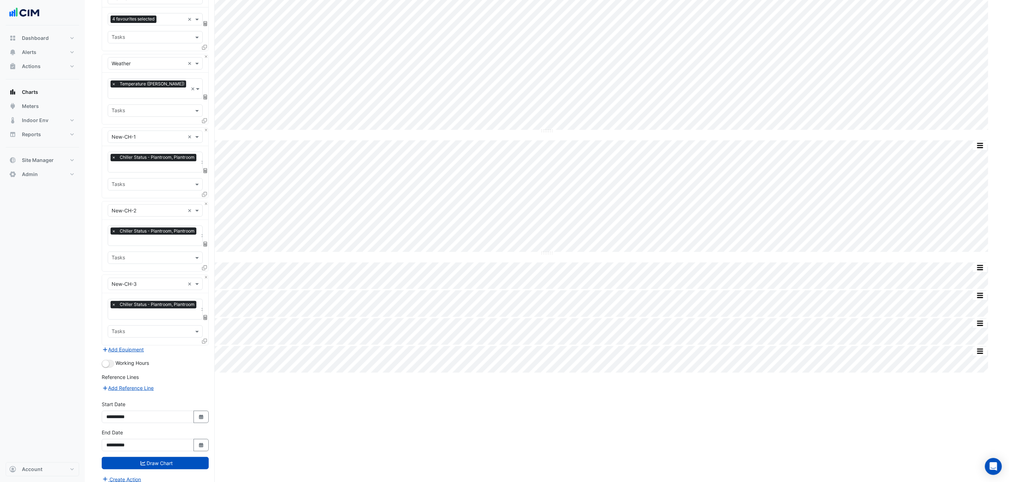
scroll to position [89, 0]
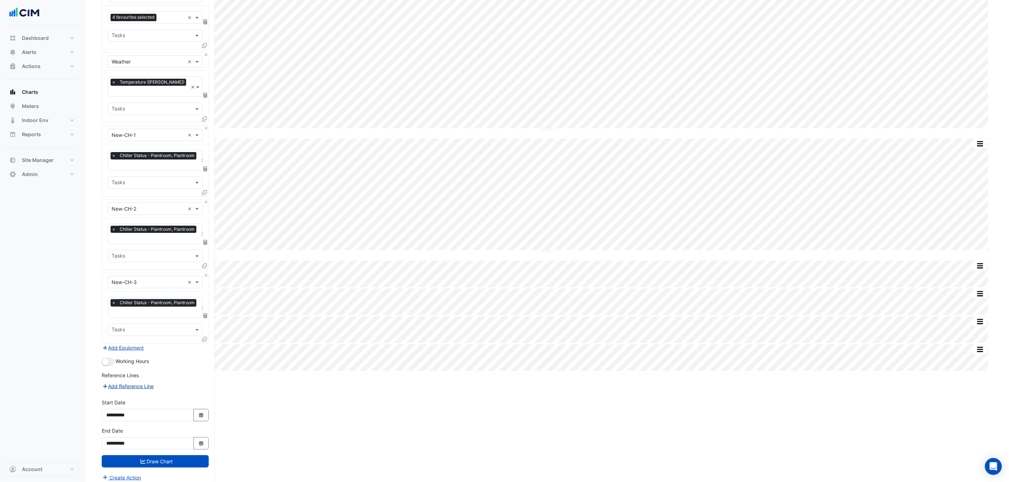
click at [147, 382] on button "Add Reference Line" at bounding box center [128, 386] width 53 height 8
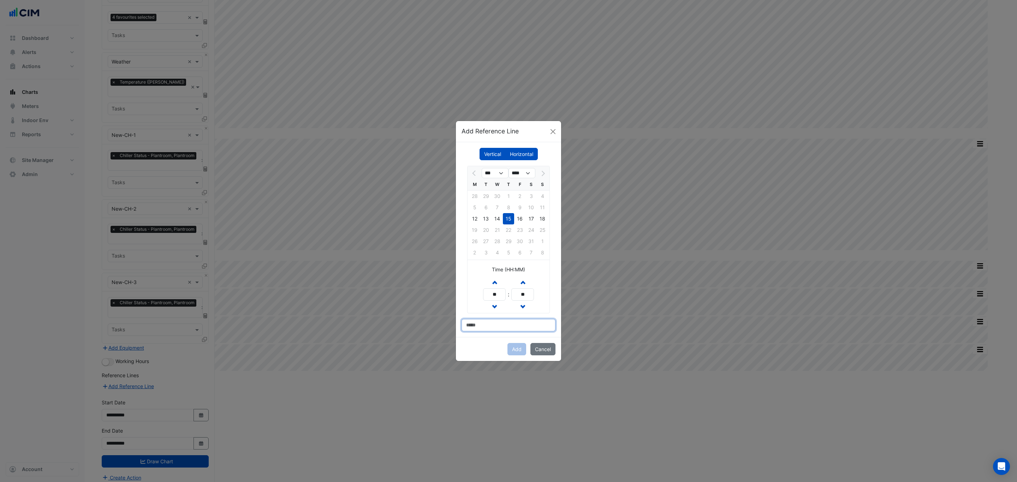
click at [500, 322] on input at bounding box center [508, 325] width 94 height 12
type input "*"
type input "*******"
click at [531, 155] on label "Horizontal" at bounding box center [521, 154] width 32 height 12
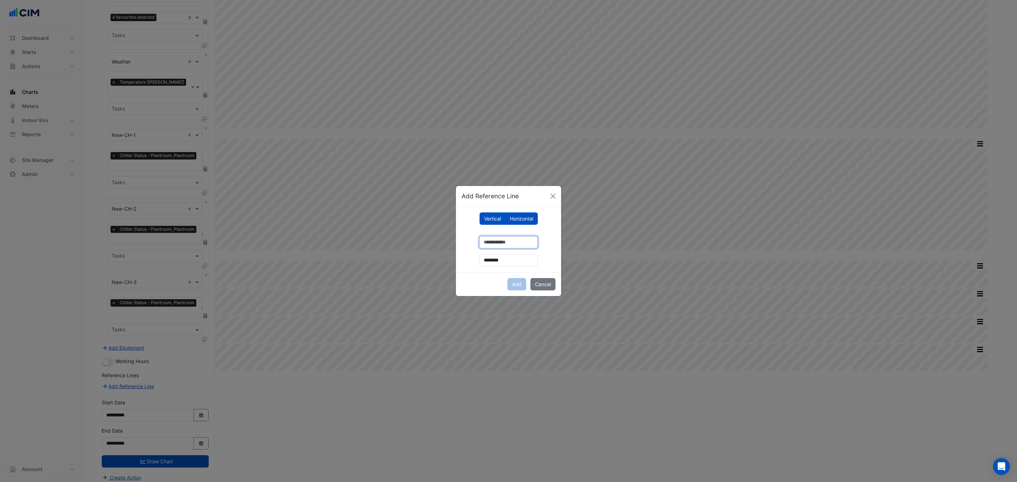
click at [503, 242] on input "number" at bounding box center [508, 242] width 59 height 12
type input "**"
click at [514, 284] on button "Add" at bounding box center [516, 284] width 19 height 12
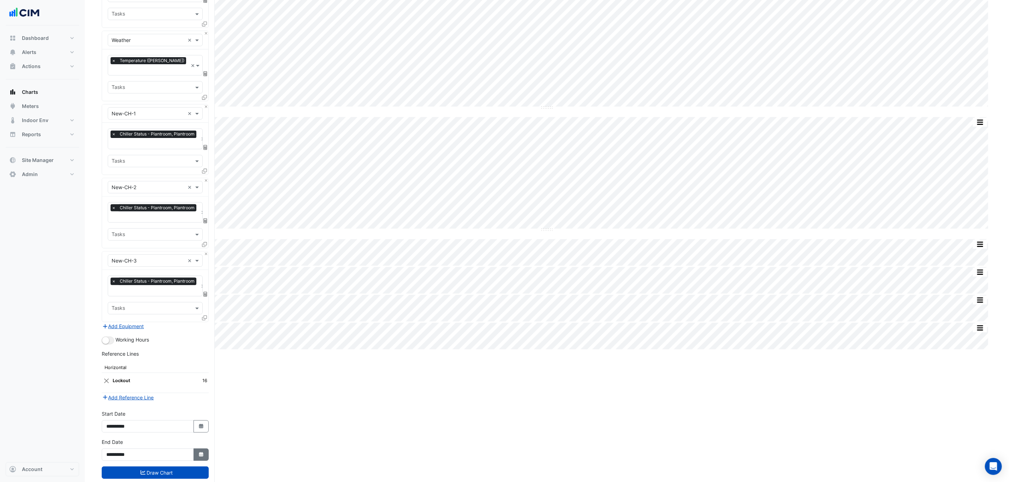
scroll to position [122, 0]
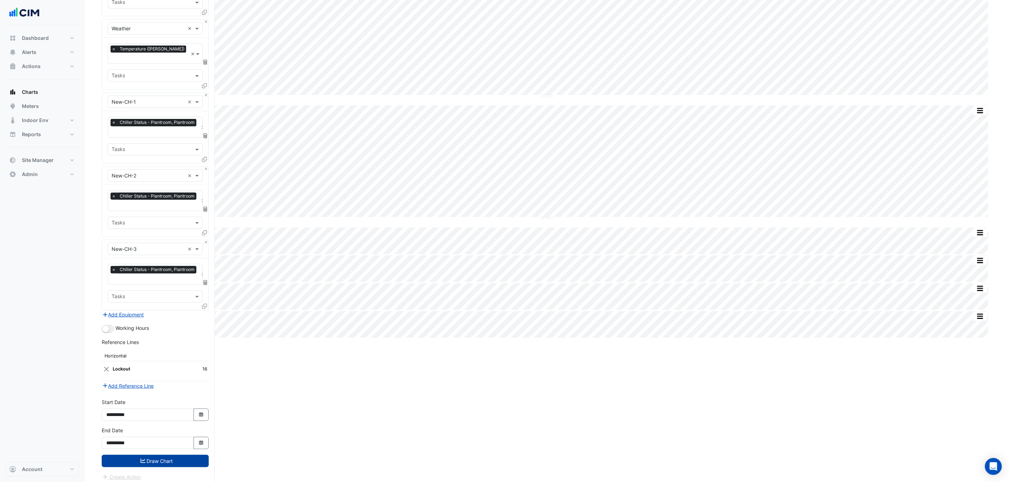
click at [190, 459] on button "Draw Chart" at bounding box center [155, 461] width 107 height 12
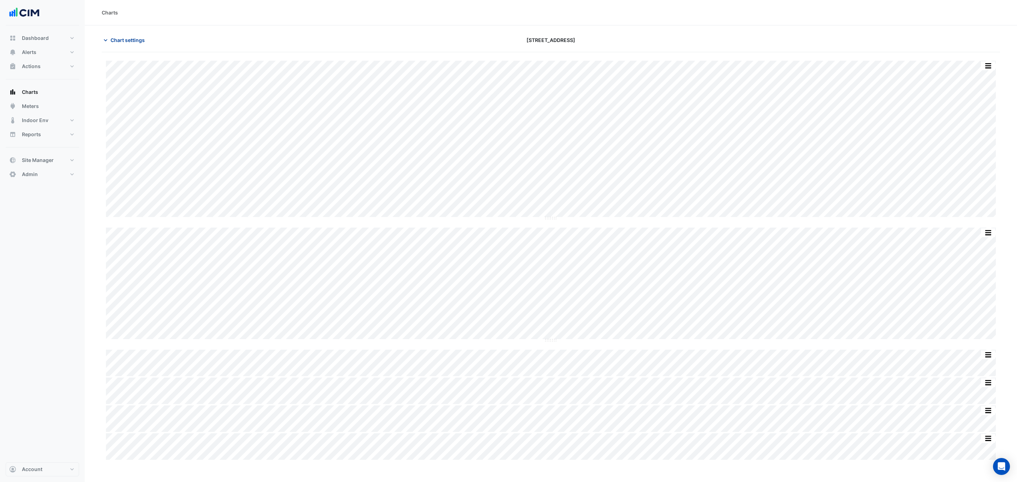
click at [120, 45] on button "Chart settings" at bounding box center [126, 40] width 48 height 12
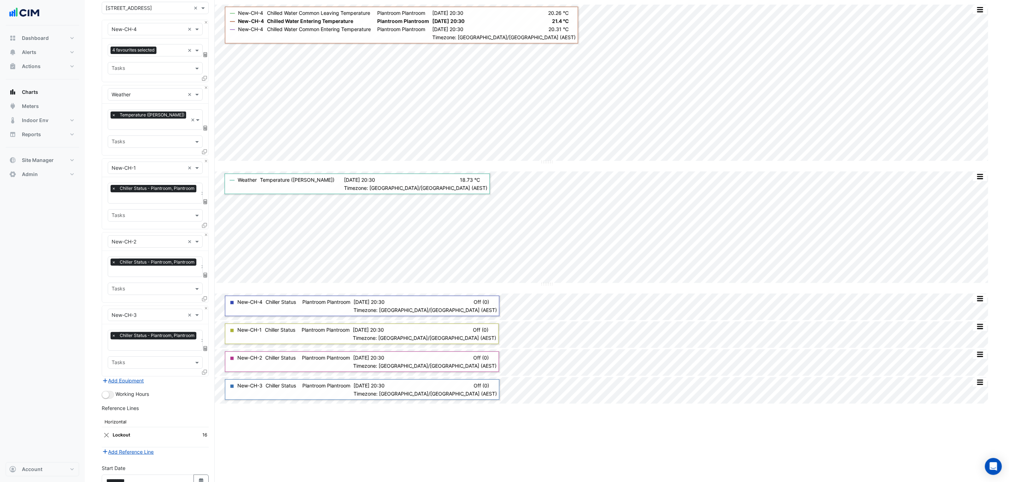
scroll to position [122, 0]
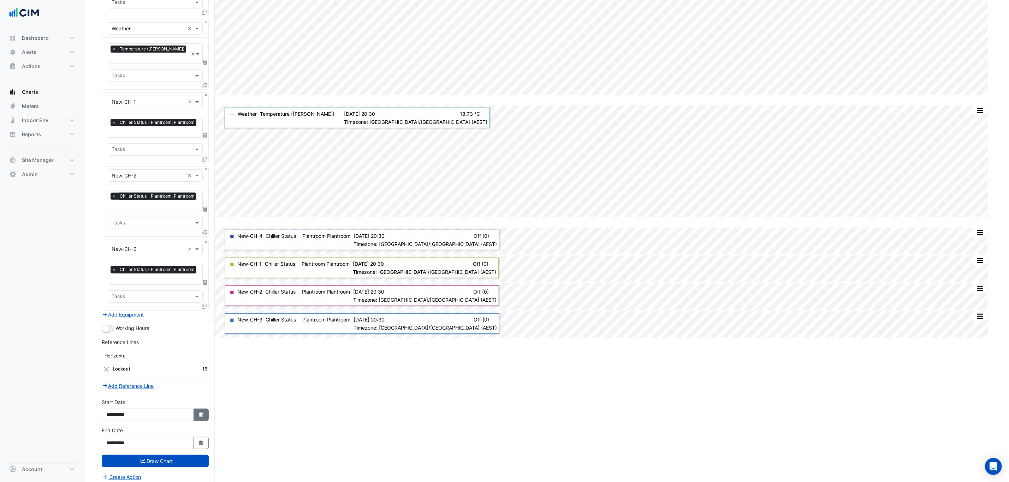
click at [198, 412] on icon "Select Date" at bounding box center [201, 414] width 6 height 5
select select "*"
select select "****"
click at [148, 339] on div "1" at bounding box center [147, 338] width 11 height 11
type input "**********"
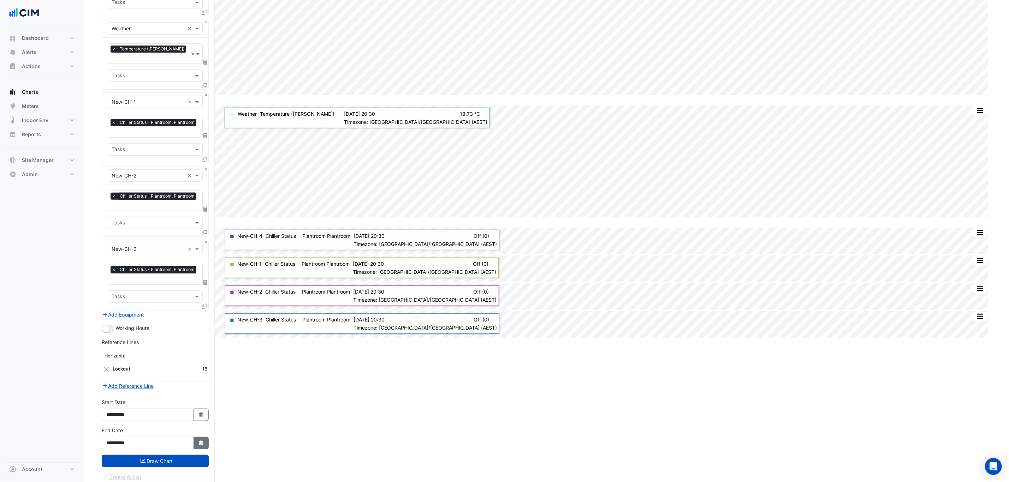
click at [197, 440] on button "Select Date" at bounding box center [201, 443] width 16 height 12
click at [171, 413] on div "31" at bounding box center [169, 412] width 11 height 11
type input "**********"
click at [178, 455] on button "Draw Chart" at bounding box center [155, 461] width 107 height 12
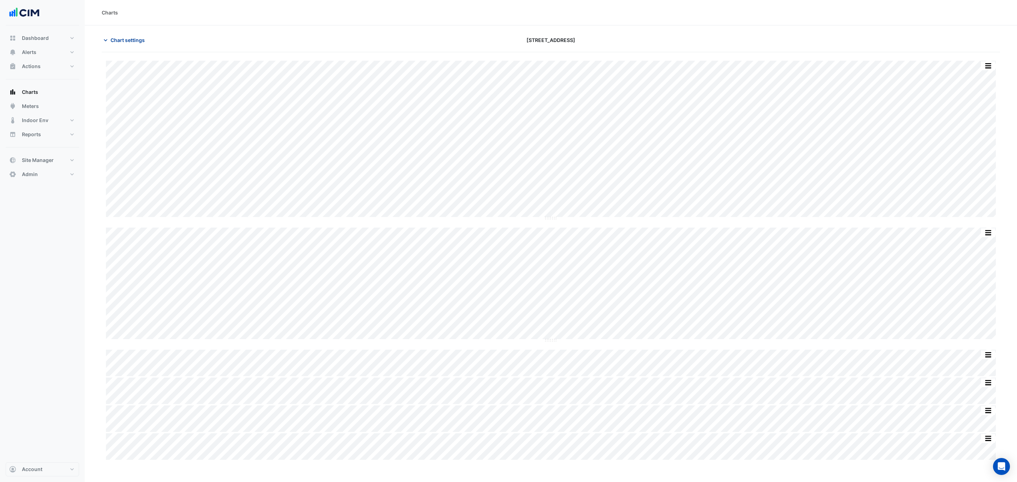
click at [132, 39] on span "Chart settings" at bounding box center [127, 39] width 34 height 7
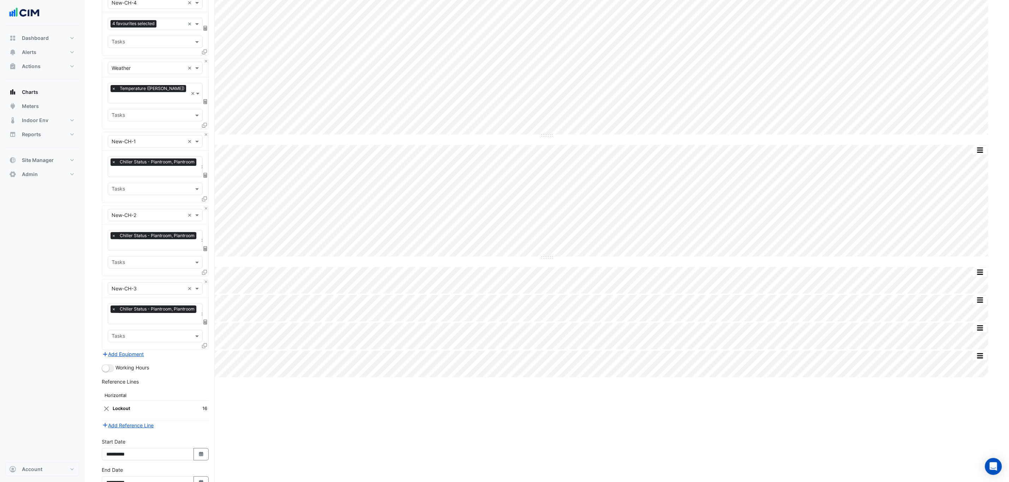
scroll to position [106, 0]
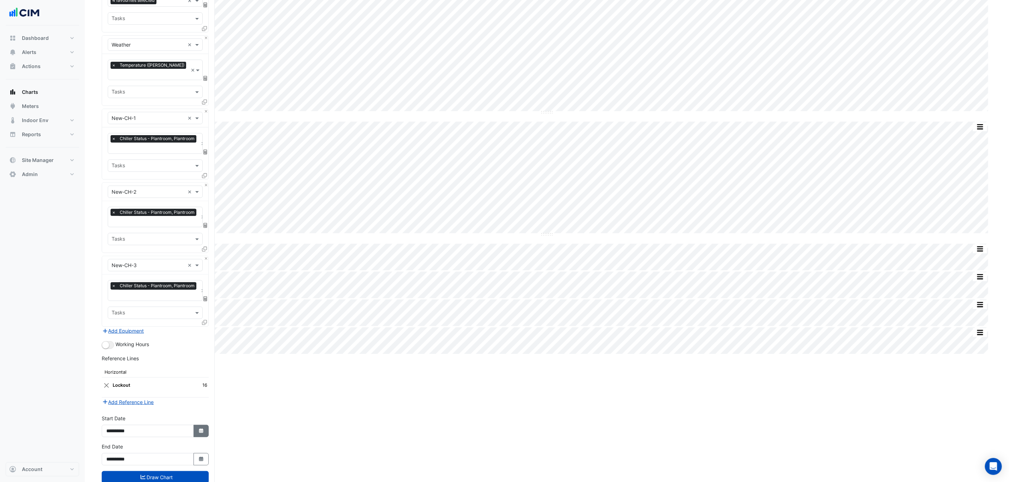
click at [202, 429] on icon "Select Date" at bounding box center [201, 431] width 6 height 5
select select "*"
click at [161, 330] on select "**** **** **** **** **** **** **** **** **** **** ****" at bounding box center [160, 332] width 27 height 11
select select "****"
click at [147, 327] on select "**** **** **** **** **** **** **** **** **** **** ****" at bounding box center [160, 332] width 27 height 11
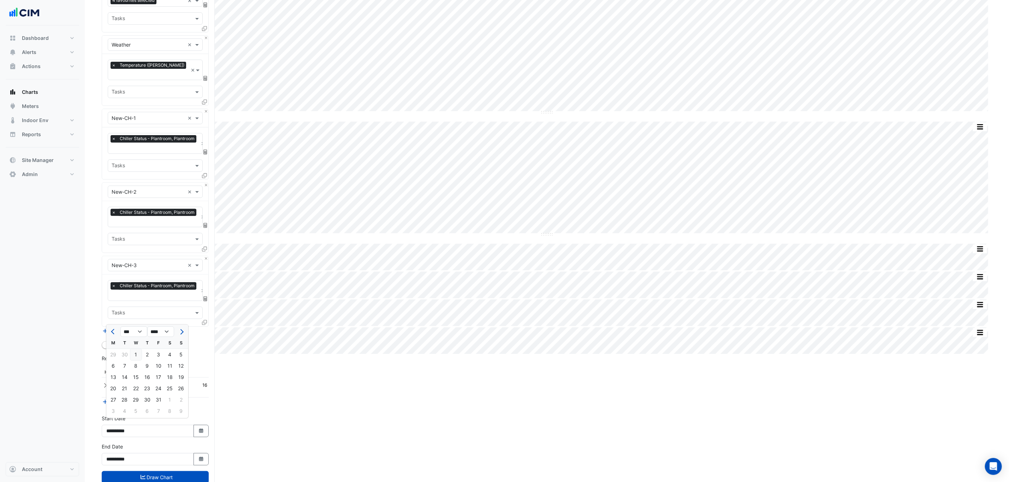
click at [141, 355] on div "1" at bounding box center [135, 354] width 11 height 11
type input "**********"
click at [202, 457] on icon "button" at bounding box center [201, 459] width 4 height 5
select select "*"
click at [164, 362] on select "**** **** **** **** **** **** **** **** **** **** **** ****" at bounding box center [160, 360] width 27 height 11
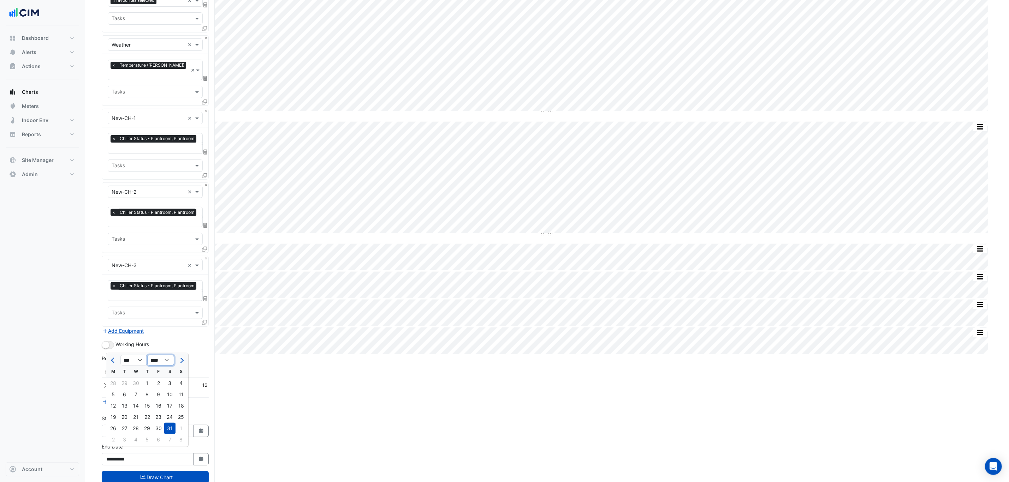
select select "****"
click at [147, 355] on select "**** **** **** **** **** **** **** **** **** **** **** ****" at bounding box center [160, 360] width 27 height 11
click at [159, 428] on div "31" at bounding box center [158, 428] width 11 height 11
type input "**********"
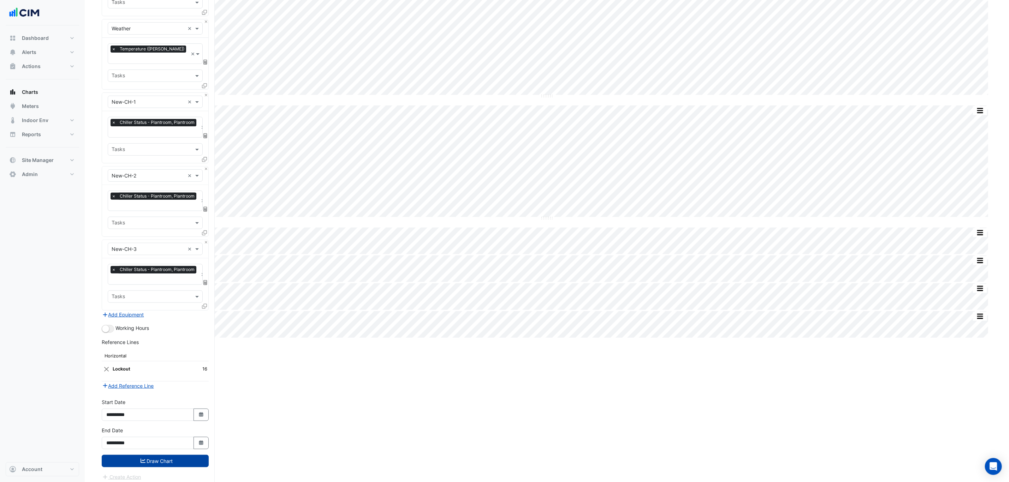
click at [171, 462] on button "Draw Chart" at bounding box center [155, 461] width 107 height 12
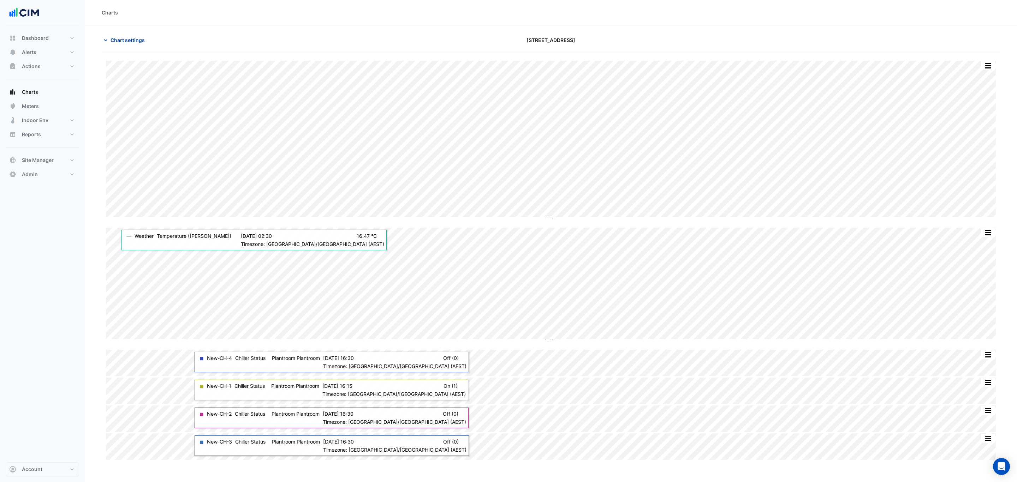
click at [133, 38] on span "Chart settings" at bounding box center [127, 39] width 34 height 7
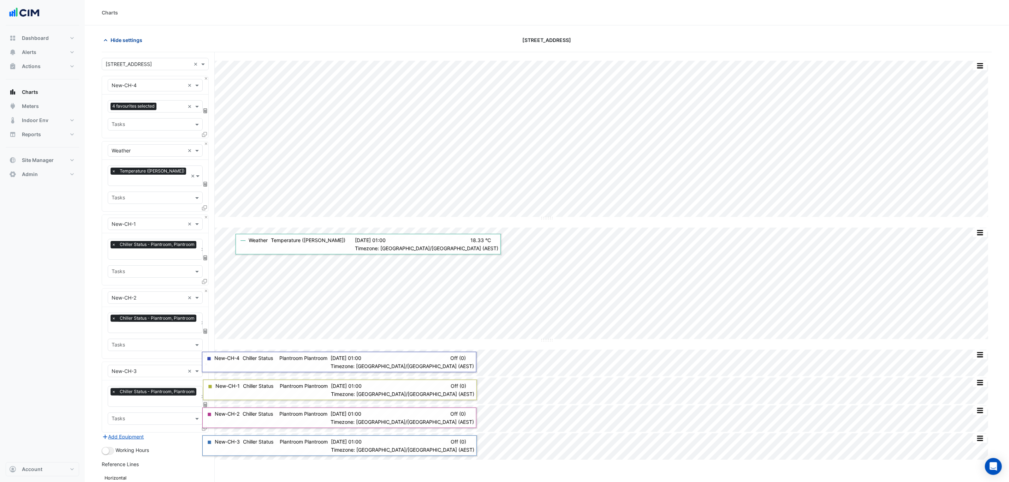
click at [135, 38] on span "Hide settings" at bounding box center [126, 39] width 32 height 7
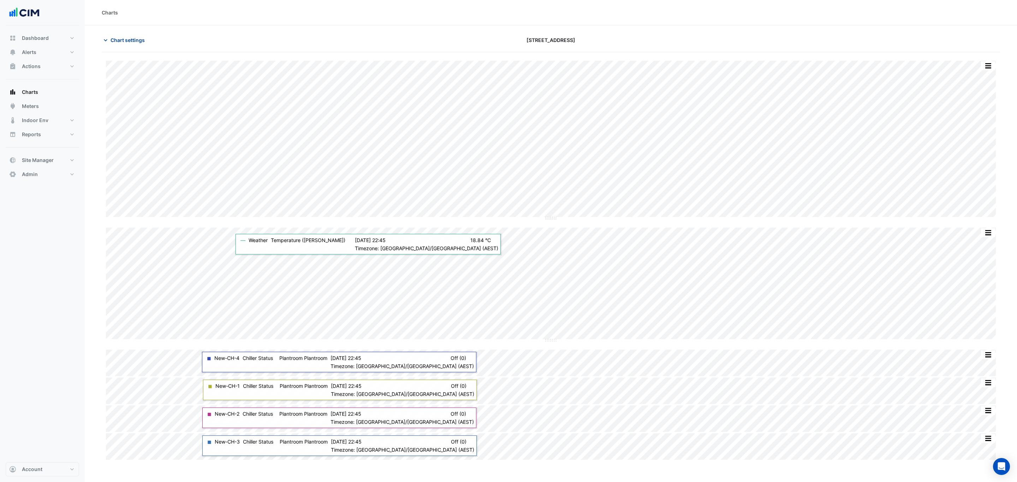
click at [123, 36] on span "Chart settings" at bounding box center [127, 39] width 34 height 7
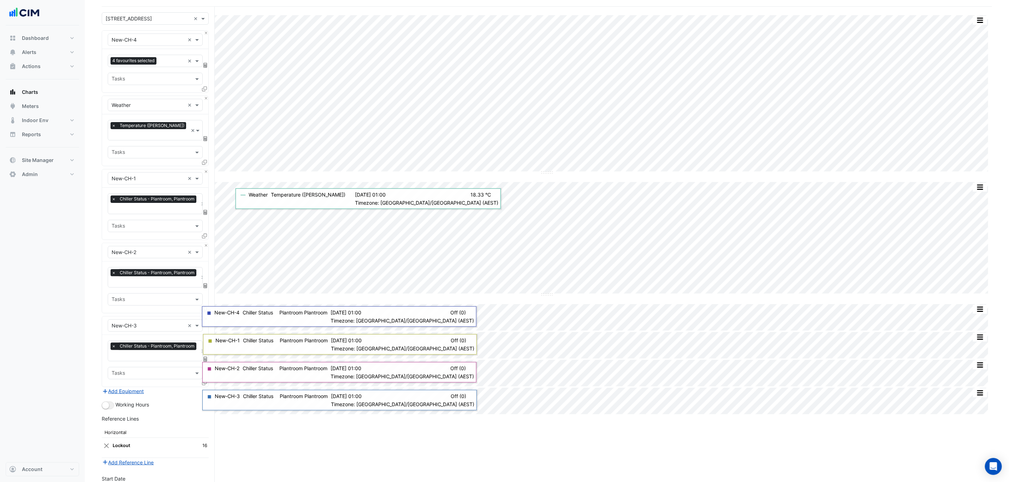
scroll to position [122, 0]
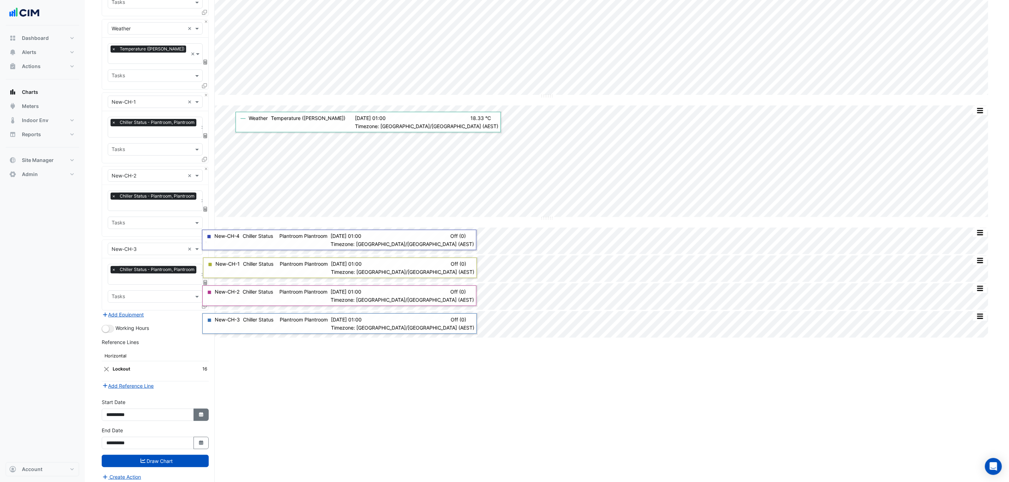
click at [198, 413] on button "Select Date" at bounding box center [201, 415] width 16 height 12
select select "*"
select select "****"
click at [136, 313] on select "*** *** *** *** ***" at bounding box center [133, 315] width 27 height 11
click at [197, 441] on button "Select Date" at bounding box center [201, 443] width 16 height 12
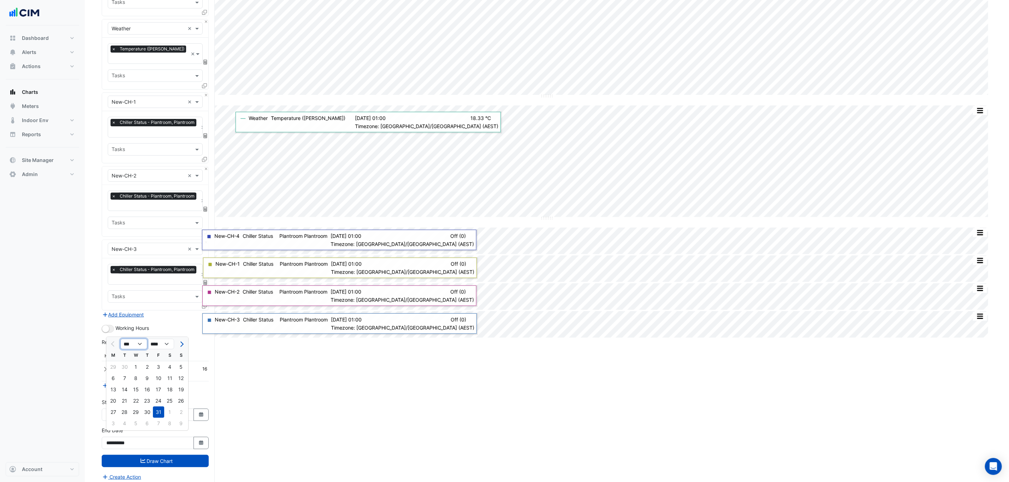
click at [135, 343] on select "*** *** *** *** *** *** *** ***" at bounding box center [133, 344] width 27 height 11
select select "*"
click at [120, 339] on select "*** *** *** *** *** *** *** ***" at bounding box center [133, 344] width 27 height 11
click at [168, 412] on div "31" at bounding box center [169, 412] width 11 height 11
type input "**********"
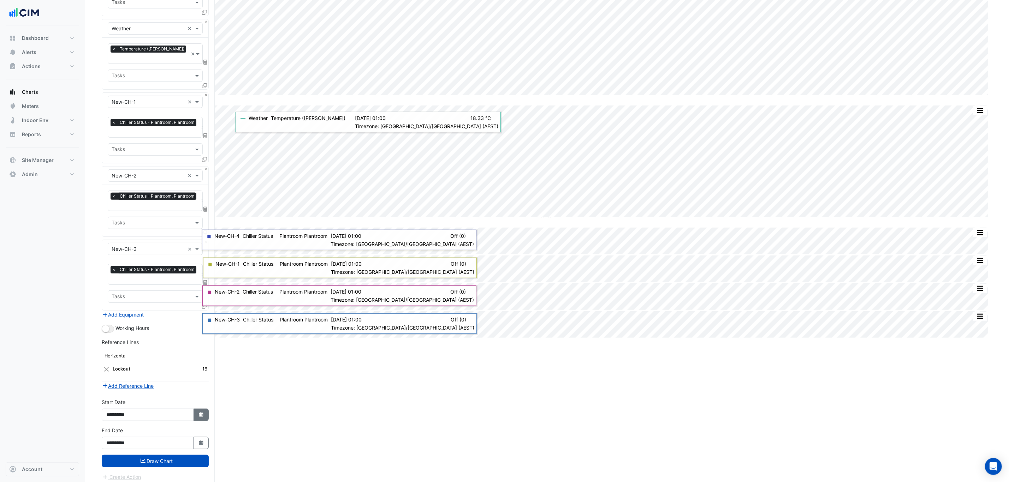
click at [195, 409] on button "Select Date" at bounding box center [201, 415] width 16 height 12
select select "*"
select select "****"
click at [148, 315] on select "**** **** **** **** **** **** **** **** **** **** ****" at bounding box center [160, 315] width 27 height 11
click at [142, 315] on select "*** *** *** *** *** *** *** ***" at bounding box center [133, 315] width 27 height 11
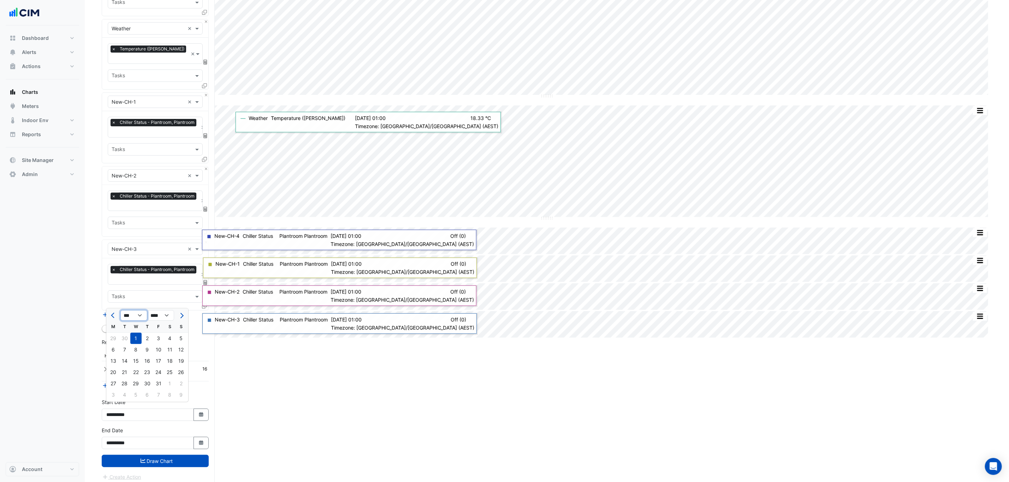
select select "*"
click at [120, 310] on select "*** *** *** *** *** *** *** ***" at bounding box center [133, 315] width 27 height 11
click at [115, 338] on div "1" at bounding box center [113, 338] width 11 height 11
type input "**********"
click at [167, 456] on button "Draw Chart" at bounding box center [155, 461] width 107 height 12
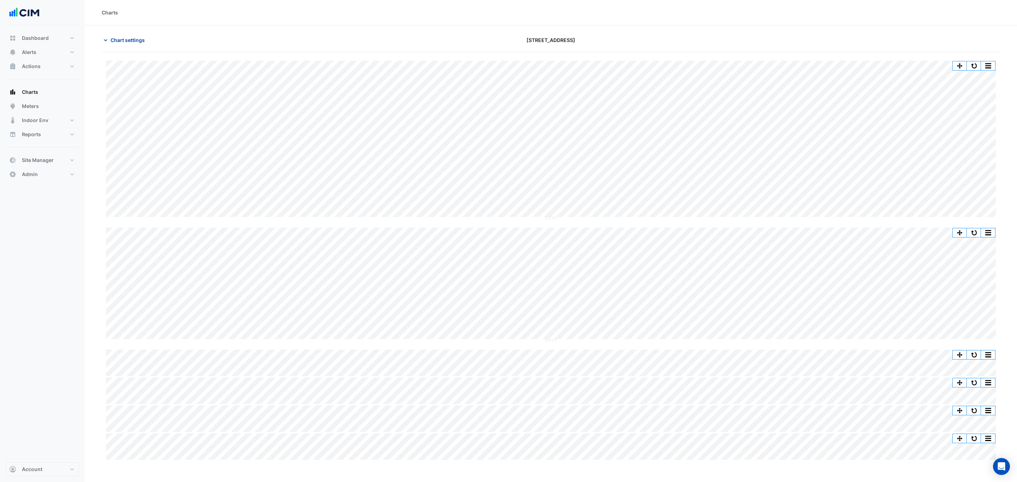
click at [126, 41] on span "Chart settings" at bounding box center [127, 39] width 34 height 7
click at [117, 41] on span "Chart settings" at bounding box center [127, 39] width 34 height 7
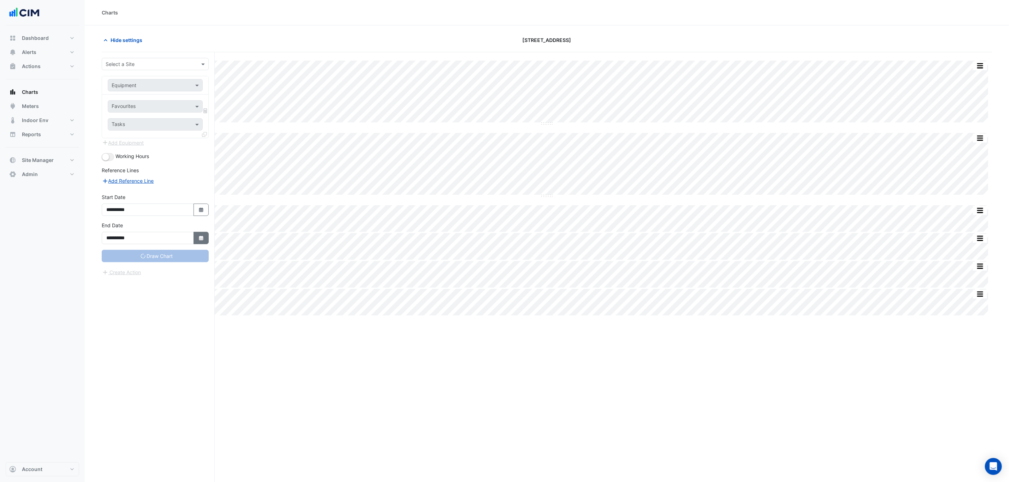
click at [199, 240] on icon "Select Date" at bounding box center [201, 238] width 6 height 5
type input "**********"
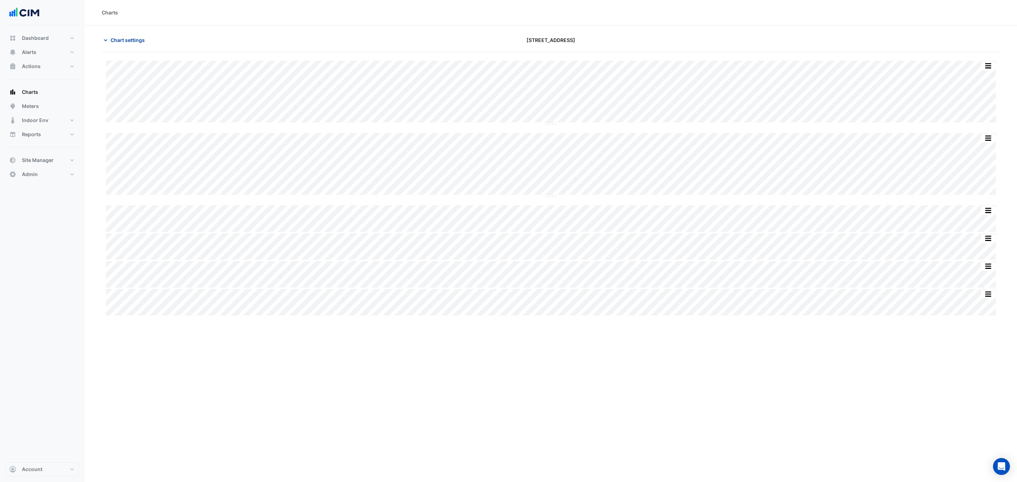
click at [118, 38] on span "Chart settings" at bounding box center [127, 39] width 34 height 7
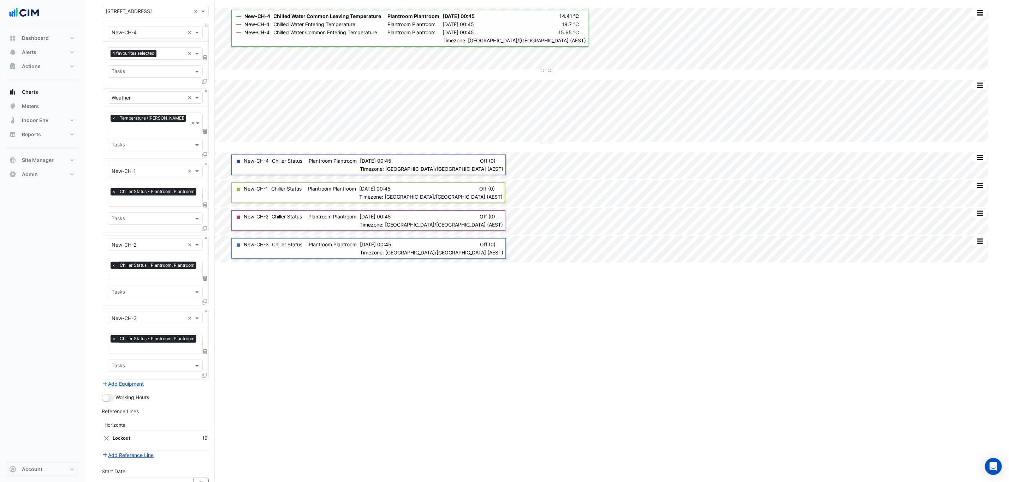
scroll to position [122, 0]
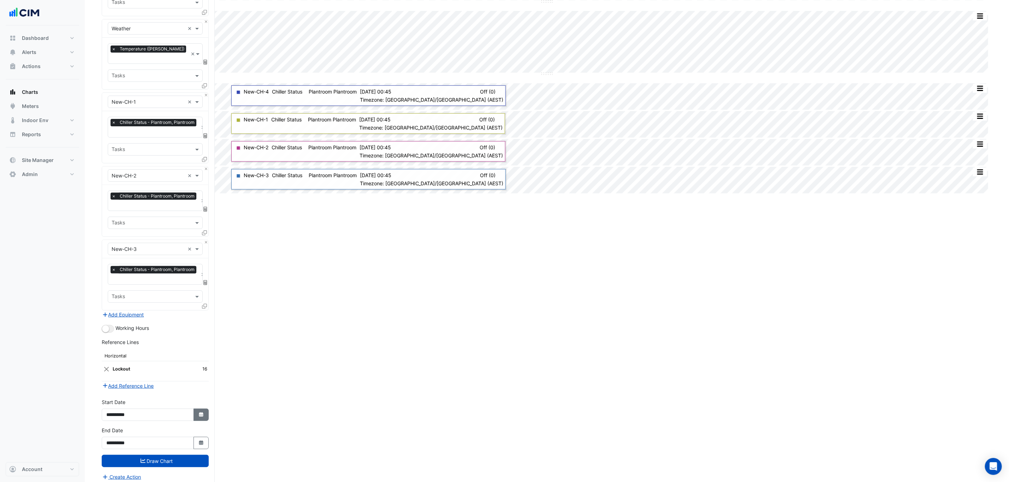
click at [195, 411] on button "Select Date" at bounding box center [201, 415] width 16 height 12
select select "*"
select select "****"
click at [199, 441] on icon "Select Date" at bounding box center [201, 443] width 6 height 5
select select "*"
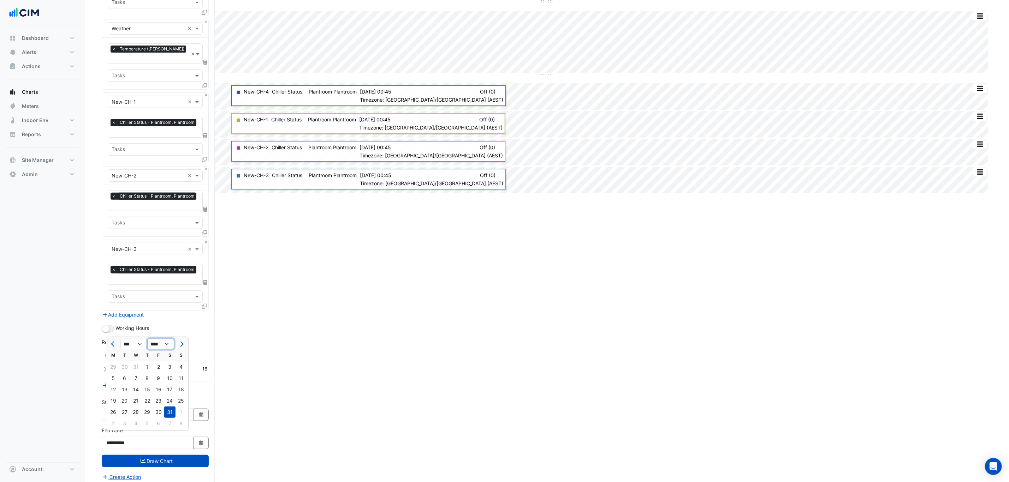
drag, startPoint x: 161, startPoint y: 346, endPoint x: 161, endPoint y: 350, distance: 4.2
click at [161, 346] on select "**** **** **** **** **** **** **** **** **** **** ****" at bounding box center [160, 344] width 27 height 11
select select "****"
click at [147, 339] on select "**** **** **** **** **** **** **** **** **** **** ****" at bounding box center [160, 344] width 27 height 11
click at [180, 412] on div "31" at bounding box center [180, 412] width 11 height 11
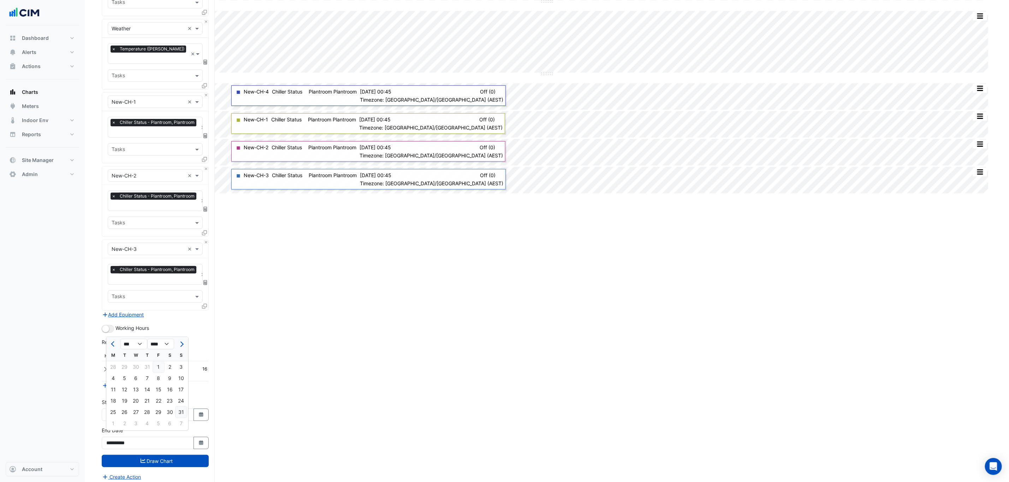
type input "**********"
click at [198, 412] on icon "Select Date" at bounding box center [201, 414] width 6 height 5
select select "*"
click at [162, 317] on select "**** **** **** **** **** **** **** **** **** **** **** ****" at bounding box center [160, 315] width 27 height 11
select select "****"
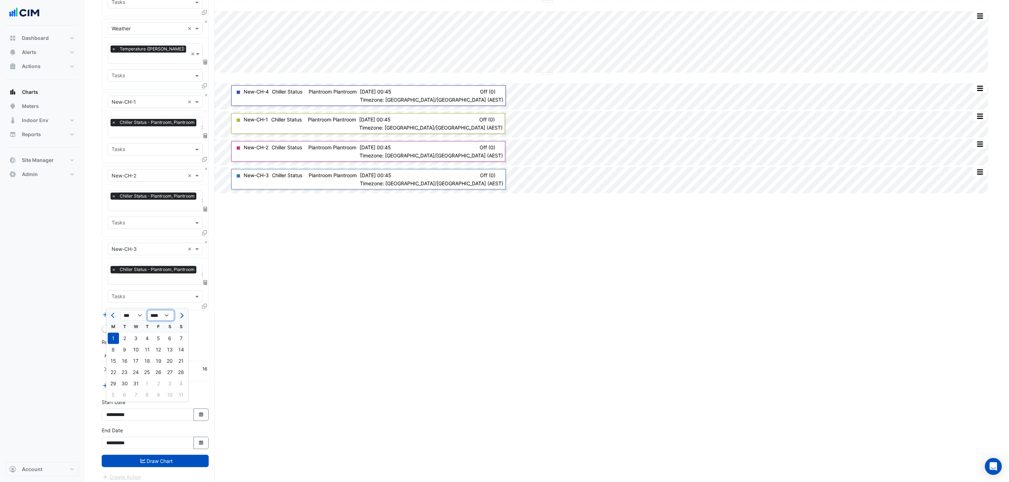
click at [147, 310] on select "**** **** **** **** **** **** **** **** **** **** **** ****" at bounding box center [160, 315] width 27 height 11
click at [125, 336] on div "1" at bounding box center [124, 338] width 11 height 11
type input "**********"
click at [155, 455] on button "Draw Chart" at bounding box center [155, 461] width 107 height 12
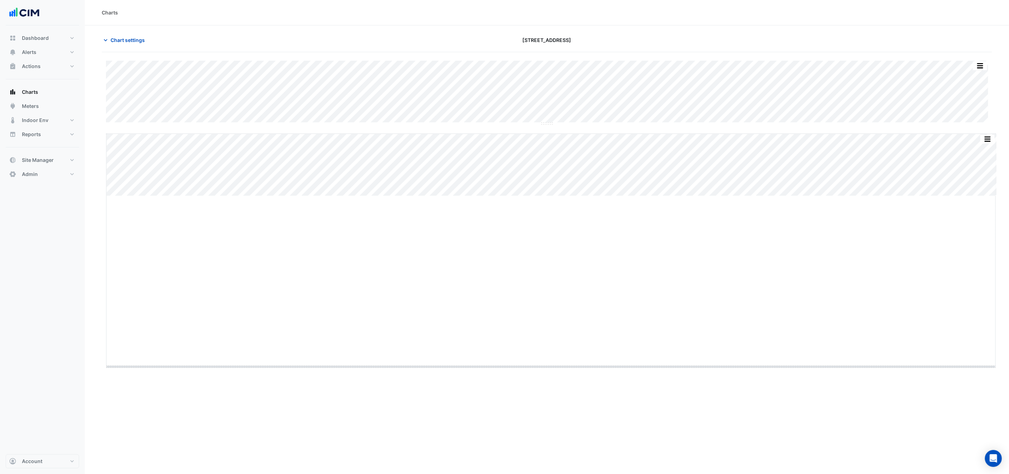
drag, startPoint x: 549, startPoint y: 197, endPoint x: 562, endPoint y: 368, distance: 171.0
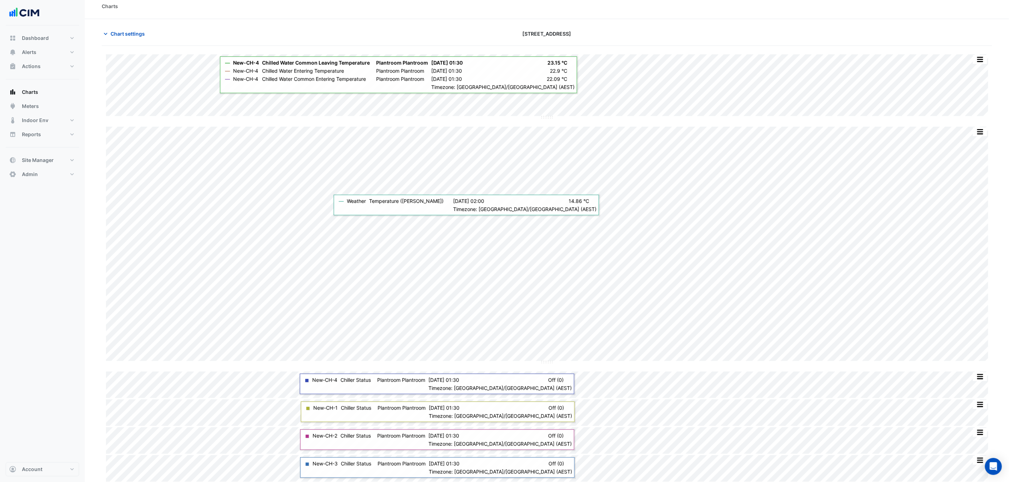
scroll to position [8, 0]
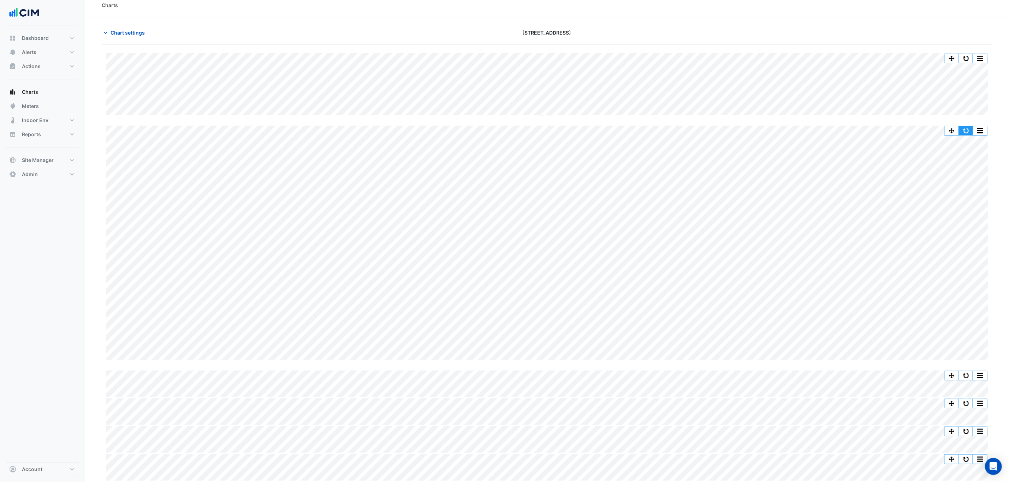
click at [967, 127] on button "button" at bounding box center [965, 130] width 14 height 9
